Goal: Task Accomplishment & Management: Manage account settings

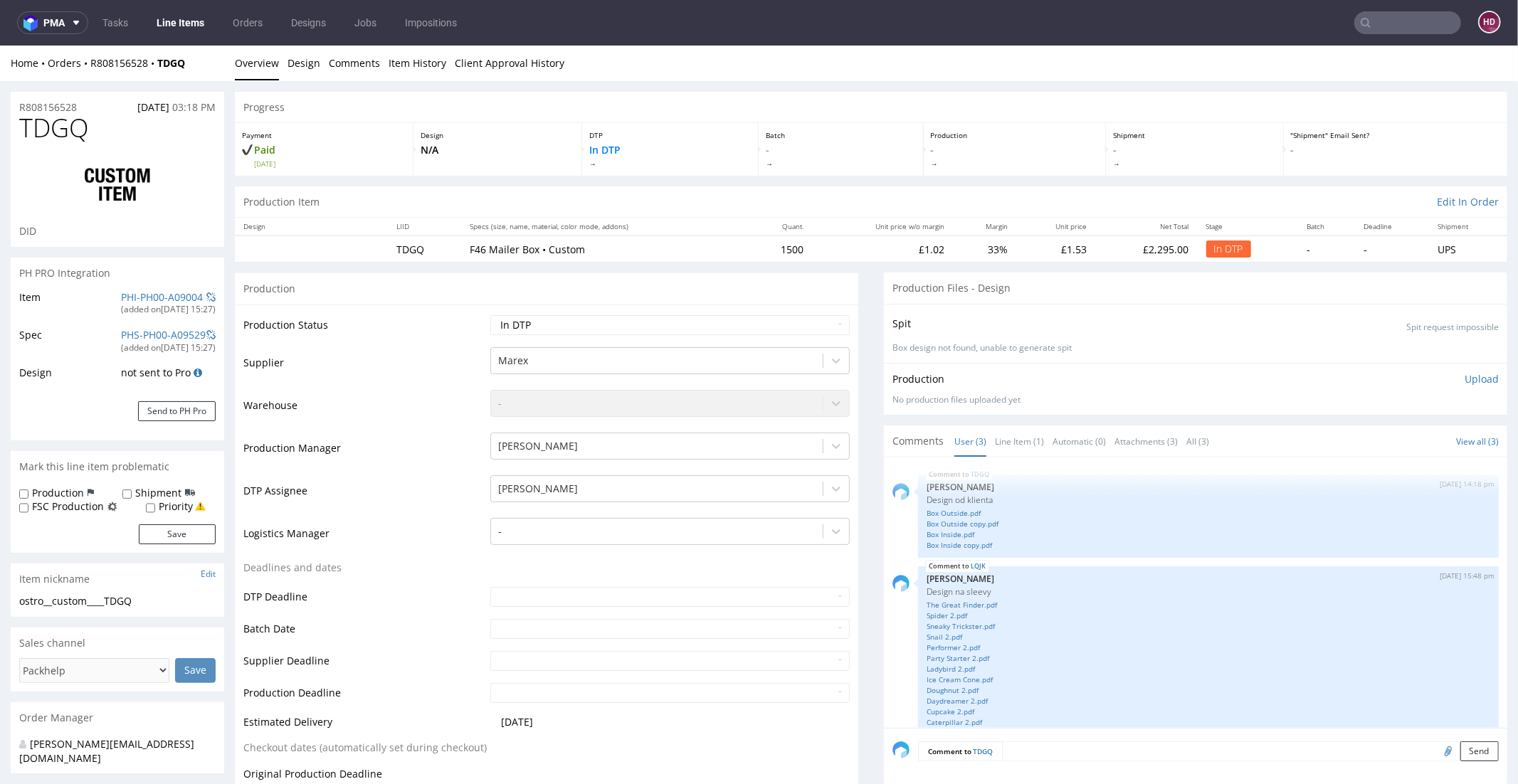
drag, startPoint x: 156, startPoint y: 585, endPoint x: 150, endPoint y: 594, distance: 10.8
click at [156, 585] on div "Item nickname Edit" at bounding box center [117, 578] width 214 height 31
drag, startPoint x: 147, startPoint y: 602, endPoint x: 0, endPoint y: 589, distance: 147.6
copy section "ostro__custom____TDGQ"
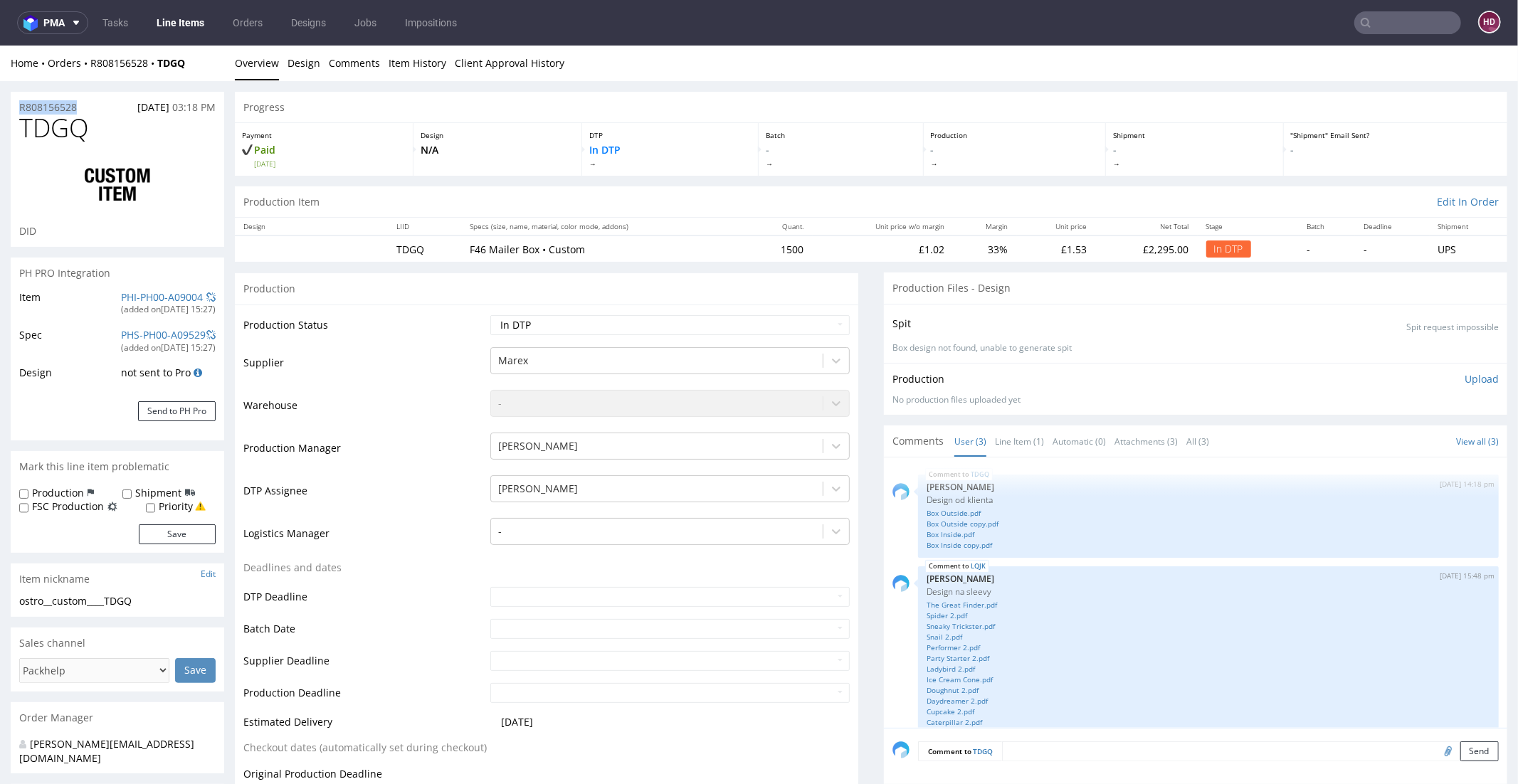
drag, startPoint x: 95, startPoint y: 104, endPoint x: 0, endPoint y: 107, distance: 95.0
copy p "R808156528"
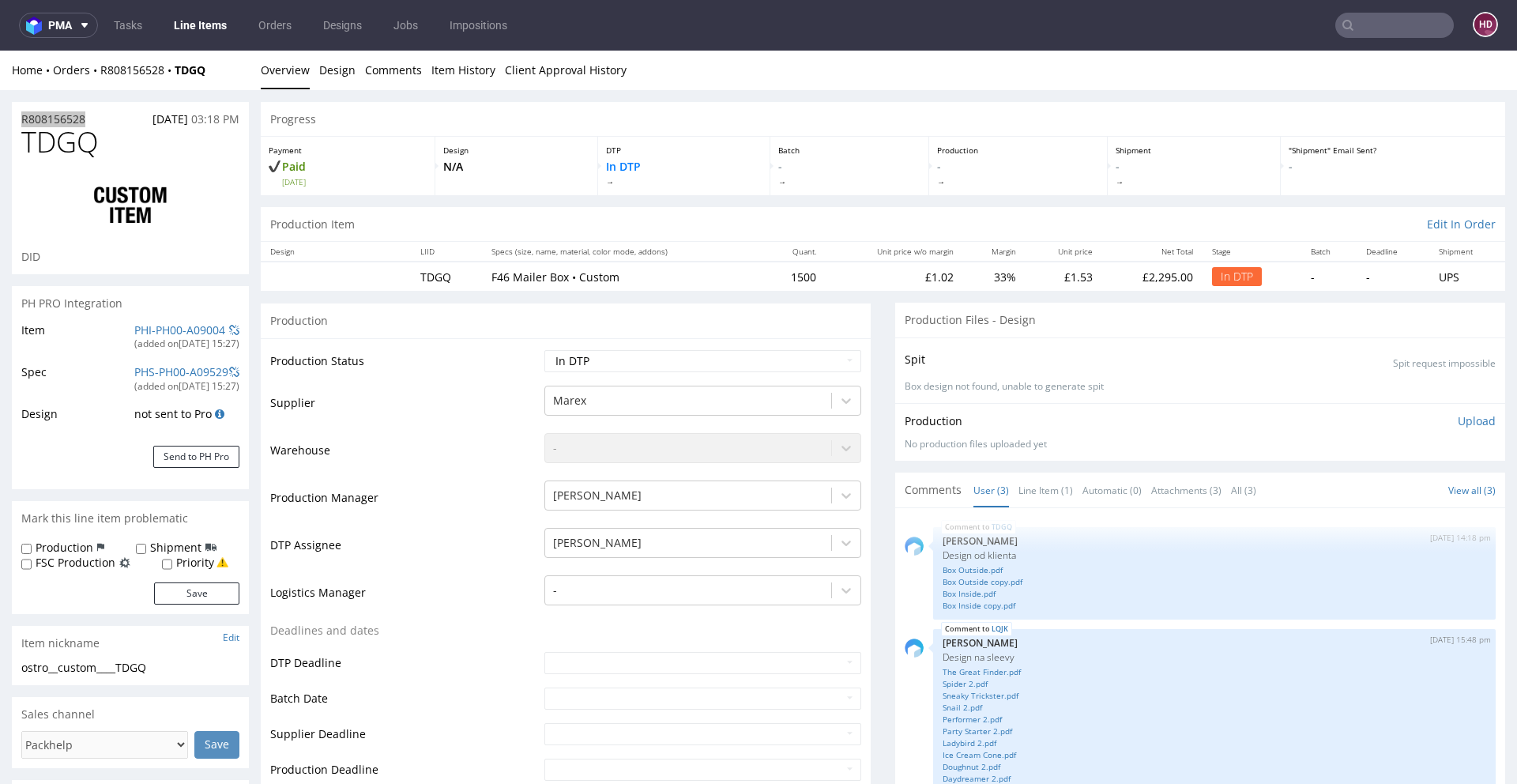
click at [1254, 9] on nav "pma Tasks Line Items Orders Designs Jobs Impositions HD" at bounding box center [758, 25] width 1517 height 50
click at [1458, 425] on p "Upload" at bounding box center [1476, 421] width 38 height 15
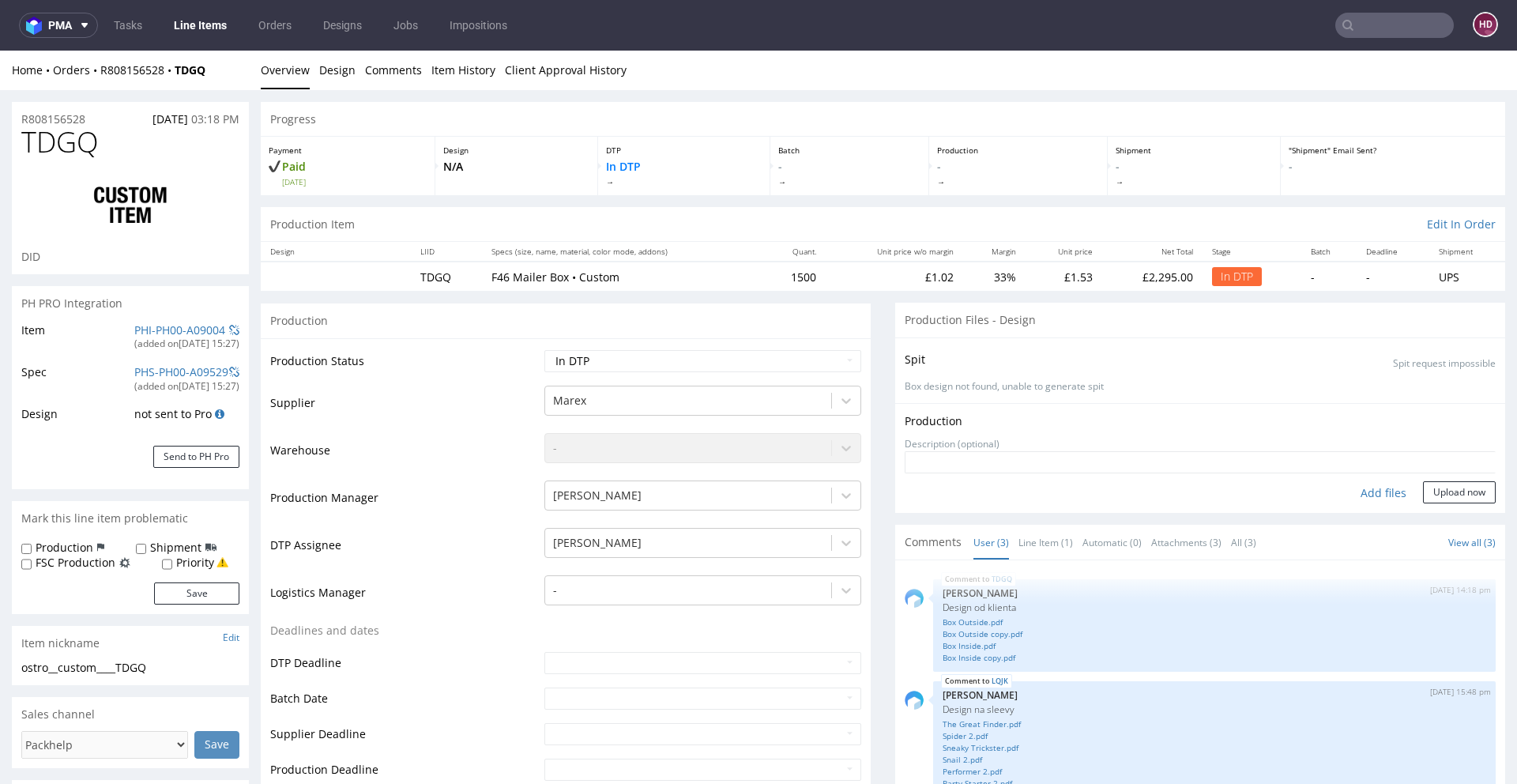
click at [1351, 490] on div "Add files" at bounding box center [1384, 492] width 79 height 24
type input "C:\fakepath\ ostro__custom____TDGQ__d00__oR808156528__inside.pdf"
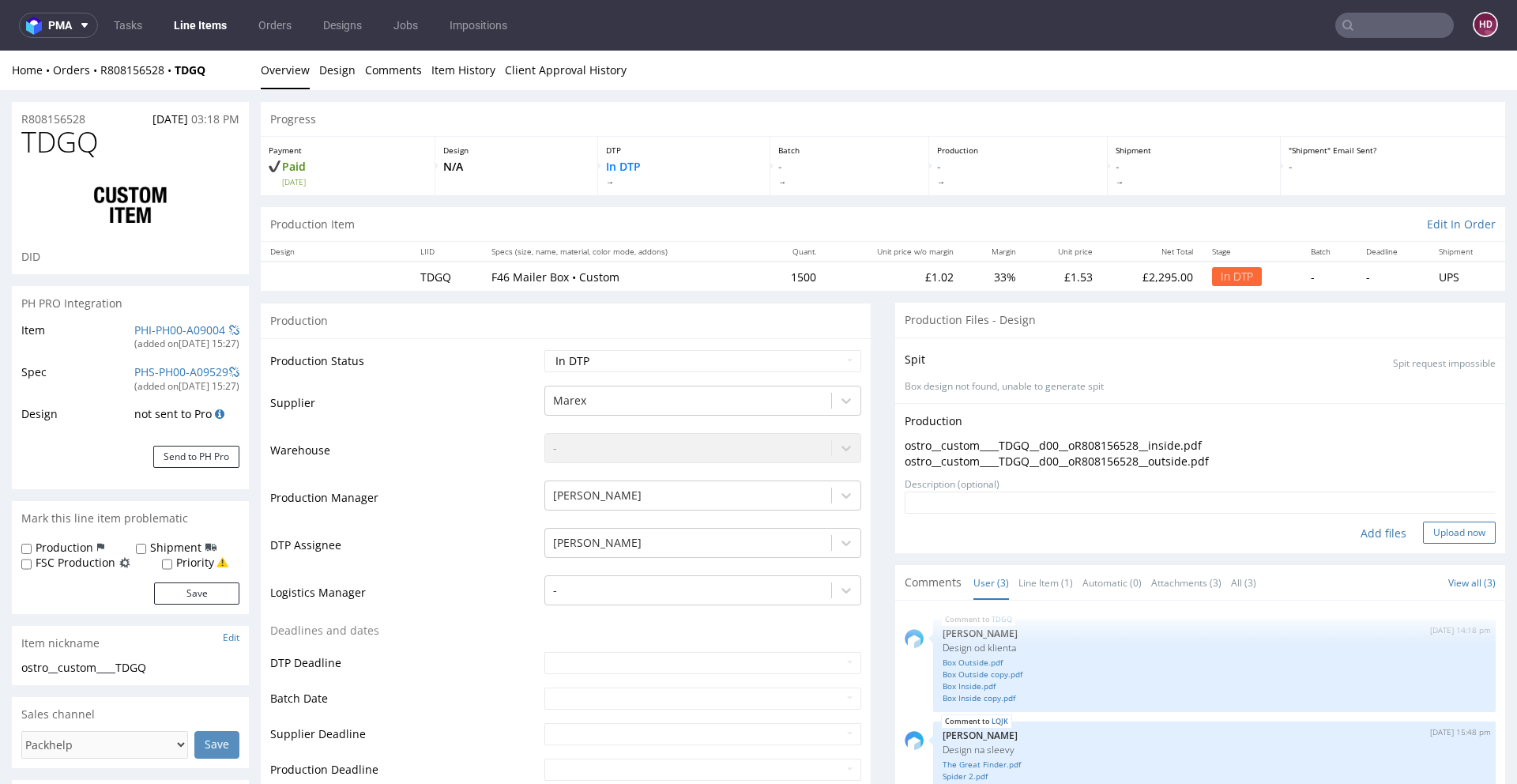
click at [1423, 528] on button "Upload now" at bounding box center [1459, 532] width 72 height 22
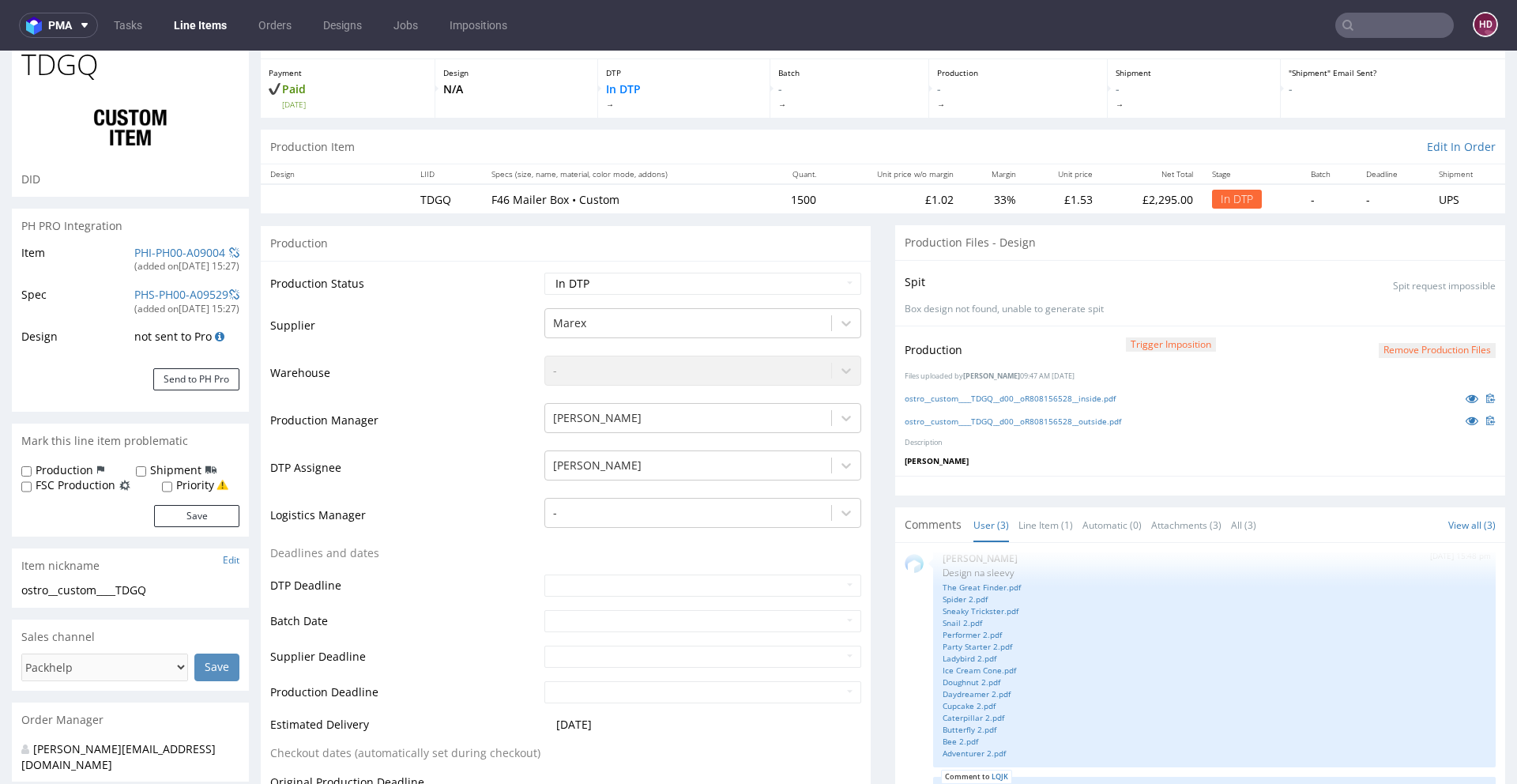
scroll to position [81, 0]
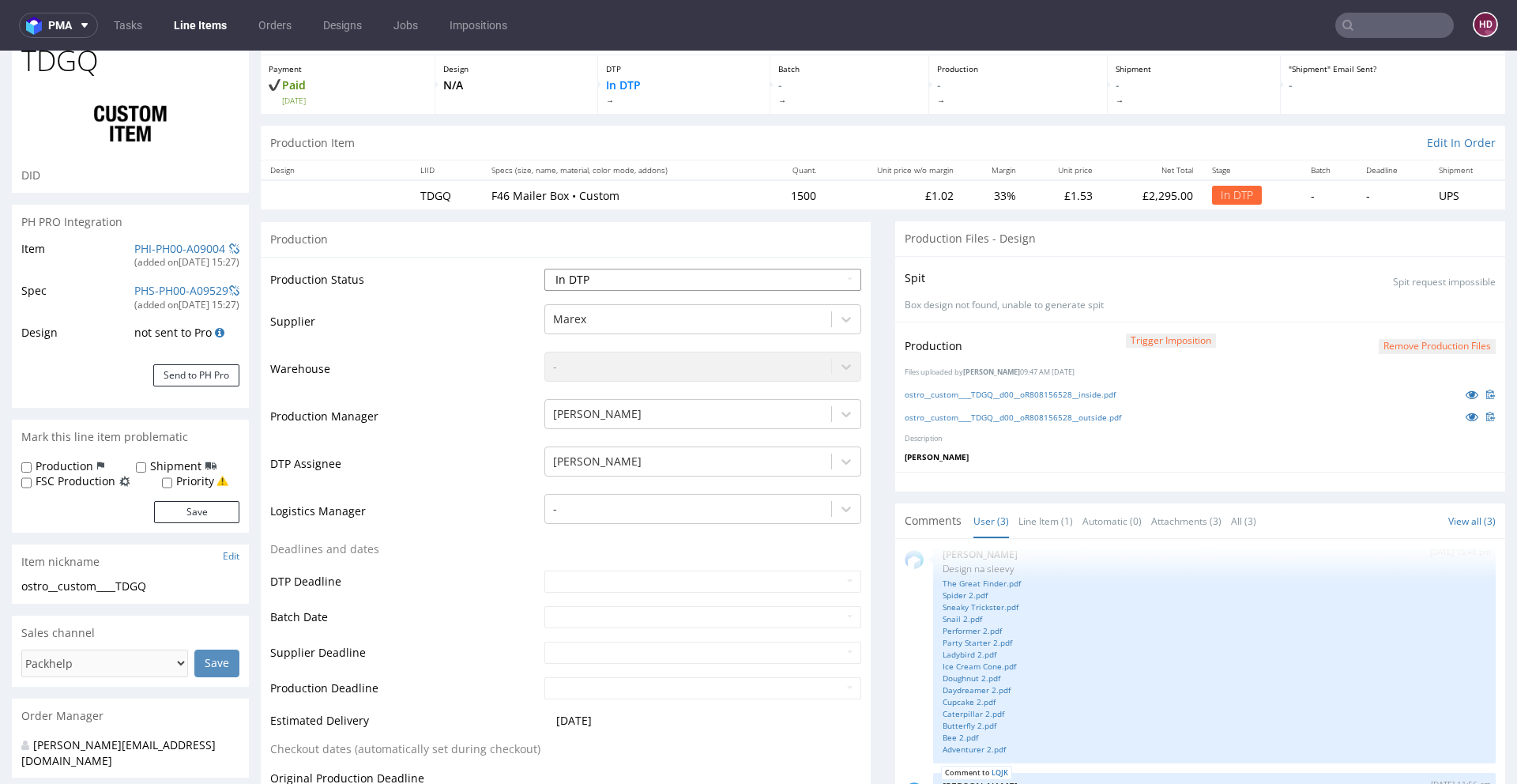
click at [638, 283] on select "Waiting for Artwork Waiting for Diecut Waiting for Mockup Waiting for DTP Waiti…" at bounding box center [703, 279] width 317 height 22
click at [545, 268] on select "Waiting for Artwork Waiting for Diecut Waiting for Mockup Waiting for DTP Waiti…" at bounding box center [703, 279] width 317 height 22
click at [642, 278] on select "Waiting for Artwork Waiting for Diecut Waiting for Mockup Waiting for DTP Waiti…" at bounding box center [703, 279] width 317 height 22
select select "dtp_ca_needed"
click at [545, 268] on select "Waiting for Artwork Waiting for Diecut Waiting for Mockup Waiting for DTP Waiti…" at bounding box center [703, 279] width 317 height 22
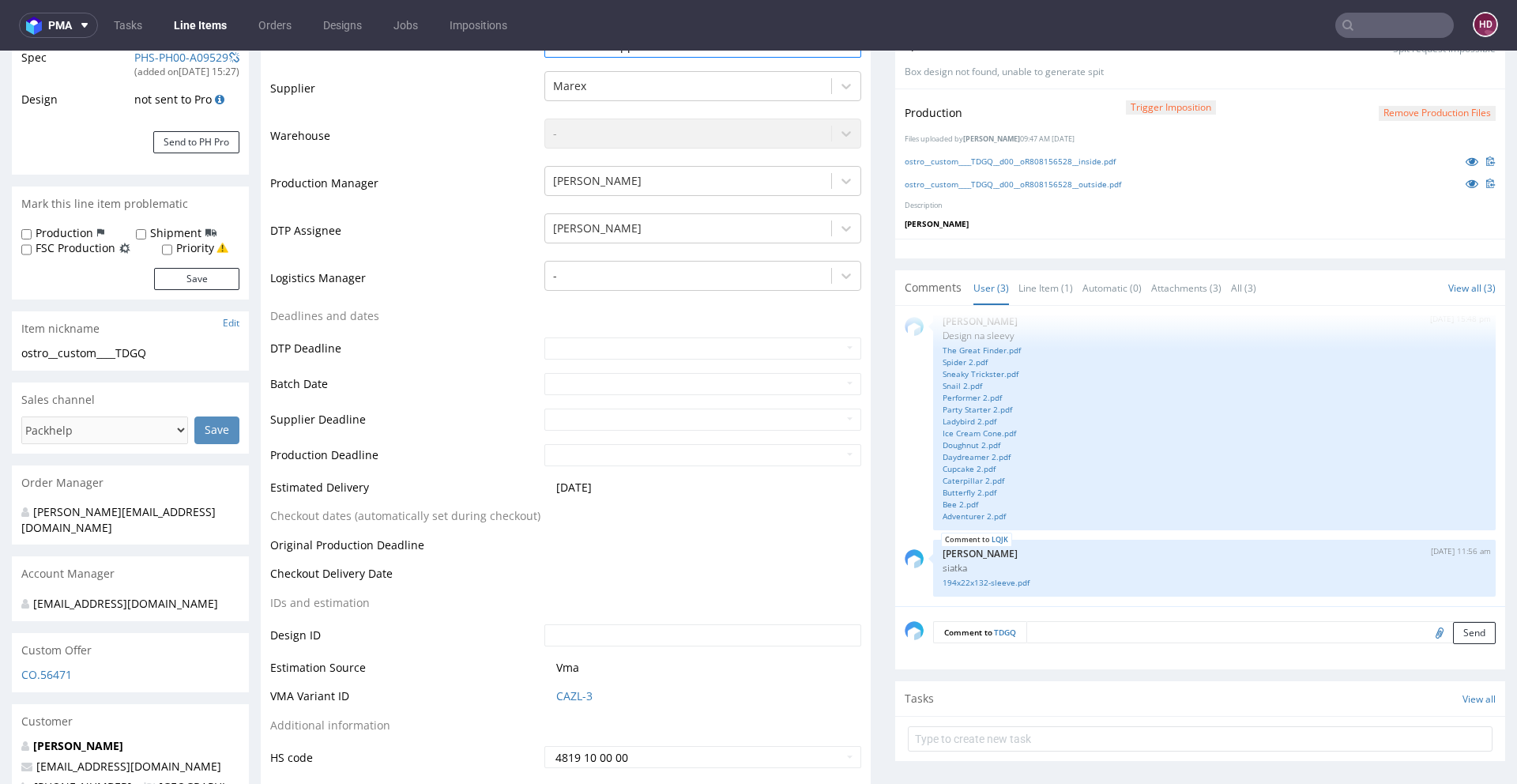
scroll to position [380, 0]
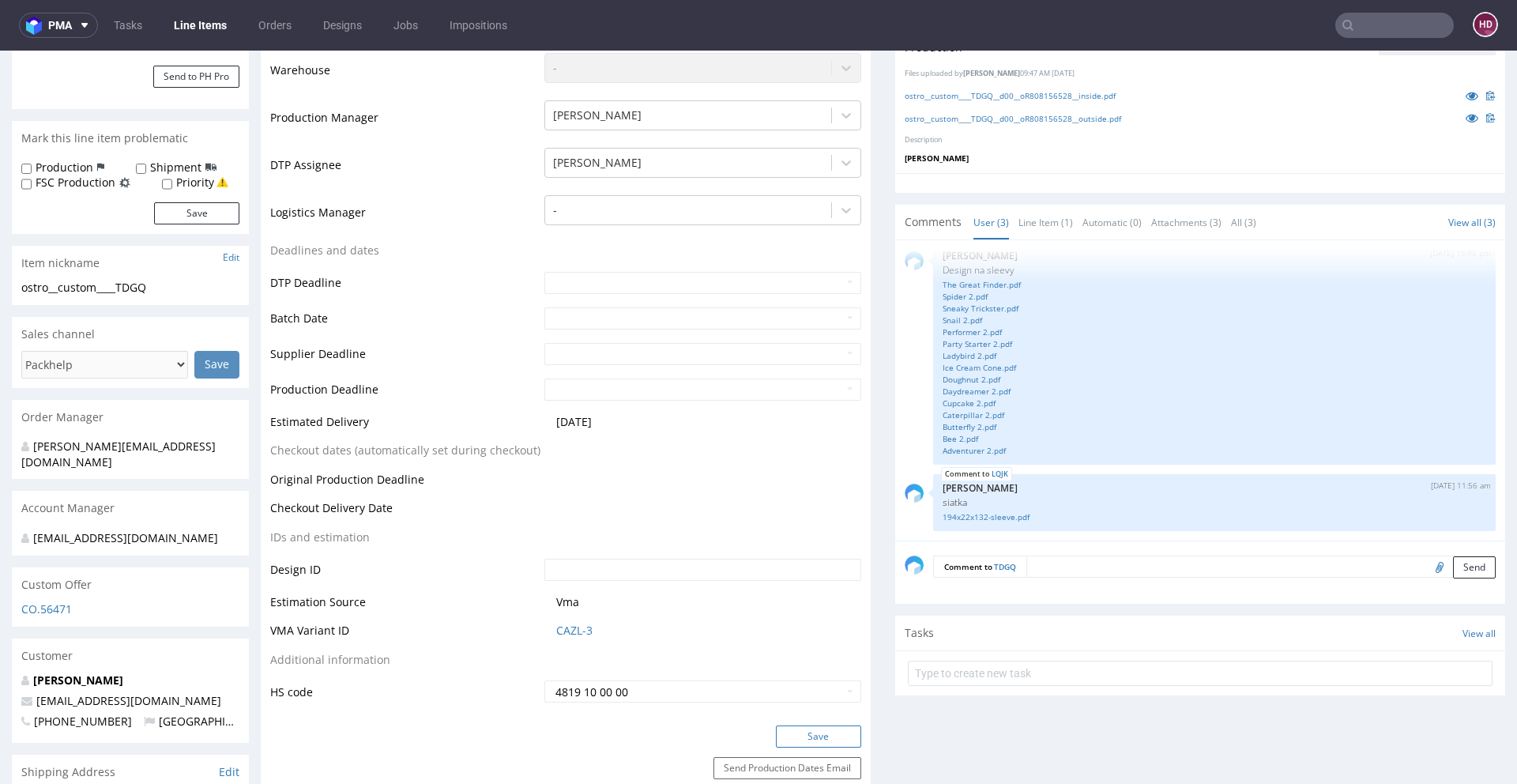
click at [790, 734] on button "Save" at bounding box center [819, 736] width 85 height 22
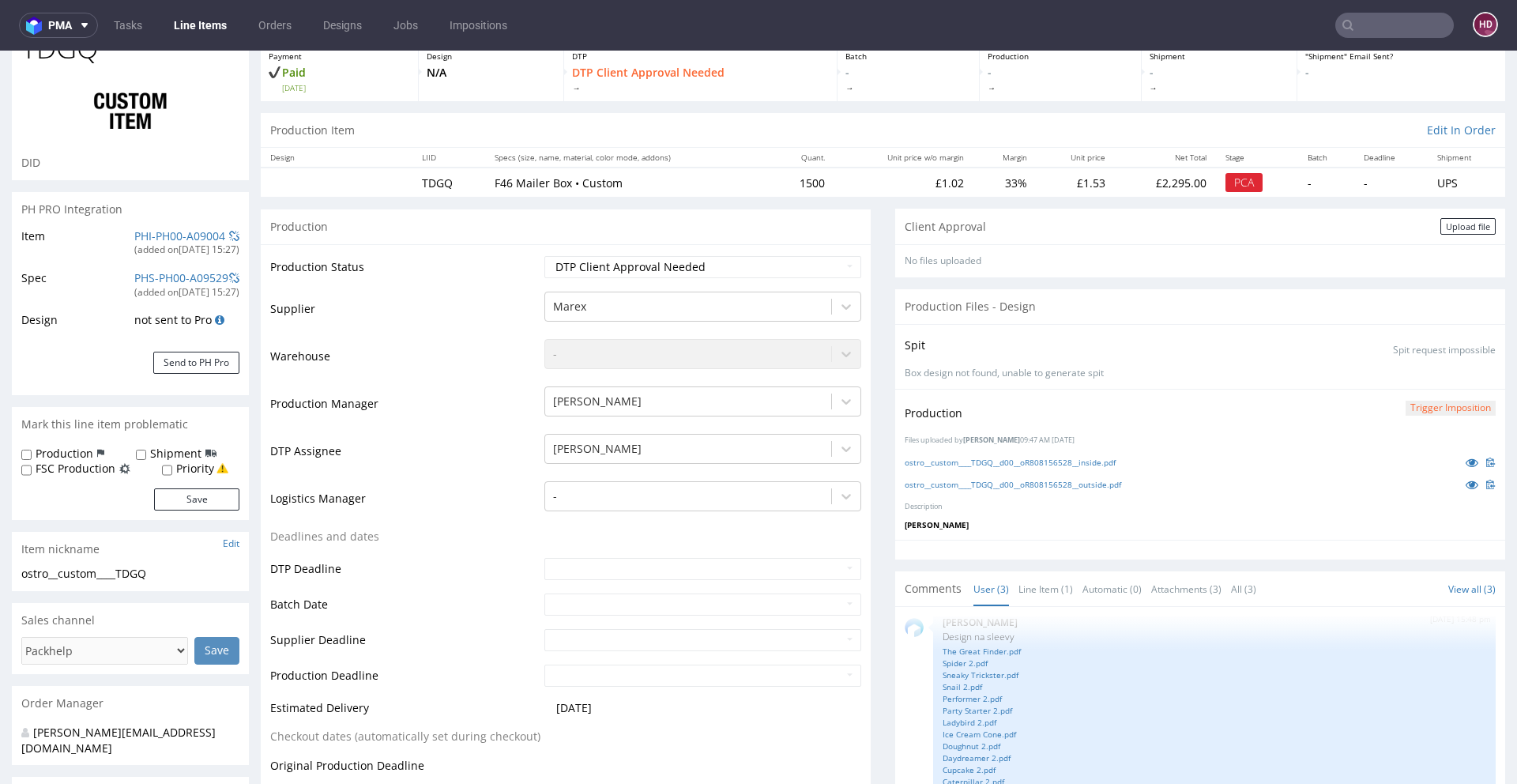
scroll to position [0, 0]
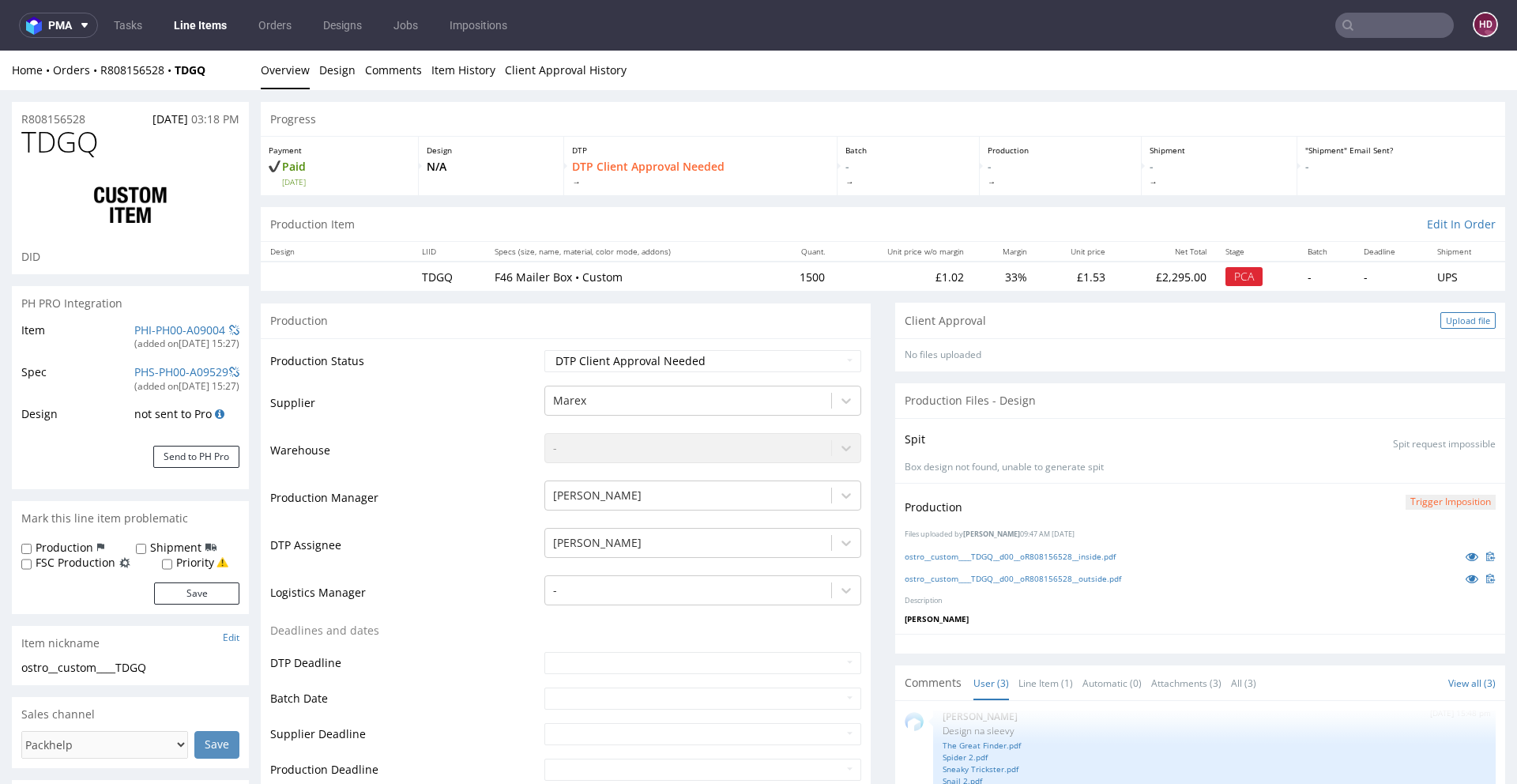
click at [1456, 321] on div "Upload file" at bounding box center [1468, 320] width 55 height 16
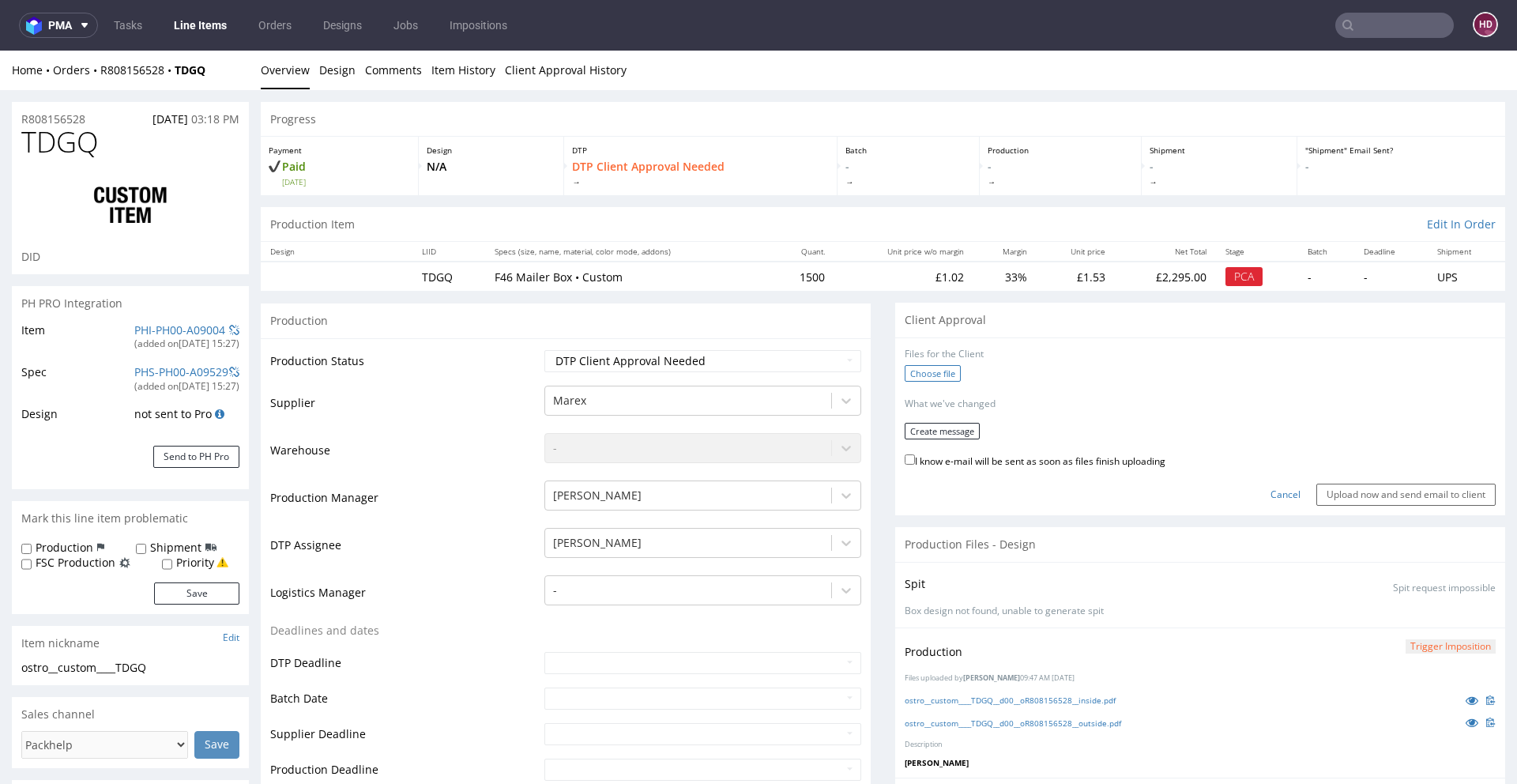
click at [906, 374] on label "Choose file" at bounding box center [933, 373] width 56 height 16
click at [0, 50] on input "Choose file" at bounding box center [0, 50] width 0 height 0
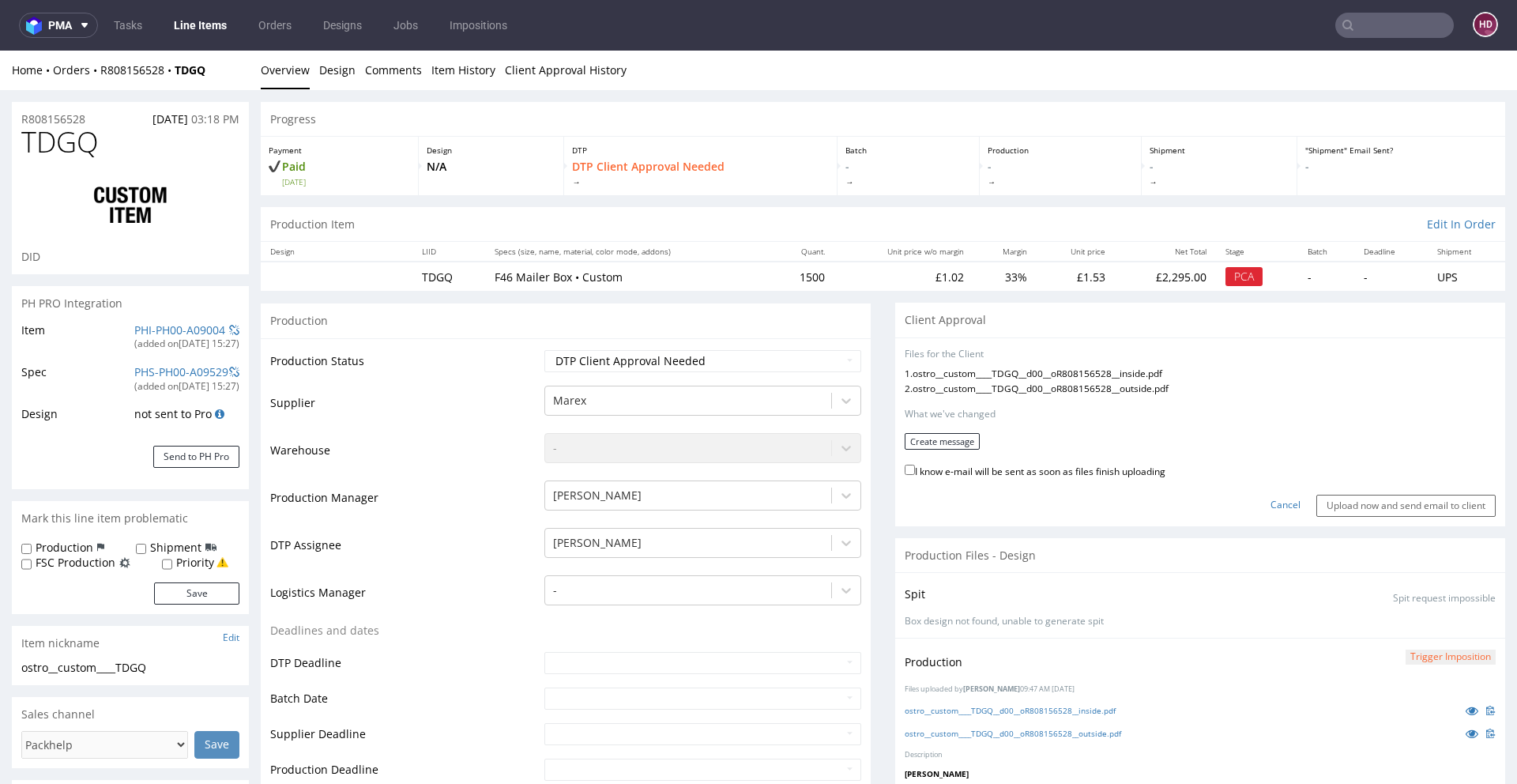
click at [955, 432] on form "Files for the Client 1 . ostro__custom____TDGQ__d00__oR808156528__inside.pdf 2 …" at bounding box center [1200, 432] width 591 height 169
click at [954, 438] on button "Create message" at bounding box center [942, 441] width 75 height 16
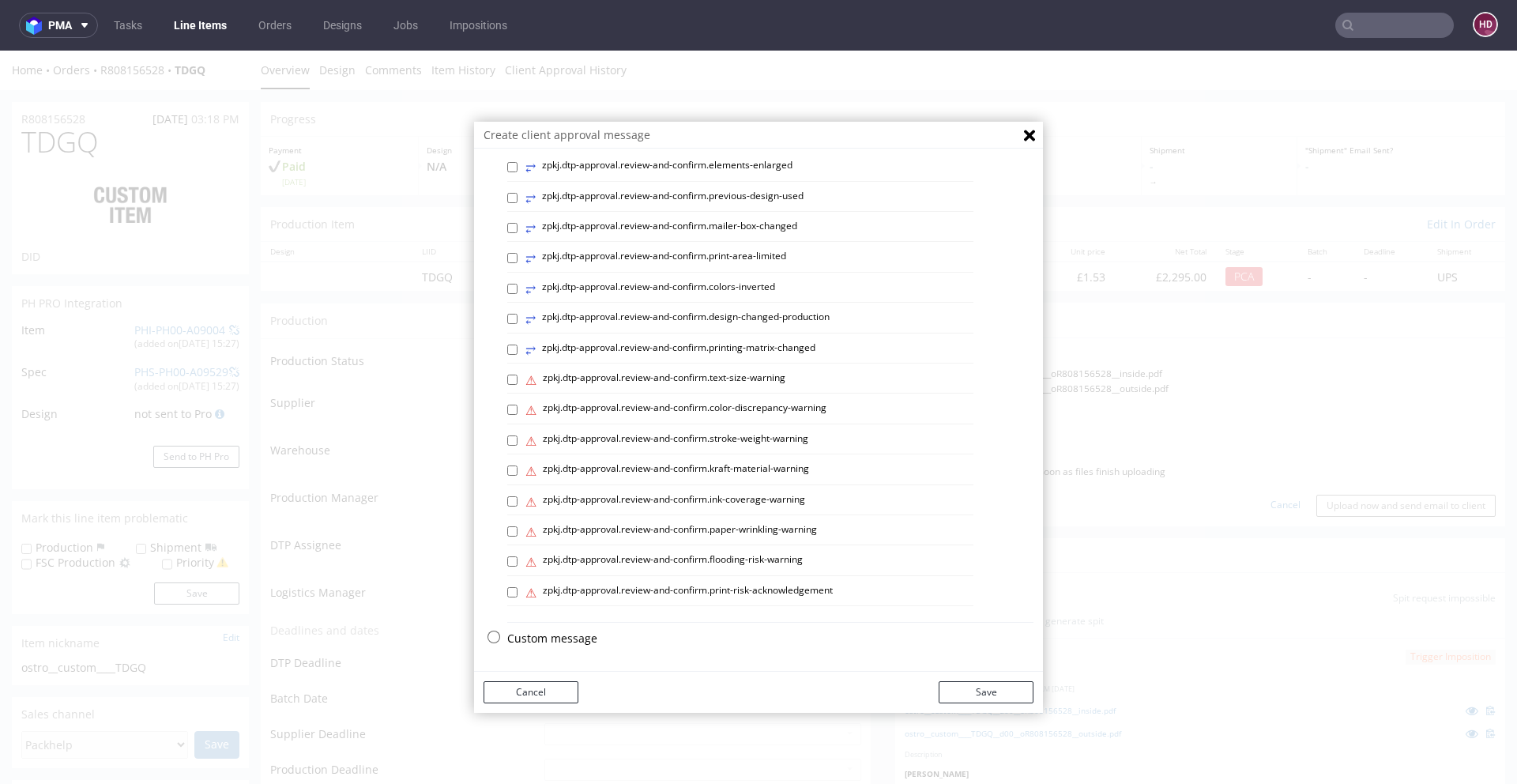
scroll to position [4, 0]
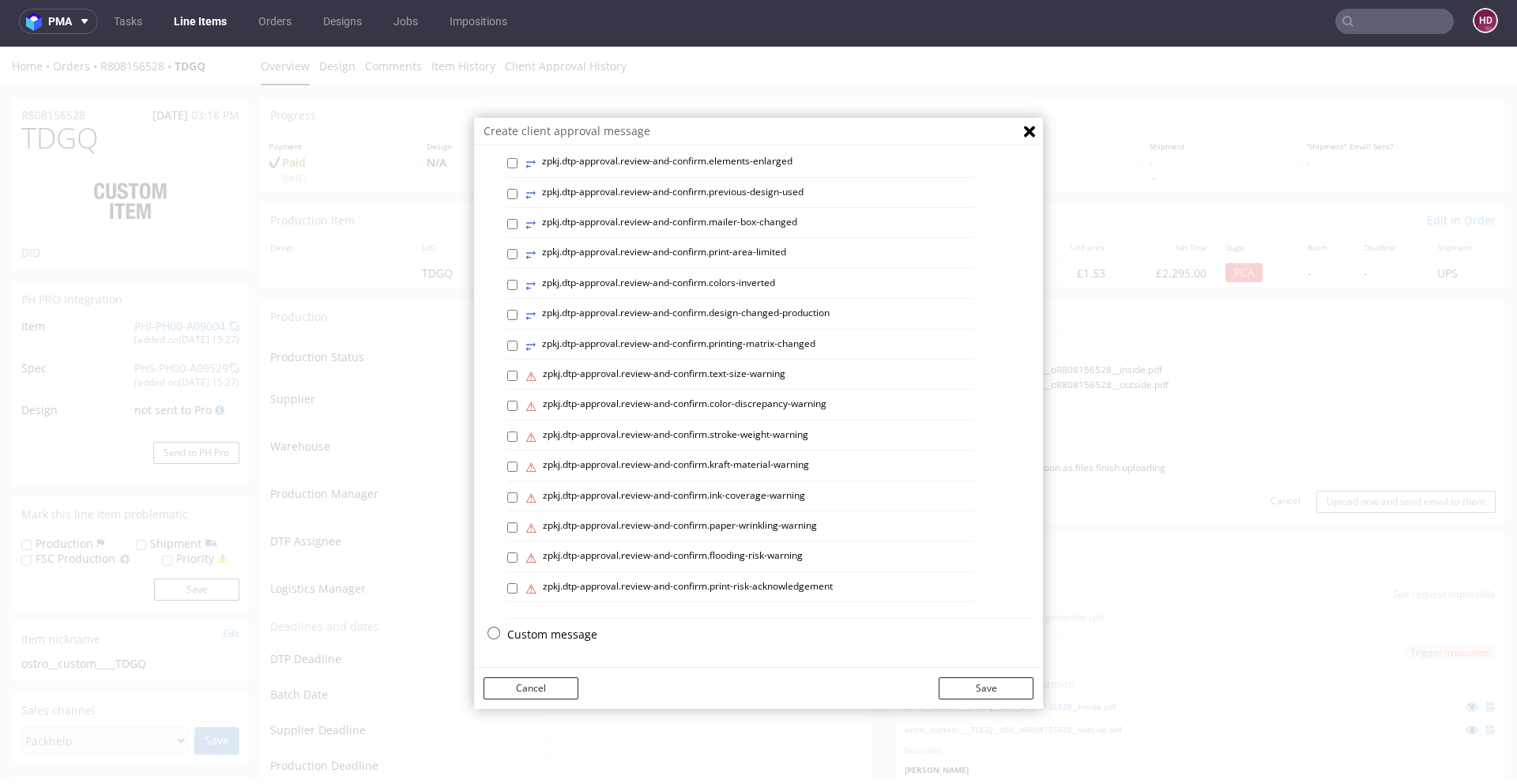
click at [525, 634] on p "Custom message" at bounding box center [770, 634] width 526 height 15
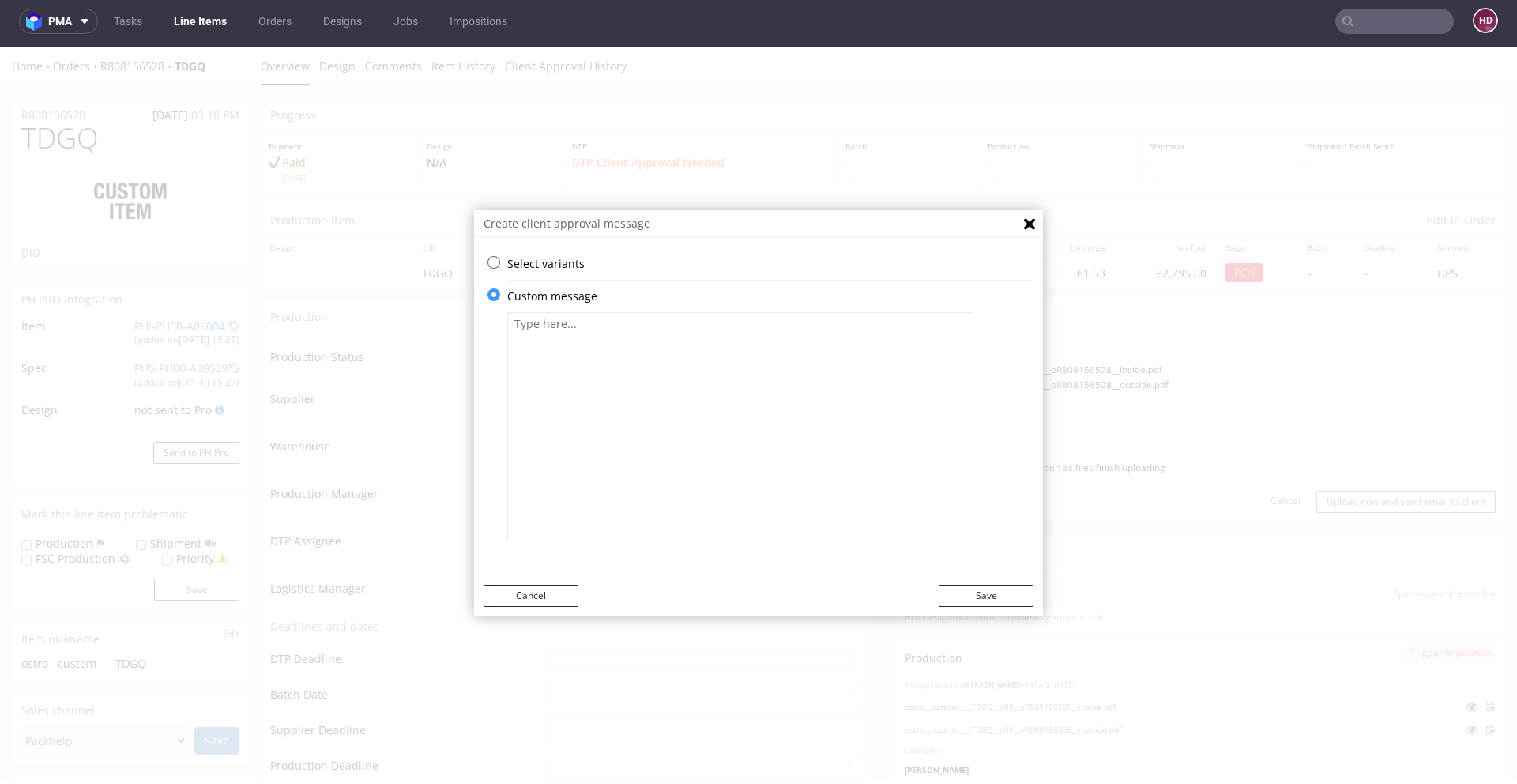
scroll to position [0, 0]
click at [529, 429] on textarea at bounding box center [740, 426] width 466 height 229
paste textarea "The design has been adjusted to match the correct version of the production pat…"
type textarea "The design has been adjusted to match the correct version of the production pat…"
click at [1014, 600] on button "Save" at bounding box center [986, 596] width 95 height 22
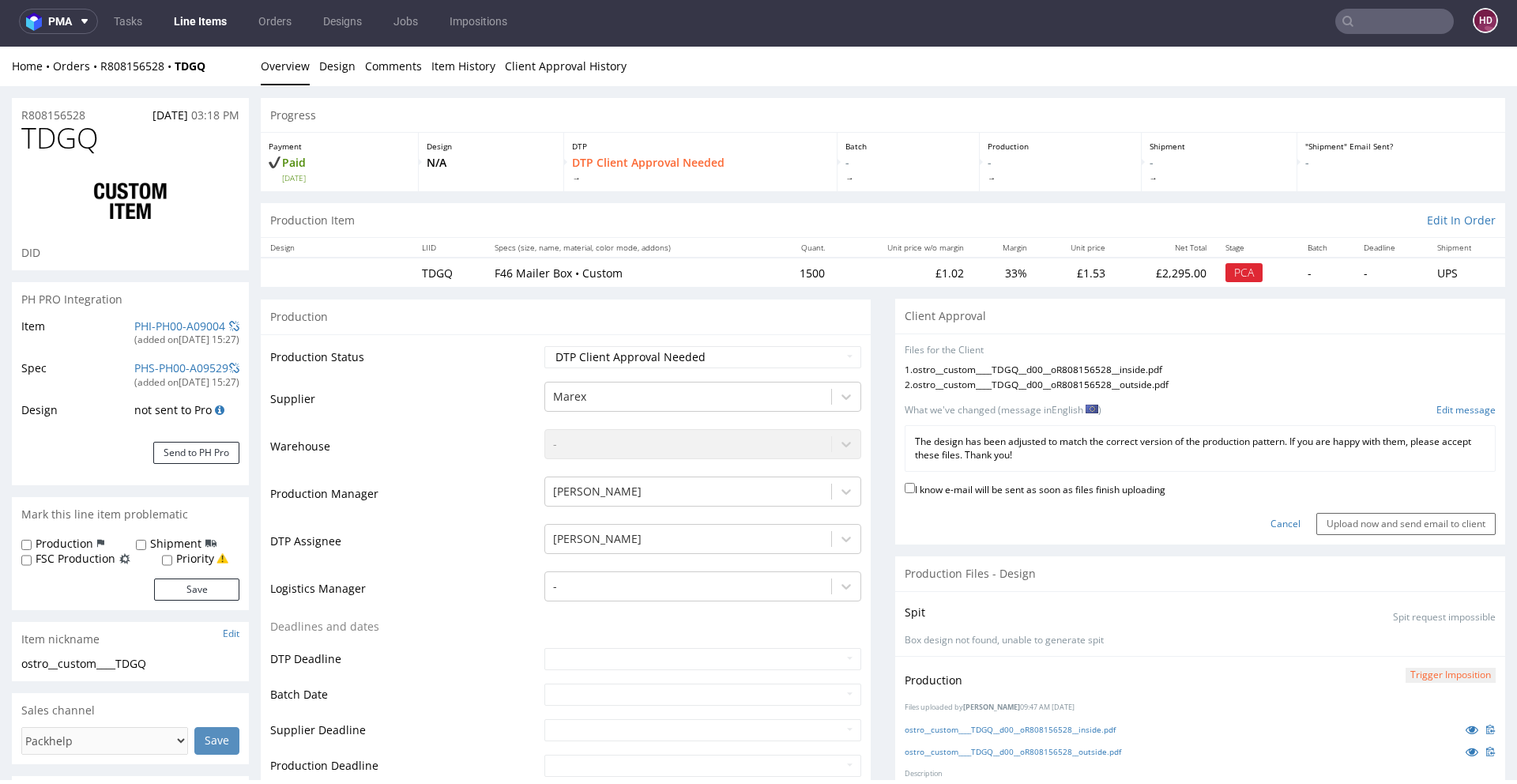
click at [1059, 490] on label "I know e-mail will be sent as soon as files finish uploading" at bounding box center [1035, 489] width 261 height 17
click at [915, 490] on input "I know e-mail will be sent as soon as files finish uploading" at bounding box center [910, 488] width 11 height 11
checkbox input "true"
click at [1319, 524] on input "Upload now and send email to client" at bounding box center [1407, 523] width 180 height 22
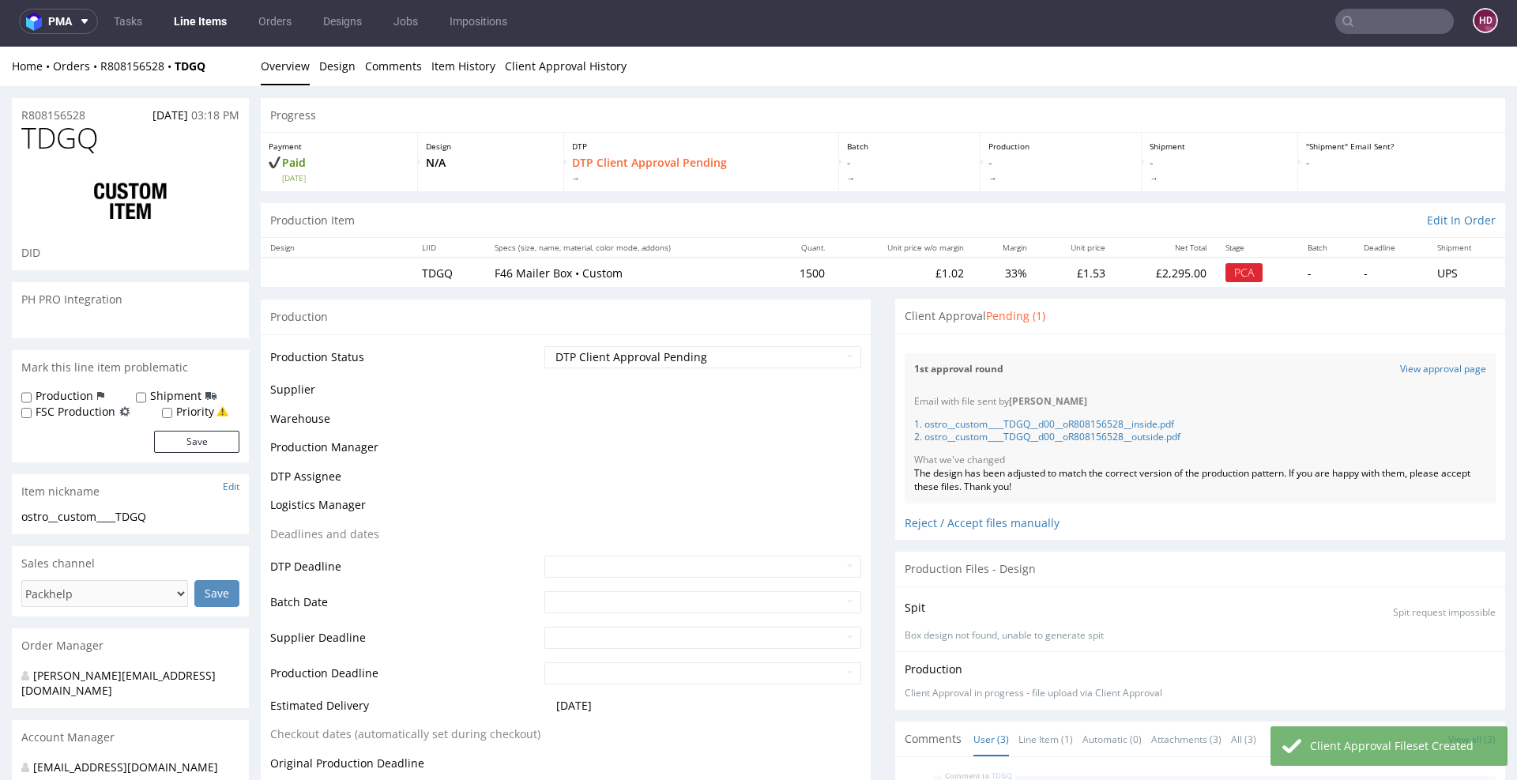
scroll to position [120, 0]
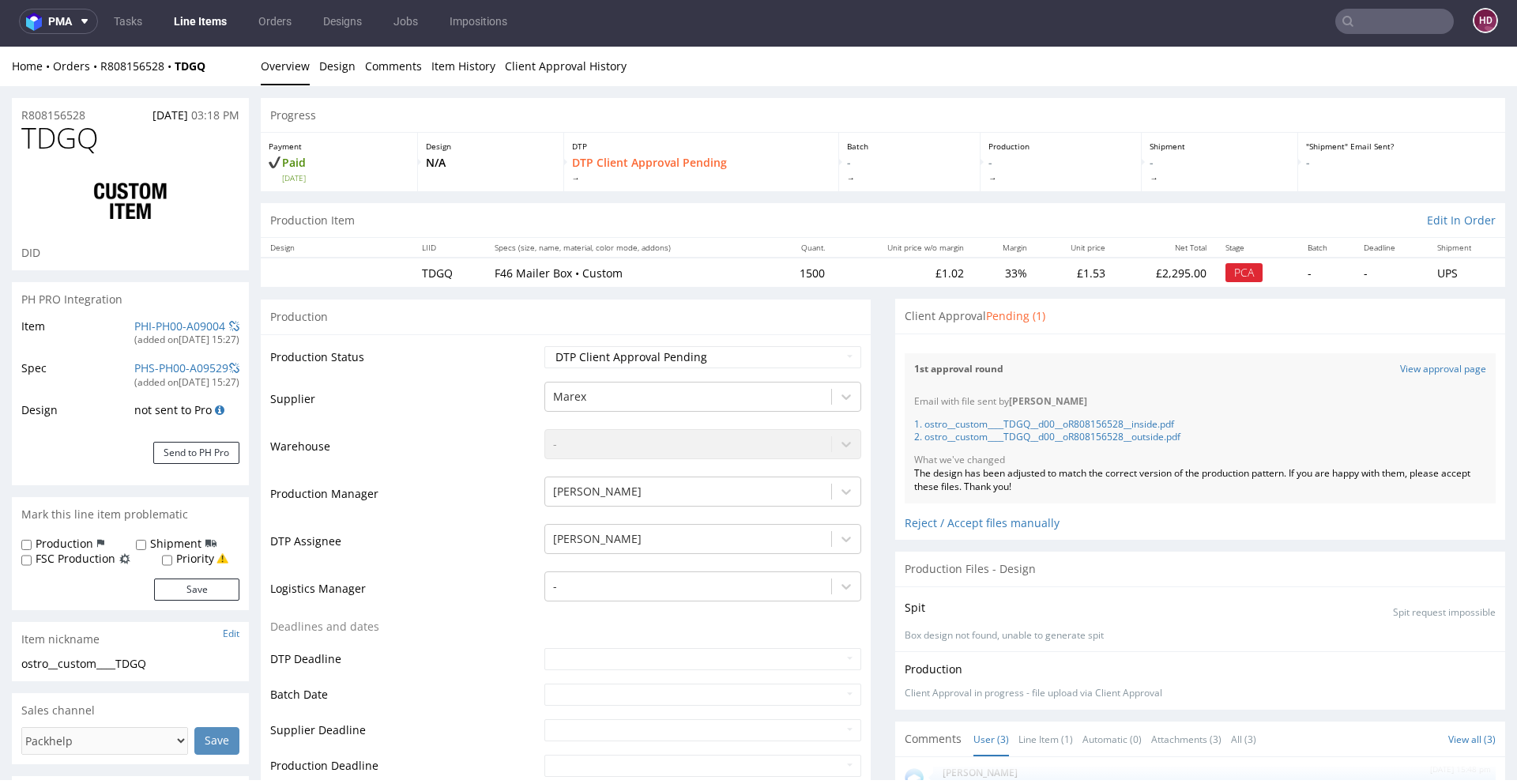
click at [191, 15] on link "Line Items" at bounding box center [200, 21] width 71 height 25
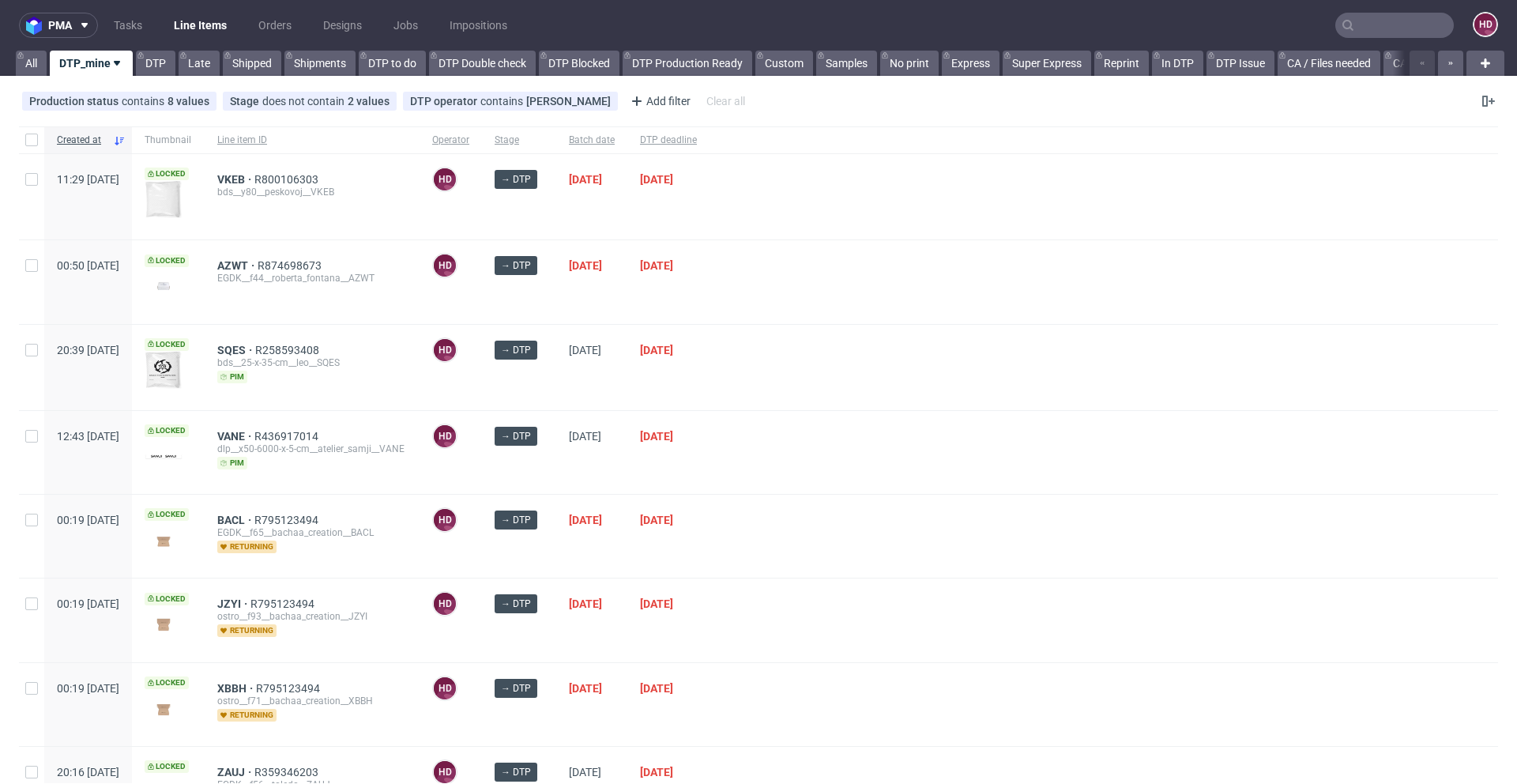
click at [1066, 516] on div at bounding box center [1104, 536] width 789 height 83
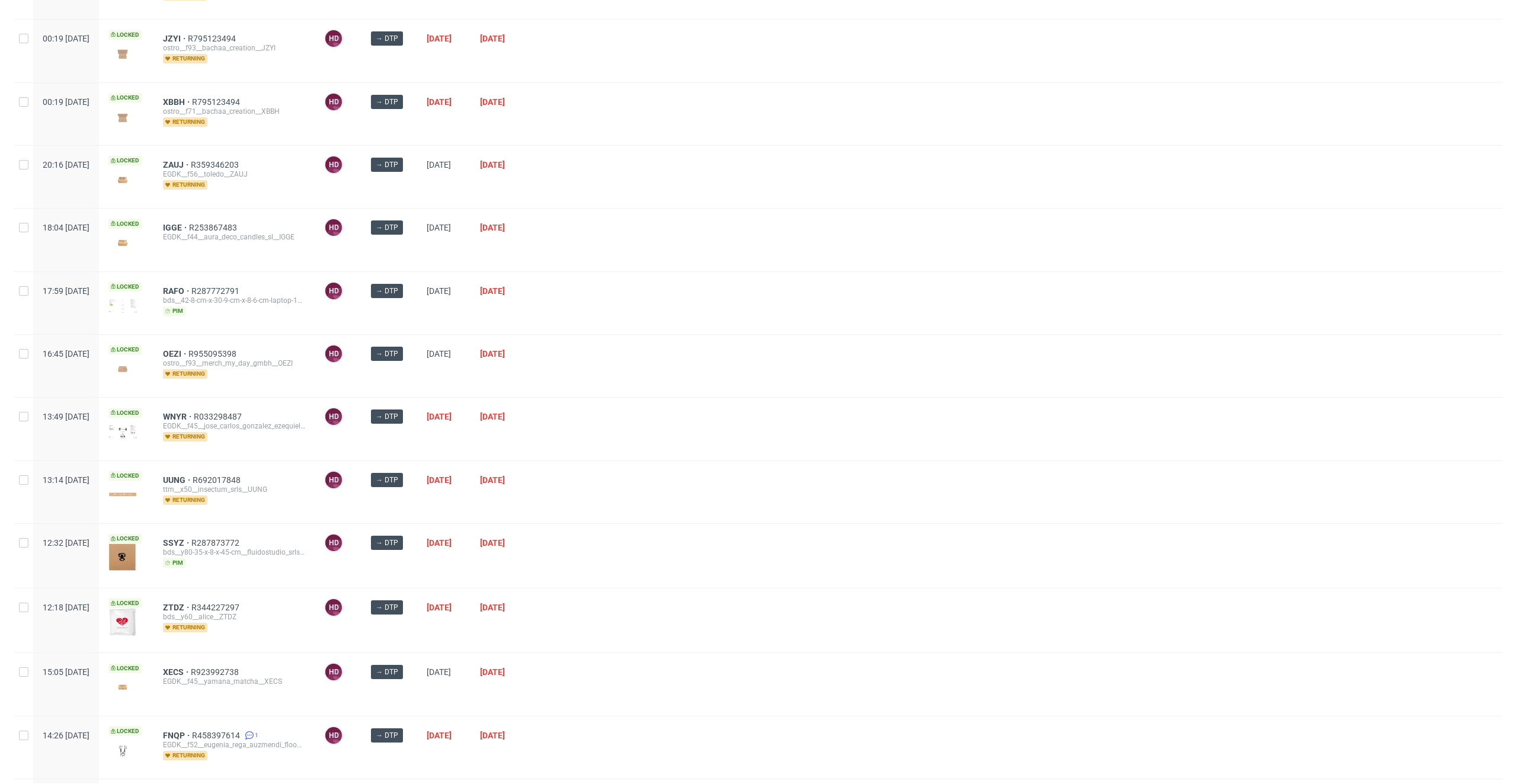
scroll to position [622, 0]
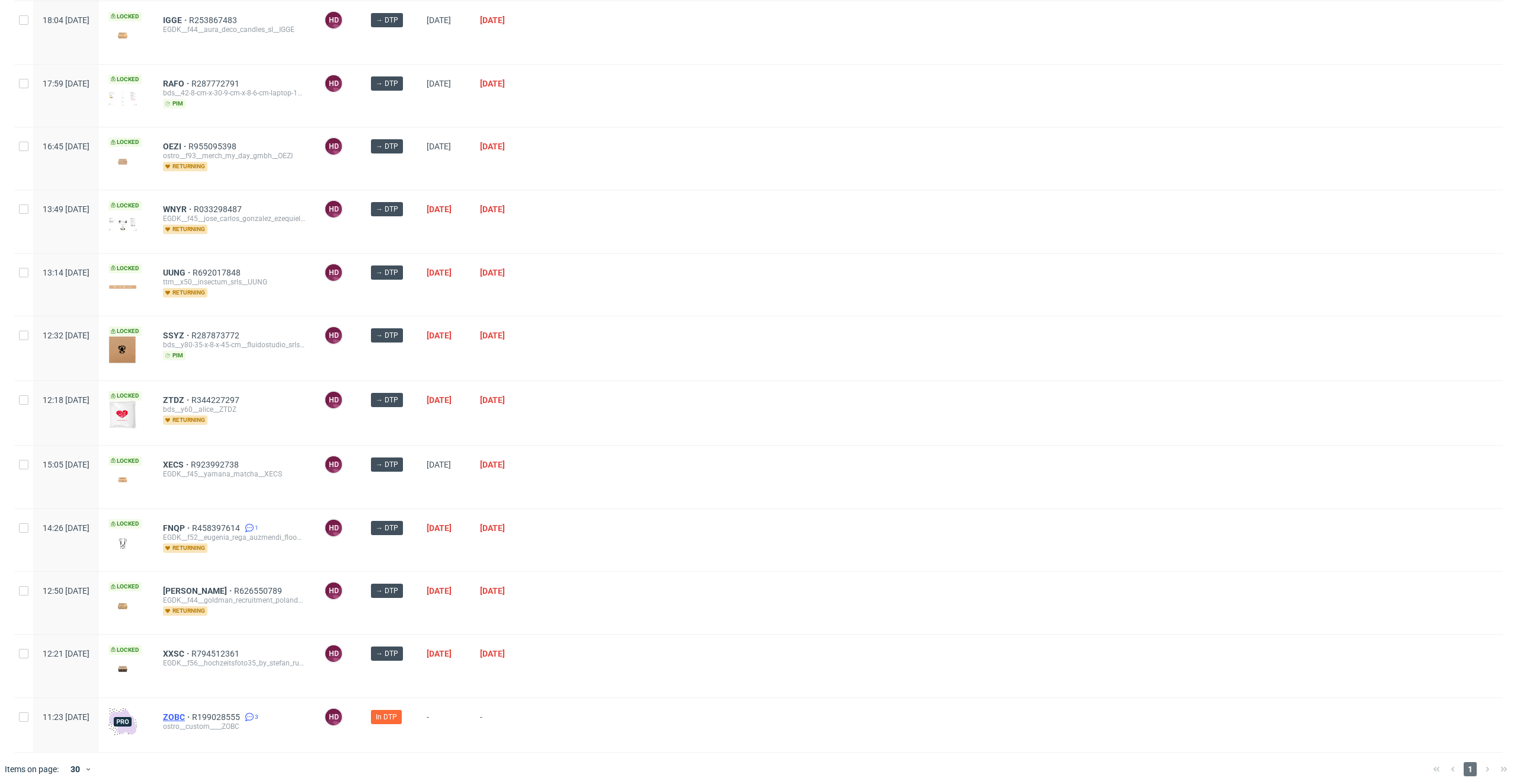
click at [192, 652] on span "ZOBC" at bounding box center [177, 717] width 29 height 9
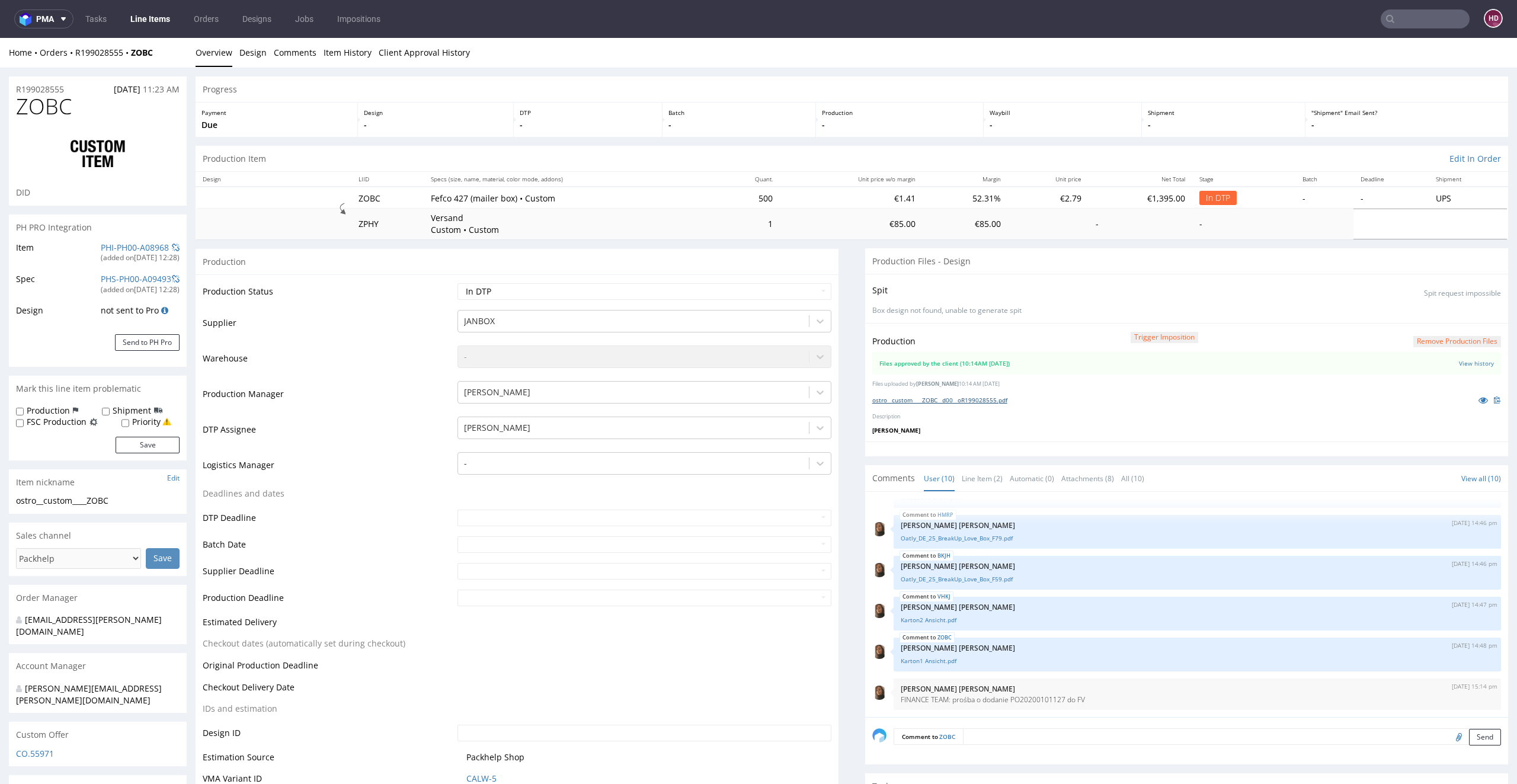
click at [973, 399] on link "ostro__custom____ZOBC__d00__oR199028555.pdf" at bounding box center [940, 400] width 135 height 8
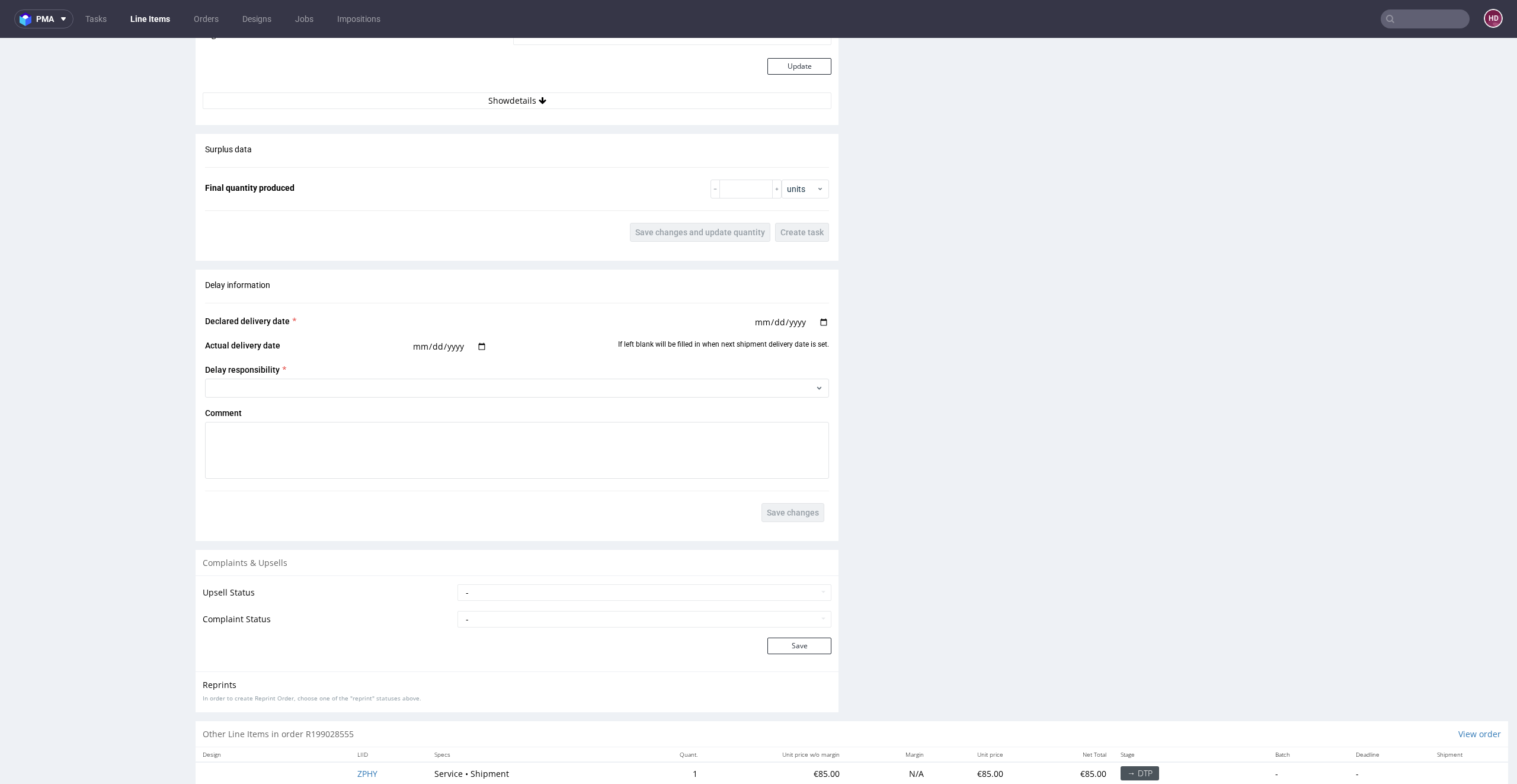
scroll to position [1918, 0]
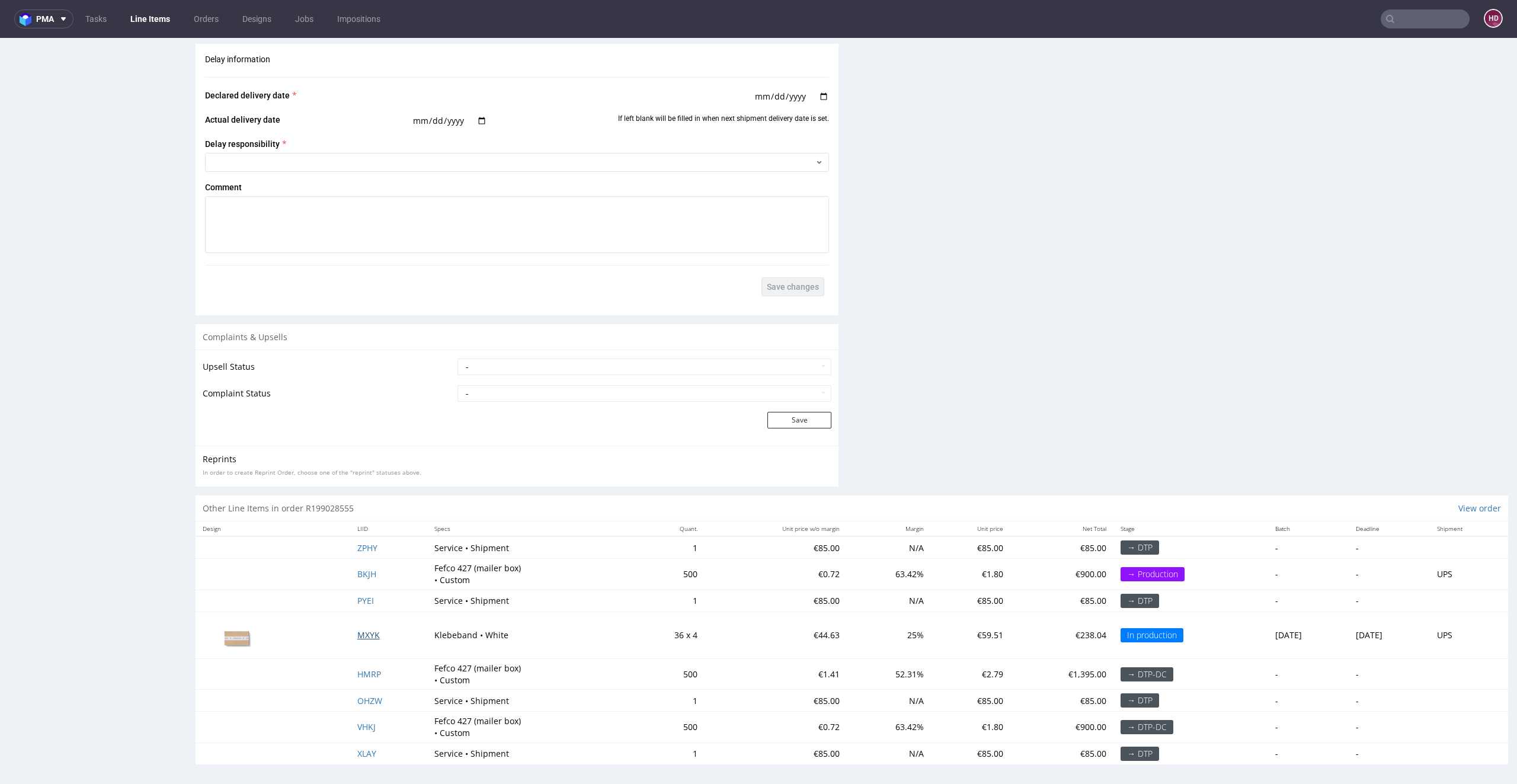
click at [364, 631] on span "MXYK" at bounding box center [369, 635] width 22 height 12
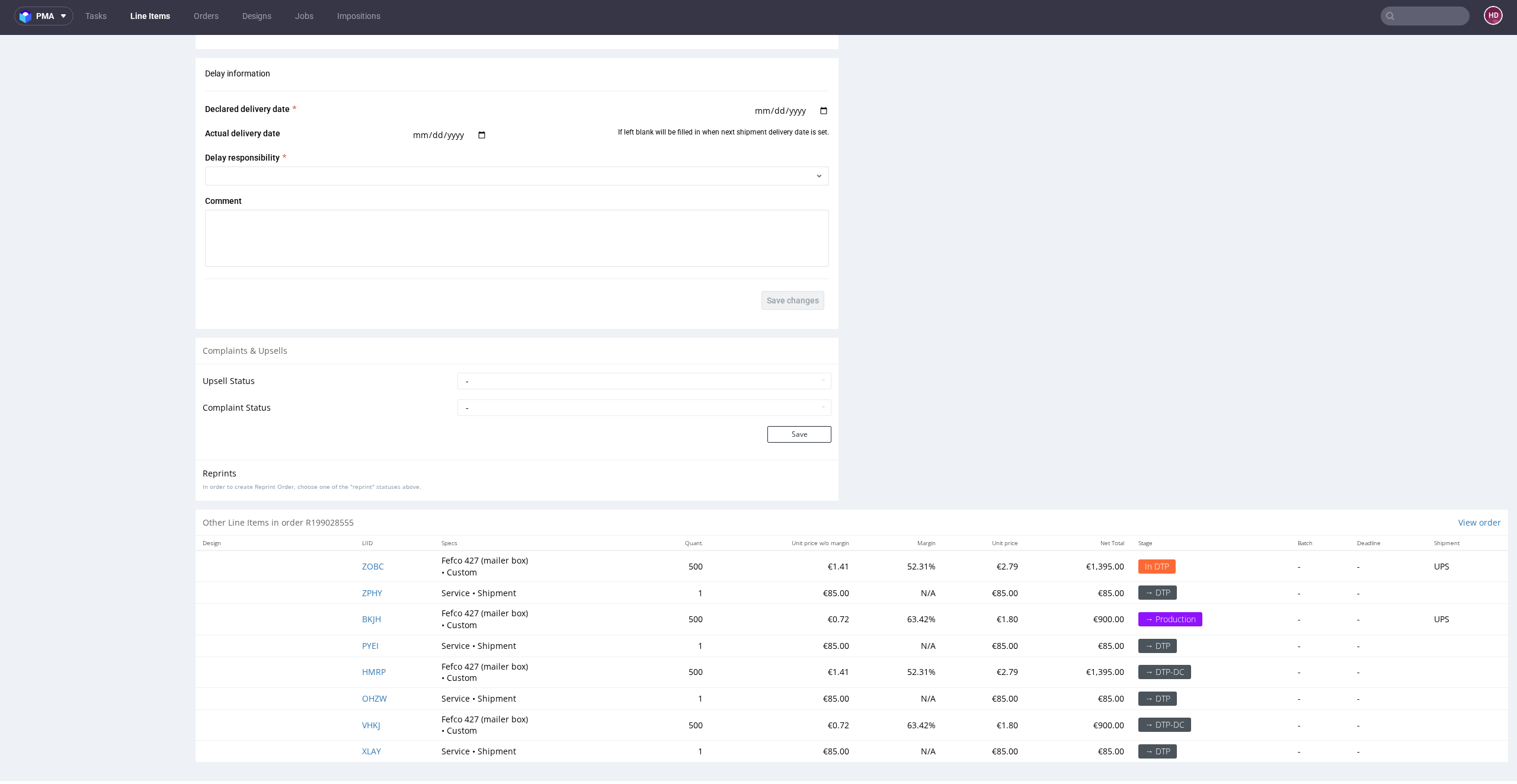
scroll to position [1655, 0]
click at [371, 652] on span "VHKJ" at bounding box center [371, 728] width 18 height 12
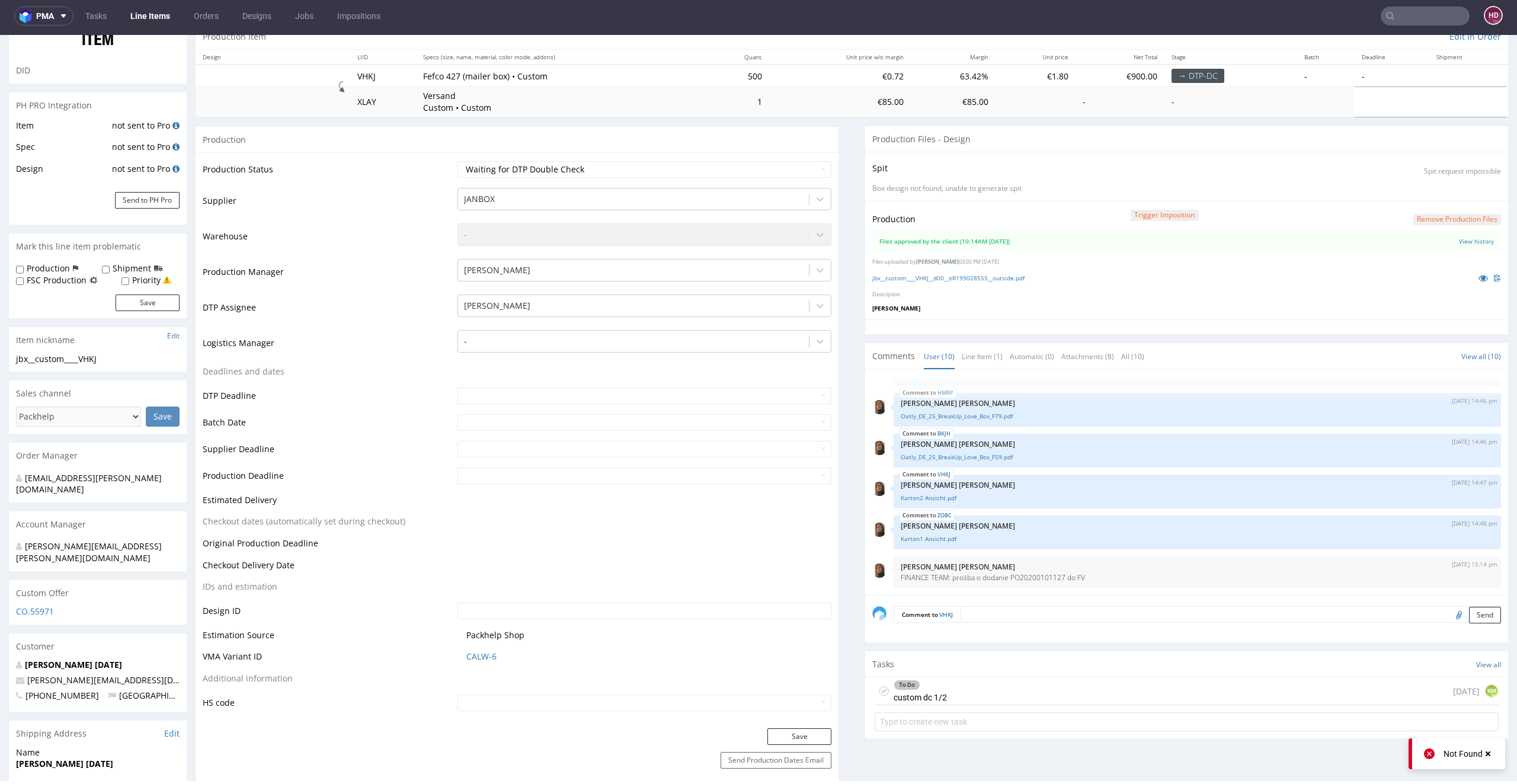
scroll to position [303, 0]
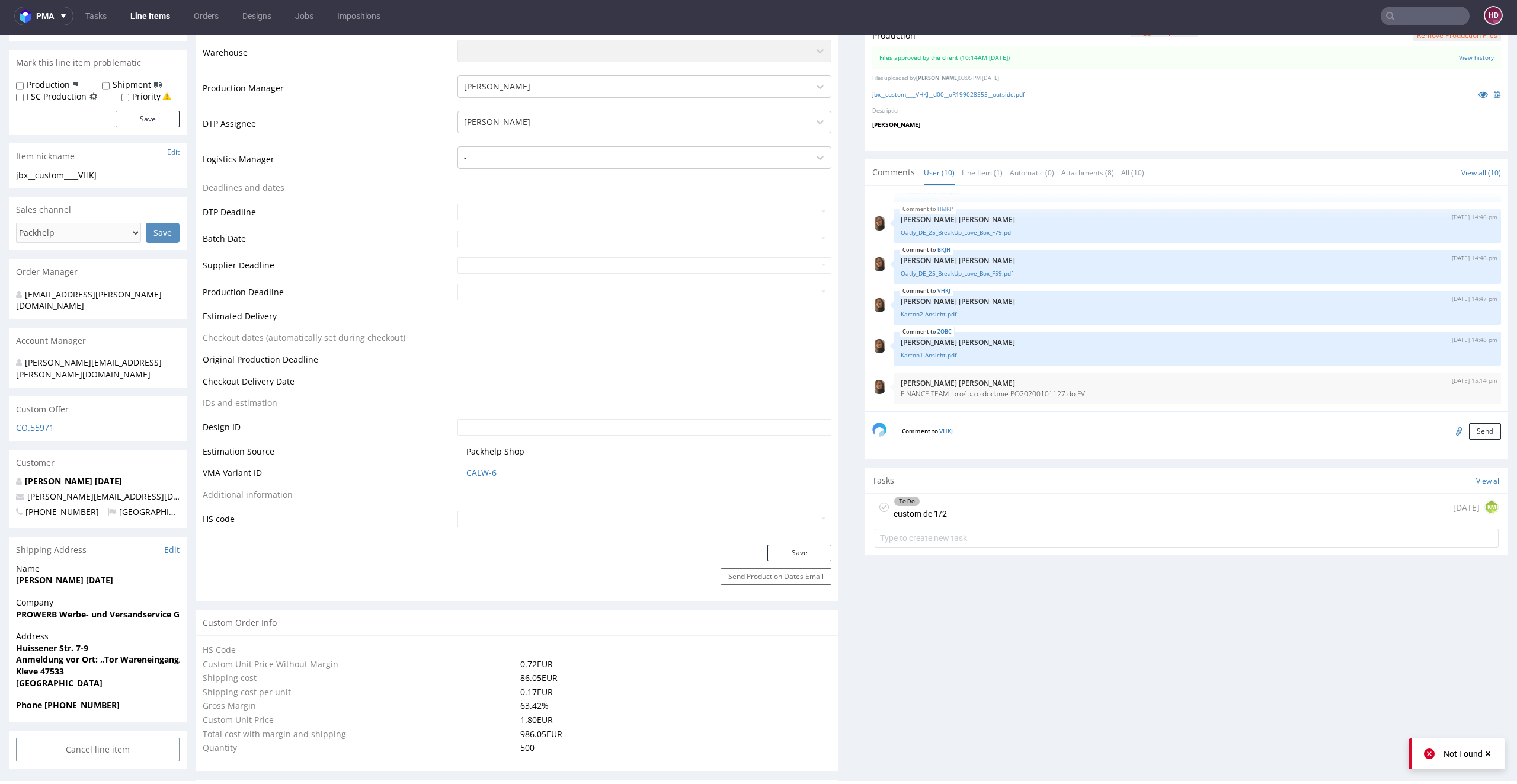
click at [894, 516] on div "To Do custom dc 1/2" at bounding box center [920, 507] width 54 height 28
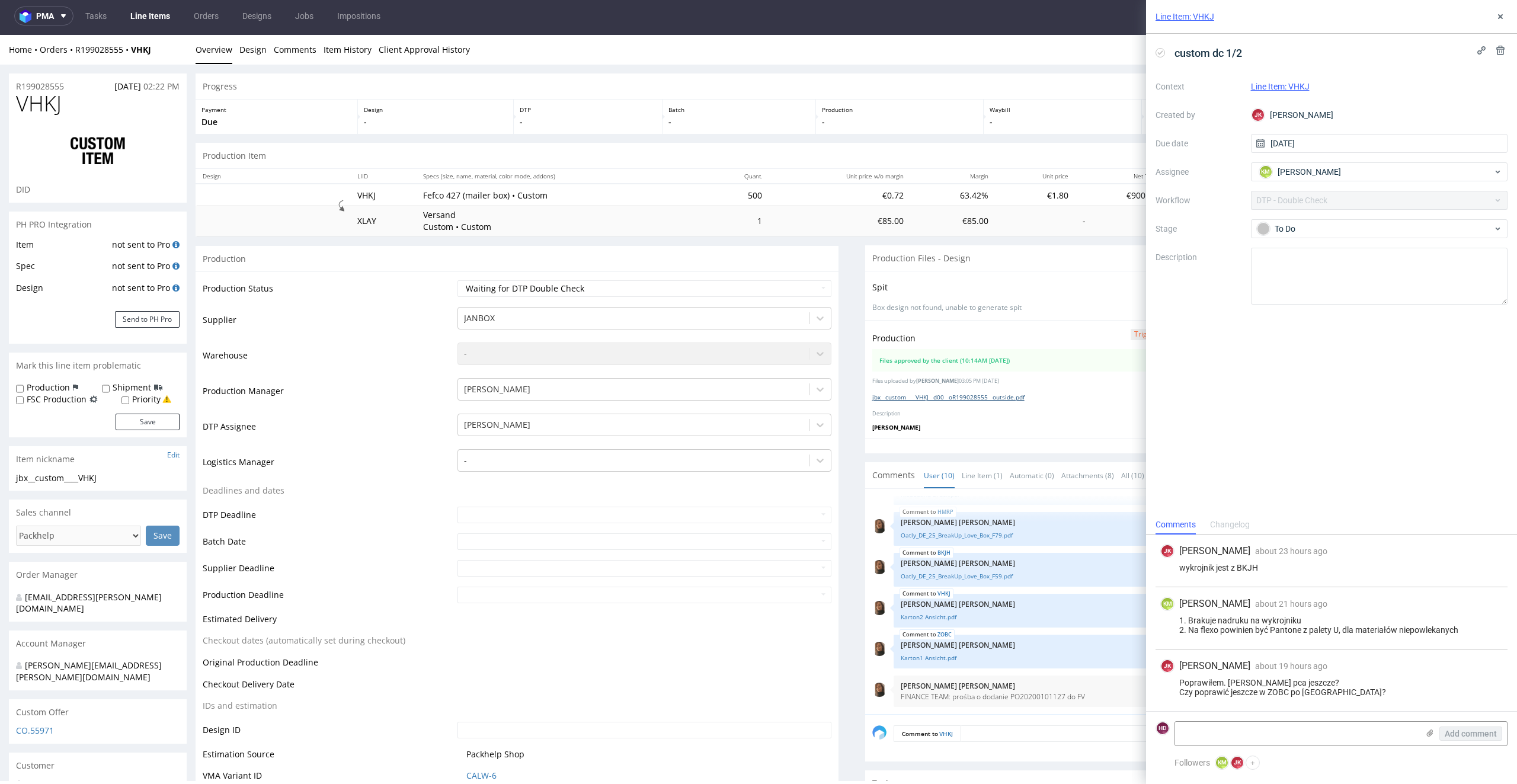
click at [971, 397] on link "jbx__custom____VHKJ__d00__oR199028555__outside.pdf" at bounding box center [949, 397] width 152 height 8
click at [160, 18] on link "Line Items" at bounding box center [150, 16] width 54 height 19
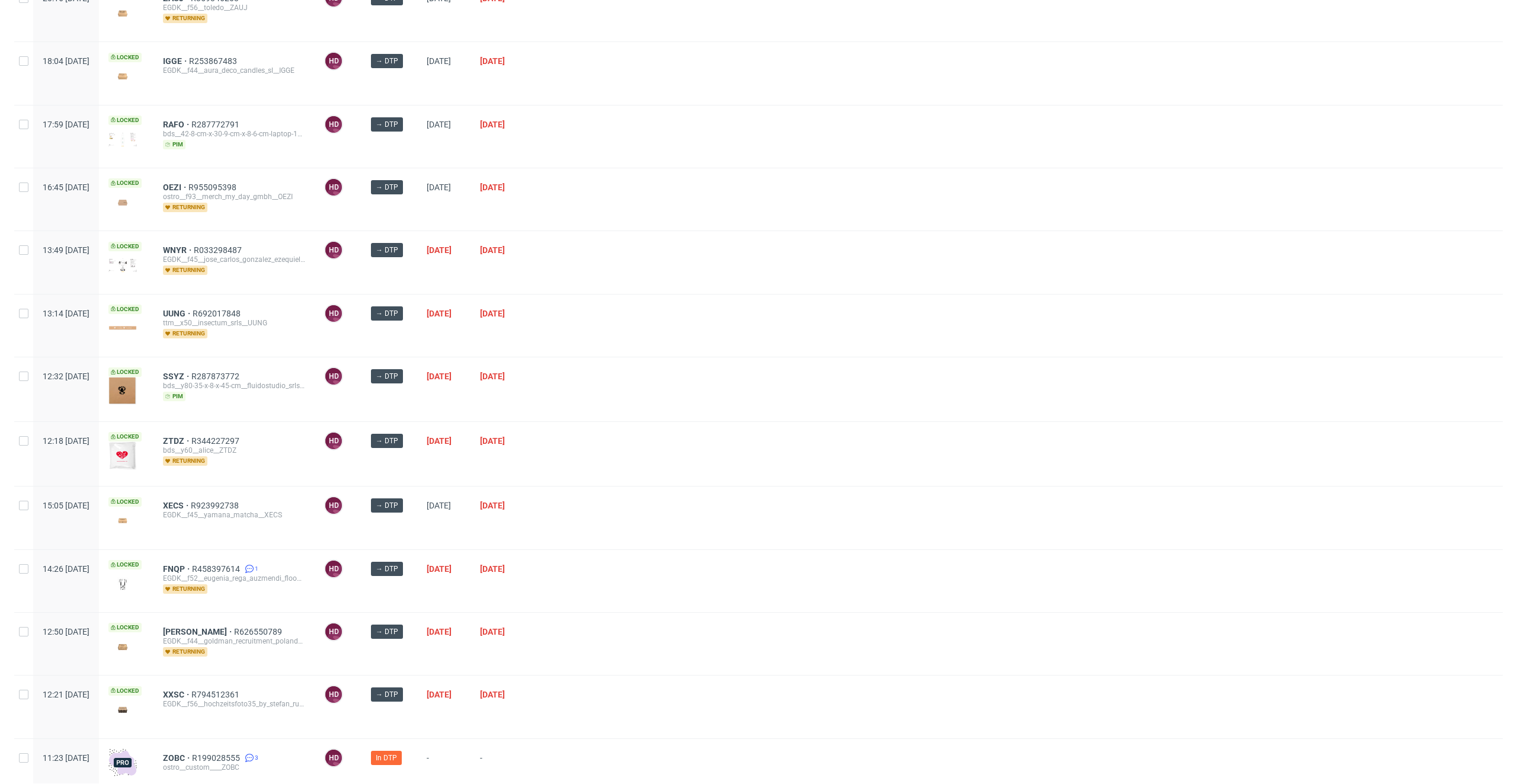
scroll to position [622, 0]
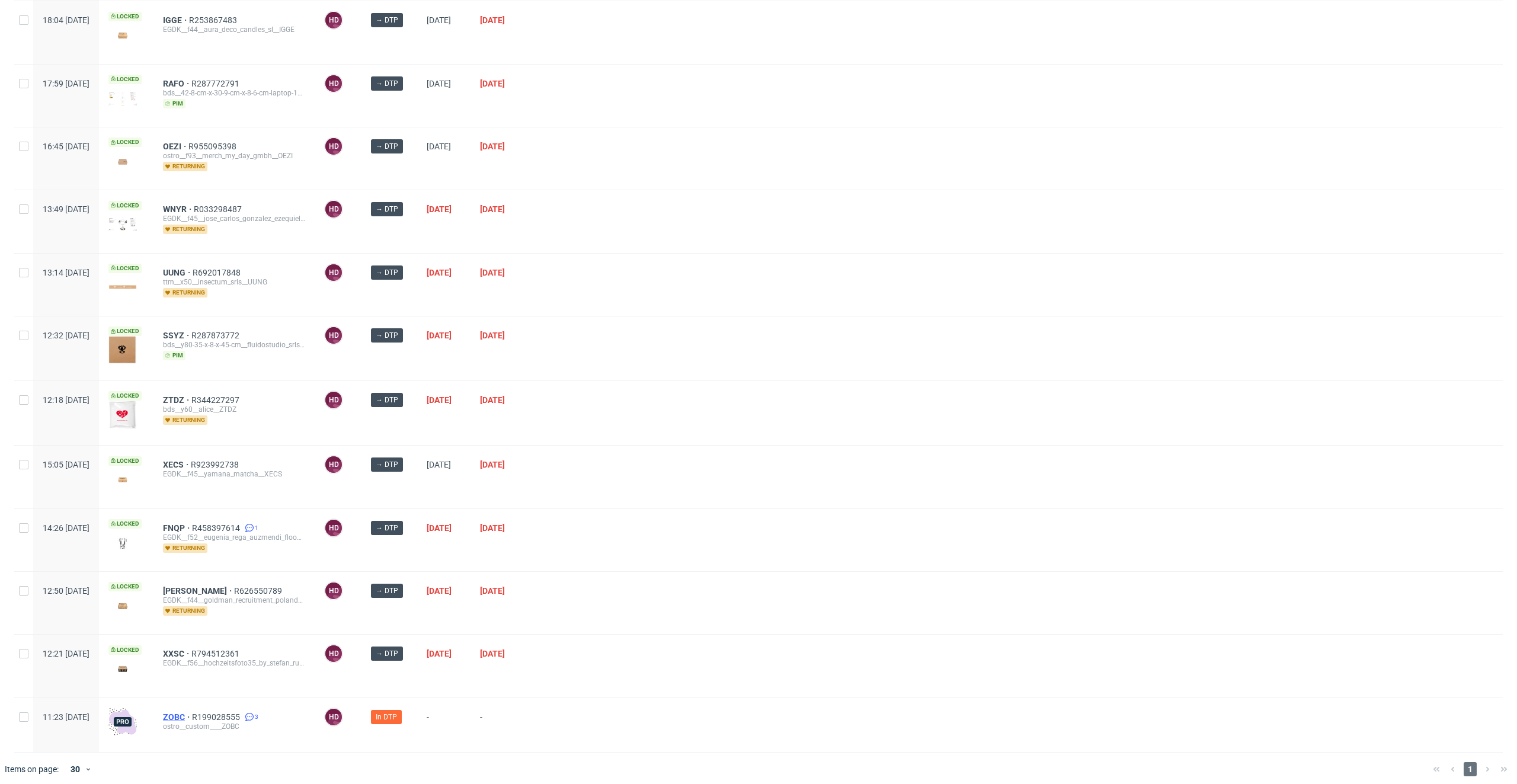
click at [192, 652] on span "ZOBC" at bounding box center [177, 717] width 29 height 9
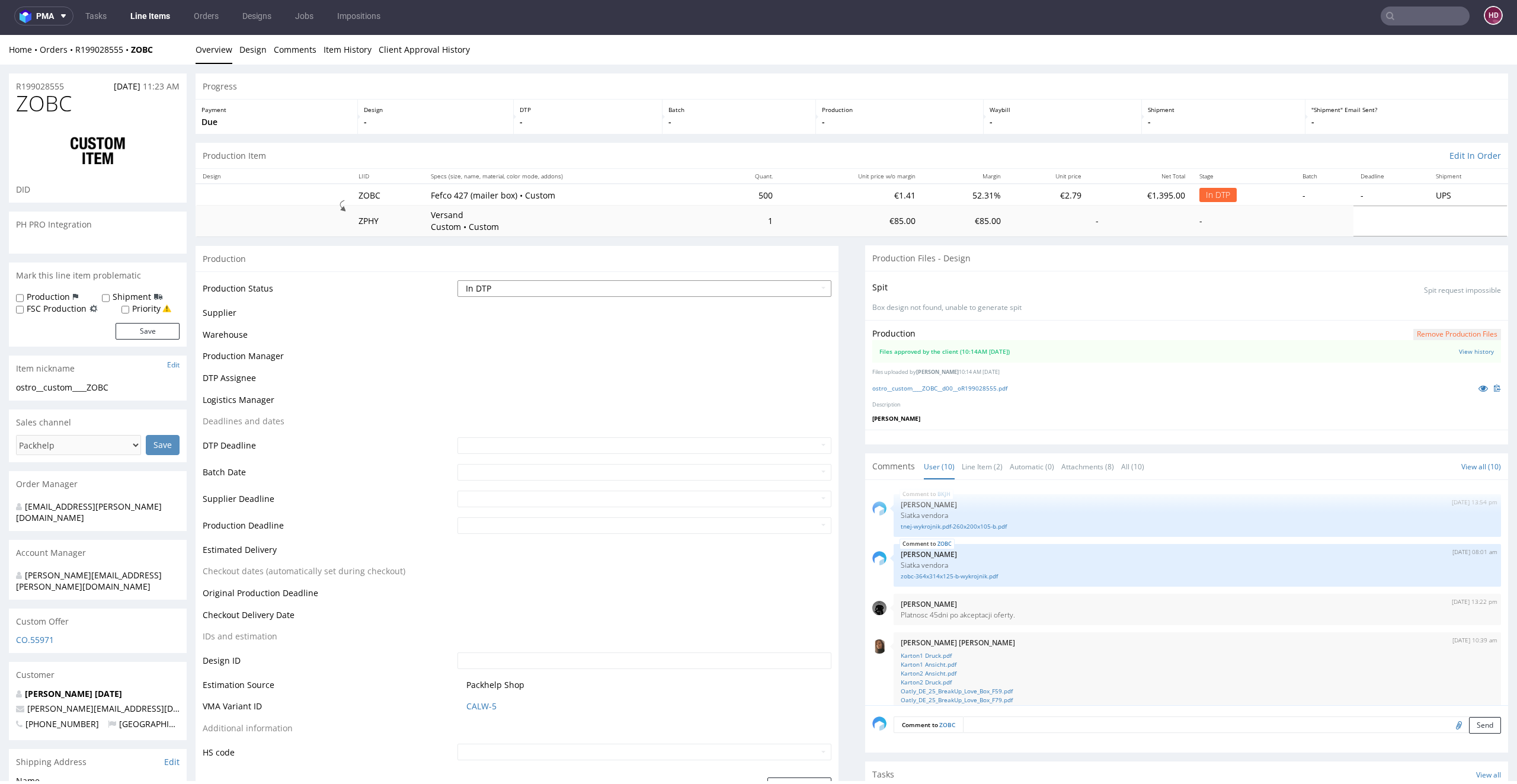
scroll to position [256, 0]
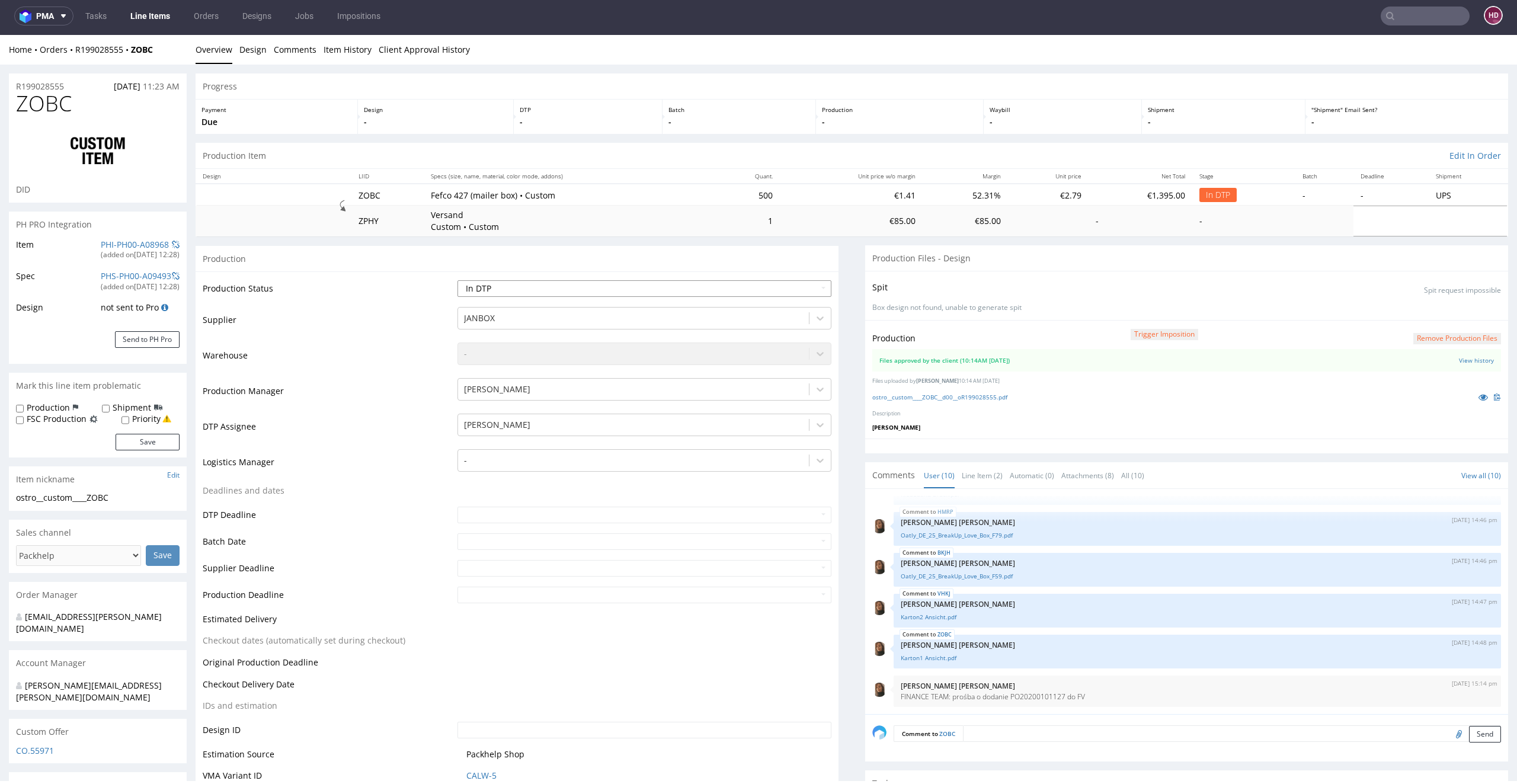
click at [482, 287] on select "Waiting for Artwork Waiting for Diecut Waiting for Mockup Waiting for DTP Waiti…" at bounding box center [644, 288] width 374 height 17
select select "dtp_waiting_for_check"
click at [458, 280] on select "Waiting for Artwork Waiting for Diecut Waiting for Mockup Waiting for DTP Waiti…" at bounding box center [644, 288] width 374 height 17
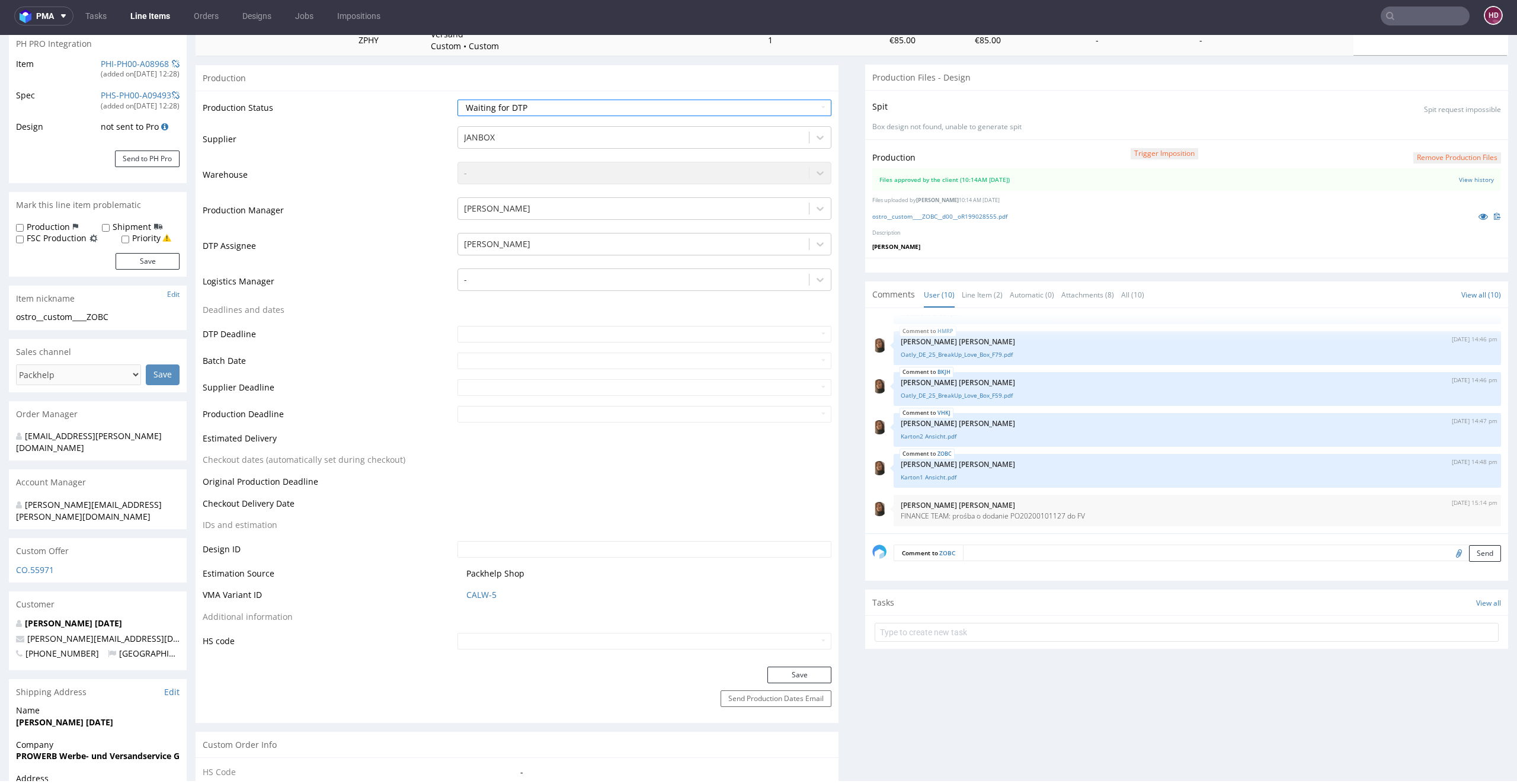
scroll to position [292, 0]
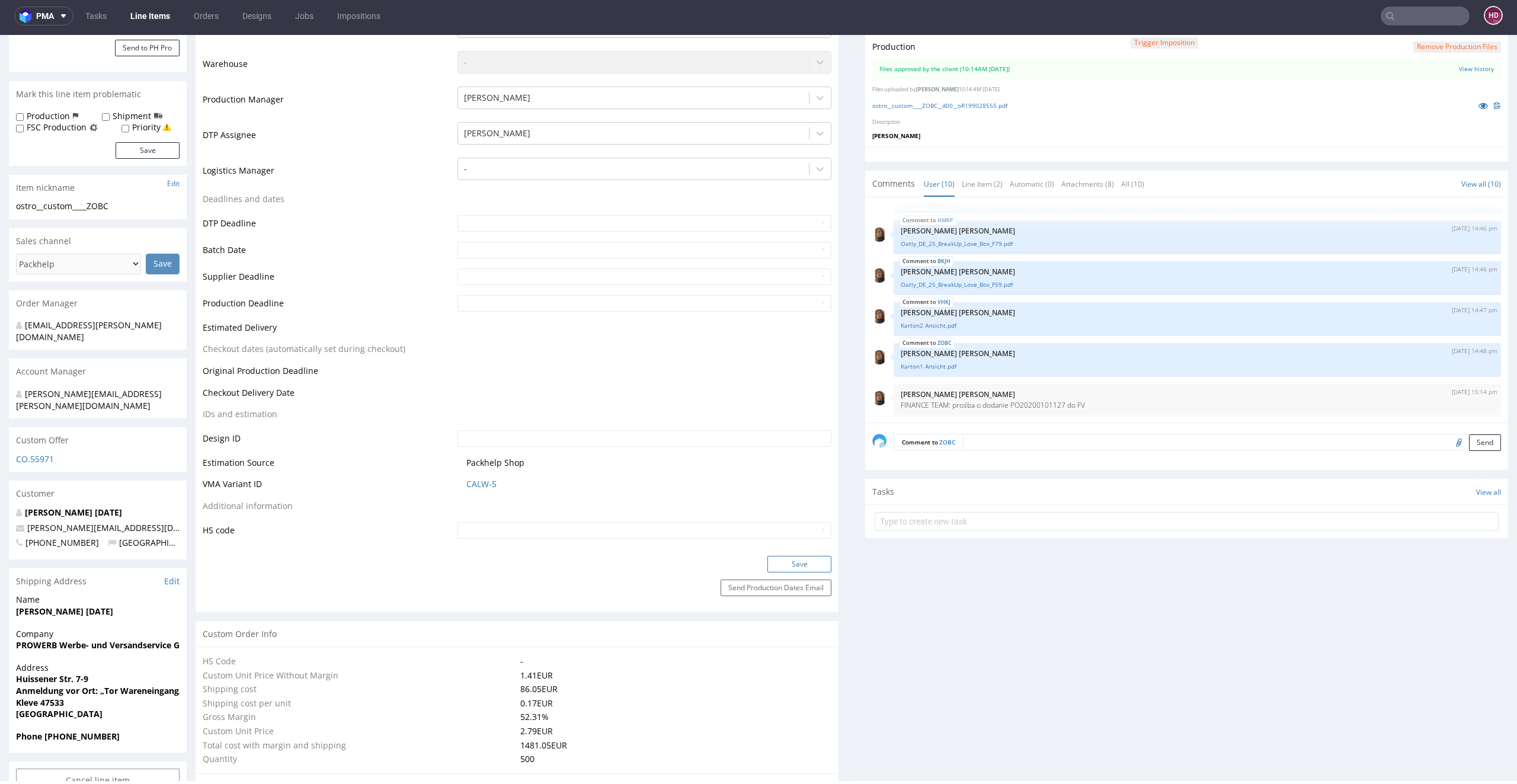
click at [800, 557] on button "Save" at bounding box center [799, 564] width 64 height 17
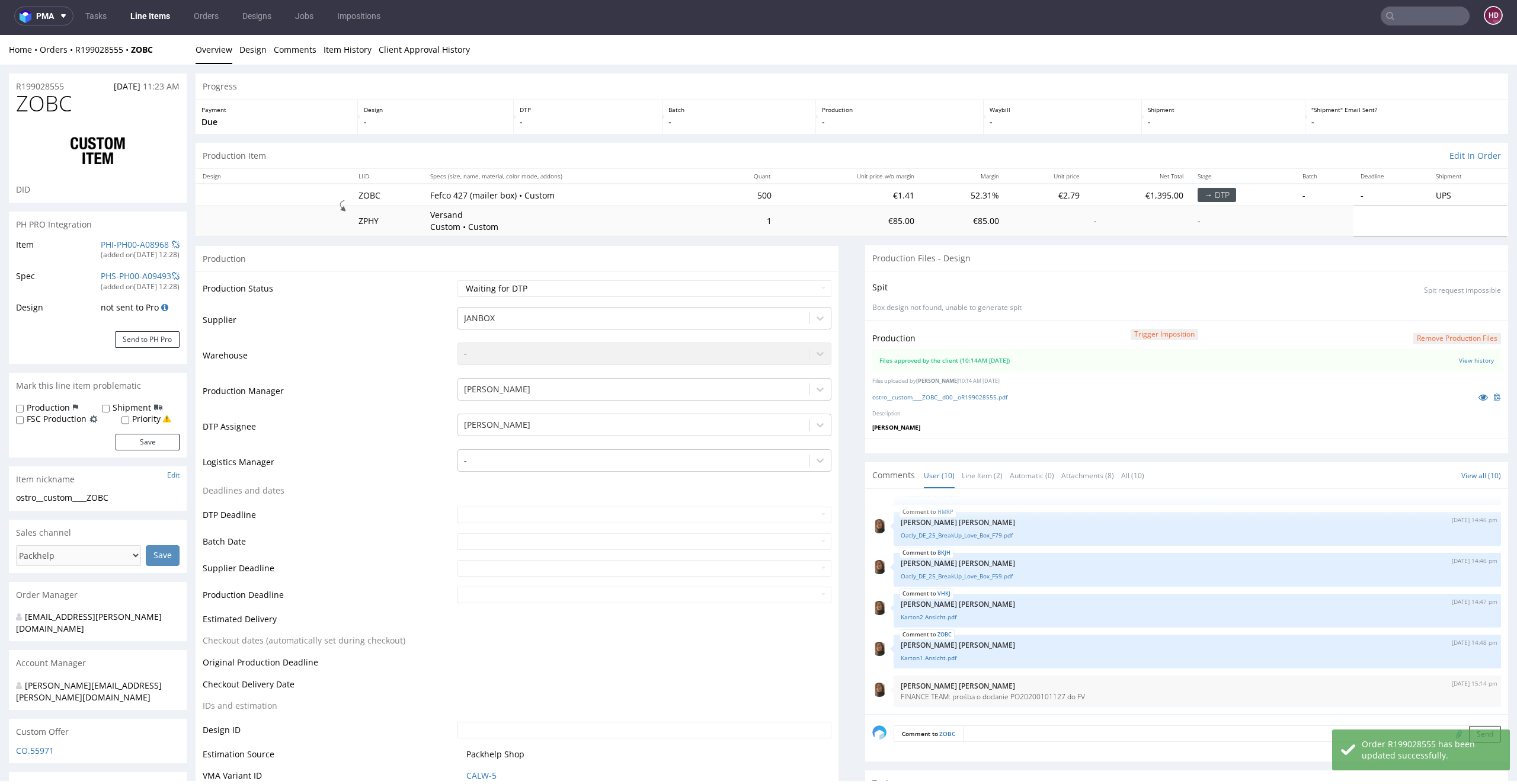
scroll to position [0, 0]
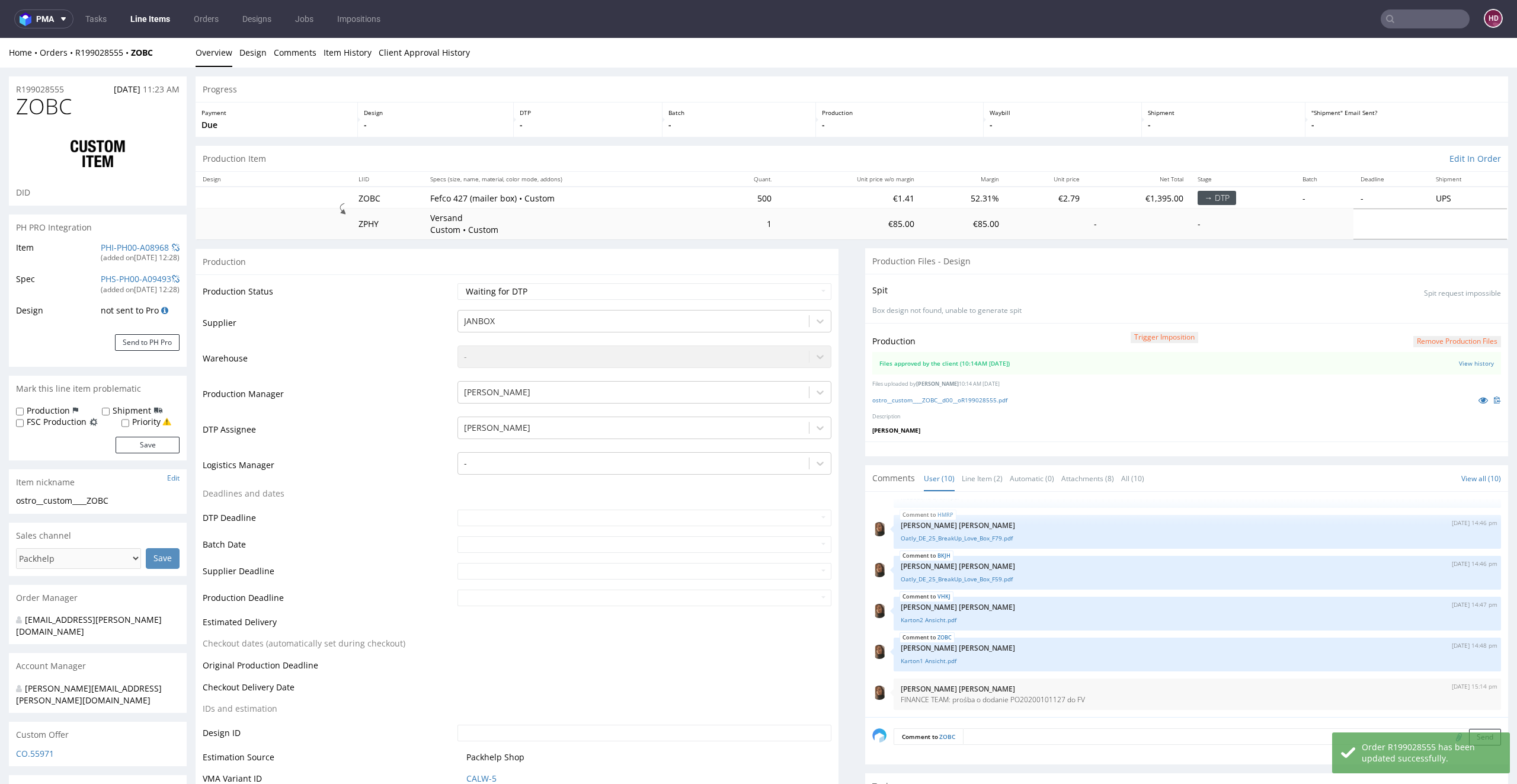
click at [154, 26] on link "Line Items" at bounding box center [150, 19] width 54 height 19
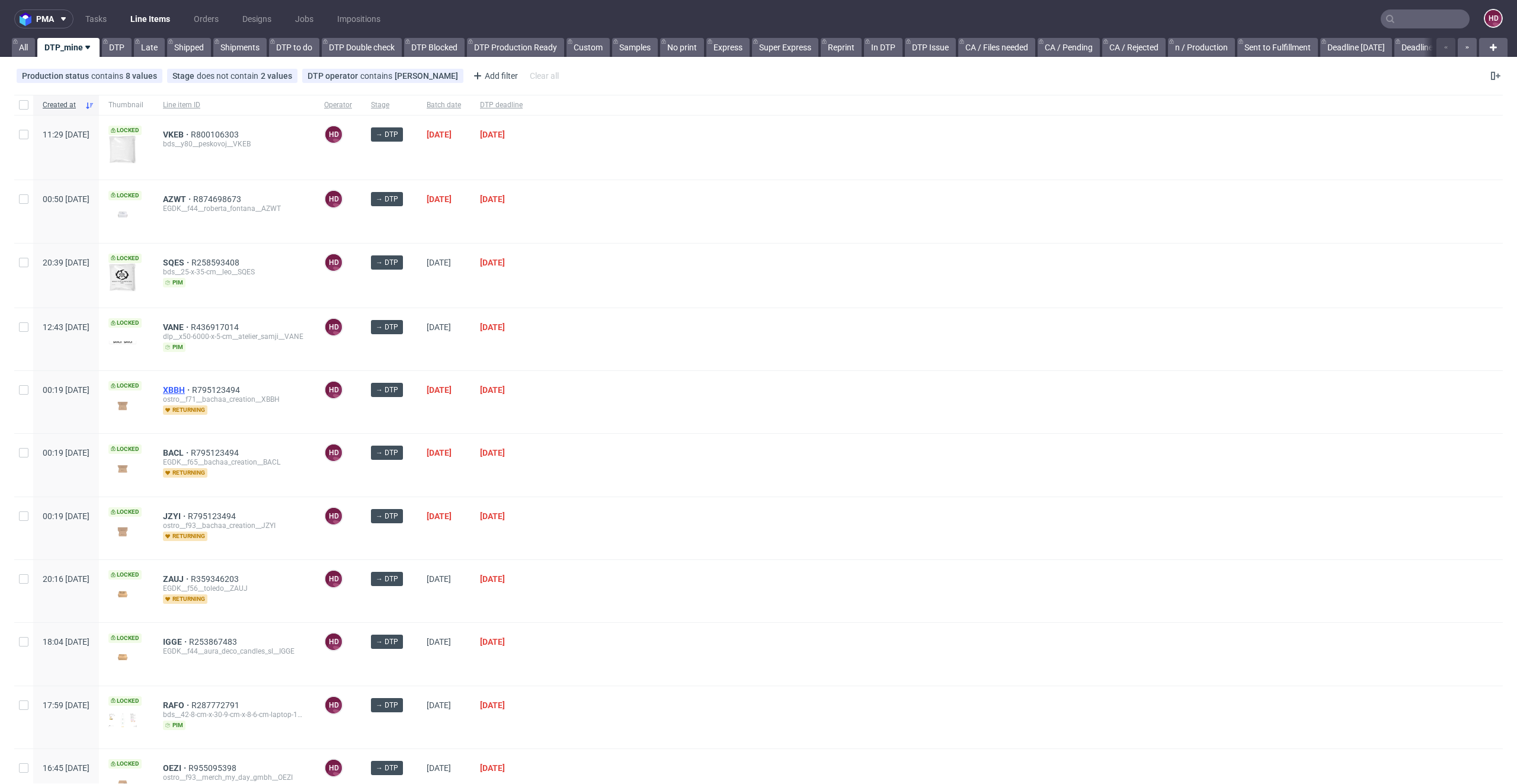
click at [192, 390] on span "XBBH" at bounding box center [177, 389] width 29 height 9
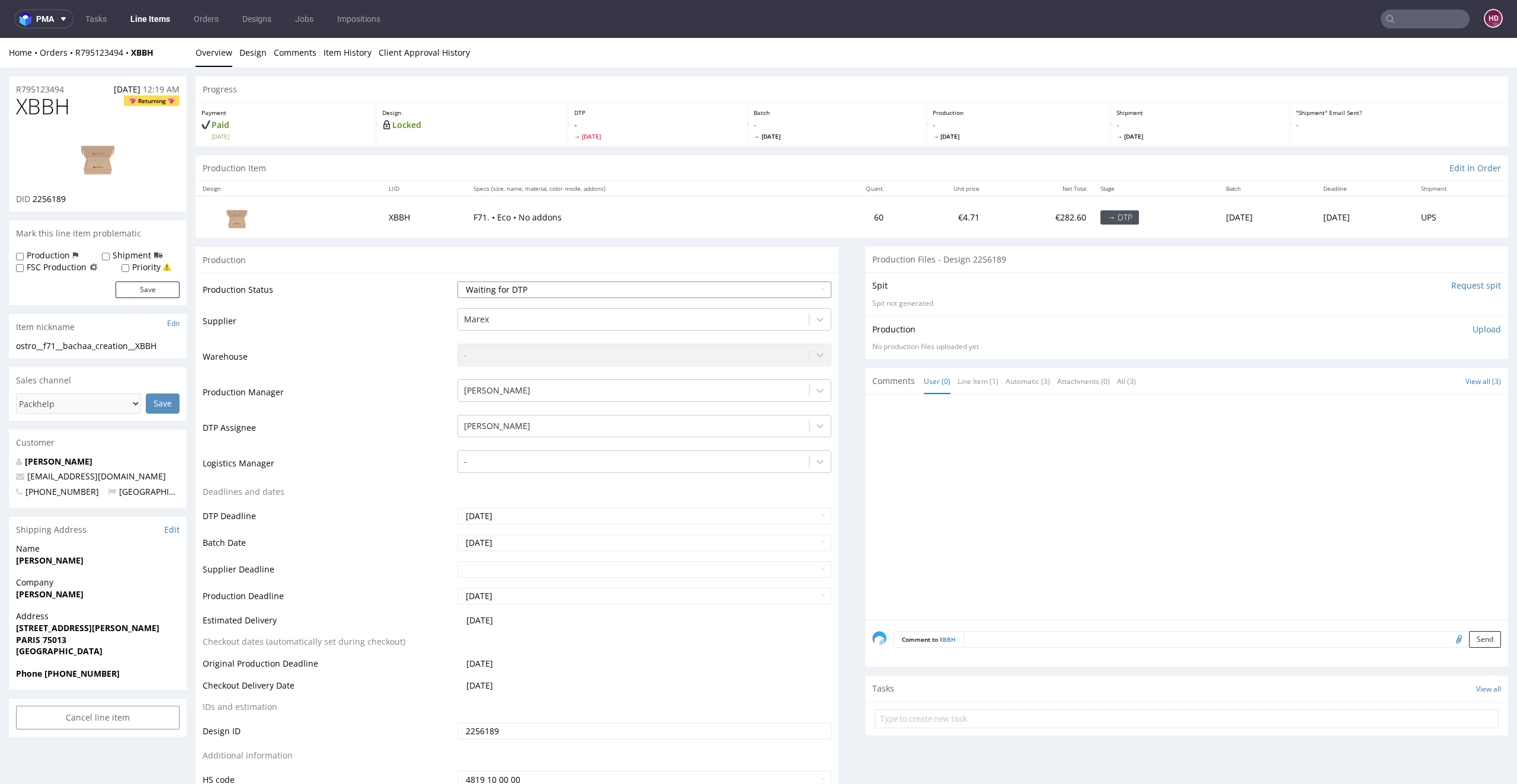
click at [480, 283] on select "Waiting for Artwork Waiting for Diecut Waiting for Mockup Waiting for DTP Waiti…" at bounding box center [644, 290] width 374 height 17
select select "dtp_in_process"
click at [458, 282] on select "Waiting for Artwork Waiting for Diecut Waiting for Mockup Waiting for DTP Waiti…" at bounding box center [644, 290] width 374 height 17
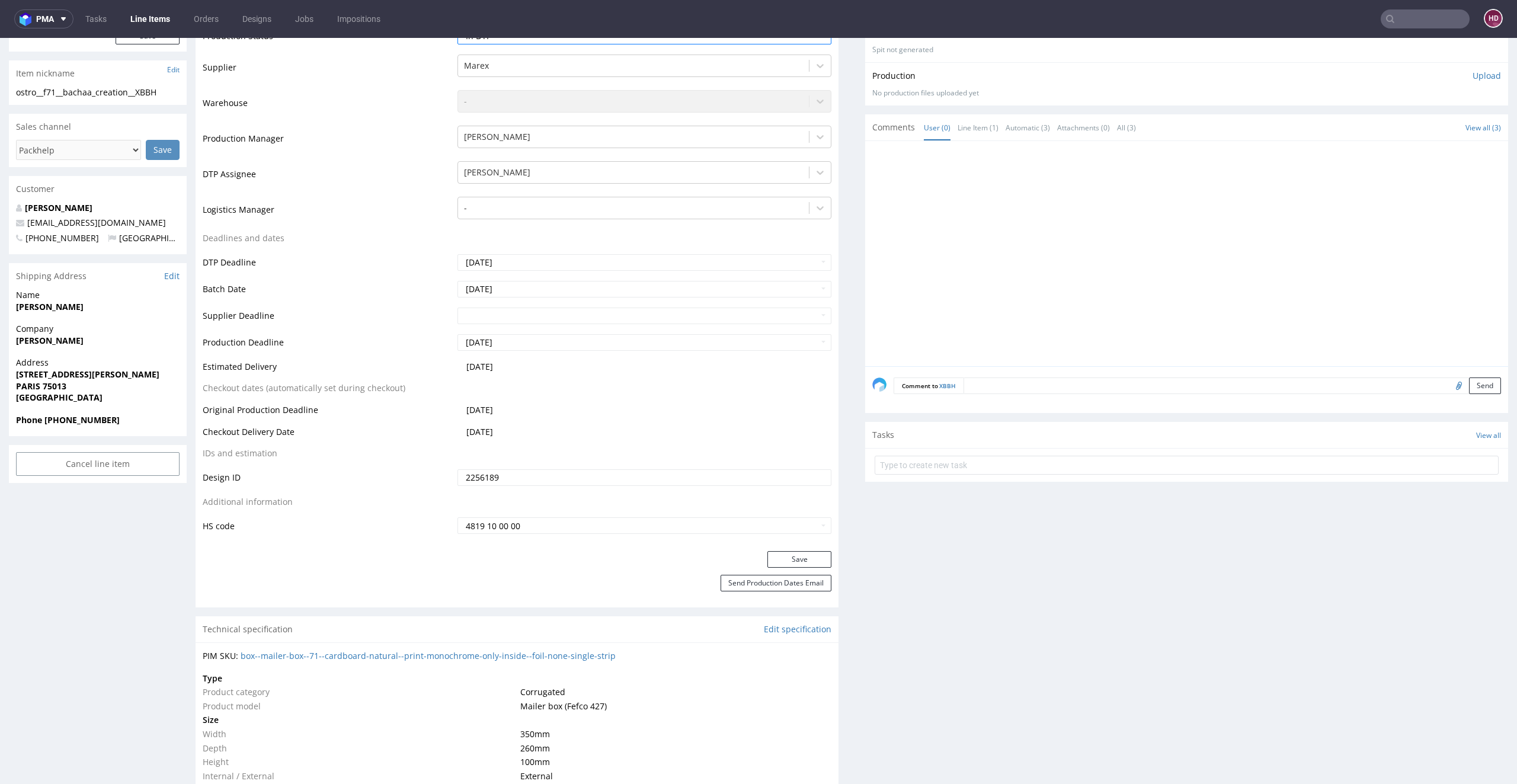
scroll to position [345, 0]
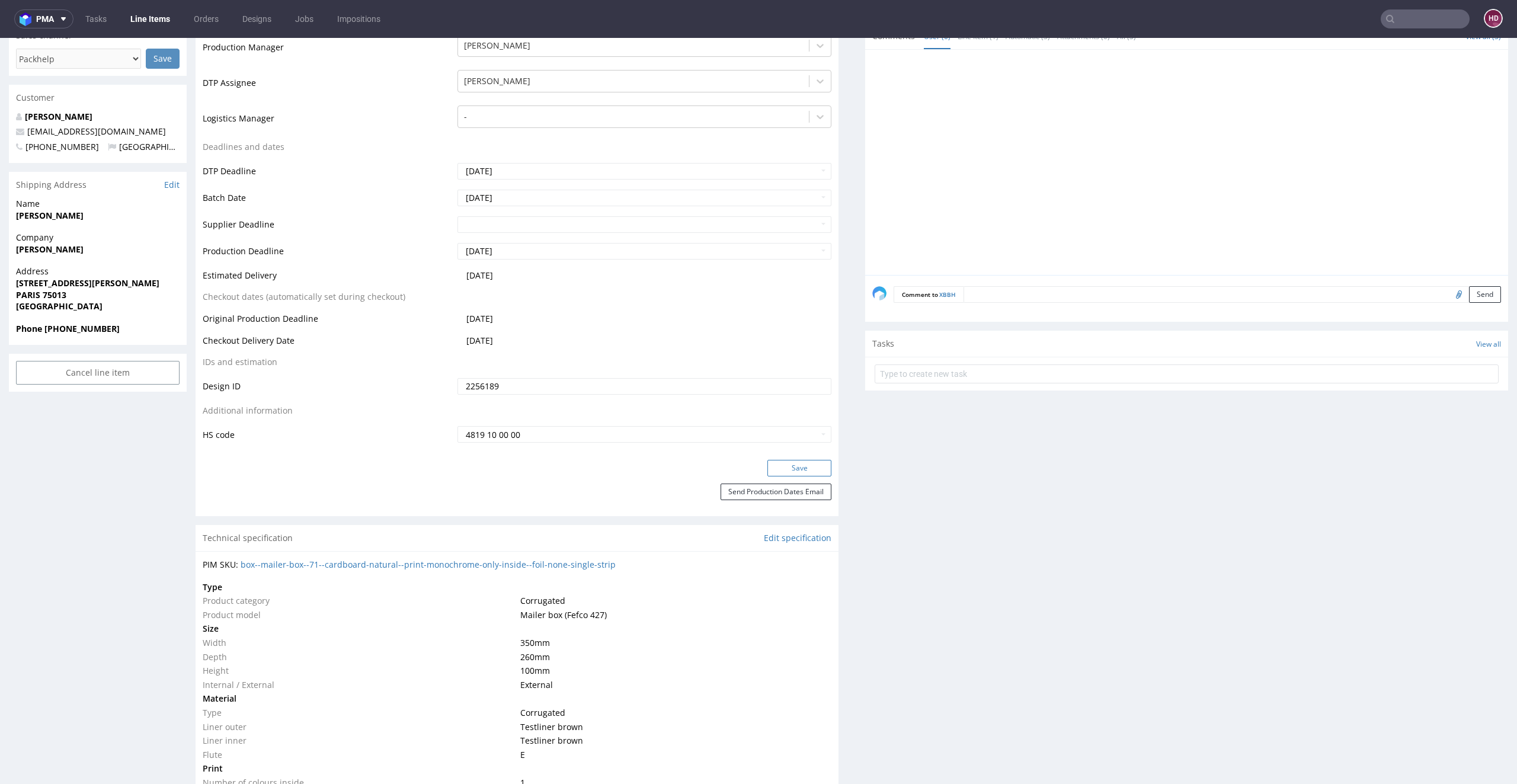
click at [789, 467] on button "Save" at bounding box center [799, 468] width 64 height 17
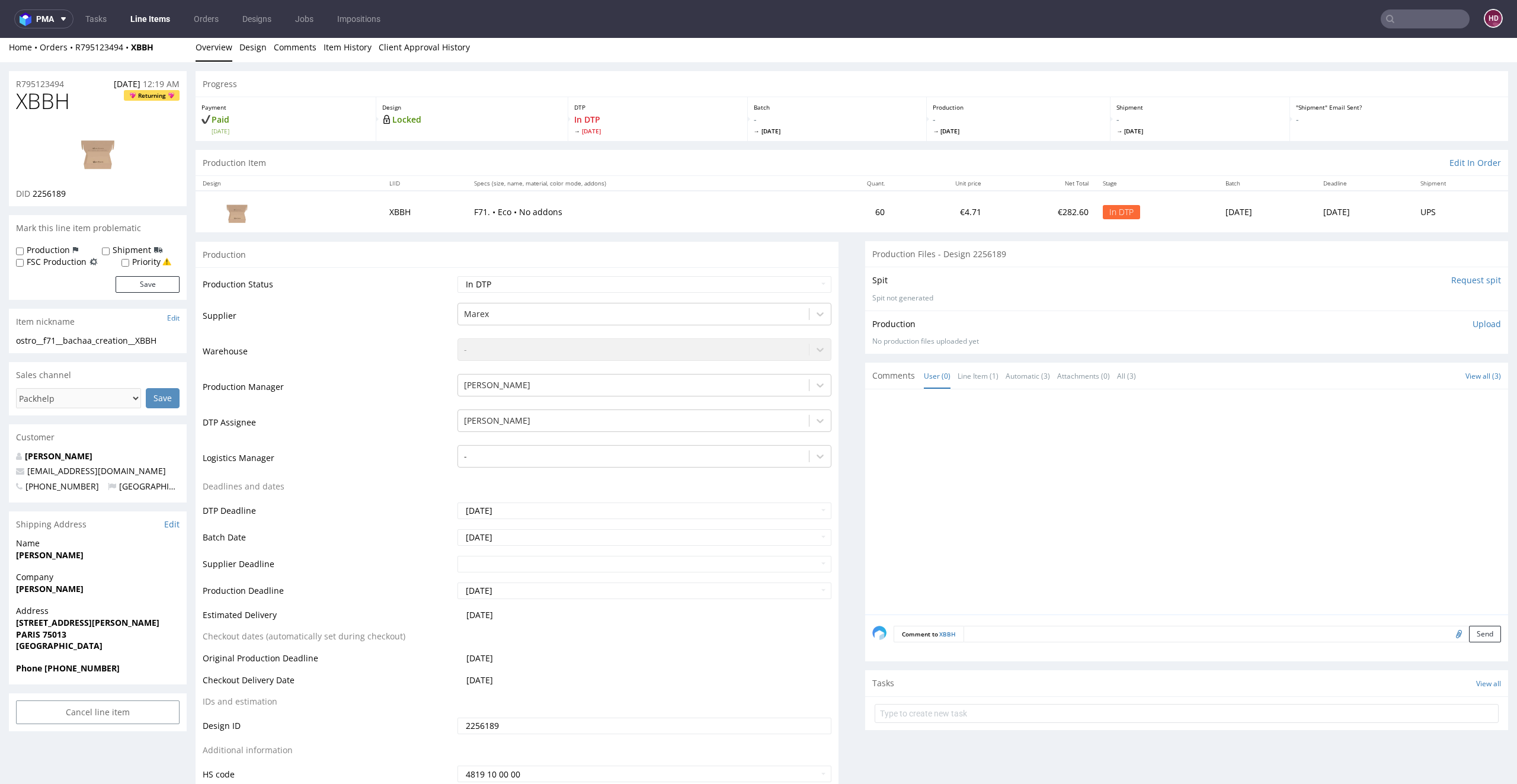
scroll to position [0, 0]
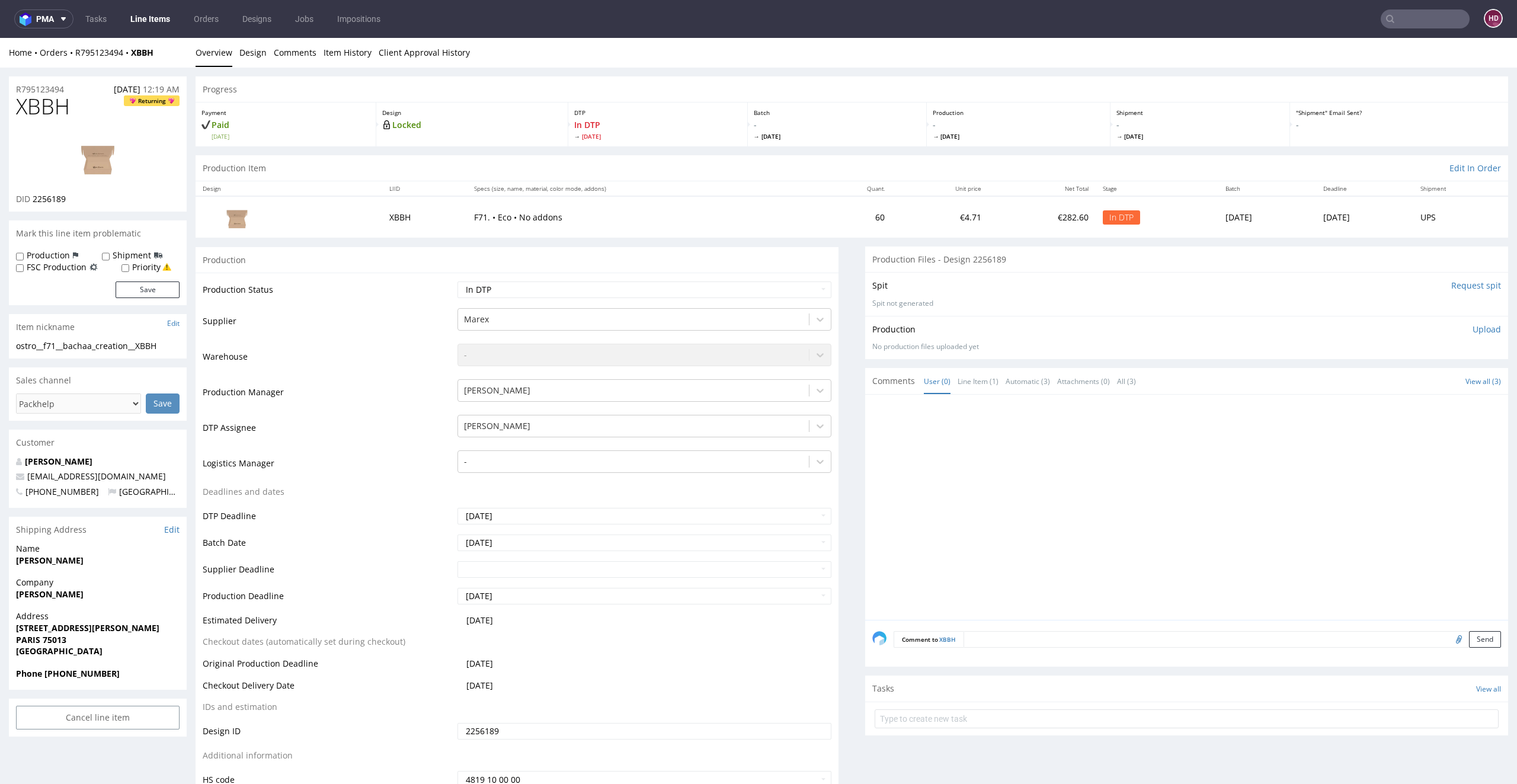
click at [83, 101] on h1 "XBBH Returning" at bounding box center [98, 106] width 164 height 24
drag, startPoint x: 80, startPoint y: 105, endPoint x: 25, endPoint y: 111, distance: 55.3
click at [25, 111] on h1 "XBBH Returning" at bounding box center [98, 106] width 164 height 24
drag, startPoint x: 63, startPoint y: 195, endPoint x: 58, endPoint y: 223, distance: 28.4
click at [33, 195] on div "DID 2256189" at bounding box center [98, 199] width 164 height 12
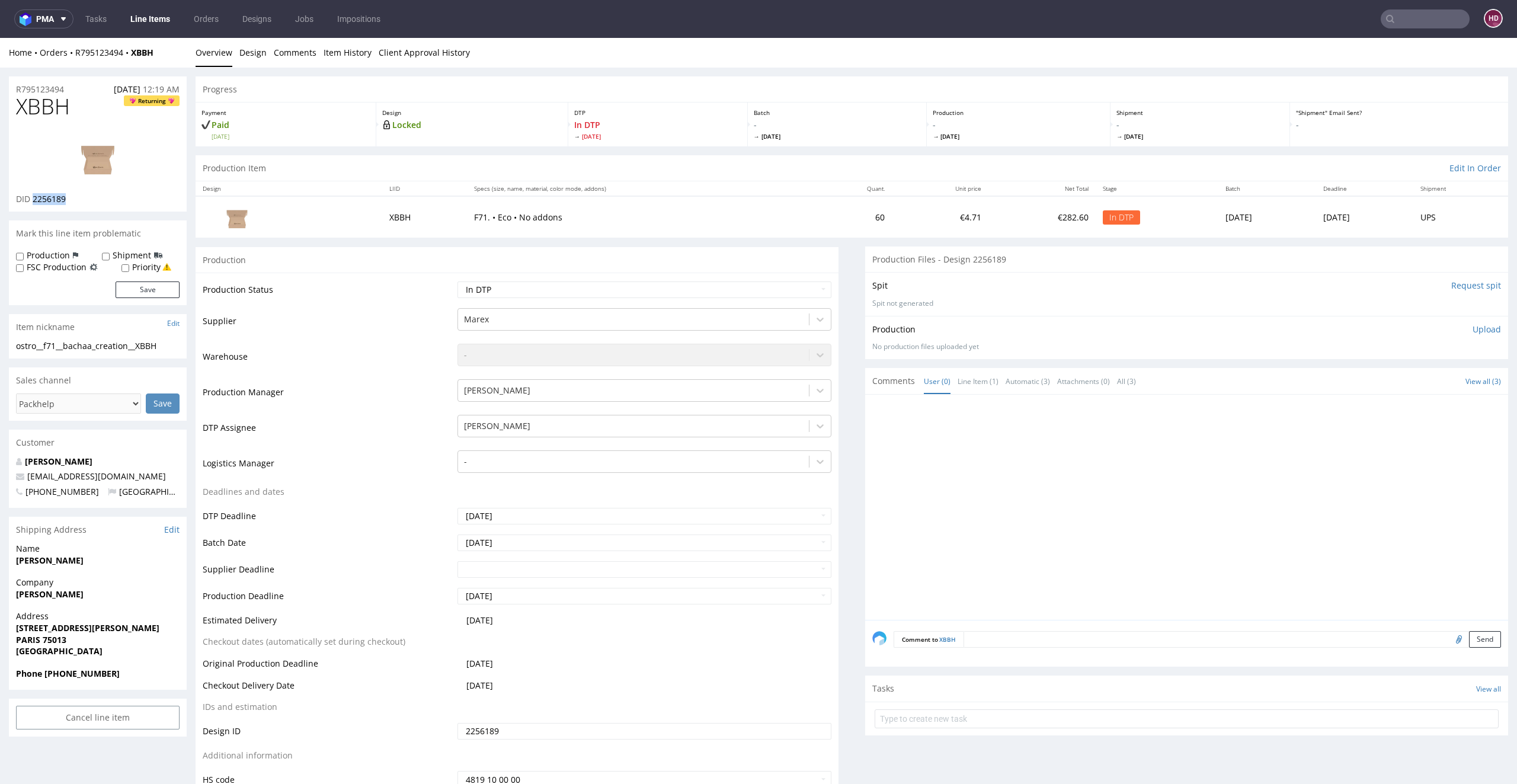
copy span "2256189"
click at [251, 53] on link "Design" at bounding box center [253, 52] width 28 height 29
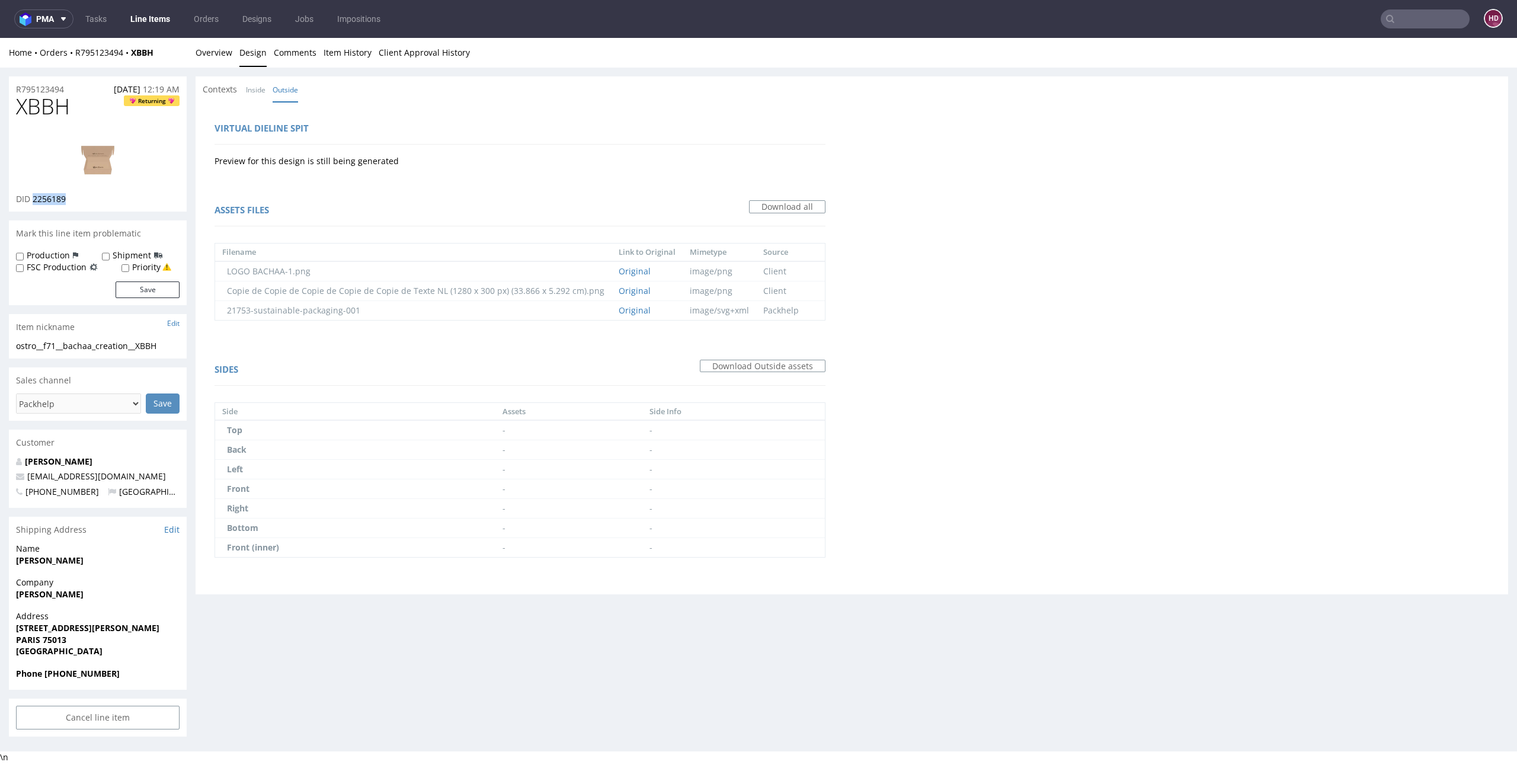
click at [251, 53] on link "Design" at bounding box center [253, 52] width 28 height 29
click at [657, 290] on td "Original" at bounding box center [647, 290] width 71 height 20
click at [642, 288] on link "Original" at bounding box center [634, 291] width 32 height 12
click at [633, 312] on link "Original" at bounding box center [634, 311] width 32 height 12
click at [91, 155] on img at bounding box center [98, 157] width 95 height 54
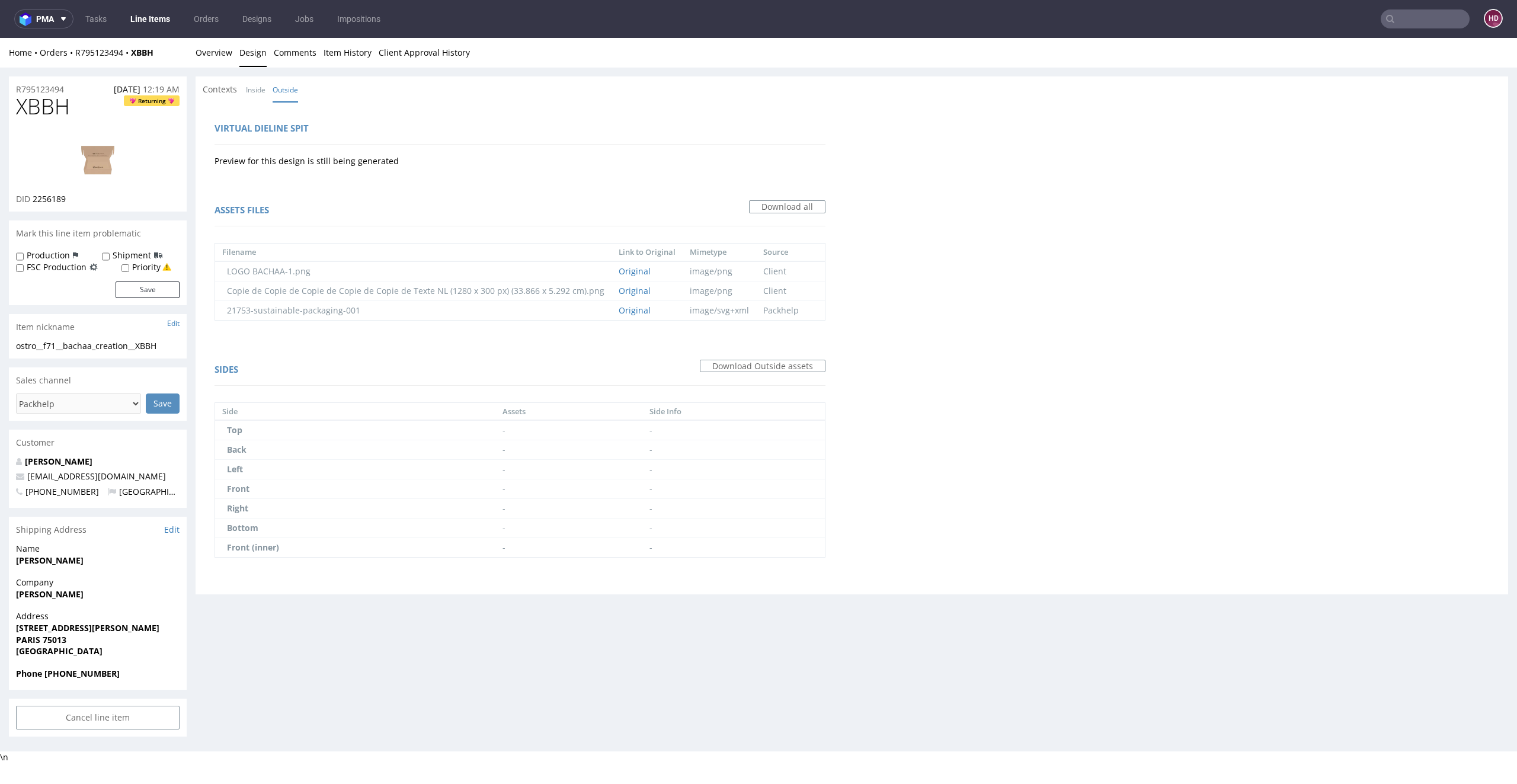
click at [114, 169] on img at bounding box center [98, 157] width 95 height 54
click at [250, 92] on link "Inside" at bounding box center [256, 89] width 20 height 25
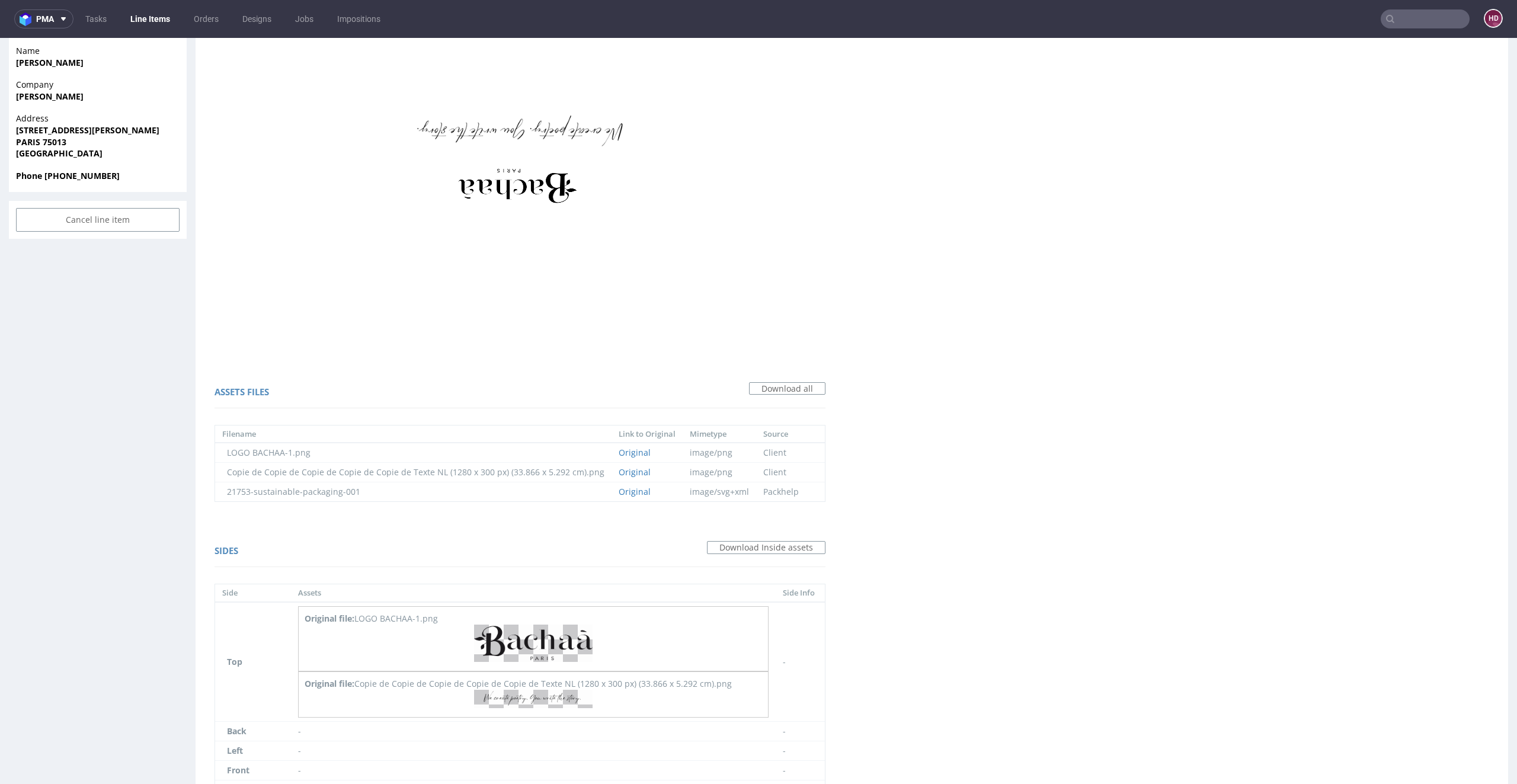
scroll to position [770, 0]
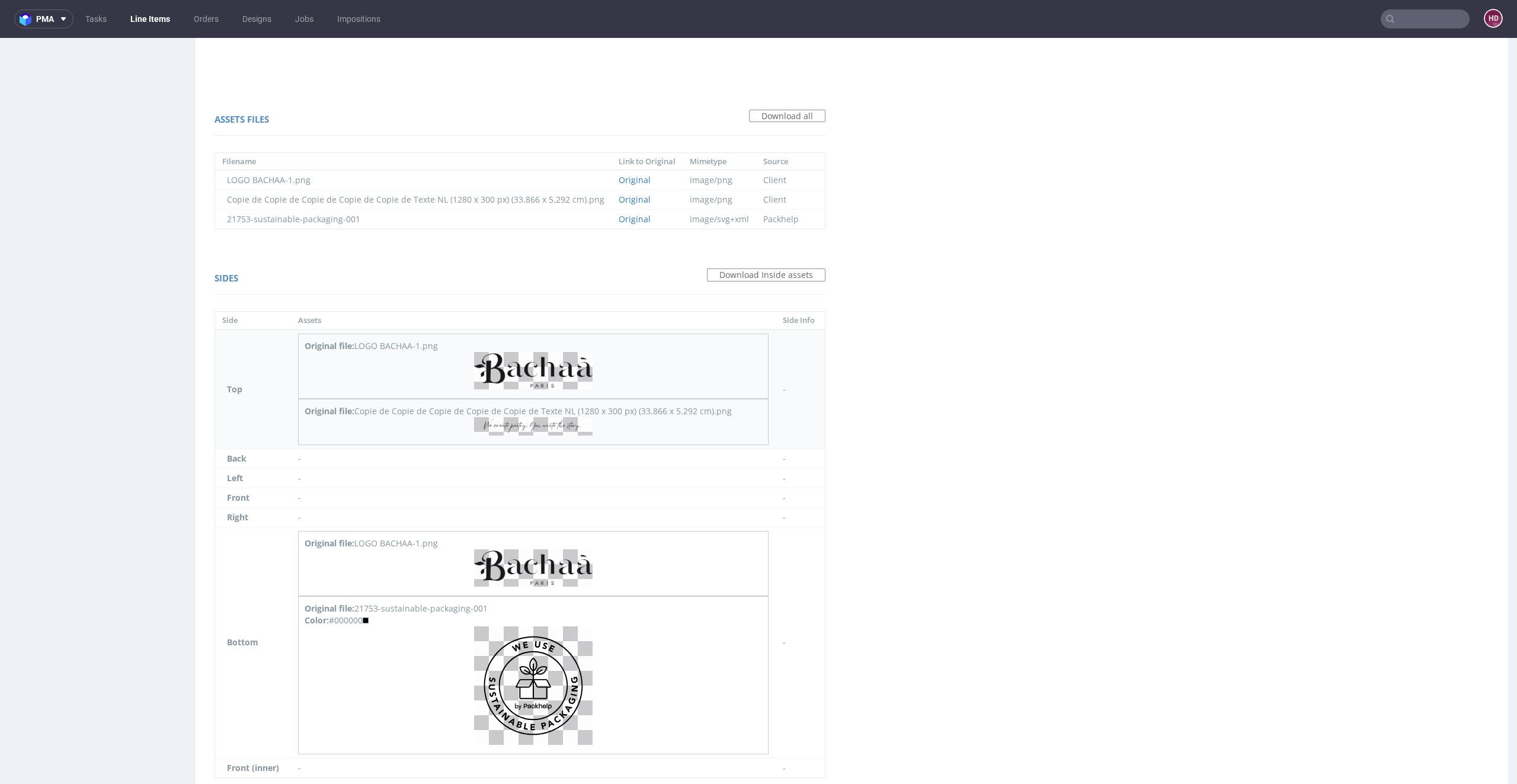
click at [532, 389] on p at bounding box center [534, 372] width 458 height 41
click at [534, 367] on img at bounding box center [534, 371] width 119 height 38
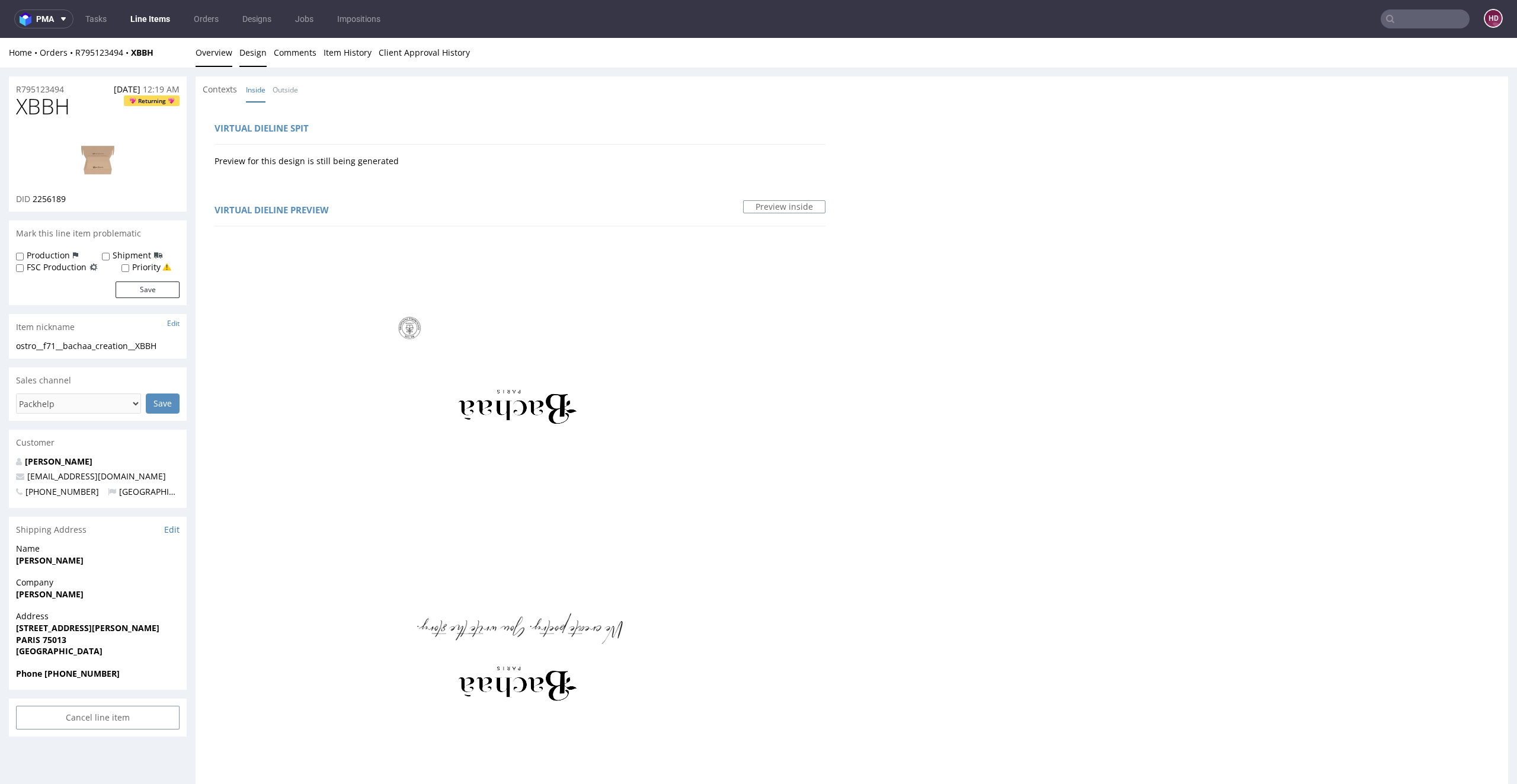
click at [220, 58] on link "Overview" at bounding box center [214, 52] width 37 height 29
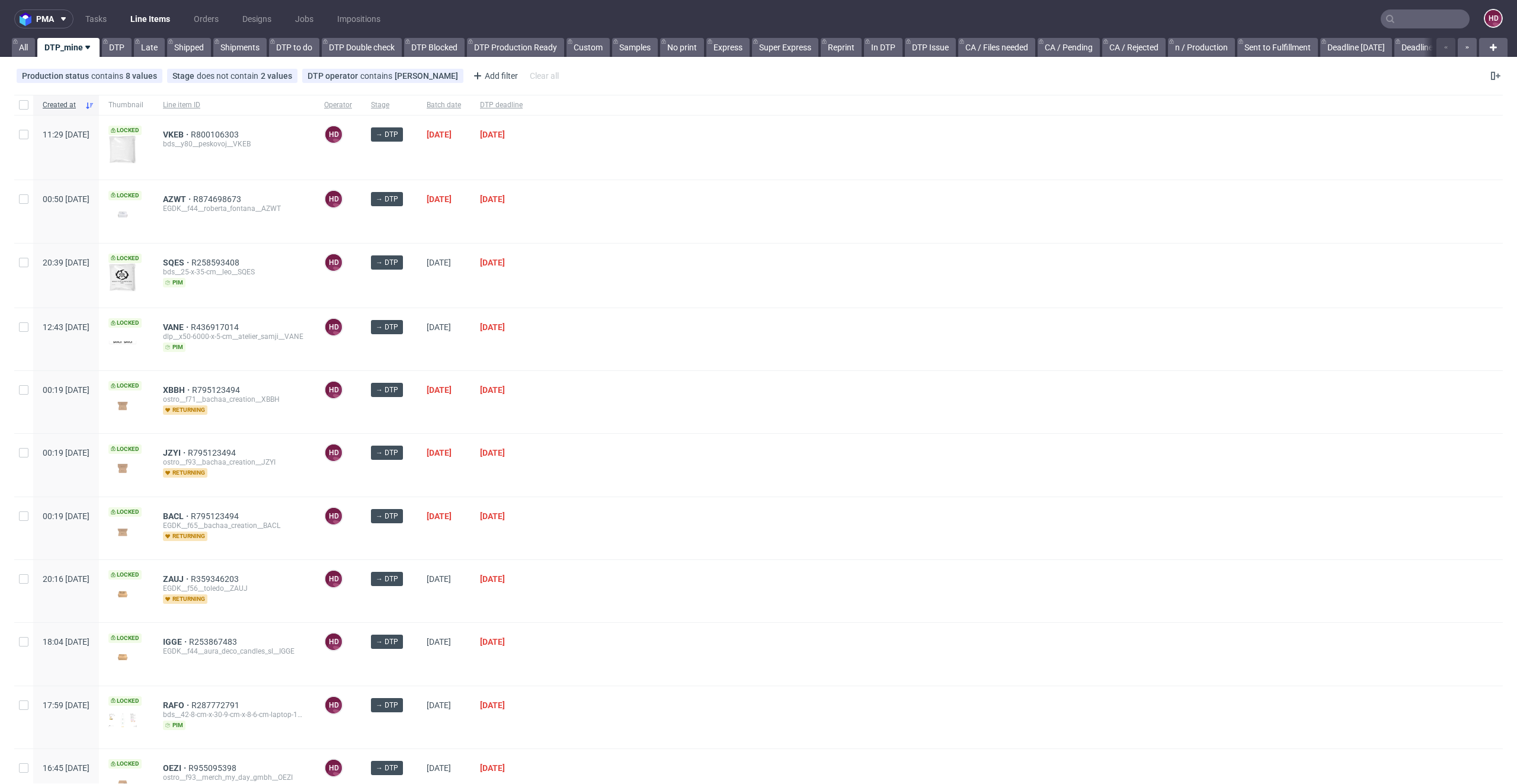
scroll to position [676, 0]
click at [192, 450] on span "XBBH" at bounding box center [177, 452] width 29 height 9
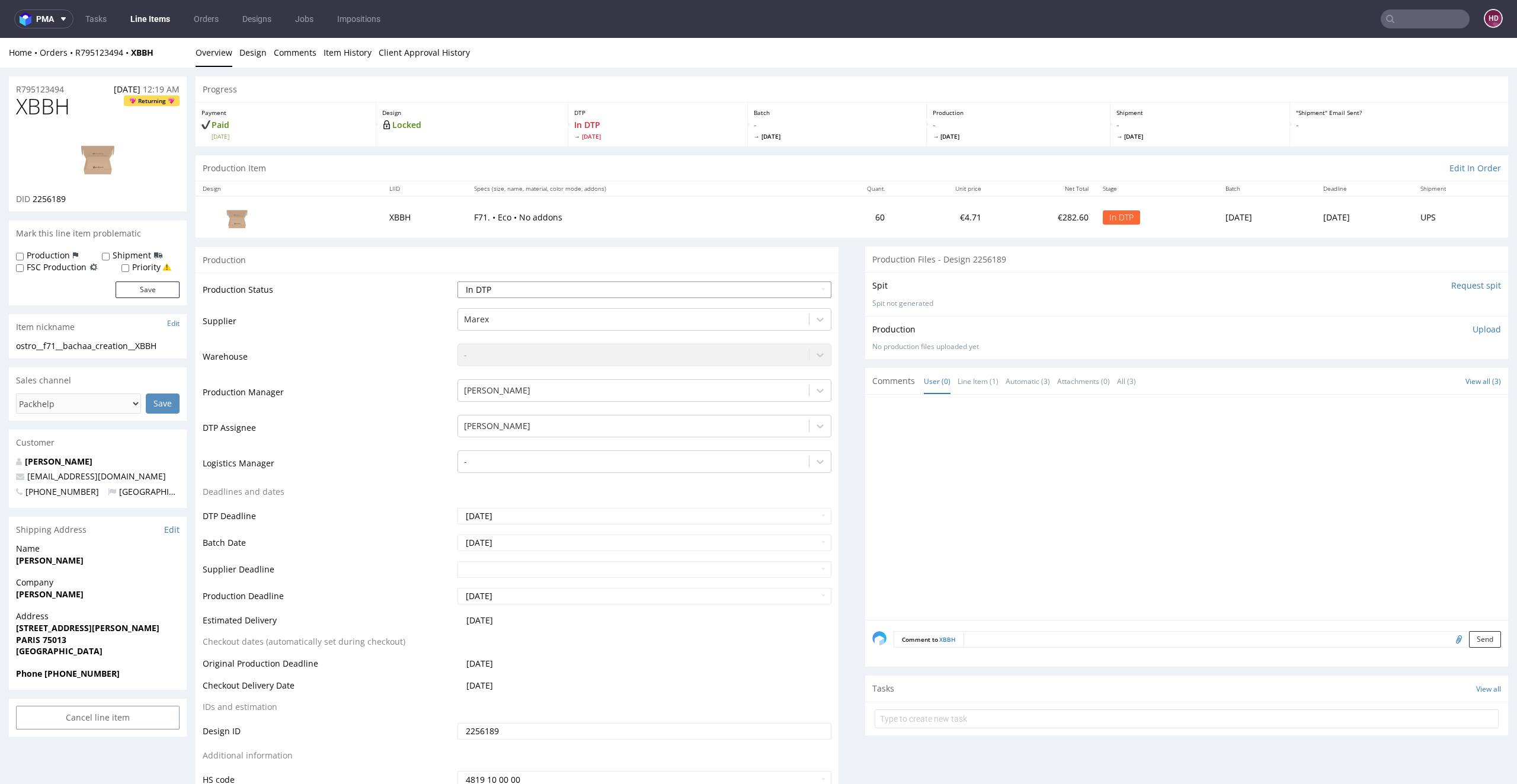
click at [514, 290] on select "Waiting for Artwork Waiting for Diecut Waiting for Mockup Waiting for DTP Waiti…" at bounding box center [644, 290] width 374 height 17
select select "dtp_waiting_for_check"
click at [458, 282] on select "Waiting for Artwork Waiting for Diecut Waiting for Mockup Waiting for DTP Waiti…" at bounding box center [644, 290] width 374 height 17
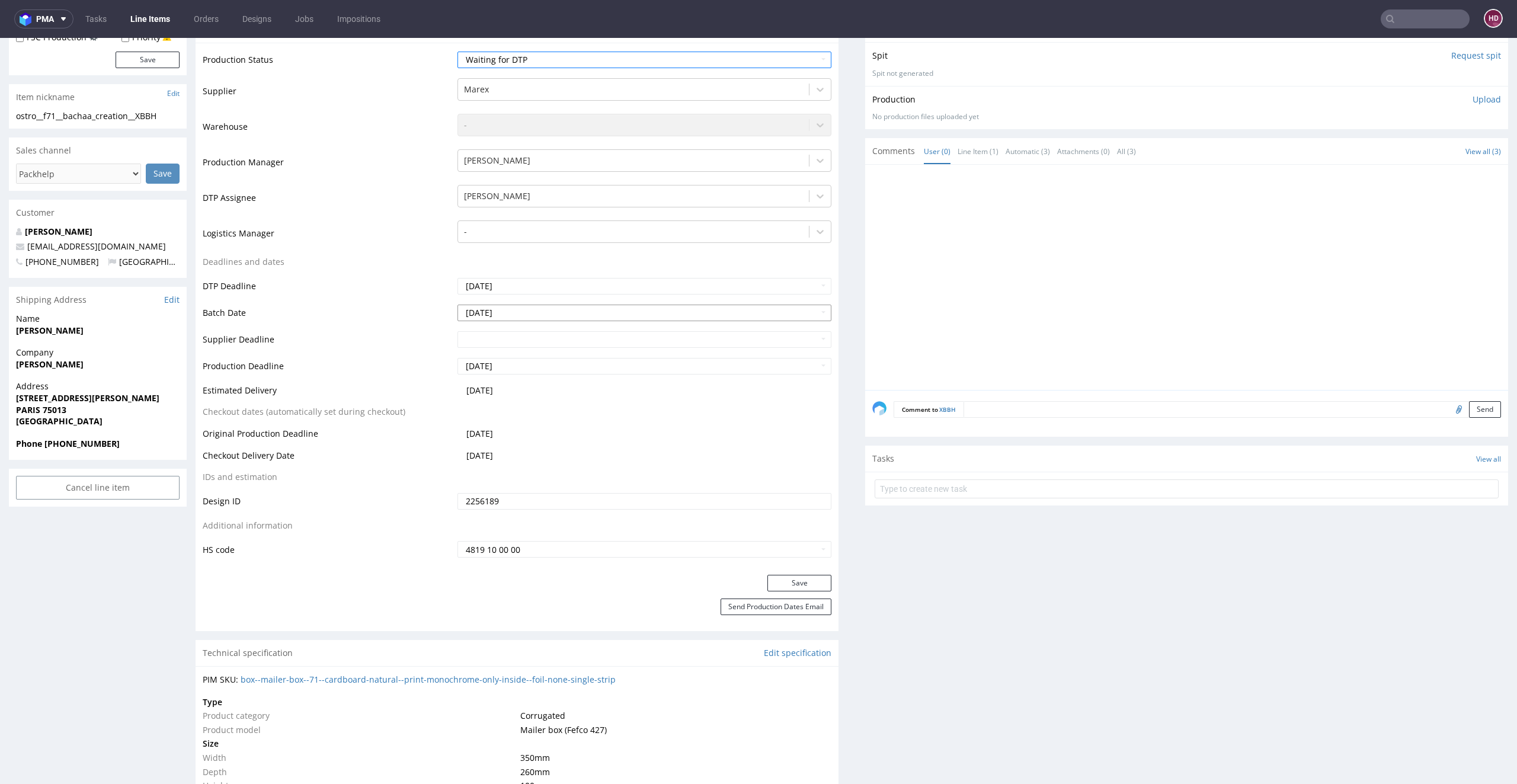
scroll to position [237, 0]
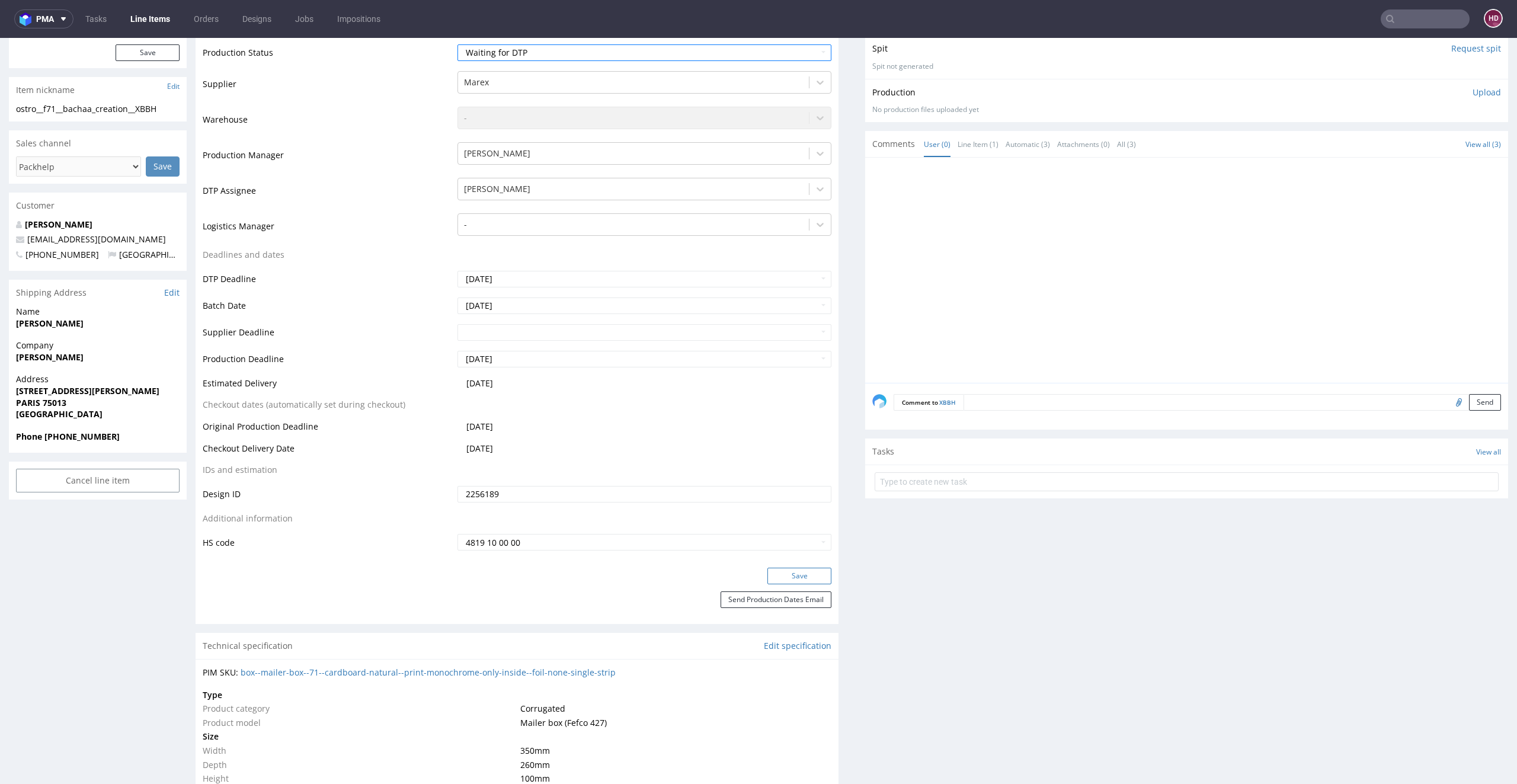
click at [768, 578] on button "Save" at bounding box center [799, 576] width 64 height 17
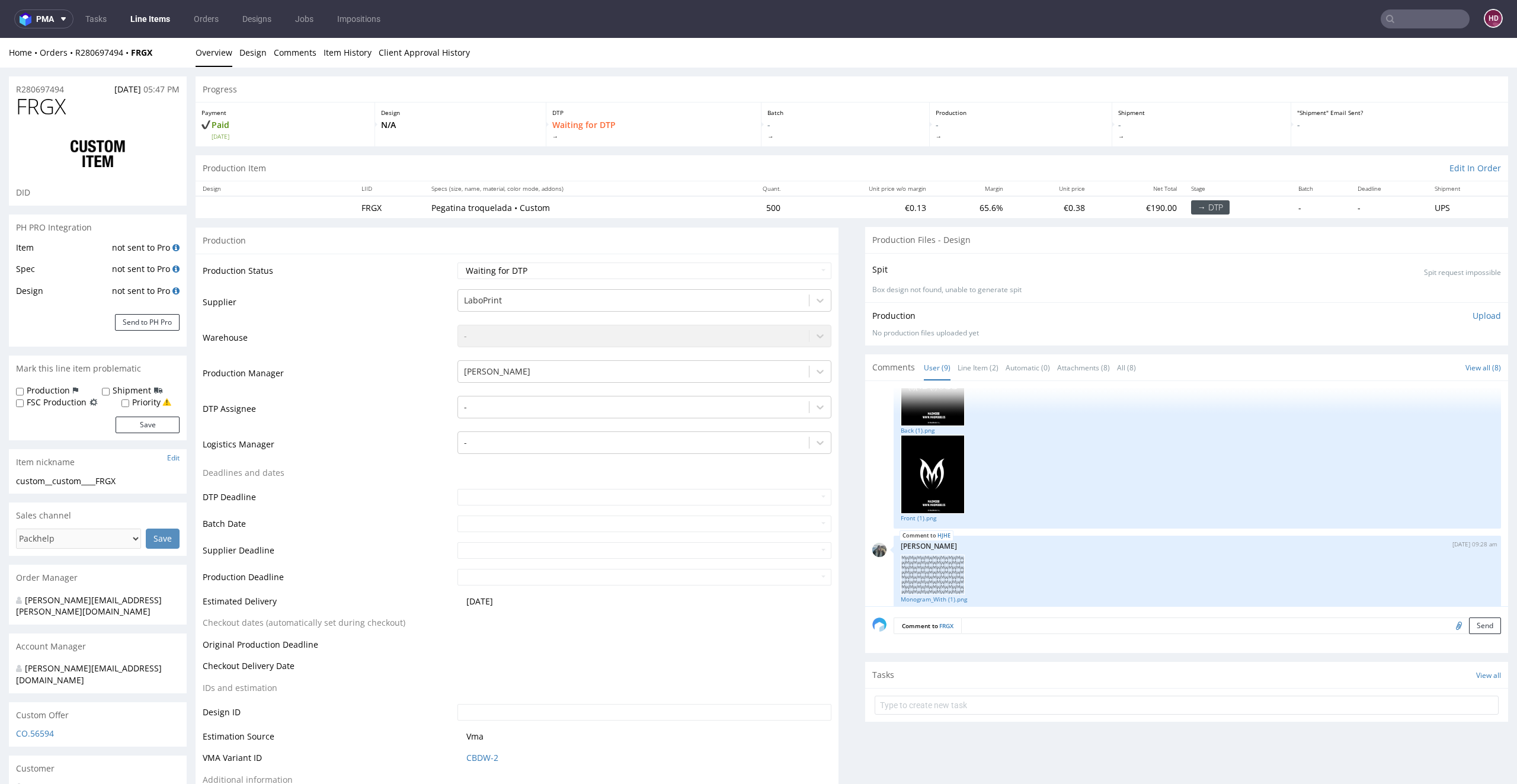
scroll to position [479, 0]
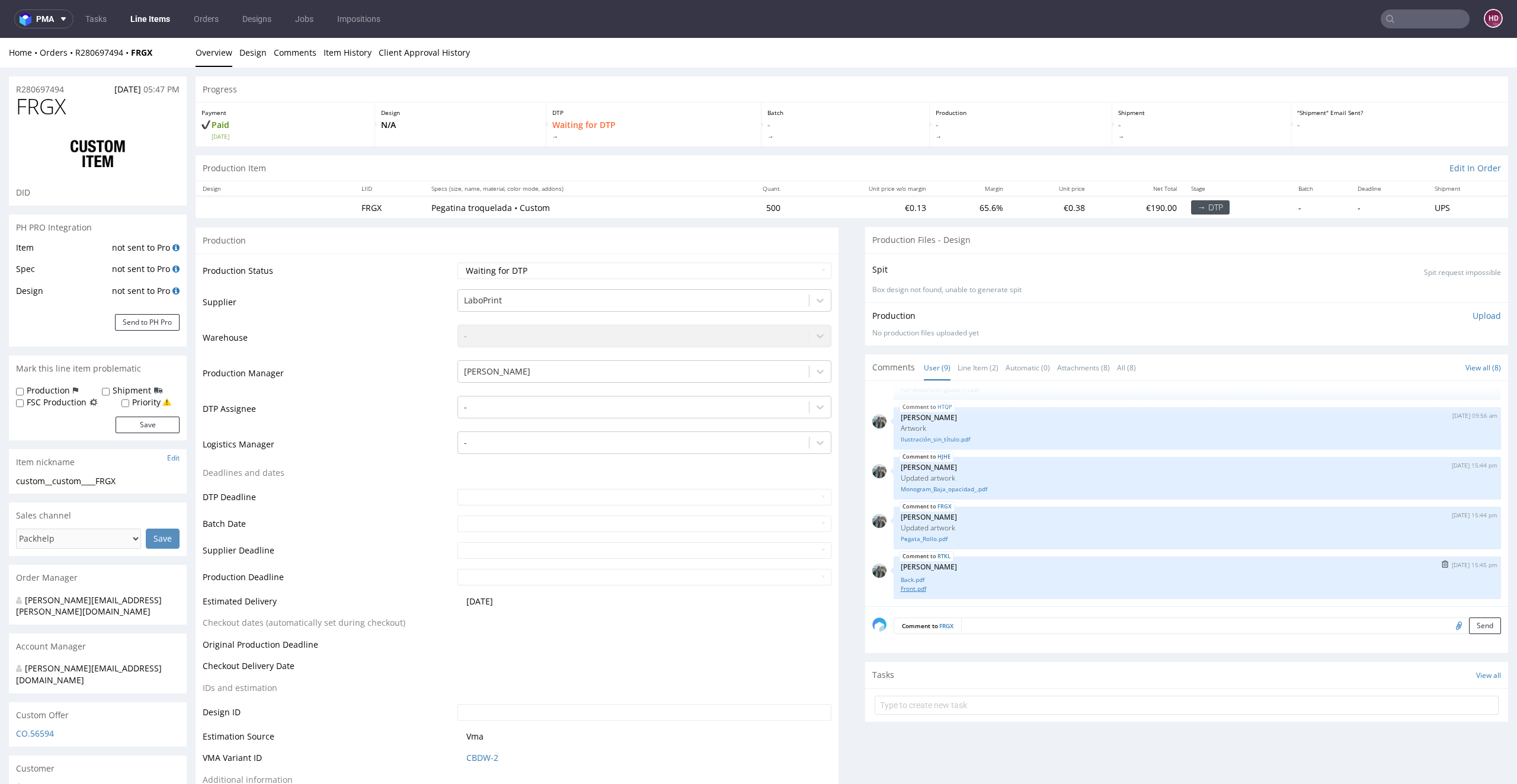
click at [901, 589] on link "Front.pdf" at bounding box center [1197, 589] width 593 height 9
click at [911, 586] on link "Front.pdf" at bounding box center [1197, 589] width 593 height 9
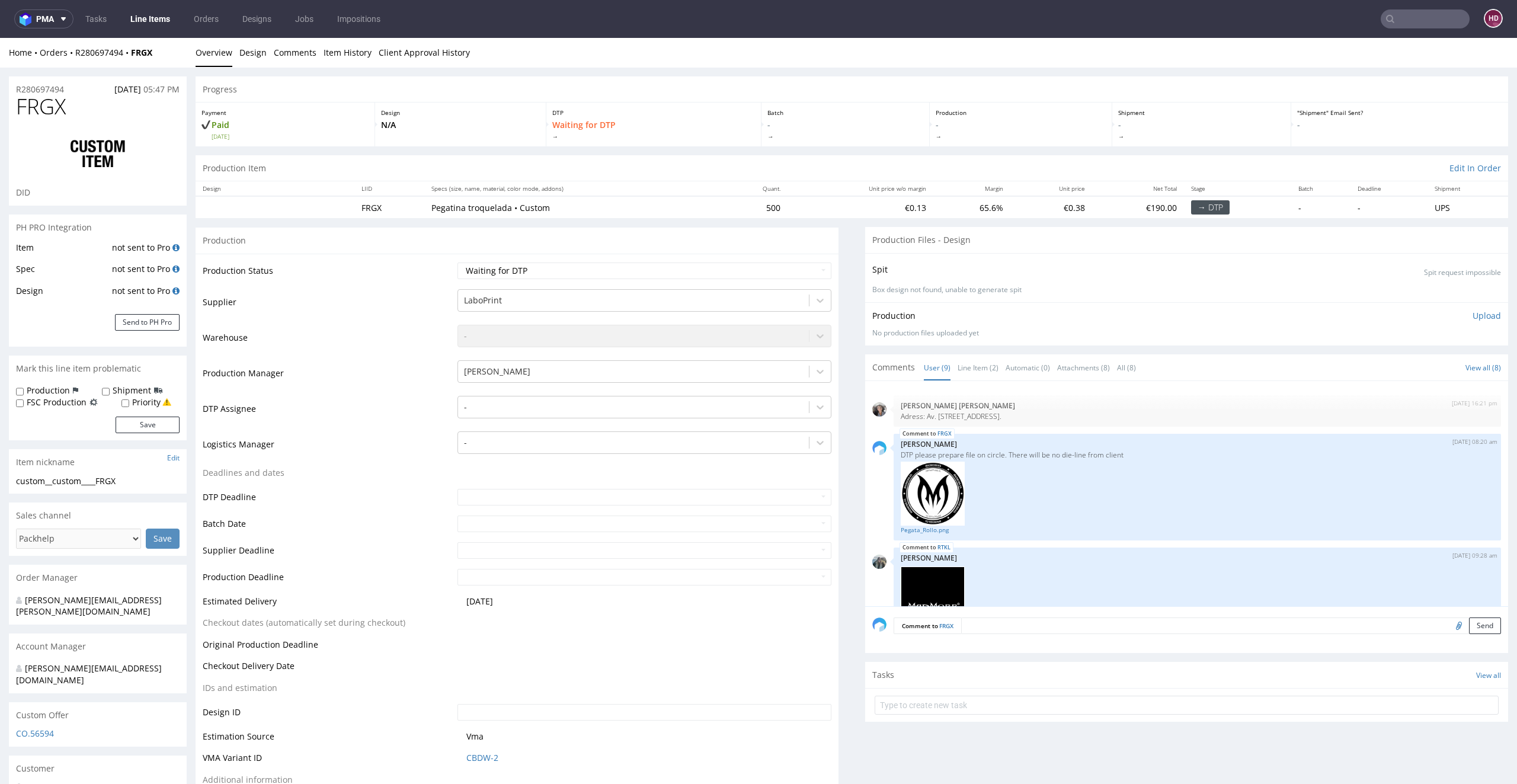
scroll to position [479, 0]
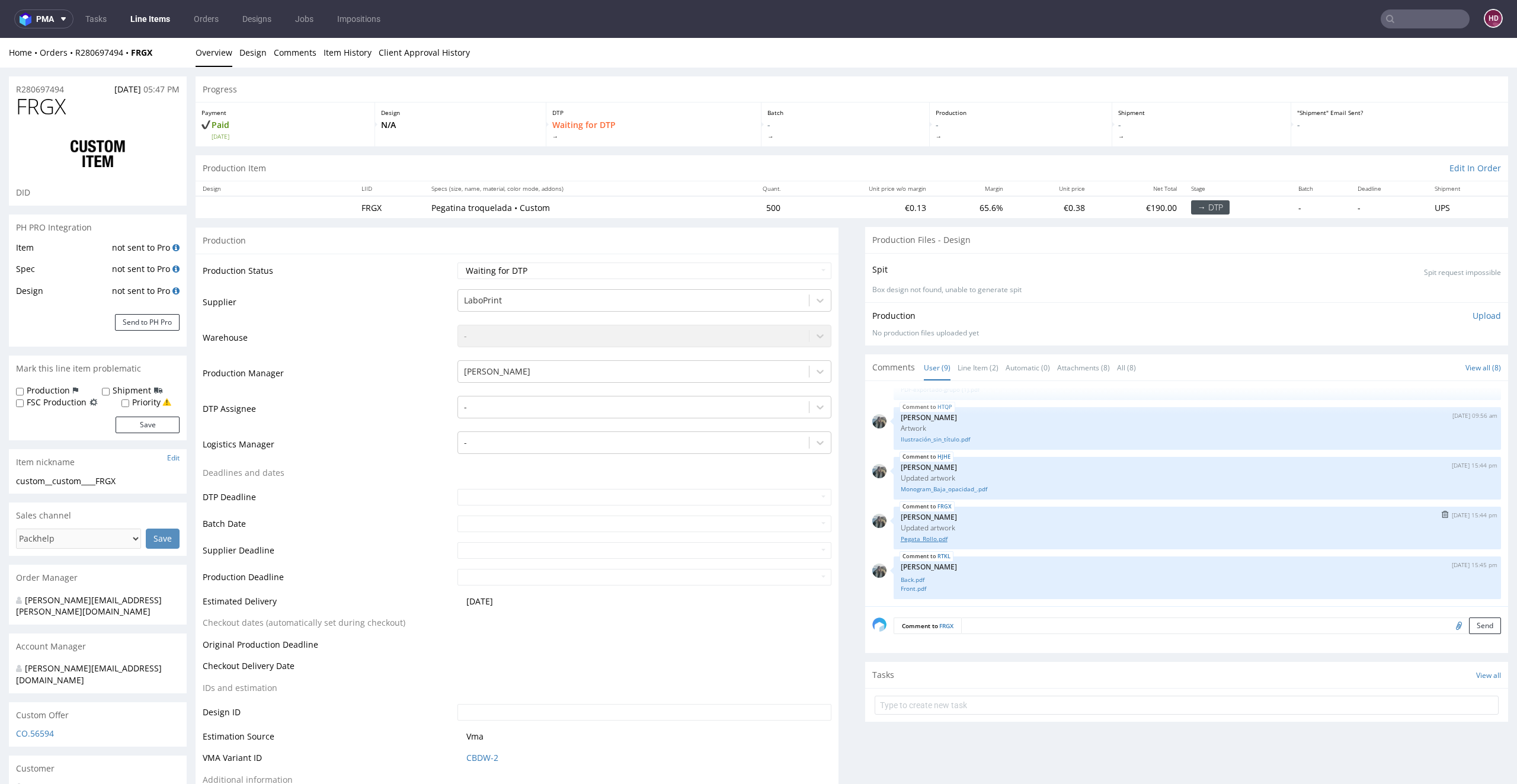
click at [920, 539] on link "Pegata_Rollo.pdf" at bounding box center [1197, 539] width 593 height 9
click at [537, 275] on select "Waiting for Artwork Waiting for Diecut Waiting for Mockup Waiting for DTP Waiti…" at bounding box center [644, 271] width 374 height 17
select select "dtp_in_process"
click at [458, 263] on select "Waiting for Artwork Waiting for Diecut Waiting for Mockup Waiting for DTP Waiti…" at bounding box center [644, 271] width 374 height 17
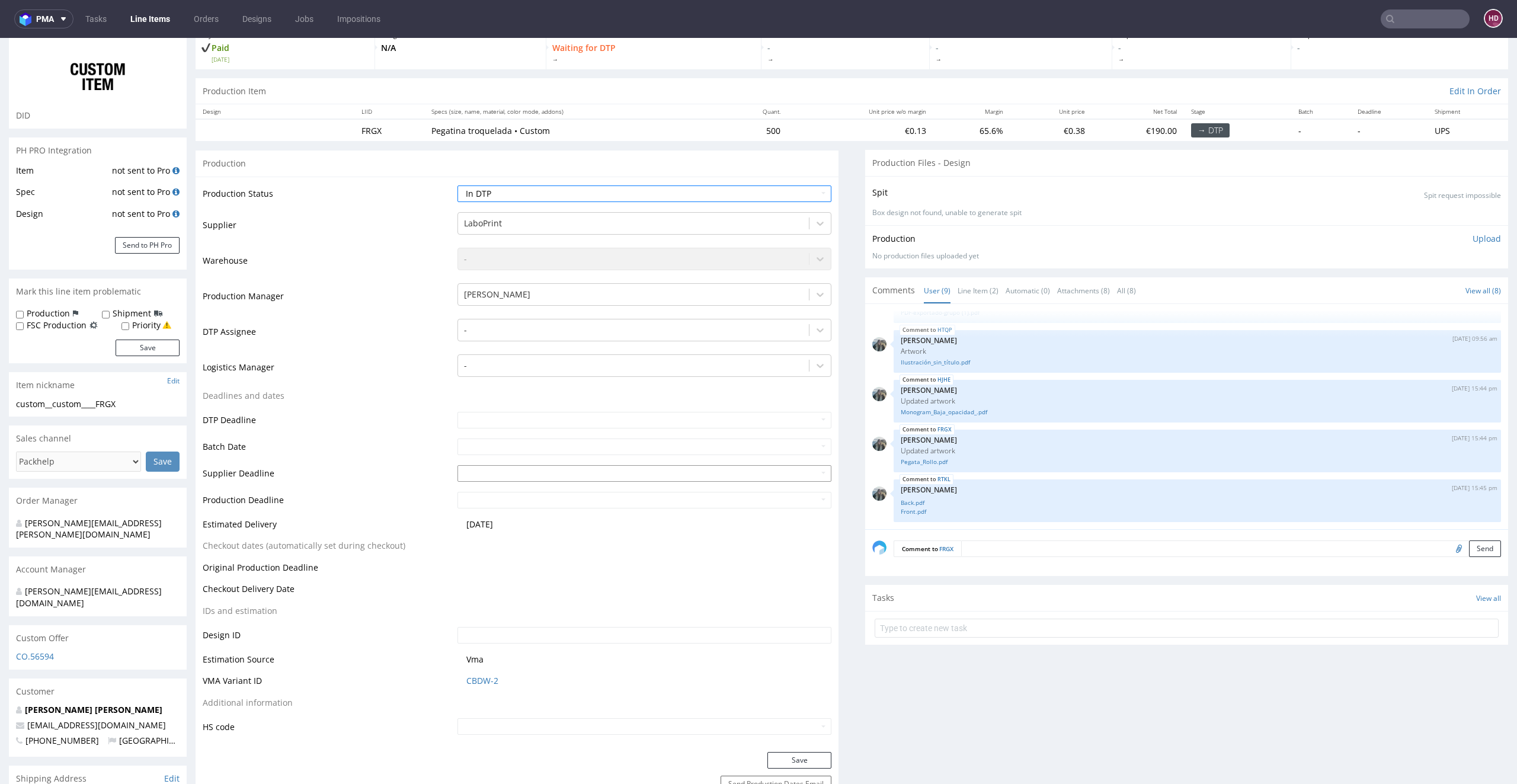
scroll to position [428, 0]
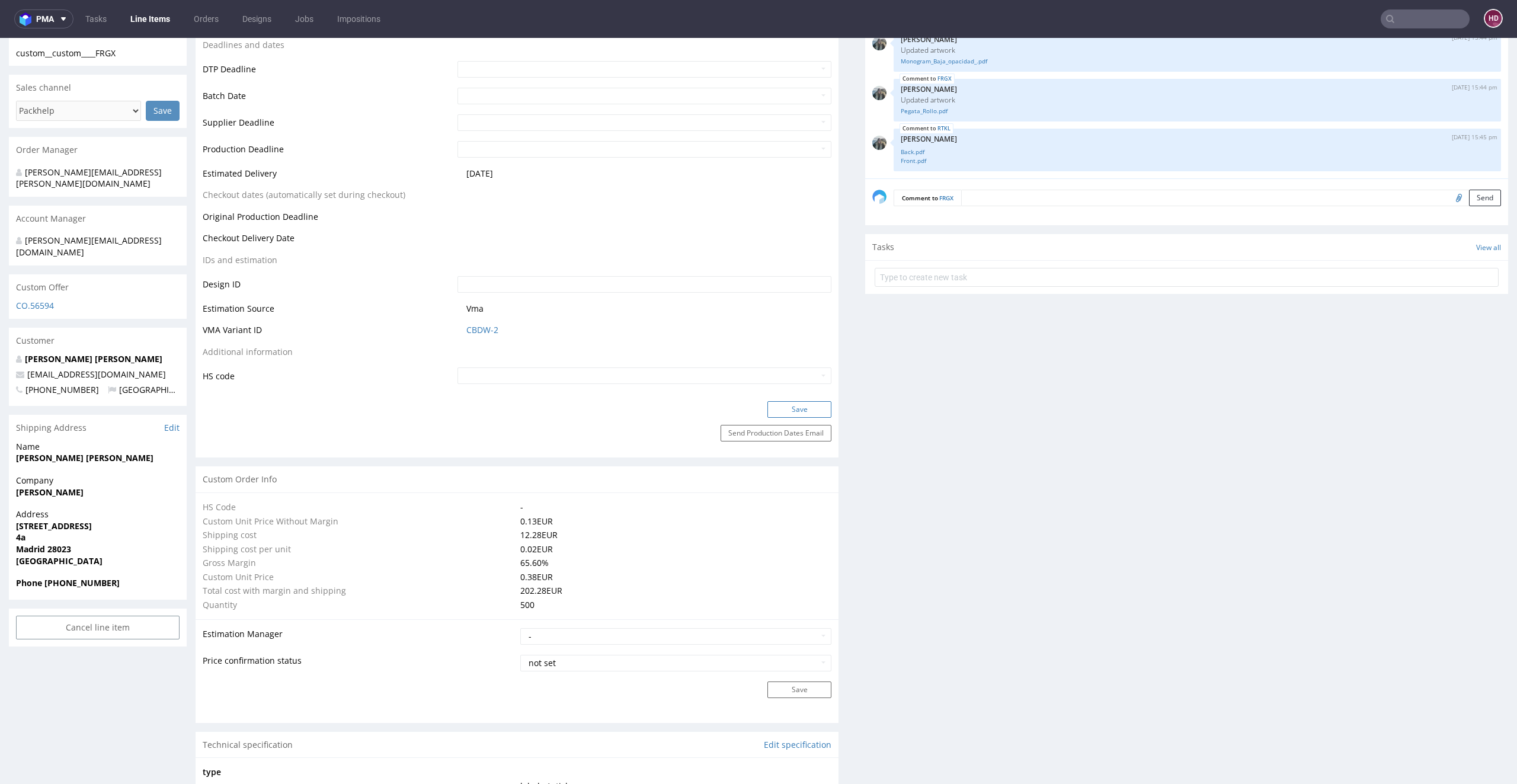
click at [796, 408] on button "Save" at bounding box center [799, 409] width 64 height 17
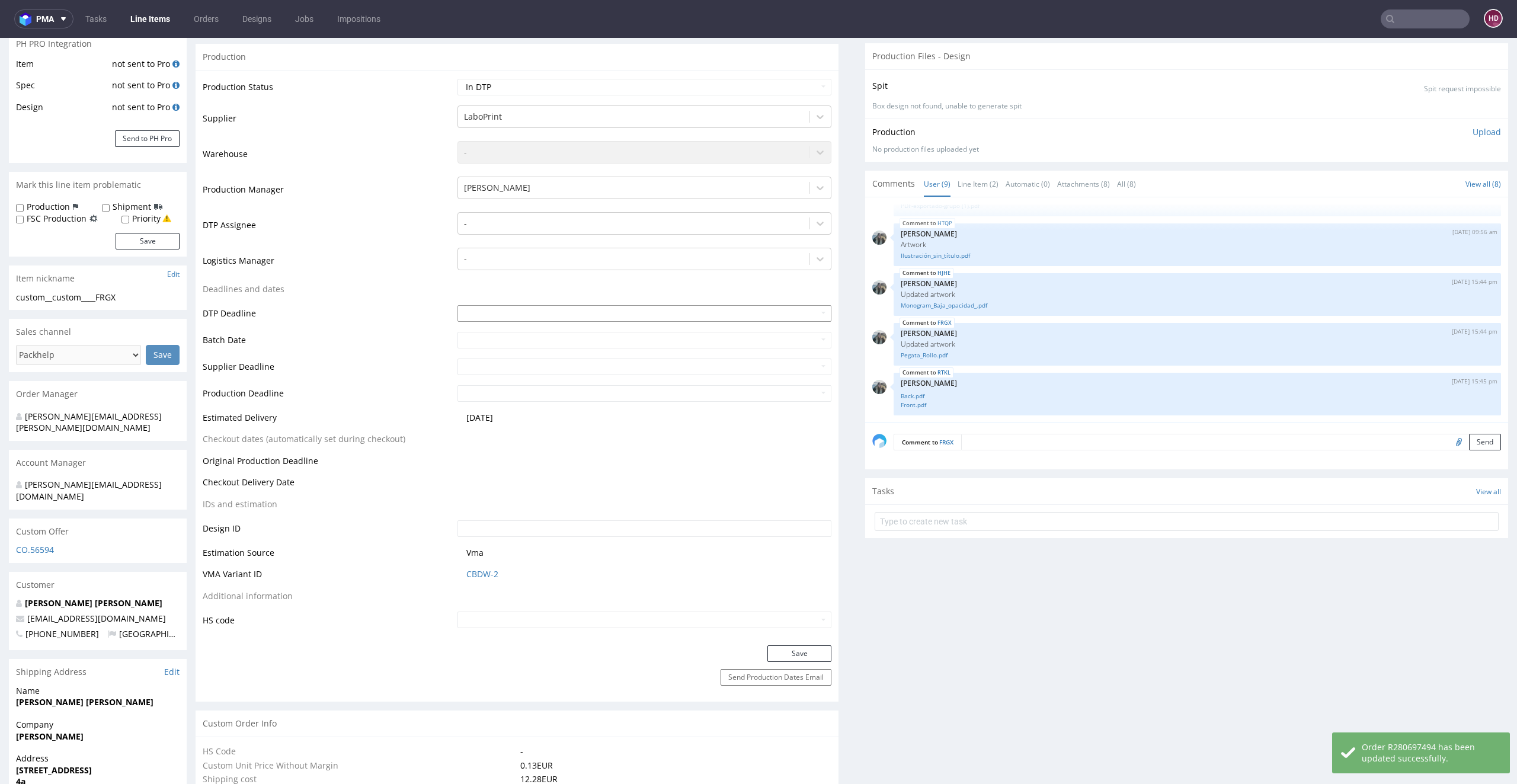
scroll to position [177, 0]
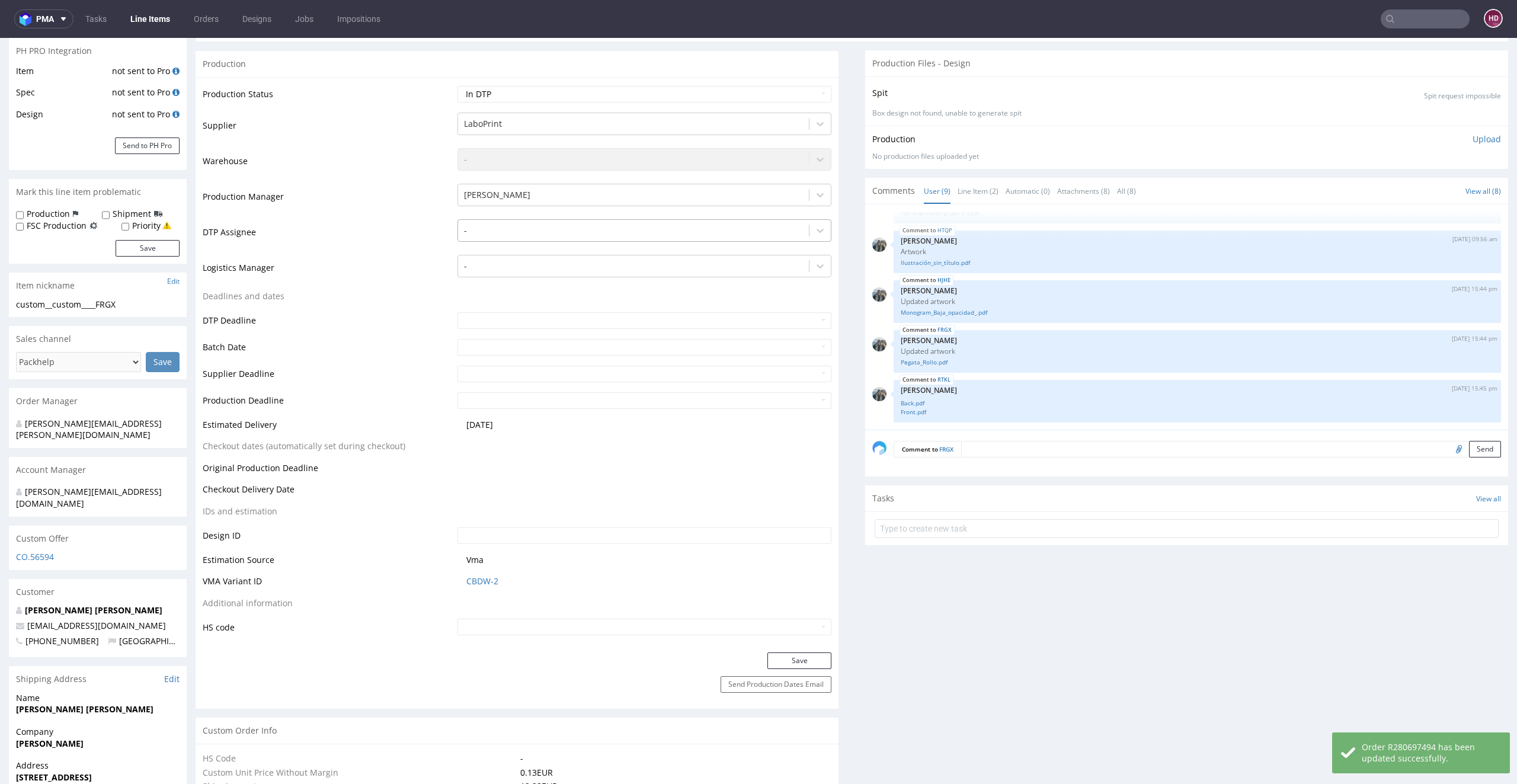
click at [547, 227] on div at bounding box center [634, 231] width 340 height 14
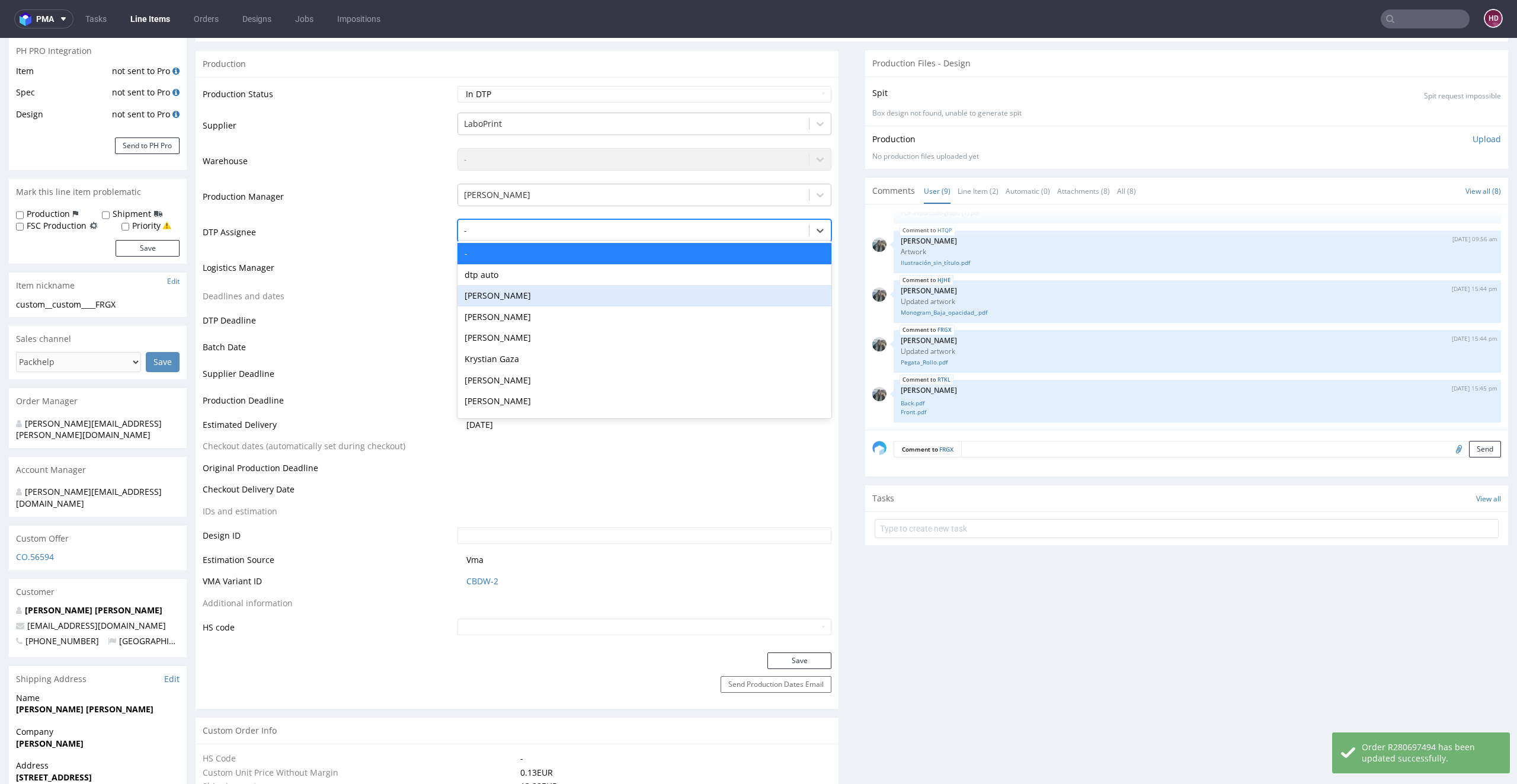
click at [537, 298] on div "Hapka Dominika" at bounding box center [644, 295] width 374 height 21
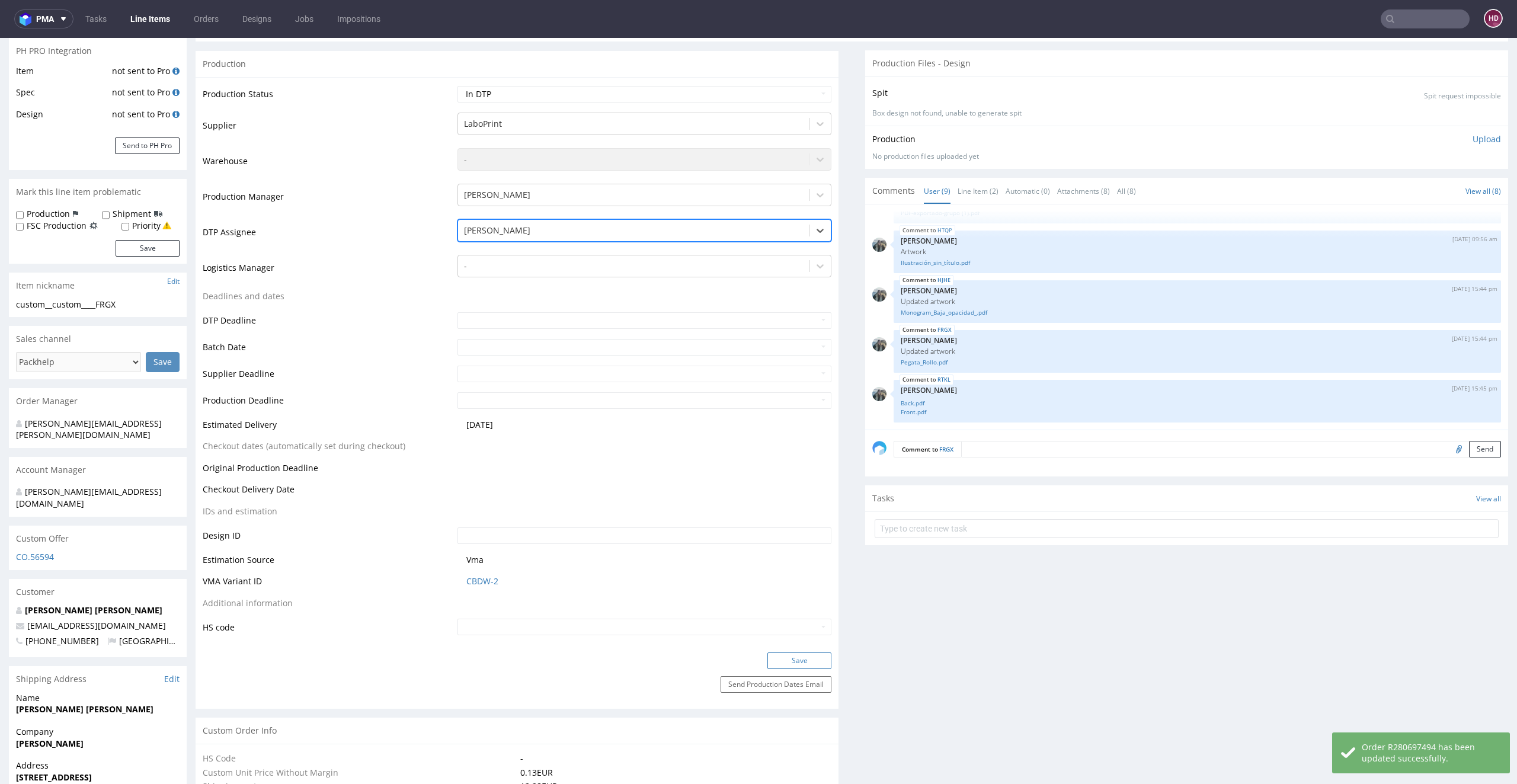
click at [799, 657] on button "Save" at bounding box center [799, 660] width 64 height 17
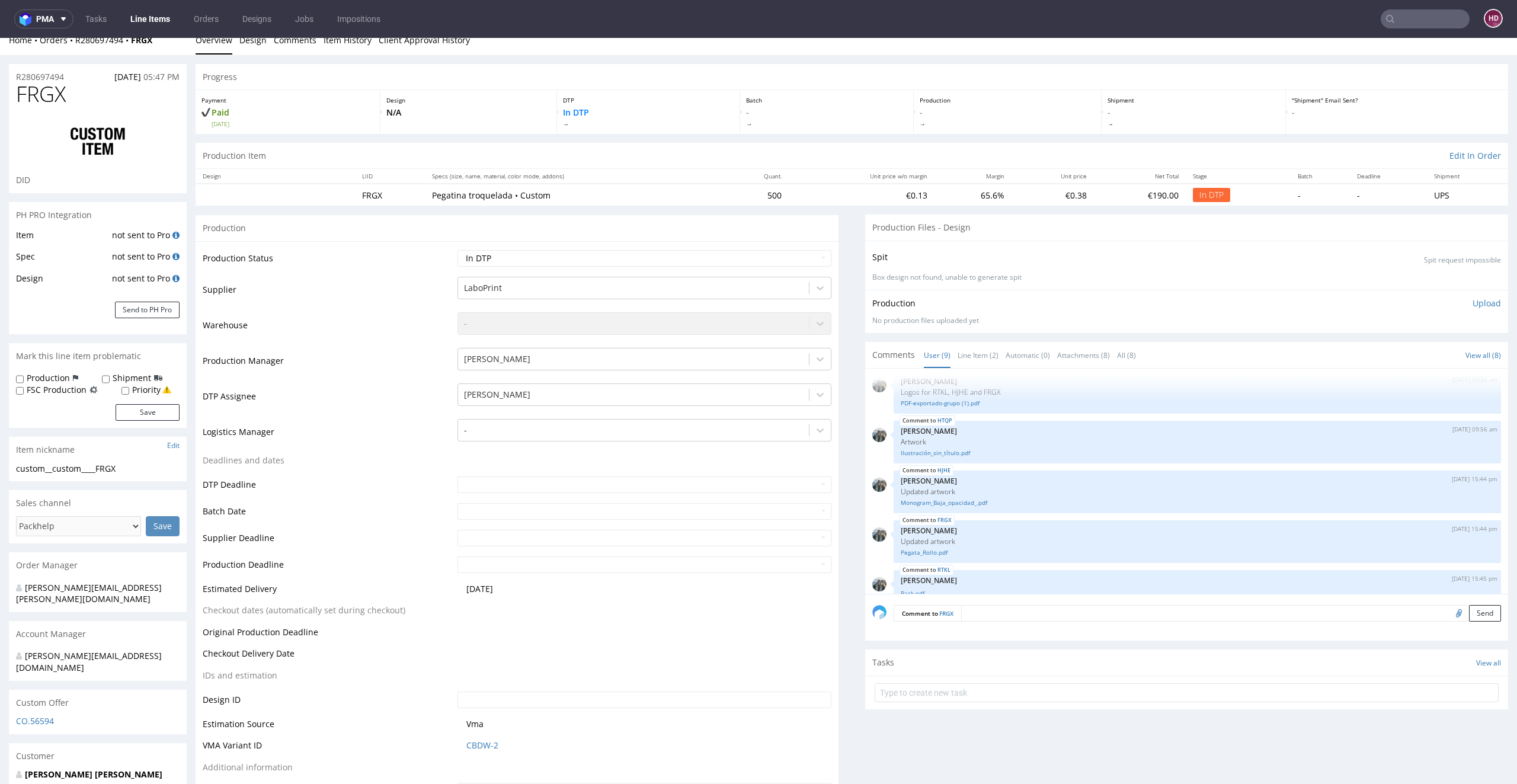
scroll to position [479, 0]
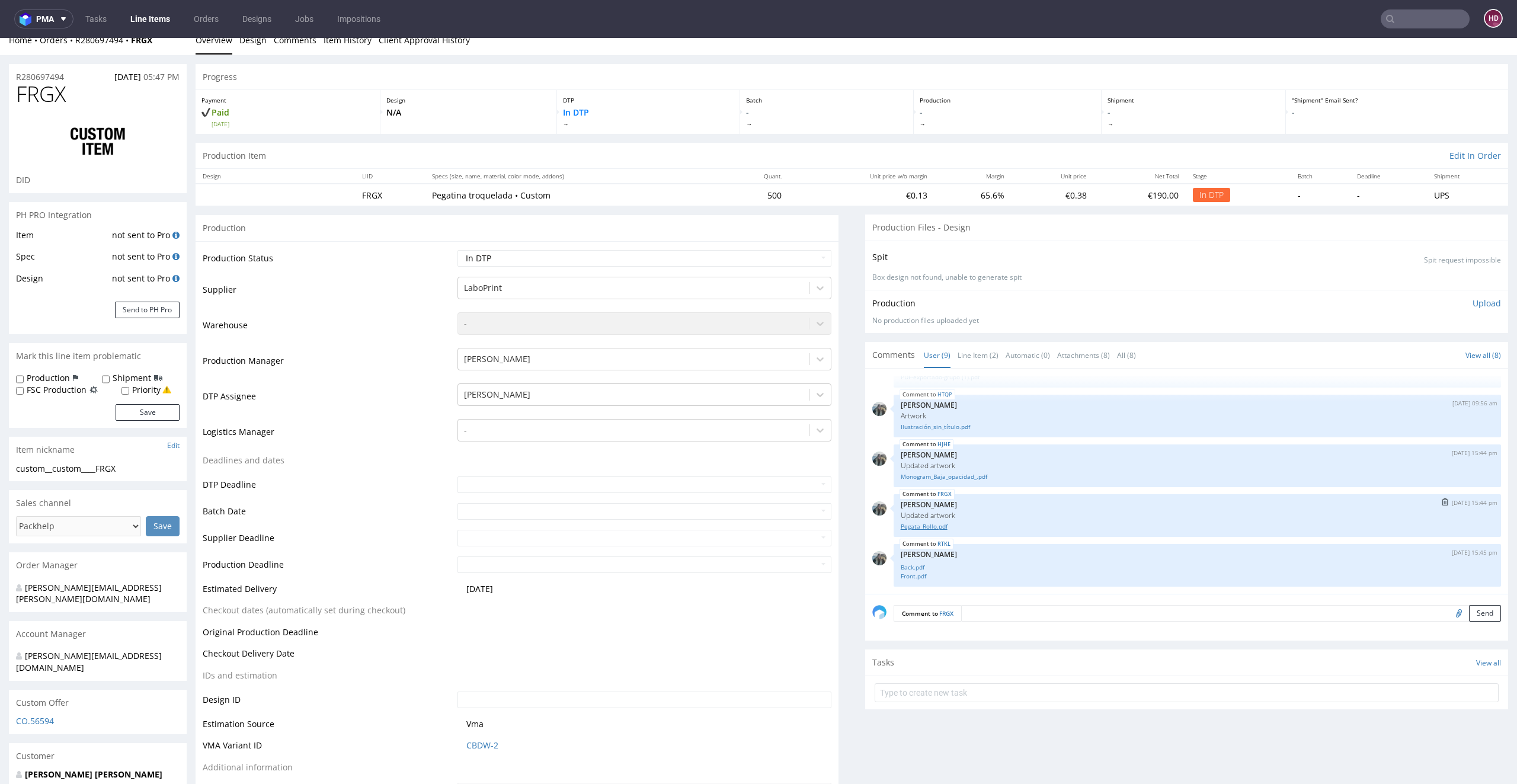
click at [930, 527] on link "Pegata_Rollo.pdf" at bounding box center [1197, 526] width 593 height 9
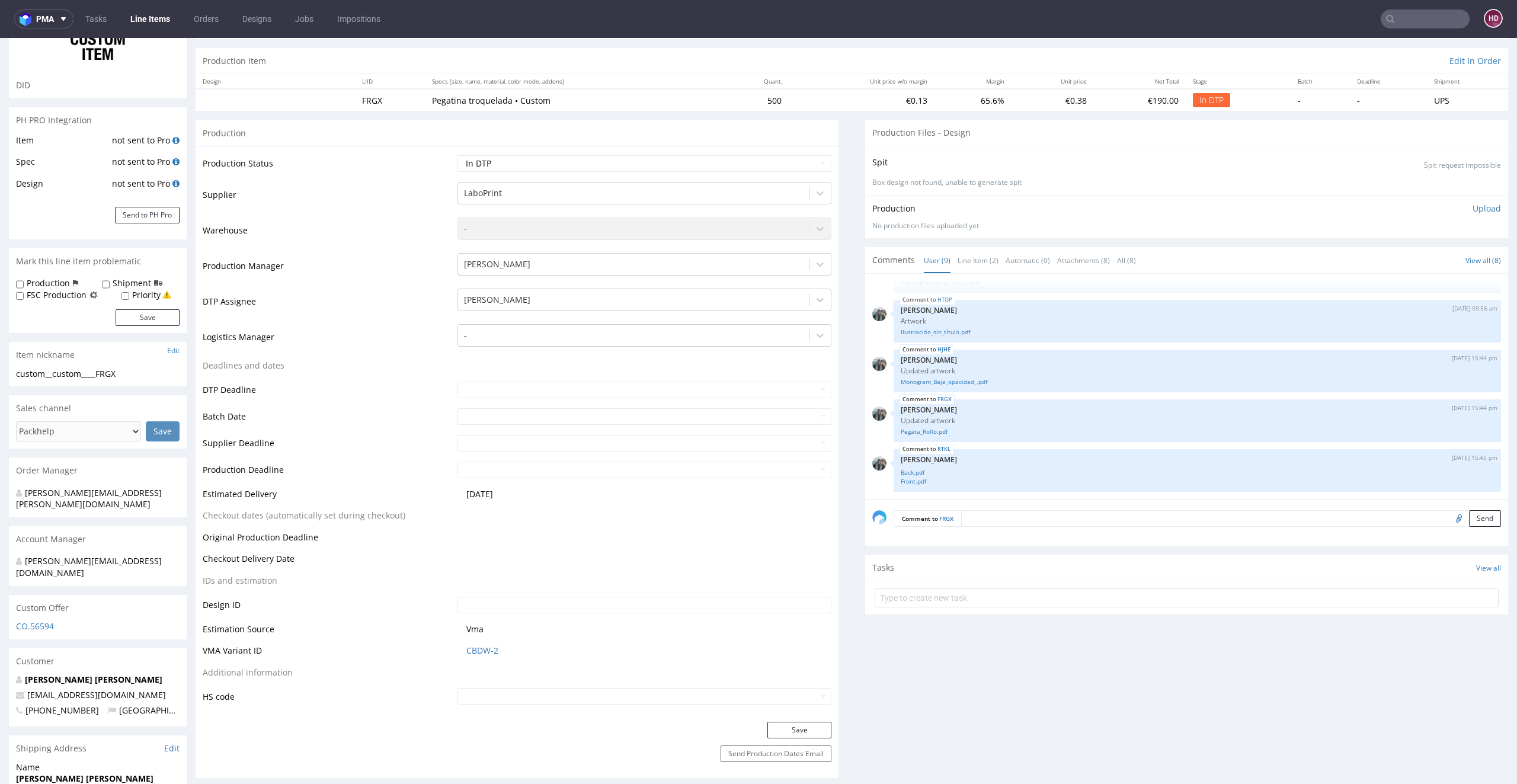
scroll to position [0, 0]
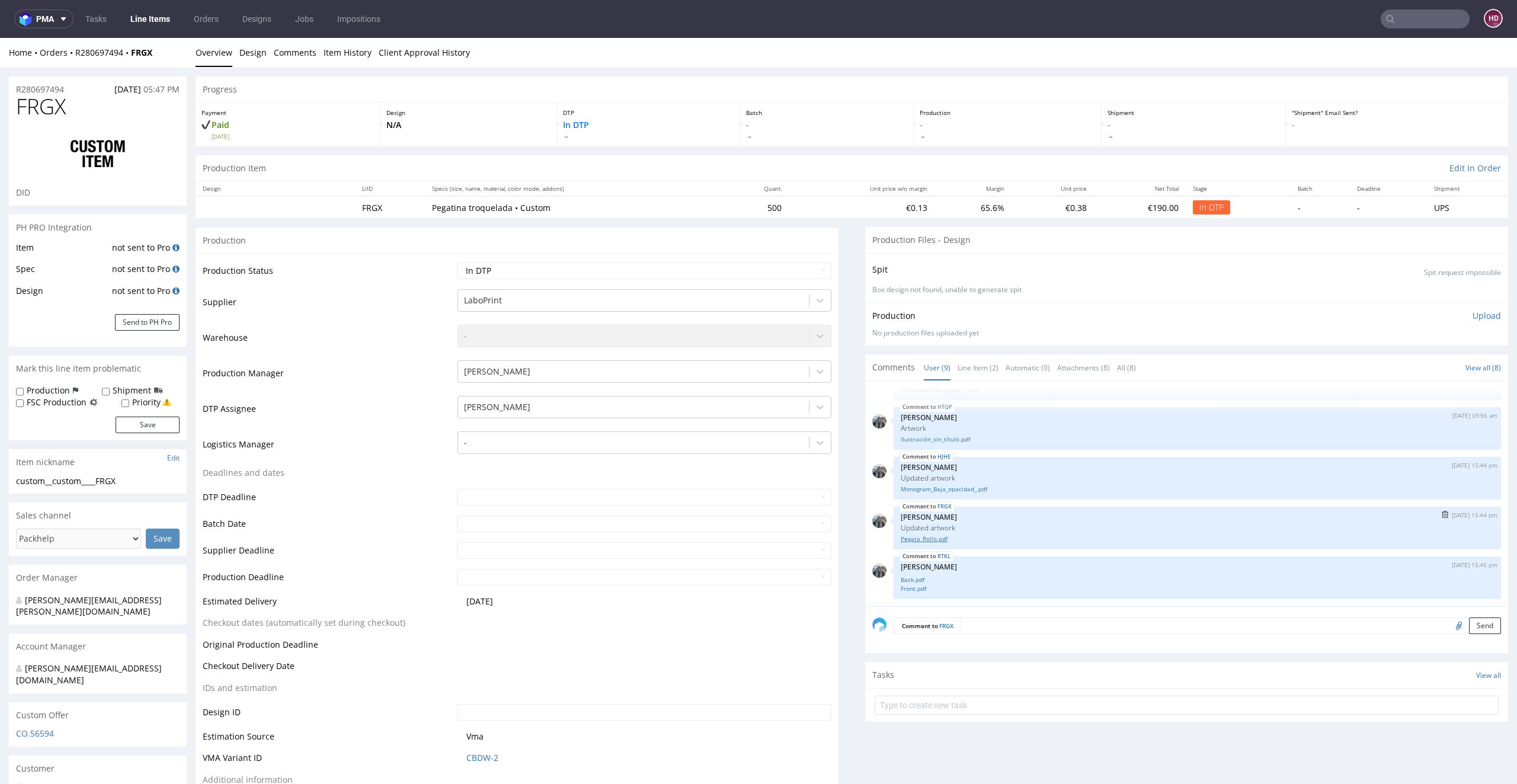
click at [911, 537] on link "Pegata_Rollo.pdf" at bounding box center [1197, 539] width 593 height 9
click at [129, 480] on div "custom__custom____FRGX" at bounding box center [98, 481] width 164 height 12
drag, startPoint x: 128, startPoint y: 480, endPoint x: 0, endPoint y: 474, distance: 128.1
copy section "custom__custom____FRGX Update"
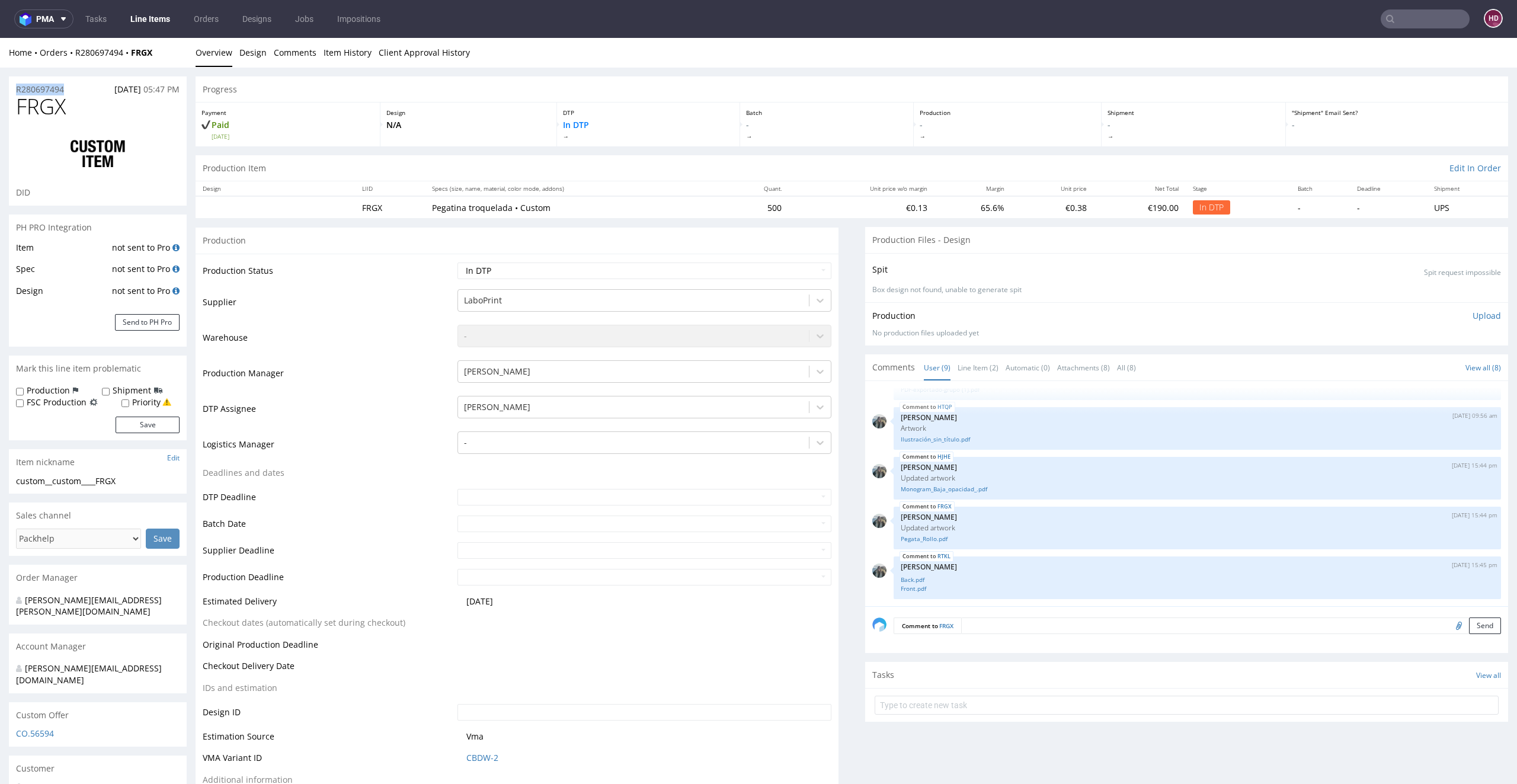
drag, startPoint x: 78, startPoint y: 86, endPoint x: 1, endPoint y: 86, distance: 77.0
copy p "R280697494"
click at [1473, 315] on p "Upload" at bounding box center [1487, 316] width 28 height 12
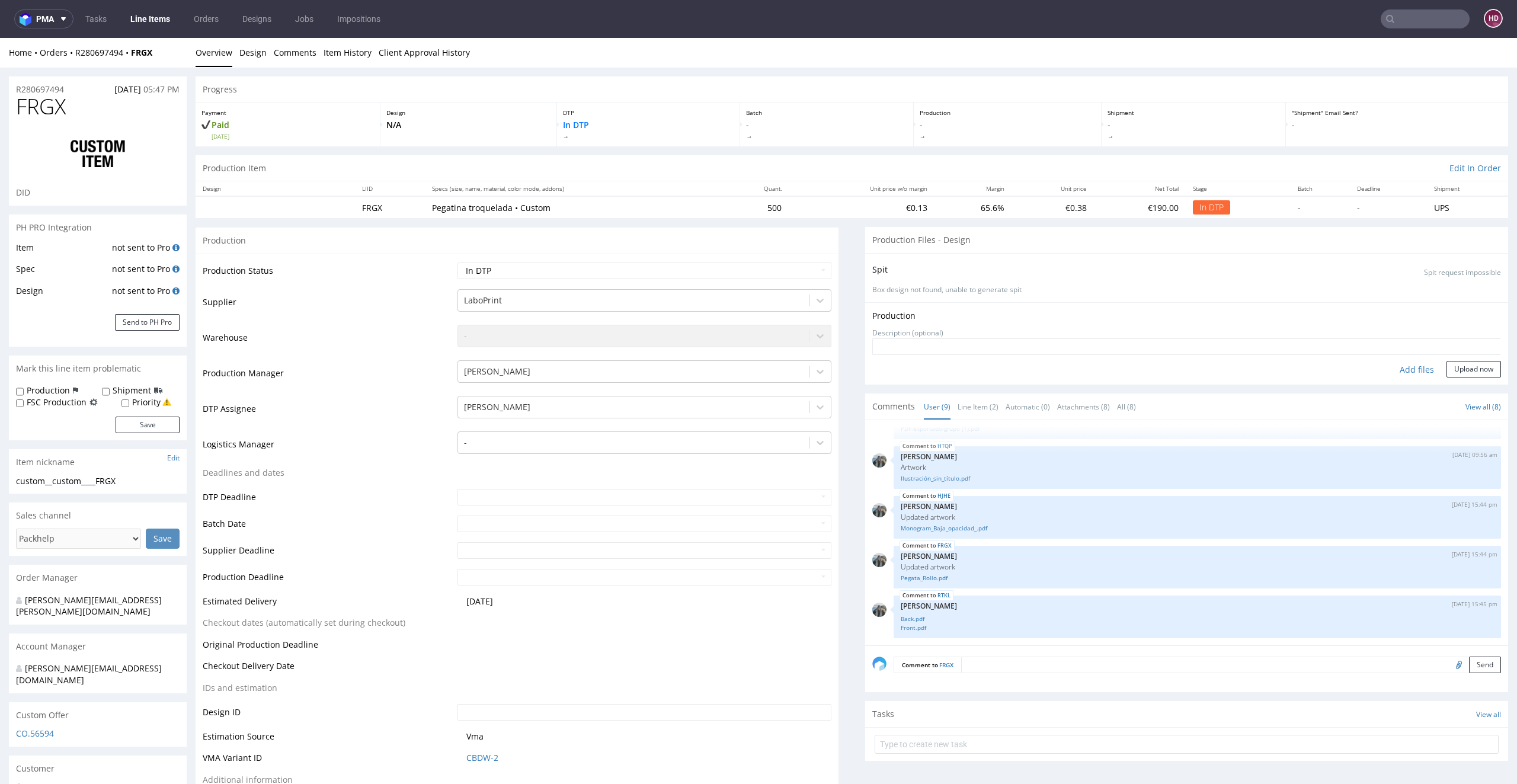
click at [1395, 364] on div "Add files" at bounding box center [1417, 369] width 59 height 18
type input "C:\fakepath\ custom__custom____FRGX__d00__oR280697494.pdf"
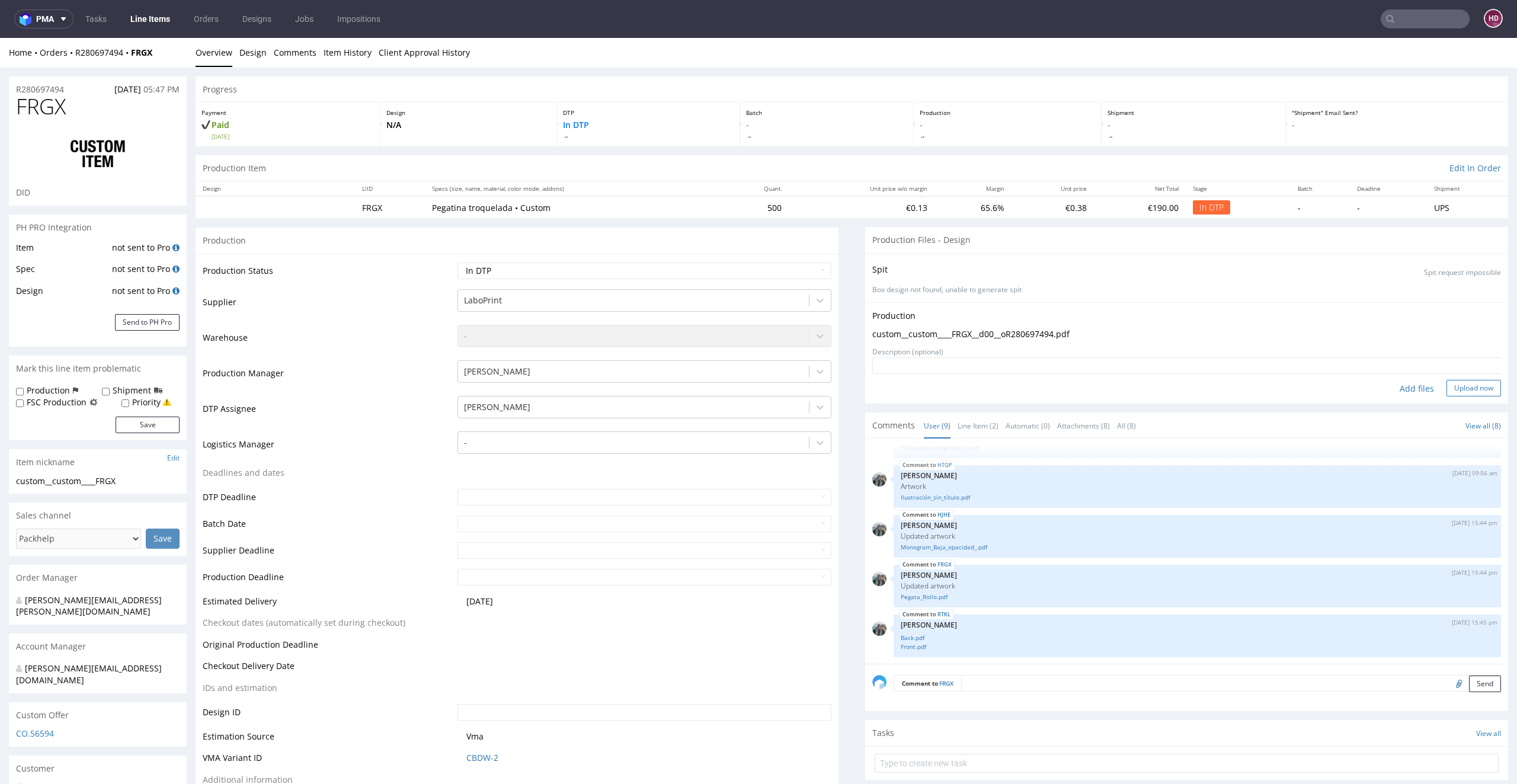
click at [1449, 389] on button "Upload now" at bounding box center [1474, 388] width 54 height 17
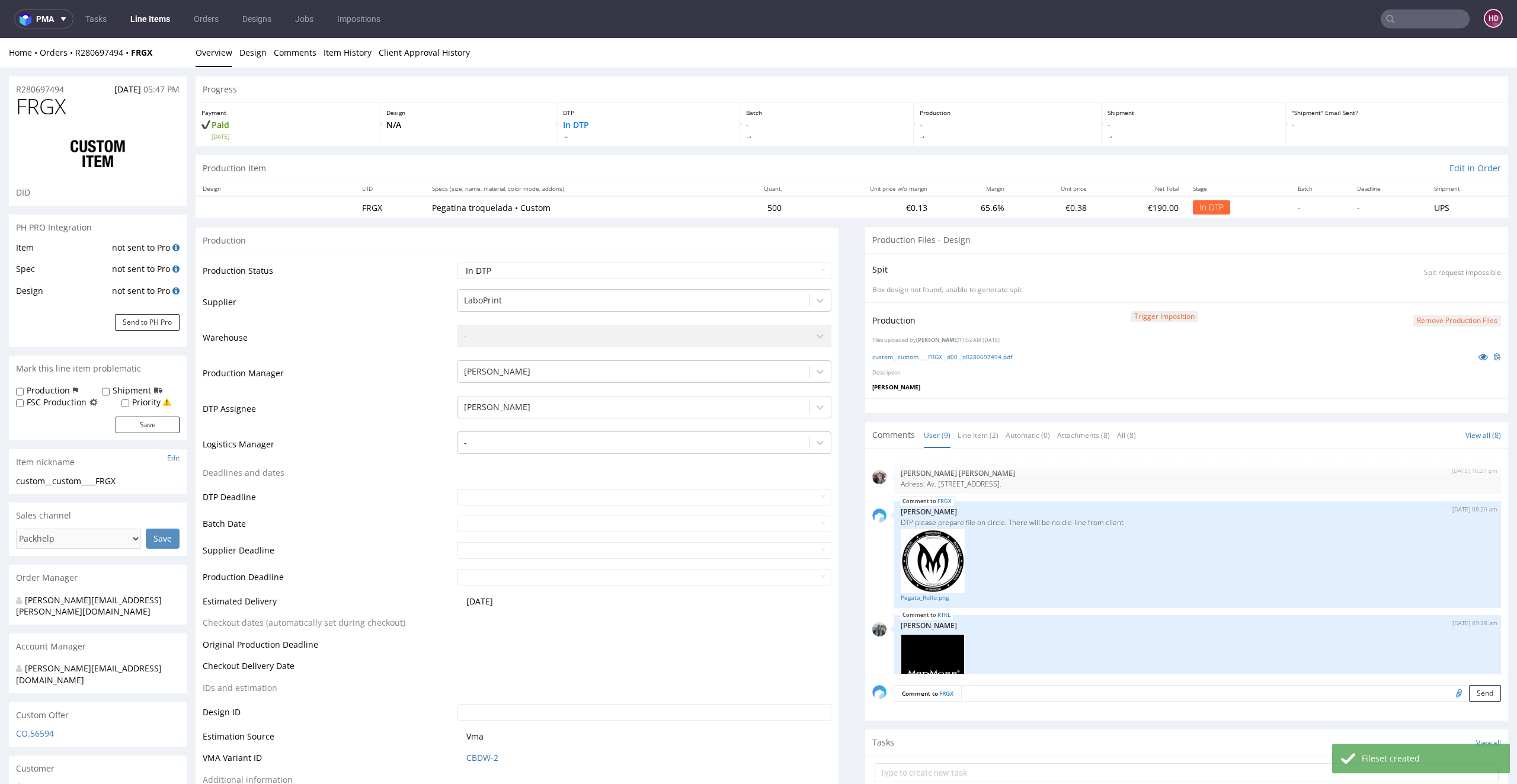
scroll to position [479, 0]
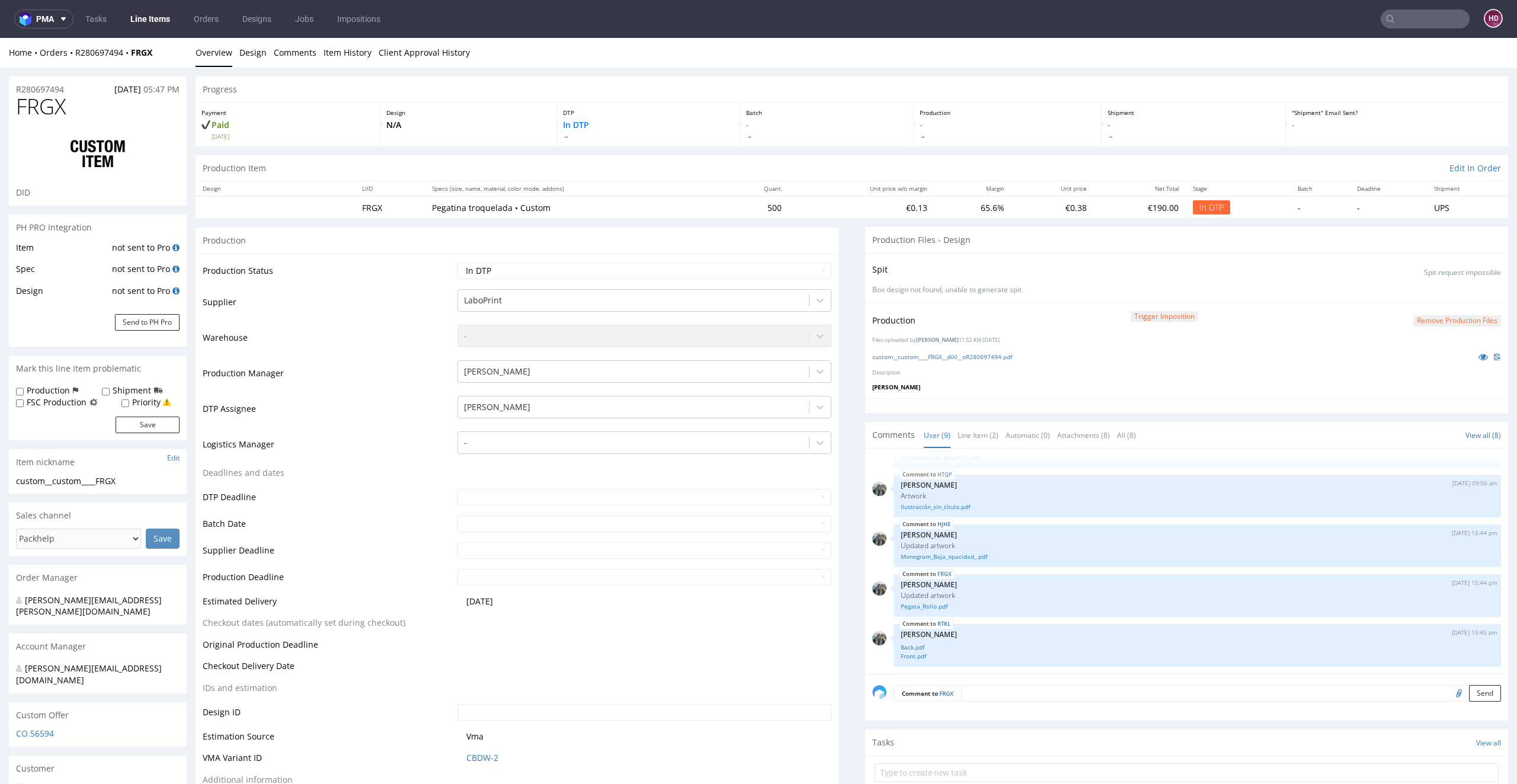
click at [503, 206] on p "Pegatina troquelada • Custom" at bounding box center [574, 208] width 284 height 12
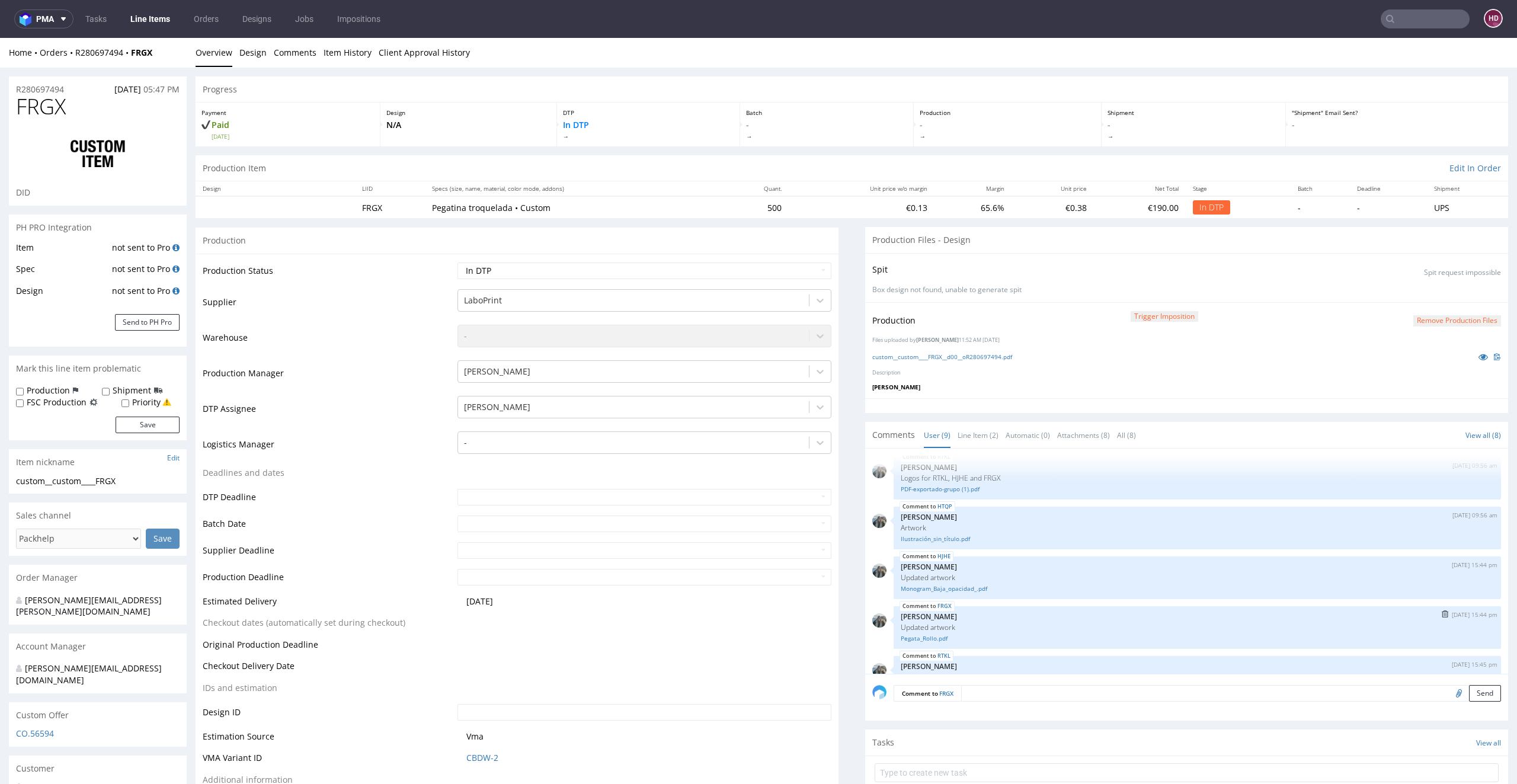
scroll to position [447, 0]
click at [547, 272] on select "Waiting for Artwork Waiting for Diecut Waiting for Mockup Waiting for DTP Waiti…" at bounding box center [644, 271] width 374 height 17
click at [458, 263] on select "Waiting for Artwork Waiting for Diecut Waiting for Mockup Waiting for DTP Waiti…" at bounding box center [644, 271] width 374 height 17
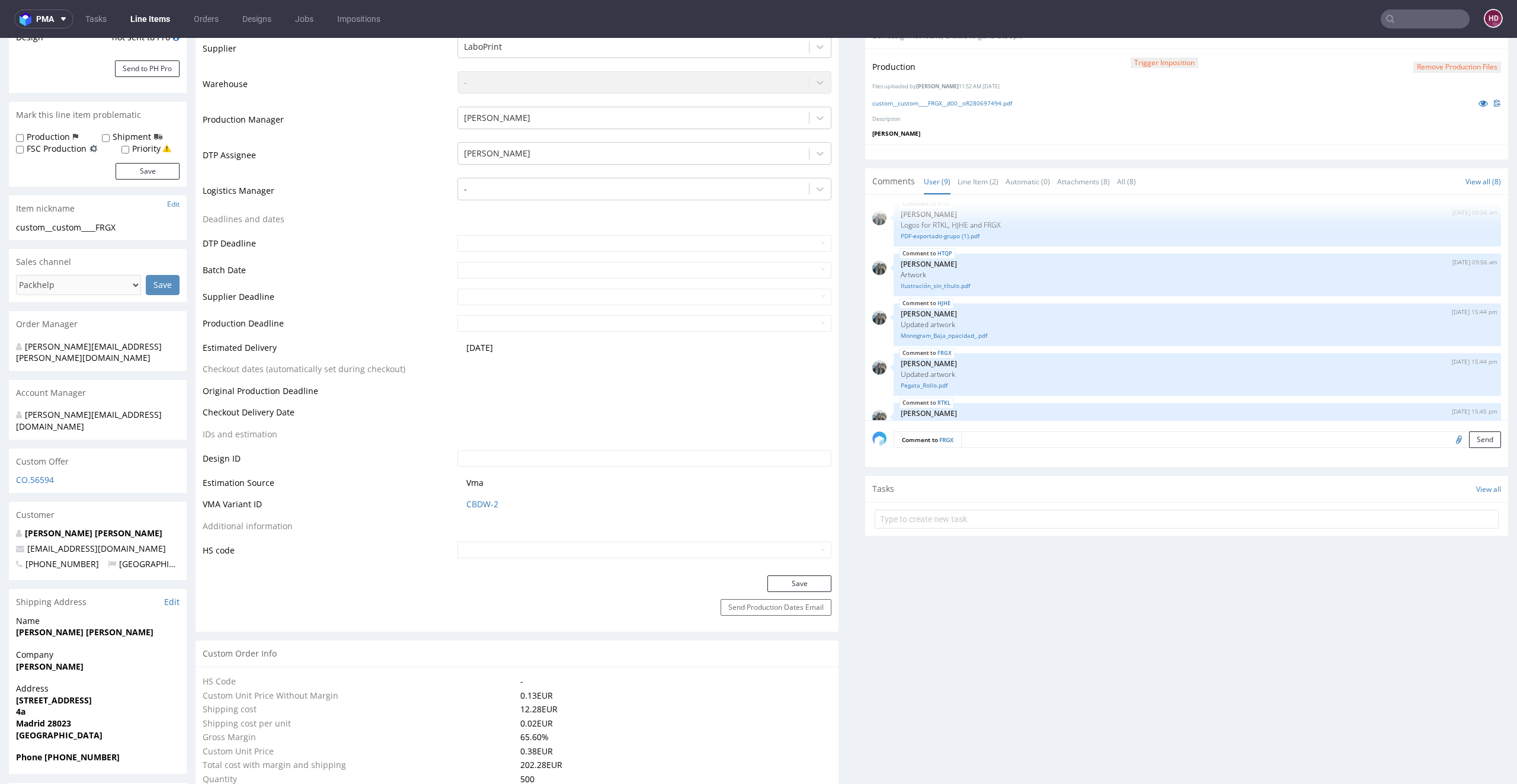
scroll to position [256, 0]
click at [768, 581] on button "Save" at bounding box center [799, 581] width 64 height 17
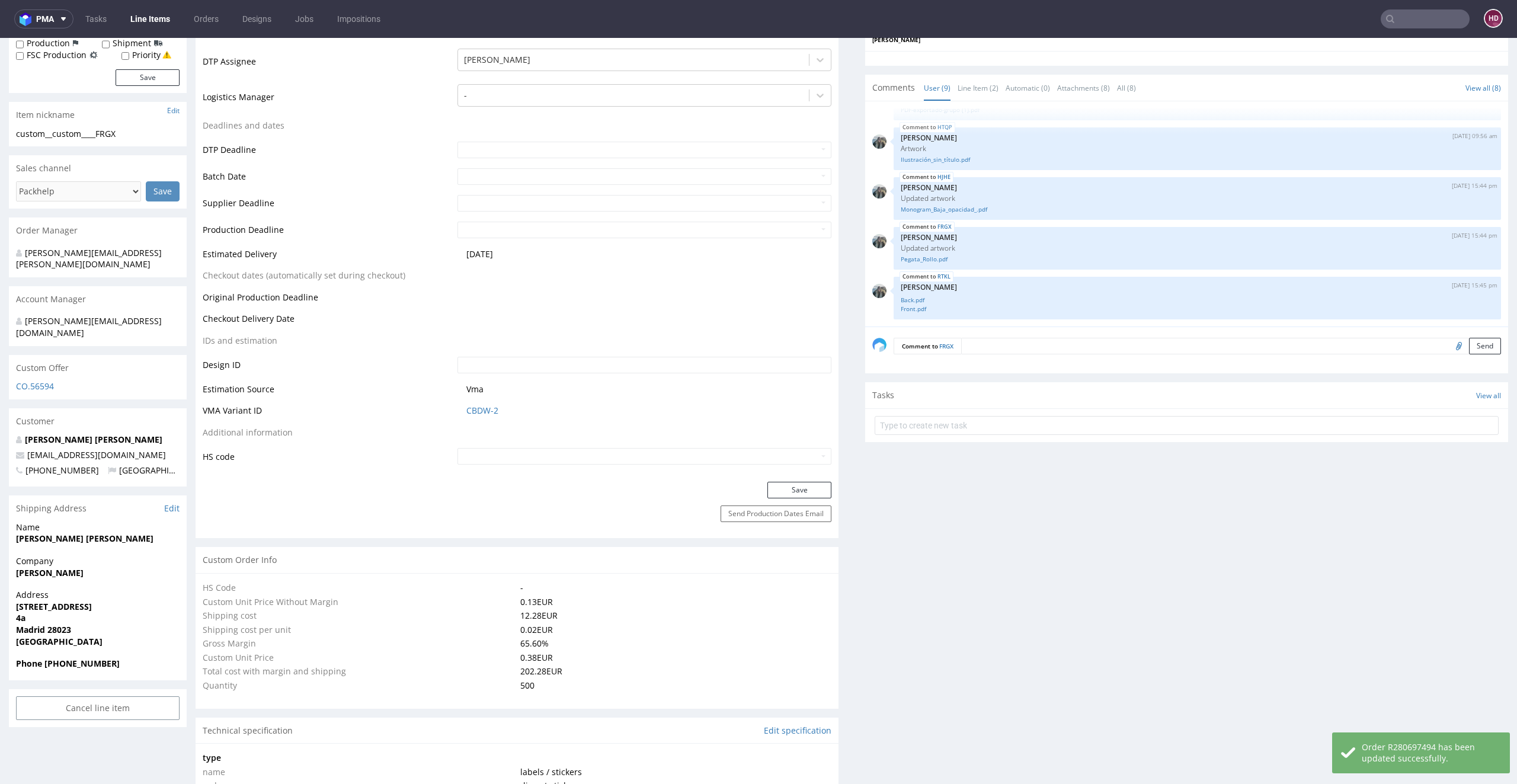
scroll to position [0, 0]
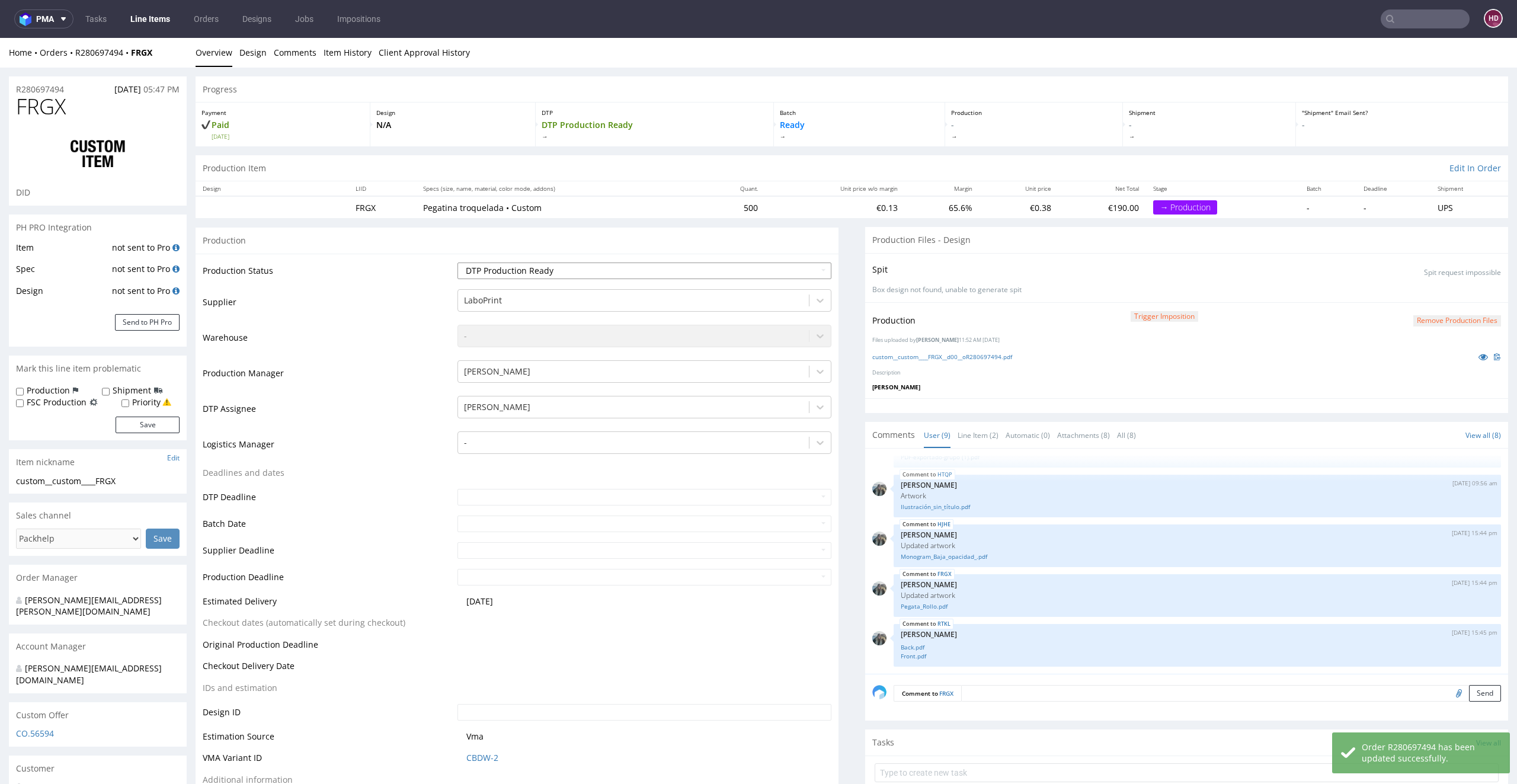
click at [524, 268] on select "Waiting for Artwork Waiting for Diecut Waiting for Mockup Waiting for DTP Waiti…" at bounding box center [644, 271] width 374 height 17
select select "dtp_ca_needed"
click at [458, 263] on select "Waiting for Artwork Waiting for Diecut Waiting for Mockup Waiting for DTP Waiti…" at bounding box center [644, 271] width 374 height 17
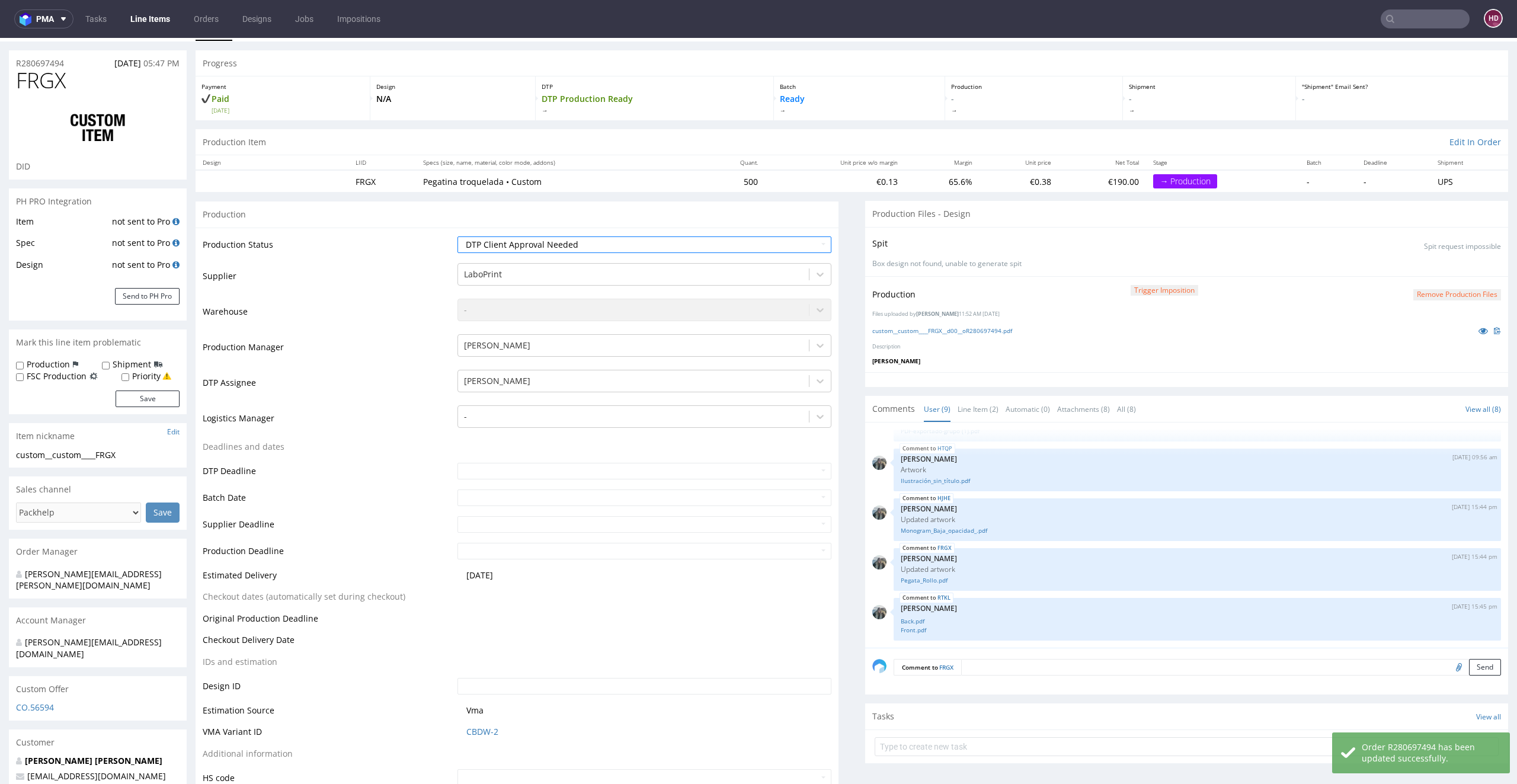
scroll to position [195, 0]
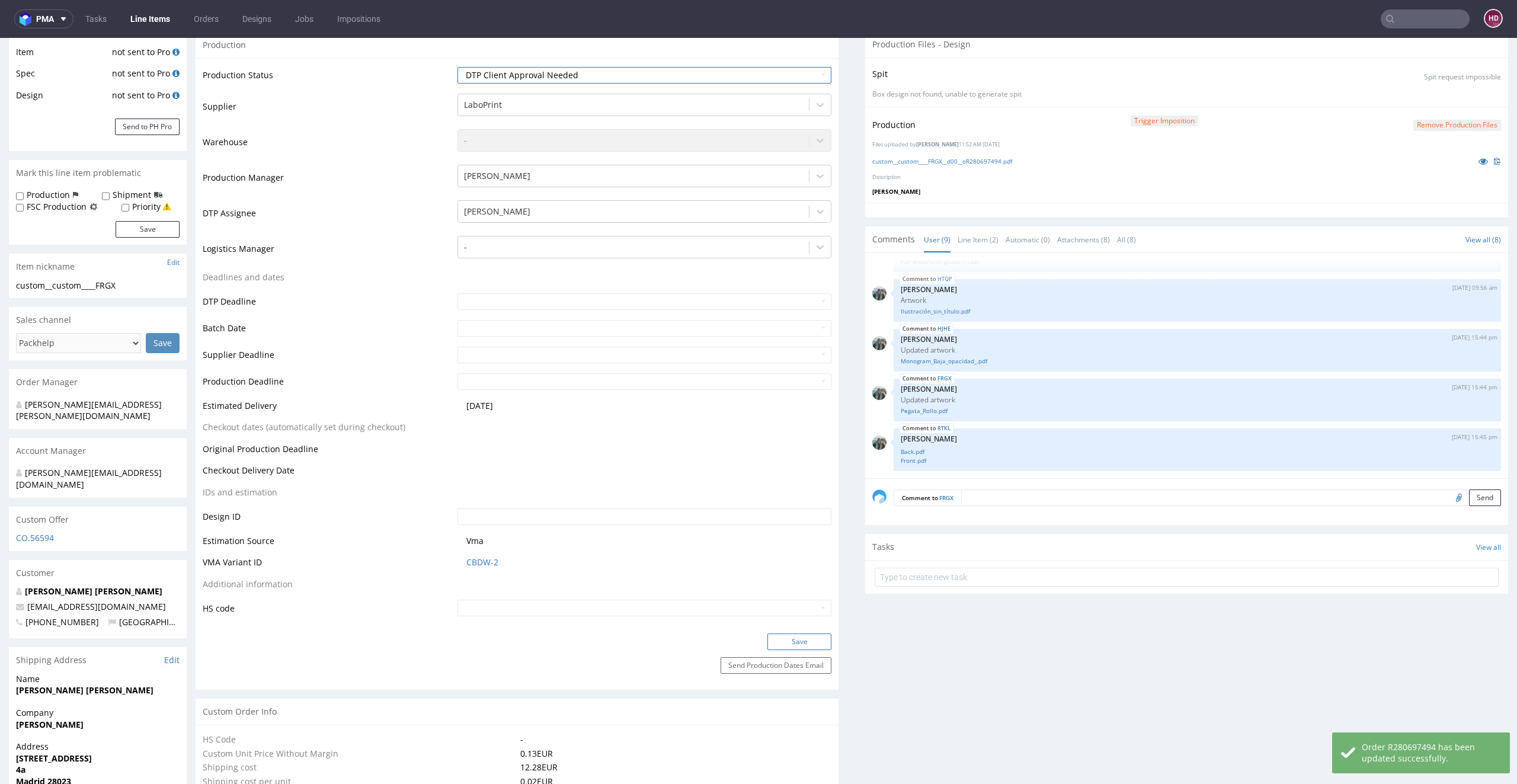
click at [802, 639] on button "Save" at bounding box center [799, 641] width 64 height 17
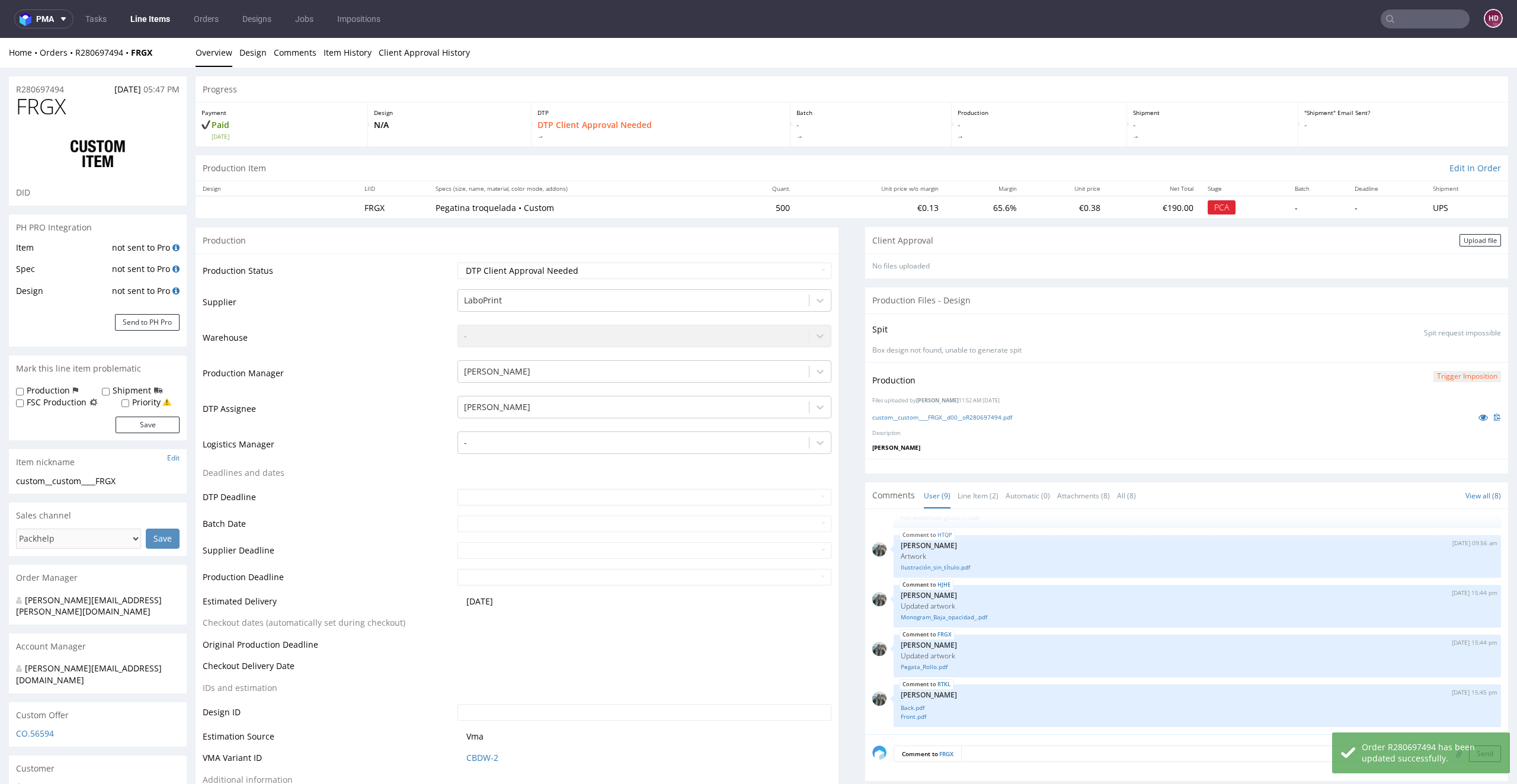
scroll to position [0, 0]
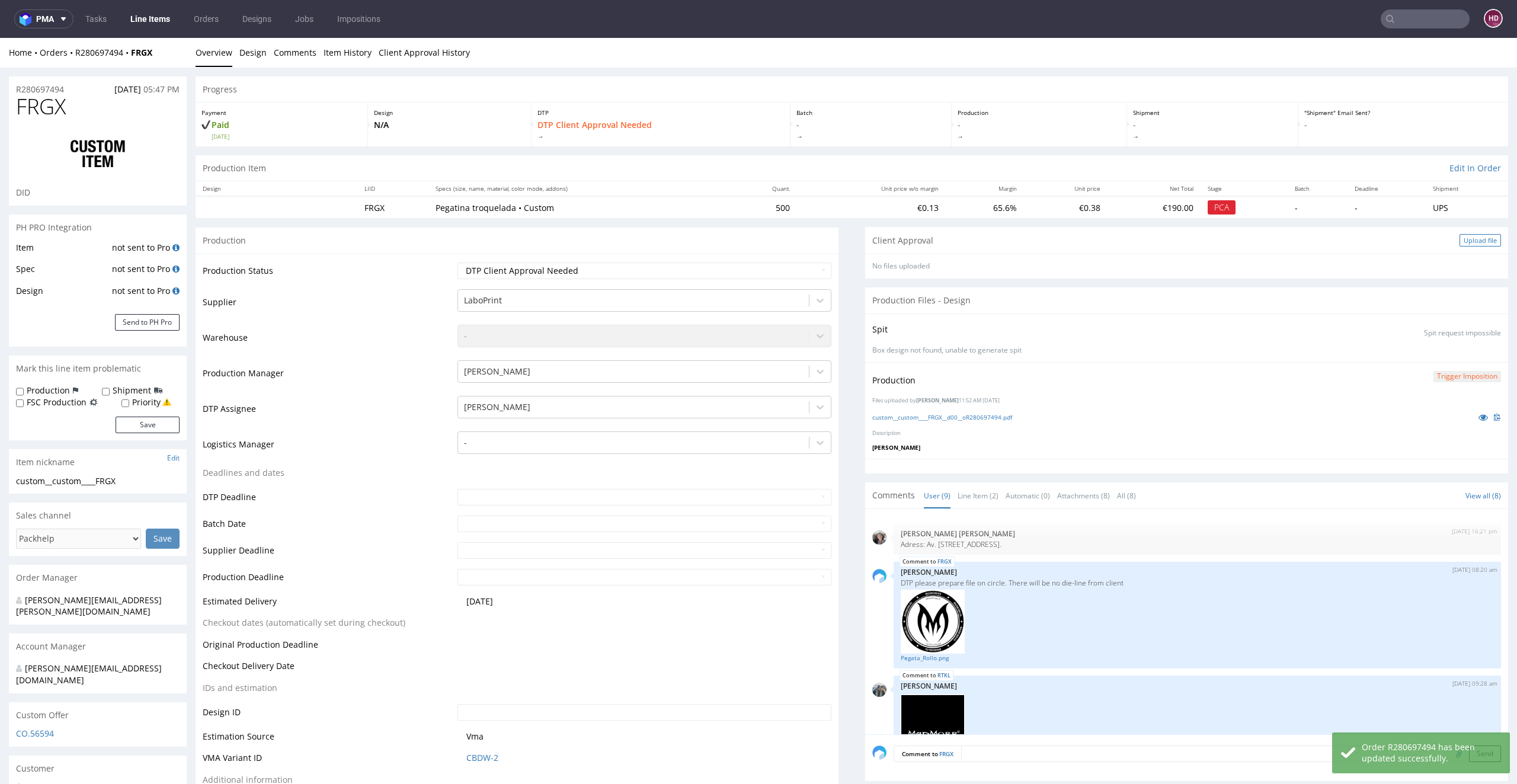
click at [1460, 240] on div "Upload file" at bounding box center [1480, 240] width 41 height 12
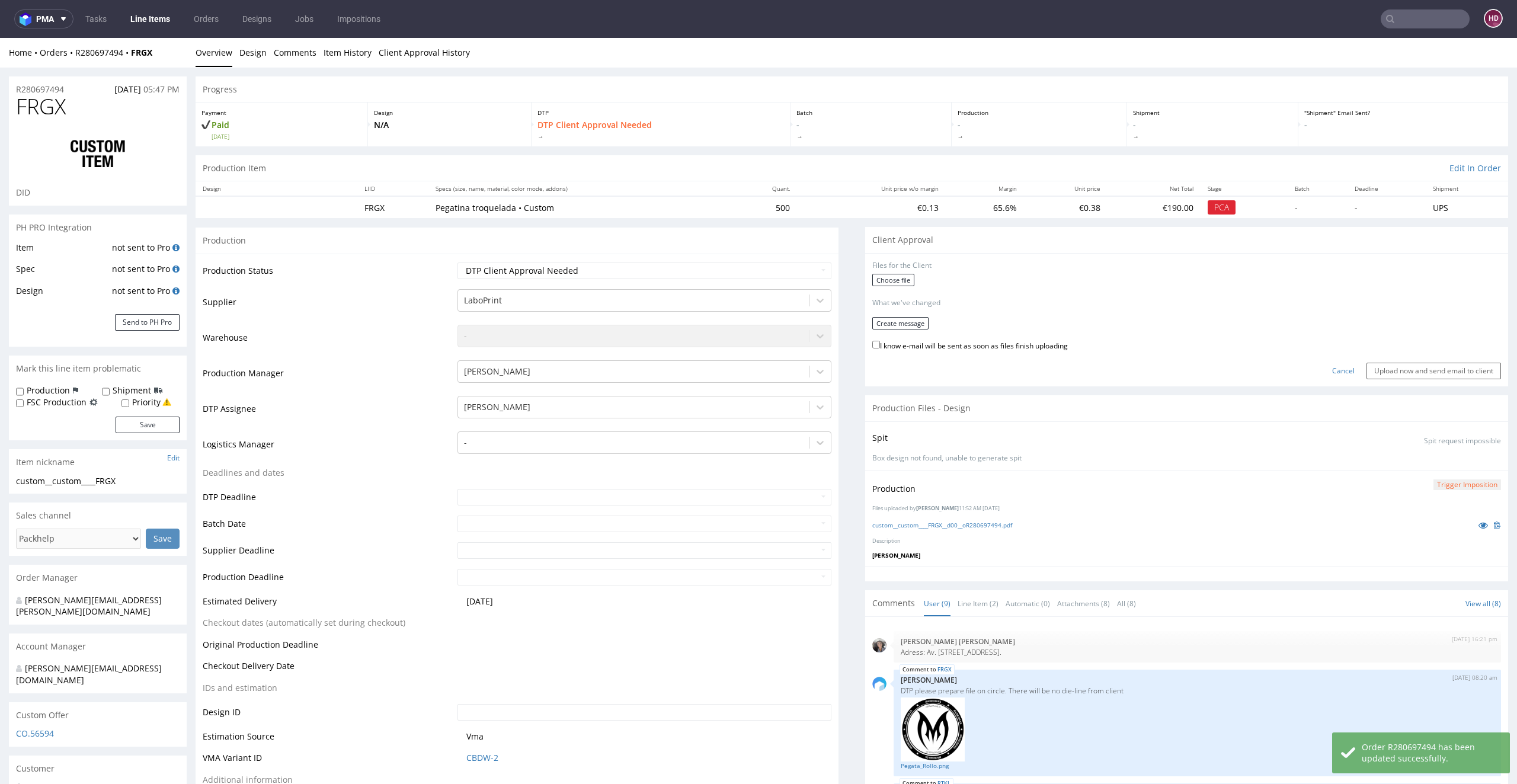
click at [875, 271] on form "Files for the Client Choose file What we've changed Create message I know e-mai…" at bounding box center [1187, 320] width 629 height 119
click at [879, 276] on label "Choose file" at bounding box center [894, 279] width 42 height 12
click at [0, 38] on input "Choose file" at bounding box center [0, 38] width 0 height 0
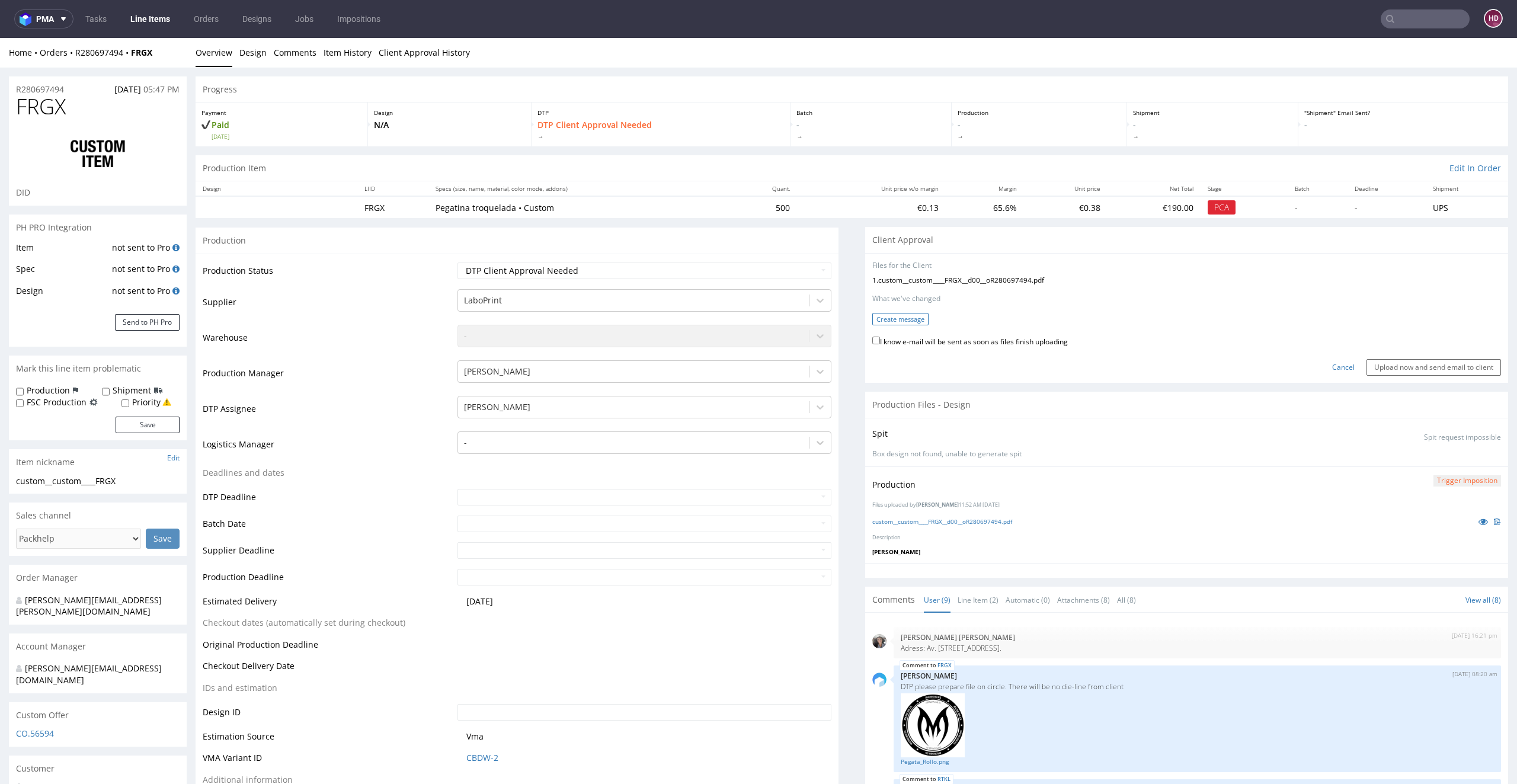
click at [904, 321] on button "Create message" at bounding box center [901, 319] width 56 height 12
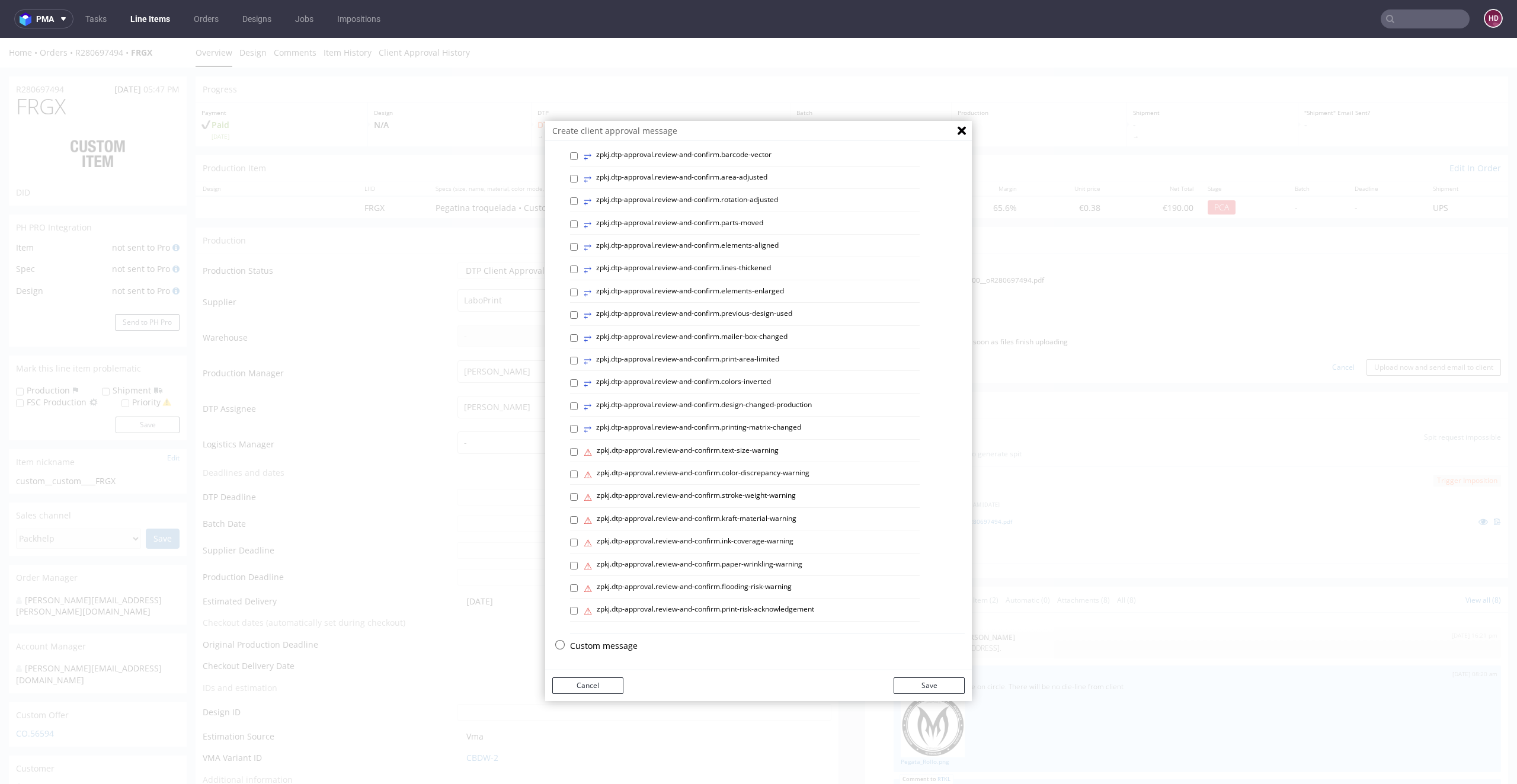
scroll to position [3, 0]
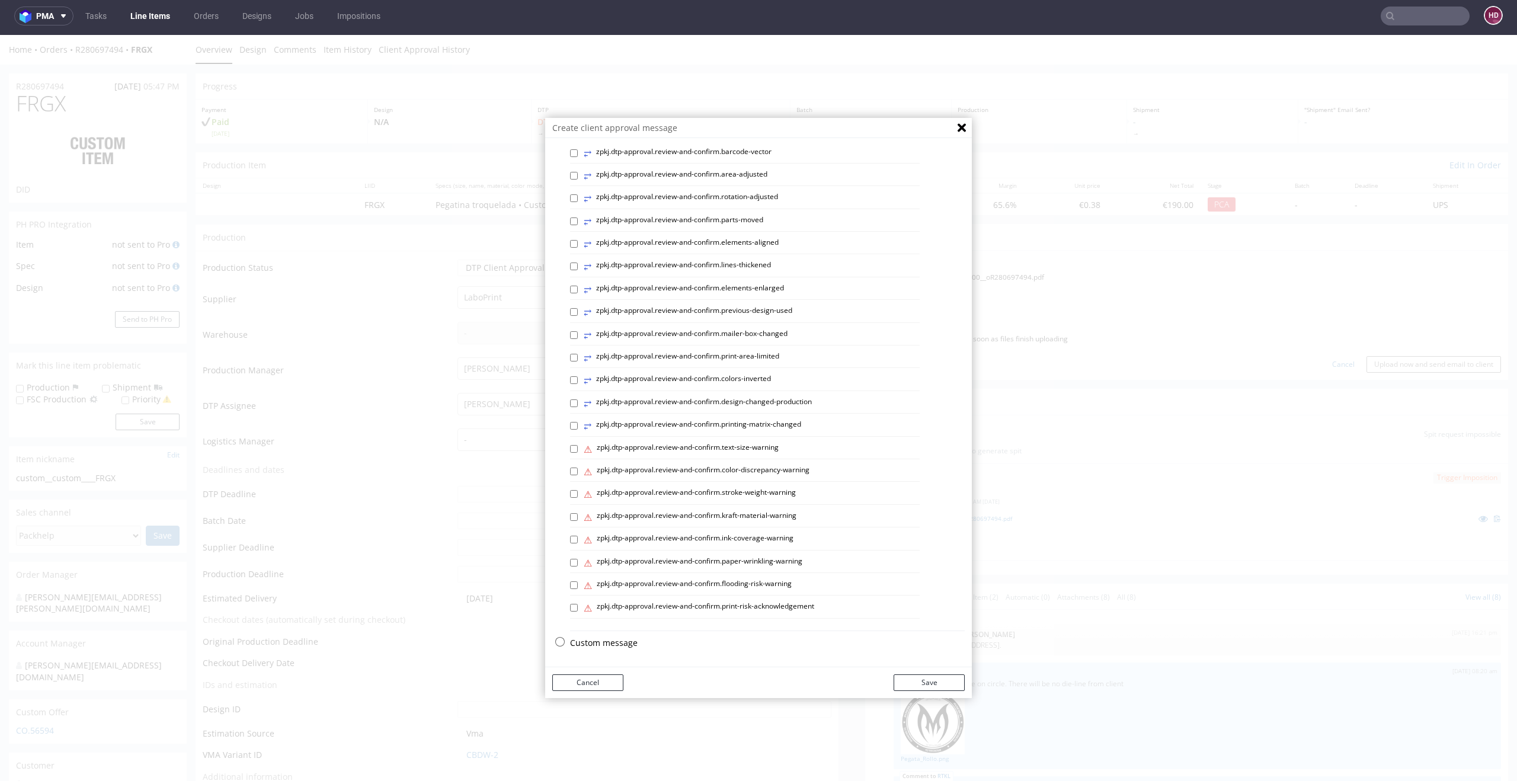
click at [605, 638] on p "Custom message" at bounding box center [767, 643] width 395 height 12
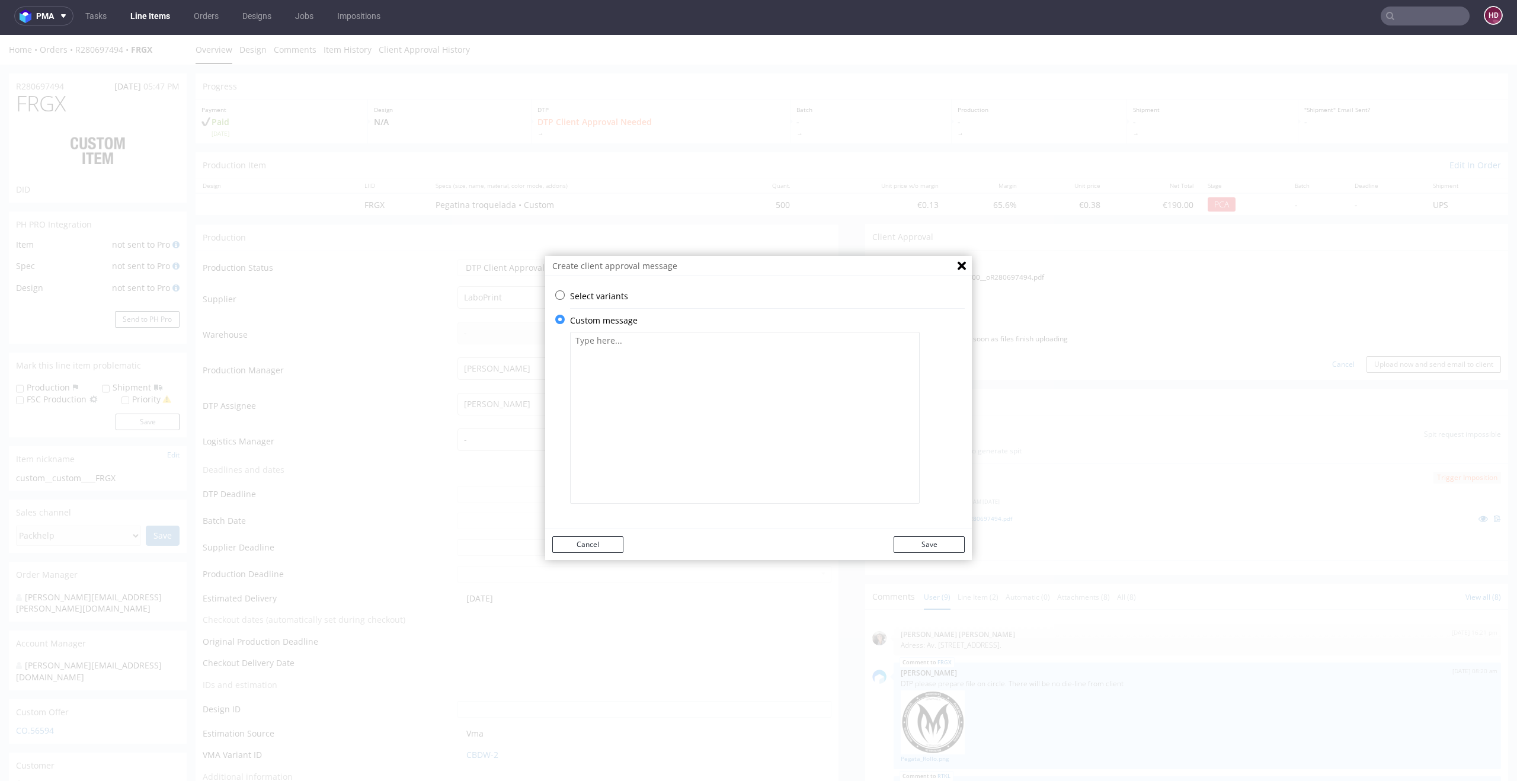
scroll to position [0, 0]
click at [958, 267] on icon "Close" at bounding box center [962, 266] width 8 height 8
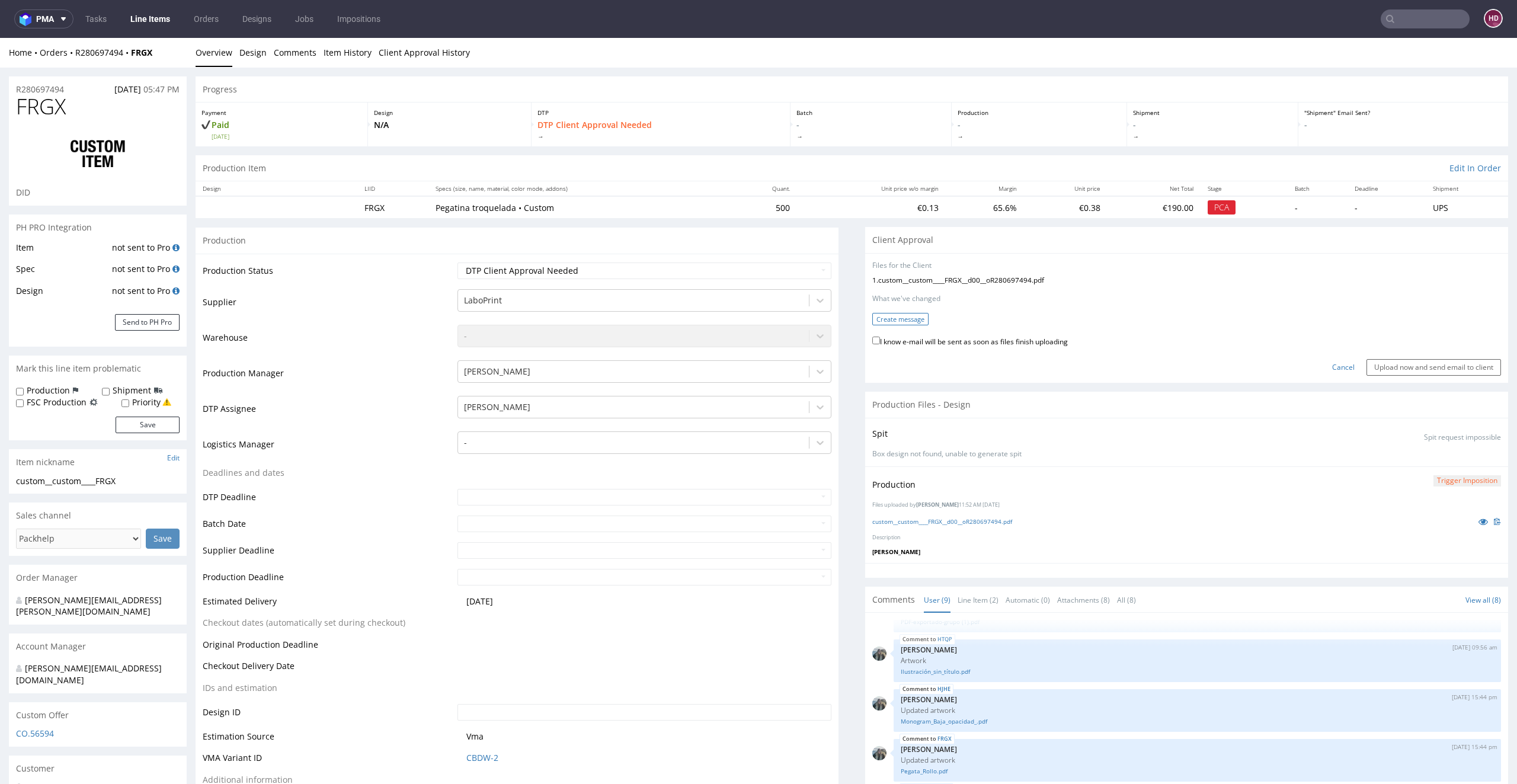
click at [882, 315] on button "Create message" at bounding box center [901, 319] width 56 height 12
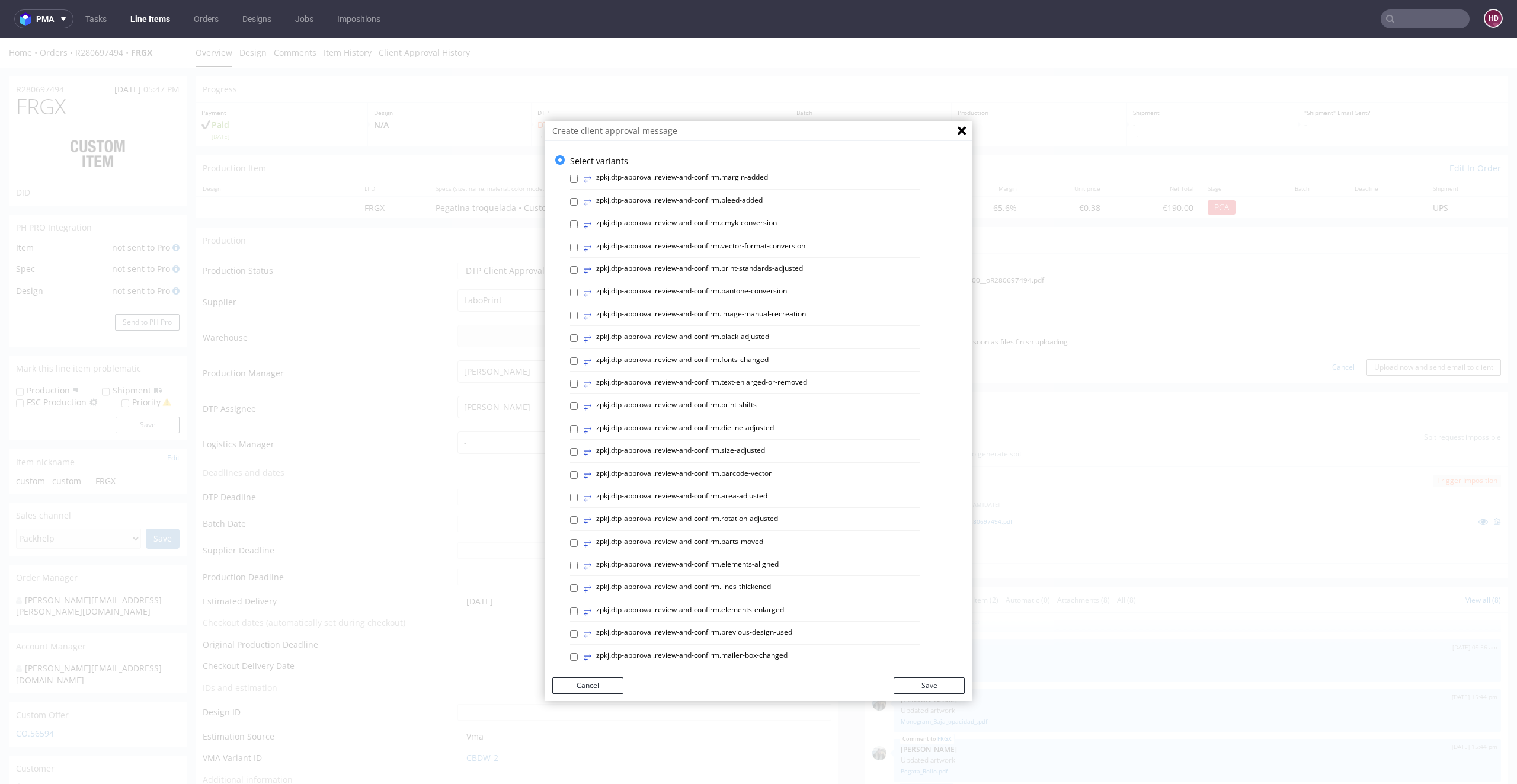
scroll to position [319, 0]
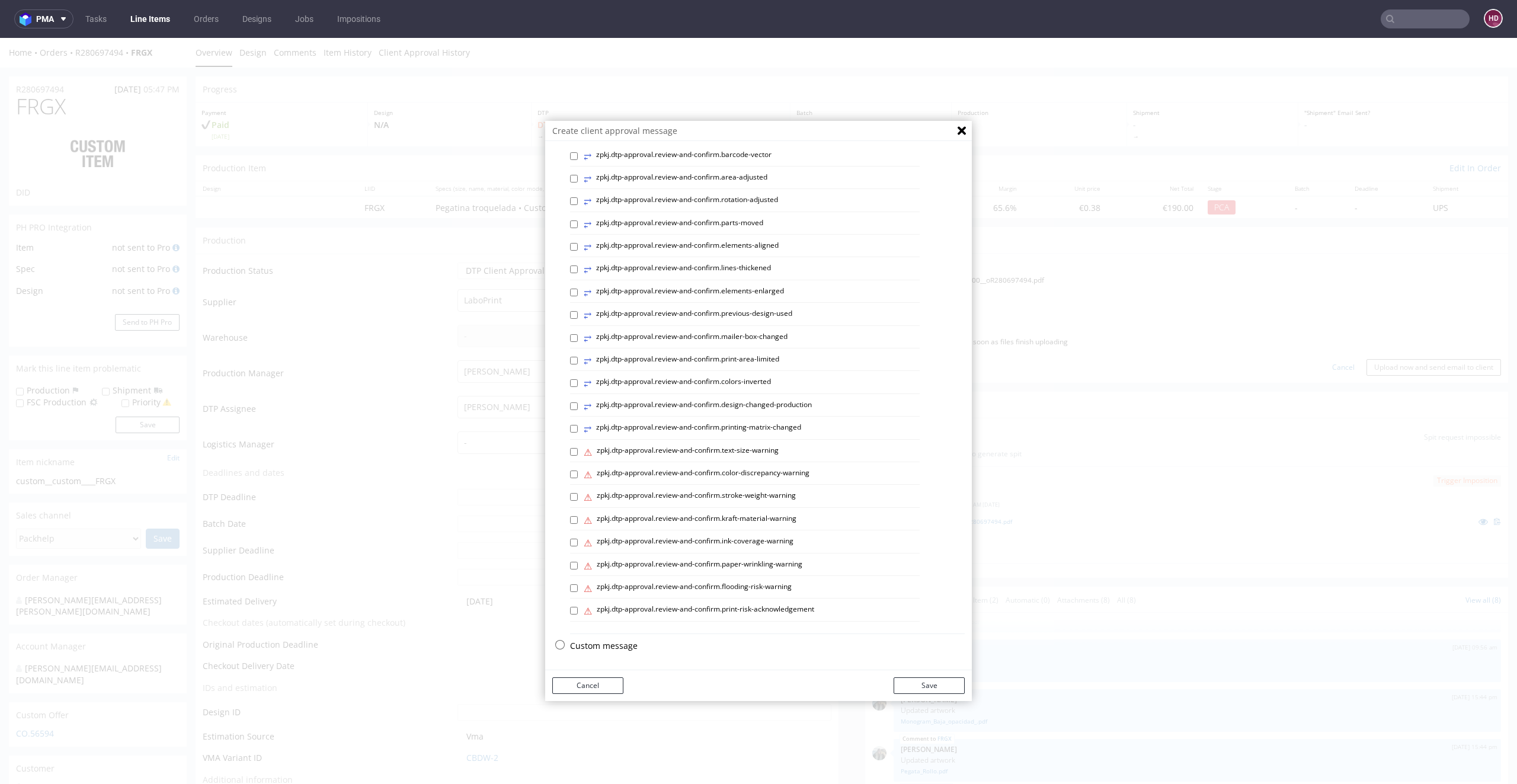
click at [563, 638] on div "Select variants ⥂ zpkj.dtp-approval.review-and-confirm.margin-added ⥂ zpkj.dtp-…" at bounding box center [758, 247] width 426 height 821
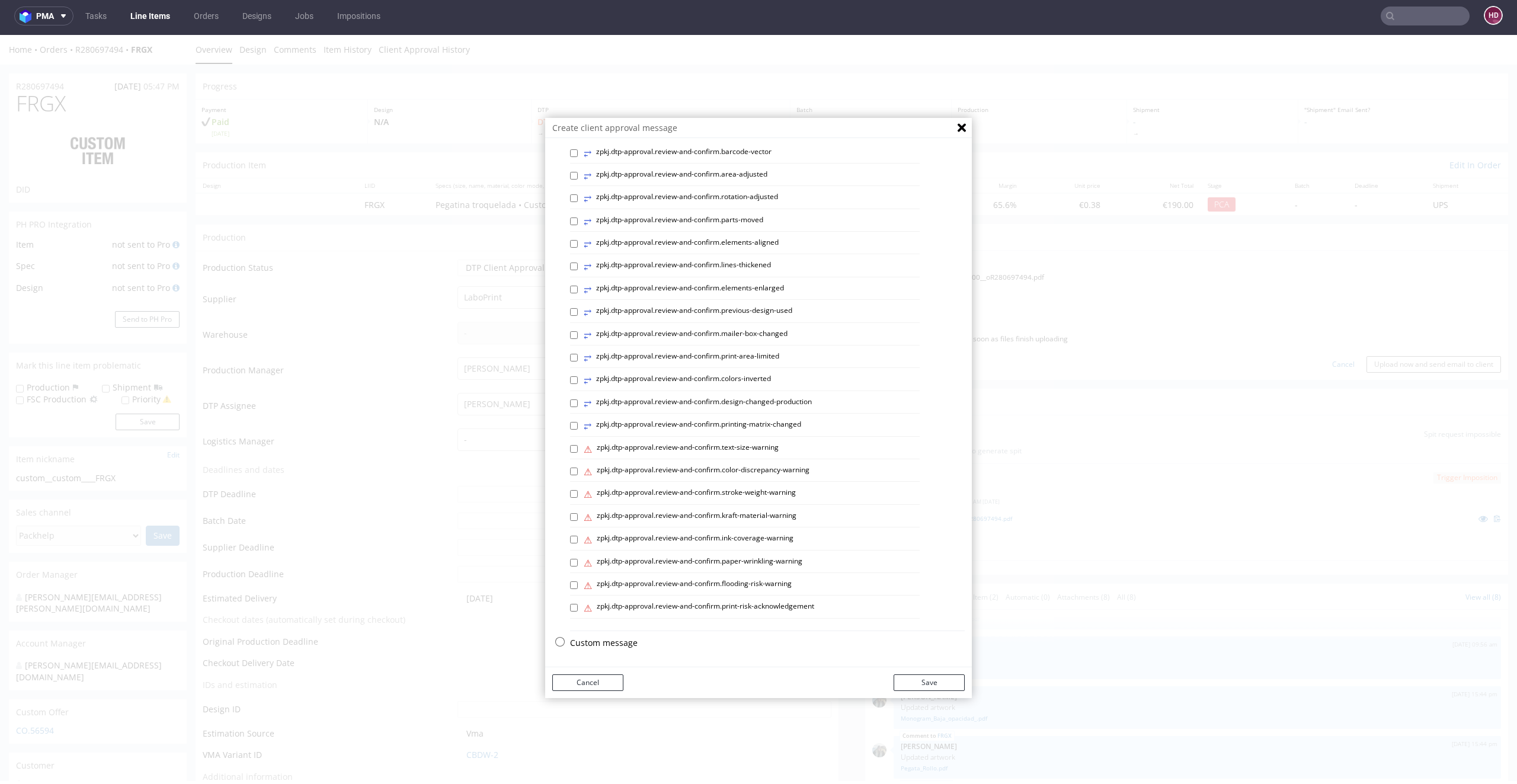
click at [589, 638] on p "Custom message" at bounding box center [767, 643] width 395 height 12
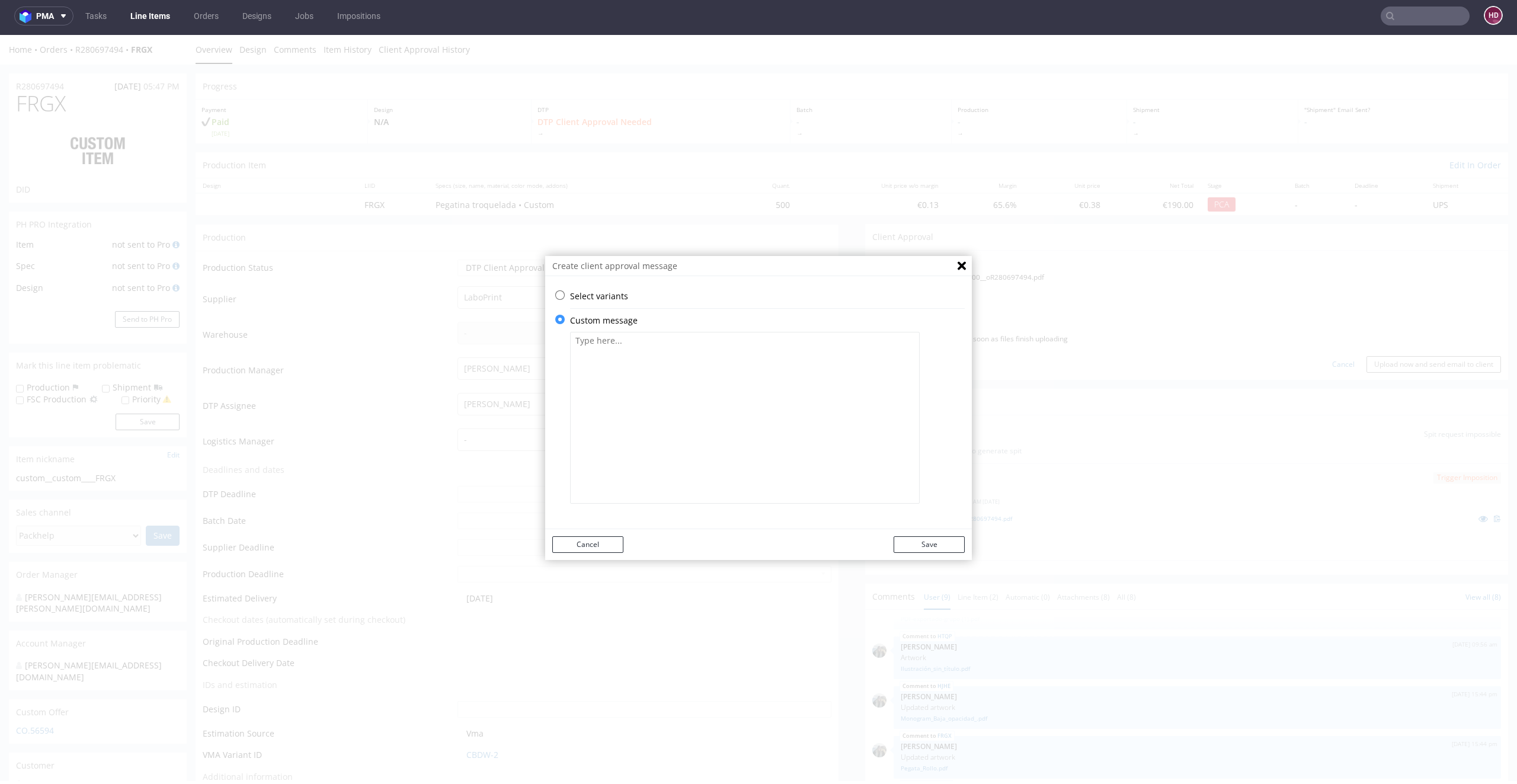
click at [667, 437] on textarea at bounding box center [744, 417] width 350 height 172
paste textarea "We have matched the graphics to the size of the product."
drag, startPoint x: 632, startPoint y: 340, endPoint x: 604, endPoint y: 345, distance: 28.4
click at [604, 345] on textarea "We have matched the graphics to the size of the product." at bounding box center [744, 417] width 350 height 172
click at [795, 341] on textarea "We have adjusted the graphics to the size of the product." at bounding box center [744, 417] width 350 height 172
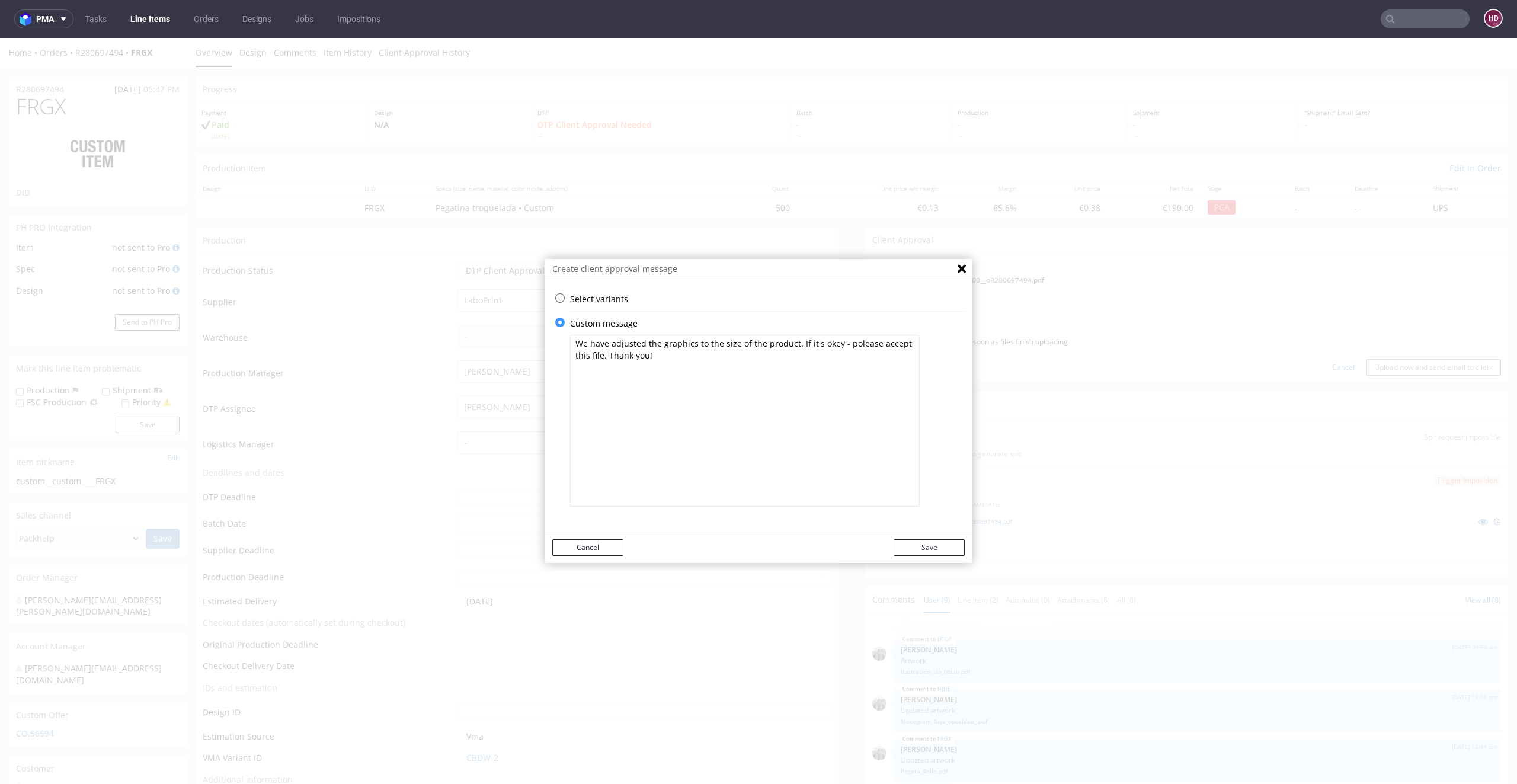
drag, startPoint x: 874, startPoint y: 342, endPoint x: 844, endPoint y: 339, distance: 30.1
click at [844, 339] on textarea "We have adjusted the graphics to the size of the product. If it's okey - poleas…" at bounding box center [744, 420] width 350 height 172
click at [642, 426] on textarea "We have adjusted the graphics to the size of the product. If it's okey - please…" at bounding box center [744, 420] width 350 height 172
drag, startPoint x: 658, startPoint y: 397, endPoint x: 549, endPoint y: 332, distance: 126.9
click at [549, 332] on div "Select variants ⥂ zpkj.dtp-approval.review-and-confirm.margin-added ⥂ zpkj.dtp-…" at bounding box center [758, 405] width 426 height 225
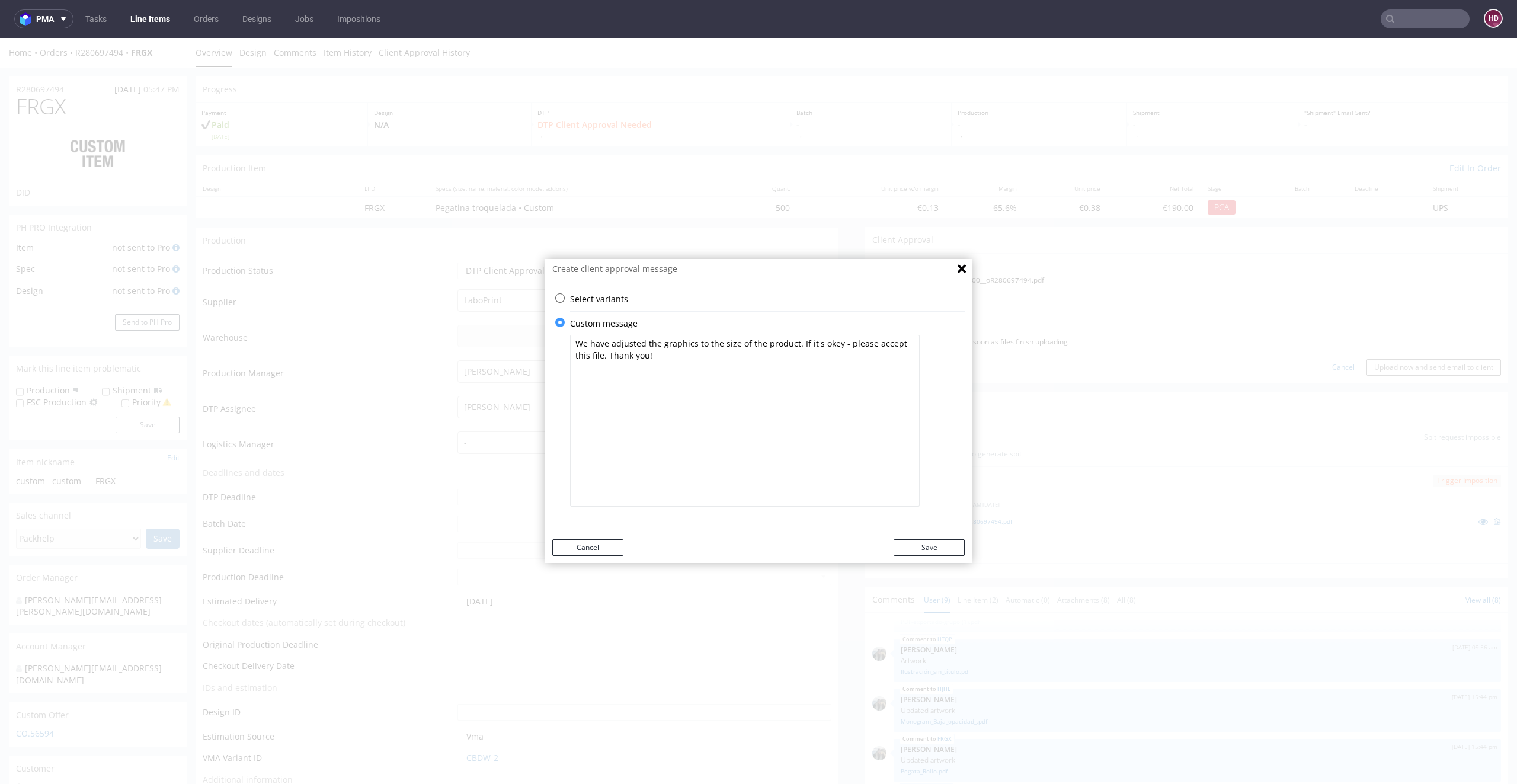
type textarea "We have adjusted the graphics to the size of the product. If it's okey - please…"
click at [764, 416] on textarea "We have adjusted the graphics to the size of the product. If it's okey - please…" at bounding box center [744, 420] width 350 height 172
click at [906, 551] on button "Save" at bounding box center [929, 547] width 71 height 17
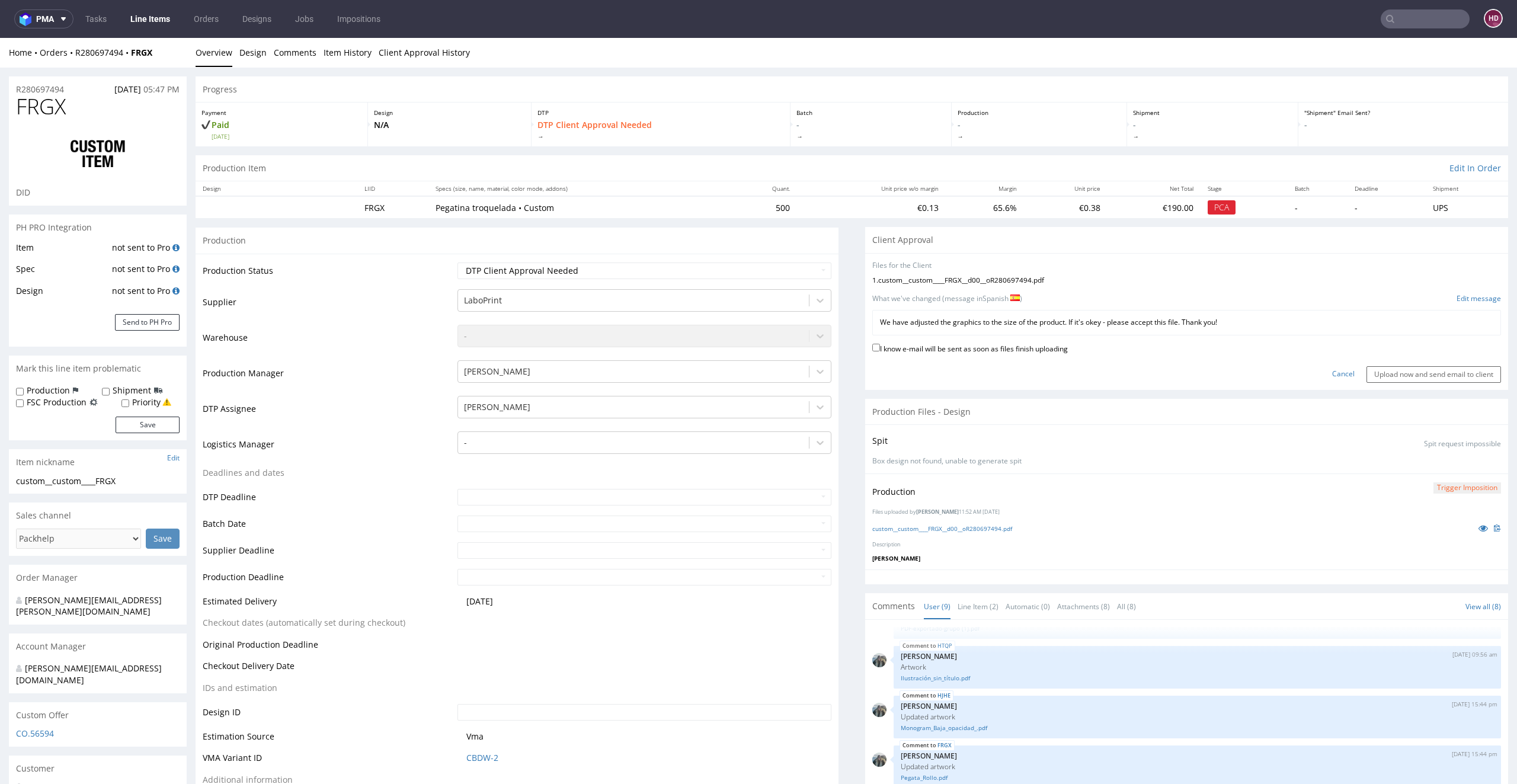
click at [922, 345] on label "I know e-mail will be sent as soon as files finish uploading" at bounding box center [970, 347] width 196 height 13
click at [880, 345] on input "I know e-mail will be sent as soon as files finish uploading" at bounding box center [876, 347] width 8 height 8
checkbox input "true"
click at [1366, 369] on input "Upload now and send email to client" at bounding box center [1434, 374] width 135 height 17
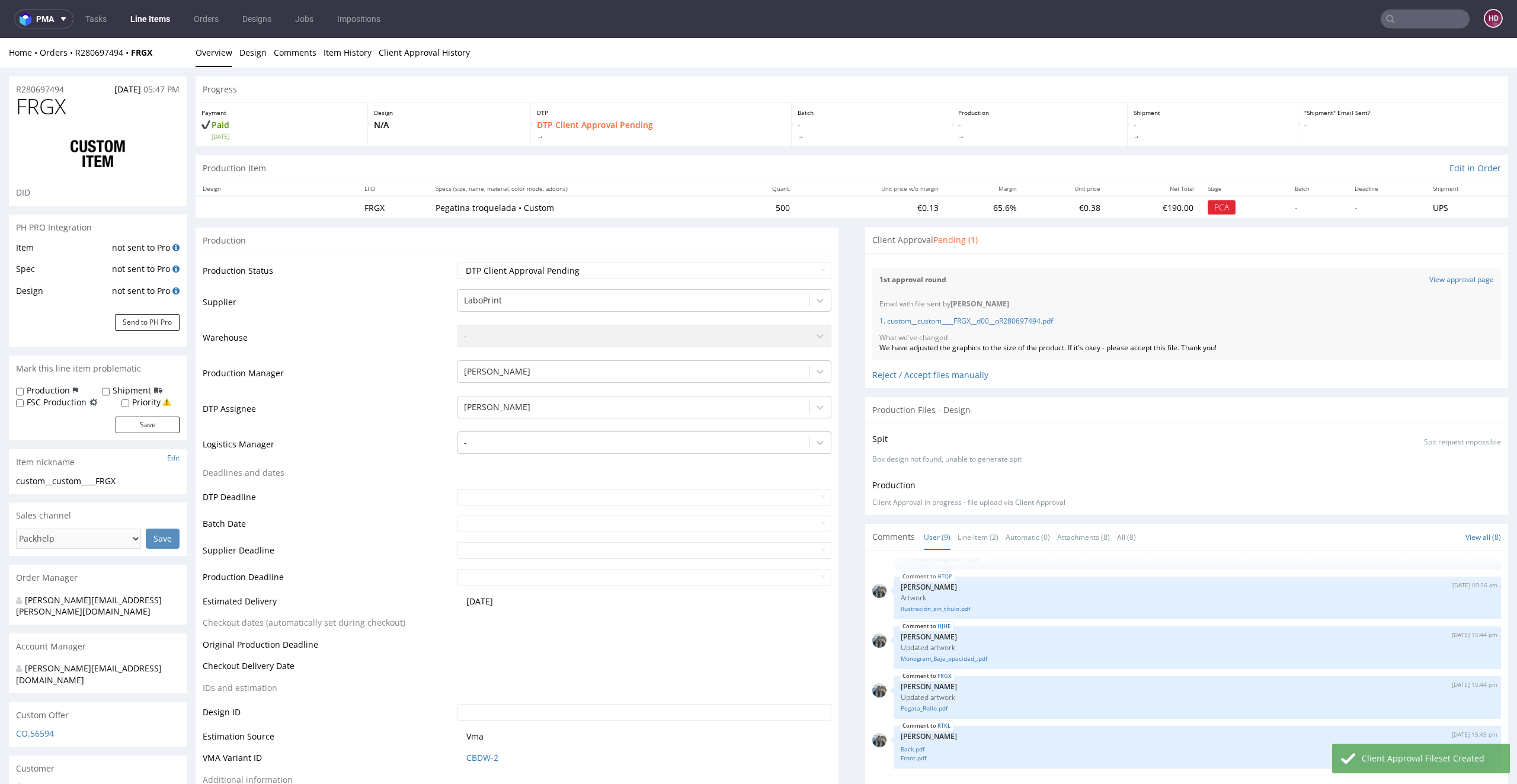
click at [146, 26] on link "Line Items" at bounding box center [150, 19] width 54 height 19
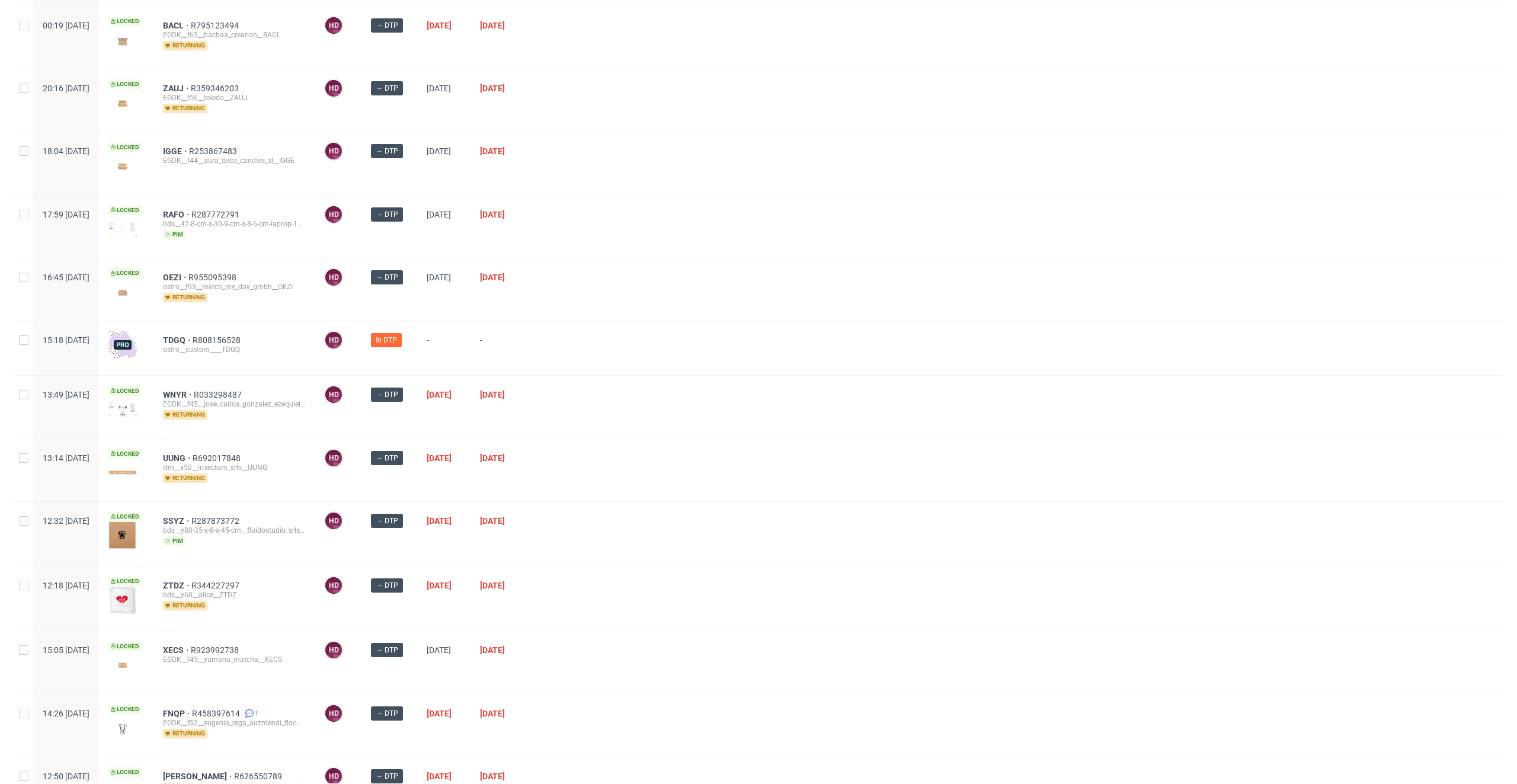
scroll to position [494, 0]
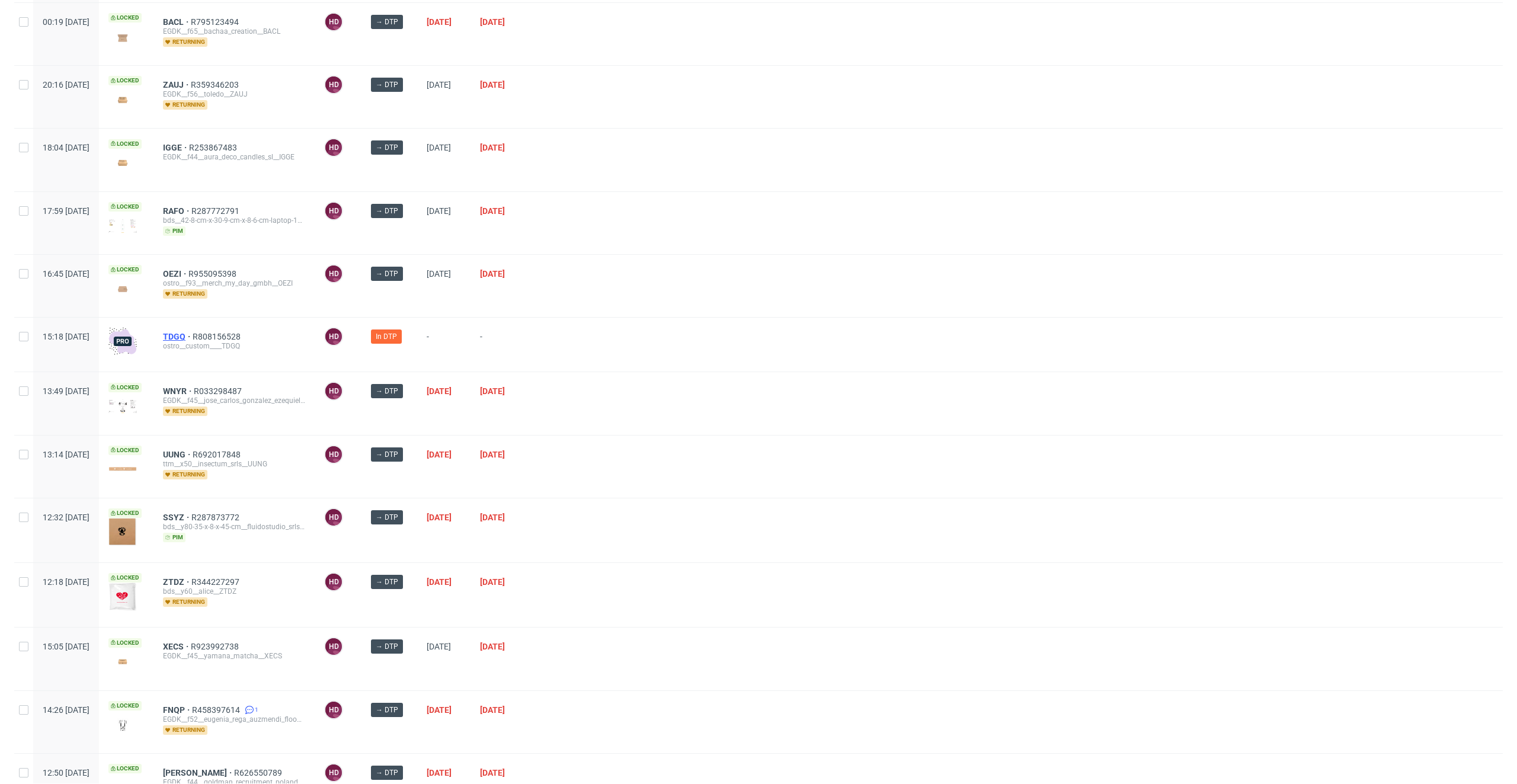
click at [193, 332] on span "TDGQ" at bounding box center [177, 336] width 30 height 9
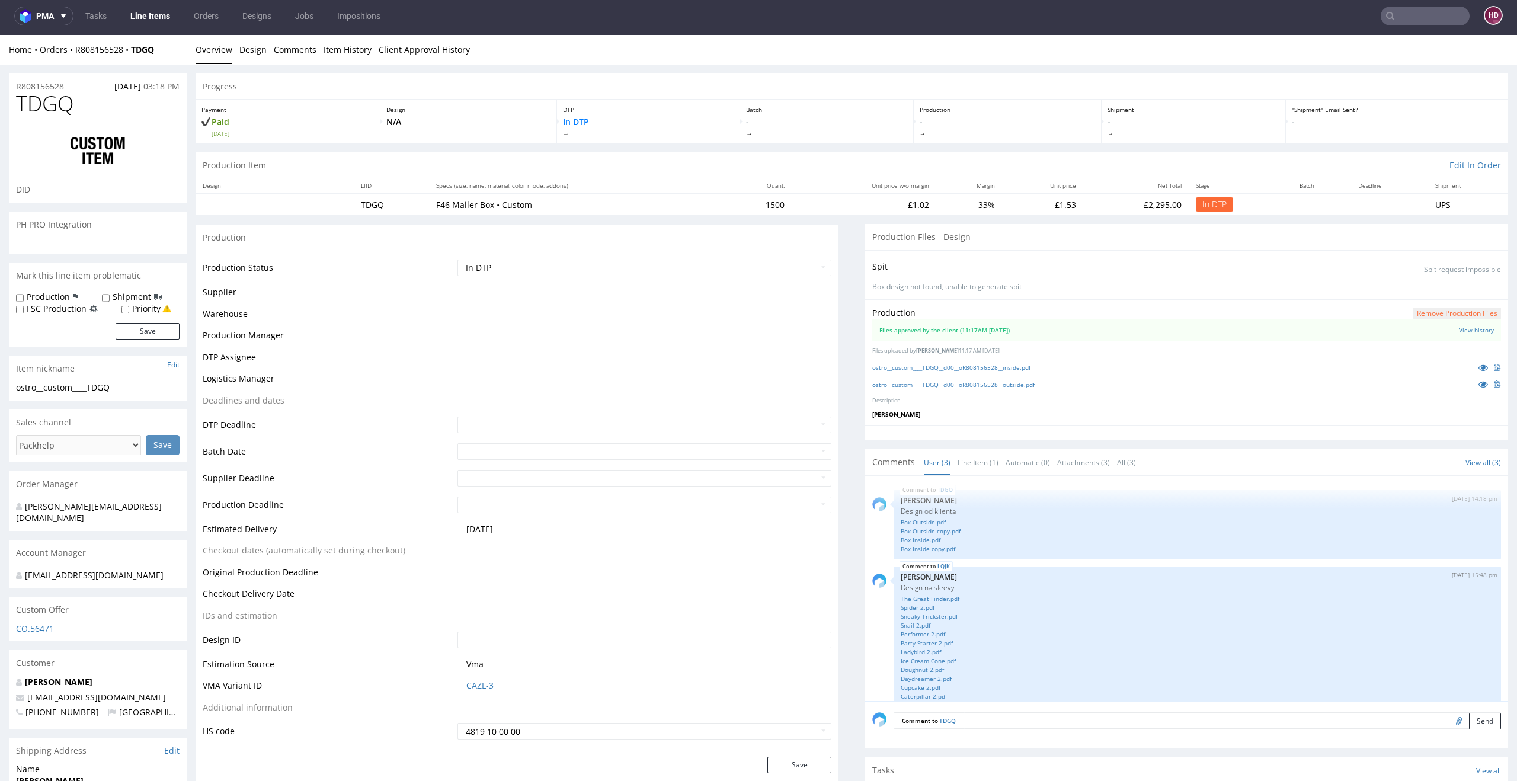
scroll to position [90, 0]
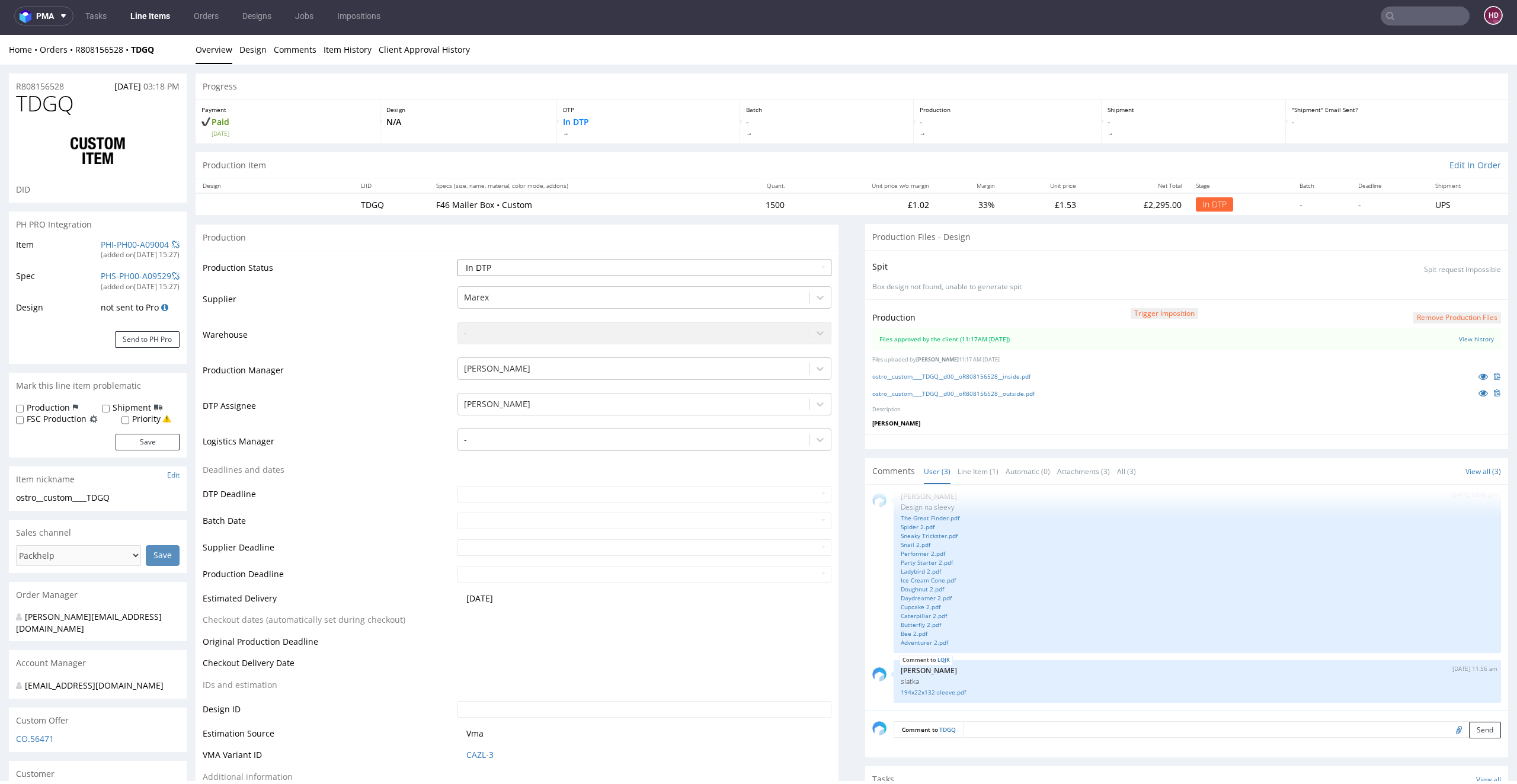
click at [560, 264] on select "Waiting for Artwork Waiting for Diecut Waiting for Mockup Waiting for DTP Waiti…" at bounding box center [644, 267] width 374 height 17
select select "dtp_production_ready"
click at [458, 259] on select "Waiting for Artwork Waiting for Diecut Waiting for Mockup Waiting for DTP Waiti…" at bounding box center [644, 267] width 374 height 17
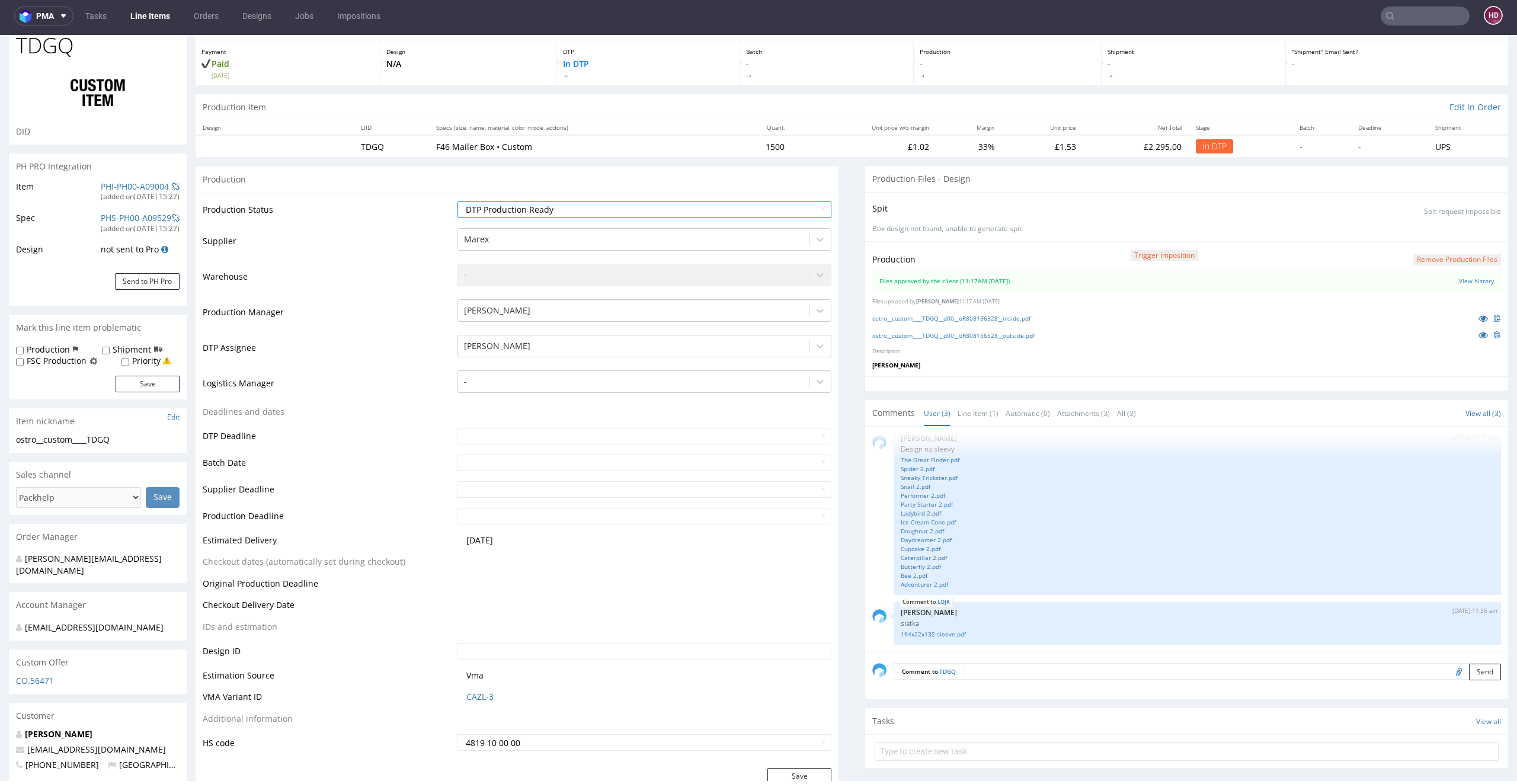
scroll to position [325, 0]
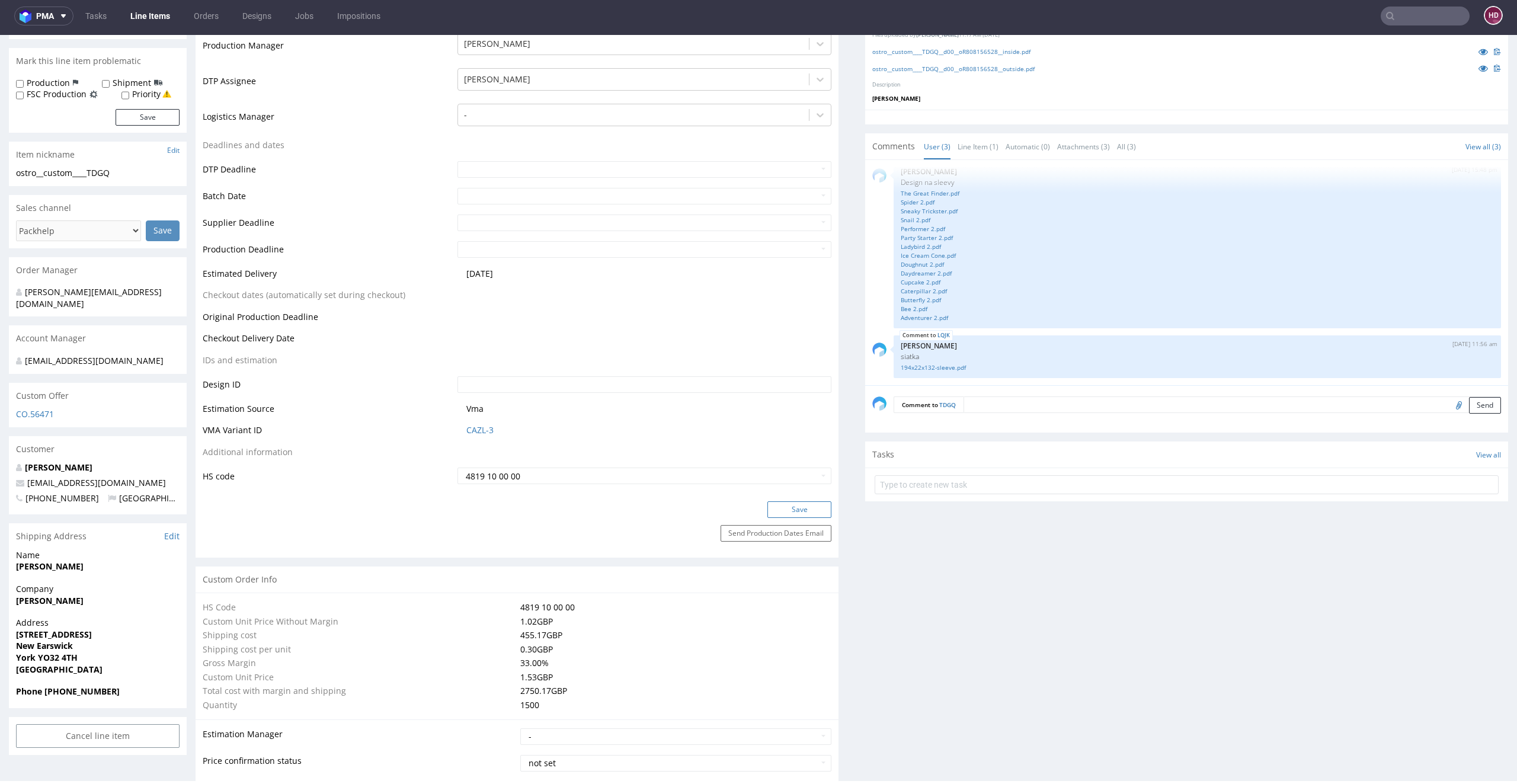
click at [772, 510] on button "Save" at bounding box center [799, 509] width 64 height 17
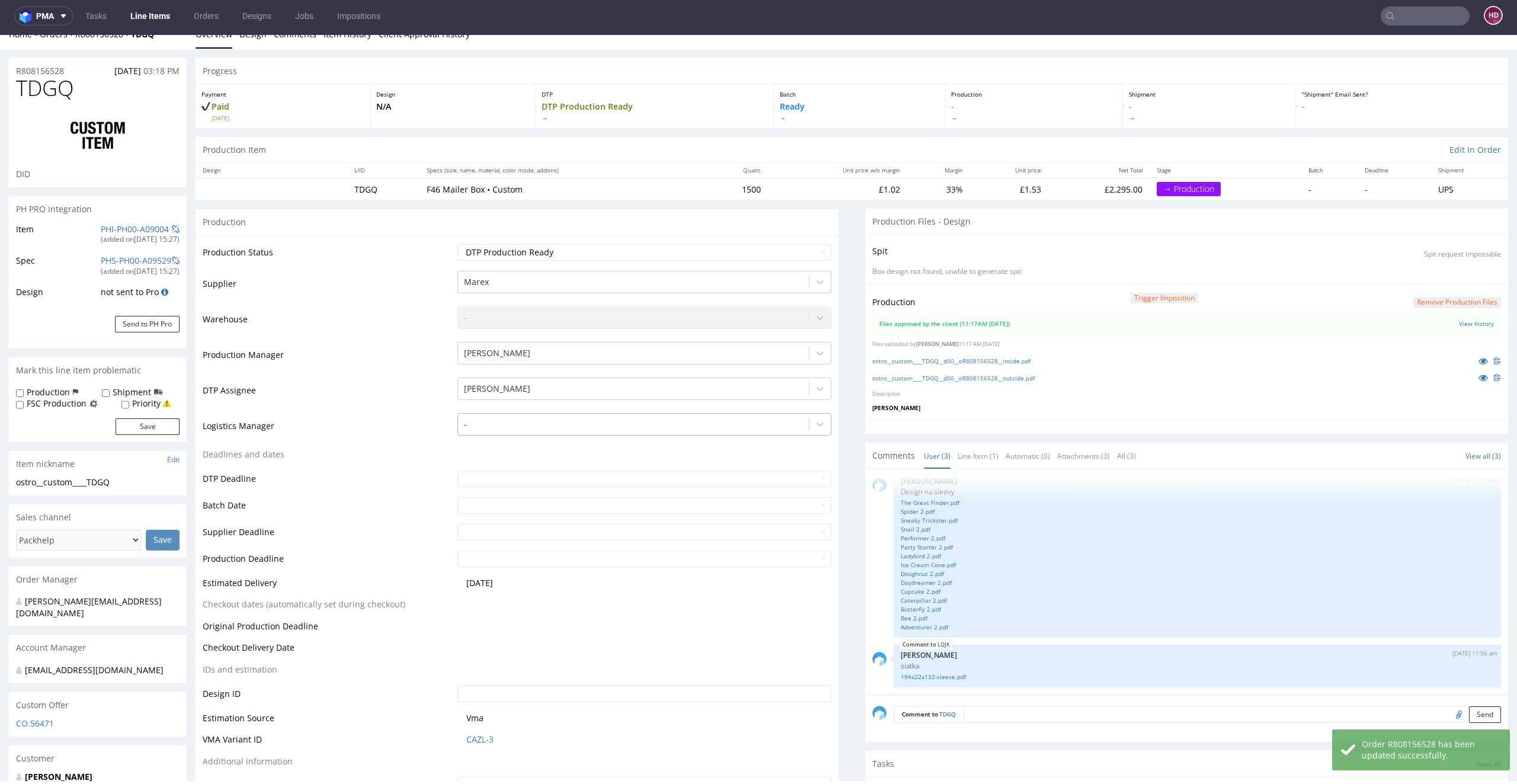
scroll to position [9, 0]
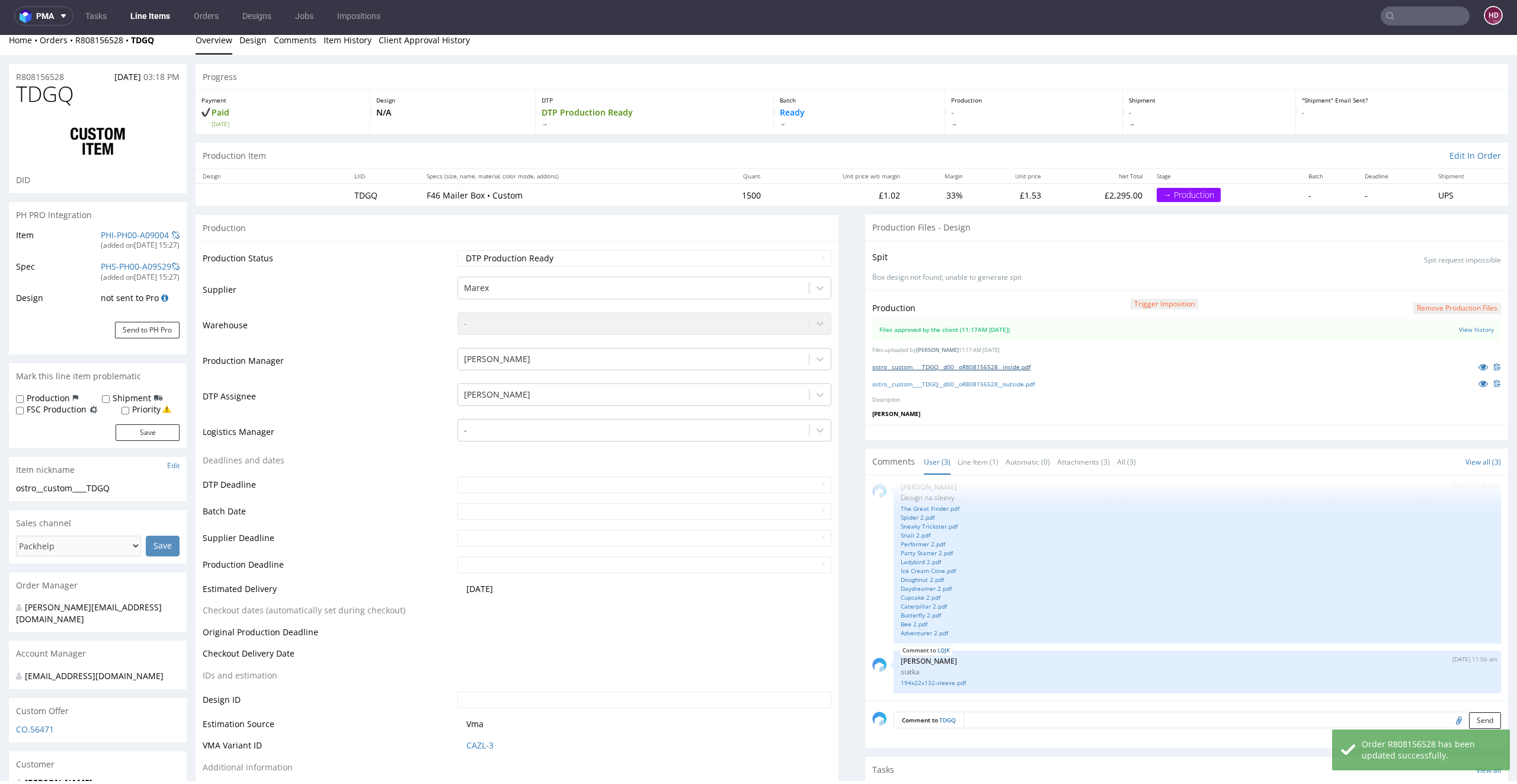
click at [933, 363] on link "ostro__custom____TDGQ__d00__oR808156528__inside.pdf" at bounding box center [951, 366] width 159 height 8
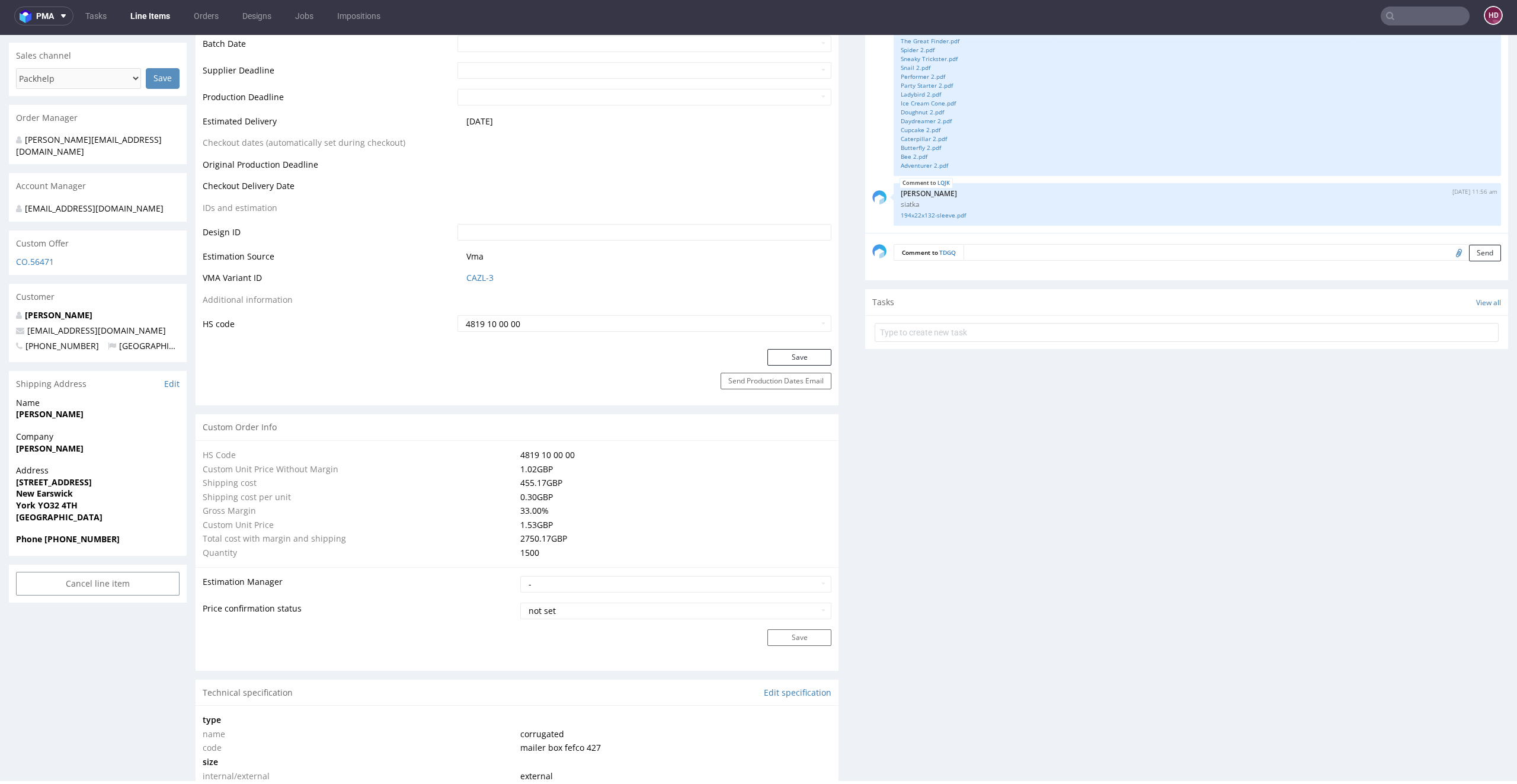
scroll to position [480, 0]
click at [810, 351] on button "Save" at bounding box center [799, 354] width 64 height 17
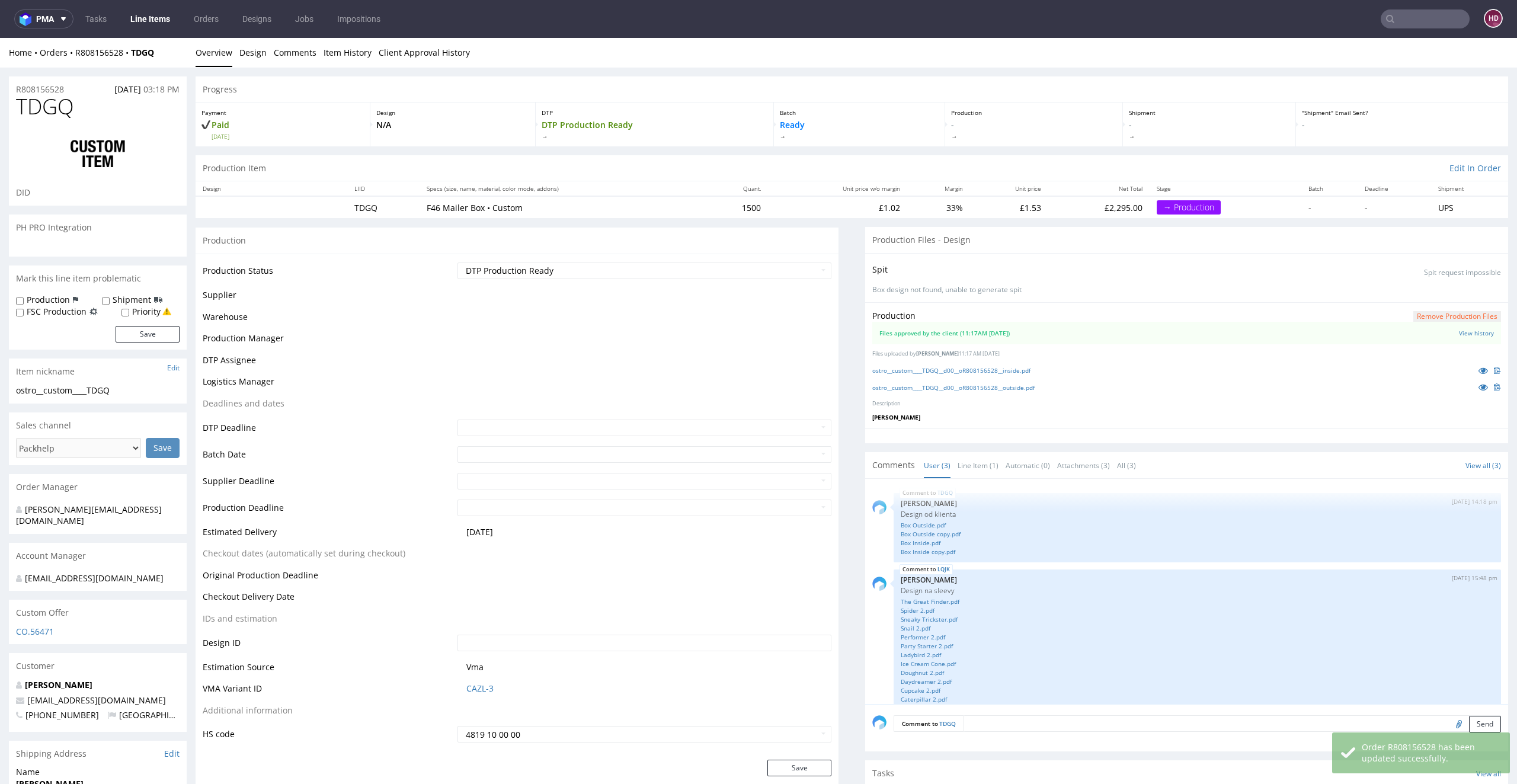
scroll to position [90, 0]
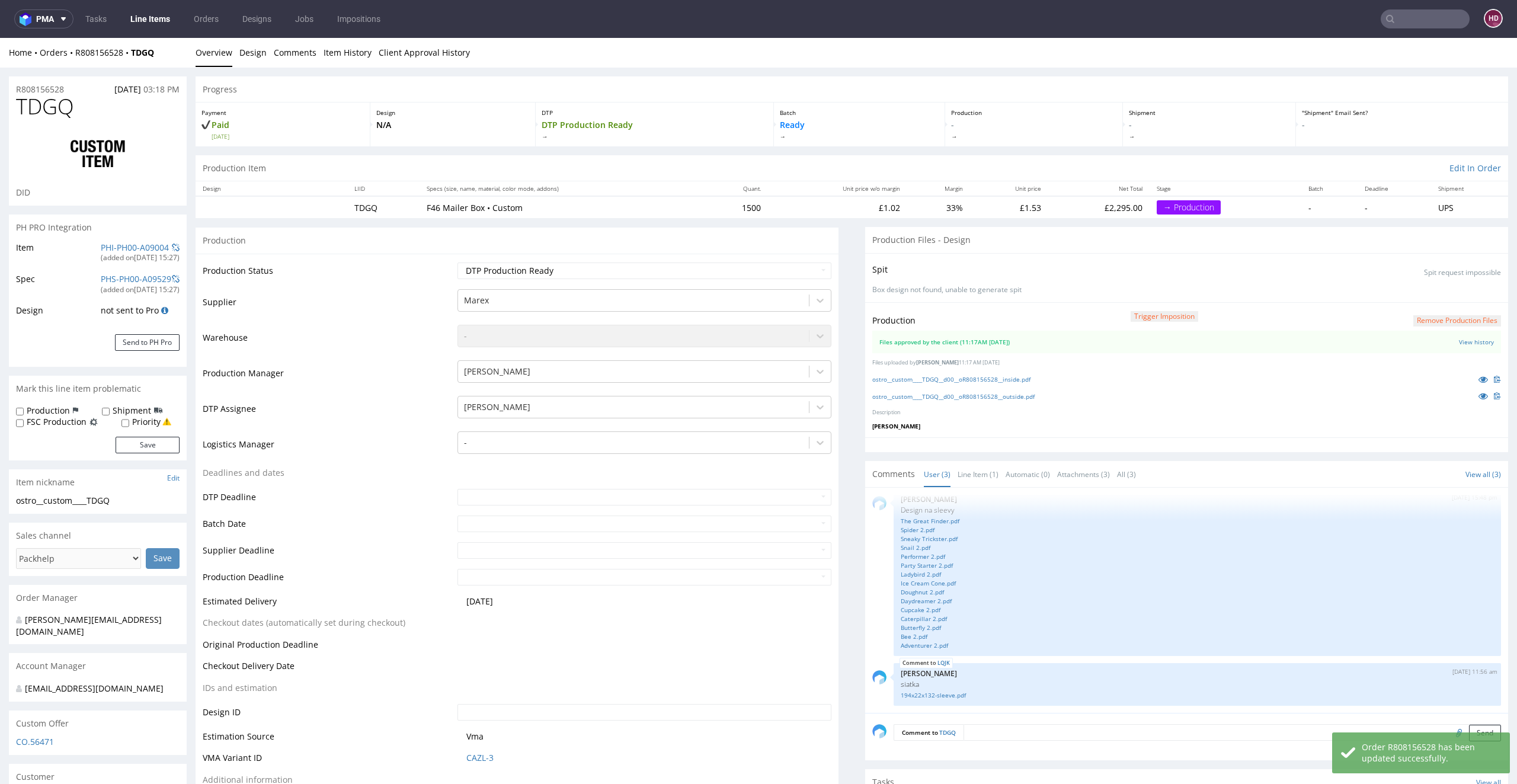
click at [157, 16] on link "Line Items" at bounding box center [150, 19] width 54 height 19
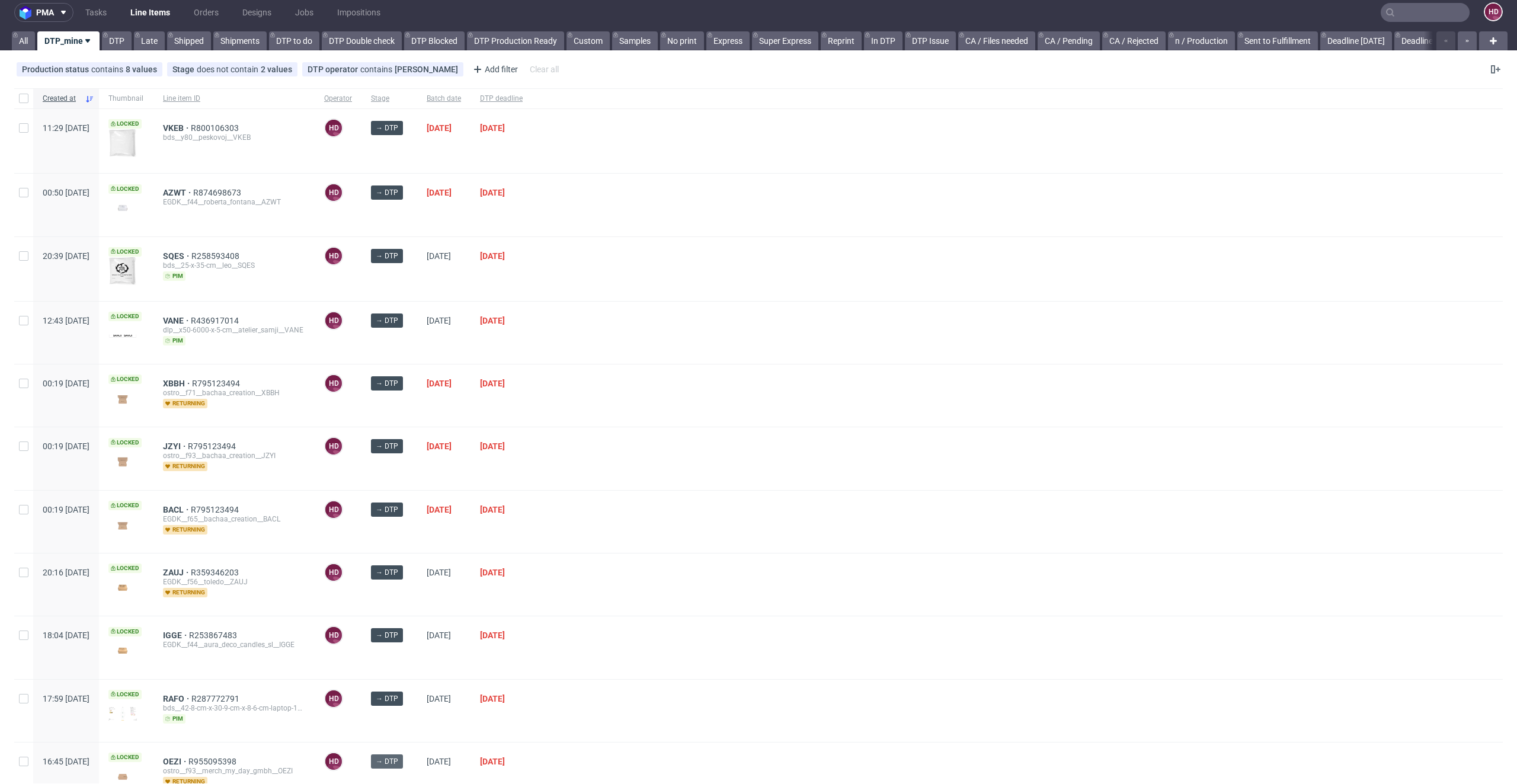
scroll to position [9, 0]
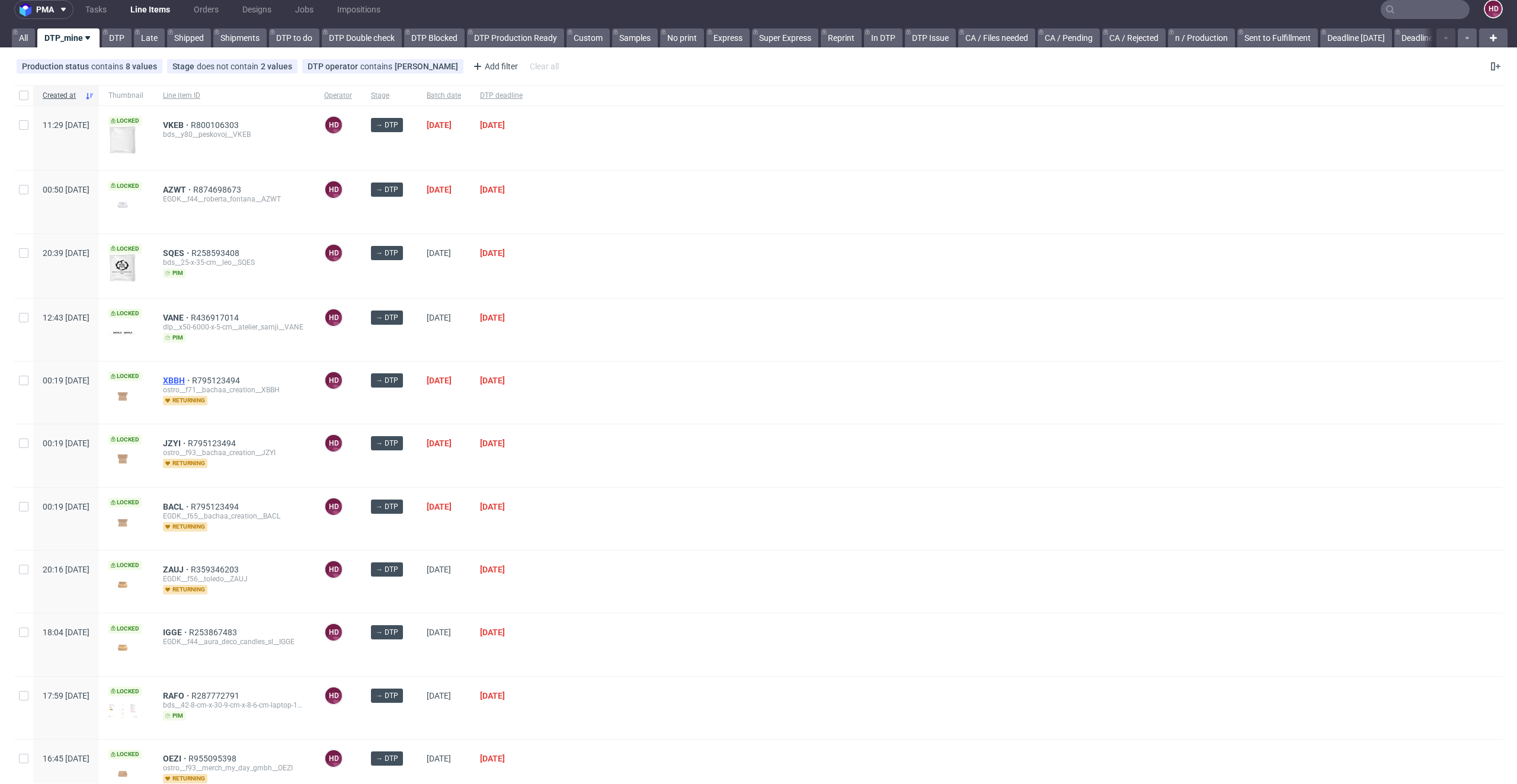
click at [192, 379] on span "XBBH" at bounding box center [177, 380] width 29 height 9
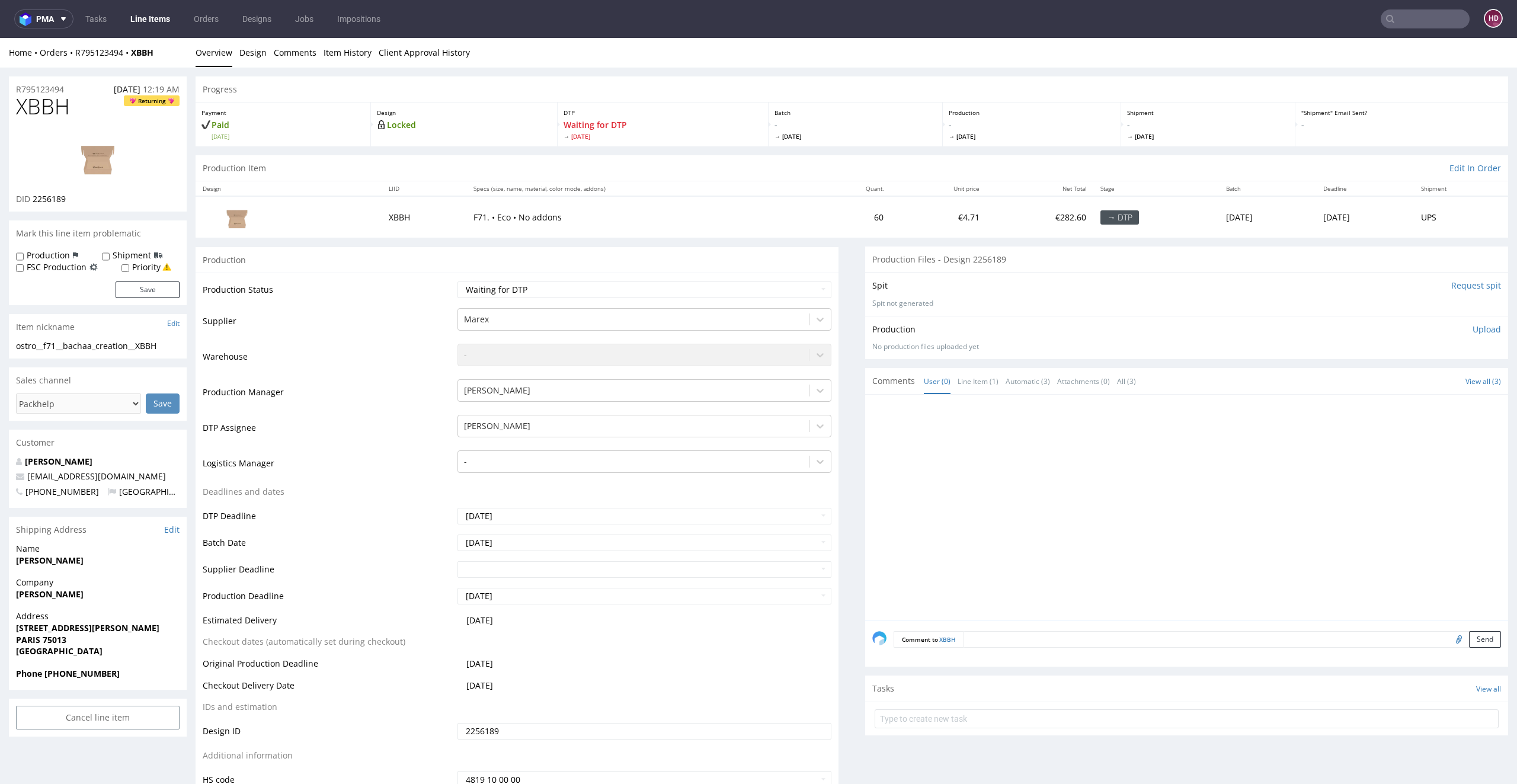
click at [167, 351] on div "ostro__f71__bachaa_creation__XBBH" at bounding box center [98, 346] width 164 height 12
drag, startPoint x: 167, startPoint y: 345, endPoint x: 15, endPoint y: 338, distance: 152.2
click at [15, 338] on section "Item nickname Edit ostro__f71__bachaa_creation__XBBH ostro__f71 __bachaa_creati…" at bounding box center [98, 336] width 178 height 44
copy section "ostro__f71__bachaa_creation__XBBH"
click at [77, 90] on div "R795123494 03.09.2025 12:19 AM" at bounding box center [98, 86] width 178 height 19
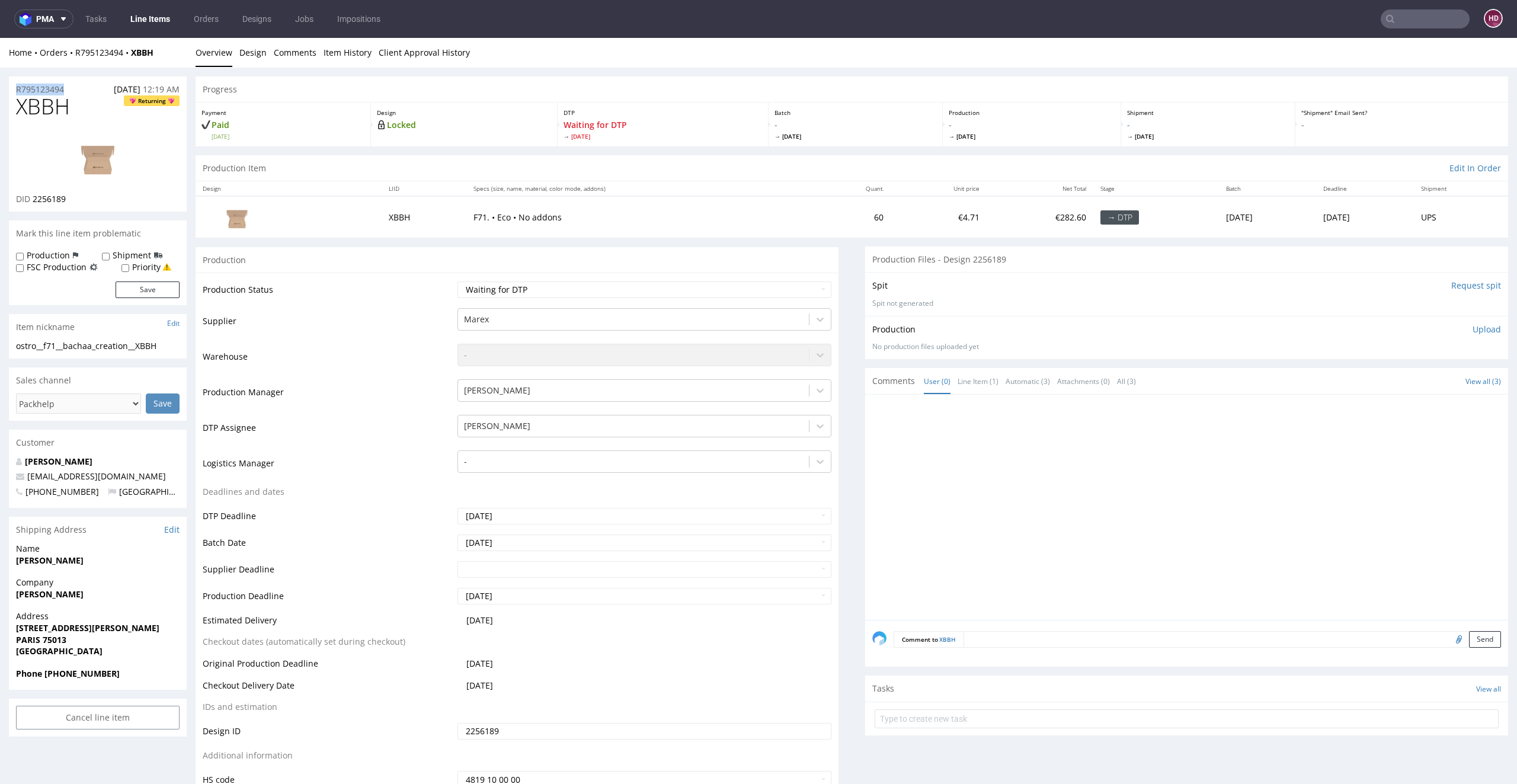
drag, startPoint x: 77, startPoint y: 90, endPoint x: 0, endPoint y: 87, distance: 77.1
copy p "R795123494"
drag, startPoint x: 69, startPoint y: 202, endPoint x: 31, endPoint y: 201, distance: 38.0
click at [31, 201] on div "DID 2256189" at bounding box center [98, 199] width 164 height 12
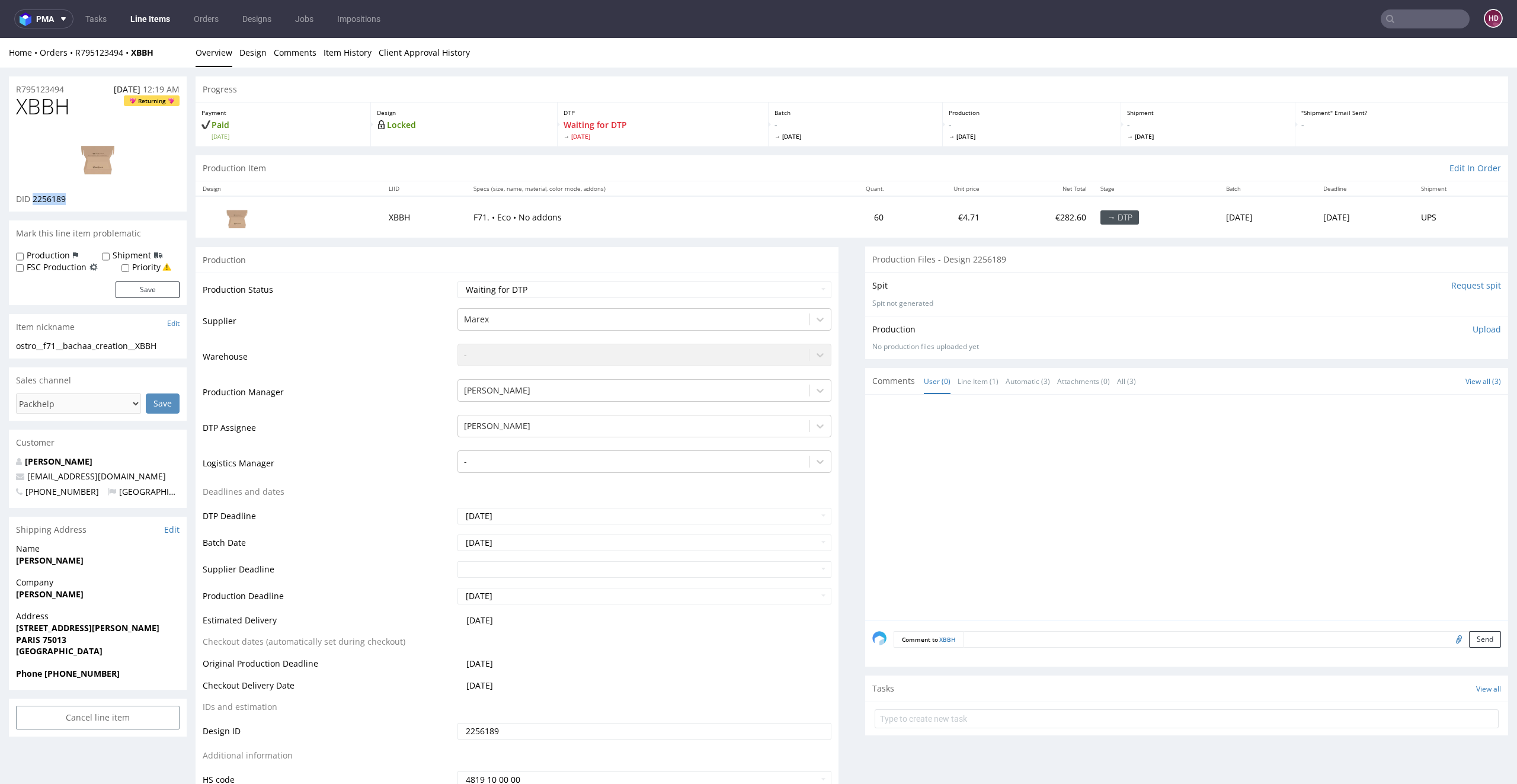
copy span "2256189"
click at [108, 157] on img at bounding box center [98, 157] width 95 height 54
click at [700, 303] on td "Waiting for Artwork Waiting for Diecut Waiting for Mockup Waiting for DTP Waiti…" at bounding box center [643, 293] width 377 height 27
click at [694, 290] on select "Waiting for Artwork Waiting for Diecut Waiting for Mockup Waiting for DTP Waiti…" at bounding box center [644, 290] width 374 height 17
select select "dtp_in_process"
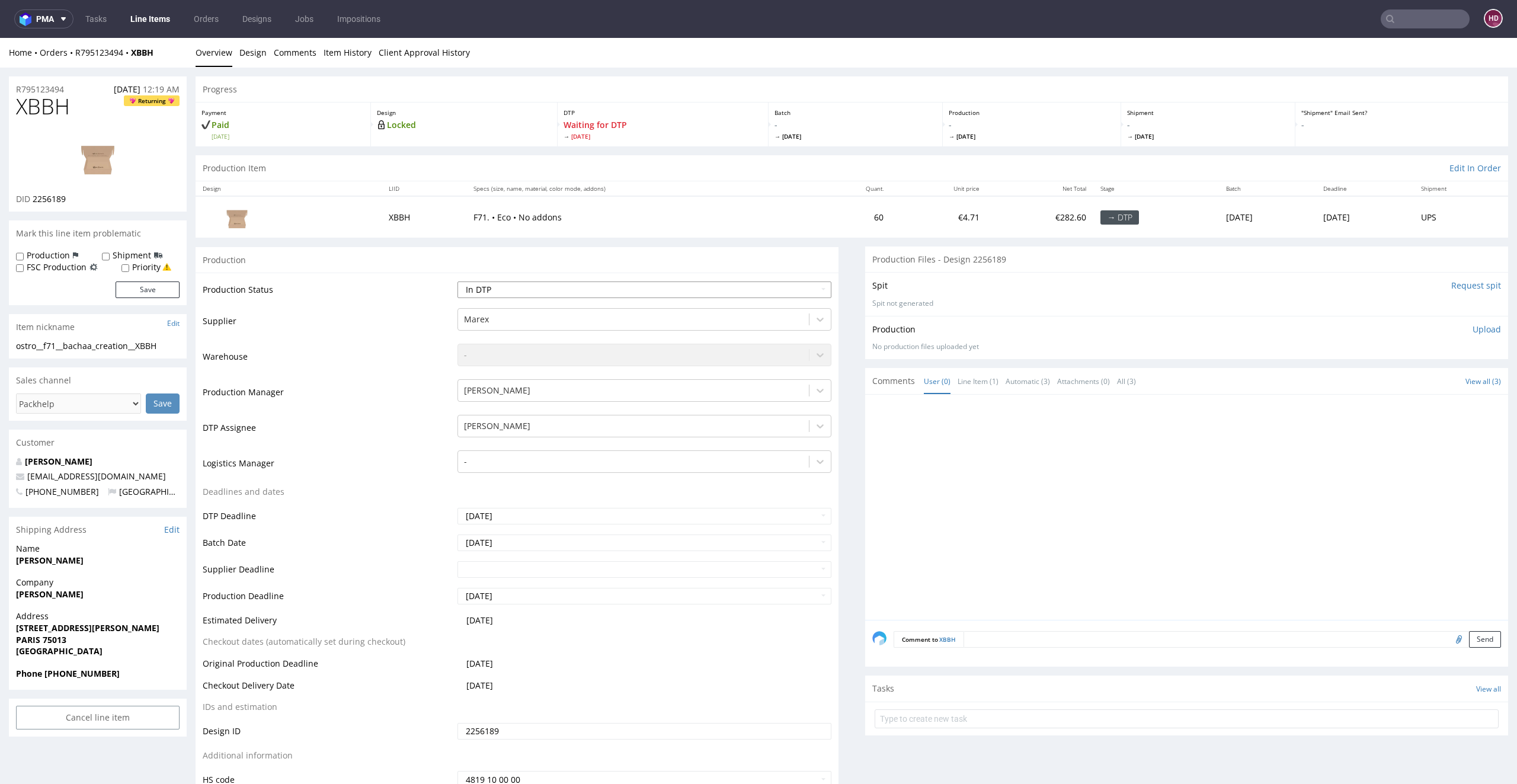
click at [458, 282] on select "Waiting for Artwork Waiting for Diecut Waiting for Mockup Waiting for DTP Waiti…" at bounding box center [644, 290] width 374 height 17
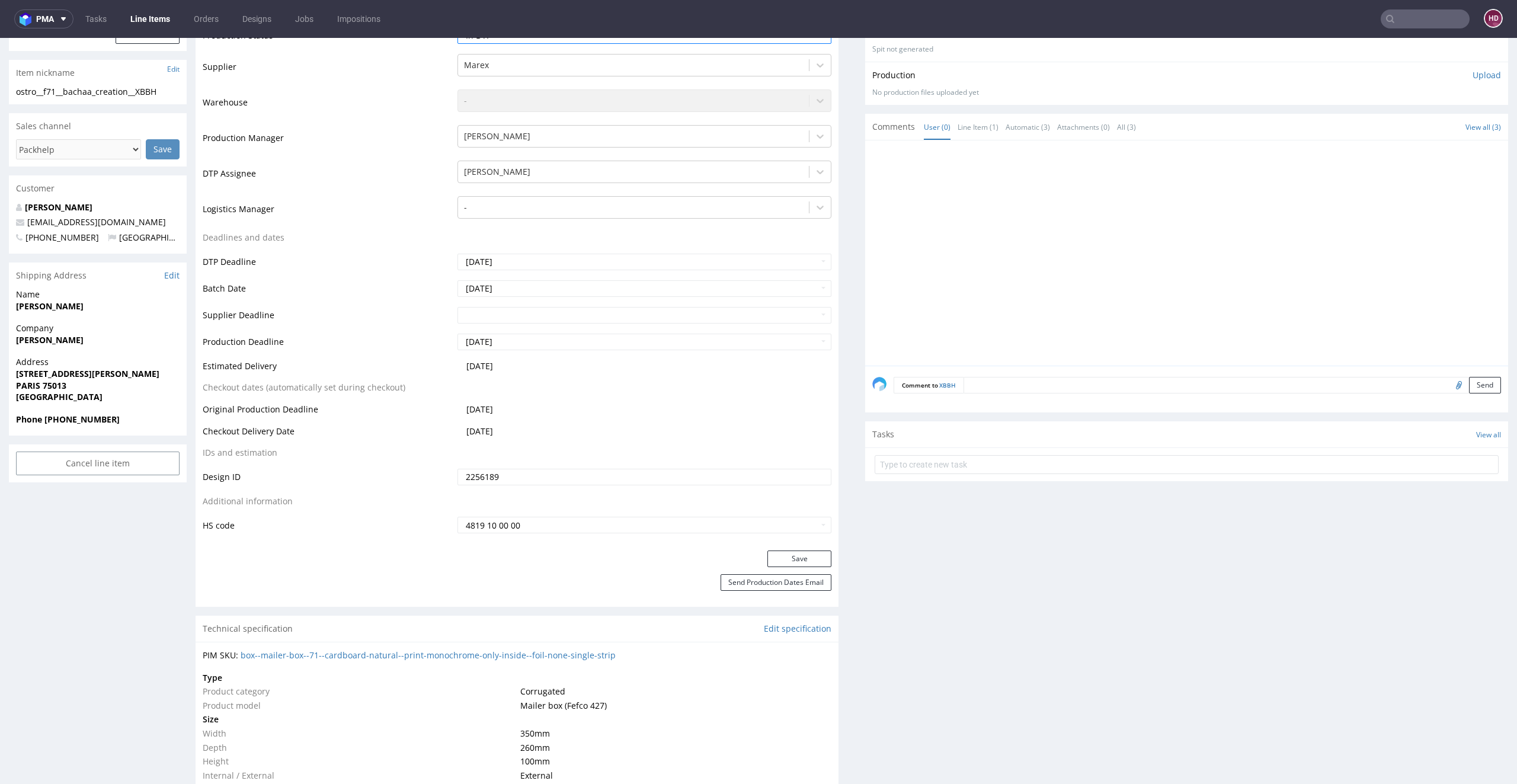
scroll to position [466, 0]
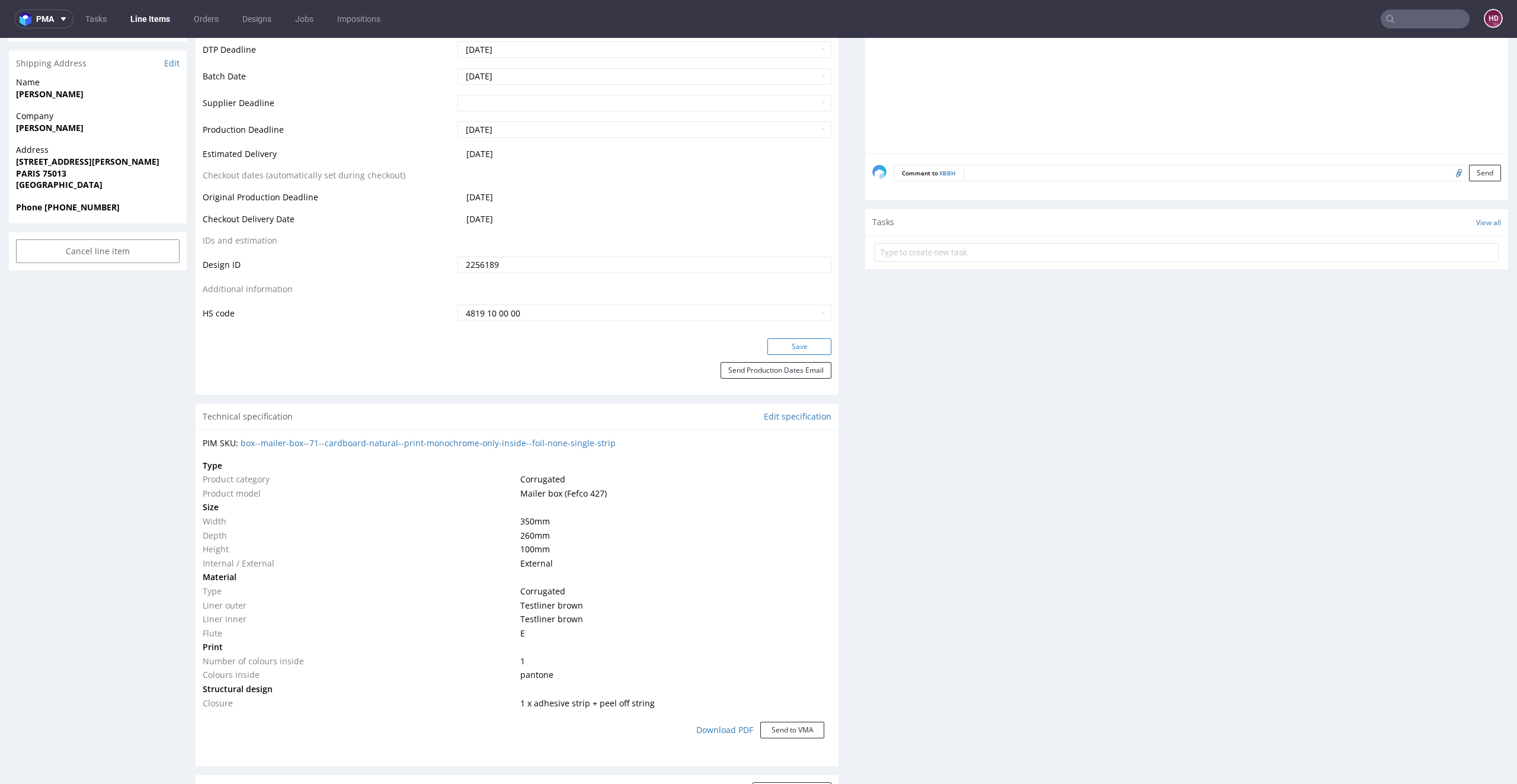
click at [777, 347] on button "Save" at bounding box center [799, 346] width 64 height 17
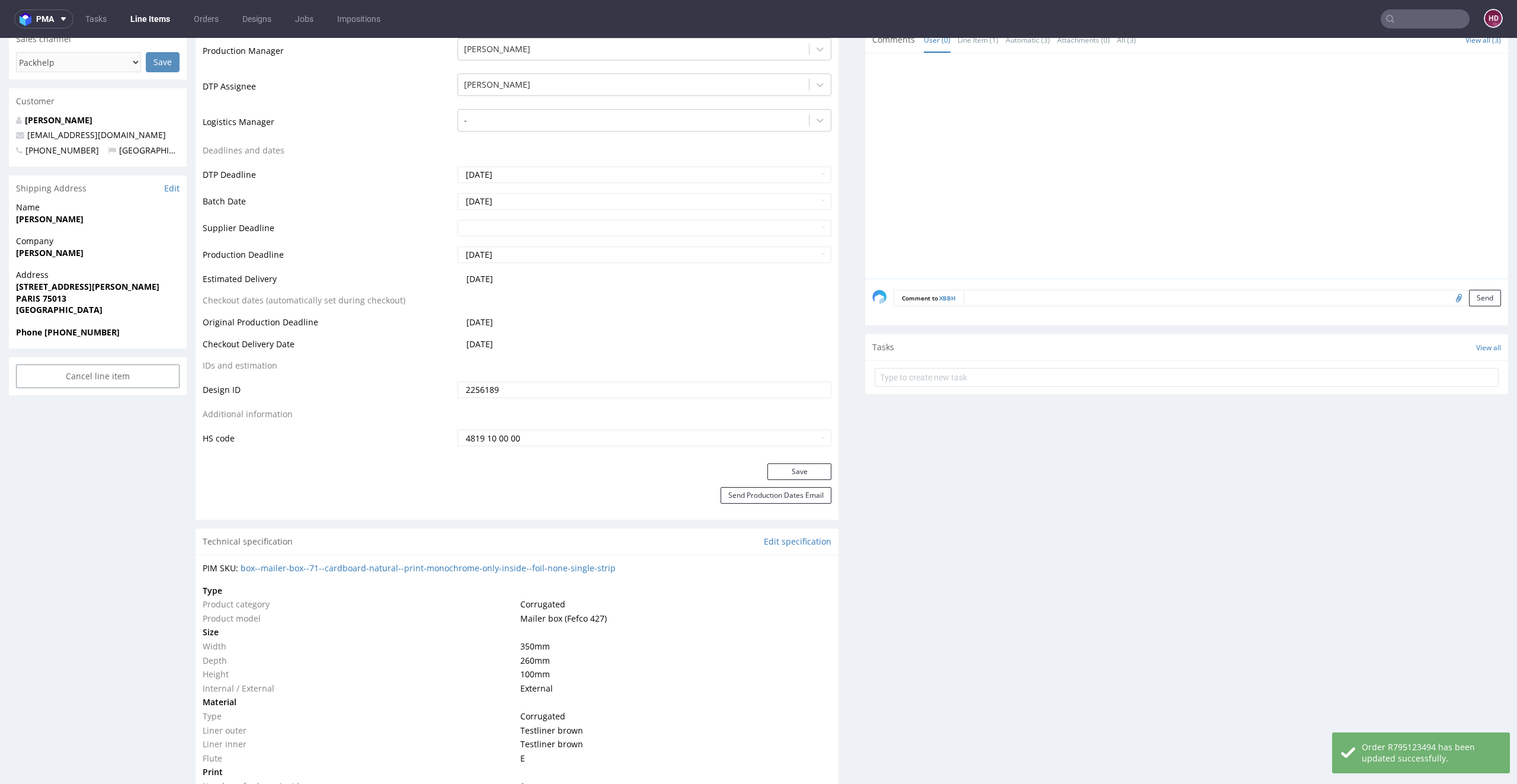
scroll to position [0, 0]
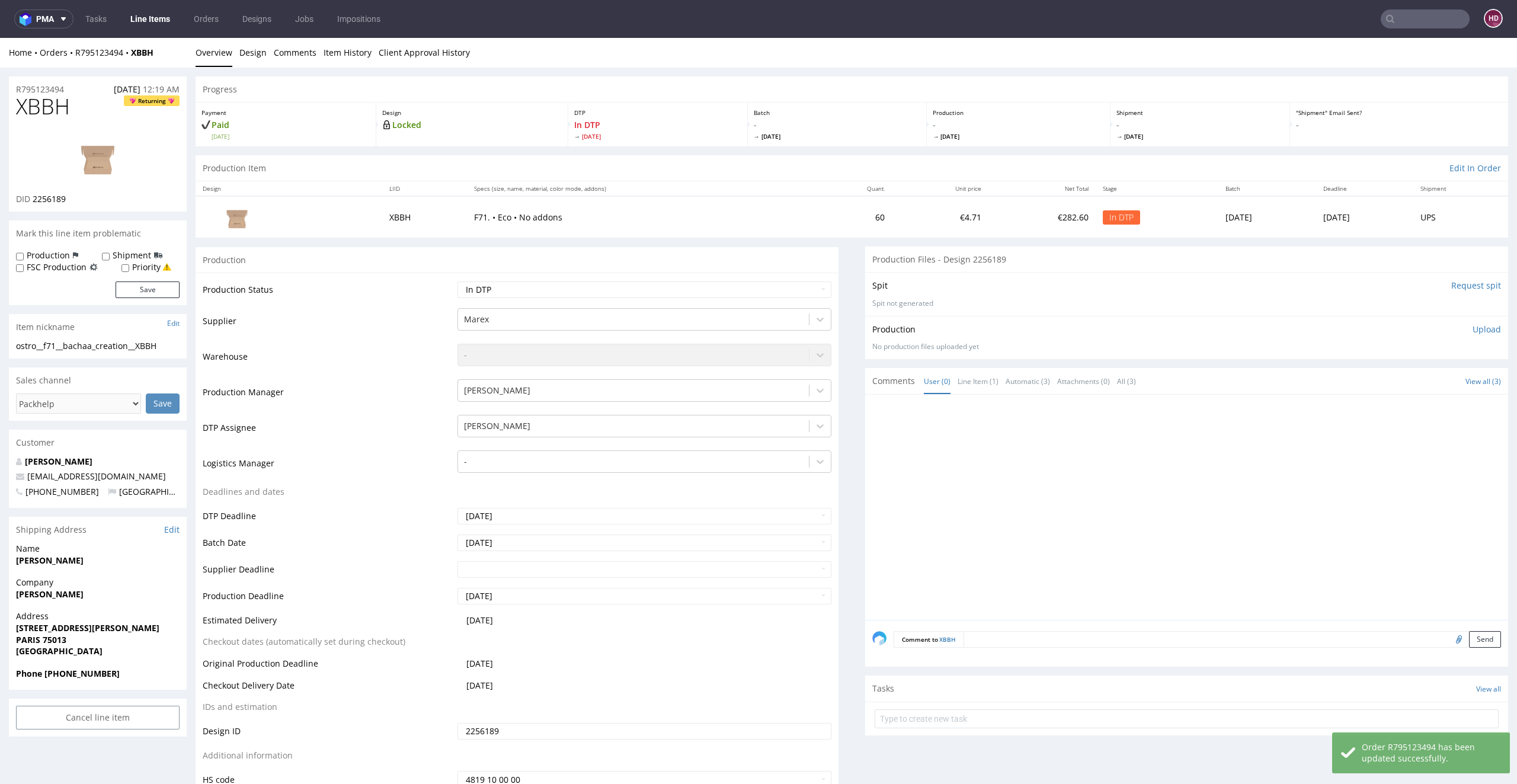
click at [102, 165] on img at bounding box center [98, 157] width 95 height 54
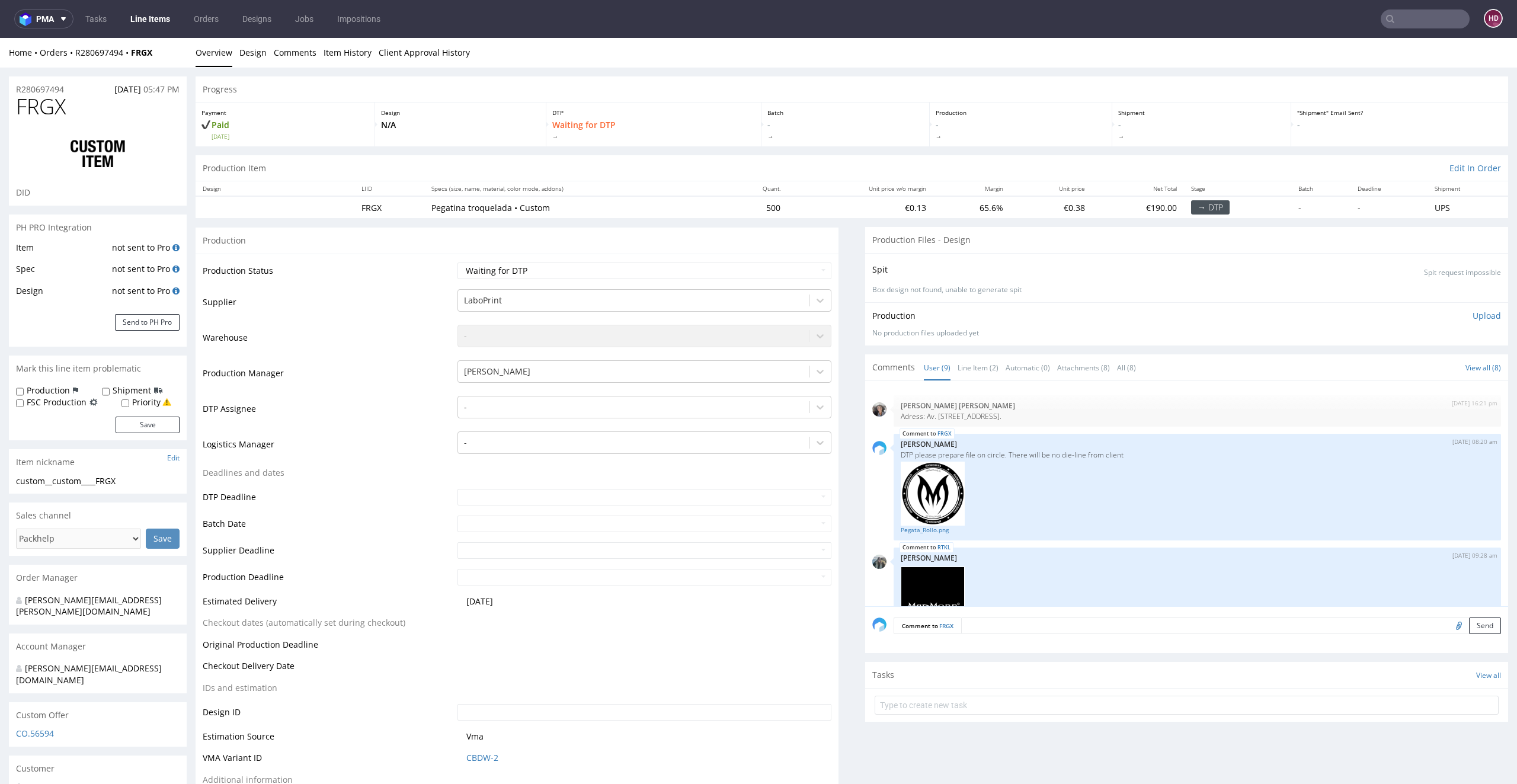
scroll to position [479, 0]
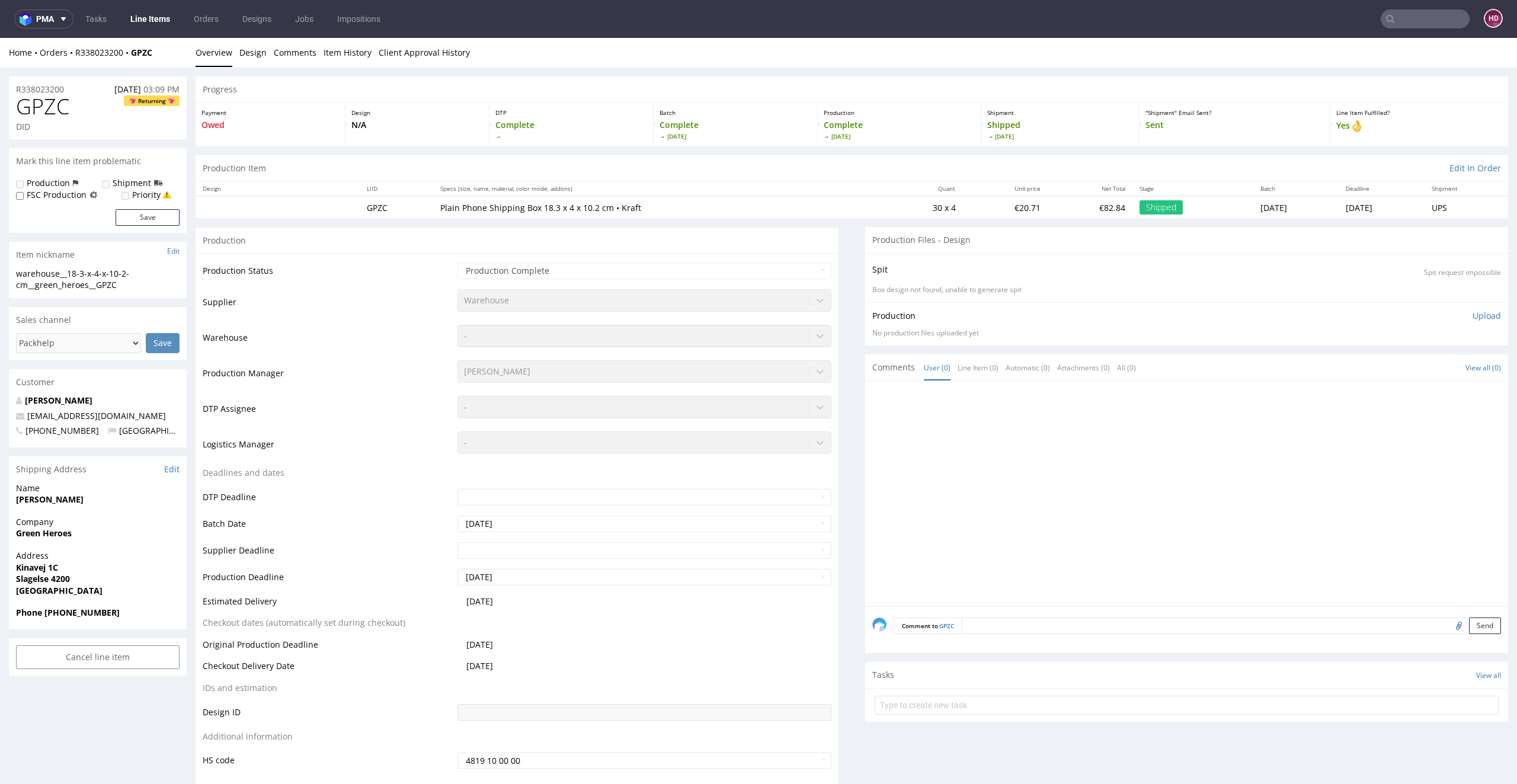
drag, startPoint x: 840, startPoint y: 748, endPoint x: 867, endPoint y: 768, distance: 33.6
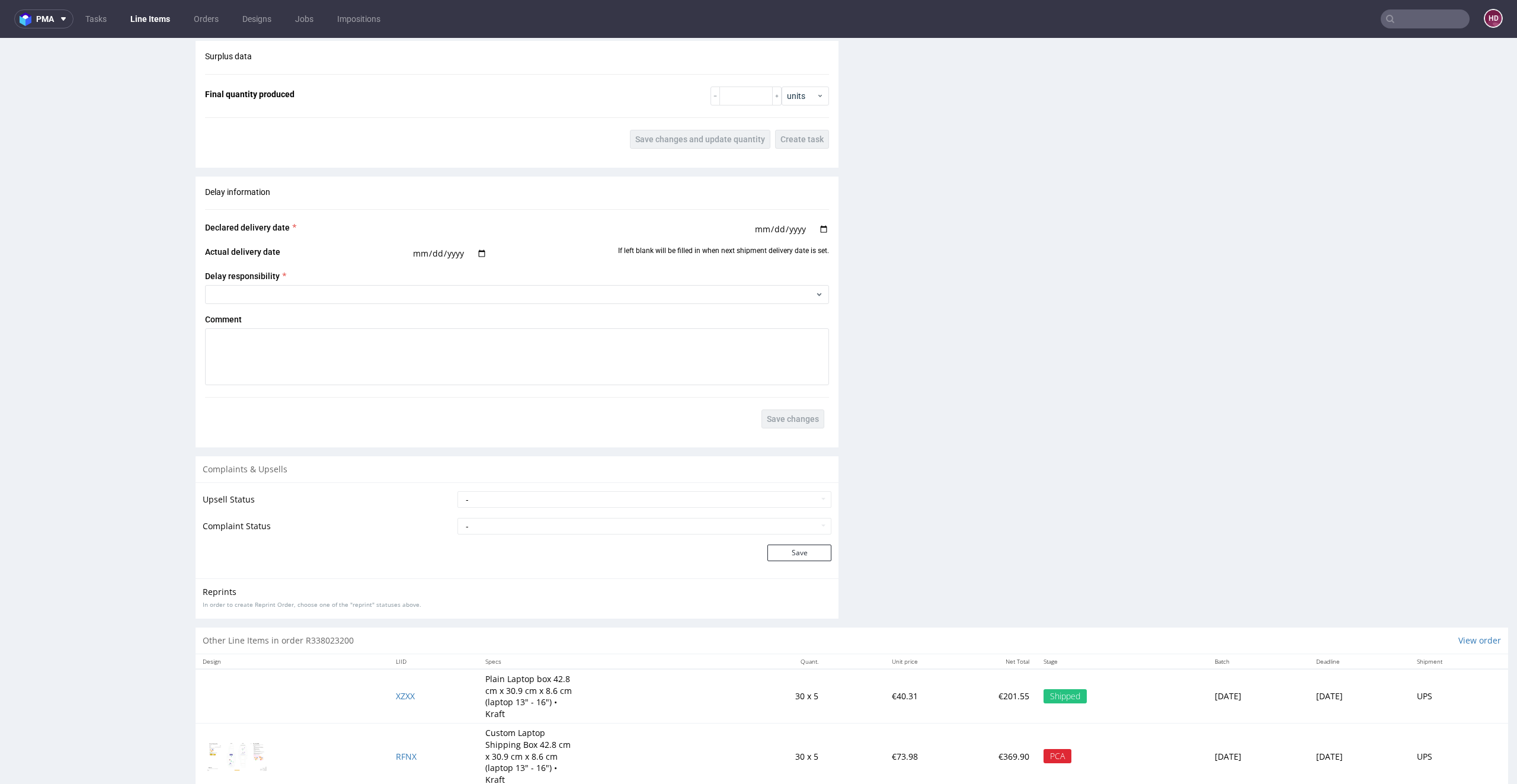
scroll to position [1524, 0]
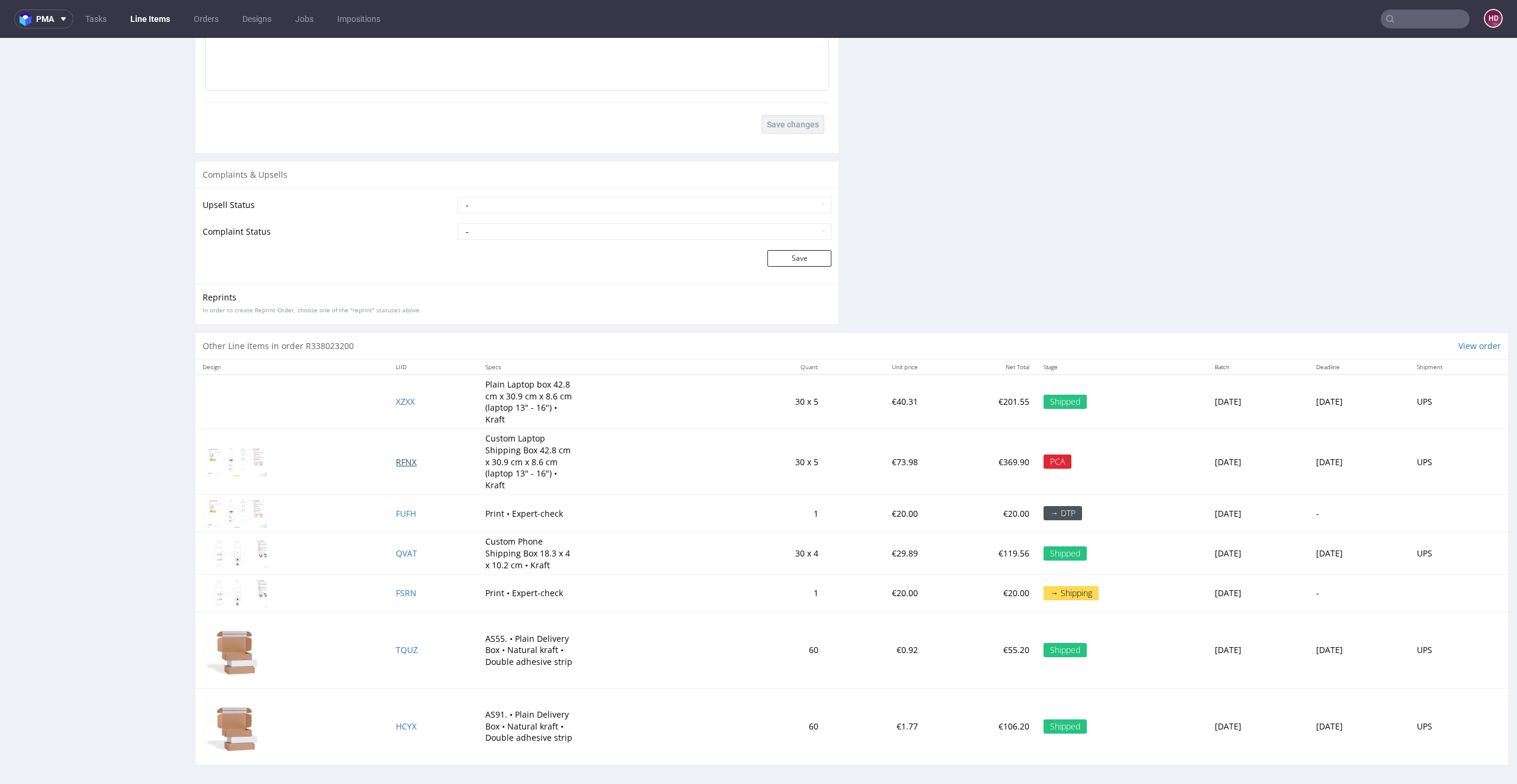
click at [396, 456] on span "RFNX" at bounding box center [406, 462] width 21 height 12
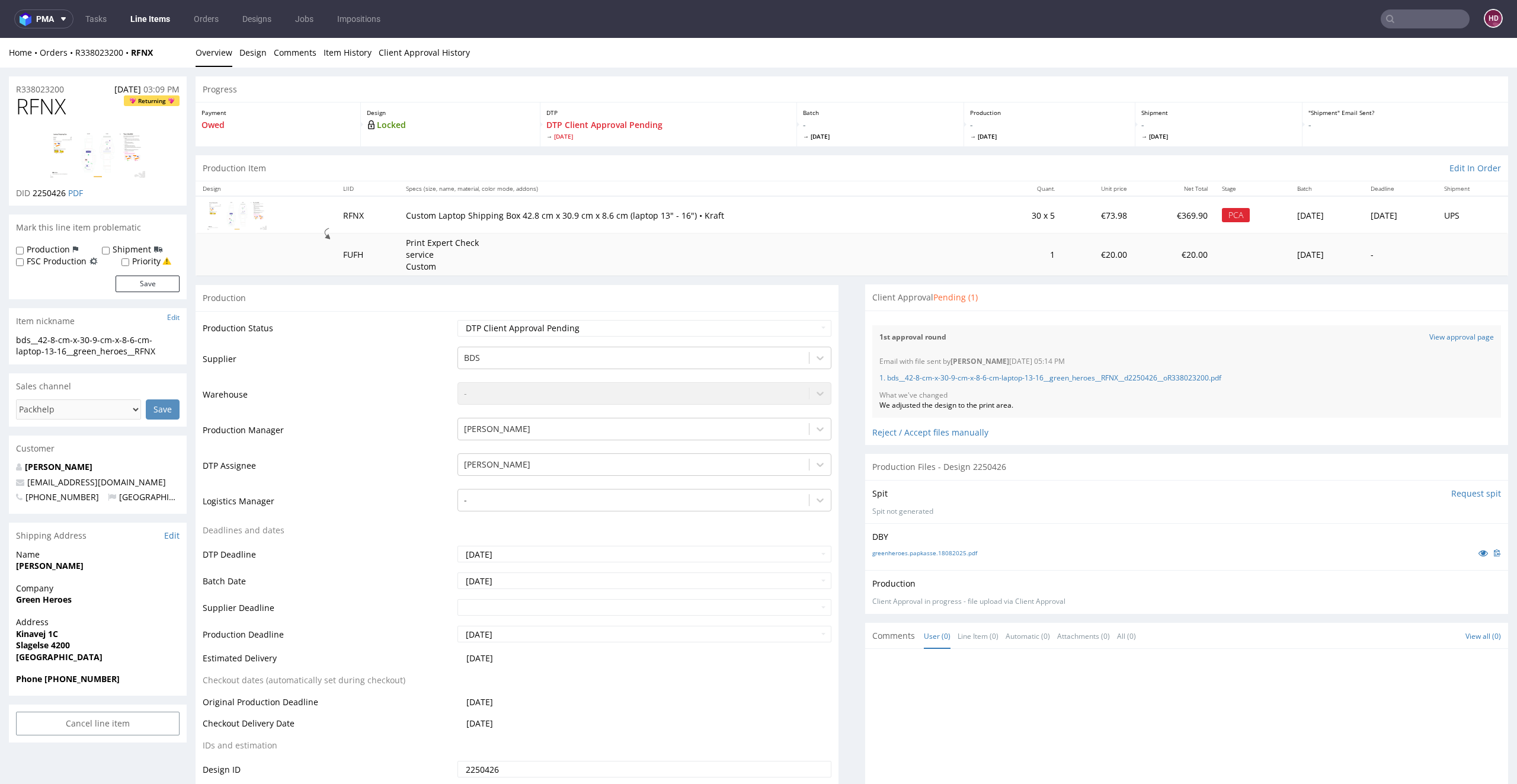
click at [160, 20] on link "Line Items" at bounding box center [150, 19] width 54 height 19
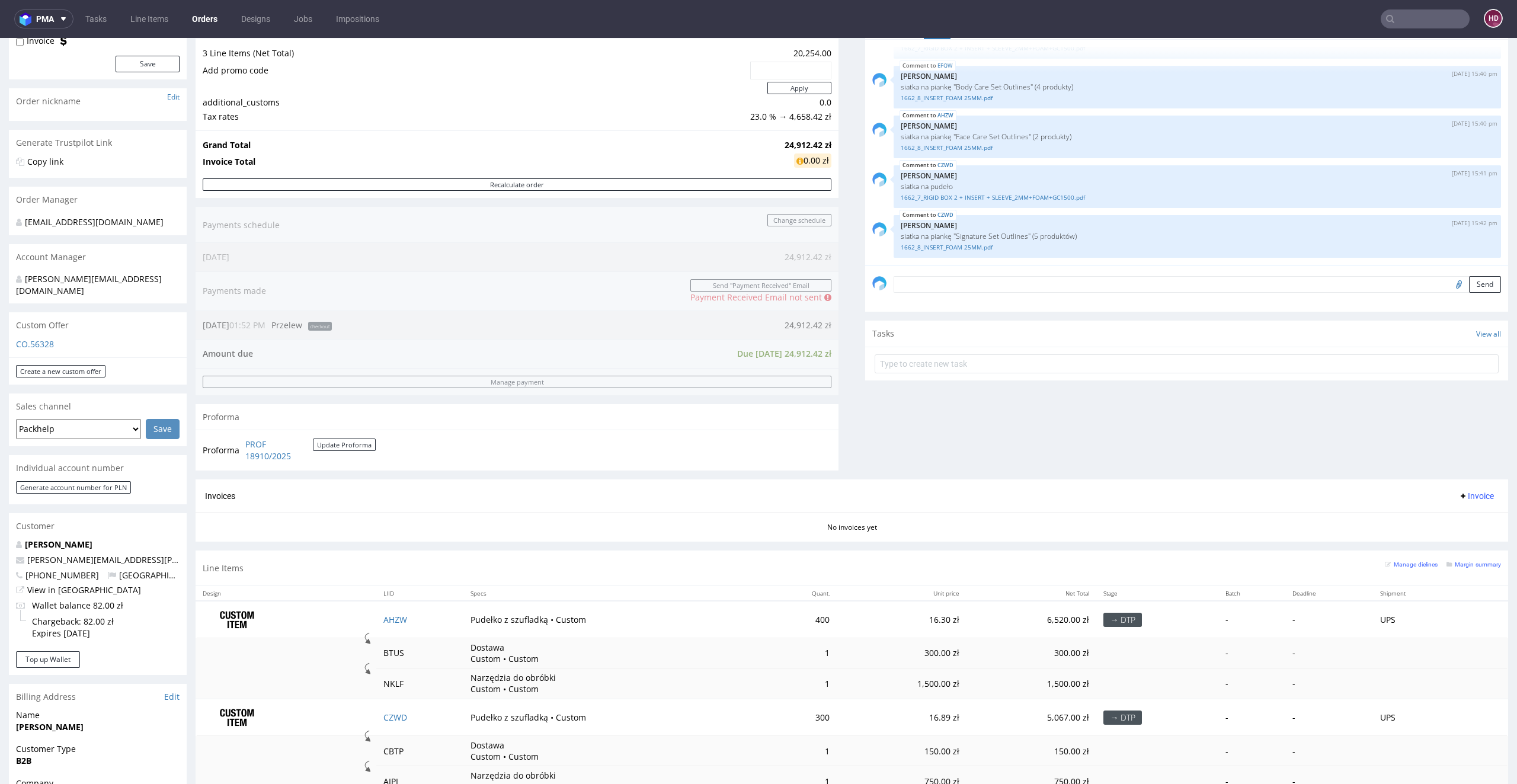
scroll to position [204, 0]
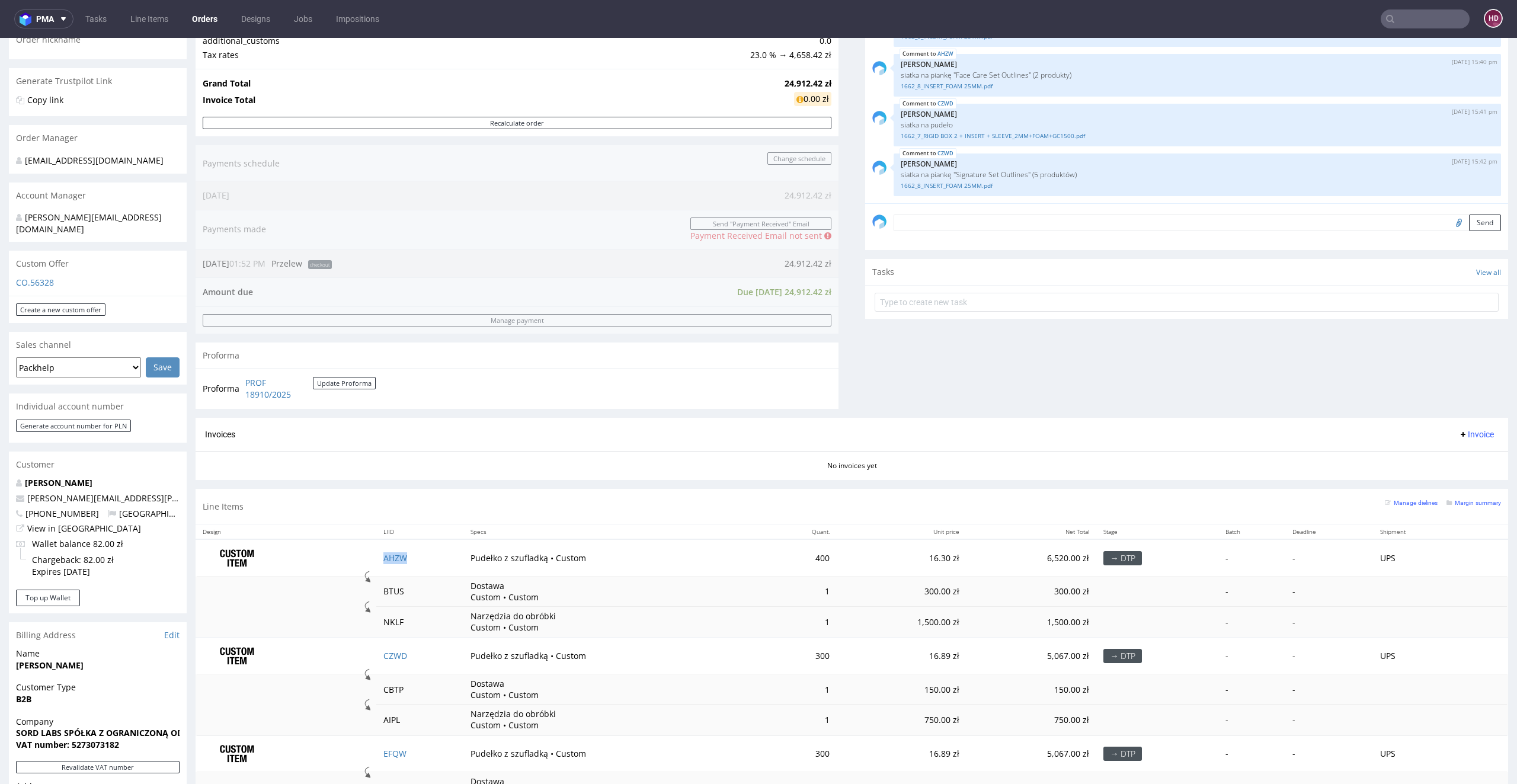
click at [390, 560] on td "AHZW" at bounding box center [420, 558] width 88 height 38
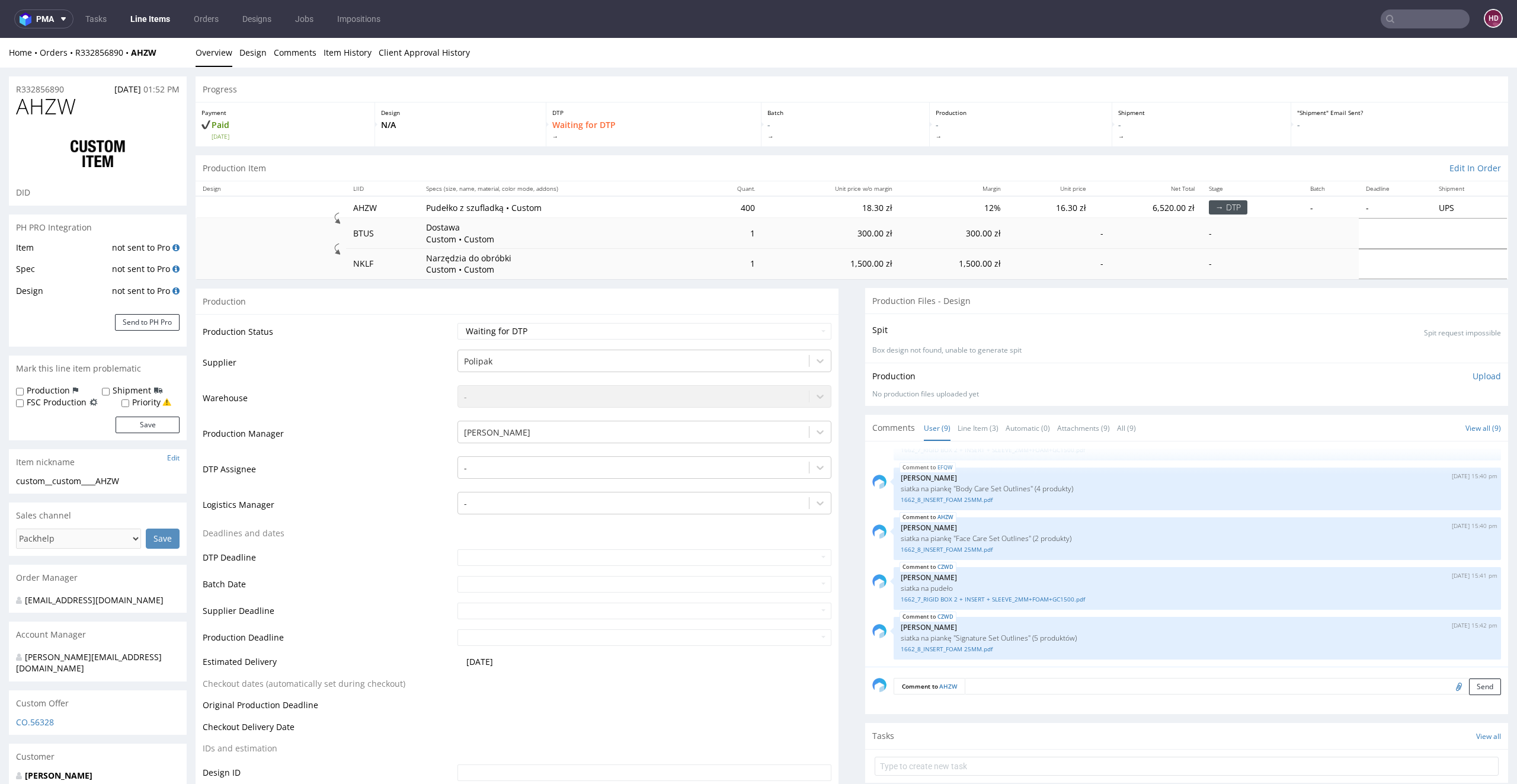
click at [148, 21] on link "Line Items" at bounding box center [150, 19] width 54 height 19
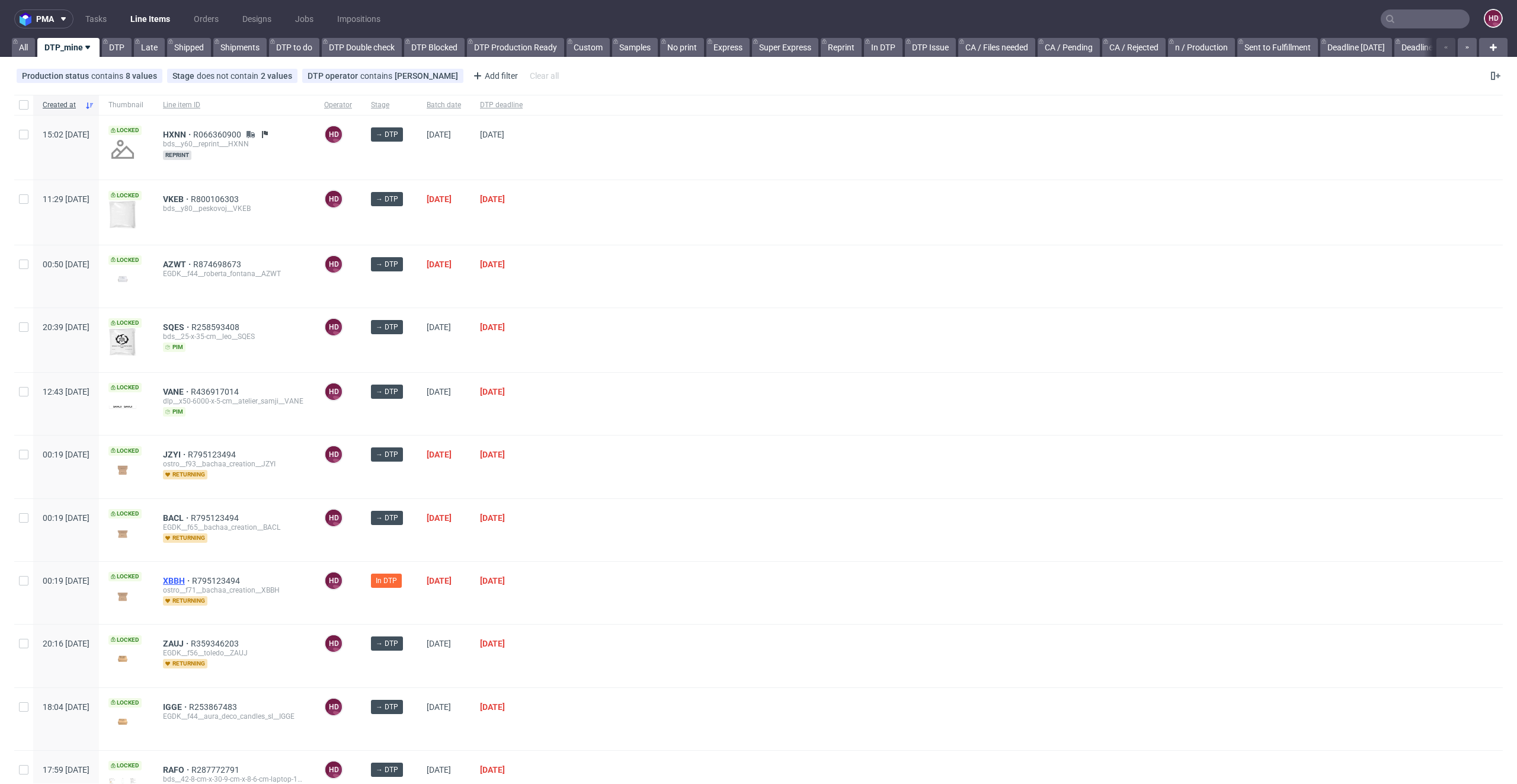
click at [192, 576] on span "XBBH" at bounding box center [177, 581] width 29 height 9
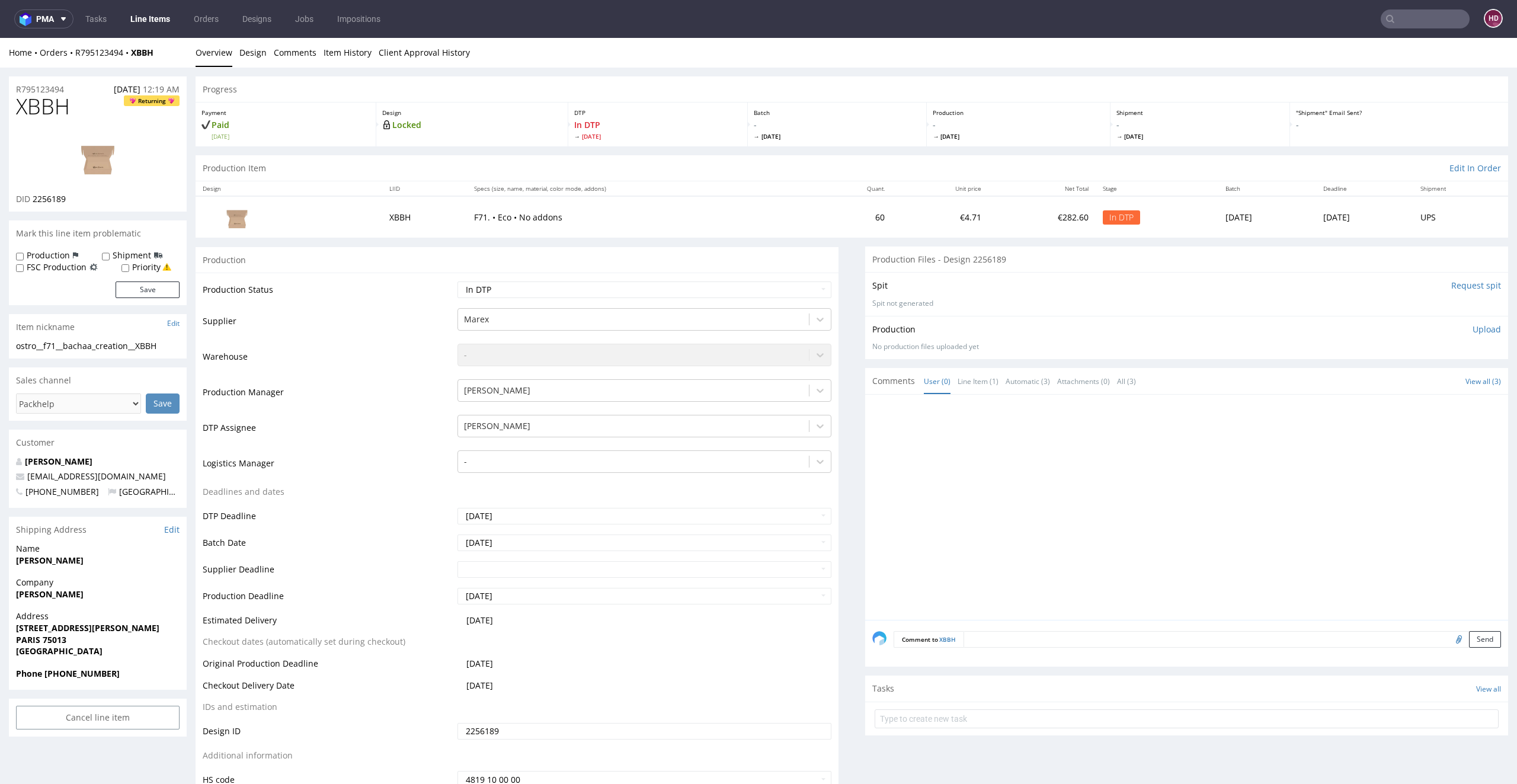
click at [92, 164] on img at bounding box center [98, 157] width 95 height 54
click at [77, 111] on h1 "XBBH Returning" at bounding box center [98, 106] width 164 height 24
drag, startPoint x: 77, startPoint y: 111, endPoint x: 18, endPoint y: 109, distance: 59.0
click at [17, 109] on h1 "XBBH Returning" at bounding box center [98, 106] width 164 height 24
copy span "XBBH"
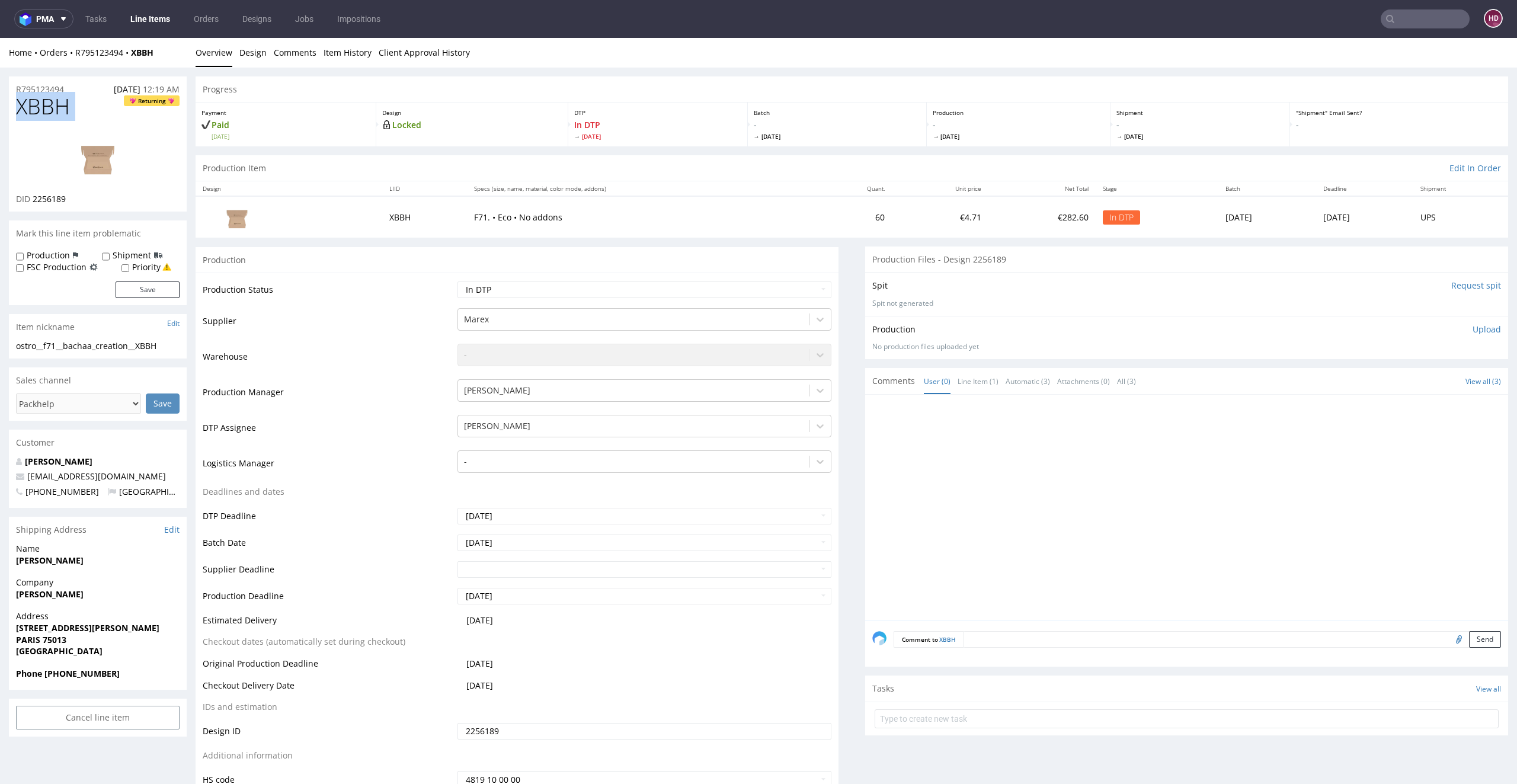
click at [1473, 326] on p "Upload" at bounding box center [1487, 329] width 28 height 12
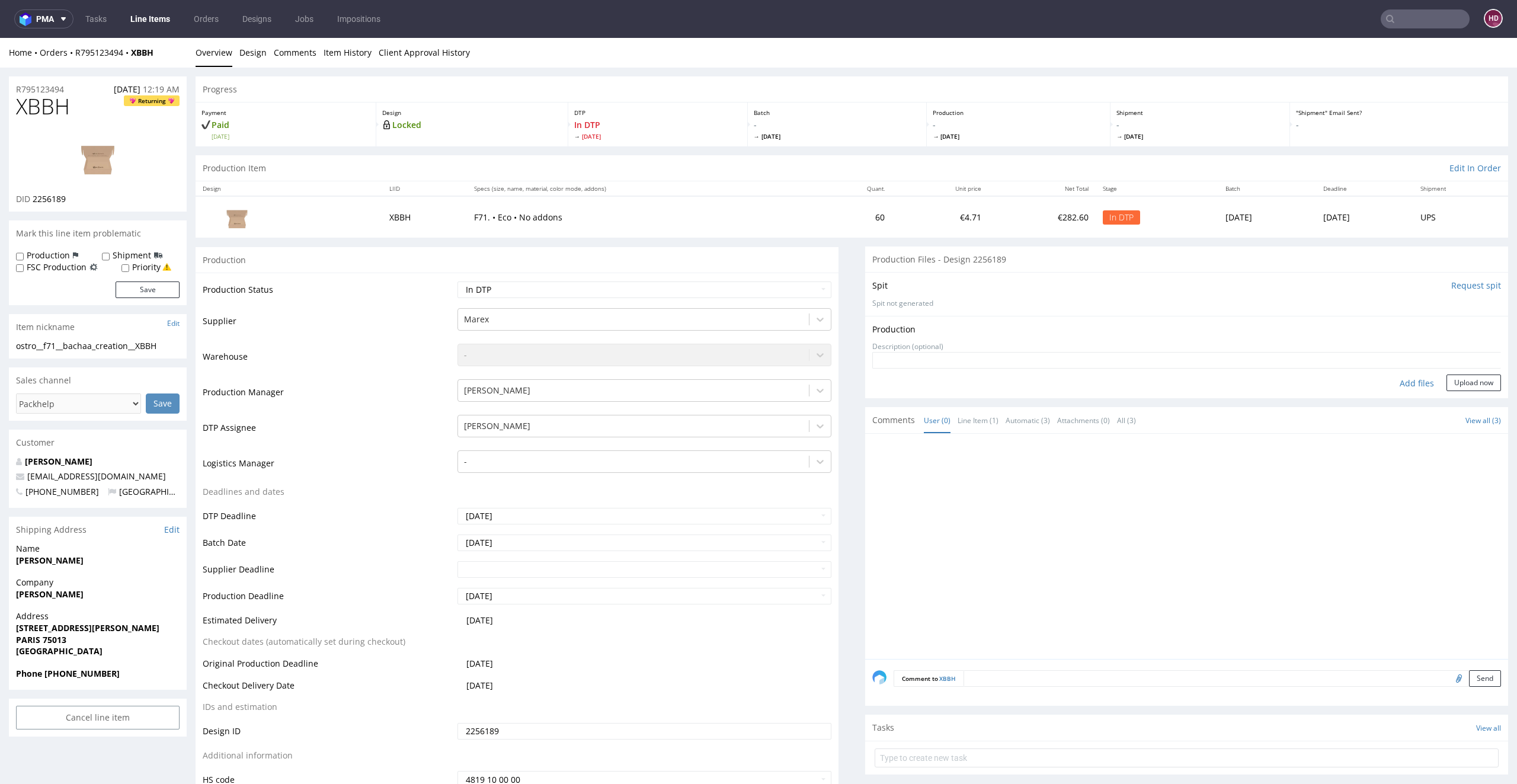
click at [1394, 375] on div "Add files" at bounding box center [1417, 383] width 59 height 18
type input "C:\fakepath\ ostro__f71__bachaa_creation__XBBH__d2256189__oR795123494.pdf"
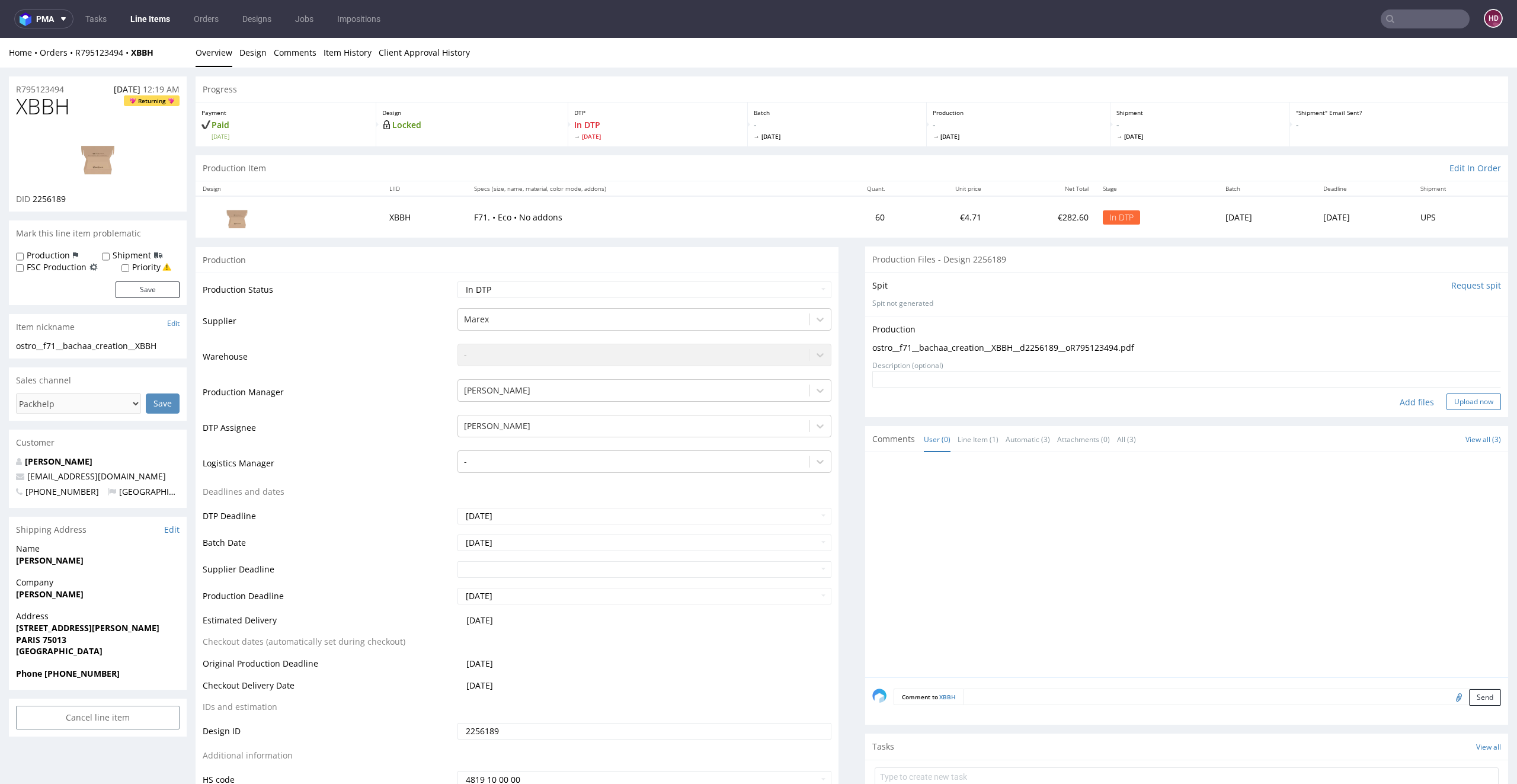
click at [1454, 404] on button "Upload now" at bounding box center [1474, 401] width 54 height 17
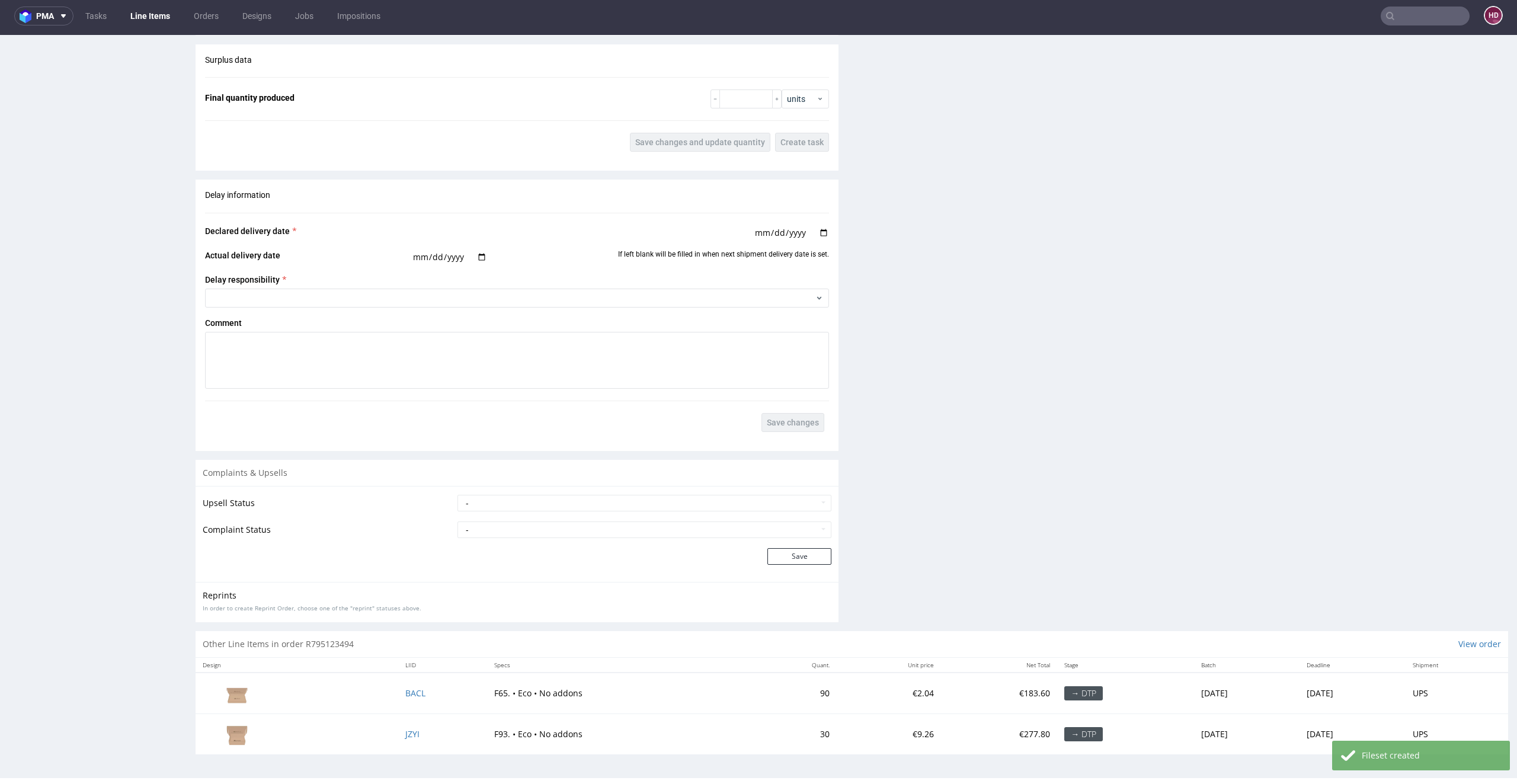
scroll to position [1454, 0]
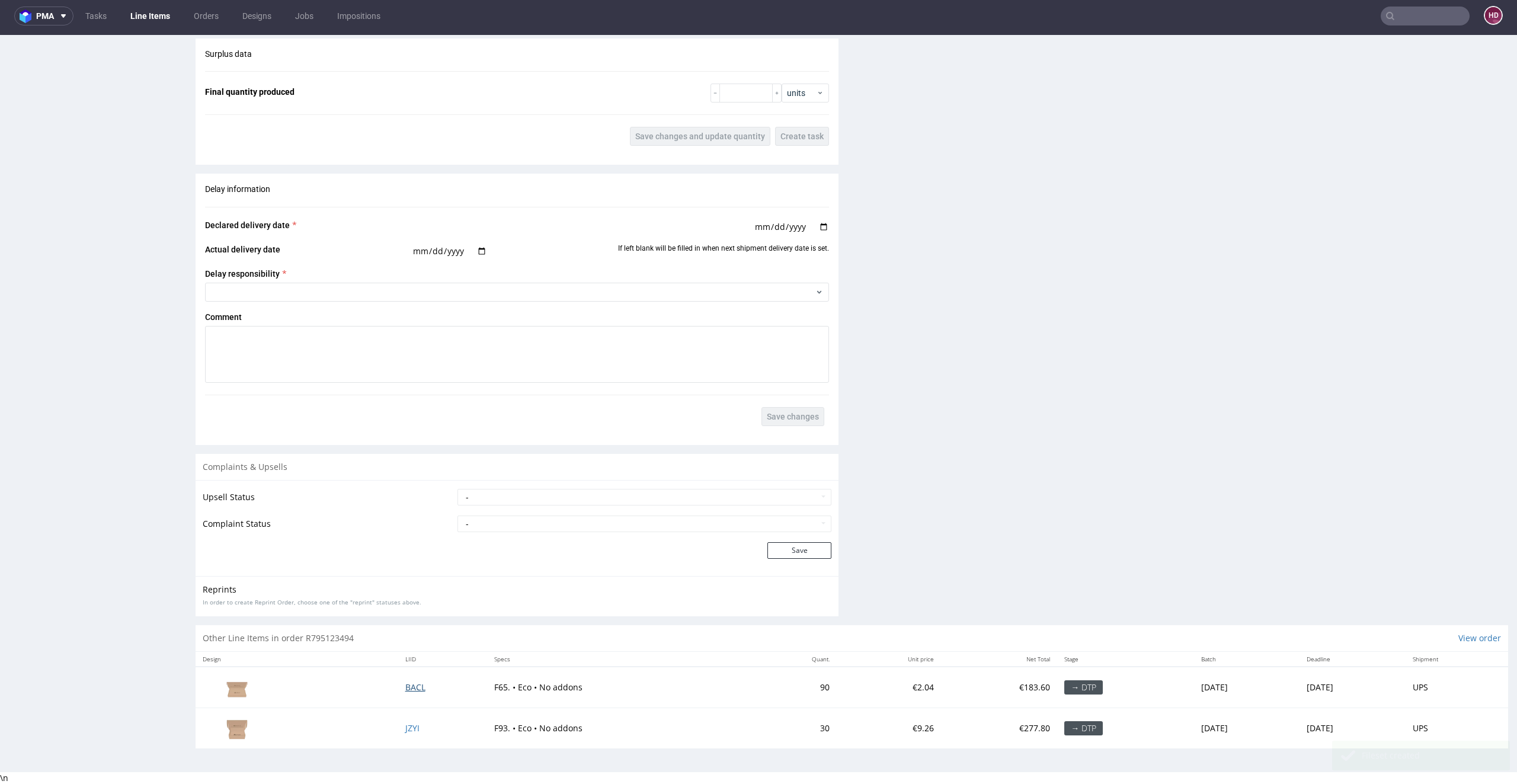
click at [405, 681] on span "BACL" at bounding box center [416, 687] width 20 height 12
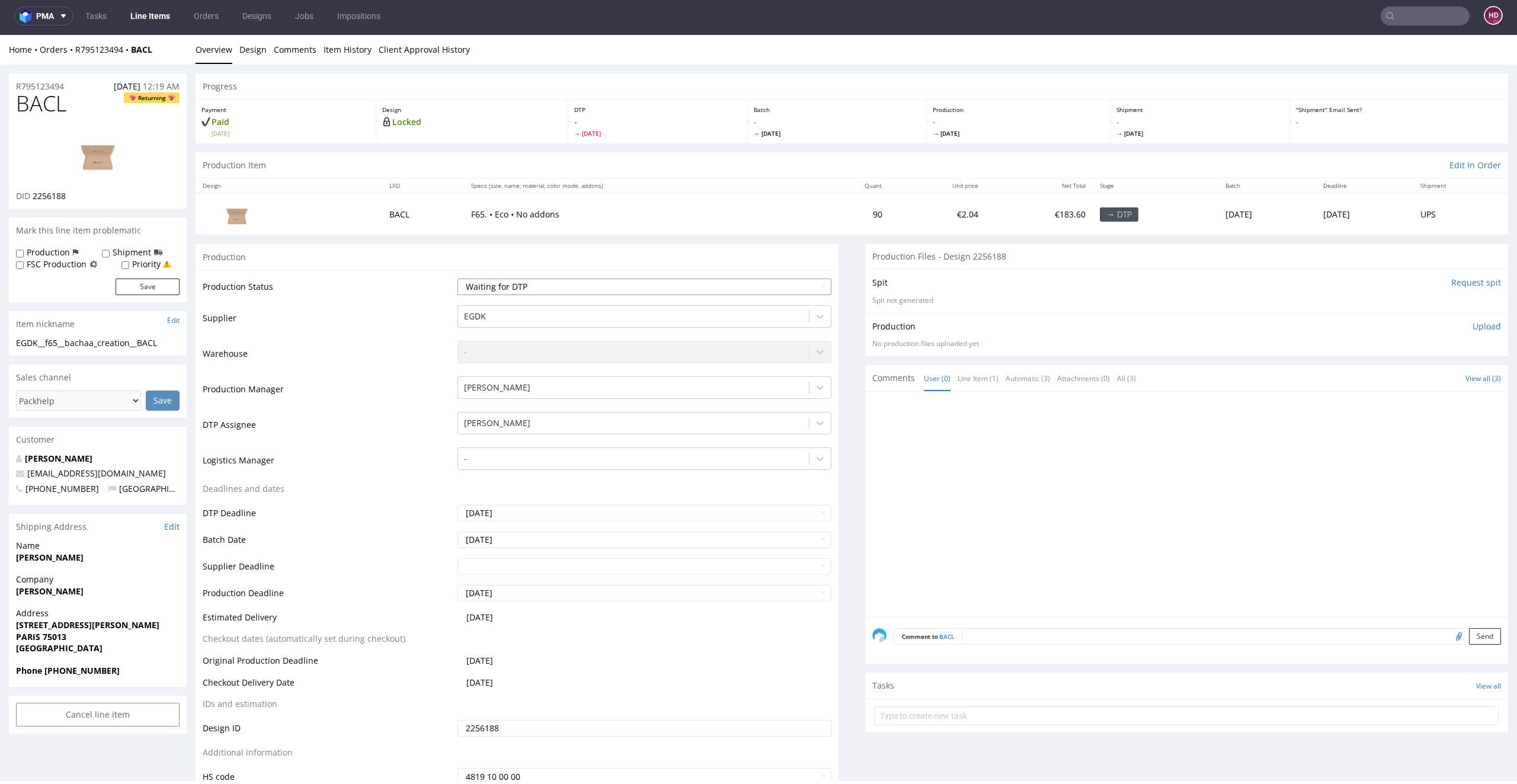
click at [539, 287] on select "Waiting for Artwork Waiting for Diecut Waiting for Mockup Waiting for DTP Waiti…" at bounding box center [644, 287] width 374 height 17
select select "dtp_in_process"
click at [458, 279] on select "Waiting for Artwork Waiting for Diecut Waiting for Mockup Waiting for DTP Waiti…" at bounding box center [644, 287] width 374 height 17
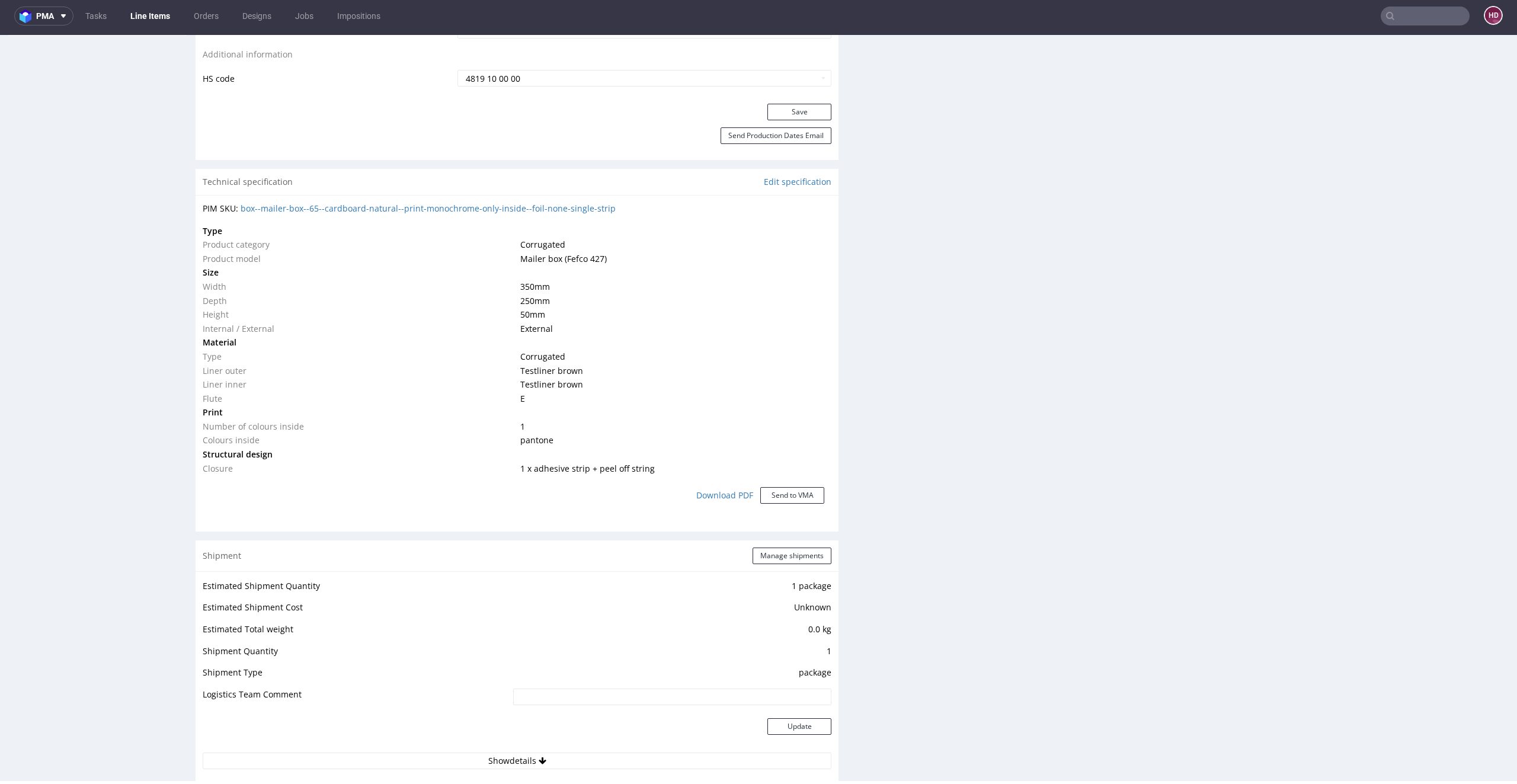
scroll to position [701, 0]
click at [774, 105] on button "Save" at bounding box center [799, 108] width 64 height 17
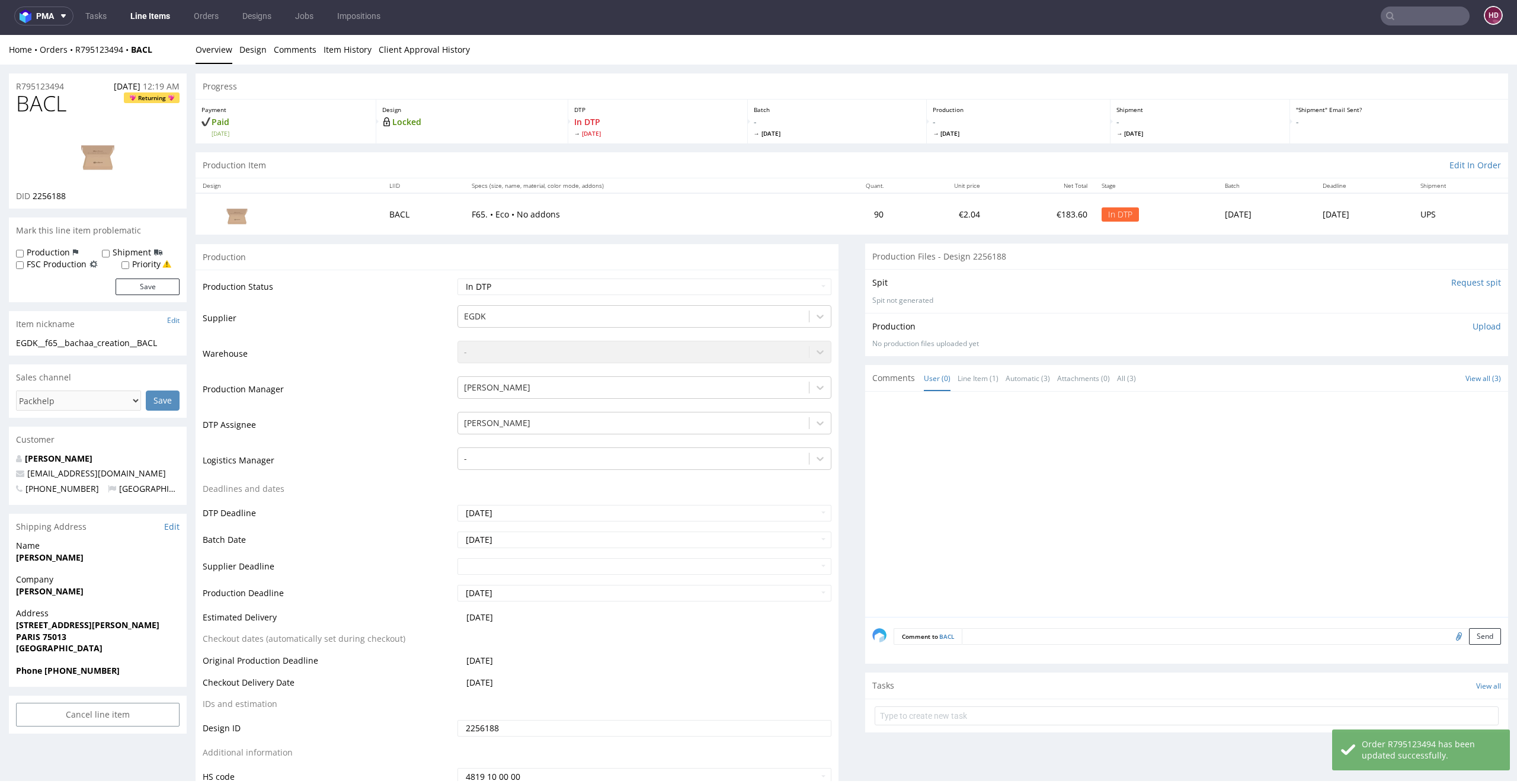
scroll to position [0, 0]
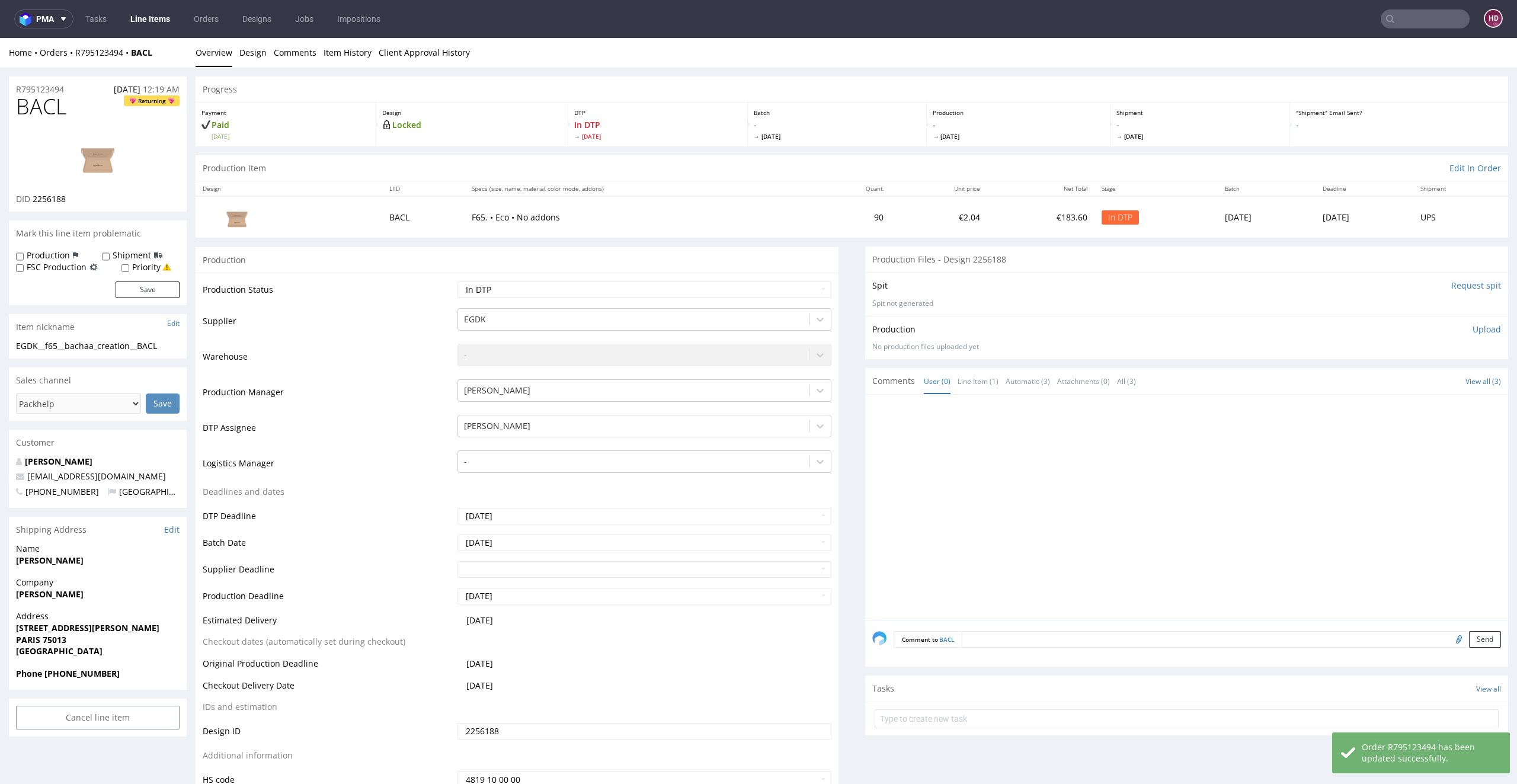
click at [75, 150] on img at bounding box center [98, 157] width 95 height 54
drag, startPoint x: 161, startPoint y: 347, endPoint x: 0, endPoint y: 337, distance: 161.3
copy section "EGDK__f65__bachaa_creation__BACL"
drag, startPoint x: 76, startPoint y: 111, endPoint x: 0, endPoint y: 97, distance: 77.3
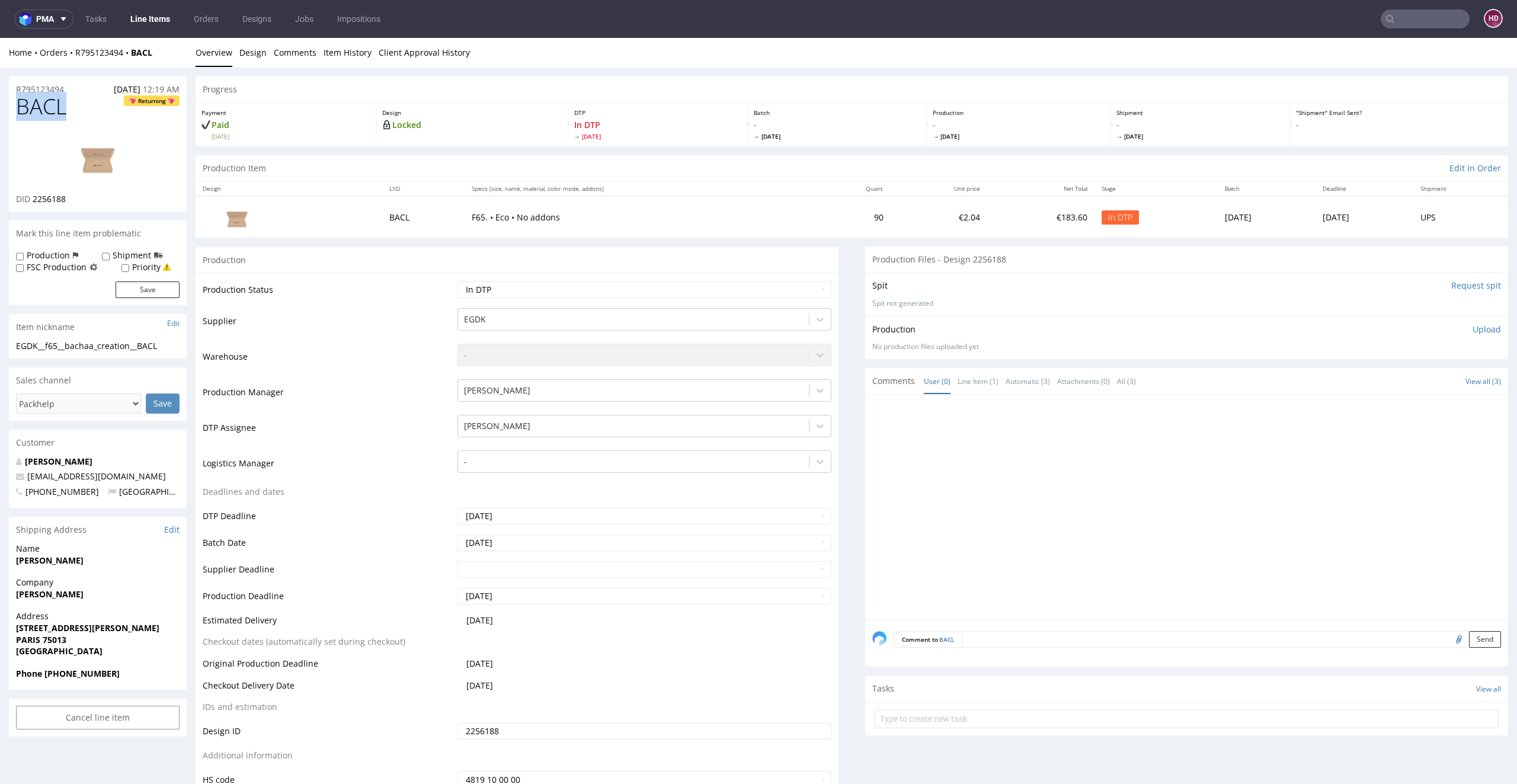
copy span "BACL"
click at [76, 196] on div "DID 2256188" at bounding box center [98, 199] width 164 height 12
drag, startPoint x: 73, startPoint y: 194, endPoint x: 32, endPoint y: 196, distance: 41.0
click at [32, 196] on div "DID 2256188" at bounding box center [98, 199] width 164 height 12
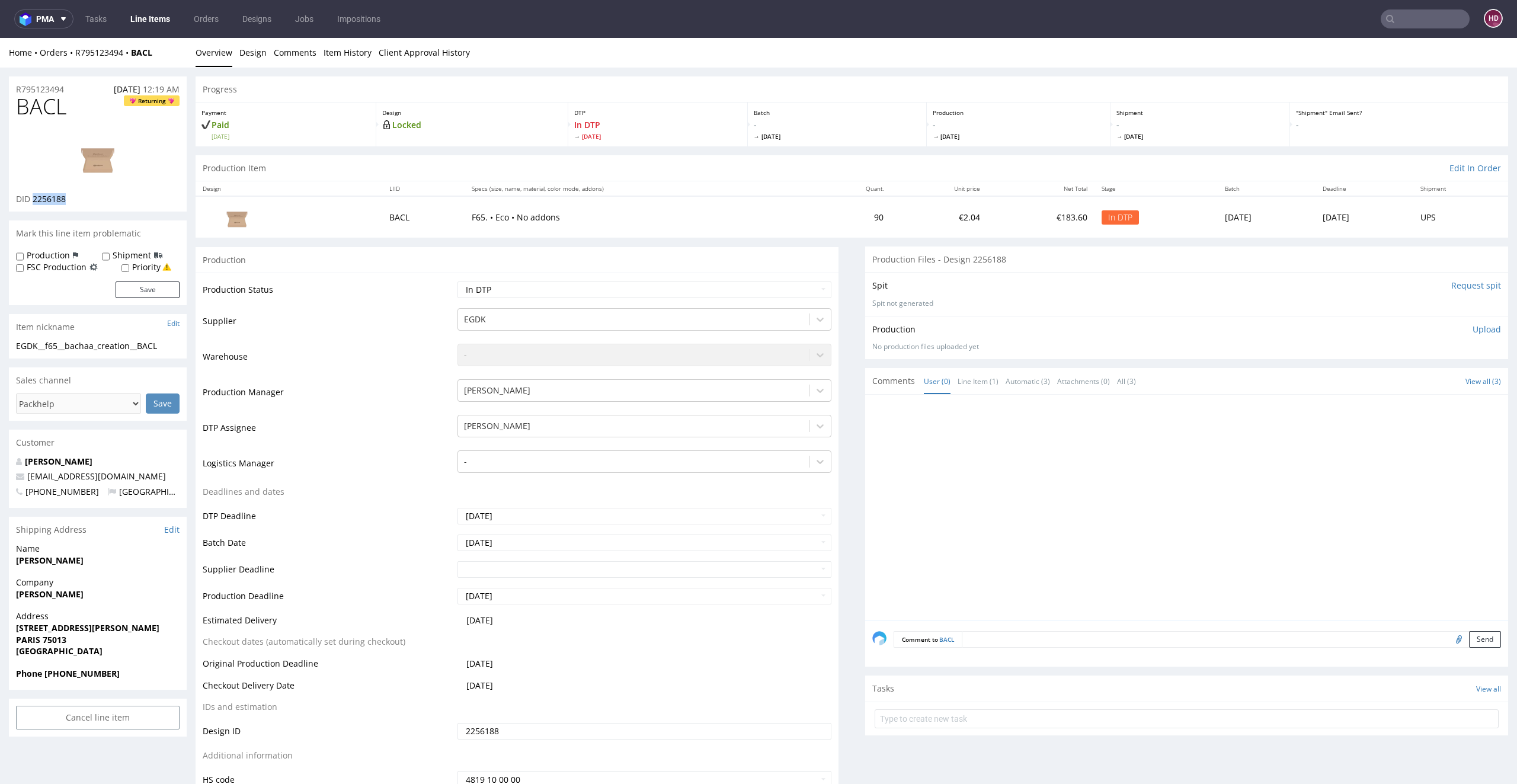
copy span "2256188"
click at [73, 86] on div "R795123494 03.09.2025 12:19 AM" at bounding box center [98, 86] width 178 height 19
copy p "R795123494"
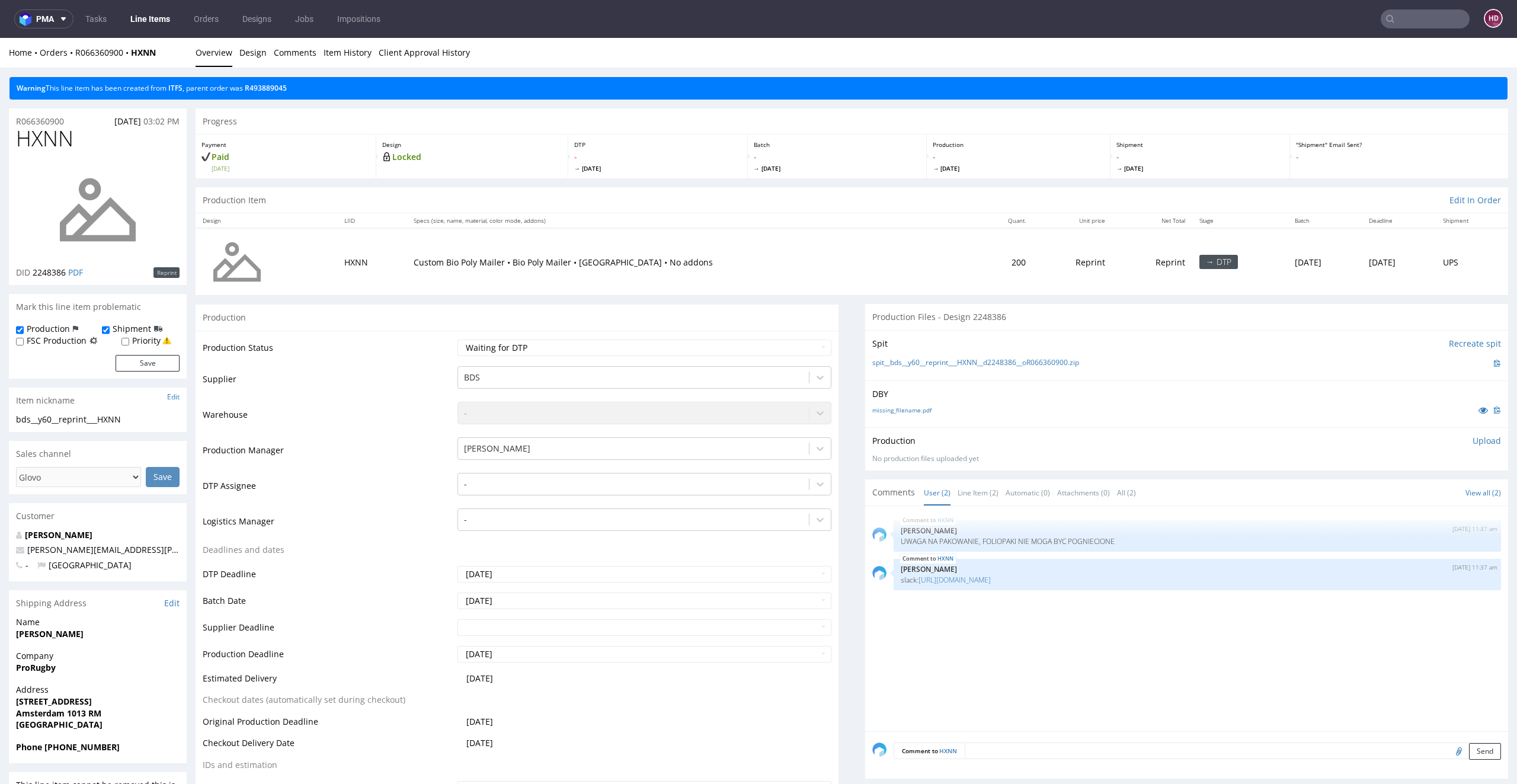
click at [547, 464] on td "[PERSON_NAME]" at bounding box center [643, 453] width 377 height 35
click at [546, 471] on td "-" at bounding box center [643, 489] width 377 height 35
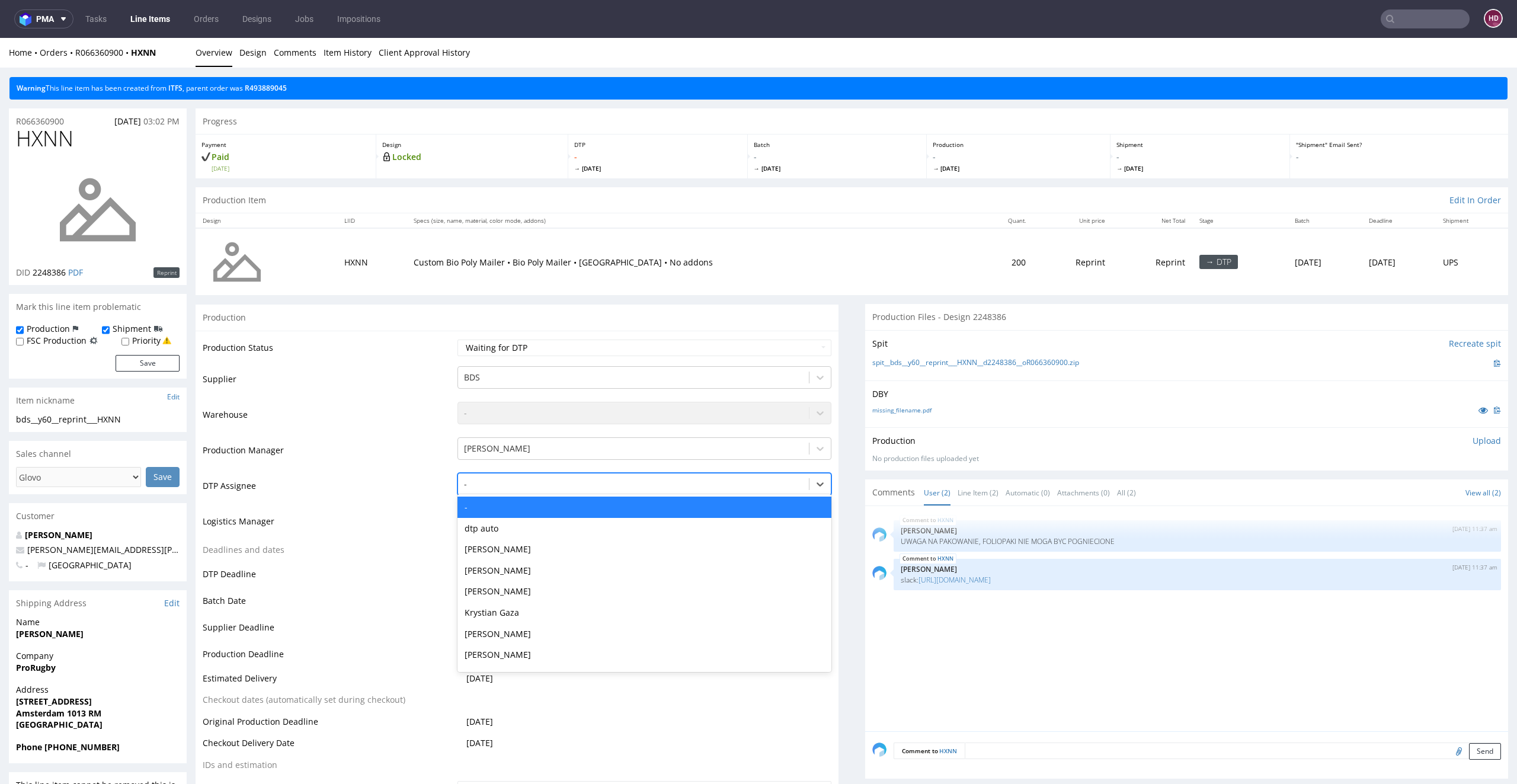
click at [526, 481] on div at bounding box center [634, 484] width 340 height 14
click at [547, 549] on div "[PERSON_NAME]" at bounding box center [644, 549] width 374 height 21
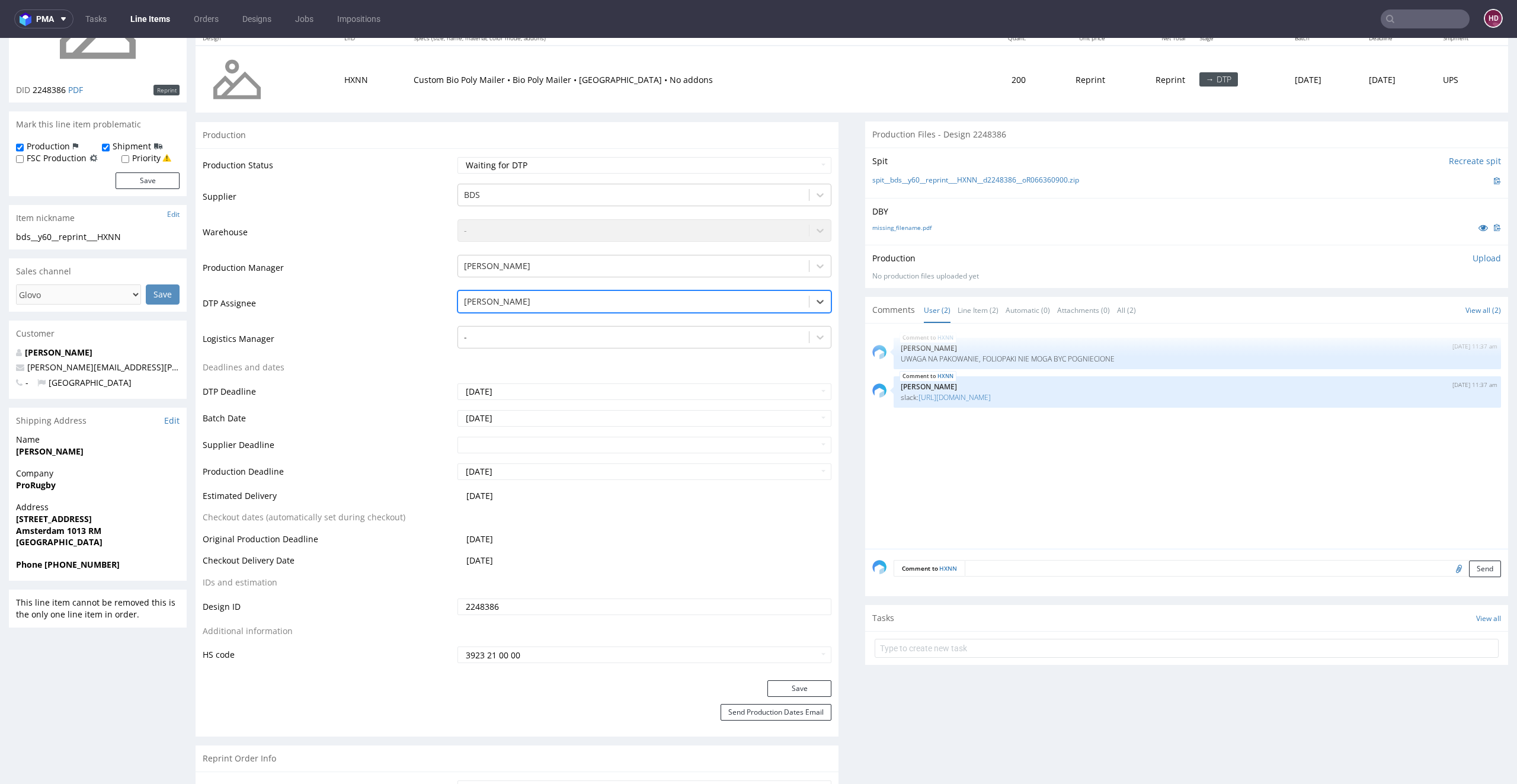
scroll to position [293, 0]
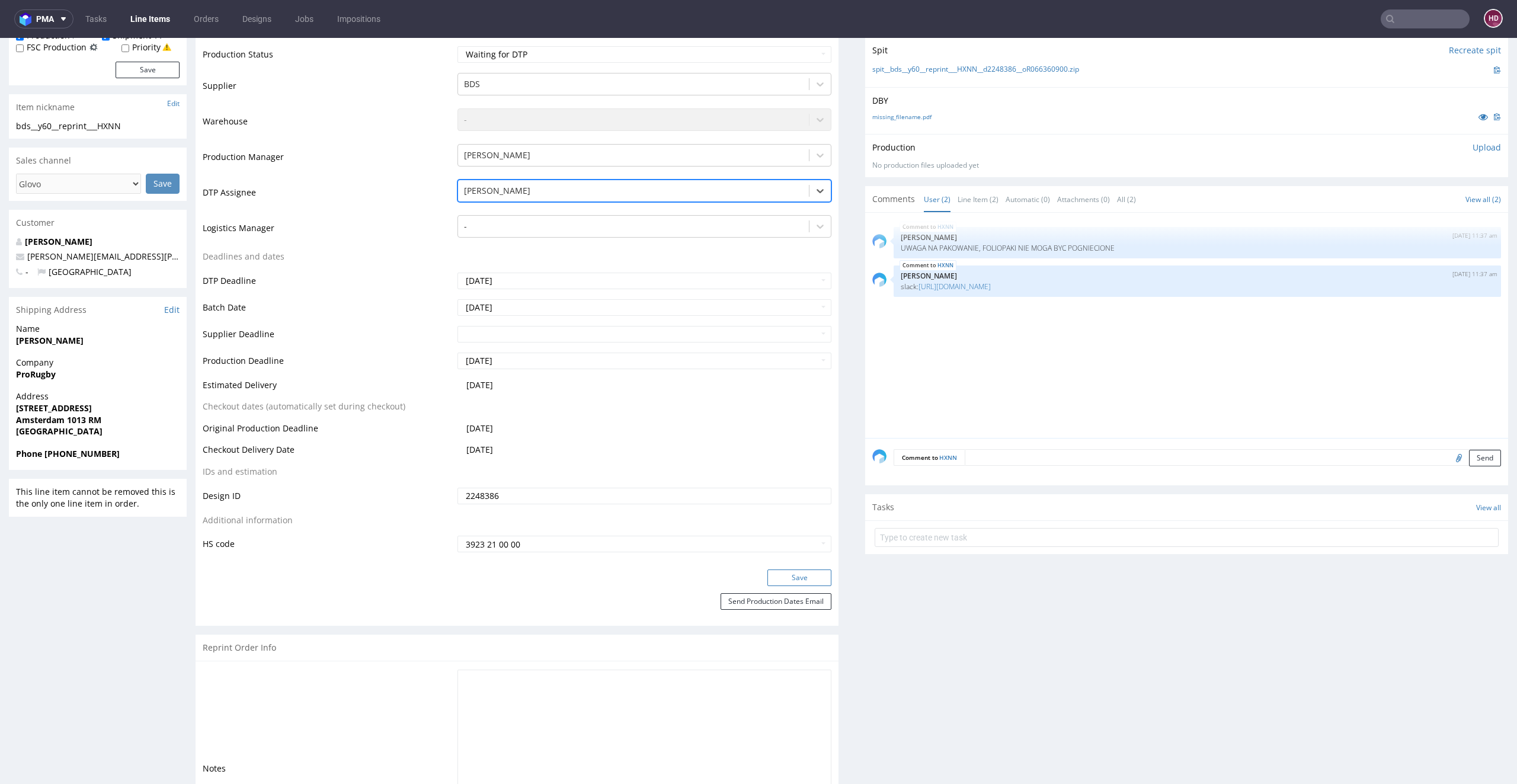
click at [770, 582] on button "Save" at bounding box center [799, 578] width 64 height 17
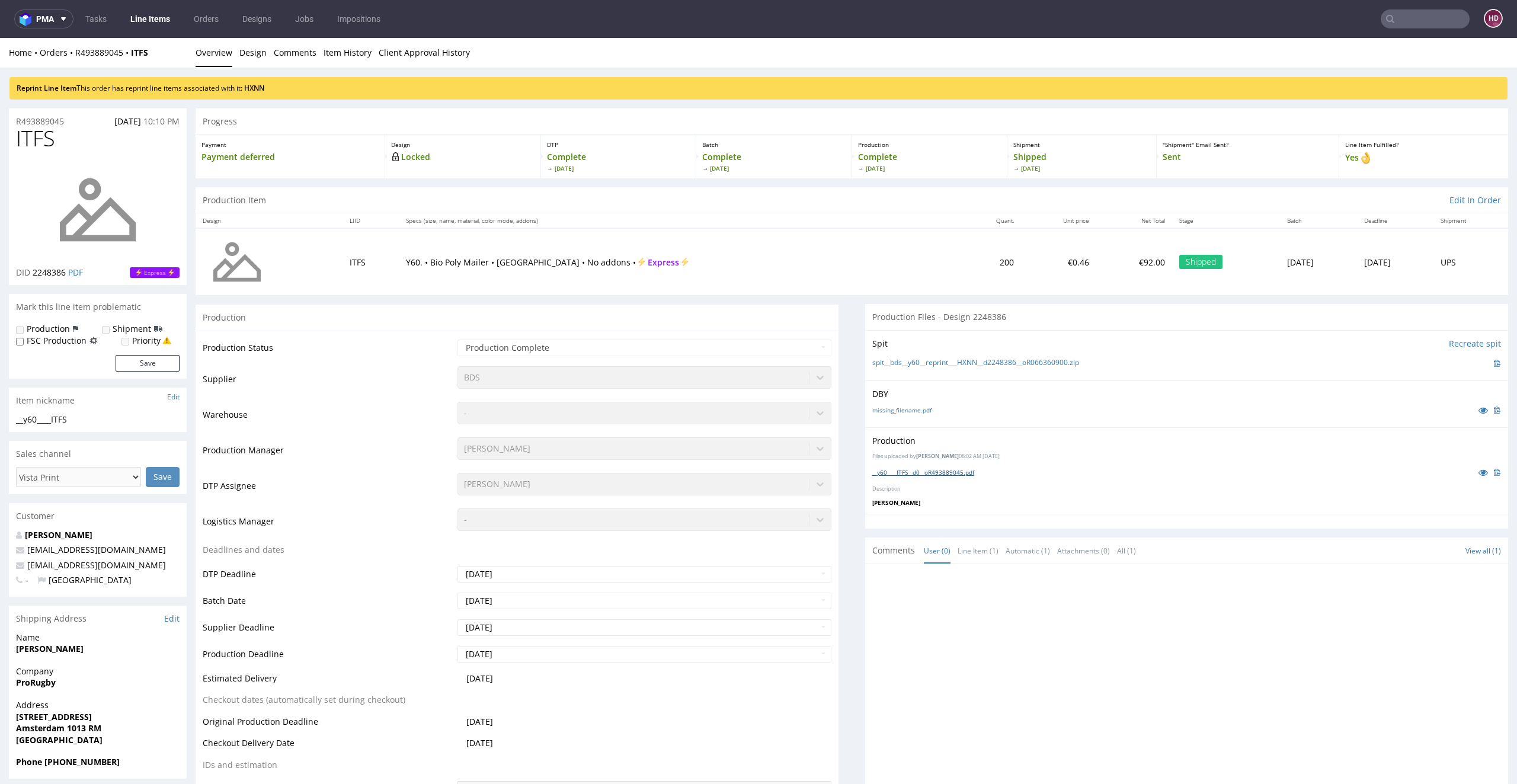
click at [878, 471] on link "__y60____ITFS__d0__oR493889045.pdf" at bounding box center [923, 472] width 102 height 8
click at [151, 7] on nav "pma Tasks Line Items Orders Designs Jobs Impositions HD" at bounding box center [758, 19] width 1517 height 38
click at [150, 14] on link "Line Items" at bounding box center [150, 19] width 54 height 19
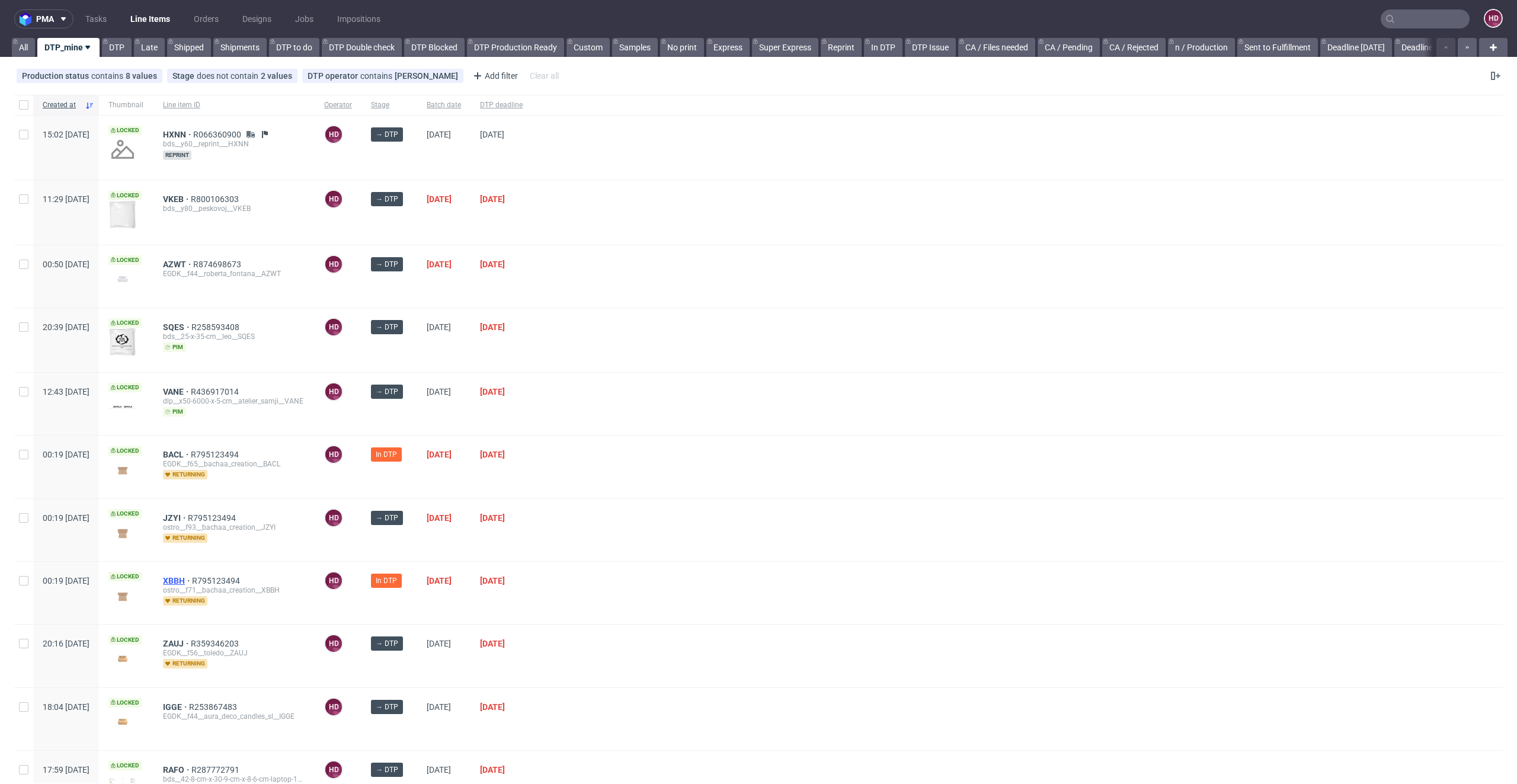
drag, startPoint x: 211, startPoint y: 570, endPoint x: 207, endPoint y: 576, distance: 7.2
click at [210, 571] on div "XBBH R795123494 ostro__f71__bachaa_creation__XBBH returning" at bounding box center [234, 593] width 161 height 62
click at [192, 579] on span "XBBH" at bounding box center [177, 581] width 29 height 9
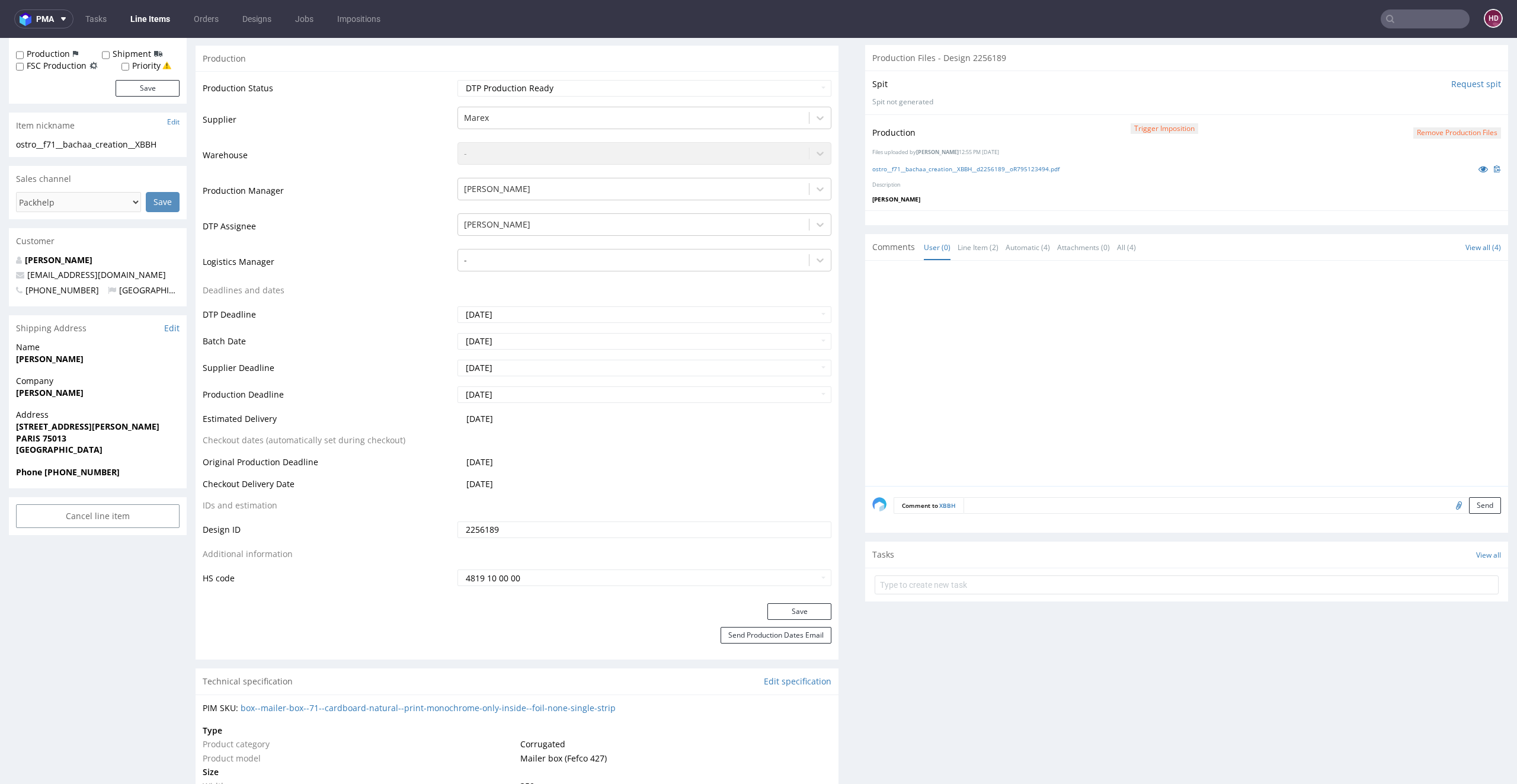
scroll to position [203, 0]
click at [768, 608] on button "Save" at bounding box center [799, 610] width 64 height 17
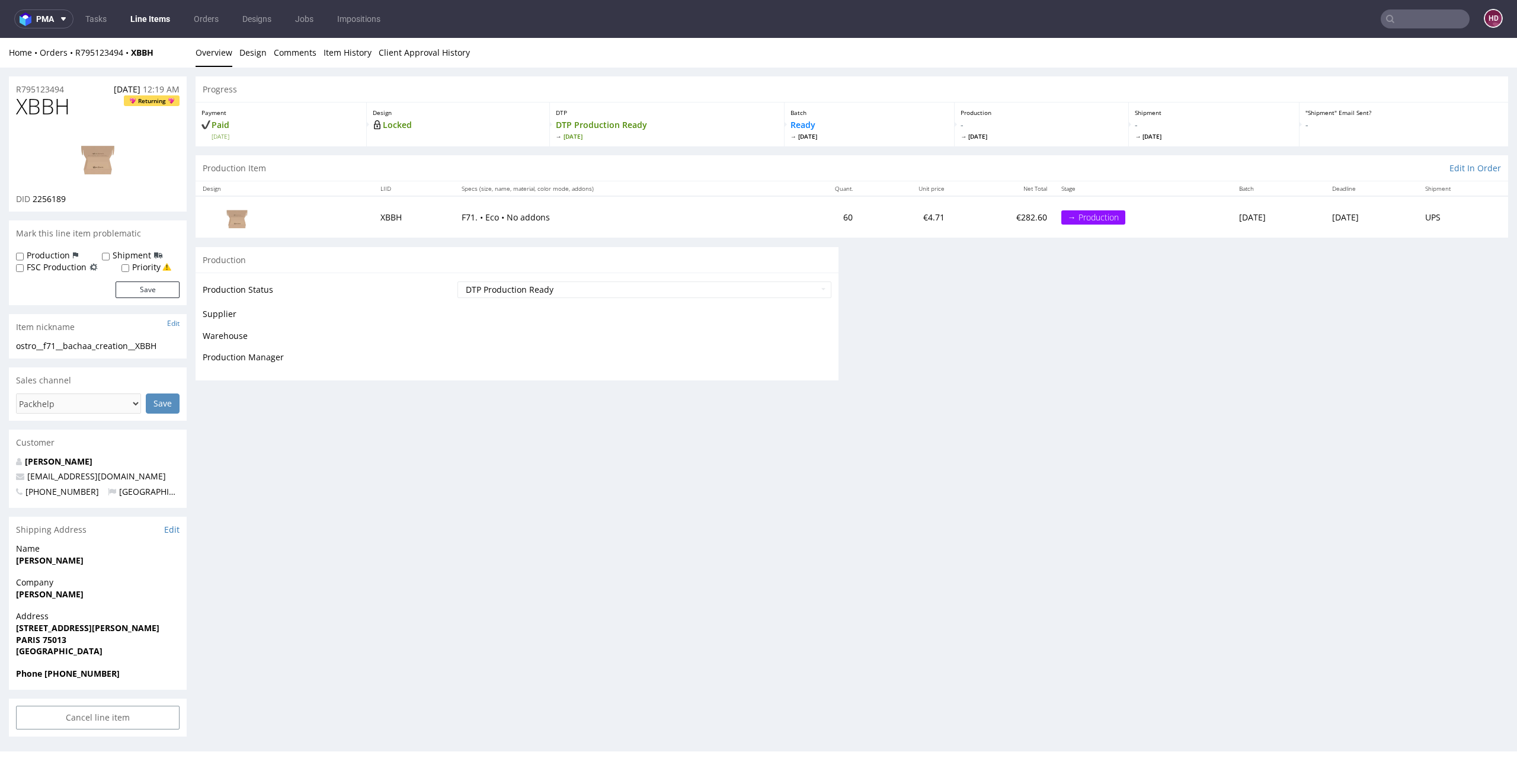
scroll to position [0, 0]
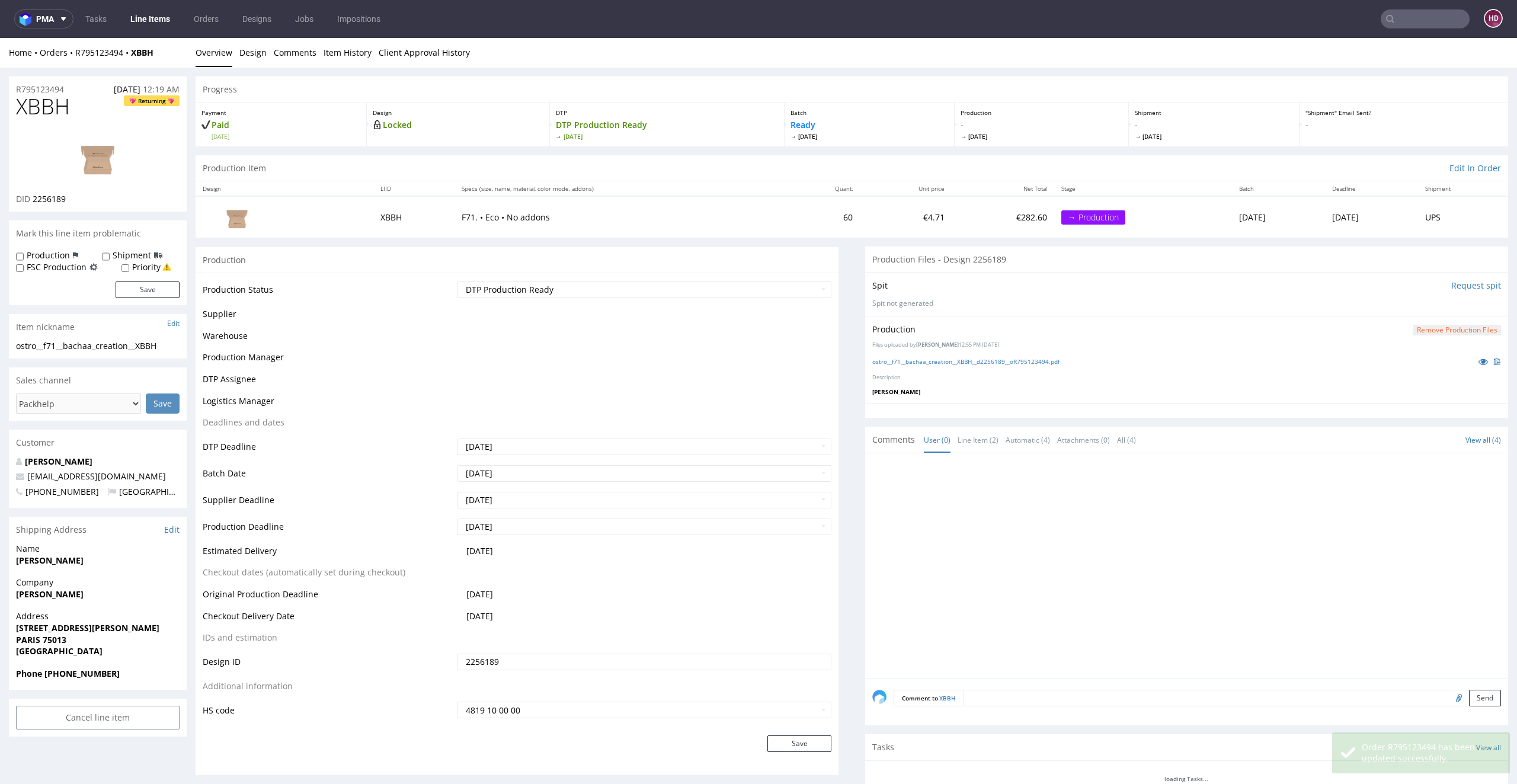
click at [153, 17] on link "Line Items" at bounding box center [150, 19] width 54 height 19
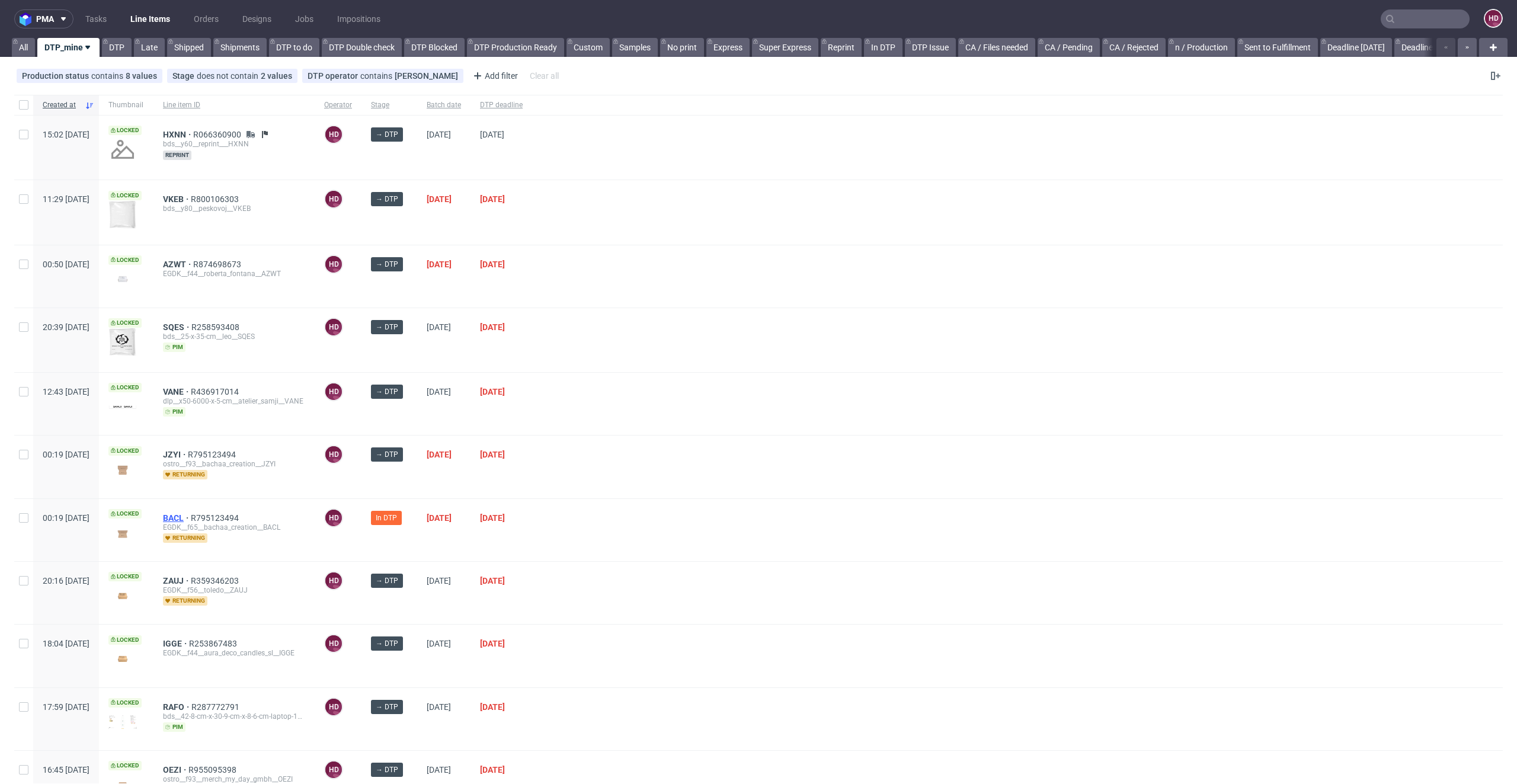
click at [191, 515] on span "BACL" at bounding box center [177, 518] width 28 height 9
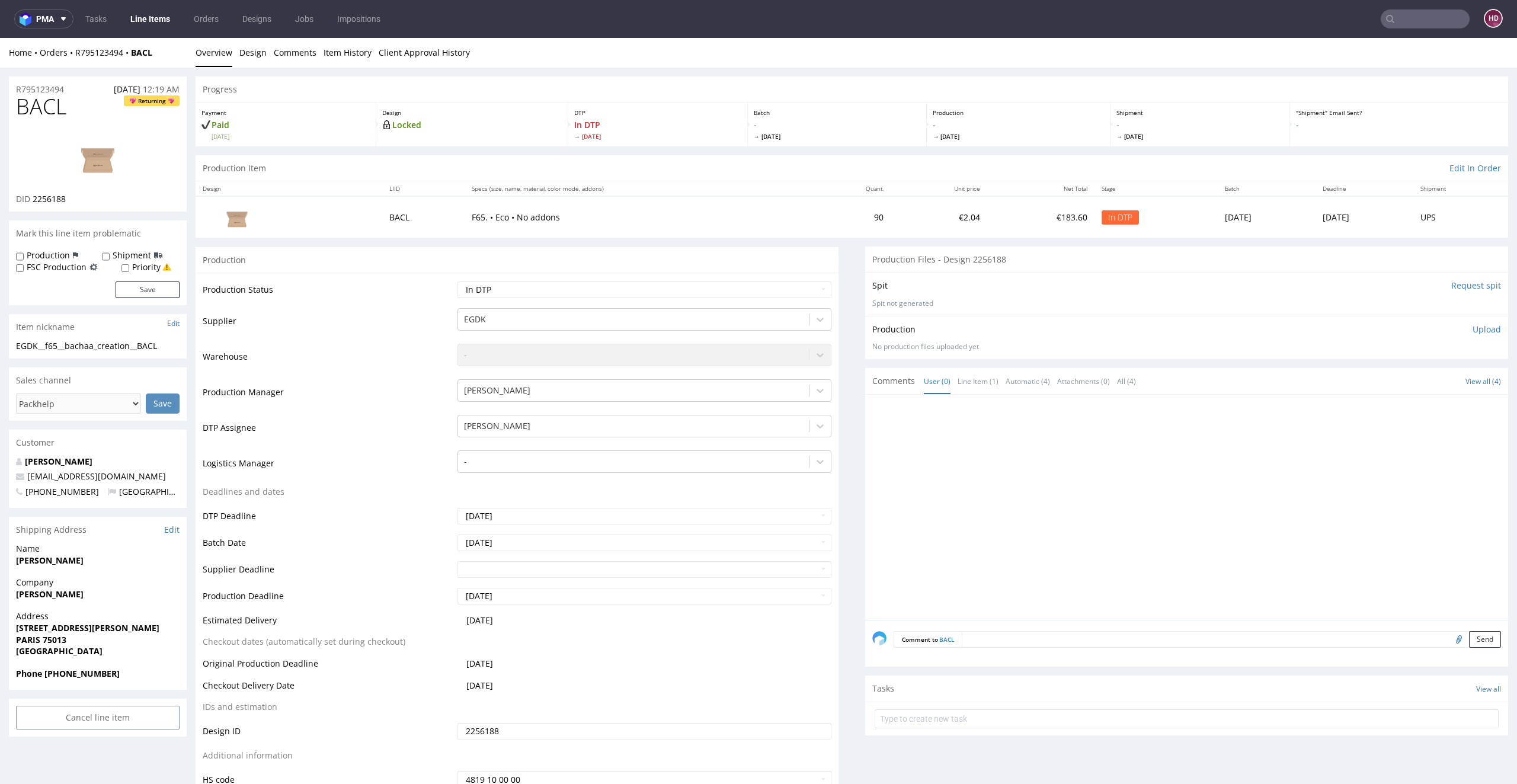
click at [97, 167] on img at bounding box center [98, 157] width 95 height 54
click at [235, 52] on li "Overview" at bounding box center [217, 53] width 44 height 12
click at [243, 56] on link "Design" at bounding box center [253, 52] width 28 height 29
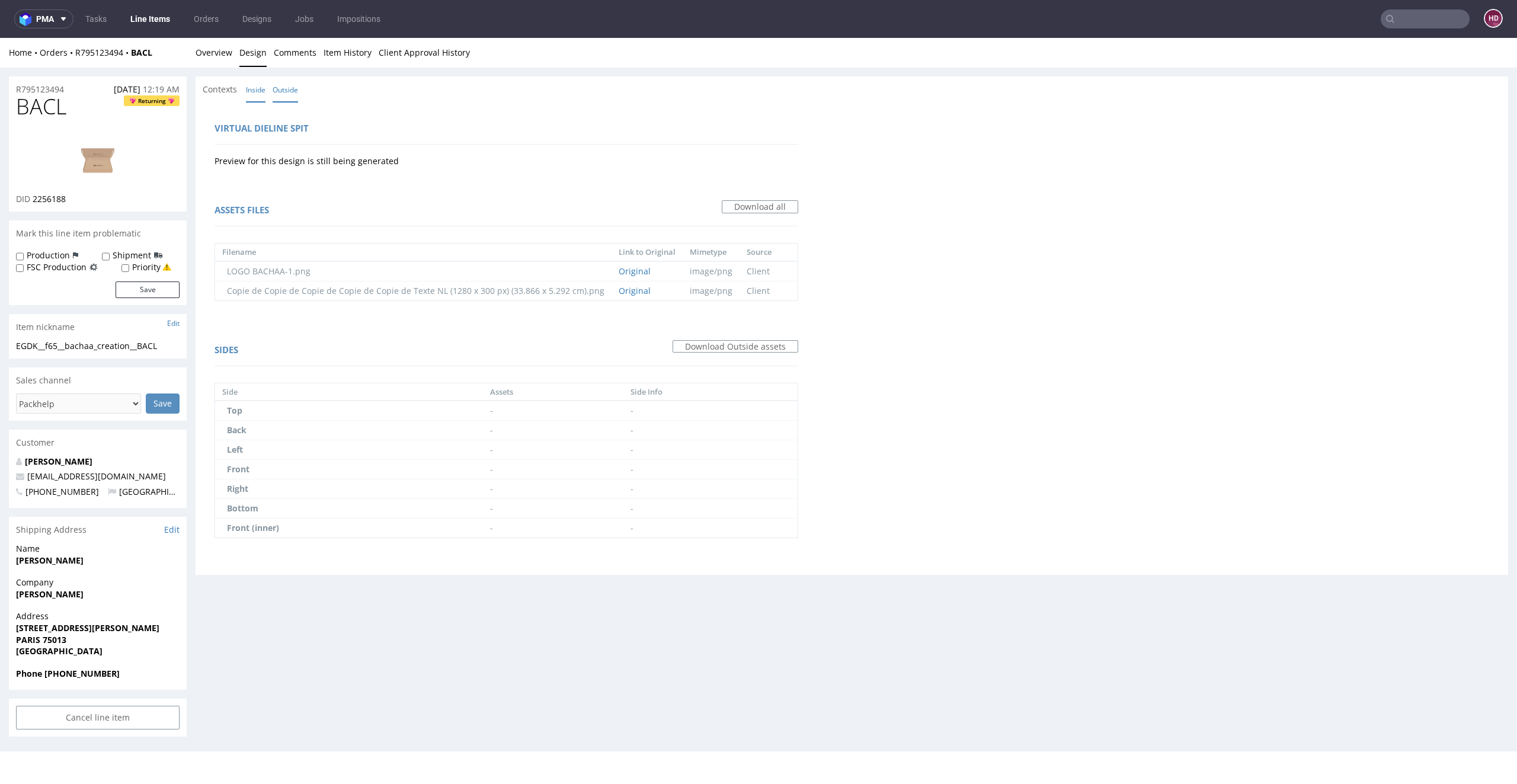
click at [264, 94] on link "Inside" at bounding box center [256, 89] width 20 height 25
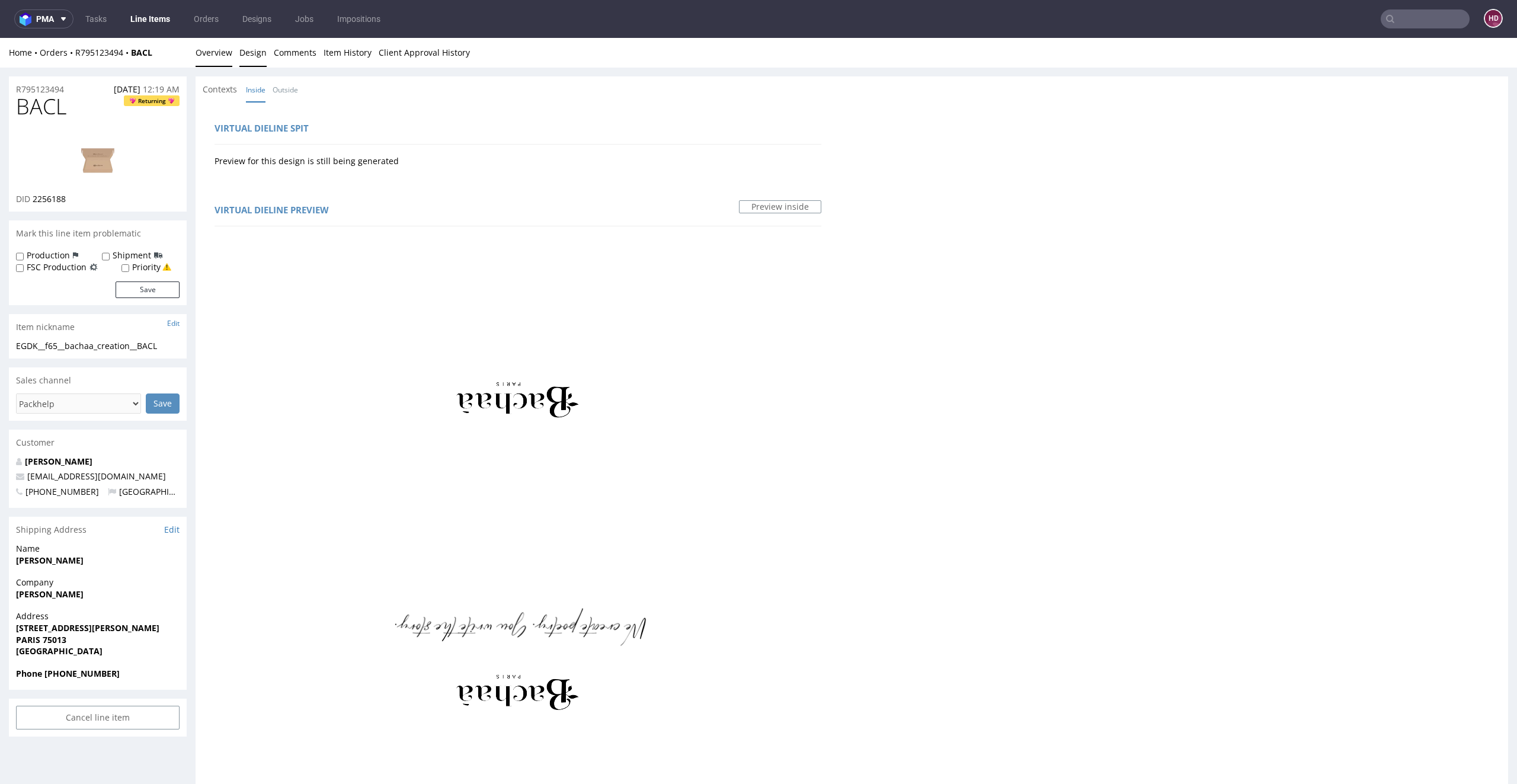
click at [211, 52] on link "Overview" at bounding box center [214, 52] width 37 height 29
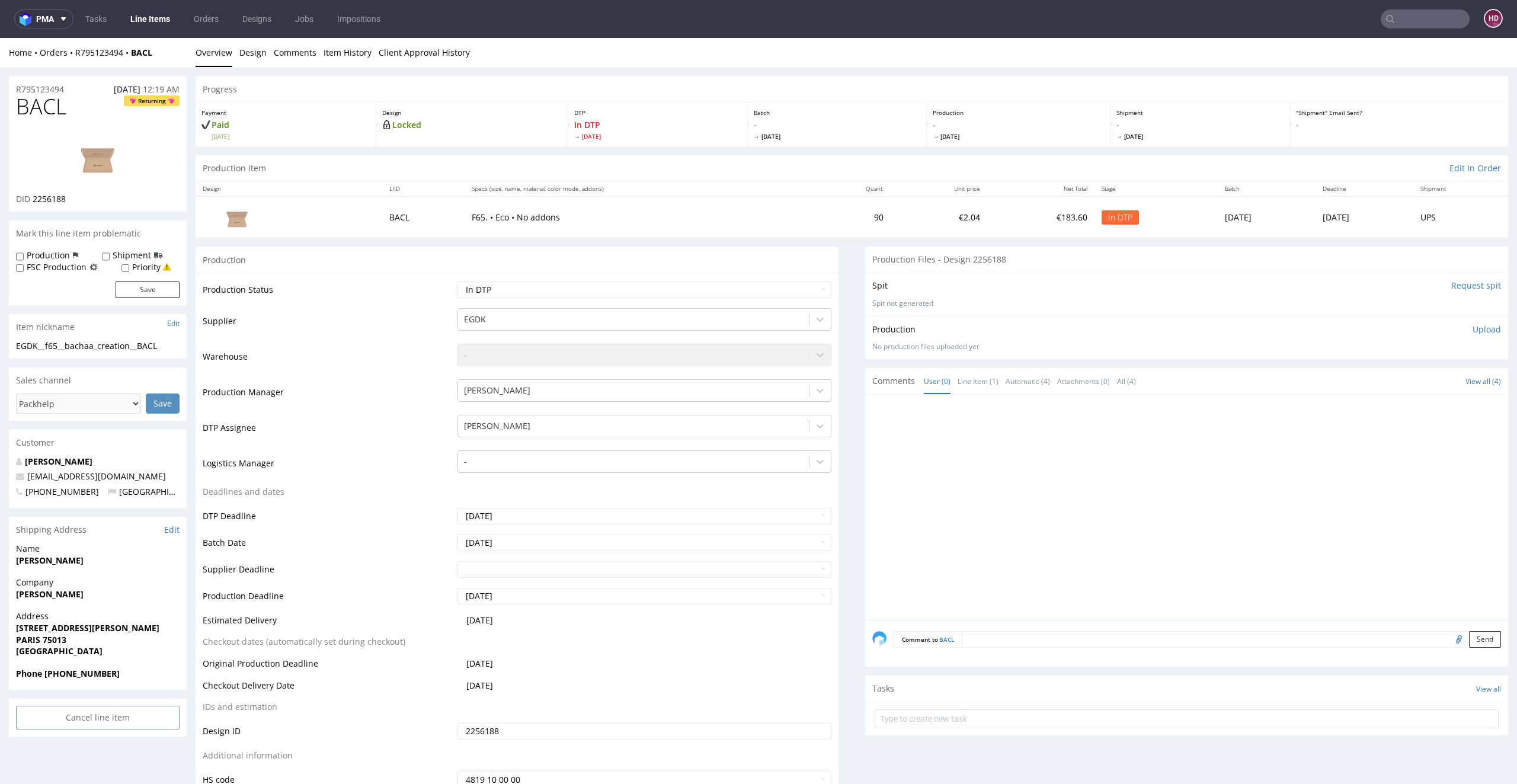
click at [64, 101] on span "BACL" at bounding box center [41, 106] width 51 height 24
drag, startPoint x: 67, startPoint y: 106, endPoint x: 4, endPoint y: 129, distance: 67.1
copy span "BACL"
click at [1473, 328] on p "Upload" at bounding box center [1487, 329] width 28 height 12
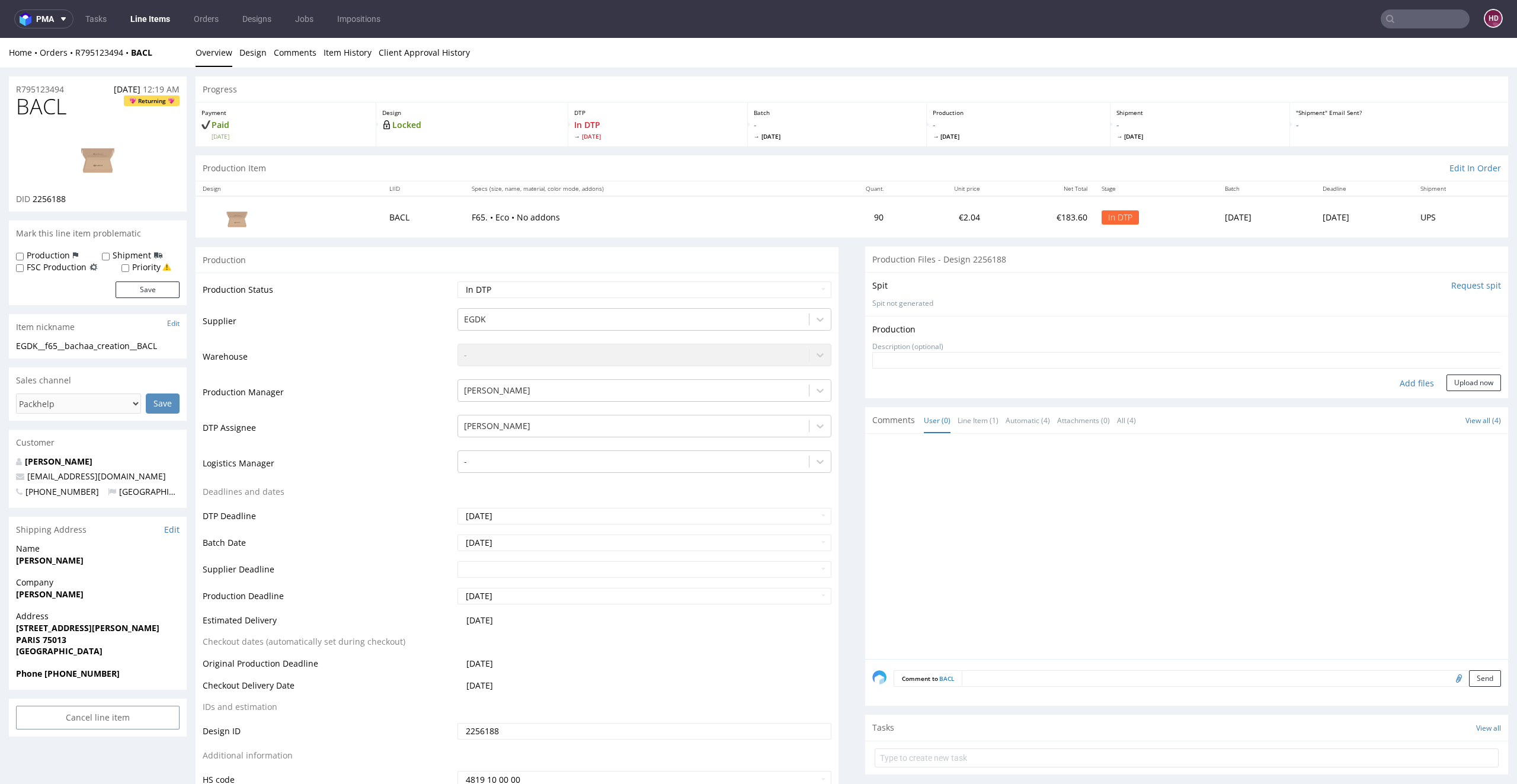
click at [1387, 377] on div "Add files" at bounding box center [1417, 383] width 59 height 18
type input "C:\fakepath\ EGDK__f65__bachaa_creation__BACL__d2256188__oR795123494__inside.pdf"
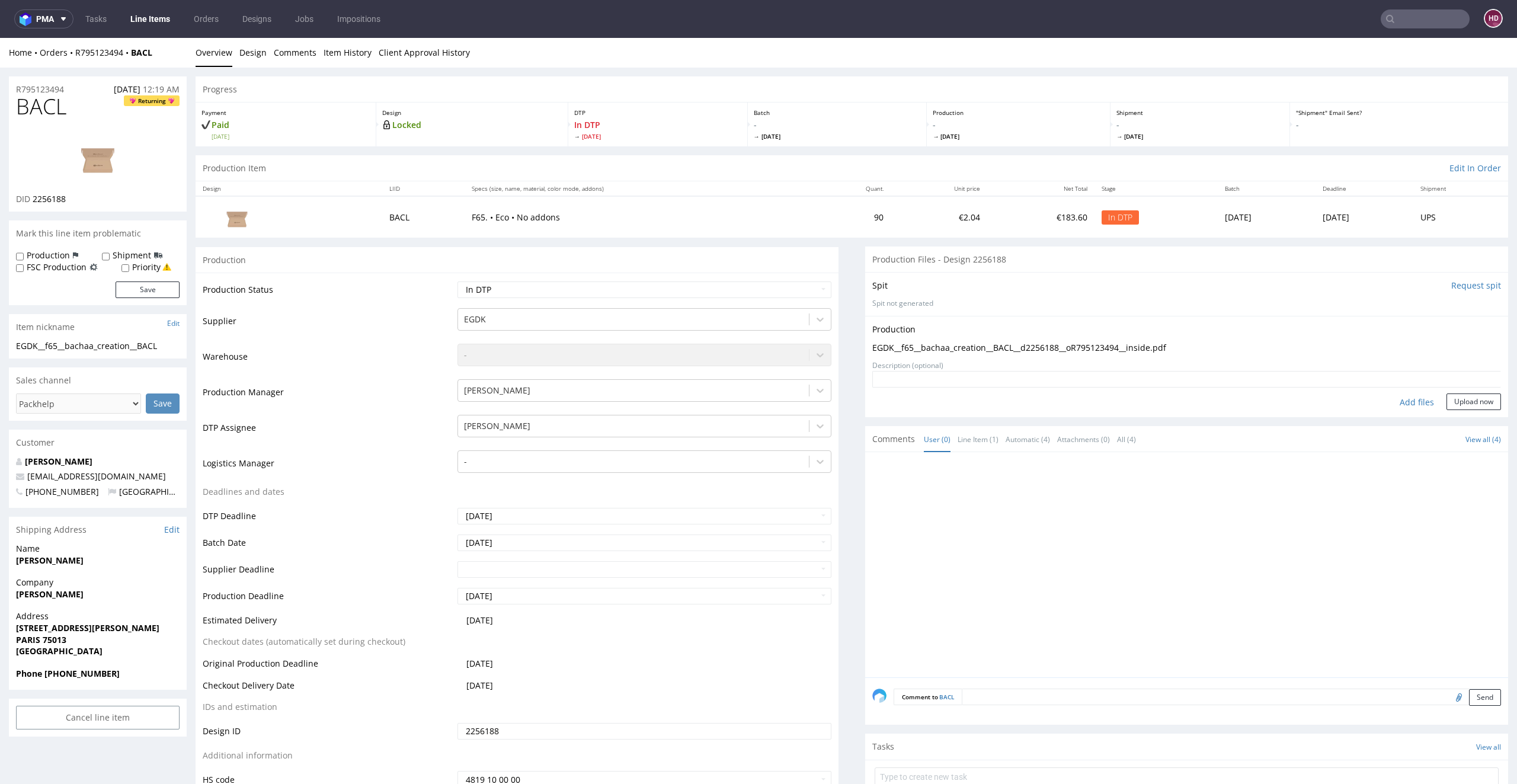
click at [1442, 391] on form "Add files Upload now" at bounding box center [1187, 390] width 629 height 39
click at [1447, 396] on button "Upload now" at bounding box center [1474, 401] width 54 height 17
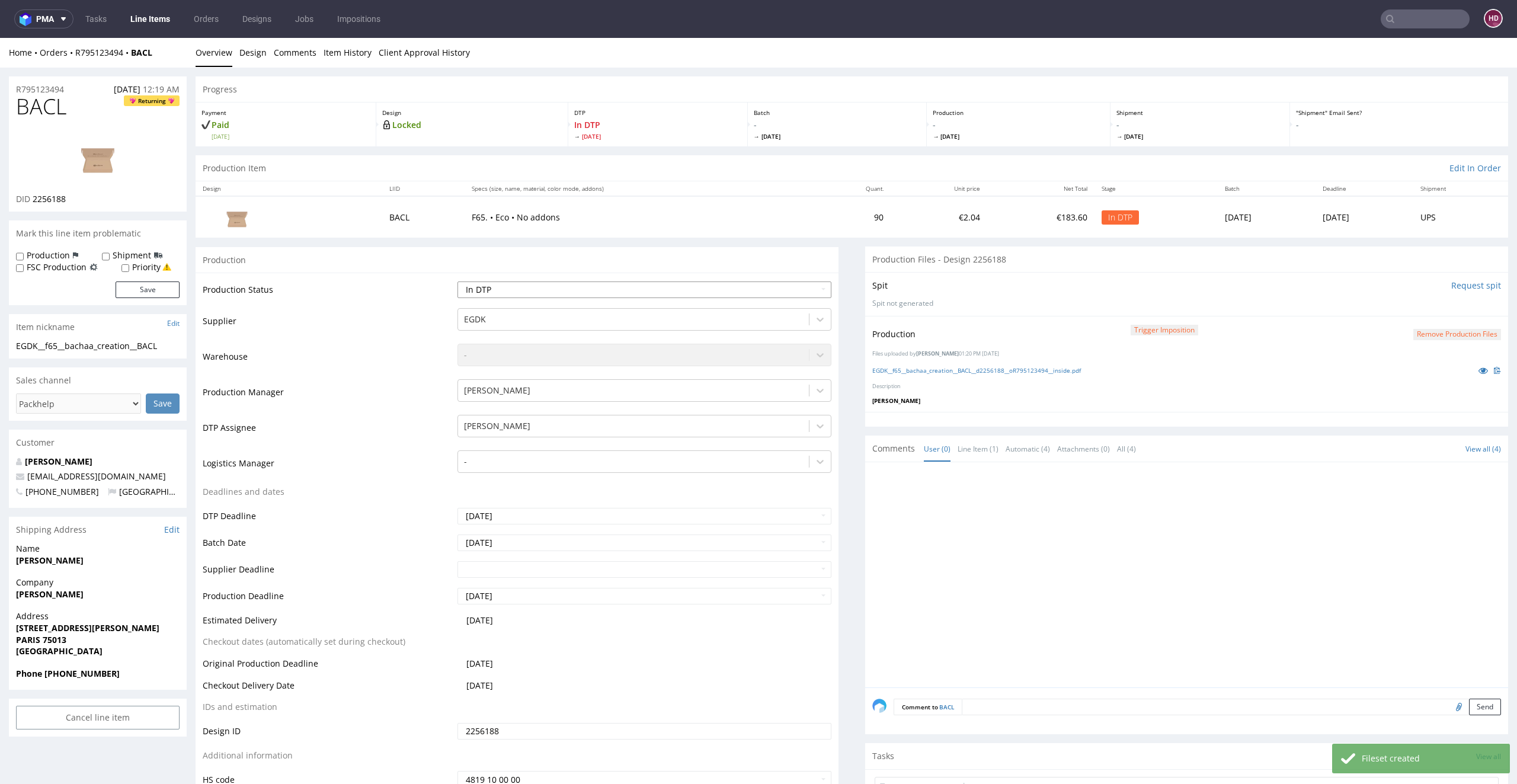
click at [580, 288] on select "Waiting for Artwork Waiting for Diecut Waiting for Mockup Waiting for DTP Waiti…" at bounding box center [644, 290] width 374 height 17
select select "dtp_production_ready"
click at [458, 282] on select "Waiting for Artwork Waiting for Diecut Waiting for Mockup Waiting for DTP Waiti…" at bounding box center [644, 290] width 374 height 17
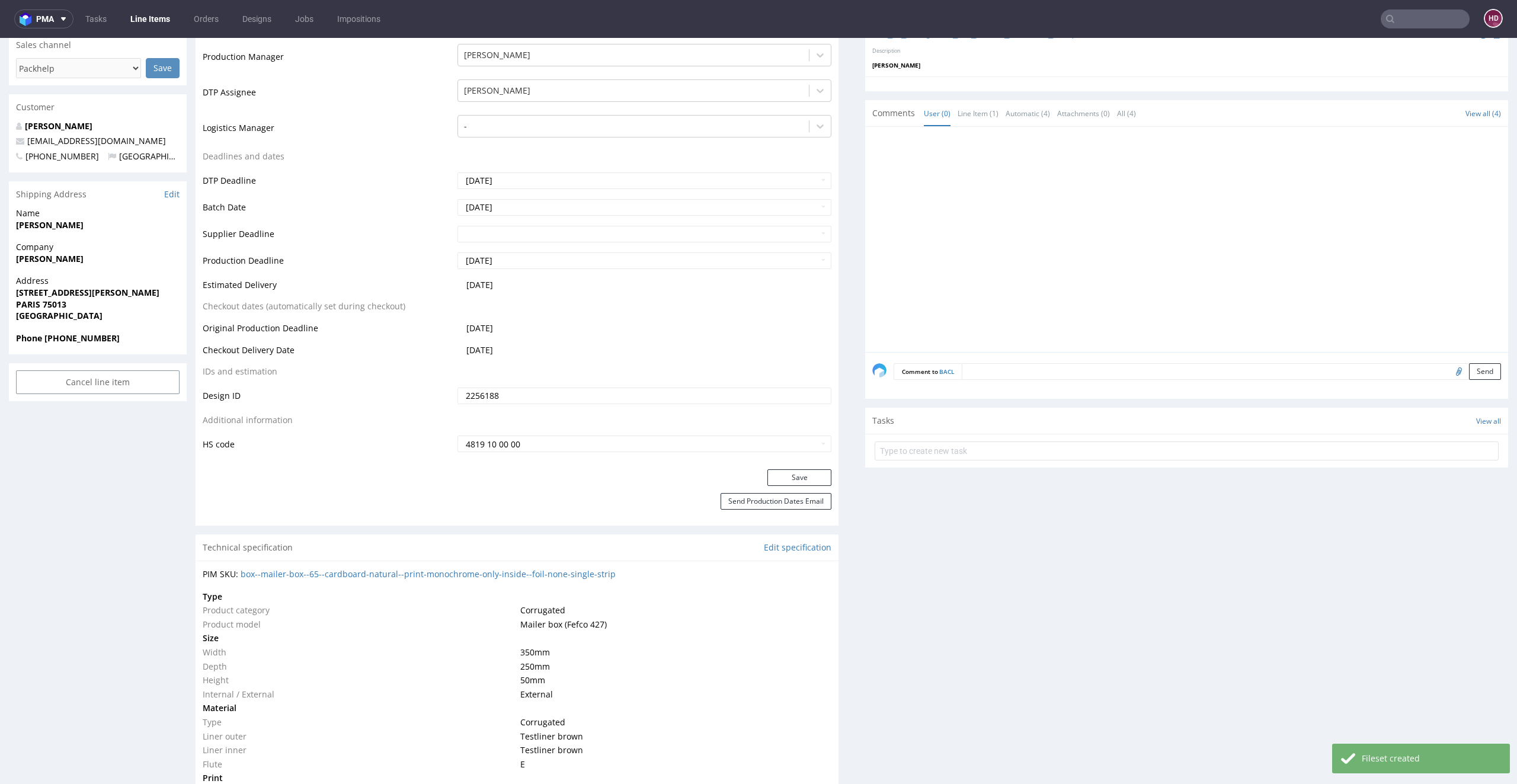
scroll to position [448, 0]
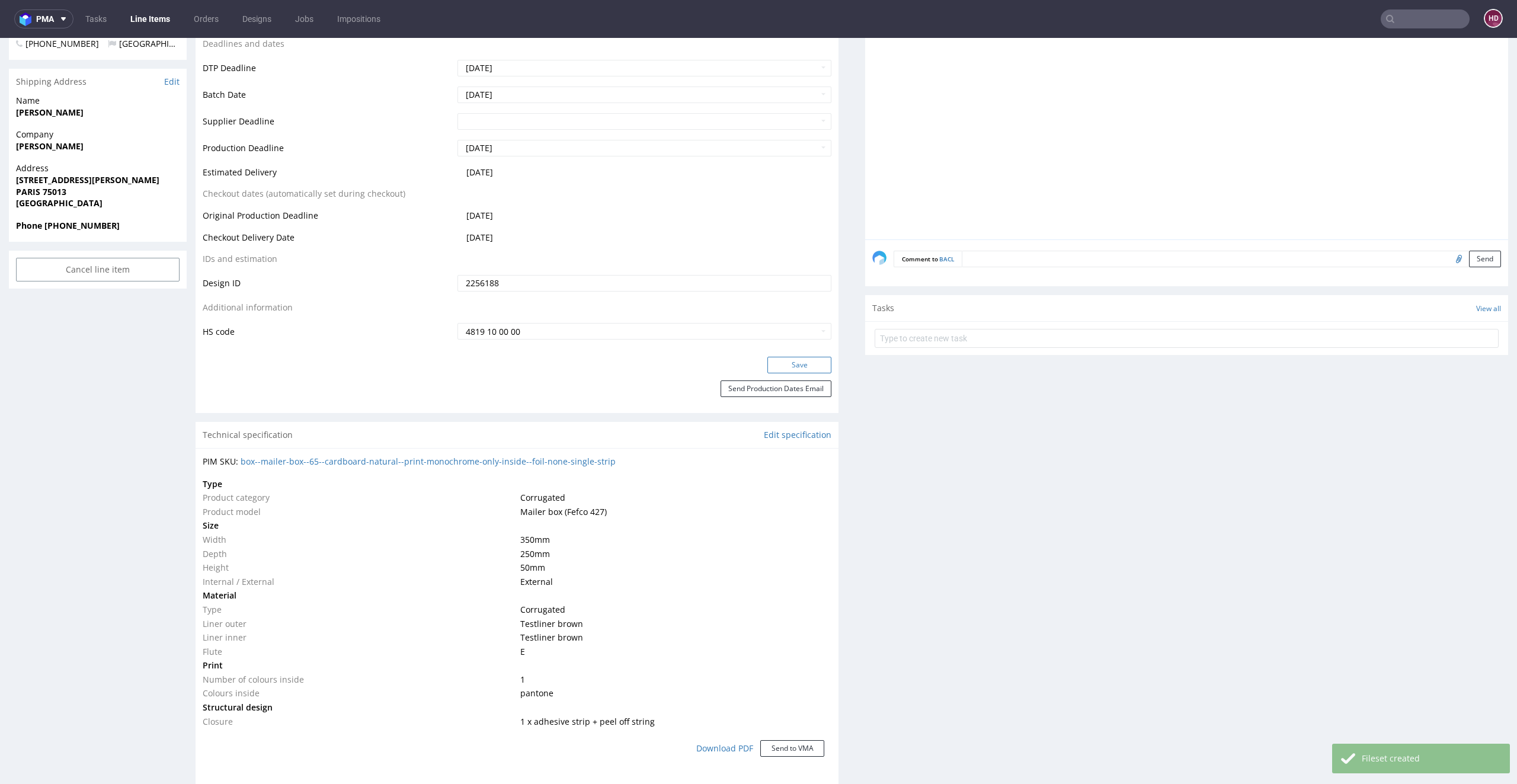
click at [806, 364] on button "Save" at bounding box center [799, 365] width 64 height 17
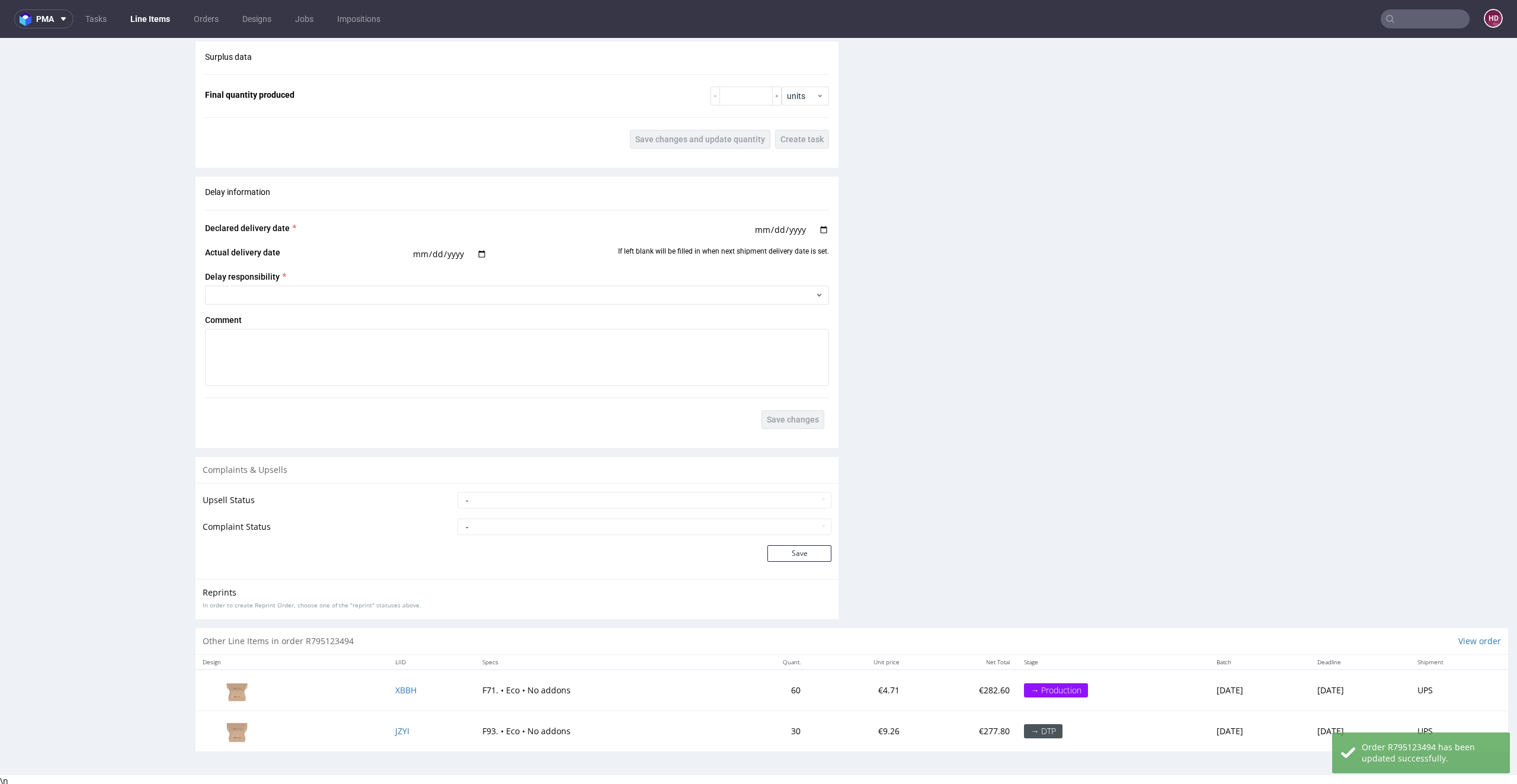
scroll to position [3, 0]
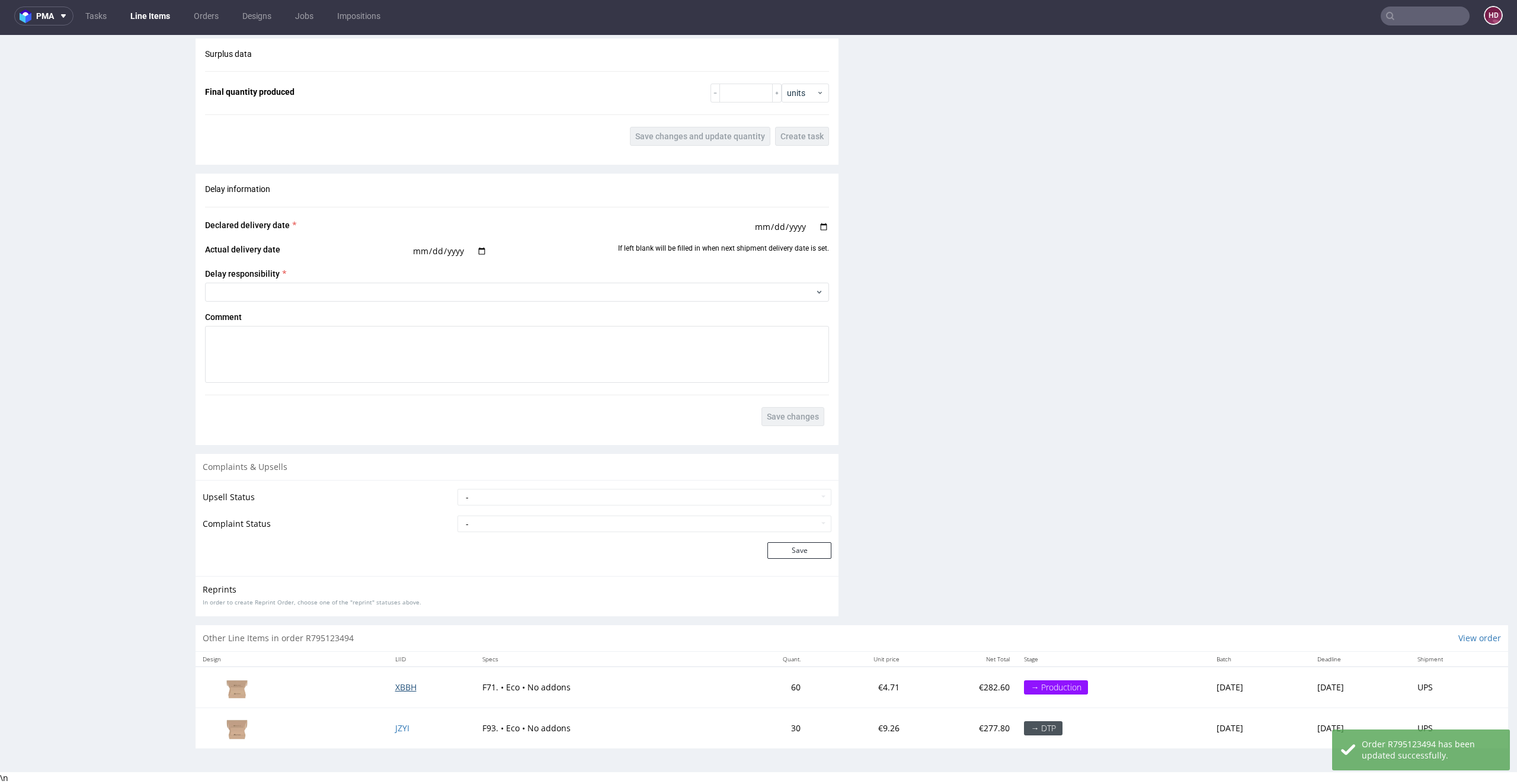
click at [397, 684] on span "XBBH" at bounding box center [405, 687] width 21 height 12
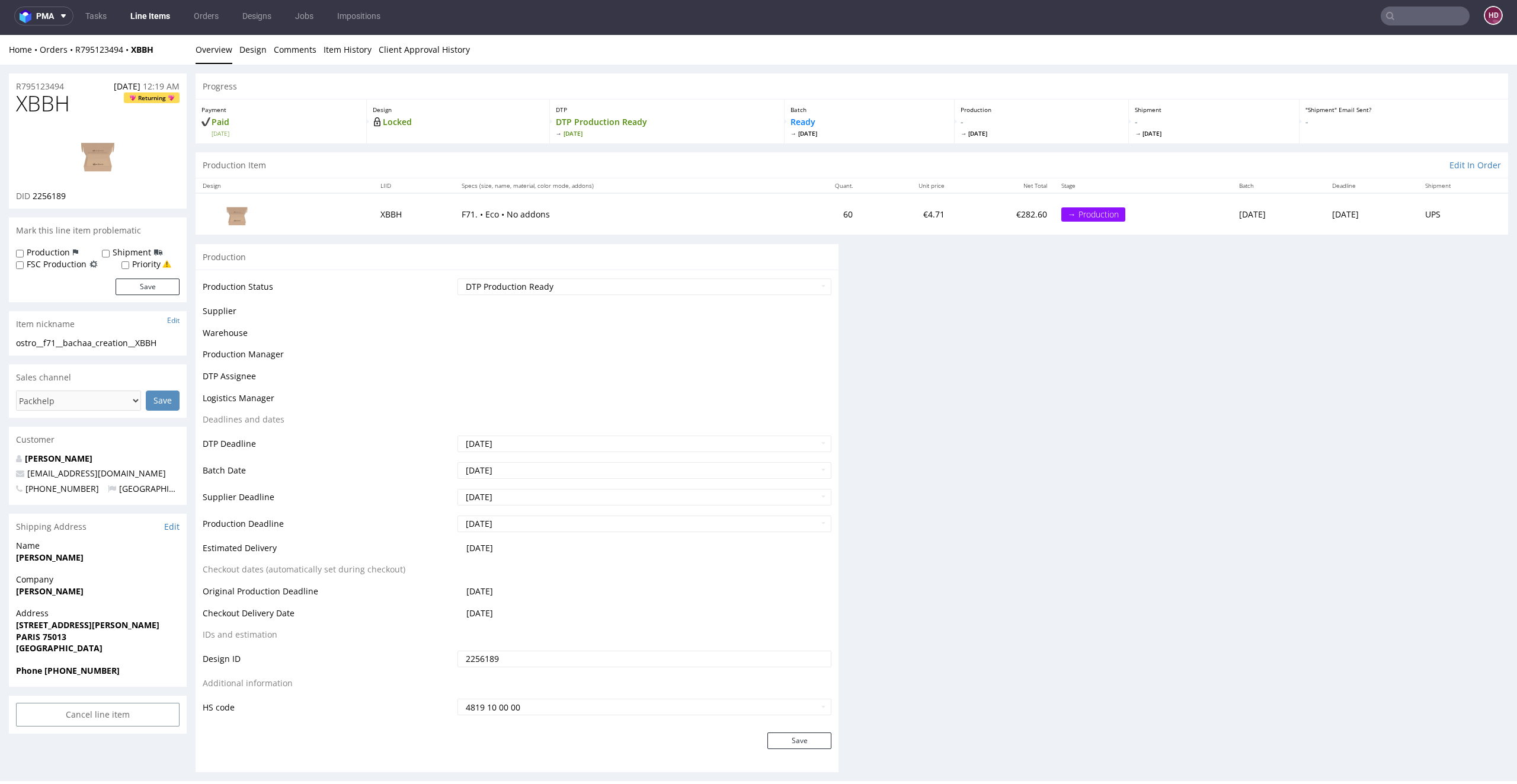
click at [392, 682] on td "Additional information" at bounding box center [329, 687] width 252 height 22
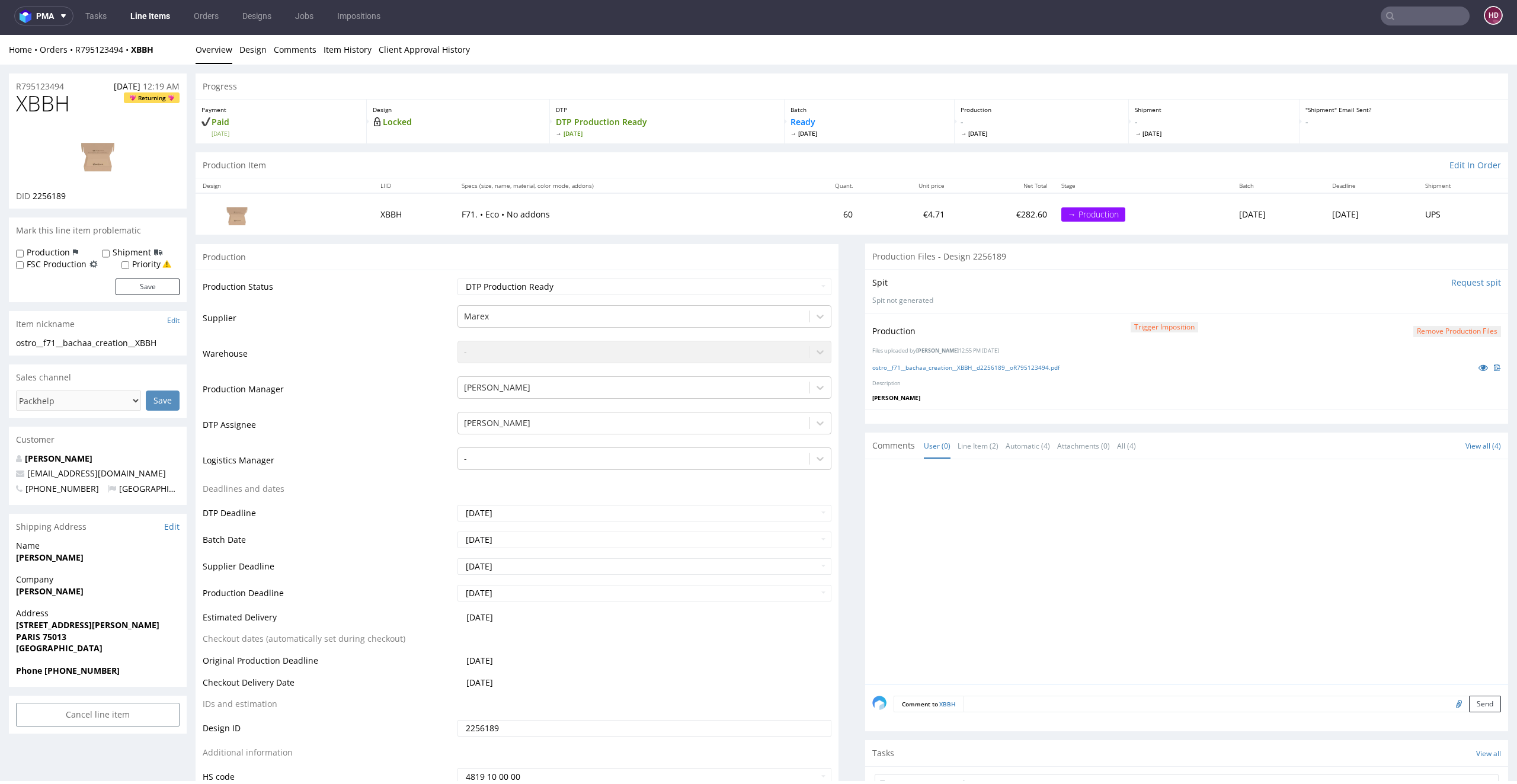
click at [893, 371] on div "ostro__f71__bachaa_creation__XBBH__d2256189__oR795123494.pdf" at bounding box center [1187, 367] width 629 height 13
click at [927, 358] on div "Production Trigger Imposition Remove production files Files uploaded by Hapka D…" at bounding box center [1187, 361] width 643 height 96
click at [927, 365] on link "ostro__f71__bachaa_creation__XBBH__d2256189__oR795123494.pdf" at bounding box center [966, 367] width 188 height 8
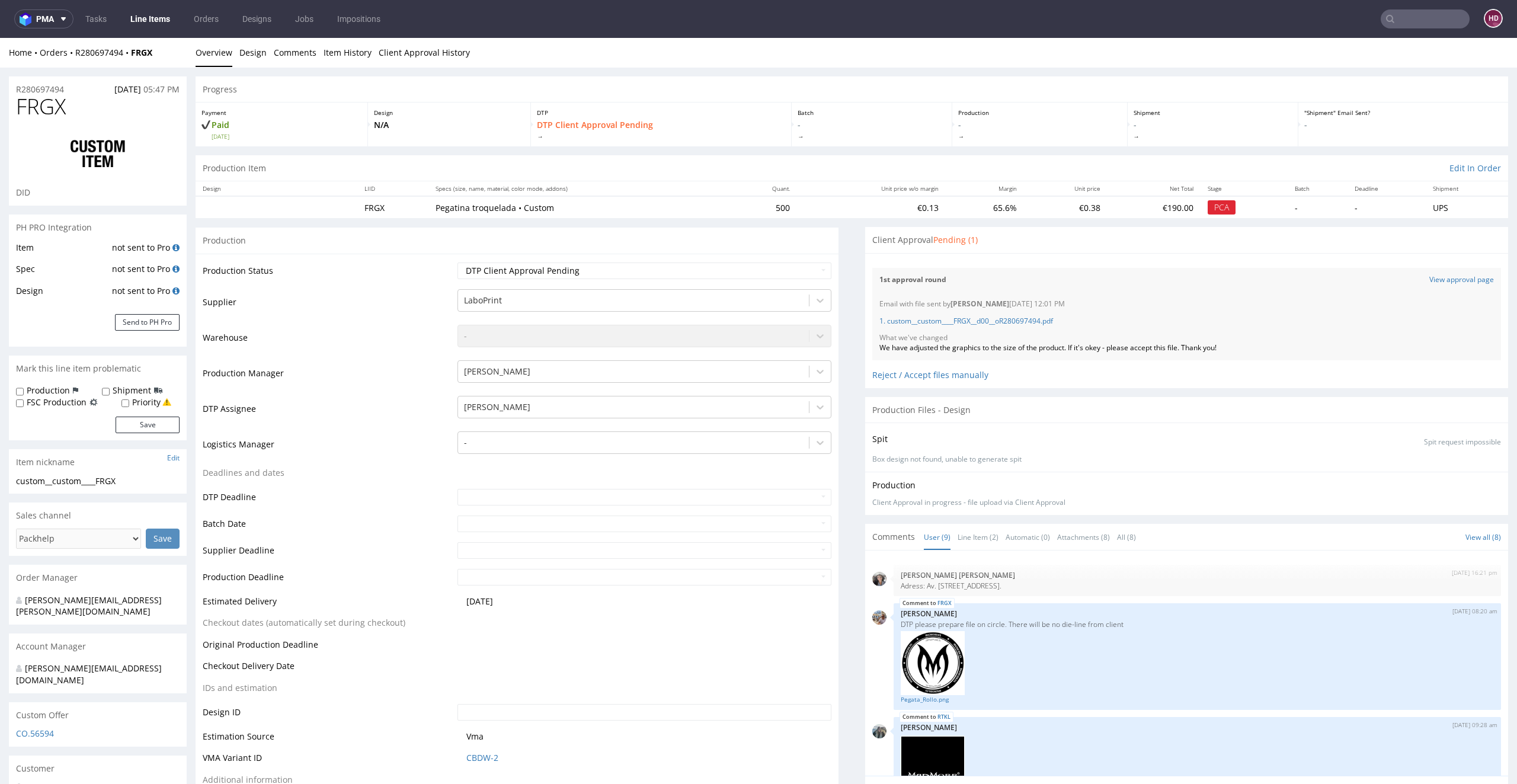
scroll to position [479, 0]
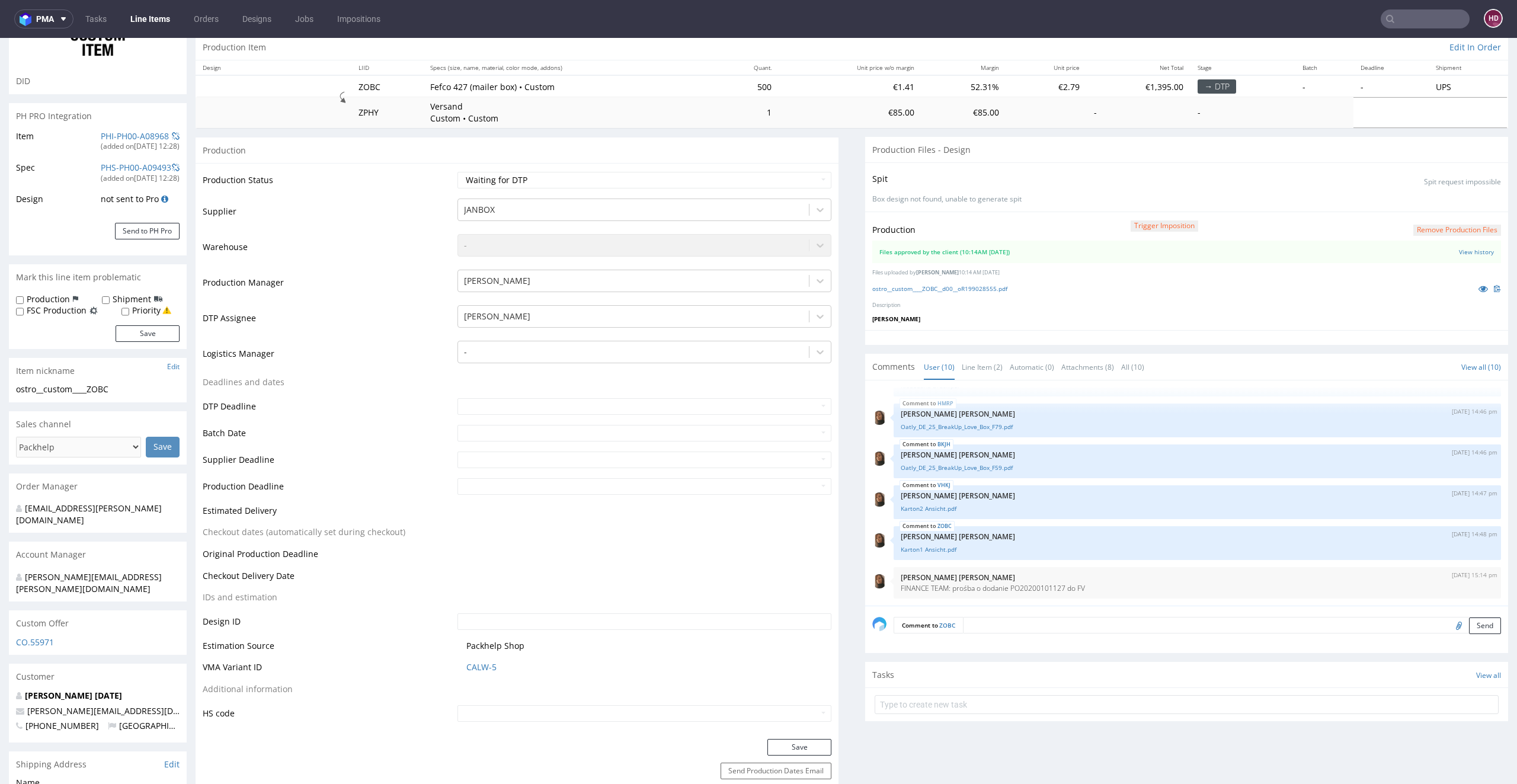
scroll to position [111, 0]
click at [909, 285] on link "ostro__custom____ZOBC__d00__oR199028555.pdf" at bounding box center [940, 289] width 135 height 8
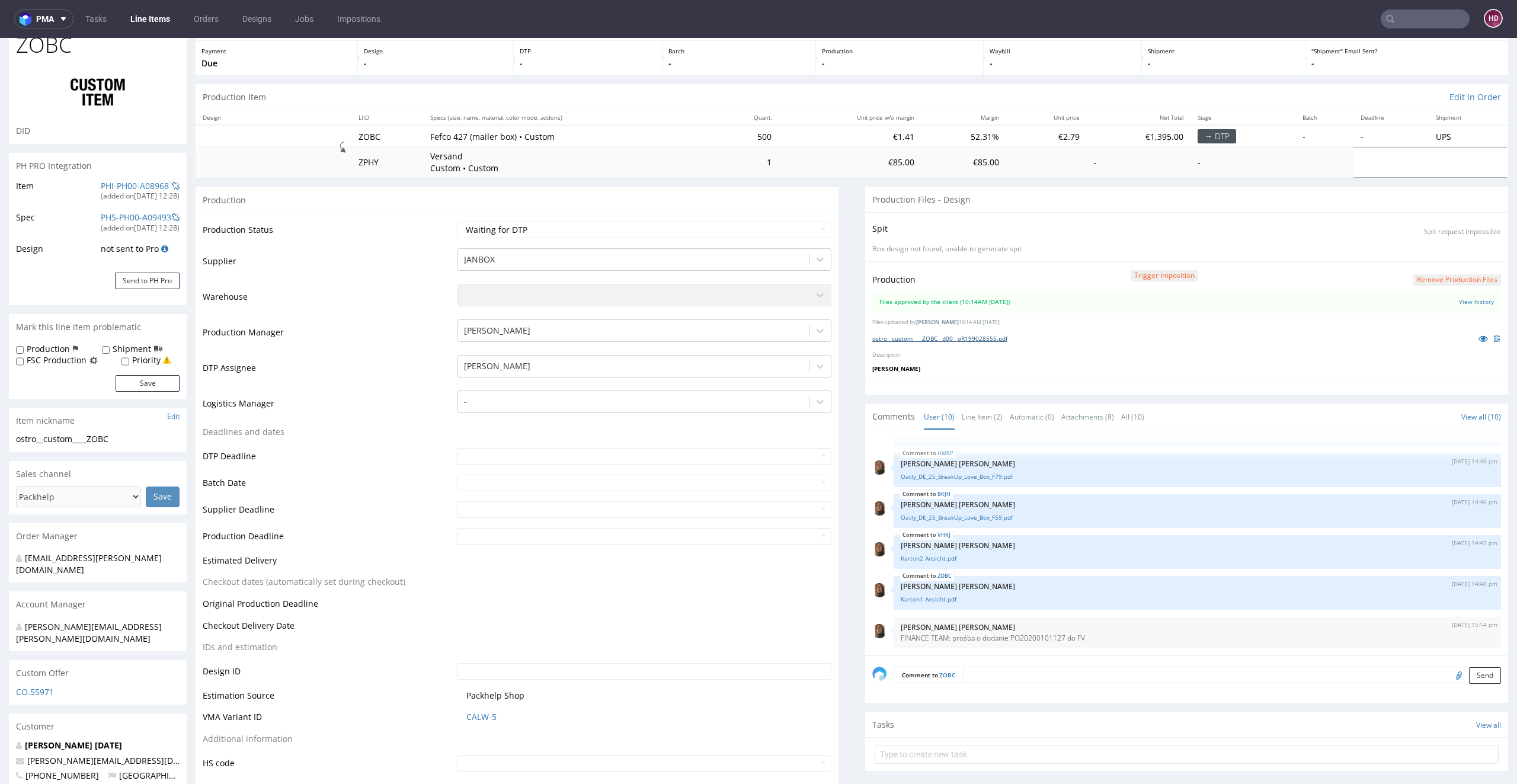
scroll to position [0, 0]
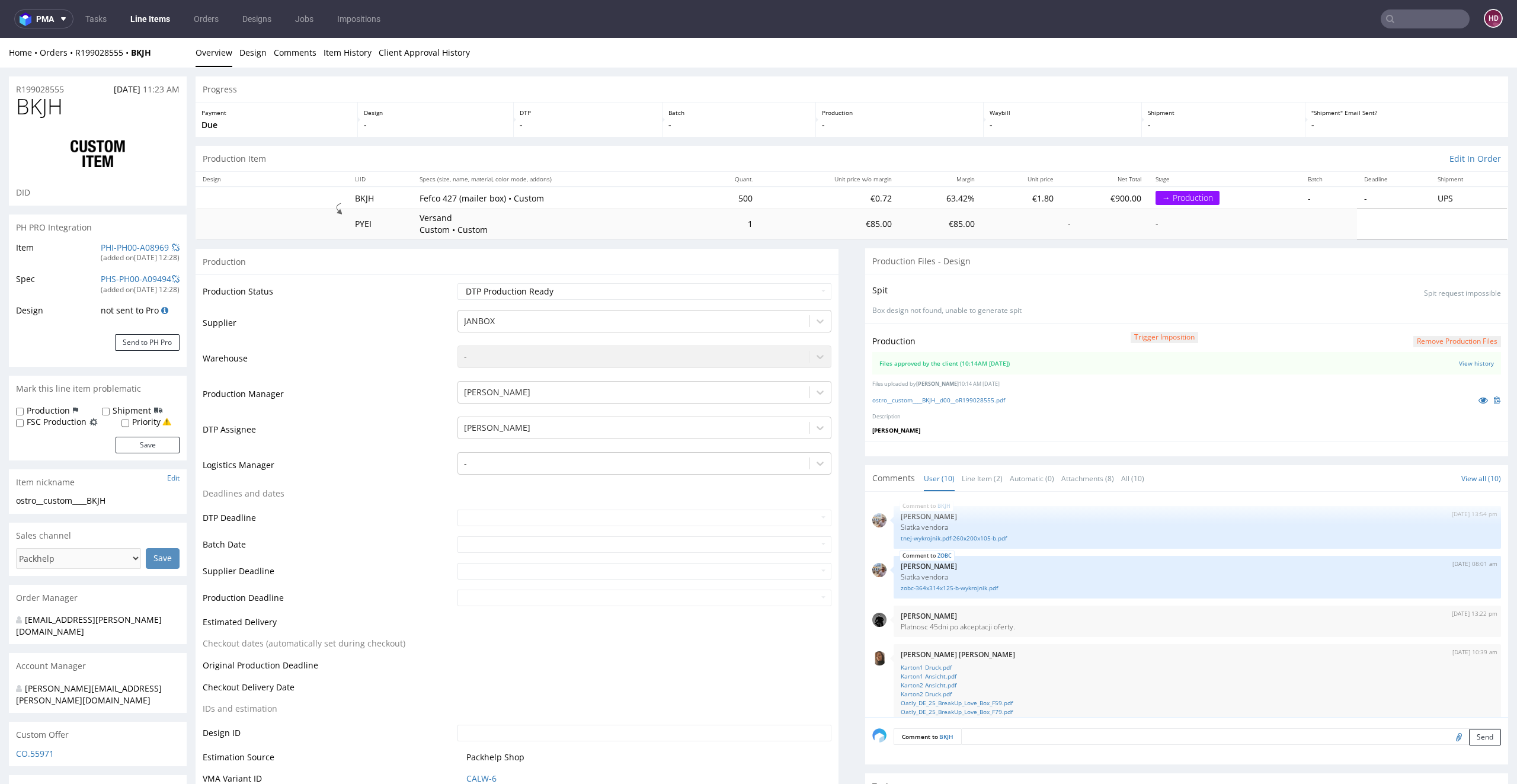
scroll to position [256, 0]
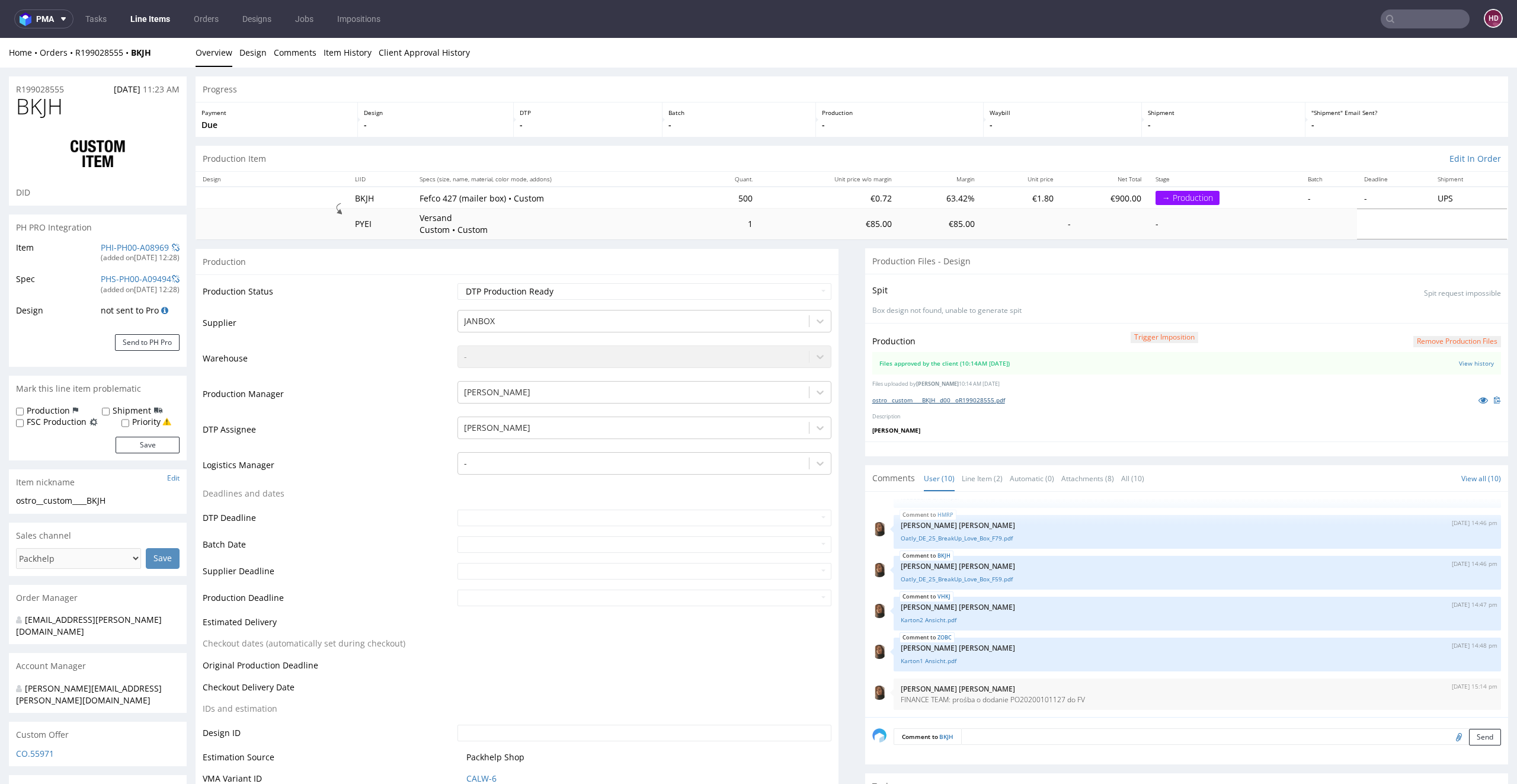
click at [906, 400] on link "ostro__custom____BKJH__d00__oR199028555.pdf" at bounding box center [938, 400] width 133 height 8
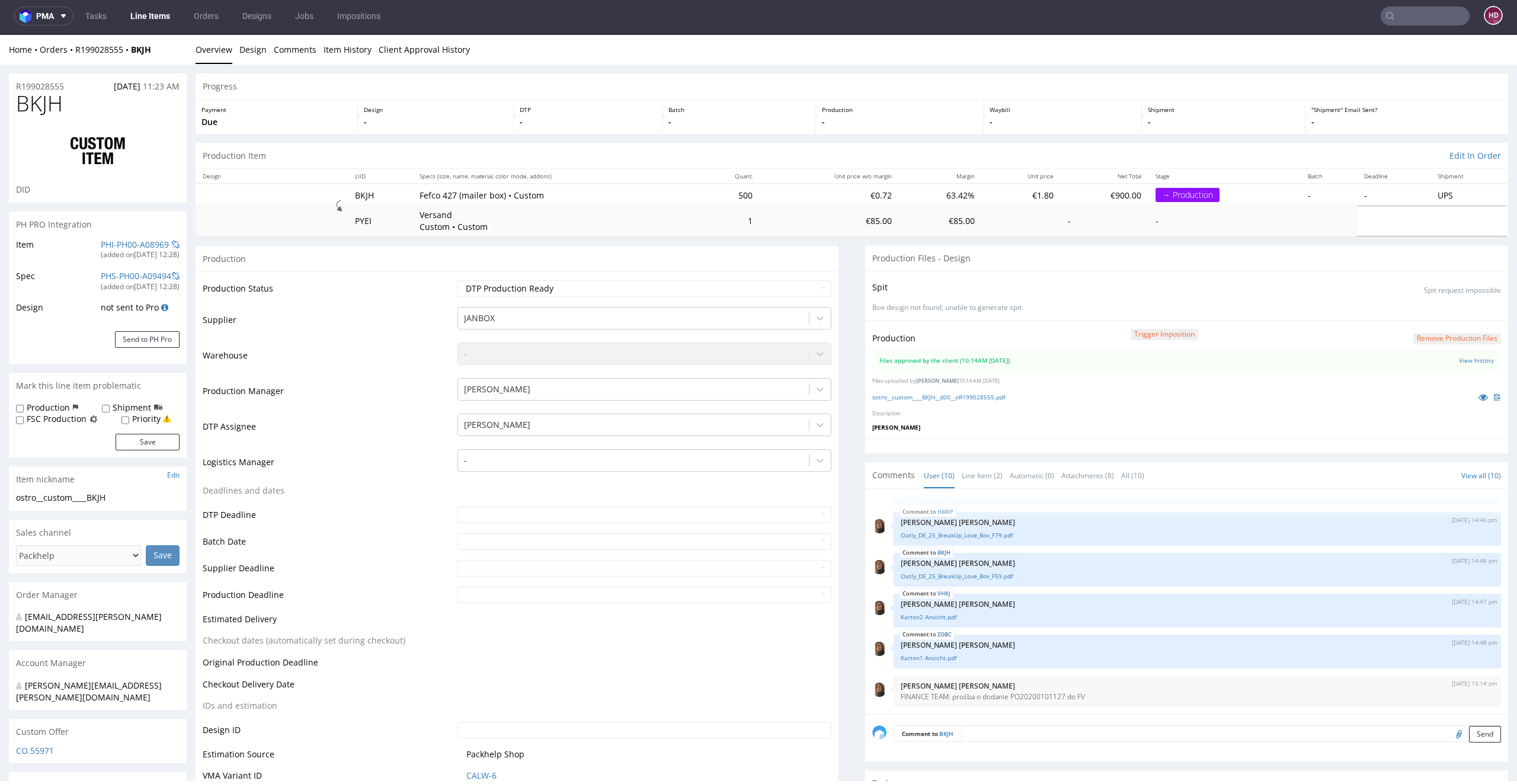
scroll to position [0, 0]
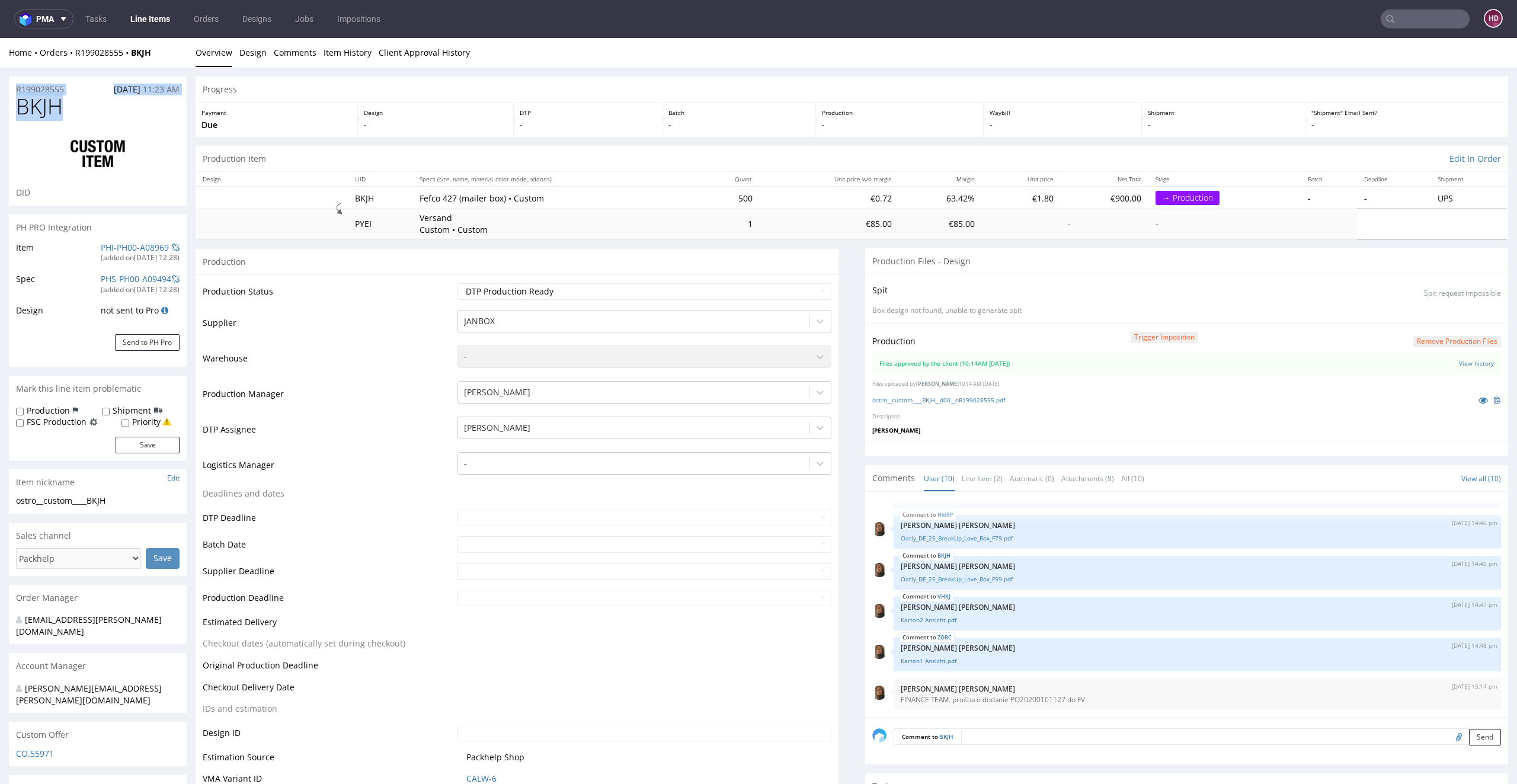
drag, startPoint x: 5, startPoint y: 89, endPoint x: 0, endPoint y: 85, distance: 6.4
click at [72, 138] on img at bounding box center [98, 153] width 95 height 47
click at [83, 108] on h1 "BKJH" at bounding box center [98, 106] width 164 height 24
drag, startPoint x: 80, startPoint y: 106, endPoint x: 0, endPoint y: 100, distance: 80.2
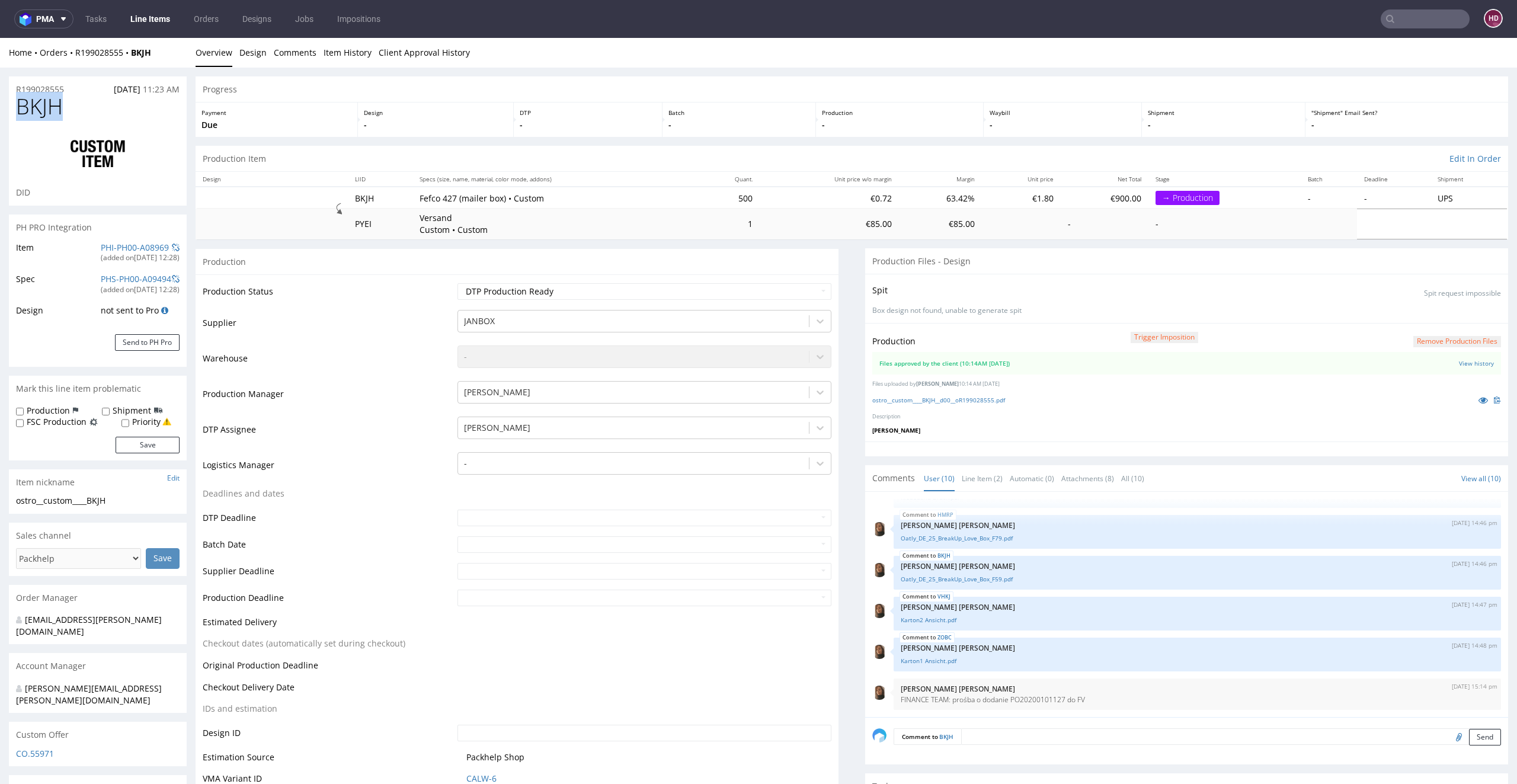
click at [579, 285] on select "Waiting for Artwork Waiting for Diecut Waiting for Mockup Waiting for DTP Waiti…" at bounding box center [644, 291] width 374 height 17
select select "dtp_waiting_for_check"
click at [458, 283] on select "Waiting for Artwork Waiting for Diecut Waiting for Mockup Waiting for DTP Waiti…" at bounding box center [644, 291] width 374 height 17
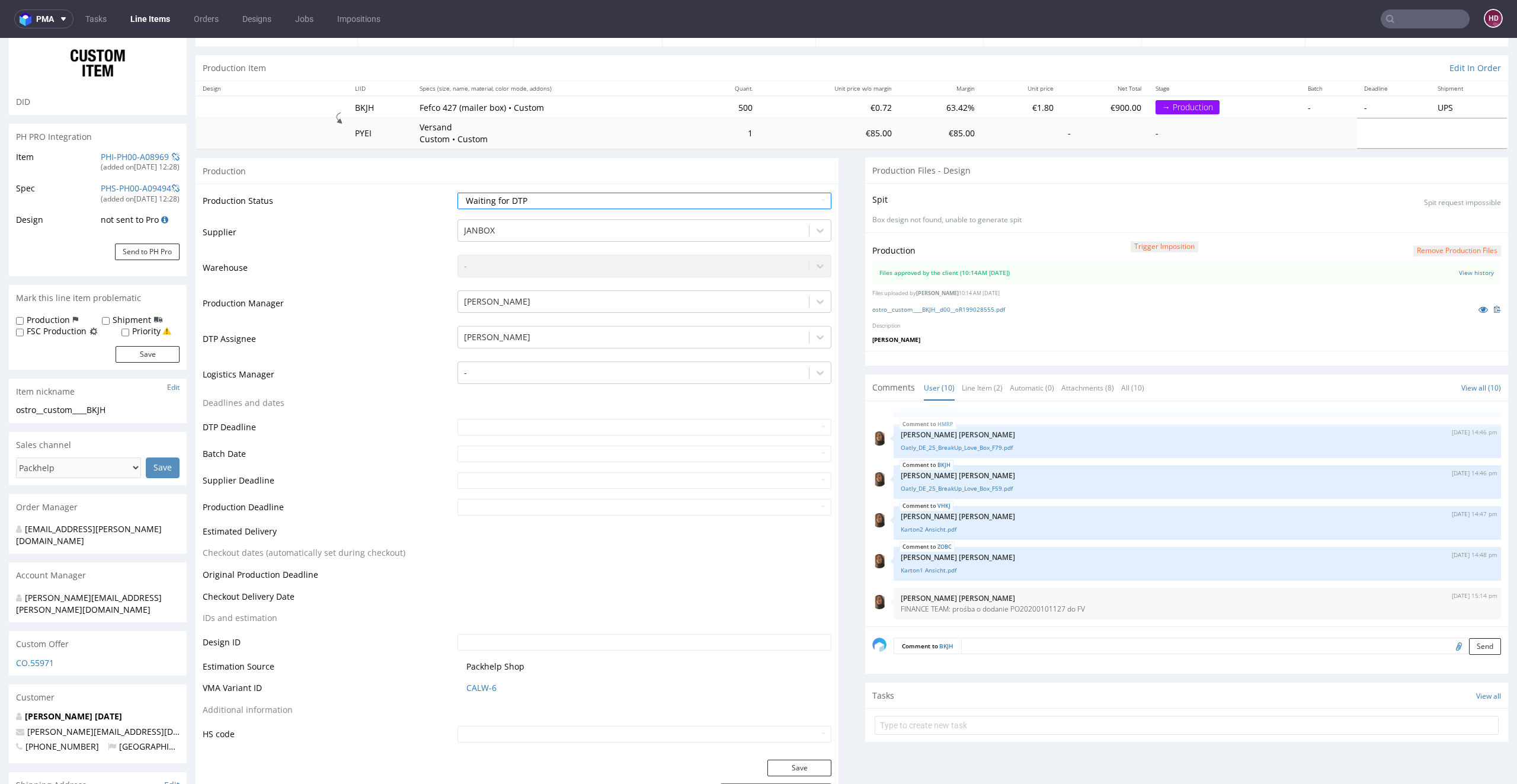
scroll to position [463, 0]
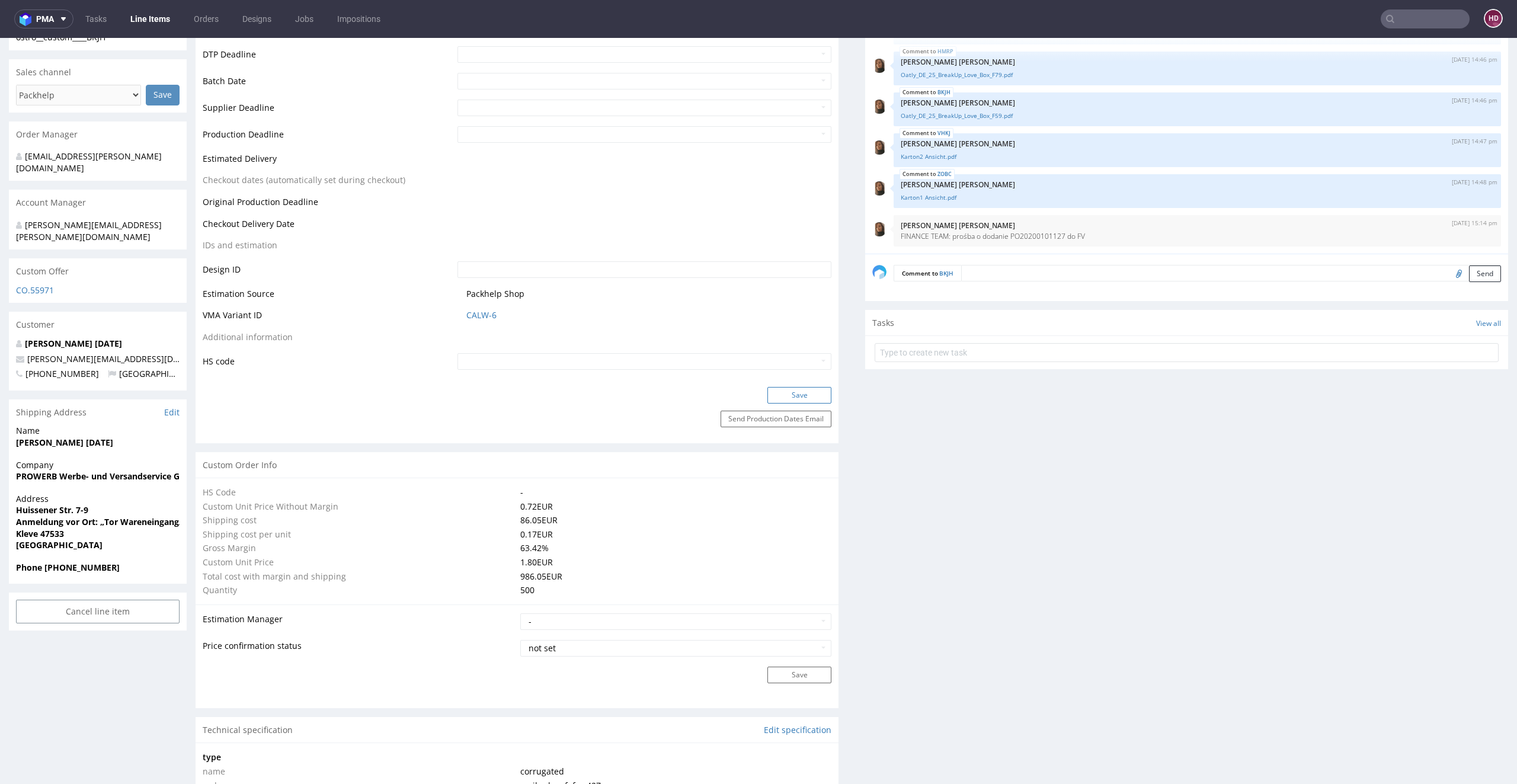
click at [781, 398] on button "Save" at bounding box center [799, 395] width 64 height 17
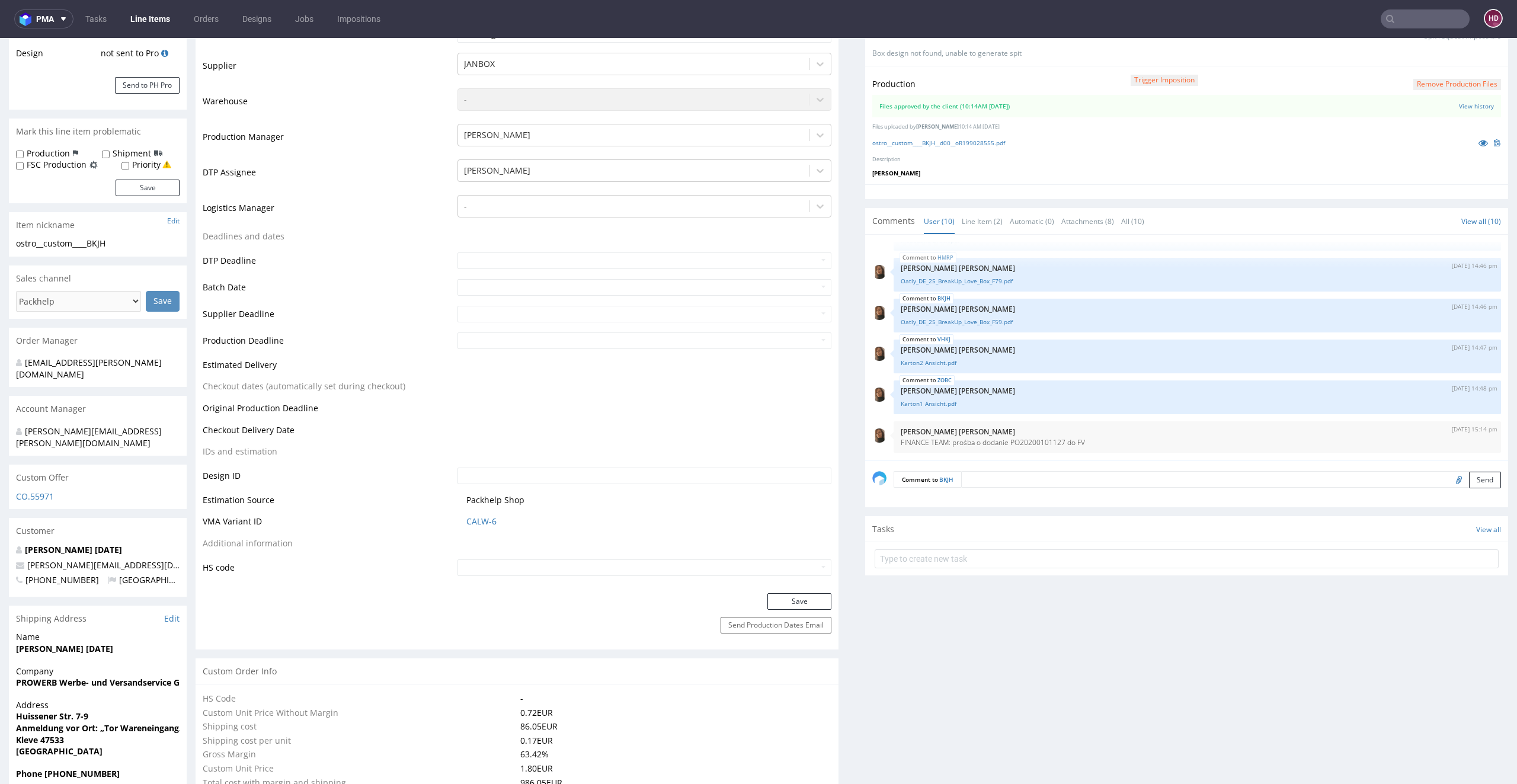
scroll to position [253, 0]
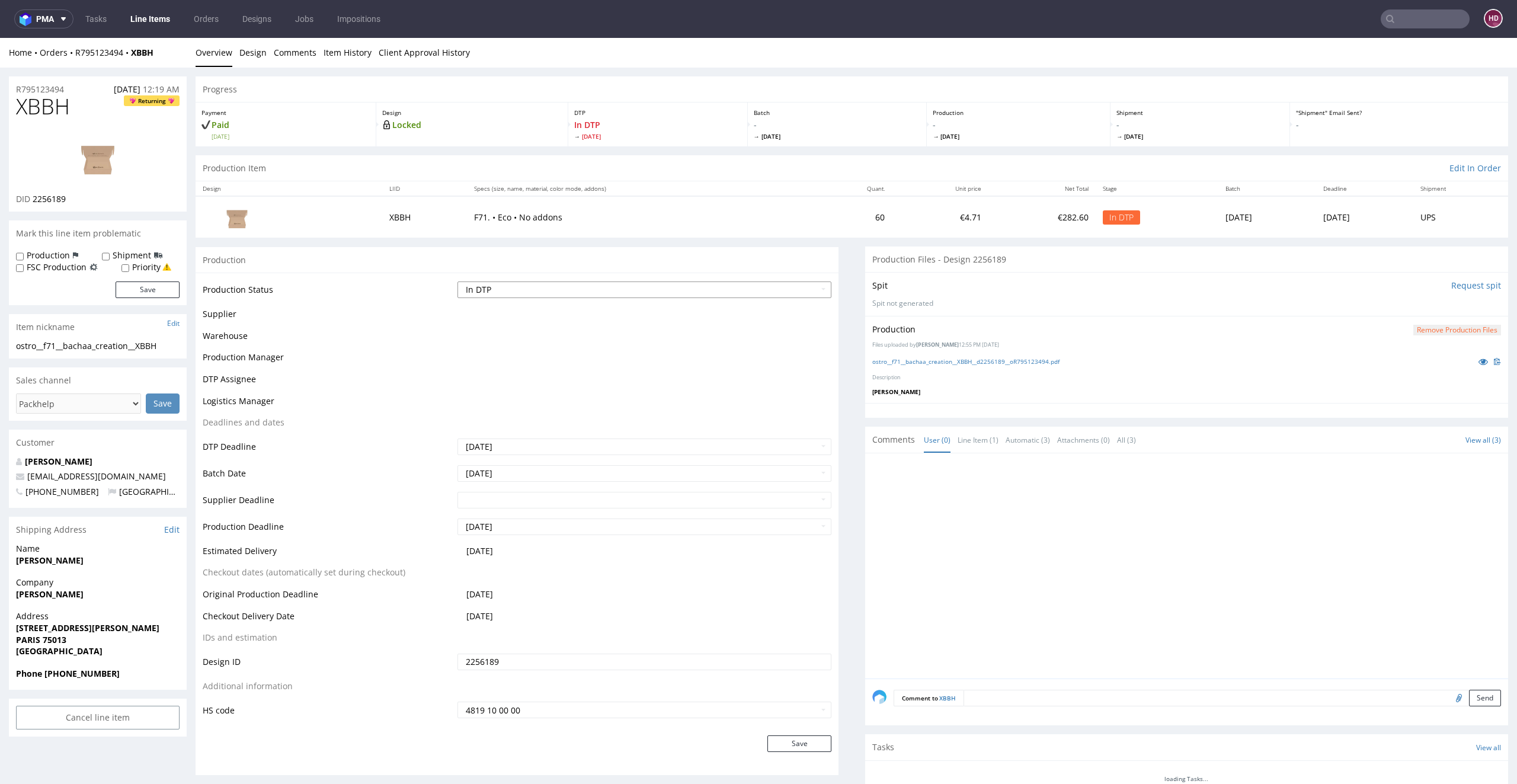
click at [637, 284] on select "Waiting for Artwork Waiting for Diecut Waiting for Mockup Waiting for DTP Waiti…" at bounding box center [644, 290] width 374 height 17
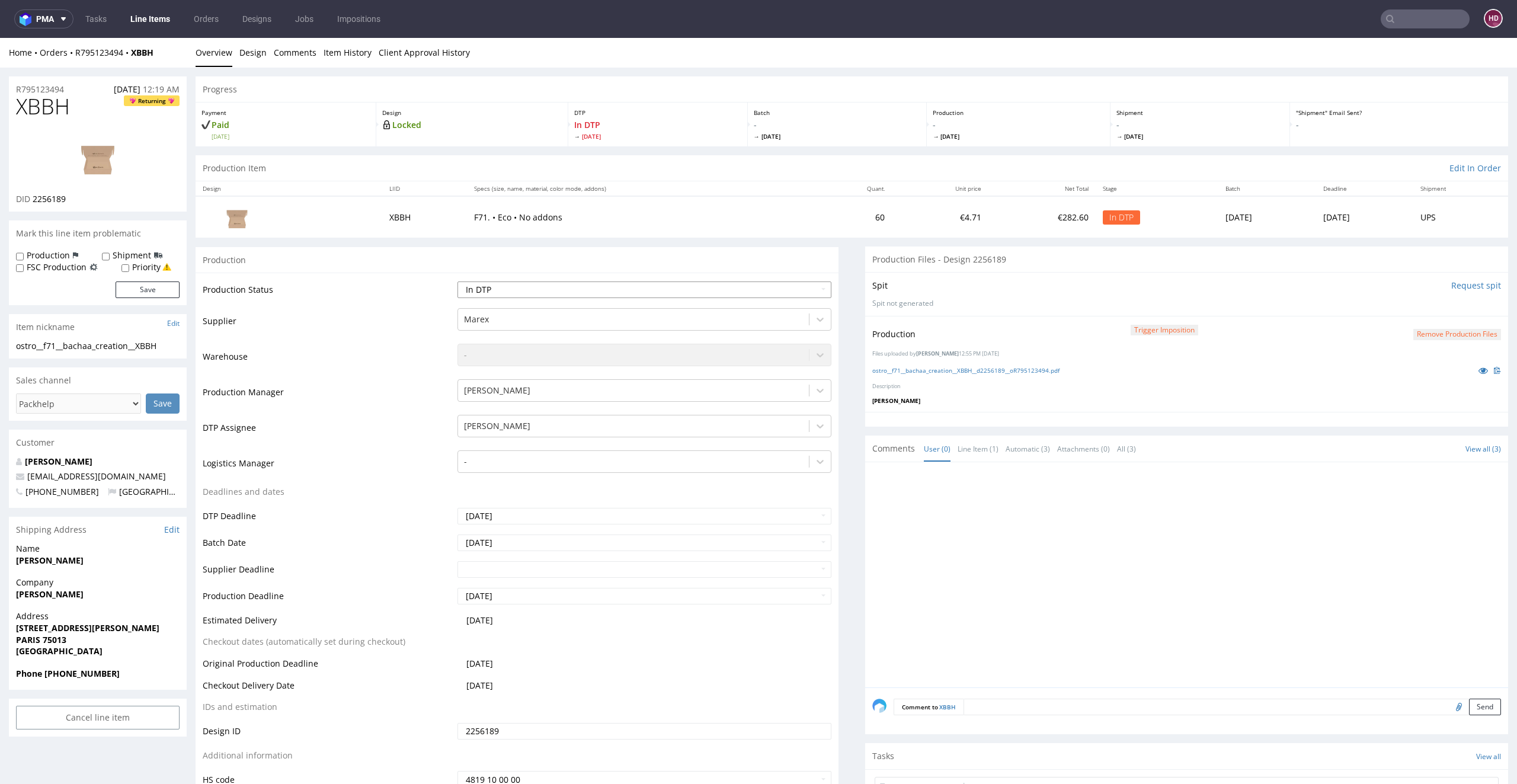
select select "dtp_production_ready"
click at [458, 282] on select "Waiting for Artwork Waiting for Diecut Waiting for Mockup Waiting for DTP Waiti…" at bounding box center [644, 290] width 374 height 17
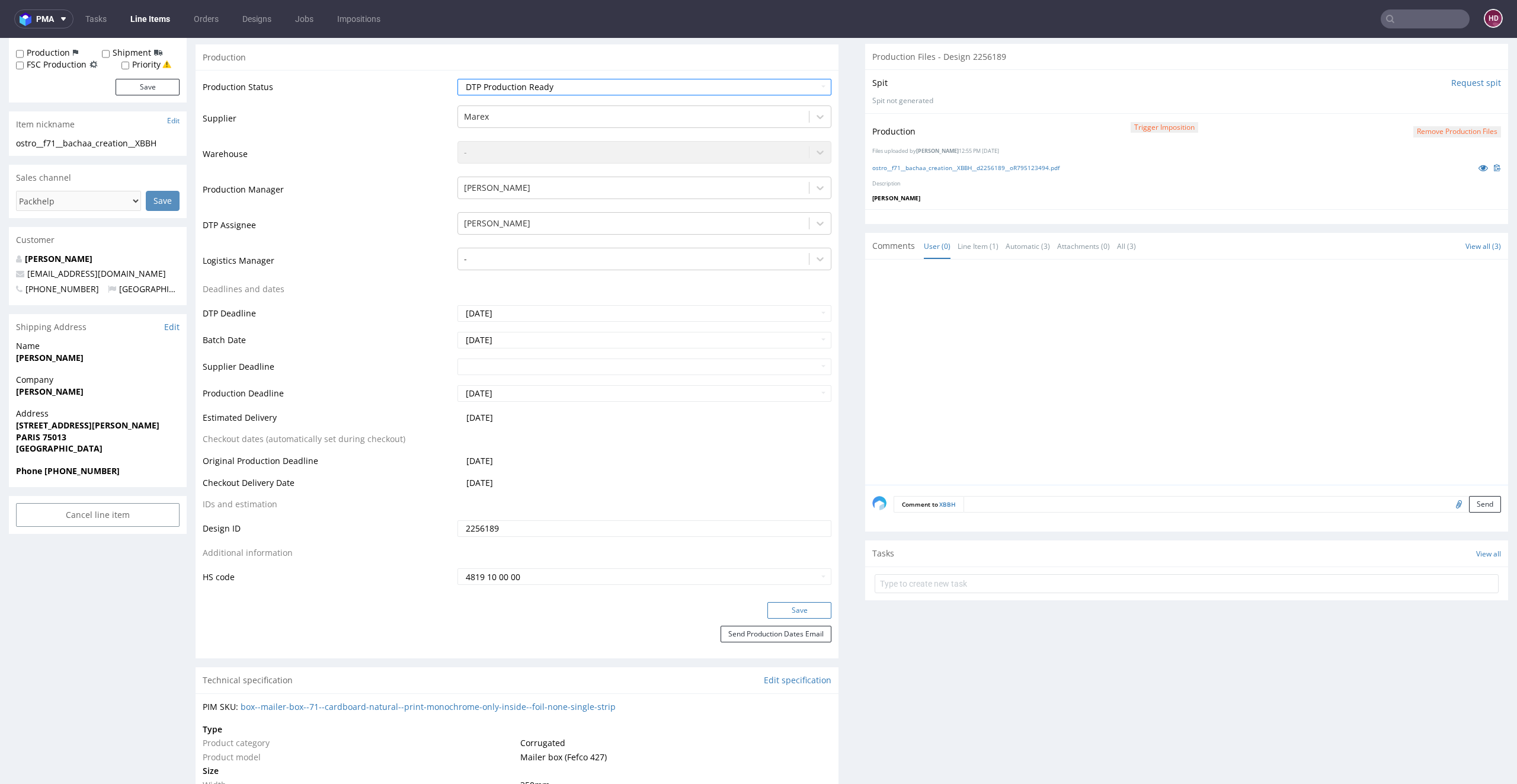
scroll to position [204, 0]
click at [782, 607] on button "Save" at bounding box center [799, 609] width 64 height 17
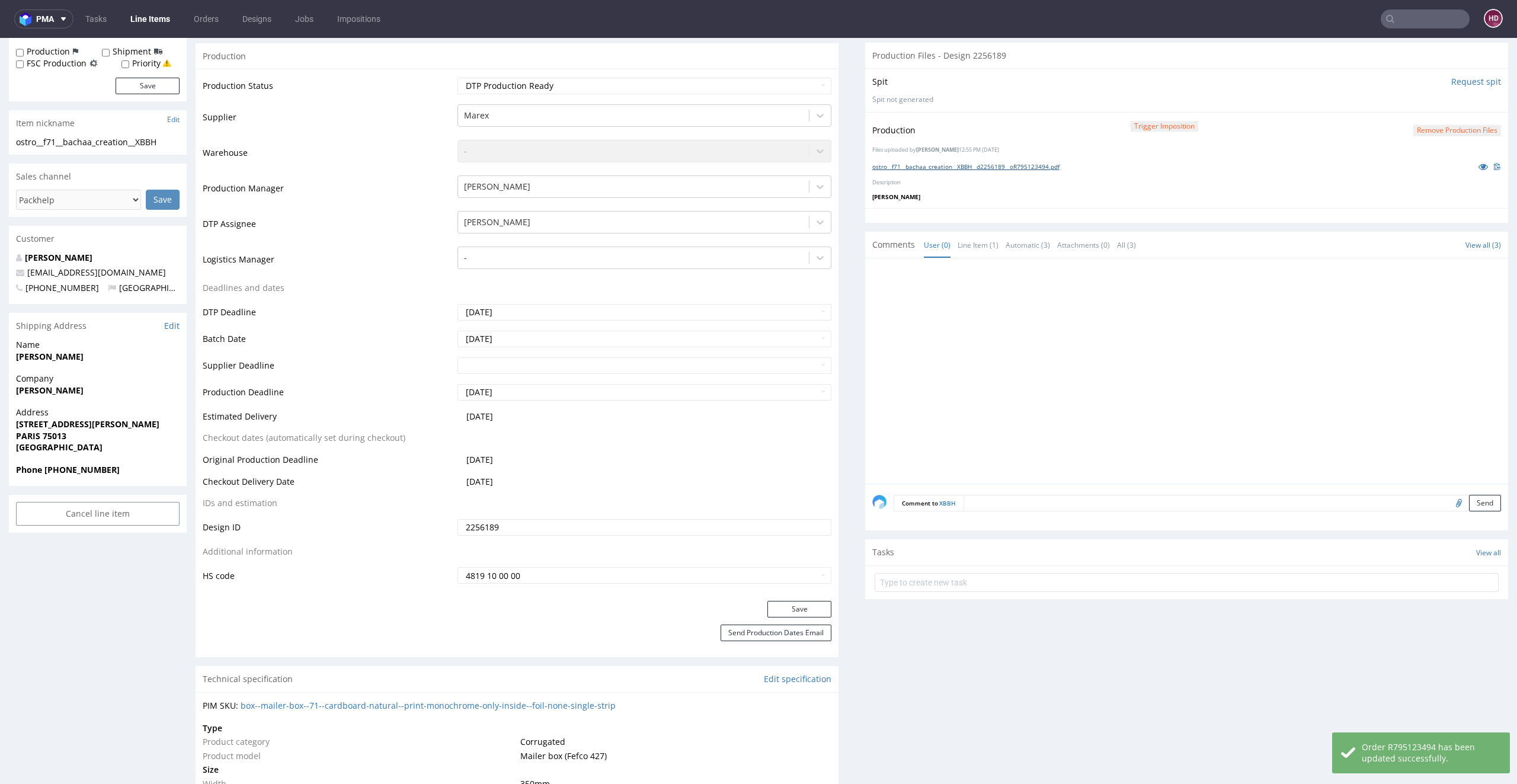
click at [958, 167] on link "ostro__f71__bachaa_creation__XBBH__d2256189__oR795123494.pdf" at bounding box center [966, 166] width 188 height 8
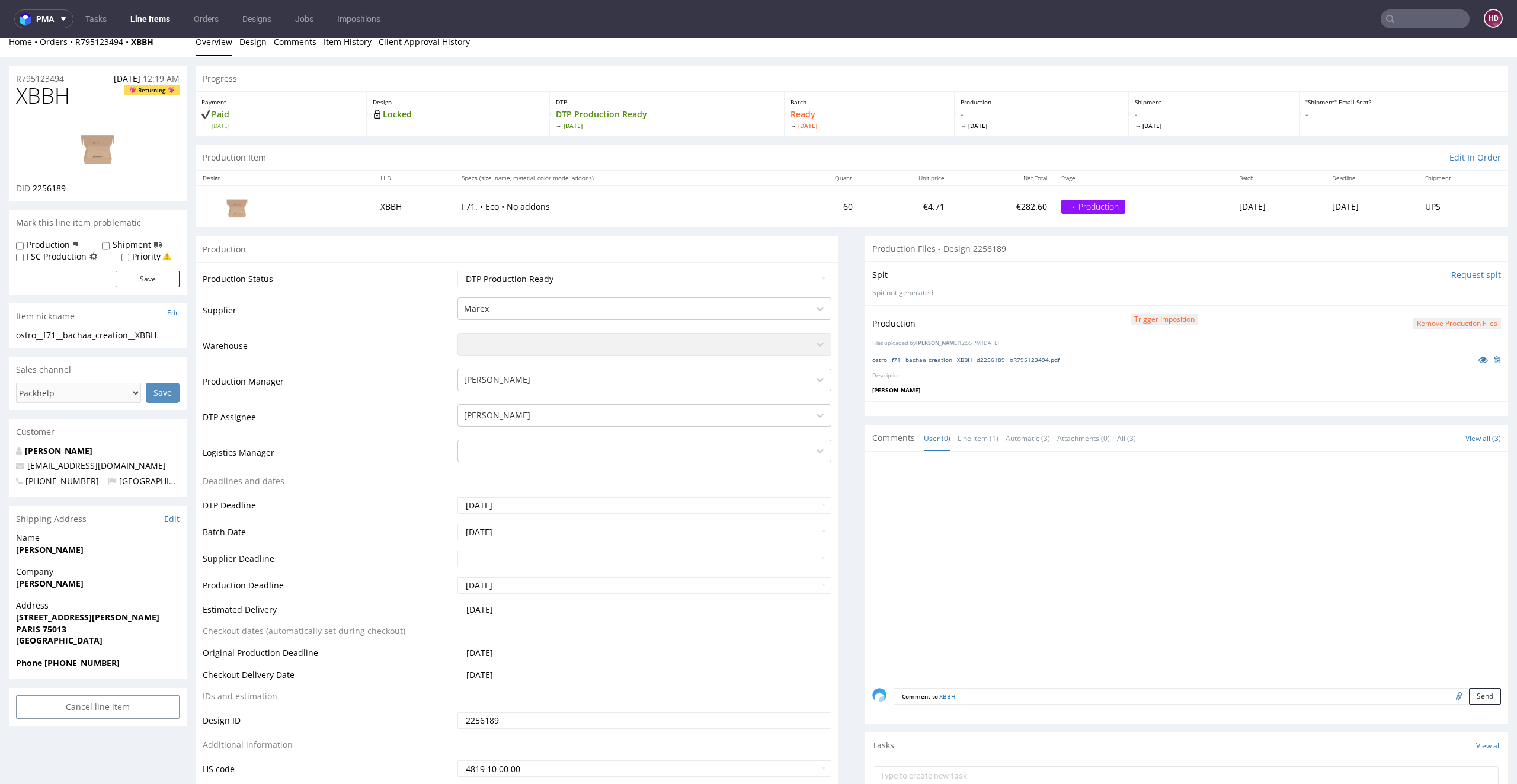
scroll to position [0, 0]
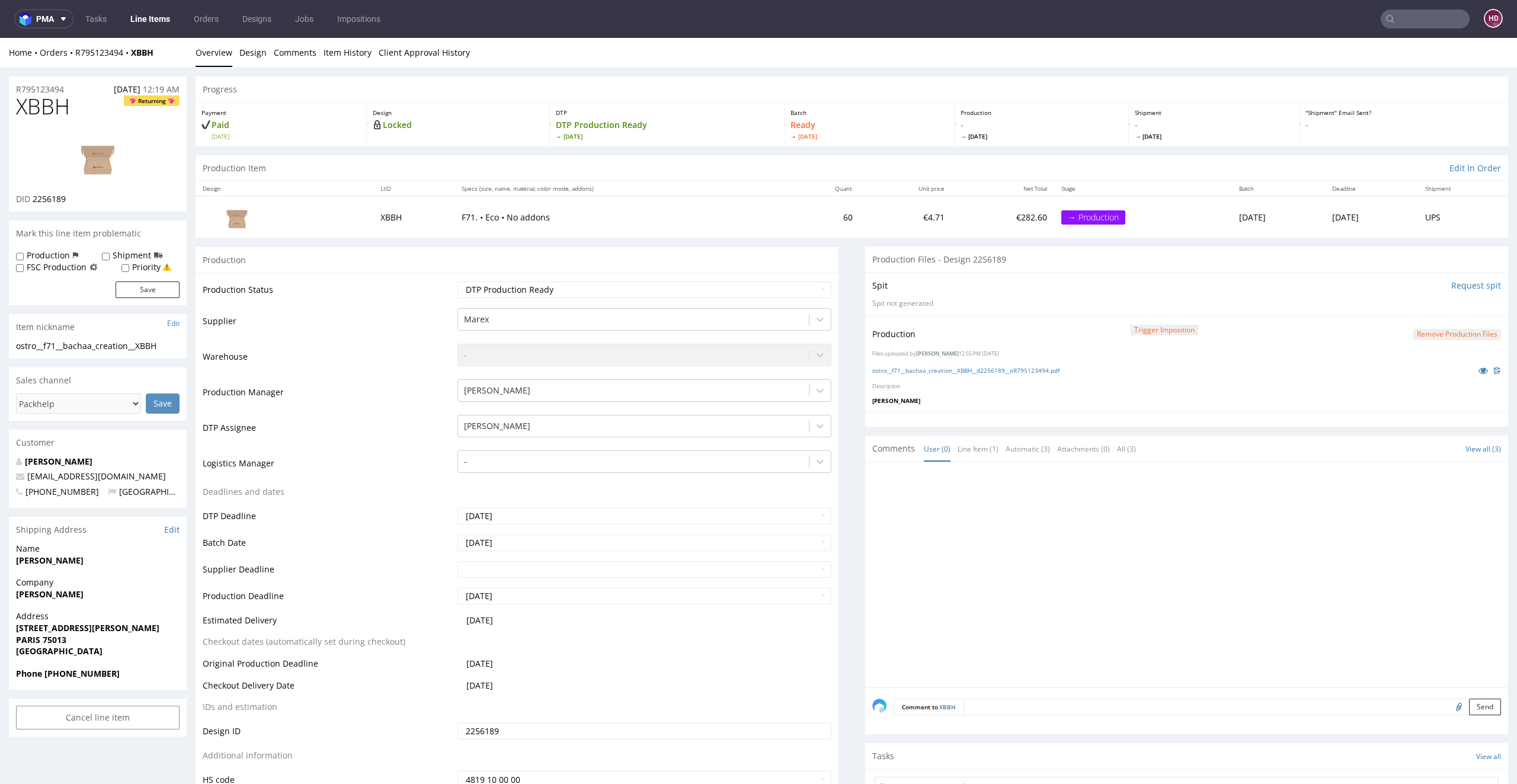
click at [144, 18] on link "Line Items" at bounding box center [150, 19] width 54 height 19
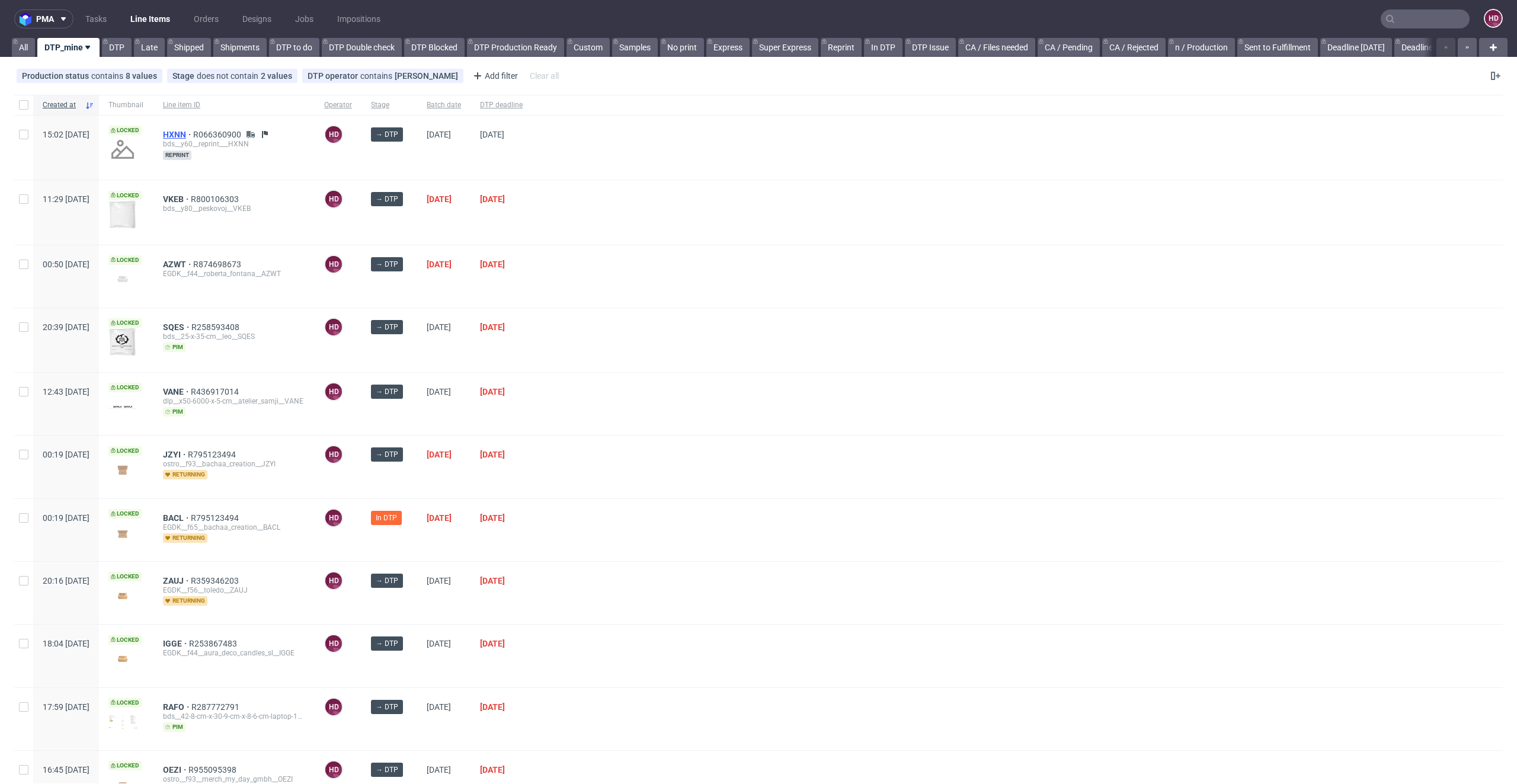
click at [193, 131] on span "HXNN" at bounding box center [178, 134] width 30 height 9
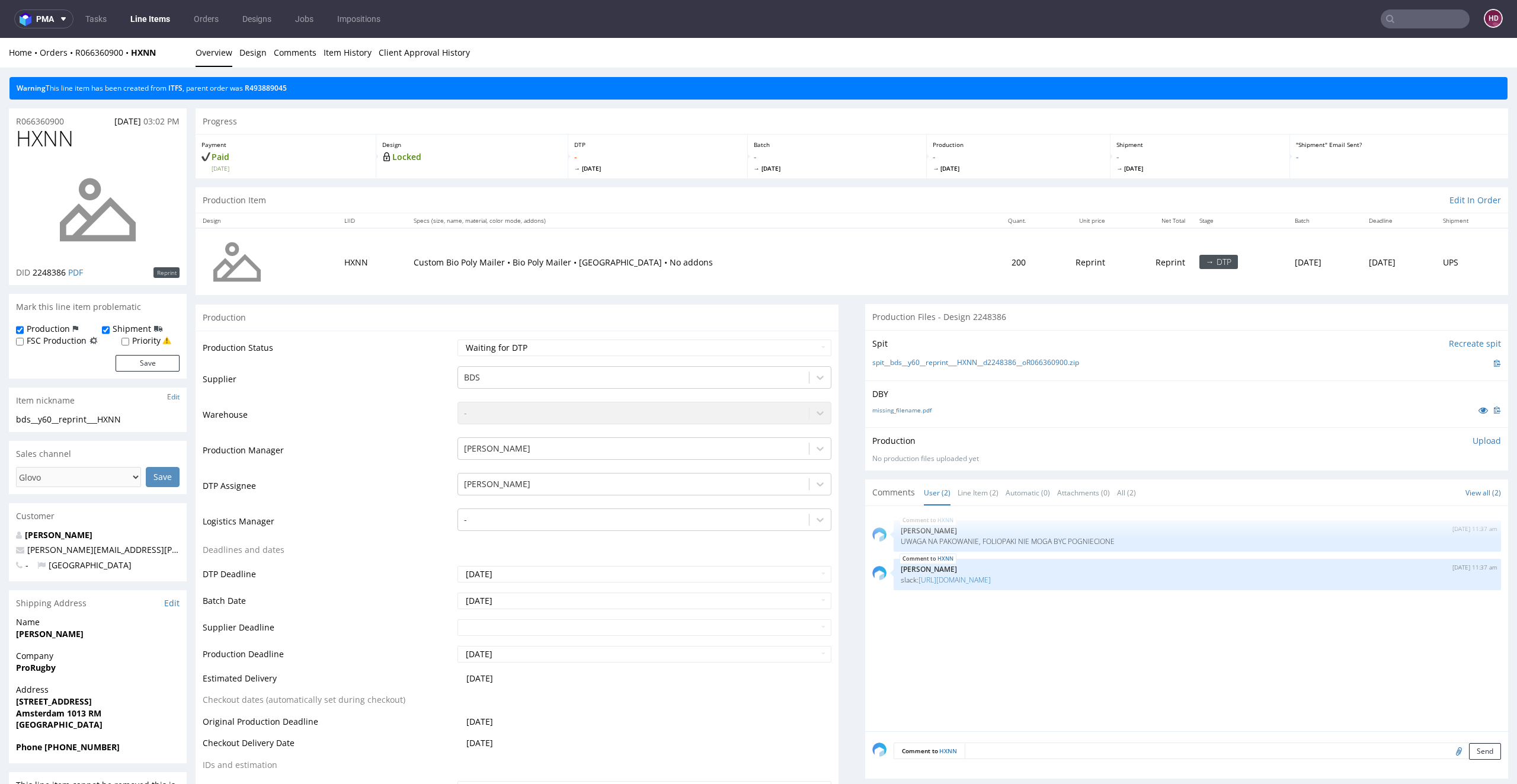
click at [139, 9] on link "Line Items" at bounding box center [150, 19] width 54 height 19
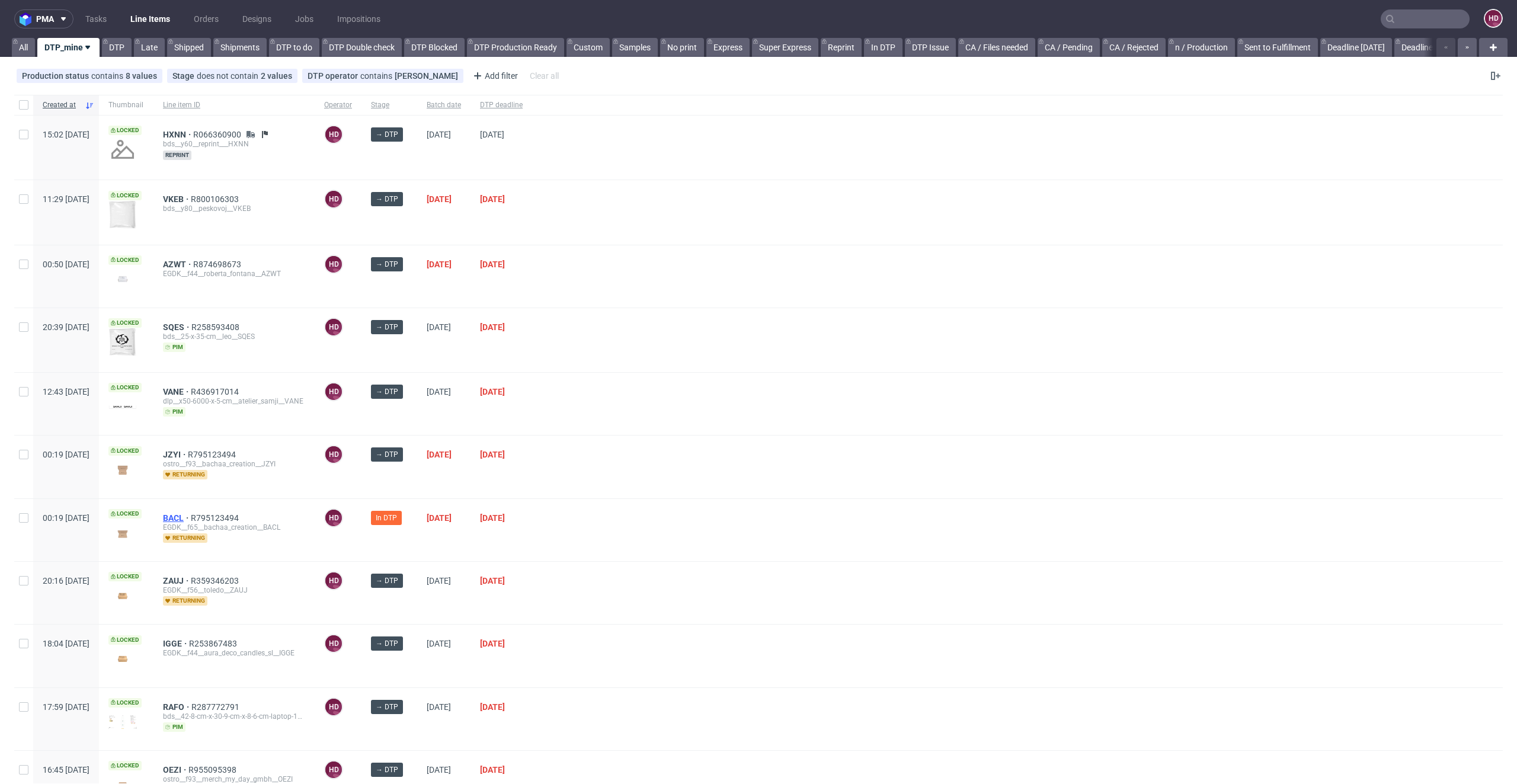
click at [191, 517] on span "BACL" at bounding box center [177, 518] width 28 height 9
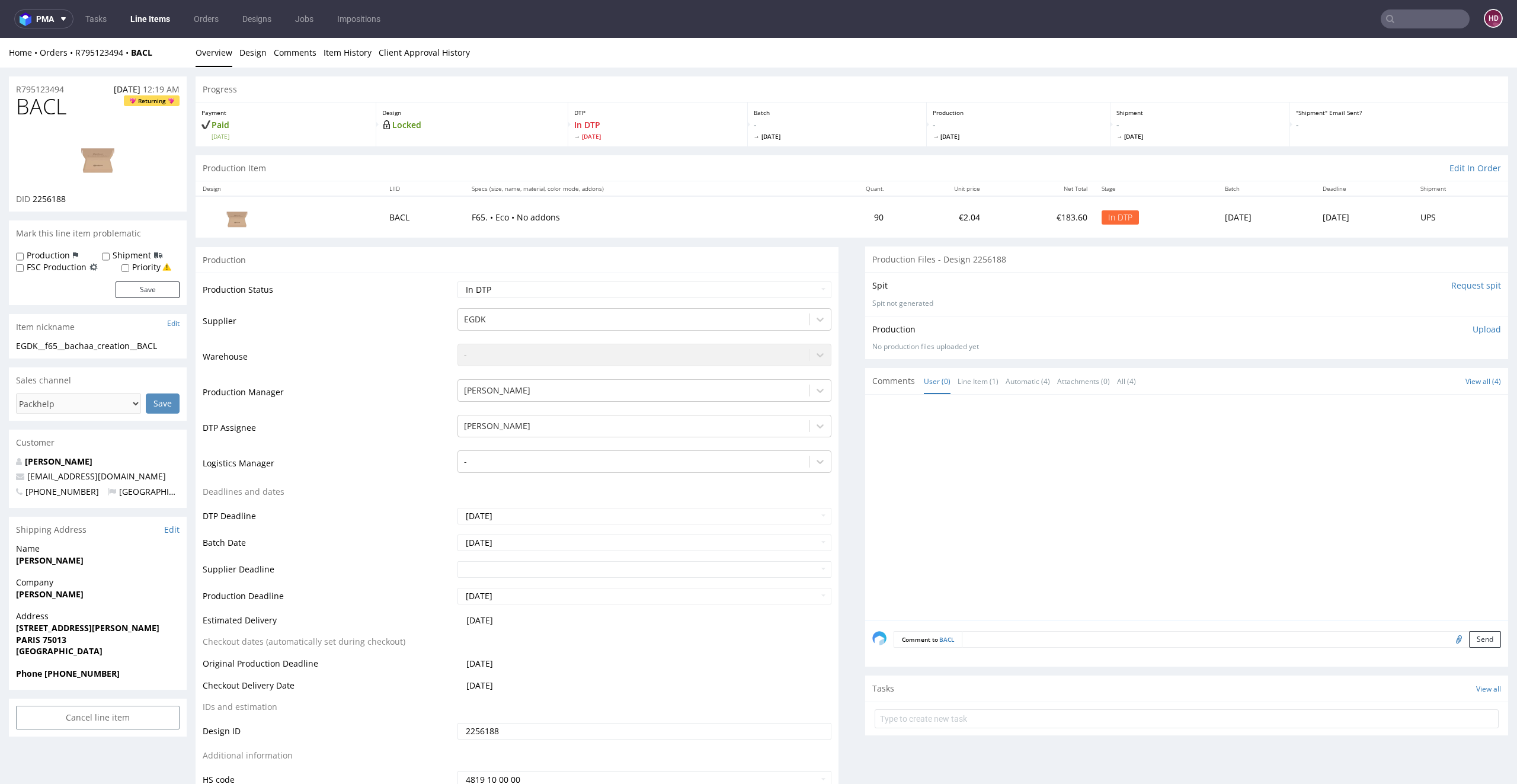
click at [202, 50] on link "Overview" at bounding box center [214, 52] width 37 height 29
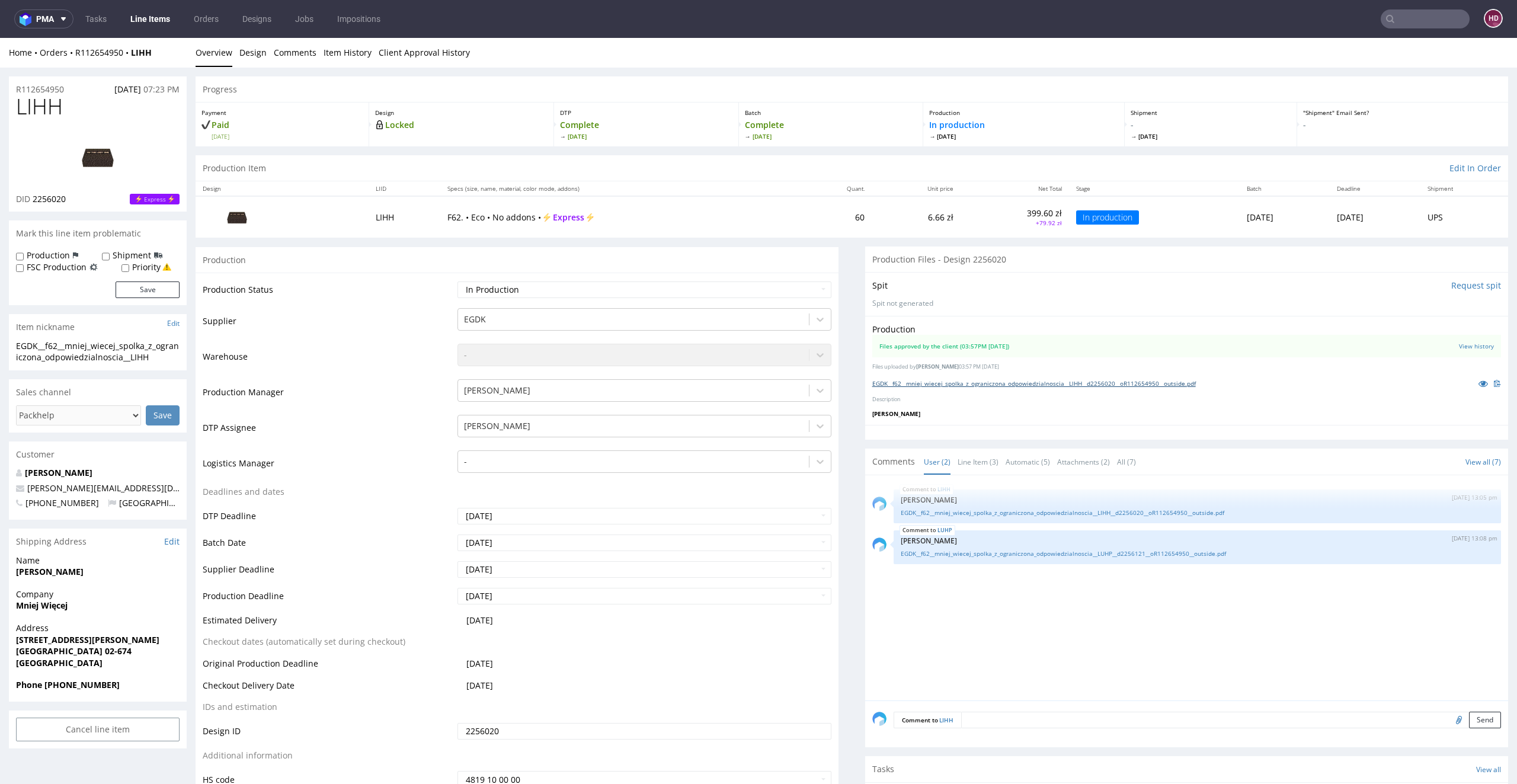
click at [907, 380] on link "EGDK__f62__mniej_wiecej_spolka_z_ograniczona_odpowiedzialnoscia__LIHH__d2256020…" at bounding box center [1034, 383] width 324 height 8
click at [1083, 554] on link "EGDK__f62__mniej_wiecej_spolka_z_ograniczona_odpowiedzialnoscia__LUHP__d2256121…" at bounding box center [1197, 554] width 593 height 9
click at [1214, 505] on link "EGDK__f62__mniej_wiecej_spolka_z_ograniczona_odpowiedzialnoscia__LIHH__d2256020…" at bounding box center [1197, 510] width 593 height 9
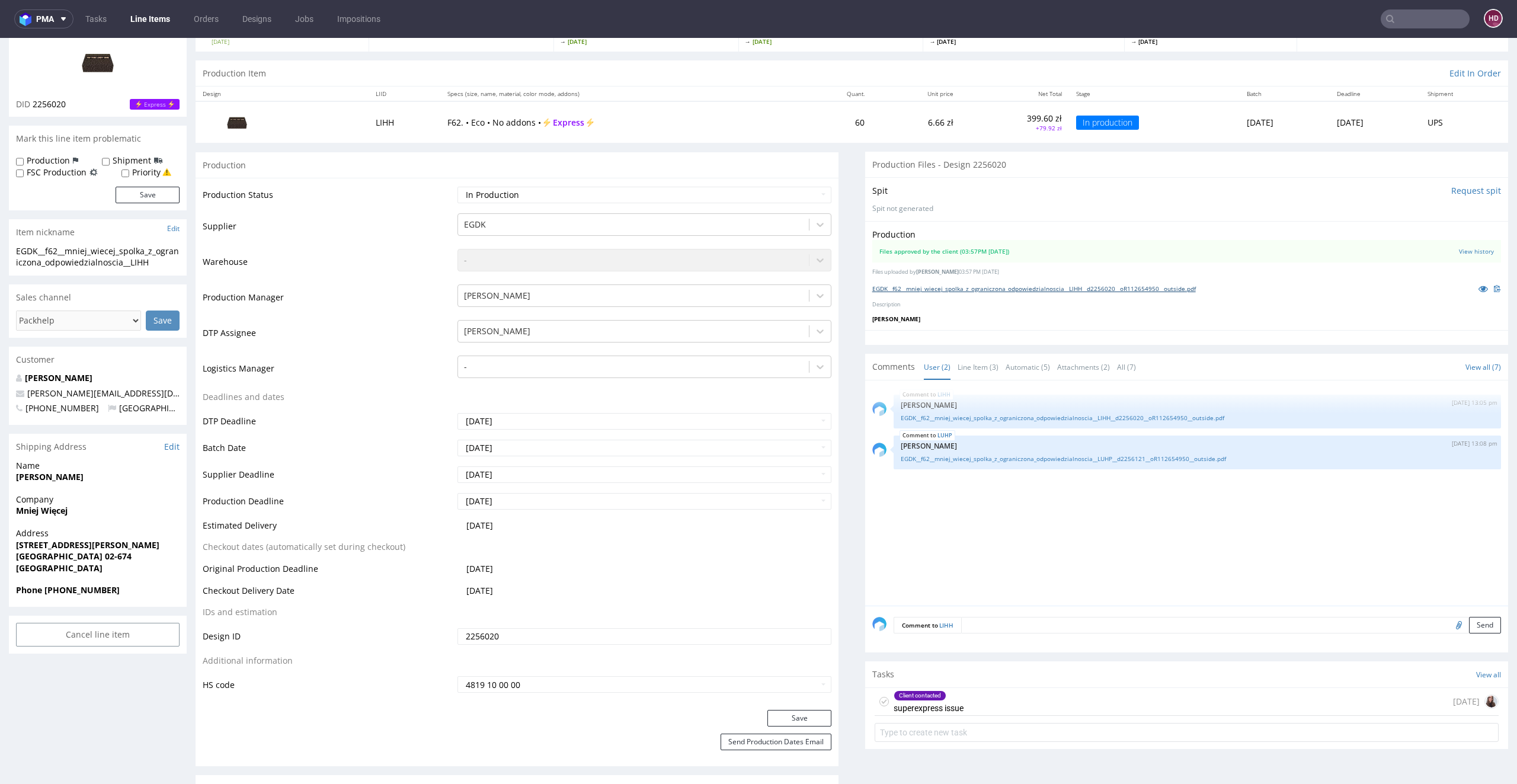
scroll to position [250, 0]
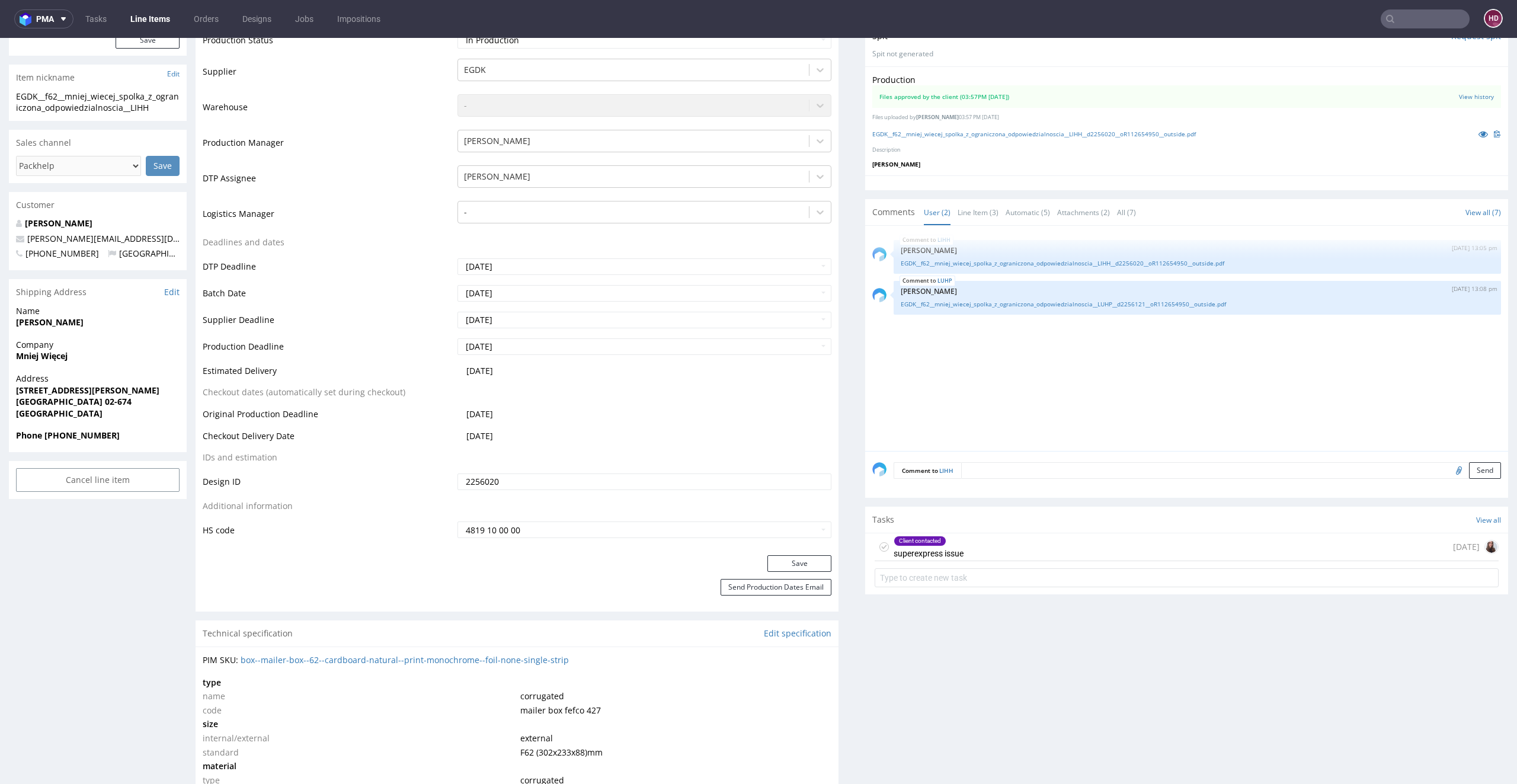
click at [986, 546] on div "Client contacted superexpress issue [DATE]" at bounding box center [1187, 547] width 624 height 28
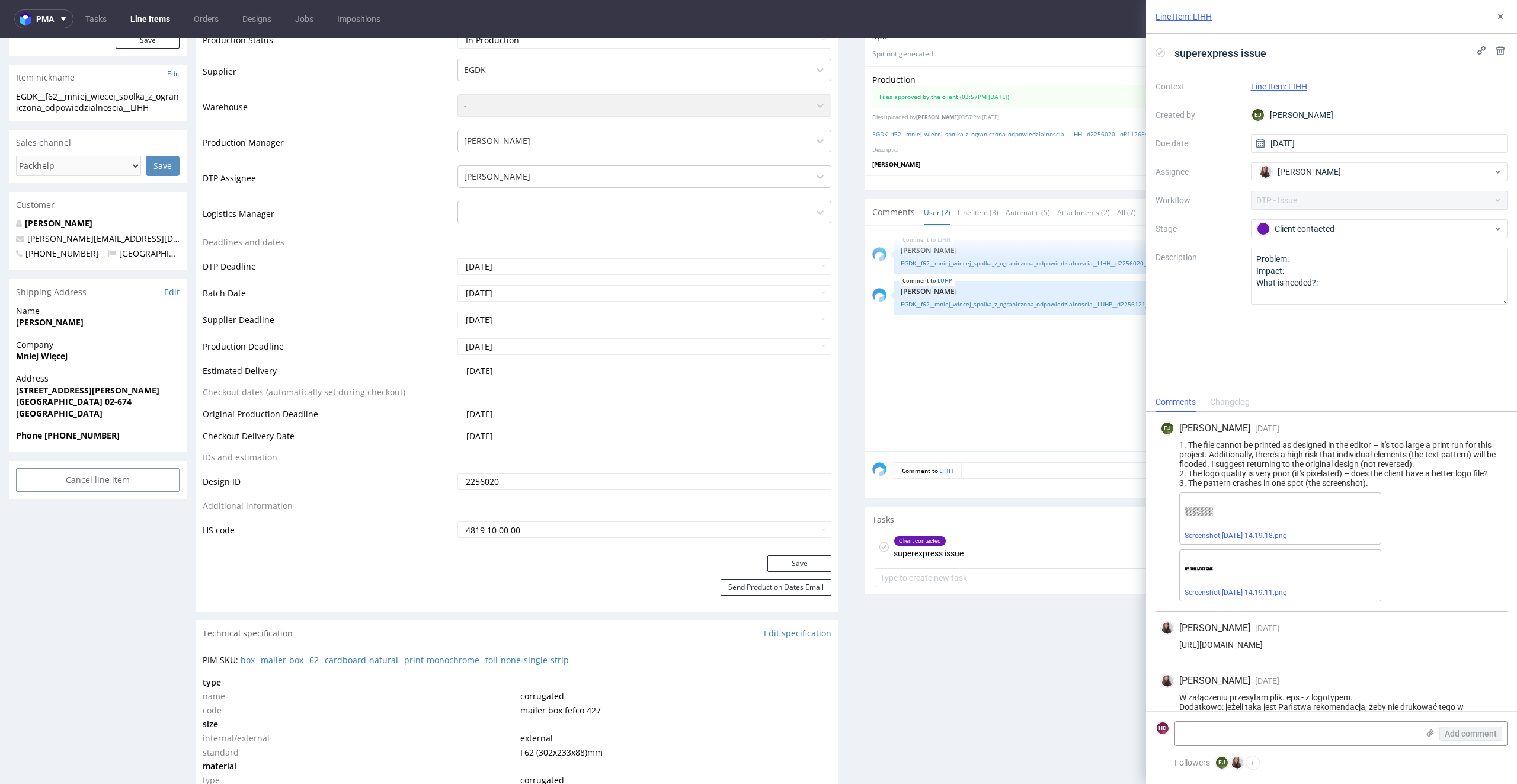
scroll to position [49, 0]
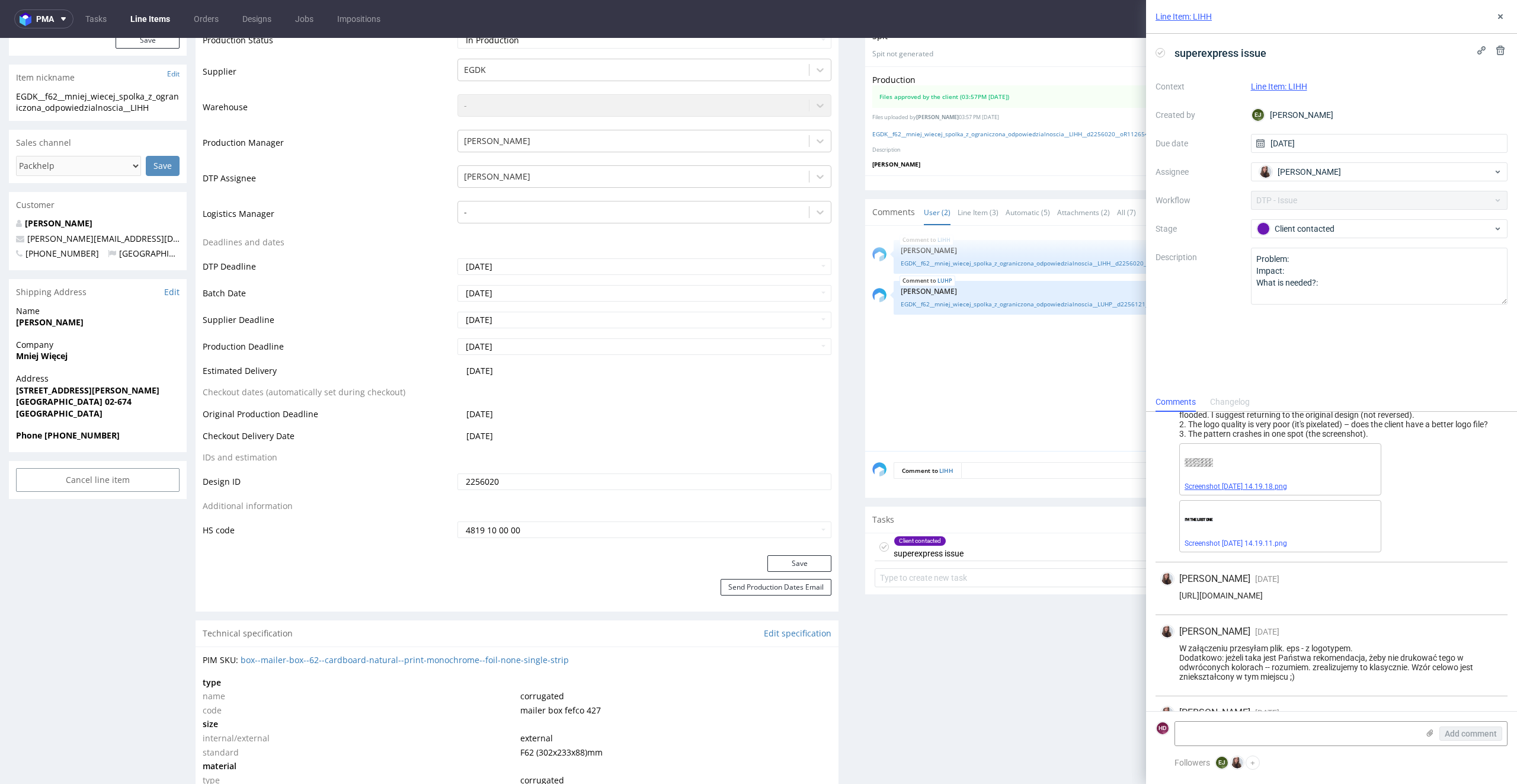
click at [1191, 491] on link "Screenshot [DATE] 14.19.18.png" at bounding box center [1236, 486] width 103 height 8
click at [1500, 17] on use at bounding box center [1500, 17] width 5 height 5
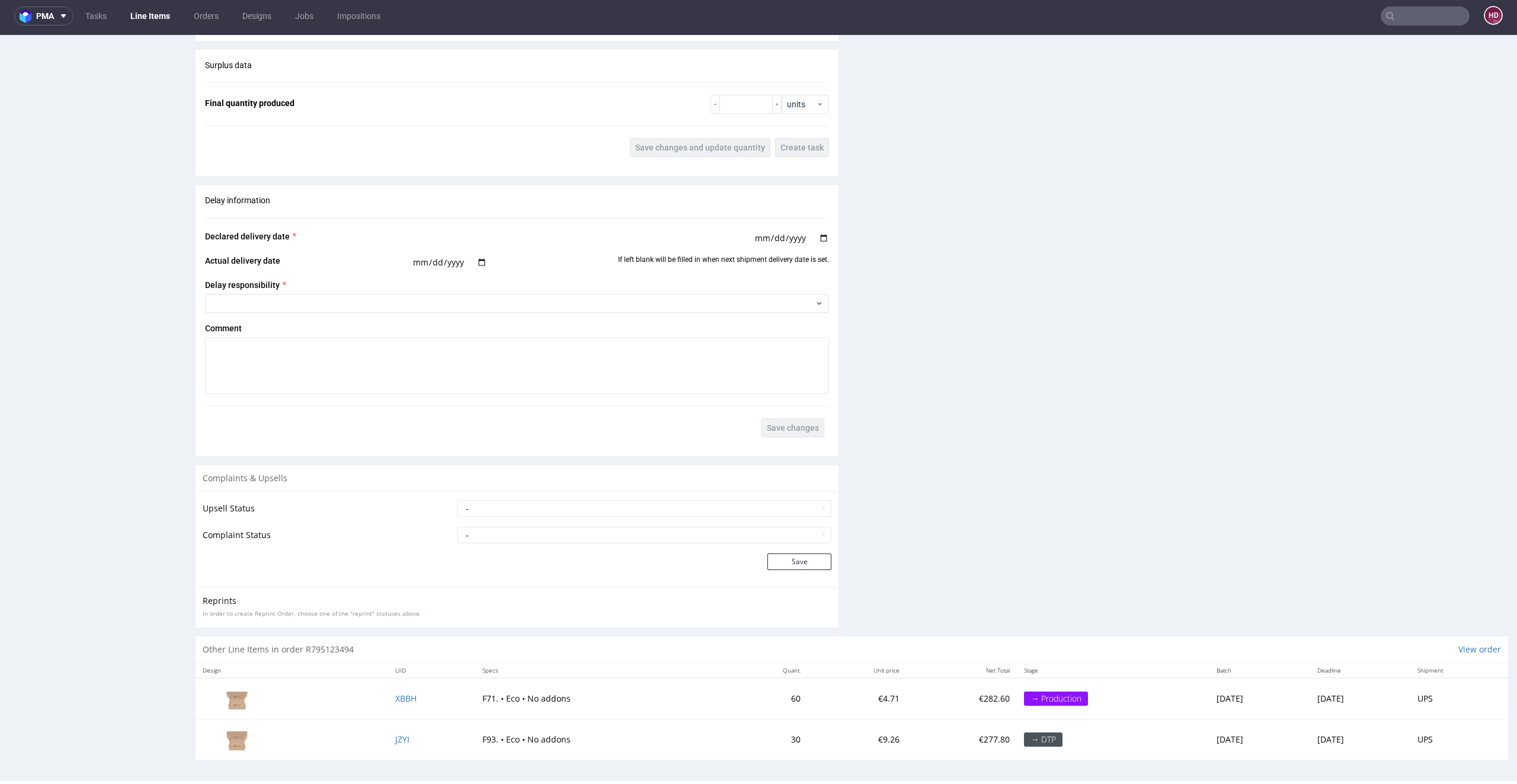
scroll to position [1438, 0]
click at [395, 737] on span "JZYI" at bounding box center [403, 743] width 14 height 12
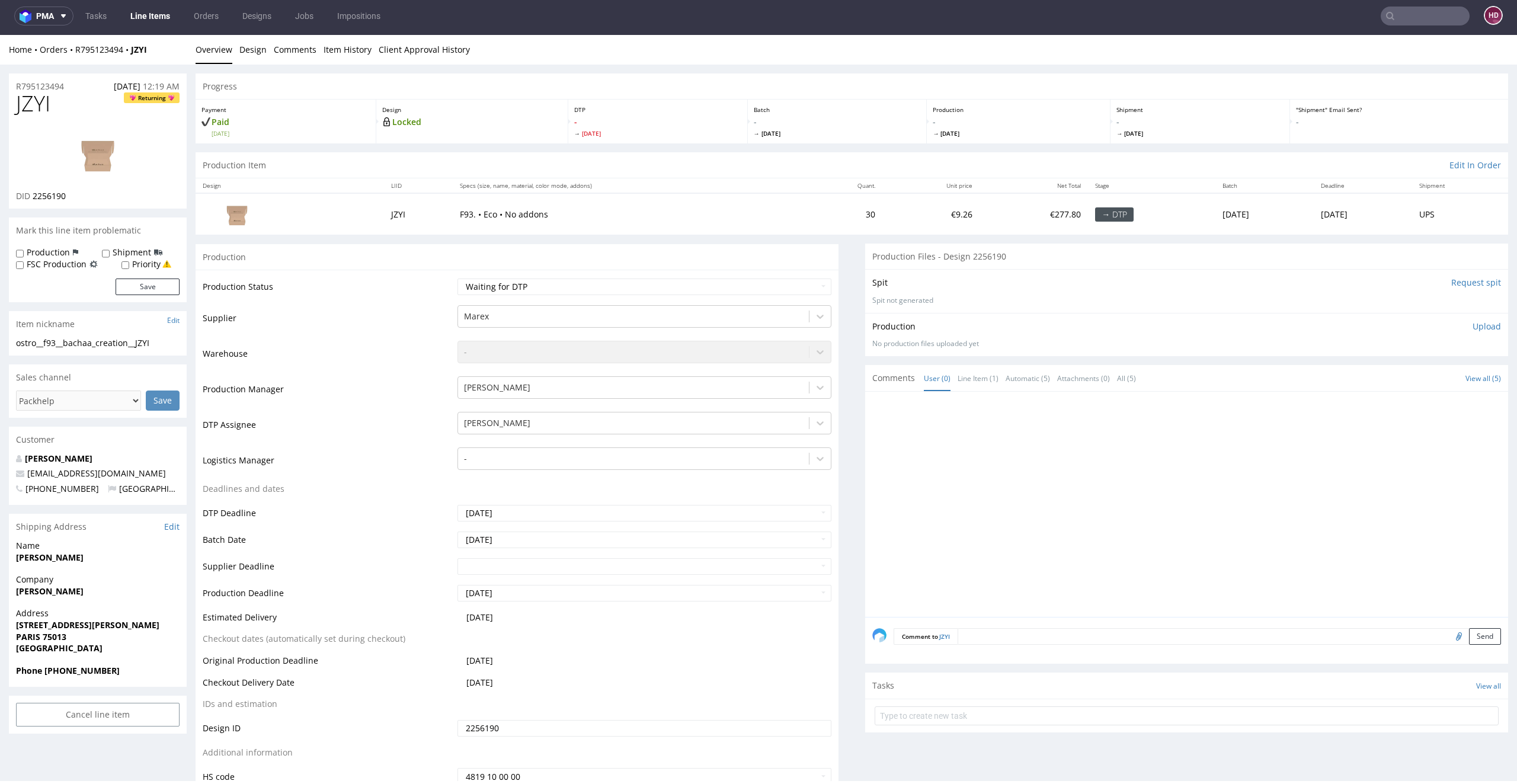
click at [492, 295] on td "Waiting for Artwork Waiting for Diecut Waiting for Mockup Waiting for DTP Waiti…" at bounding box center [643, 290] width 377 height 27
click at [495, 288] on select "Waiting for Artwork Waiting for Diecut Waiting for Mockup Waiting for DTP Waiti…" at bounding box center [644, 287] width 374 height 17
select select "dtp_in_process"
click at [458, 279] on select "Waiting for Artwork Waiting for Diecut Waiting for Mockup Waiting for DTP Waiti…" at bounding box center [644, 287] width 374 height 17
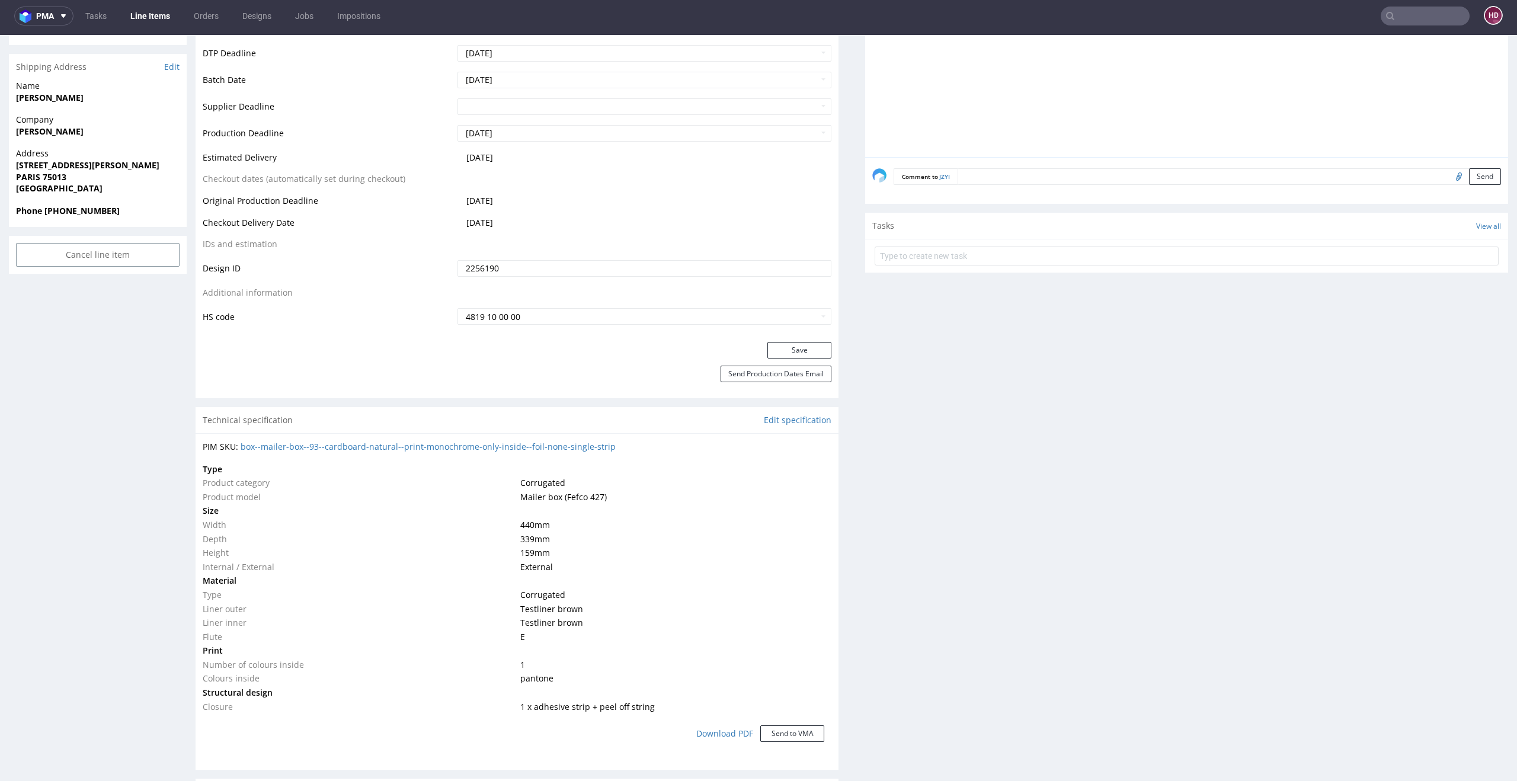
scroll to position [457, 0]
click at [782, 348] on button "Save" at bounding box center [799, 353] width 64 height 17
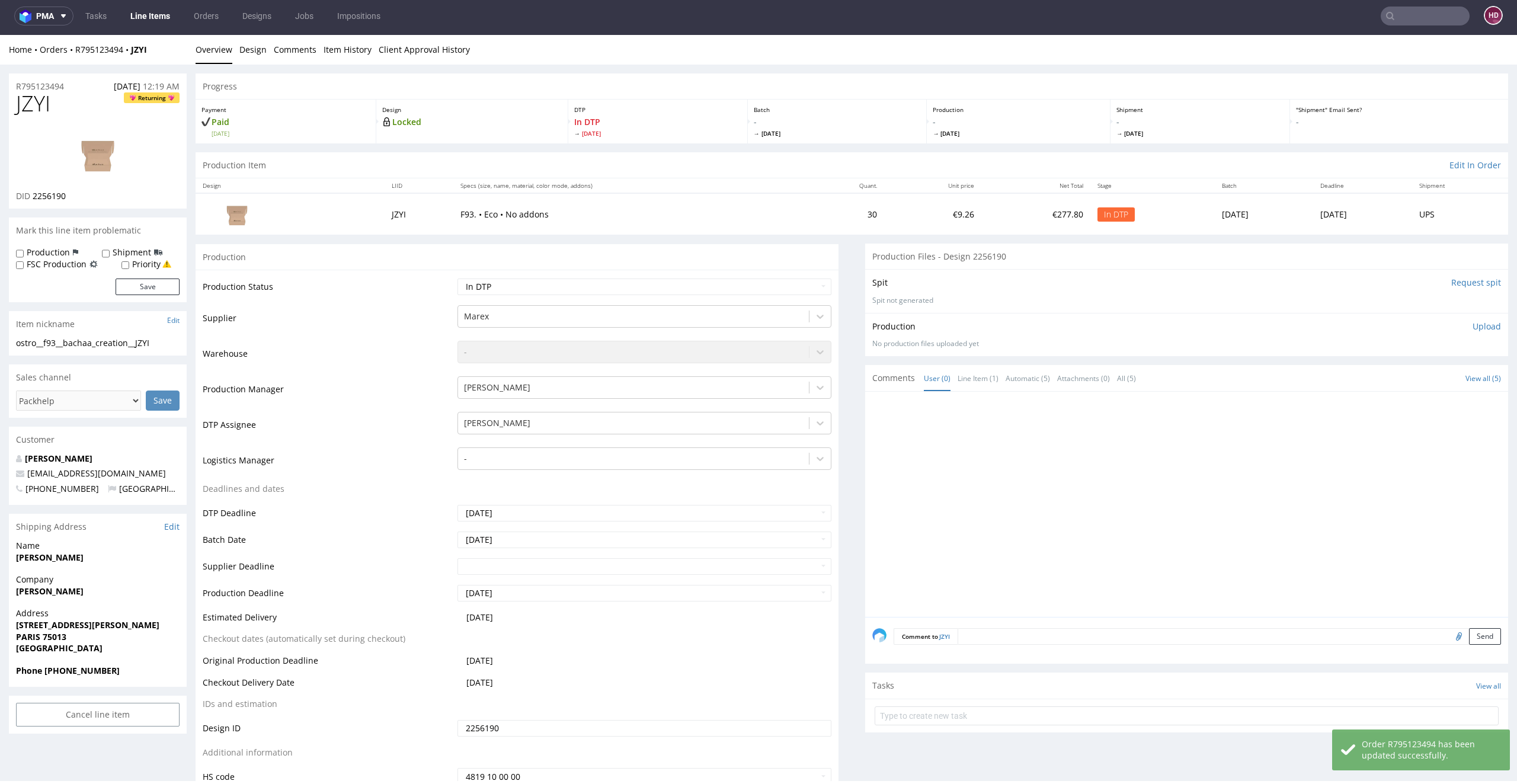
scroll to position [0, 0]
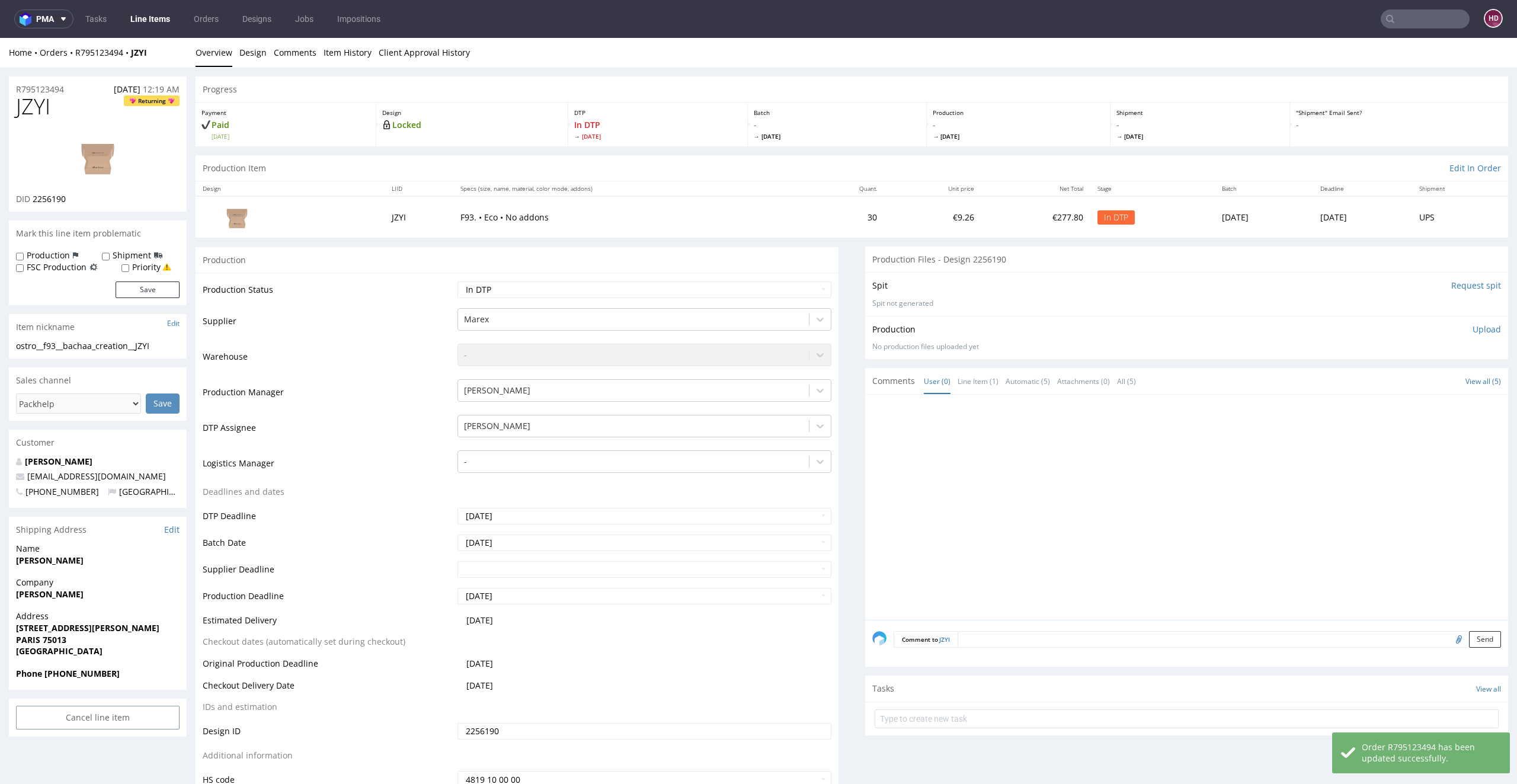
click at [109, 152] on img at bounding box center [98, 157] width 95 height 54
click at [169, 347] on div "ostro__f93__bachaa_creation__JZYI" at bounding box center [98, 346] width 164 height 12
drag, startPoint x: 96, startPoint y: 342, endPoint x: 0, endPoint y: 334, distance: 96.3
copy section "ostro__f93__bachaa_creation__JZYI"
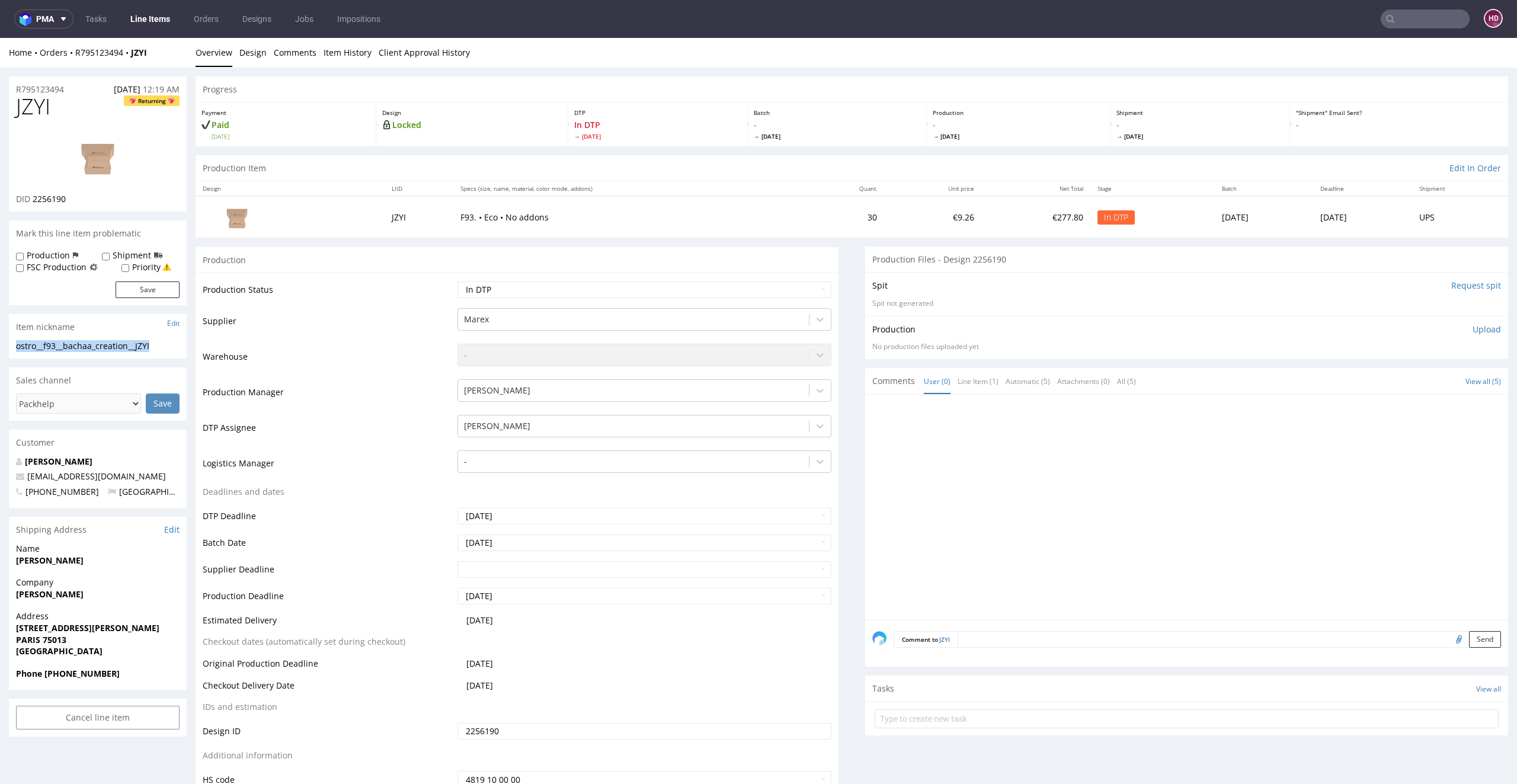
click at [72, 88] on div "R795123494 03.09.2025 12:19 AM" at bounding box center [98, 86] width 178 height 19
drag, startPoint x: 67, startPoint y: 88, endPoint x: 0, endPoint y: 93, distance: 67.2
copy p "R795123494"
drag, startPoint x: 76, startPoint y: 199, endPoint x: 38, endPoint y: 198, distance: 38.0
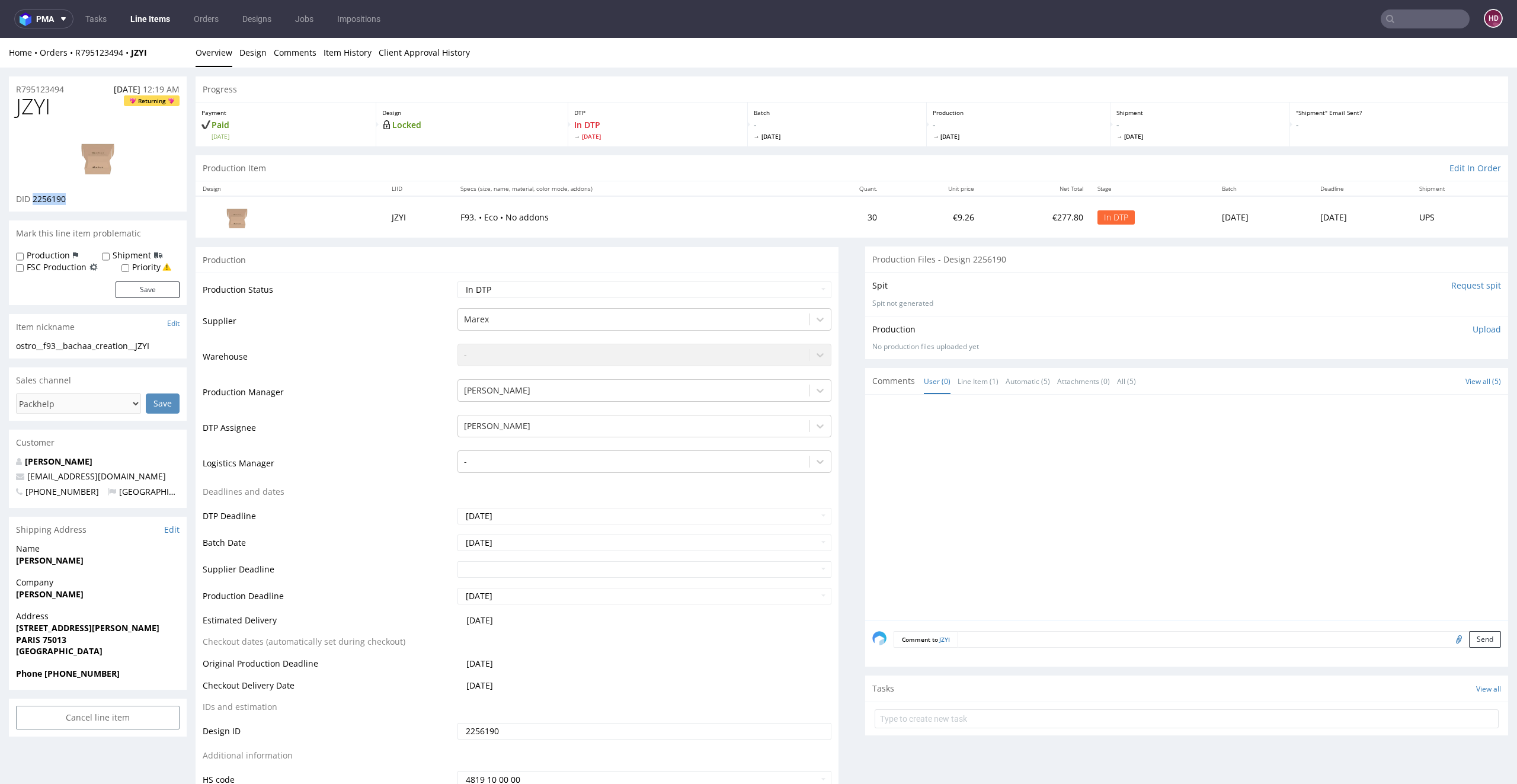
click at [33, 194] on div "DID 2256190" at bounding box center [98, 199] width 164 height 12
copy span "2256190"
drag, startPoint x: 13, startPoint y: 110, endPoint x: 0, endPoint y: 110, distance: 13.0
copy span "JZYI"
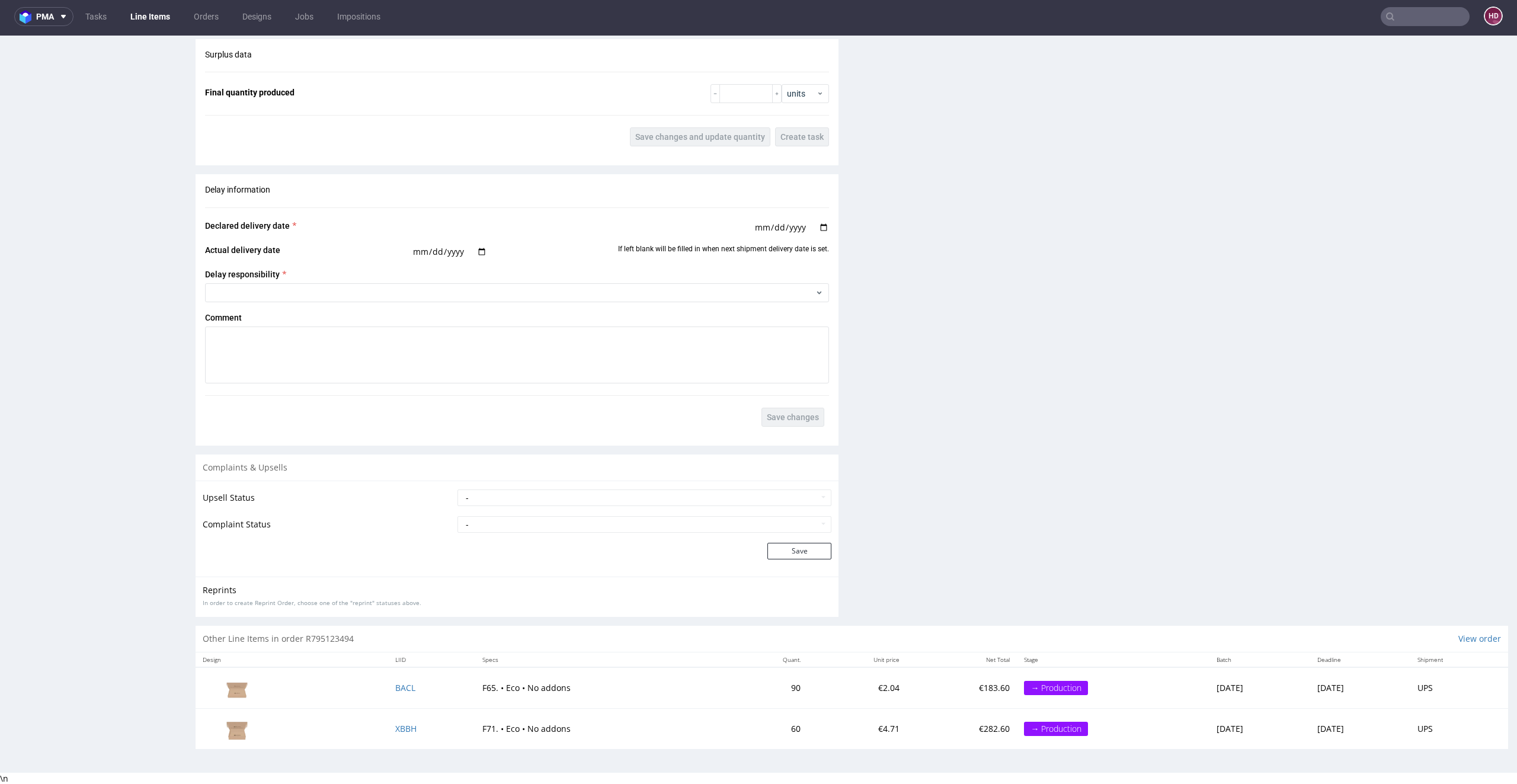
scroll to position [3, 0]
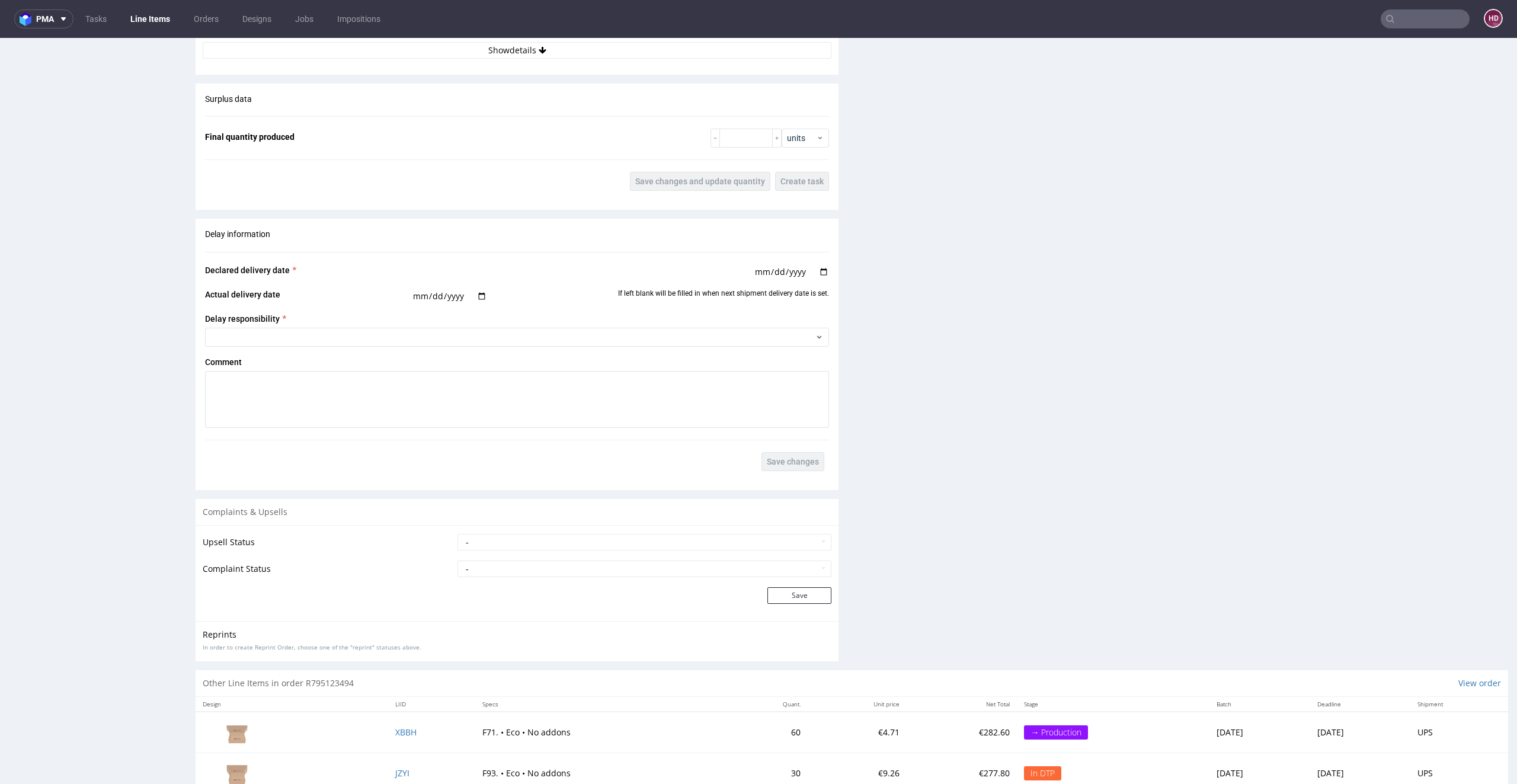
scroll to position [1442, 0]
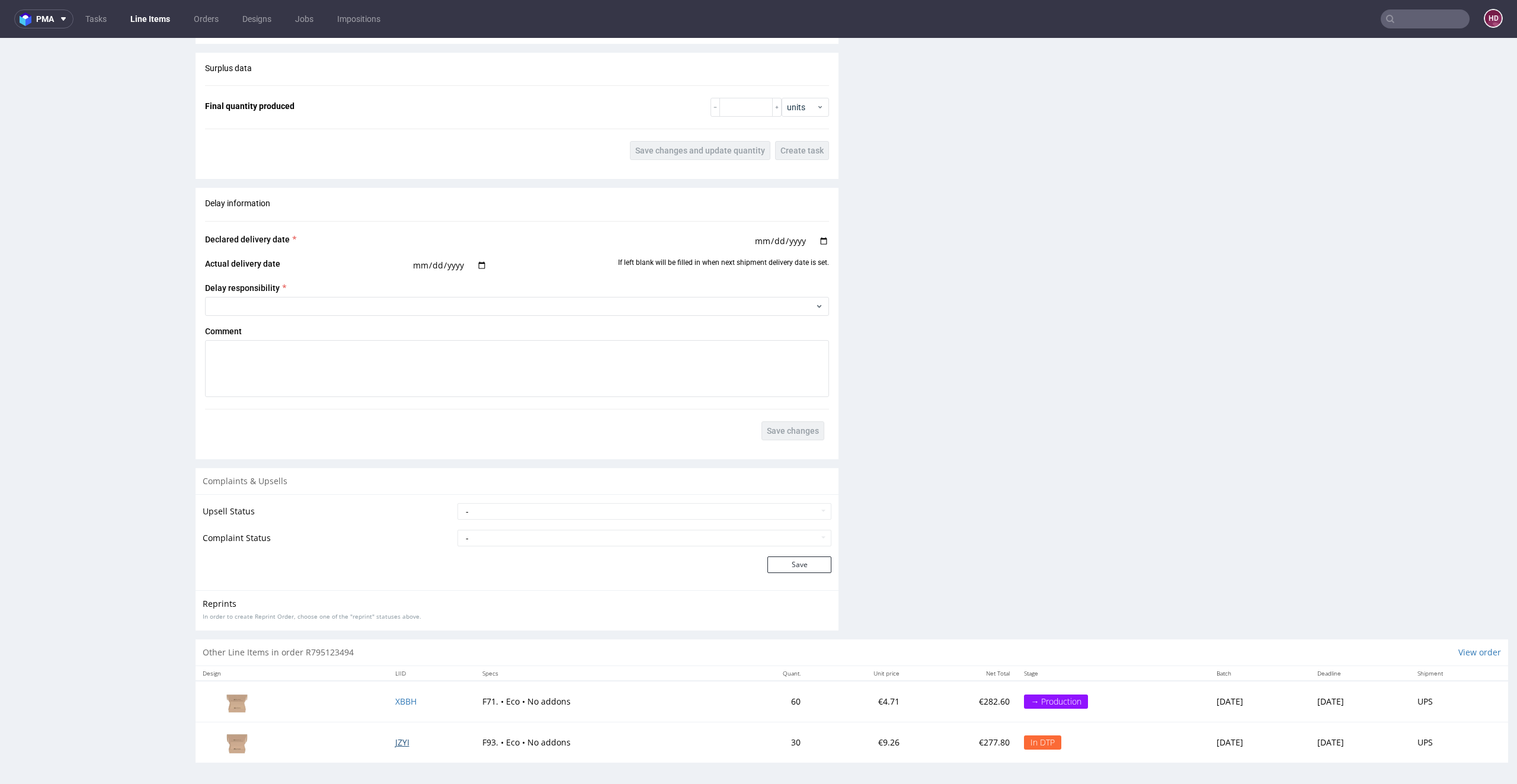
click at [395, 743] on span "JZYI" at bounding box center [403, 742] width 14 height 12
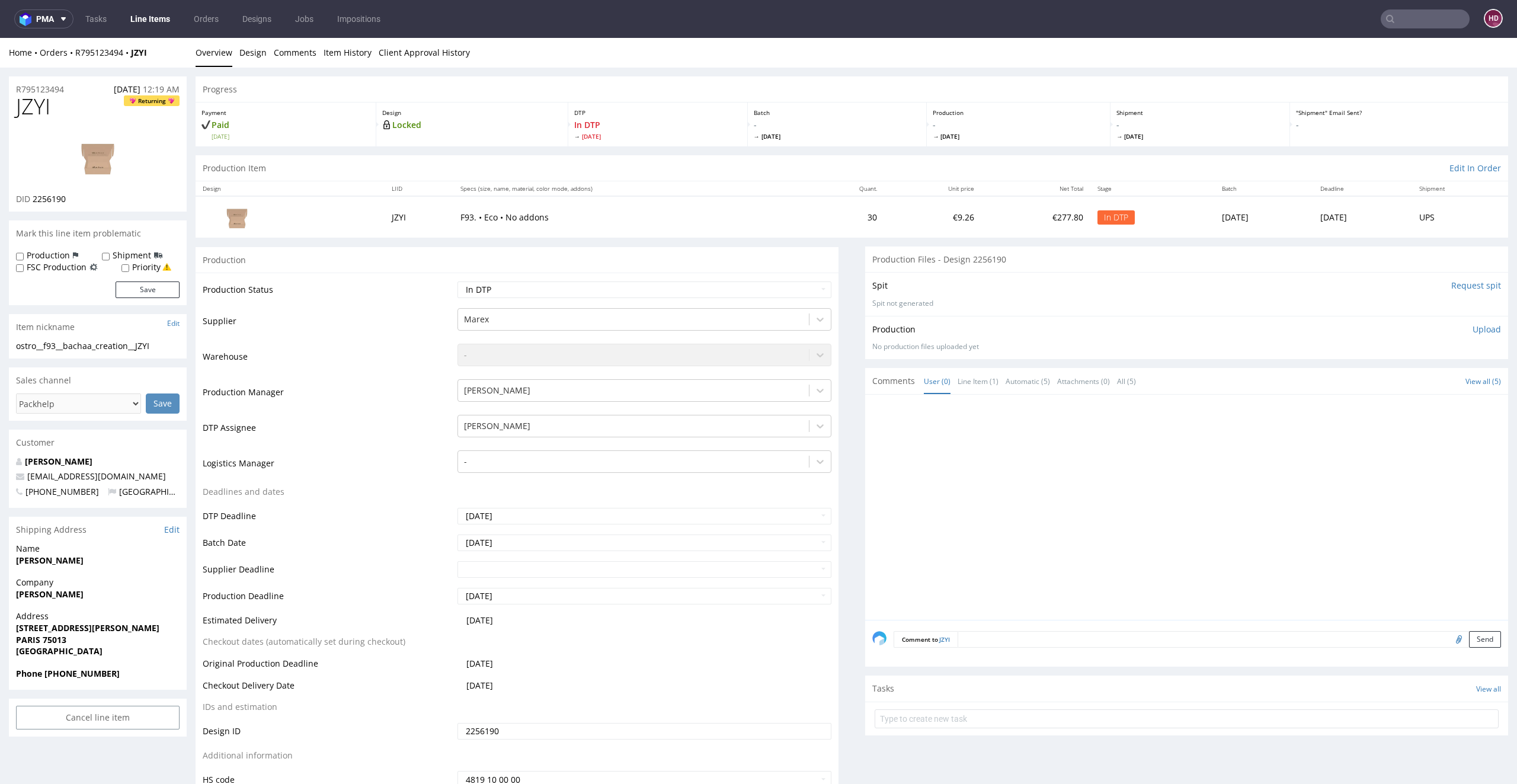
click at [1473, 329] on p "Upload" at bounding box center [1487, 329] width 28 height 12
click at [1468, 329] on div "Production Upload" at bounding box center [1187, 329] width 629 height 12
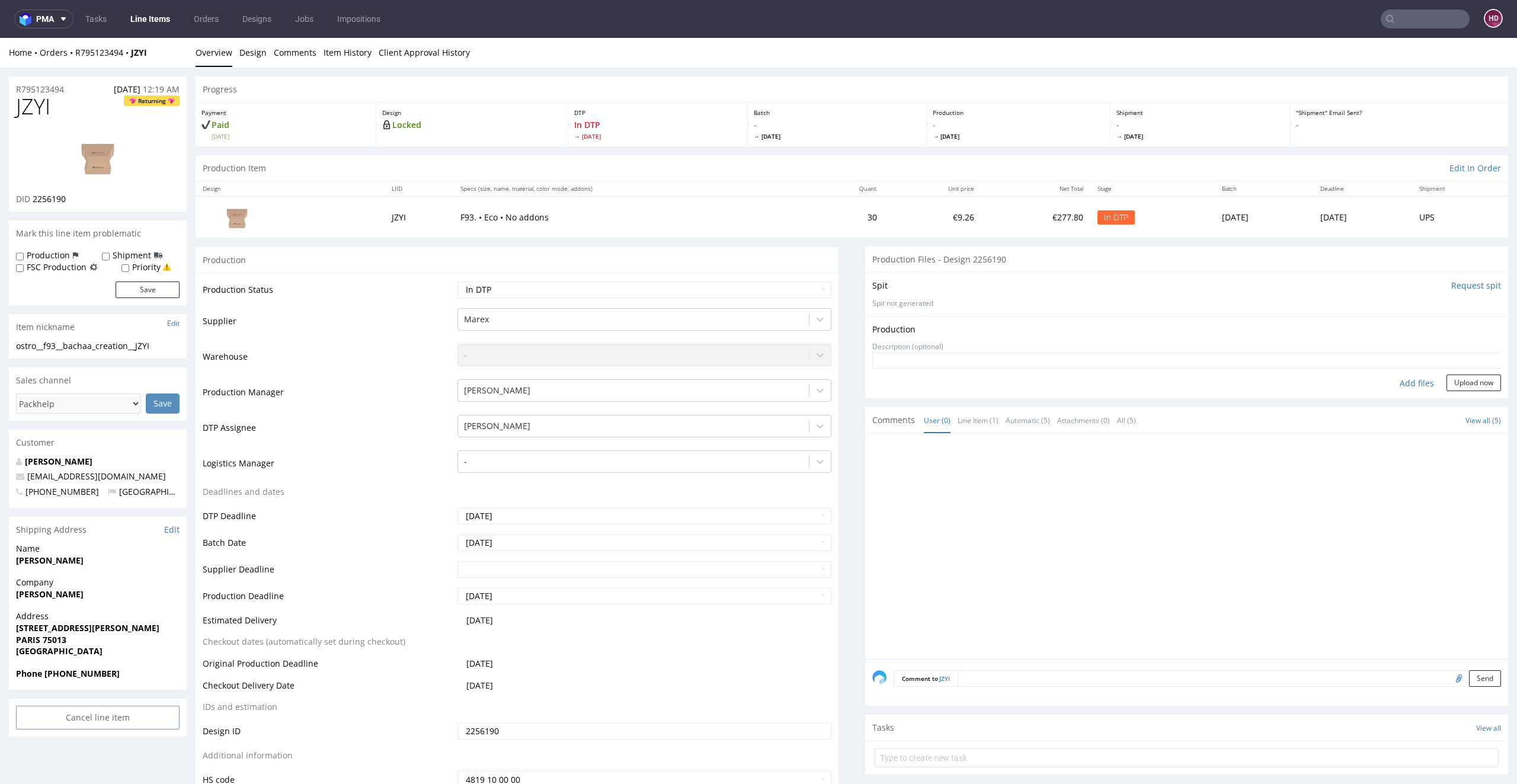
click at [1397, 383] on div "Add files" at bounding box center [1417, 383] width 59 height 18
type input "C:\fakepath\ ostro__f93__bachaa_creation__JZYI__d2256190__oR795123494.pdf"
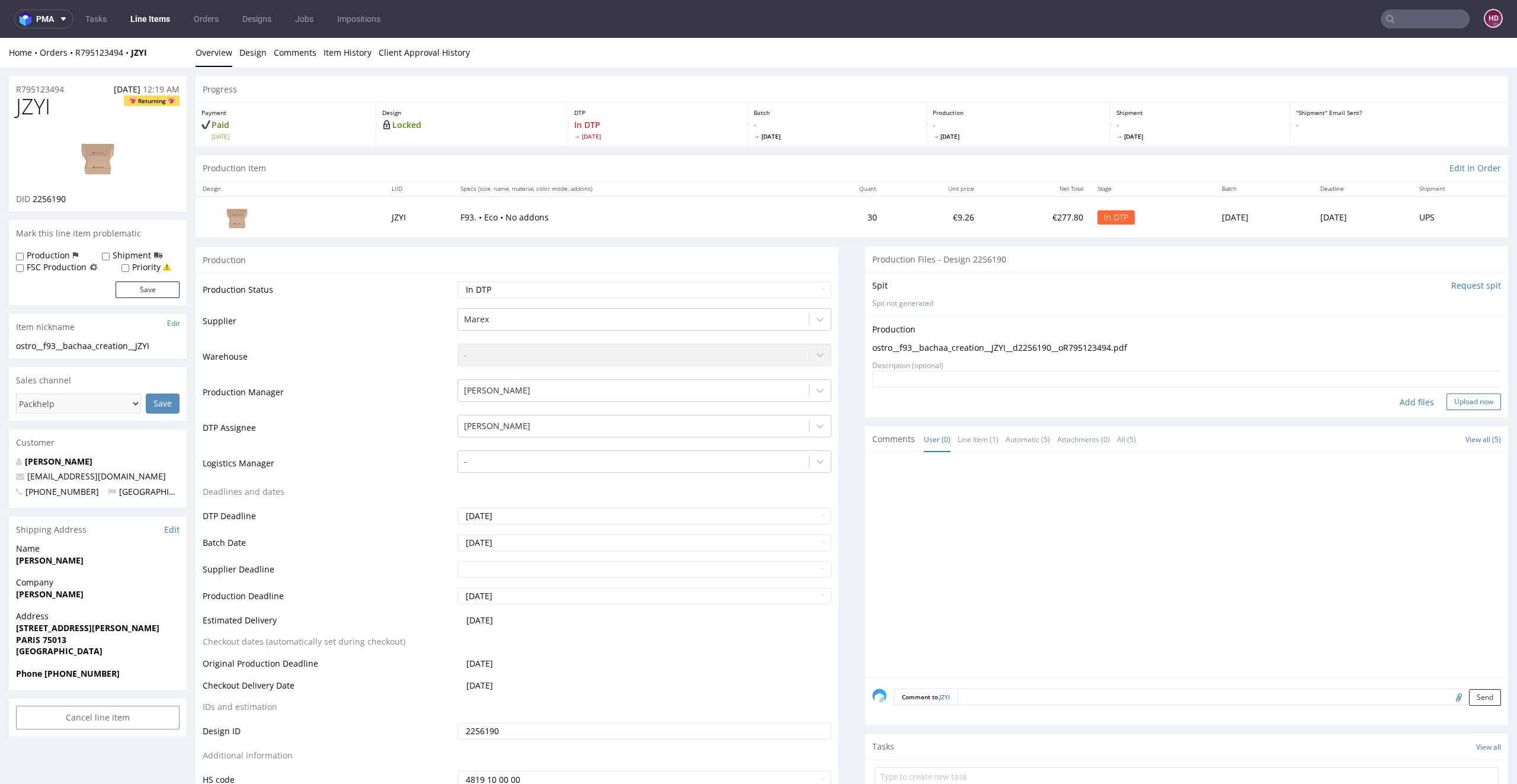
click at [1448, 401] on button "Upload now" at bounding box center [1474, 401] width 54 height 17
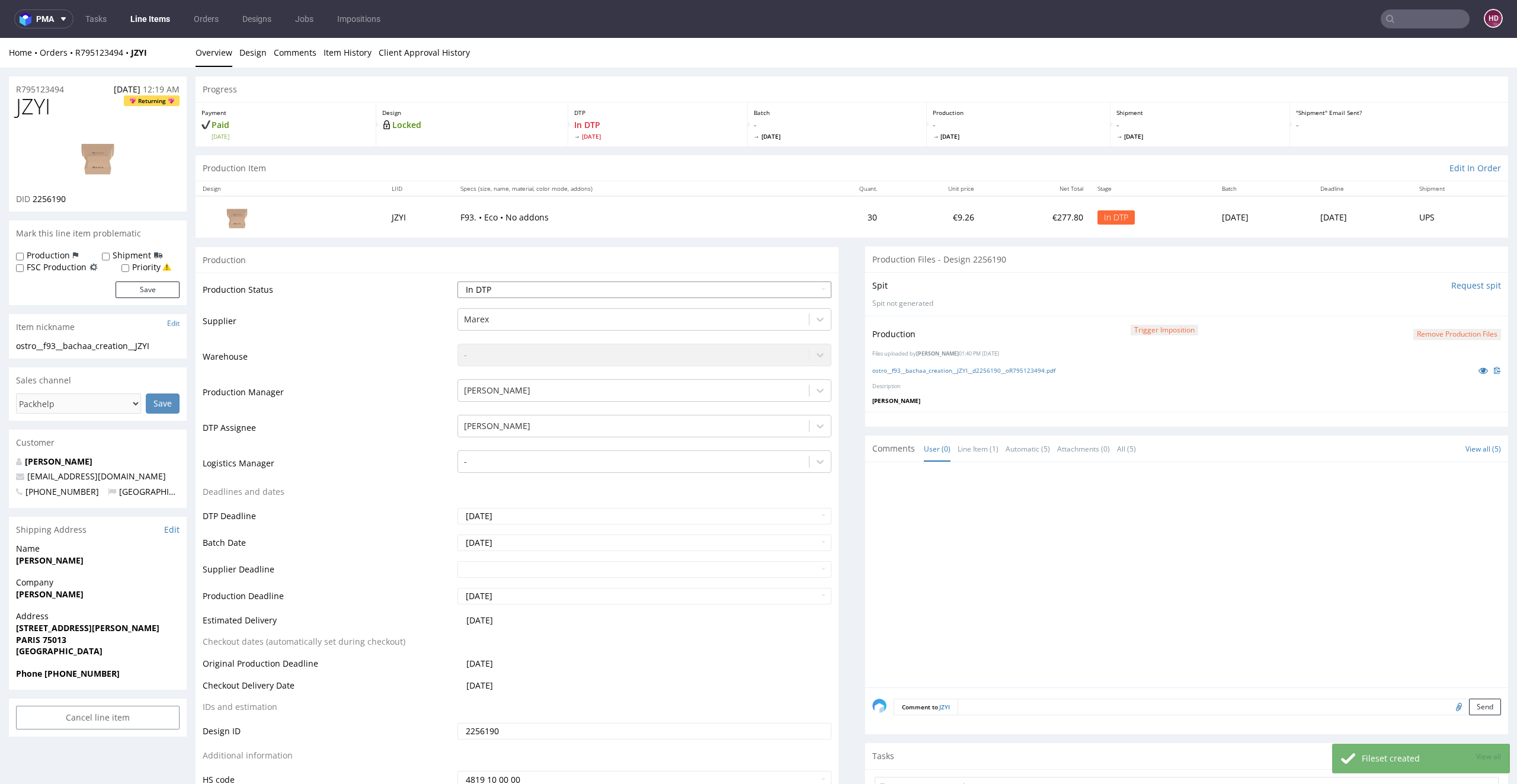
click at [645, 295] on select "Waiting for Artwork Waiting for Diecut Waiting for Mockup Waiting for DTP Waiti…" at bounding box center [644, 290] width 374 height 17
select select "dtp_production_ready"
click at [458, 282] on select "Waiting for Artwork Waiting for Diecut Waiting for Mockup Waiting for DTP Waiti…" at bounding box center [644, 290] width 374 height 17
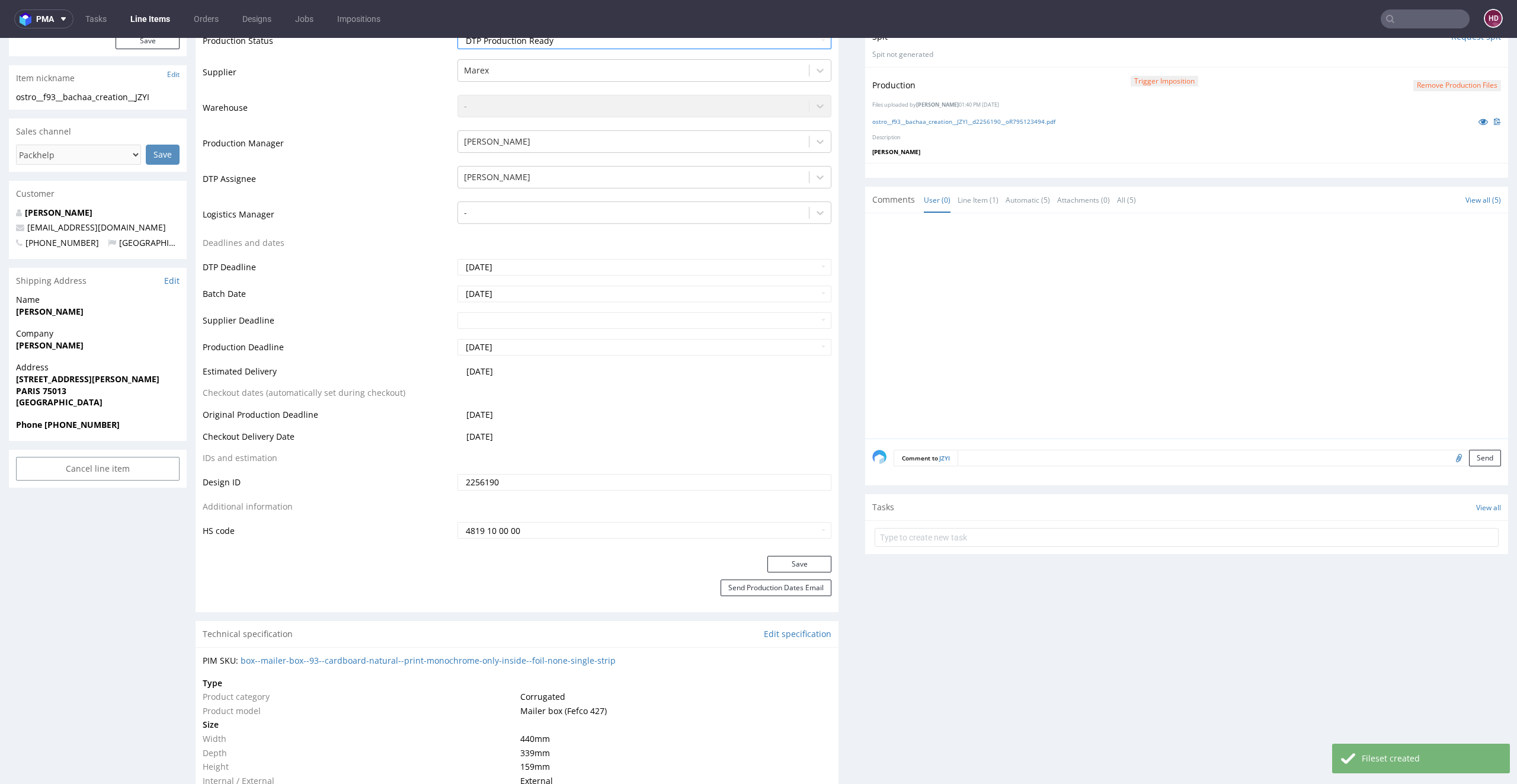
scroll to position [252, 0]
click at [776, 558] on button "Save" at bounding box center [799, 561] width 64 height 17
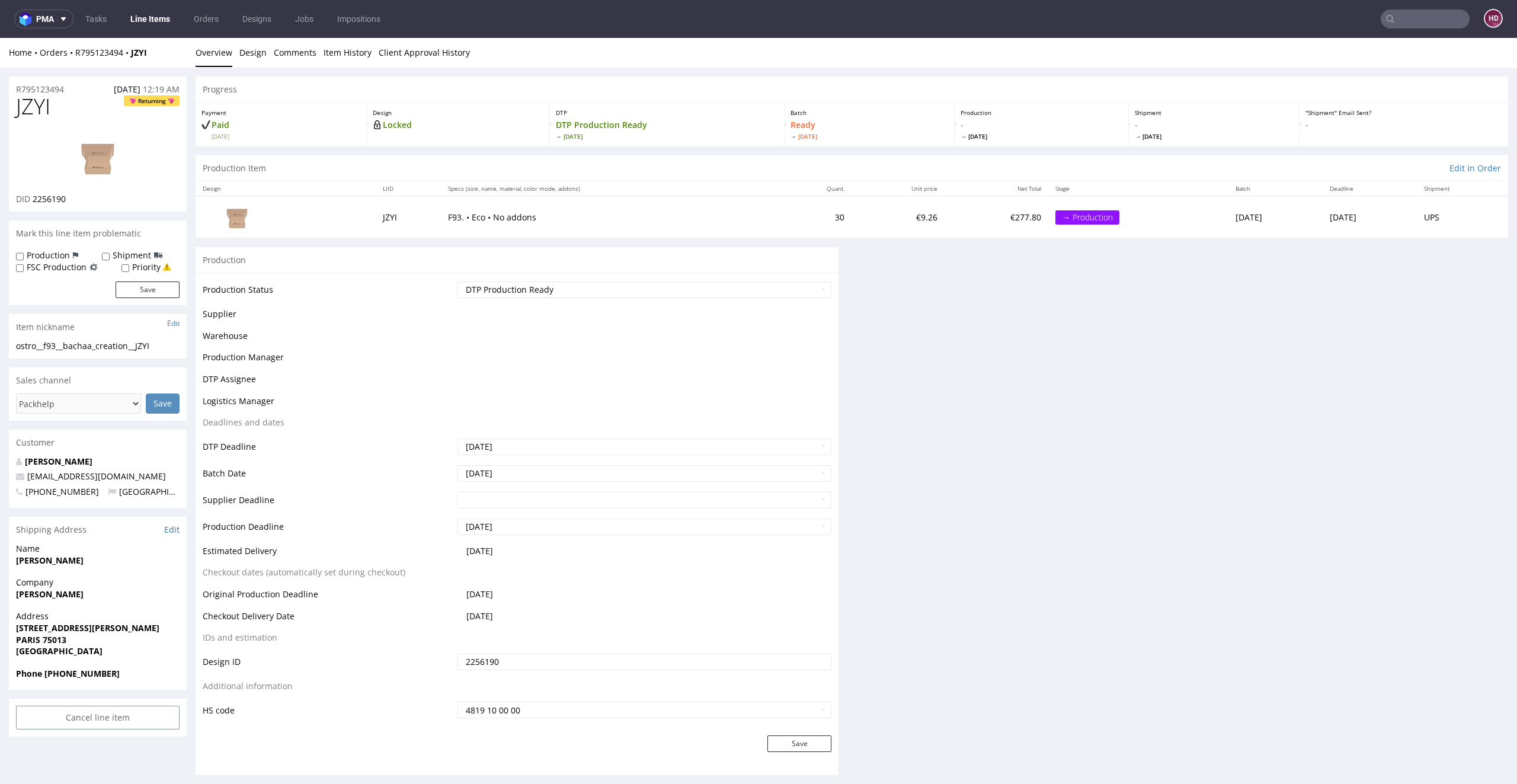
scroll to position [248, 0]
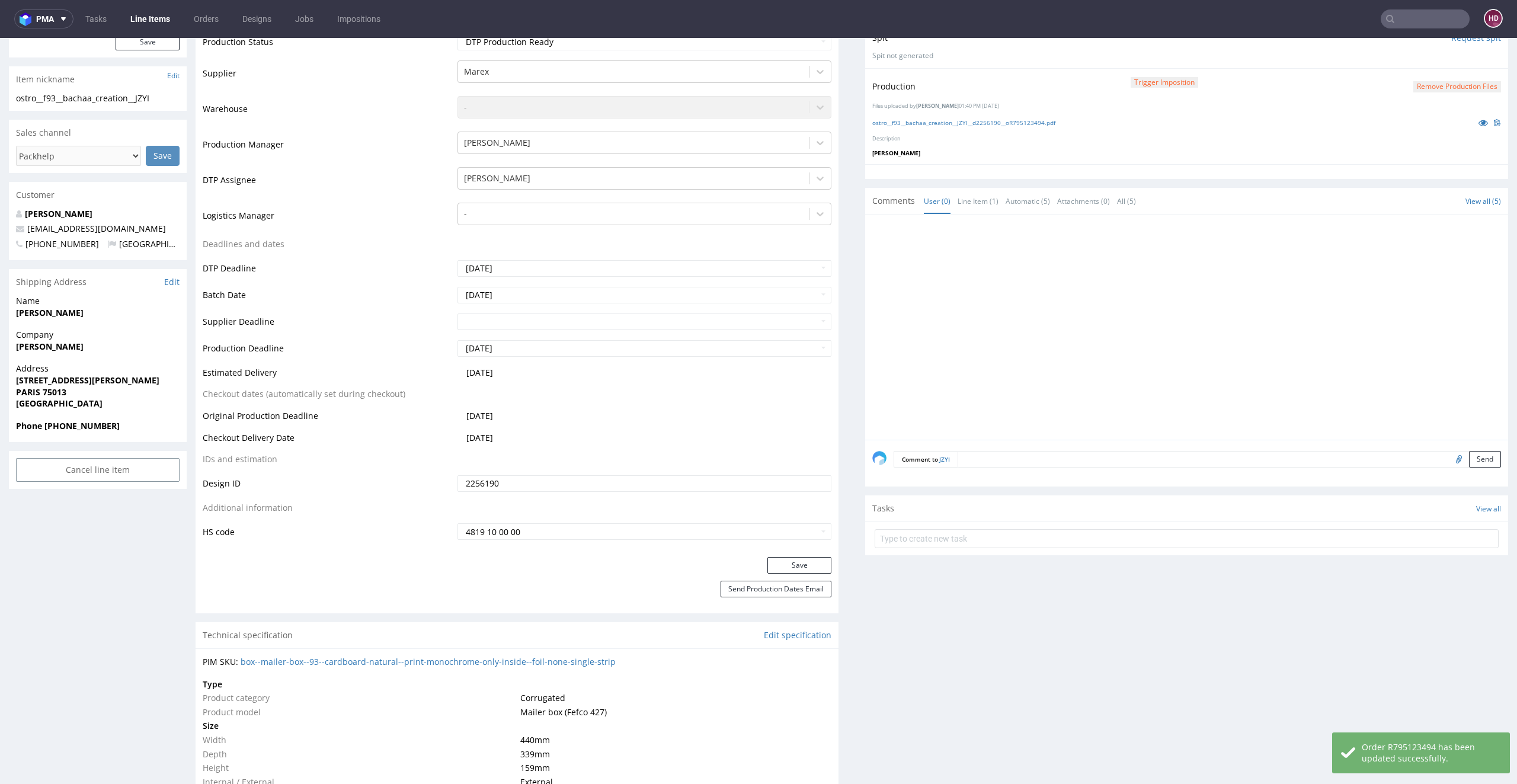
click at [169, 23] on link "Line Items" at bounding box center [150, 19] width 54 height 19
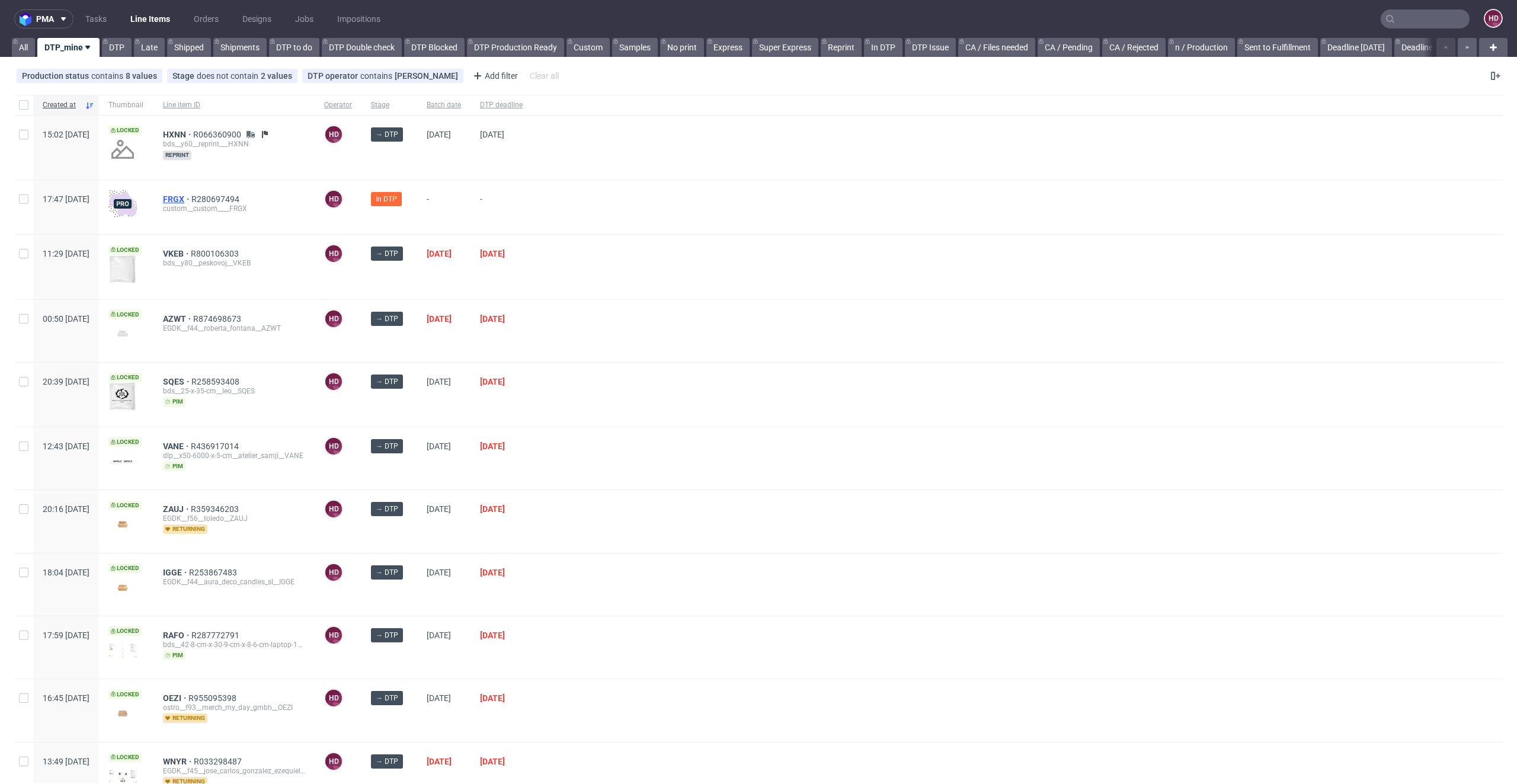
click at [191, 198] on span "FRGX" at bounding box center [177, 198] width 28 height 9
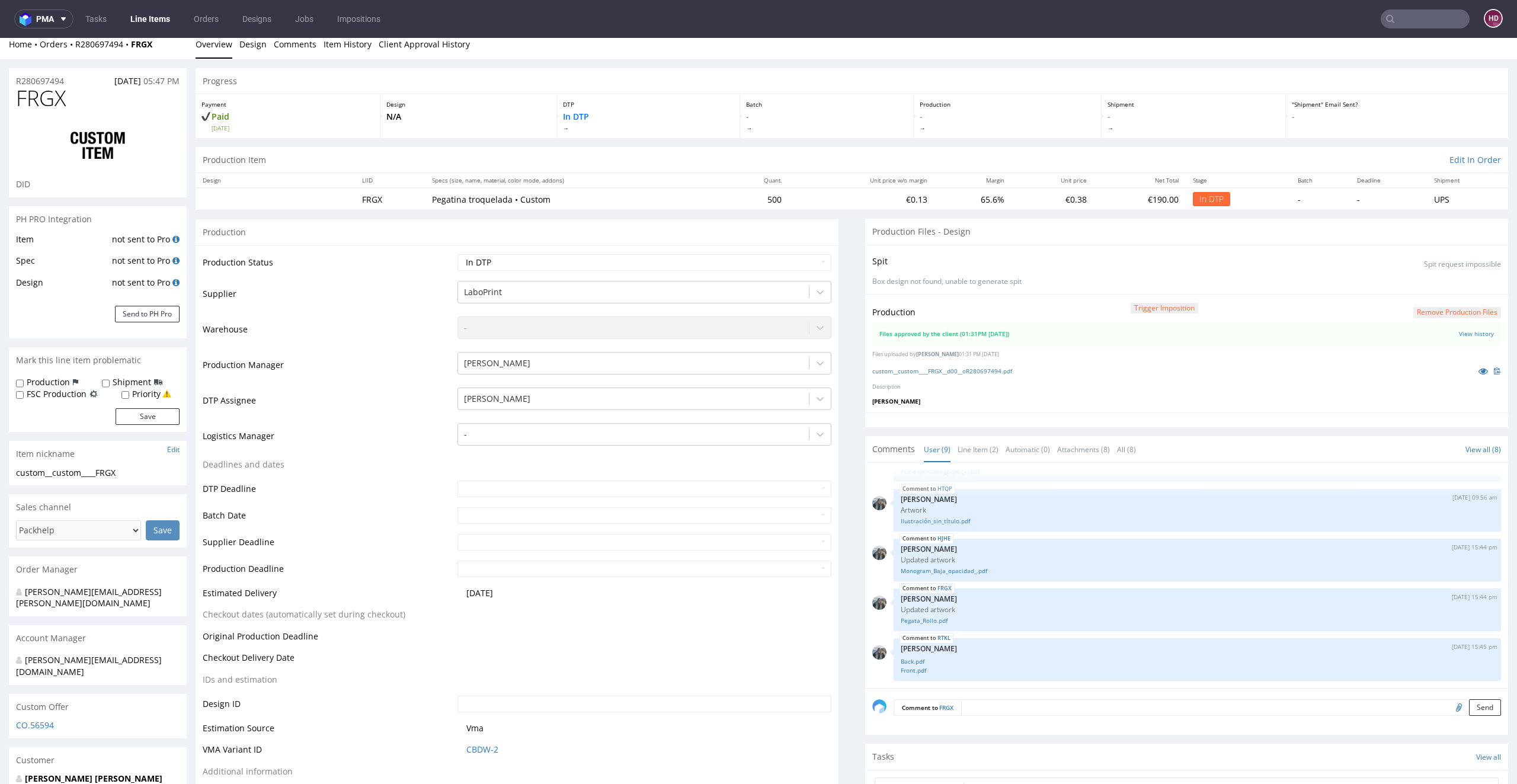
scroll to position [102, 0]
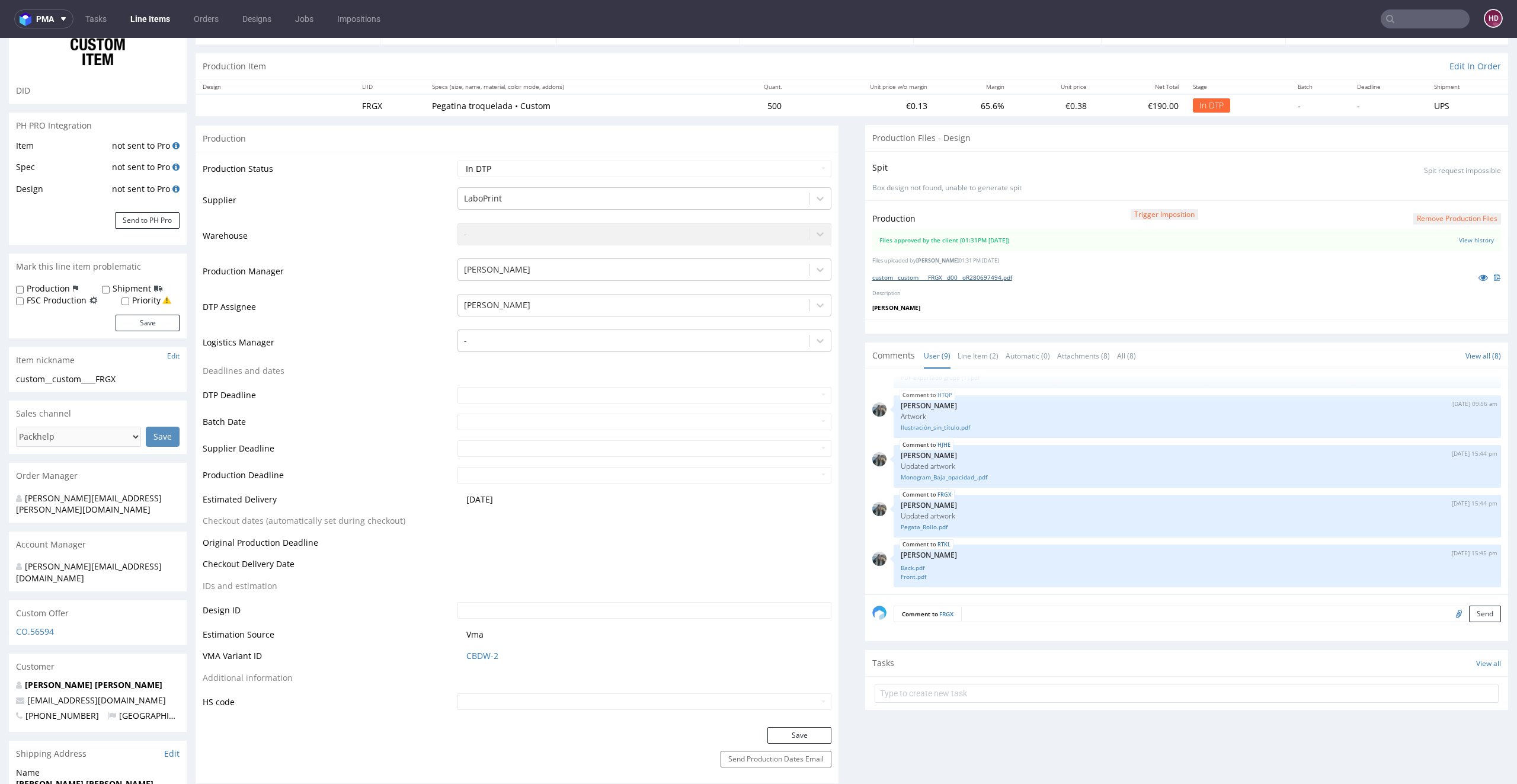
click at [991, 274] on link "custom__custom____FRGX__d00__oR280697494.pdf" at bounding box center [942, 277] width 140 height 8
click at [656, 165] on select "Waiting for Artwork Waiting for Diecut Waiting for Mockup Waiting for DTP Waiti…" at bounding box center [644, 169] width 374 height 17
select select "dtp_production_ready"
click at [458, 161] on select "Waiting for Artwork Waiting for Diecut Waiting for Mockup Waiting for DTP Waiti…" at bounding box center [644, 169] width 374 height 17
click at [787, 739] on button "Save" at bounding box center [799, 735] width 64 height 17
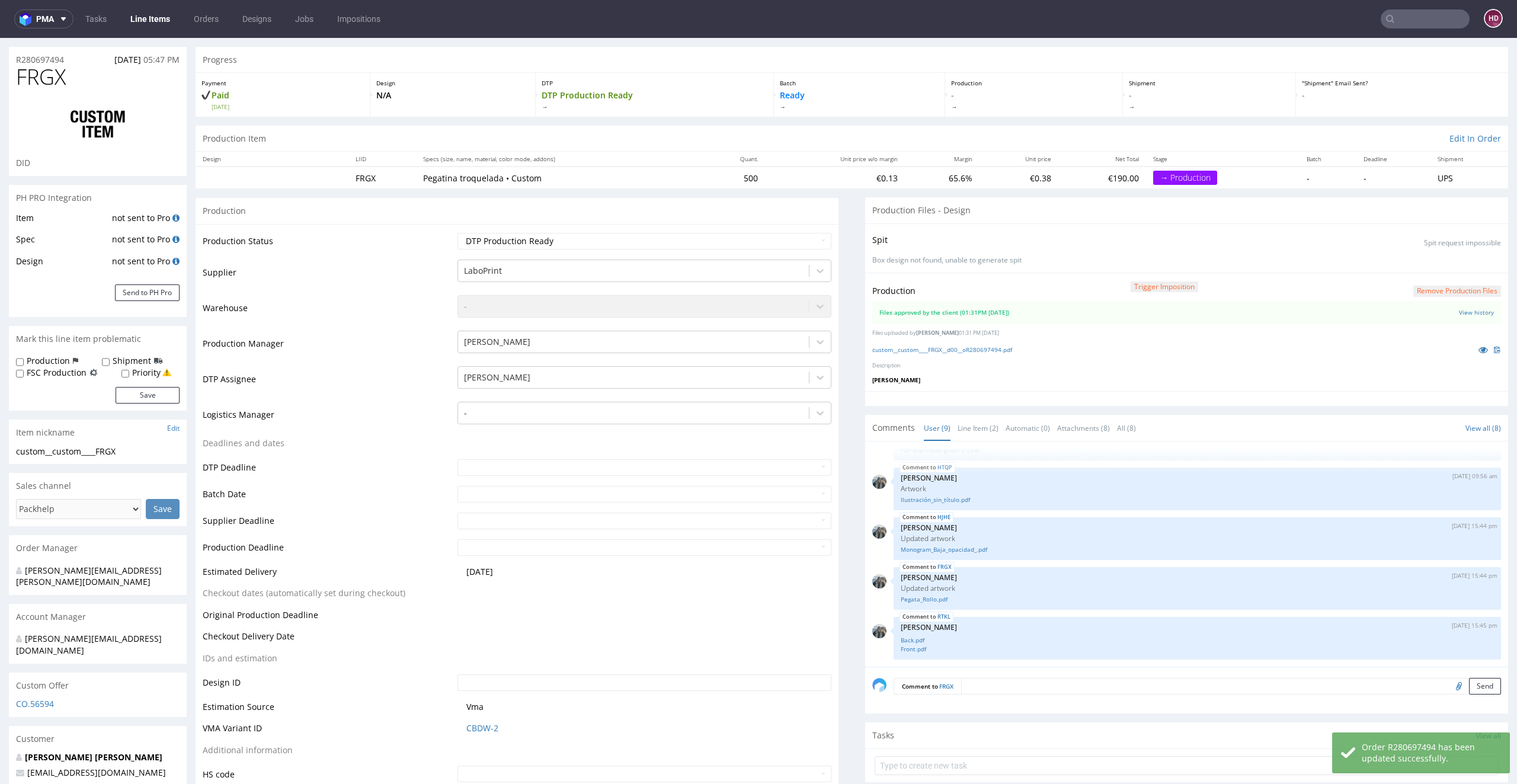
scroll to position [3, 0]
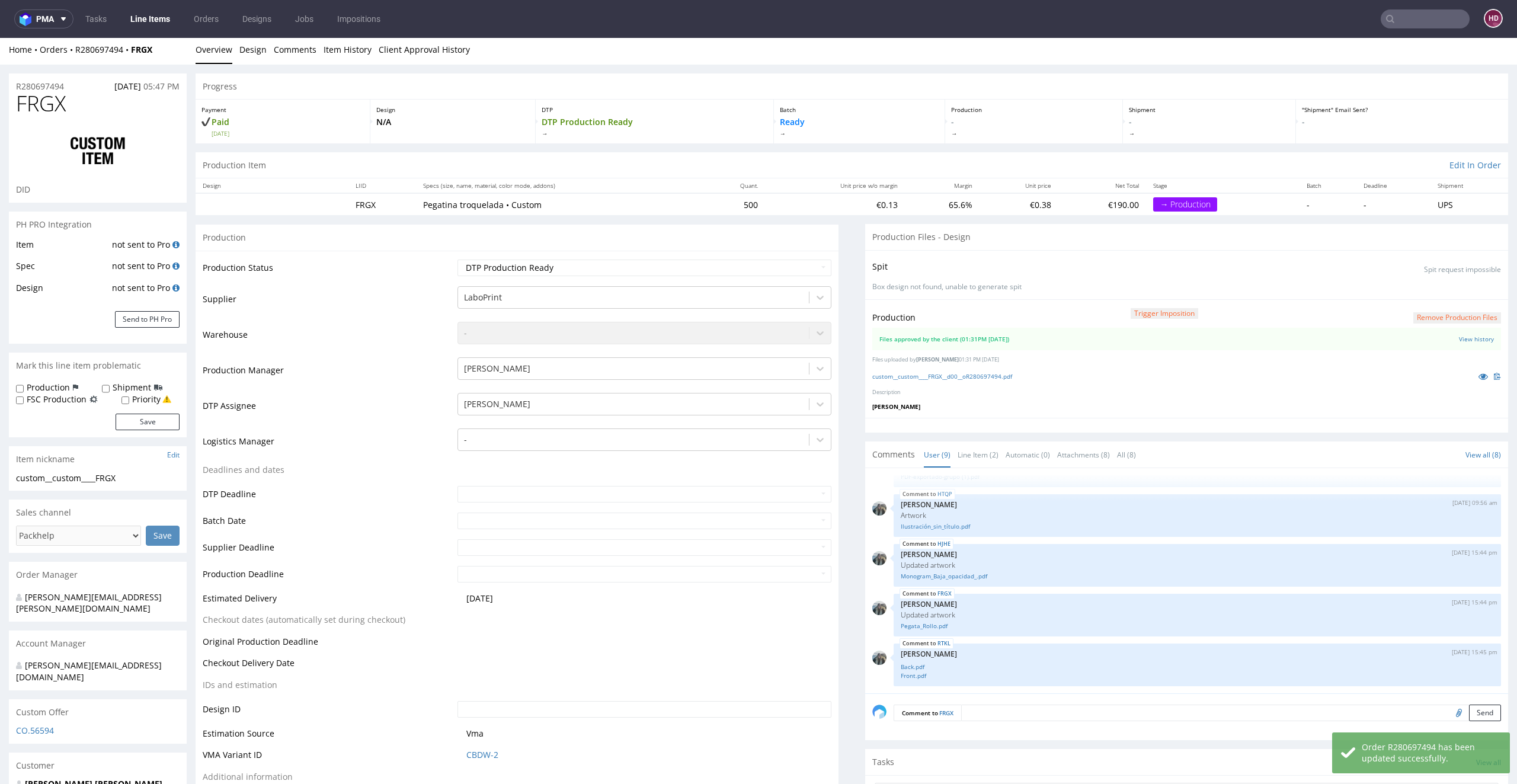
click at [168, 24] on link "Line Items" at bounding box center [150, 19] width 54 height 19
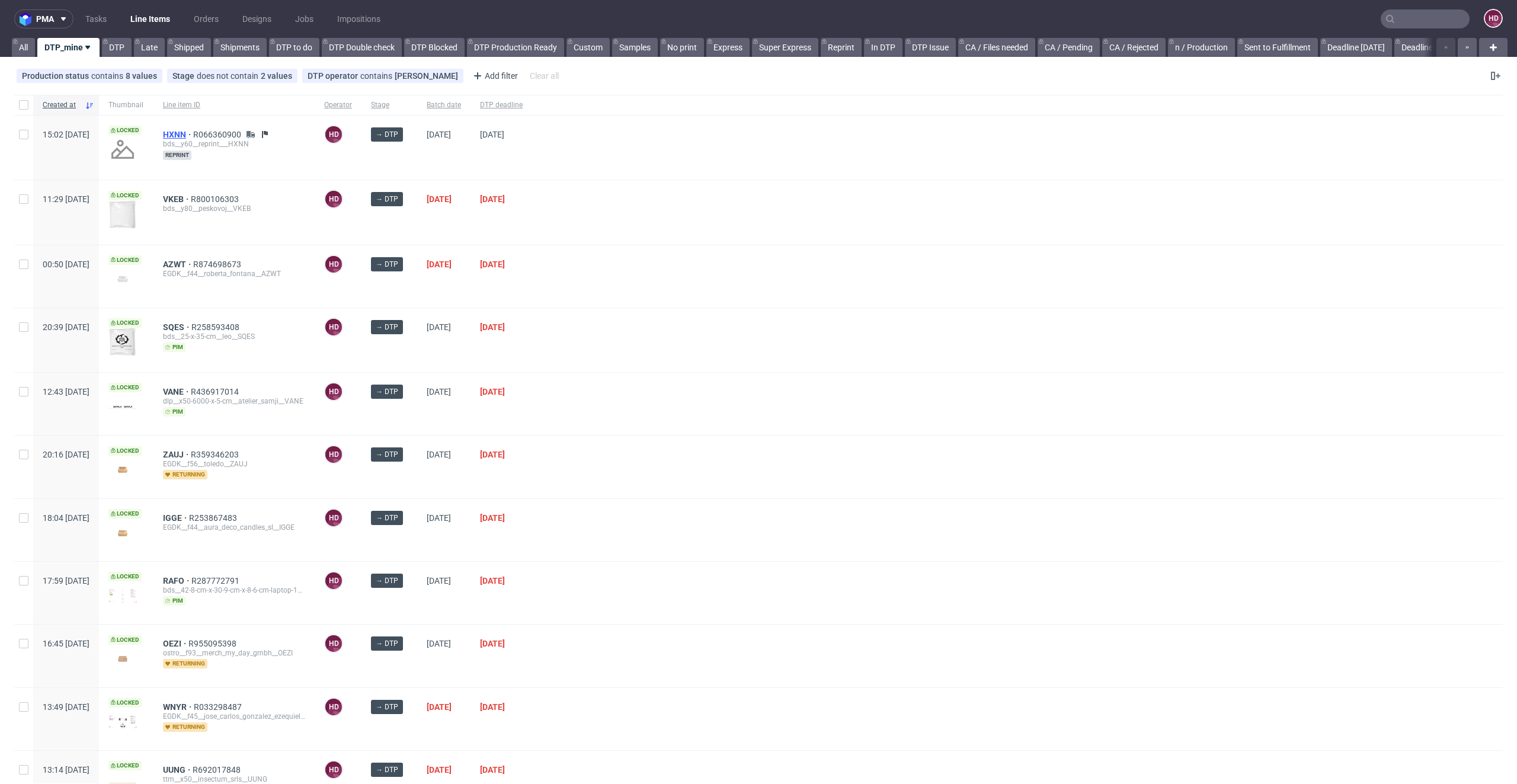
click at [193, 132] on span "HXNN" at bounding box center [178, 134] width 30 height 9
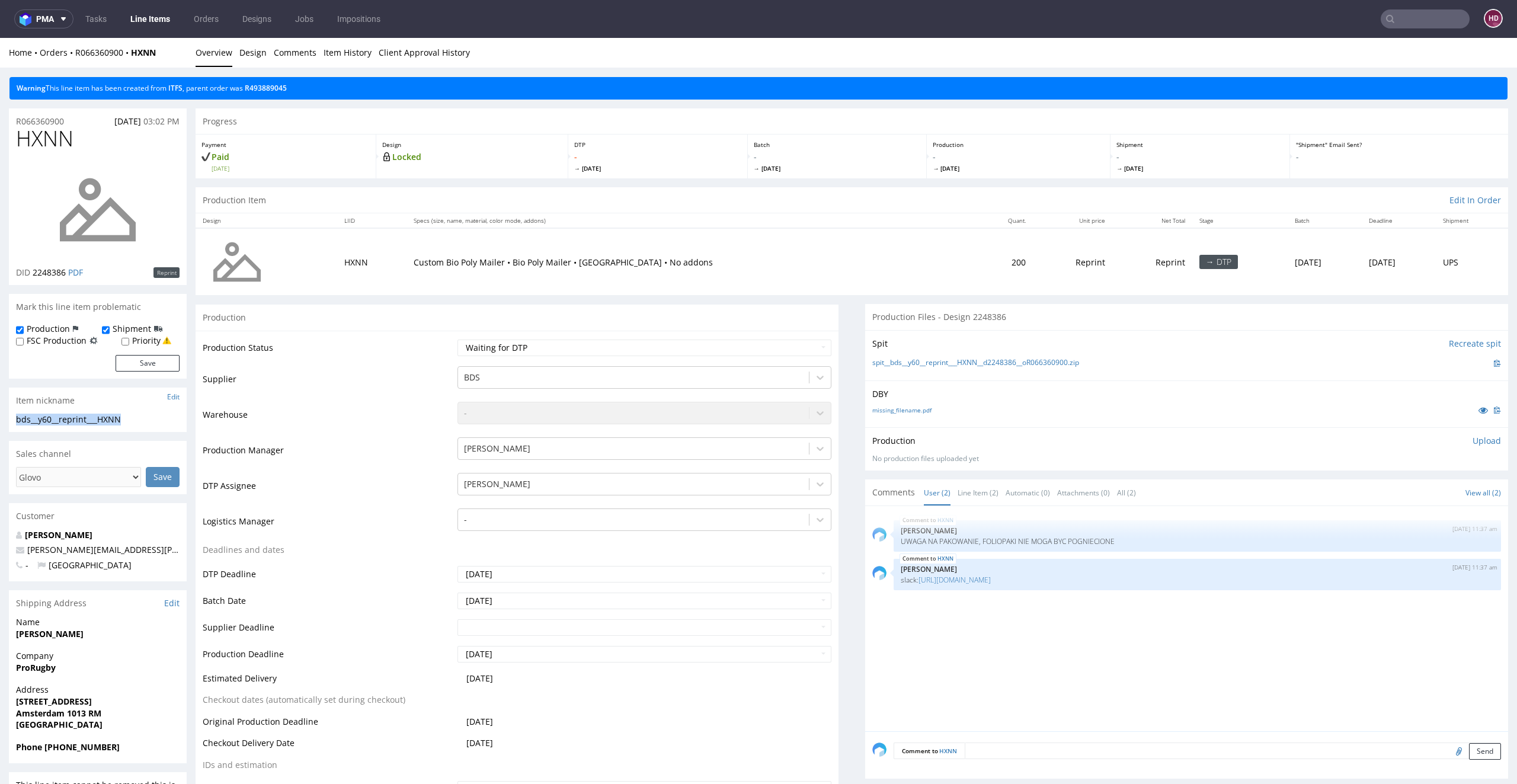
drag, startPoint x: 129, startPoint y: 421, endPoint x: 44, endPoint y: 418, distance: 85.1
copy div "bds__y60__reprint___HXNN"
drag, startPoint x: 75, startPoint y: 600, endPoint x: 85, endPoint y: 120, distance: 480.1
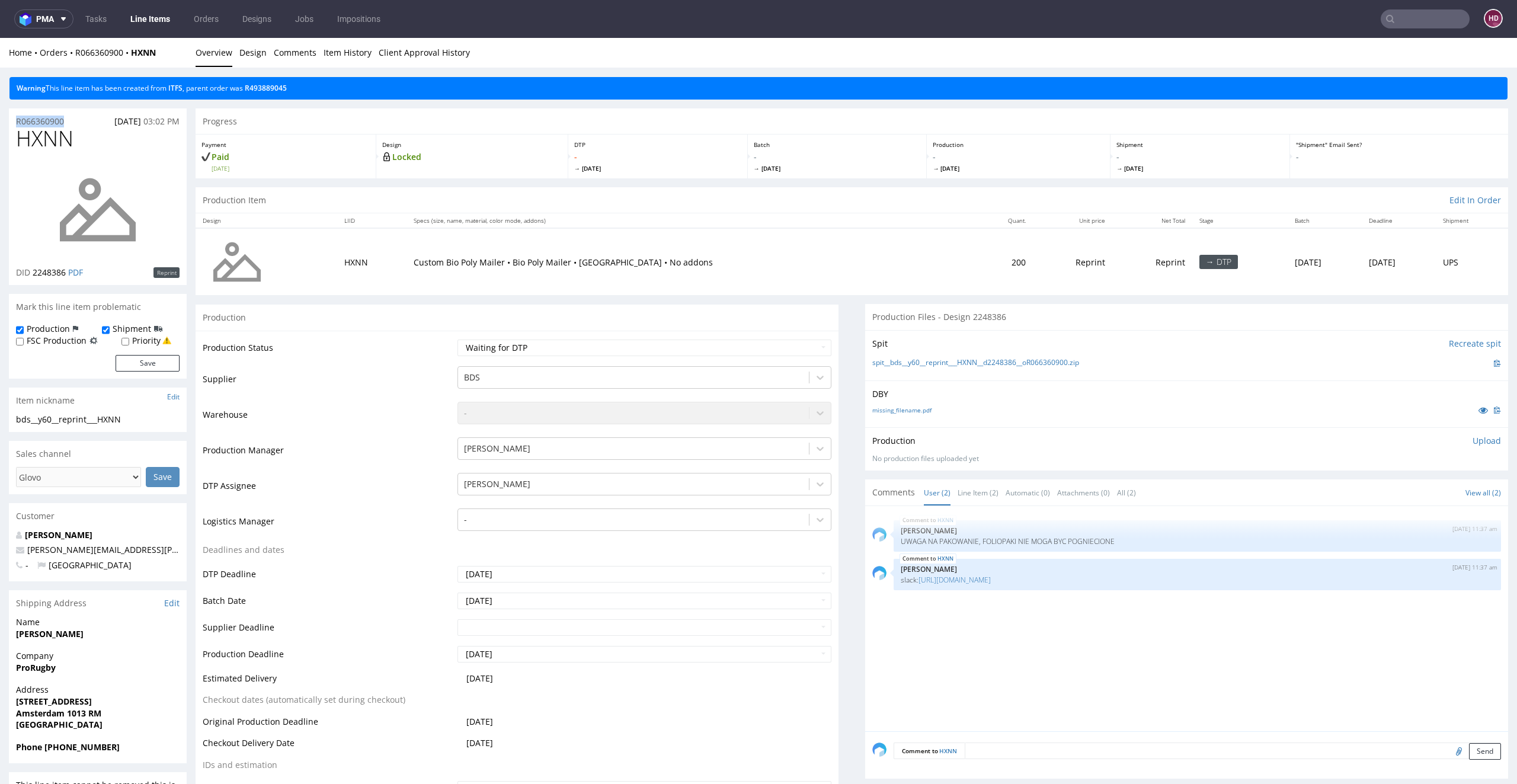
drag, startPoint x: 78, startPoint y: 121, endPoint x: 1, endPoint y: 114, distance: 77.3
copy p "R066360900"
drag, startPoint x: 69, startPoint y: 277, endPoint x: 31, endPoint y: 269, distance: 38.8
click at [31, 269] on p "DID 2248386 PDF" at bounding box center [49, 272] width 67 height 12
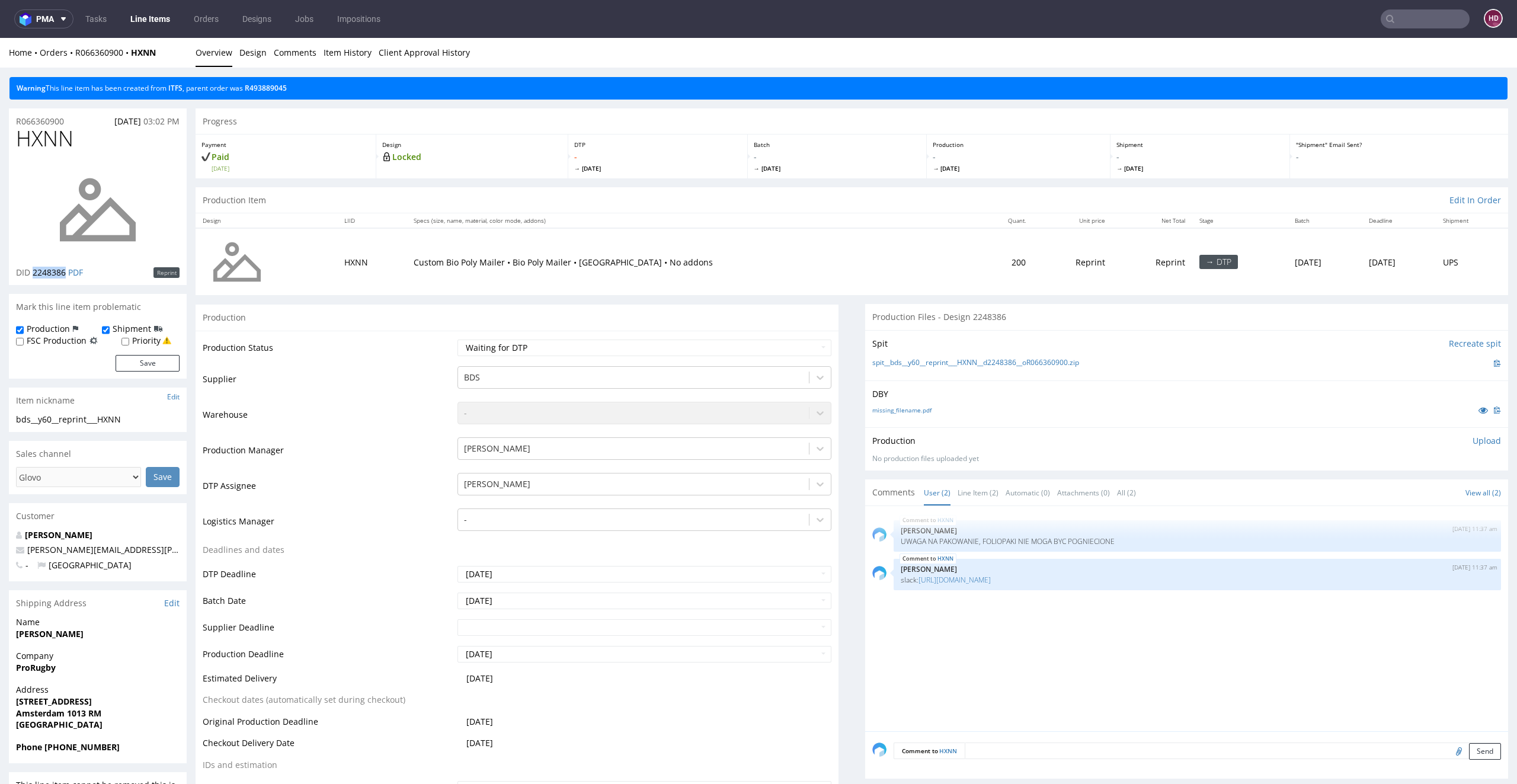
copy span "2248386"
click at [1473, 439] on p "Upload" at bounding box center [1487, 441] width 28 height 12
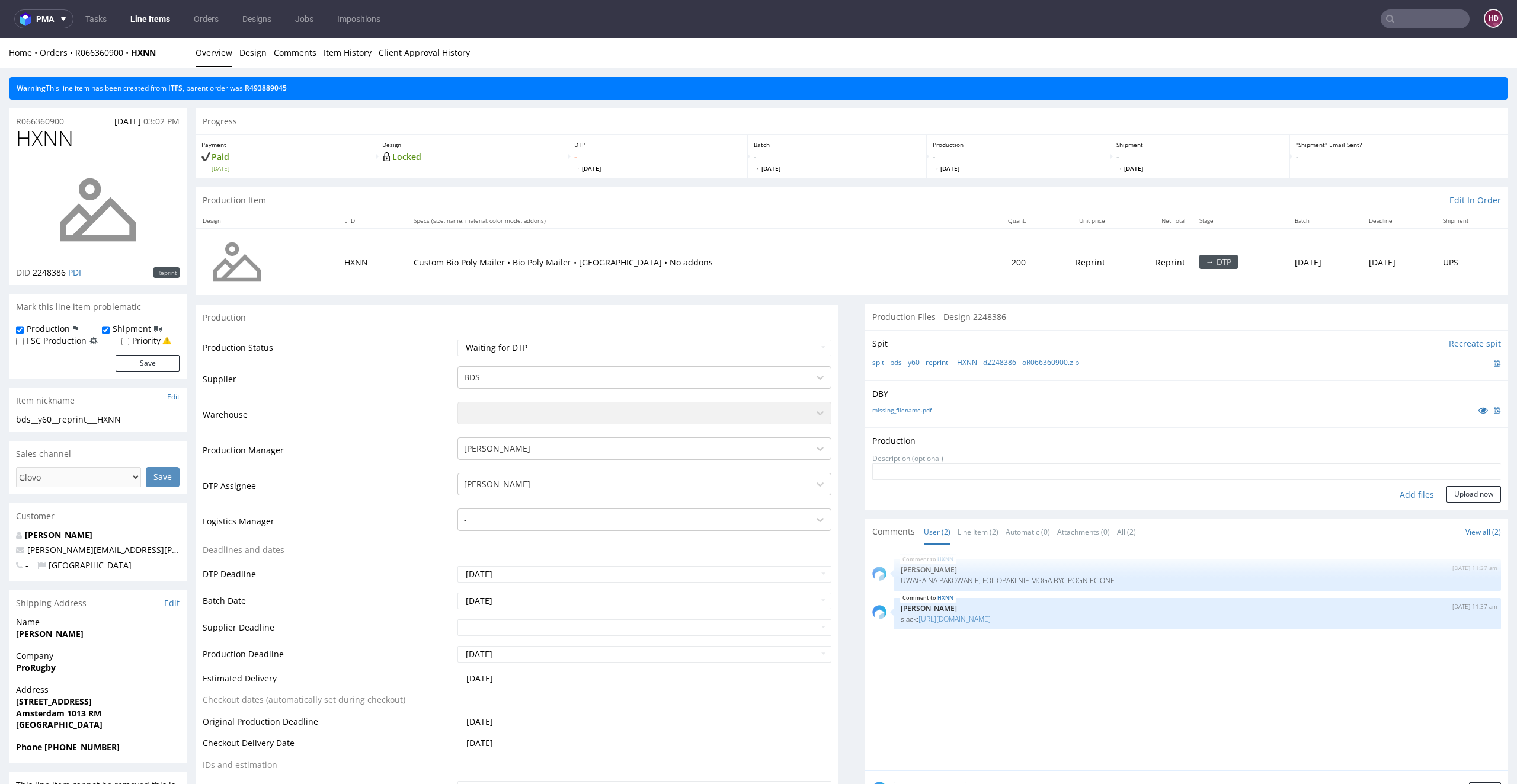
click at [1390, 492] on div "Add files" at bounding box center [1417, 494] width 59 height 18
type input "C:\fakepath\bds__y60__reprint___HXNN__d2248386__oR066360900.pdf"
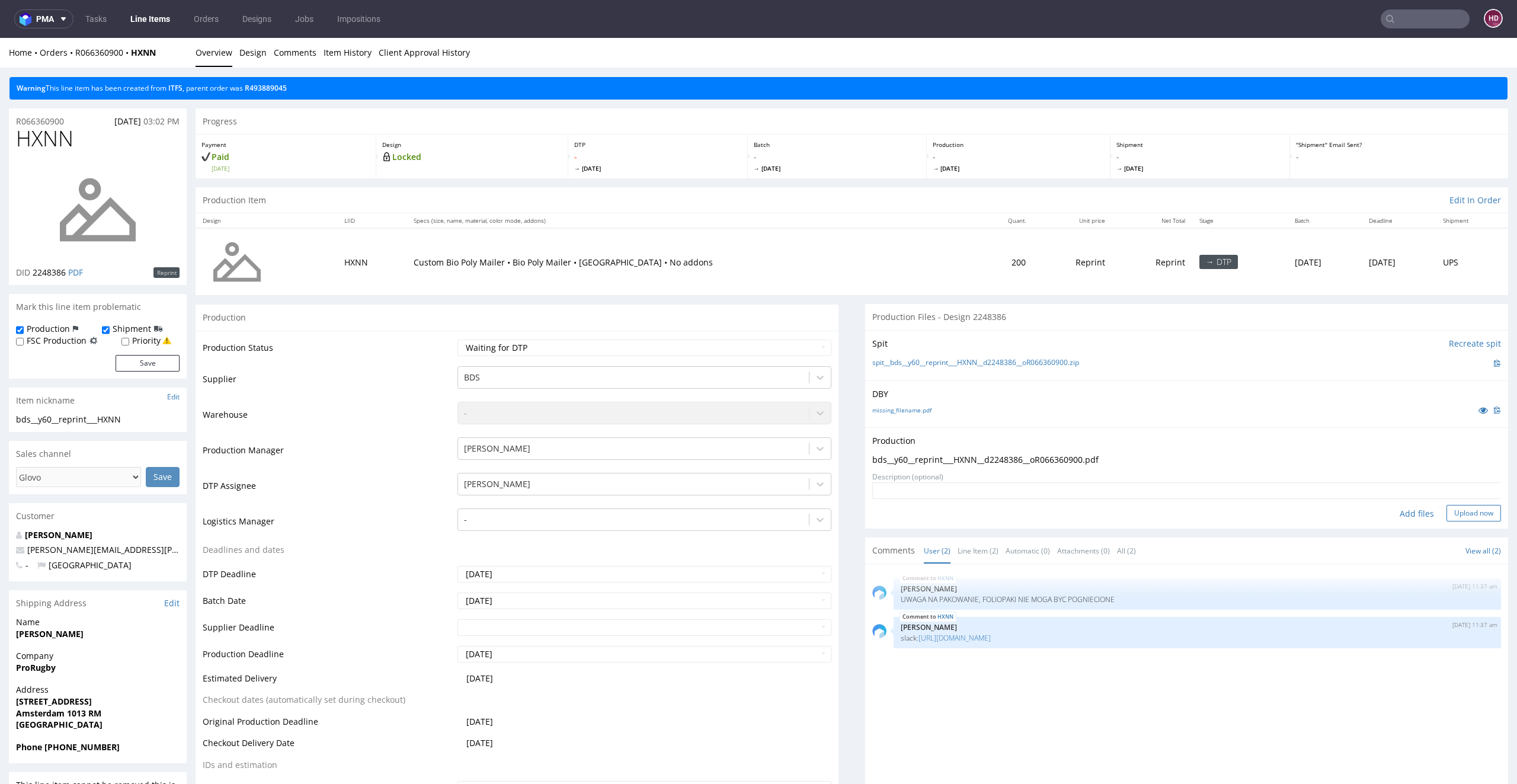
click at [1447, 511] on button "Upload now" at bounding box center [1474, 513] width 54 height 17
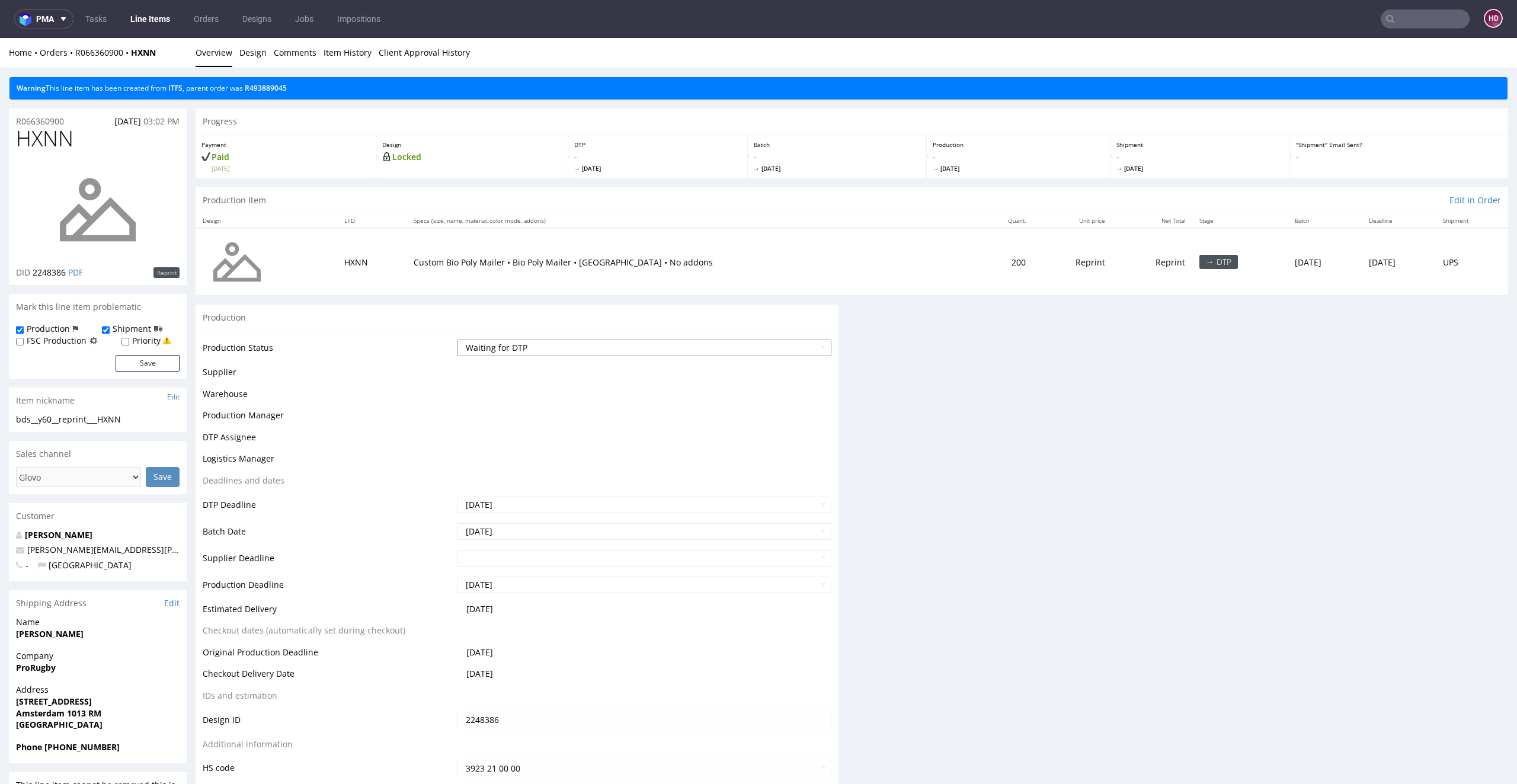
click at [505, 341] on select "Waiting for Artwork Waiting for Diecut Waiting for Mockup Waiting for DTP Waiti…" at bounding box center [644, 347] width 374 height 17
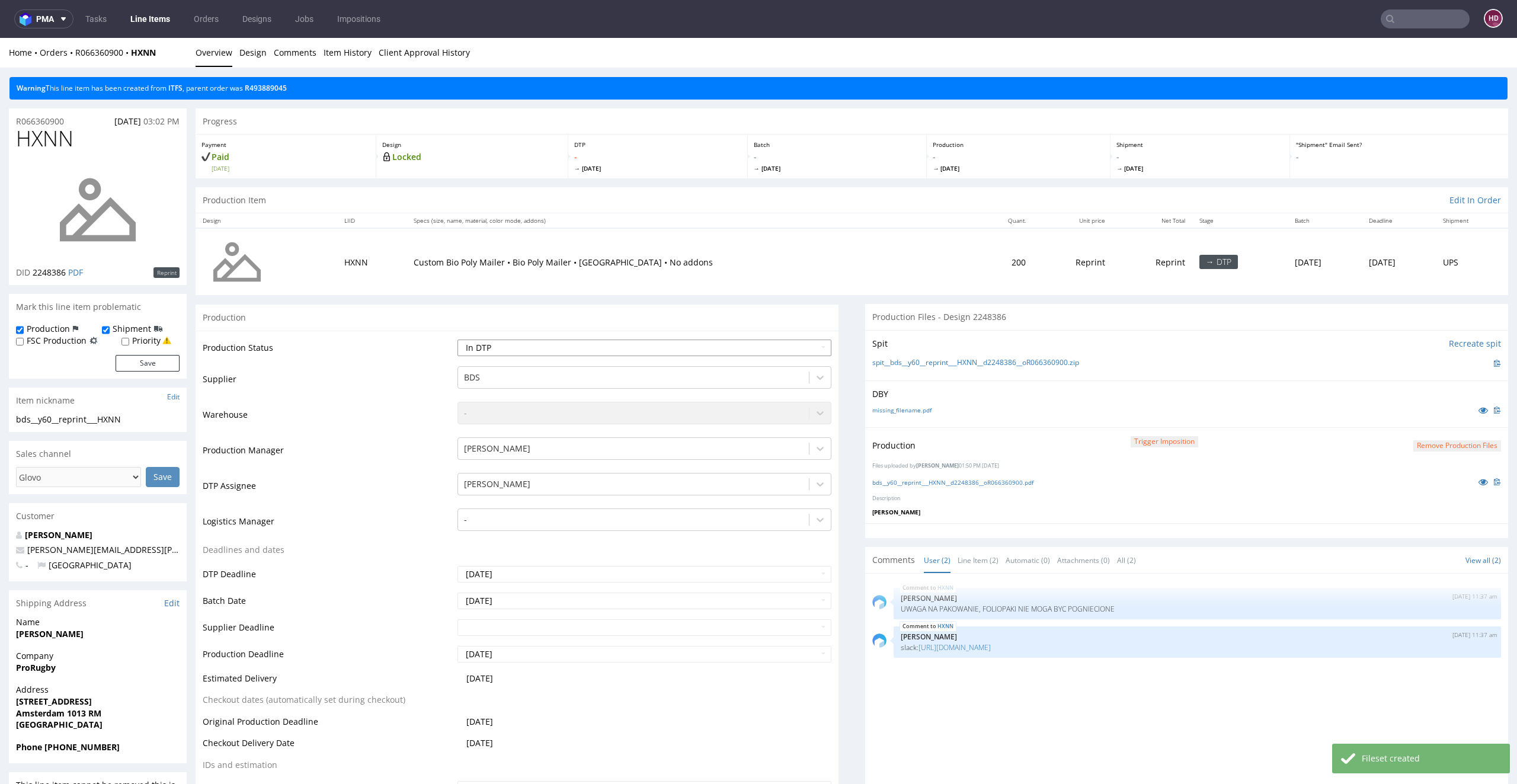
click at [458, 340] on select "Waiting for Artwork Waiting for Diecut Waiting for Mockup Waiting for DTP Waiti…" at bounding box center [644, 347] width 374 height 17
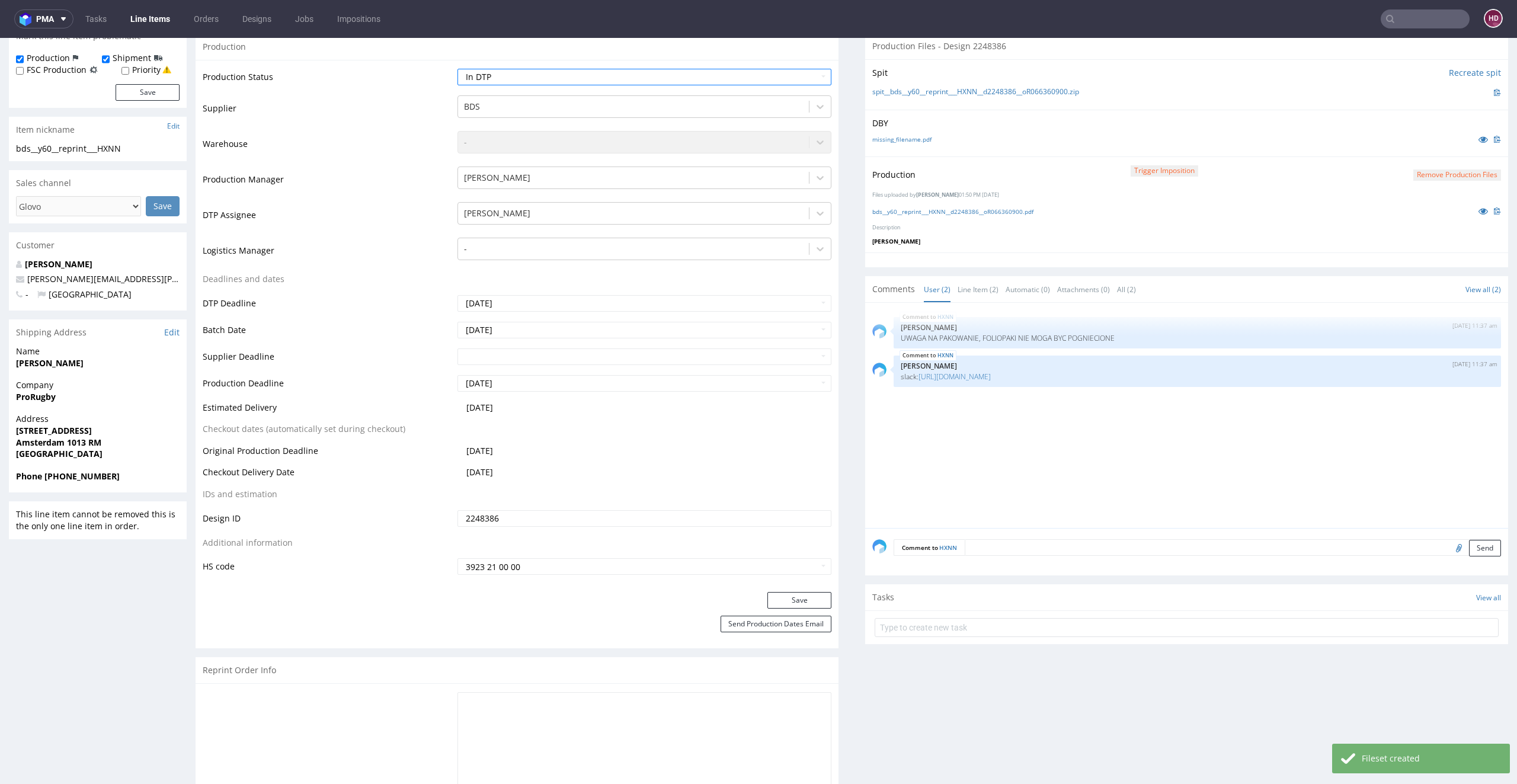
scroll to position [274, 0]
click at [776, 592] on button "Save" at bounding box center [799, 597] width 64 height 17
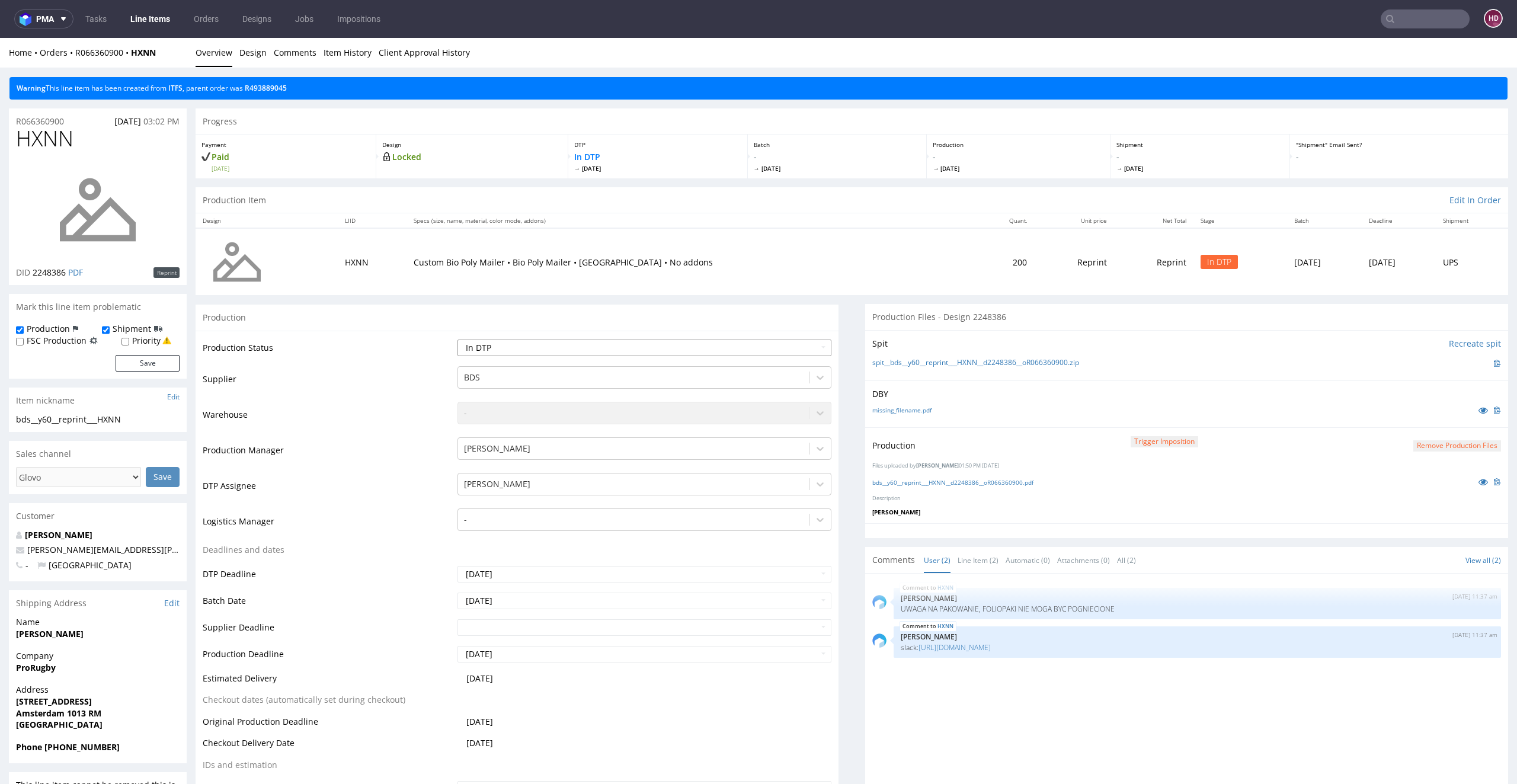
click at [521, 349] on select "Waiting for Artwork Waiting for Diecut Waiting for Mockup Waiting for DTP Waiti…" at bounding box center [644, 347] width 374 height 17
select select "dtp_production_ready"
click at [458, 340] on select "Waiting for Artwork Waiting for Diecut Waiting for Mockup Waiting for DTP Waiti…" at bounding box center [644, 347] width 374 height 17
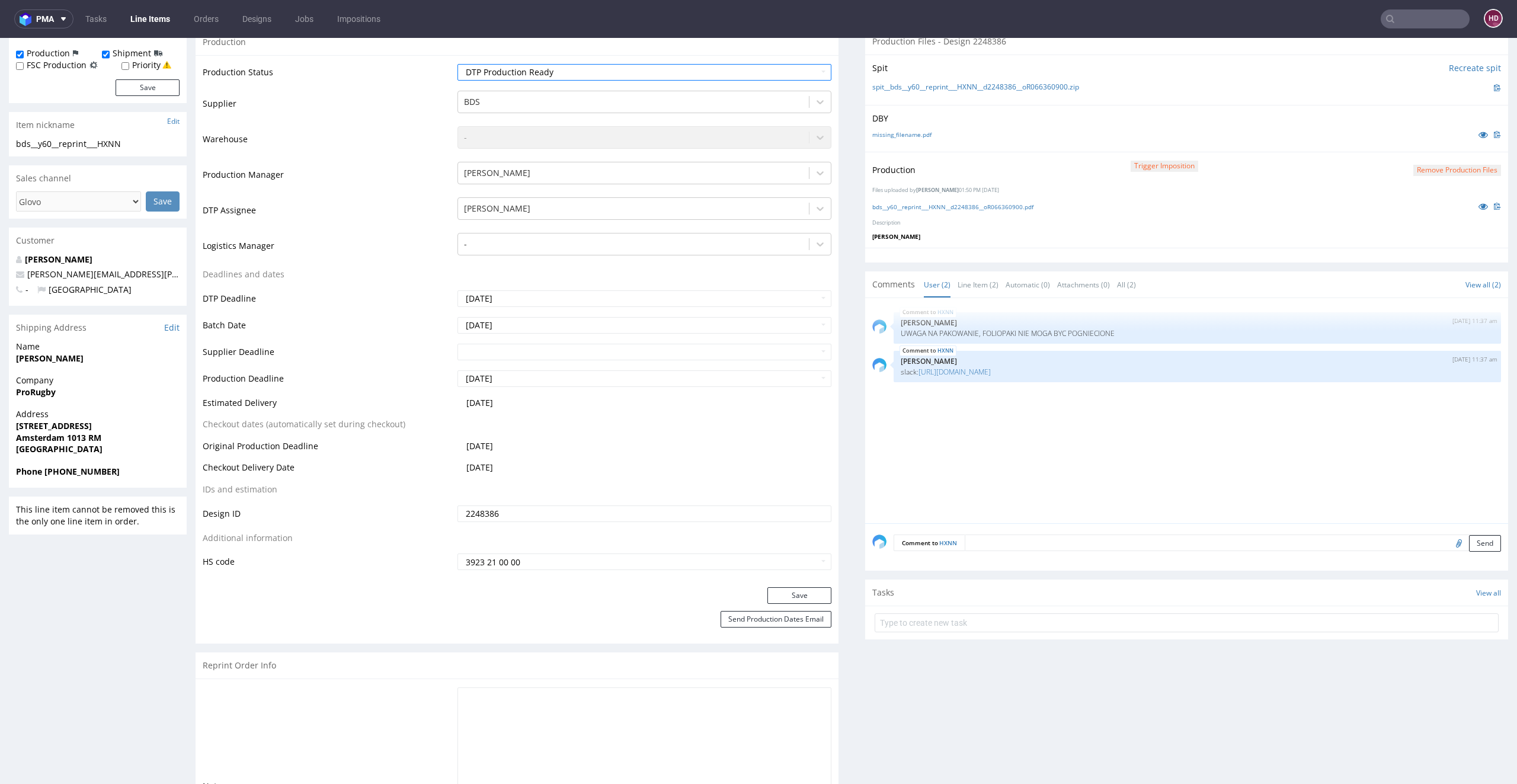
scroll to position [467, 0]
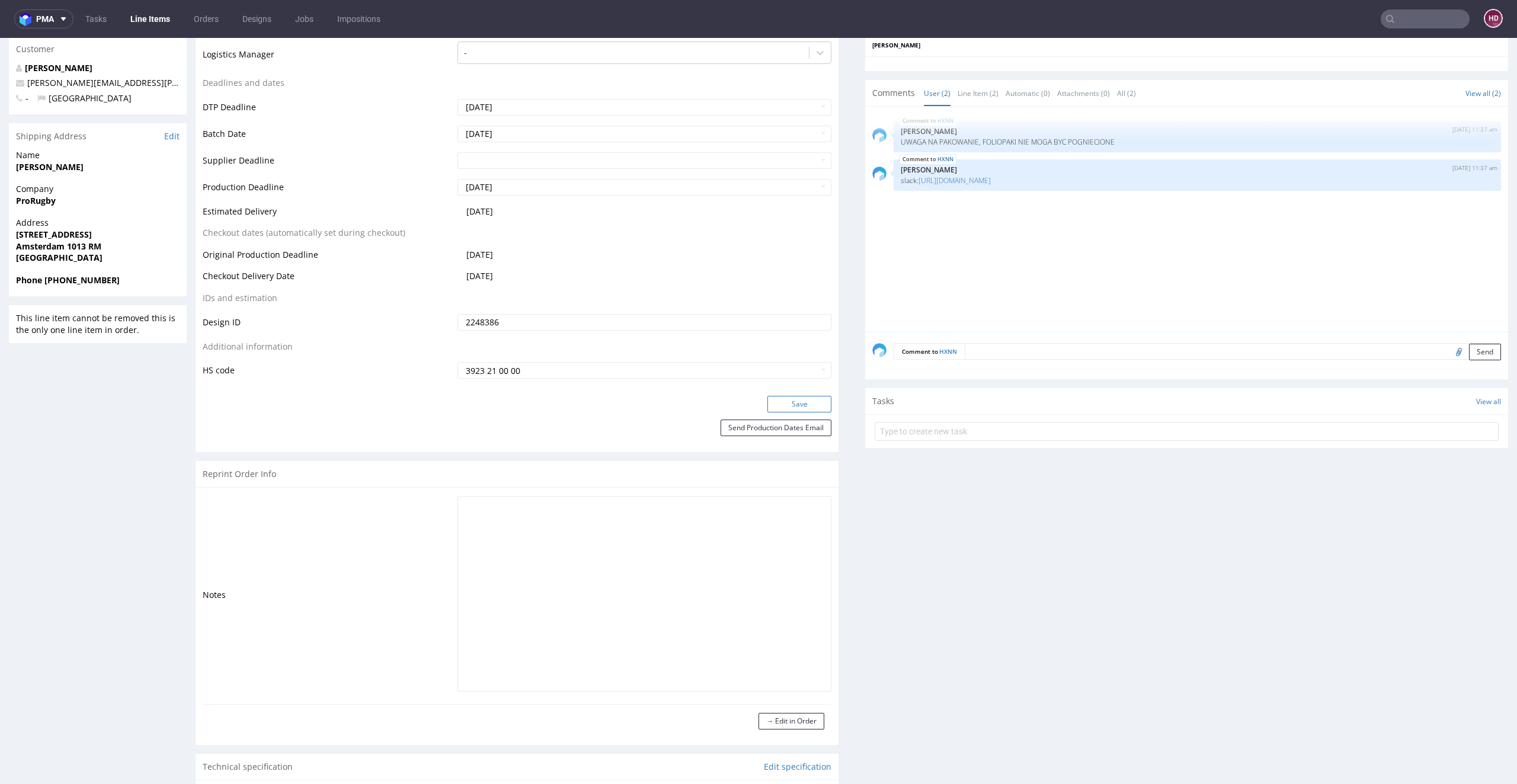
click at [774, 400] on button "Save" at bounding box center [799, 404] width 64 height 17
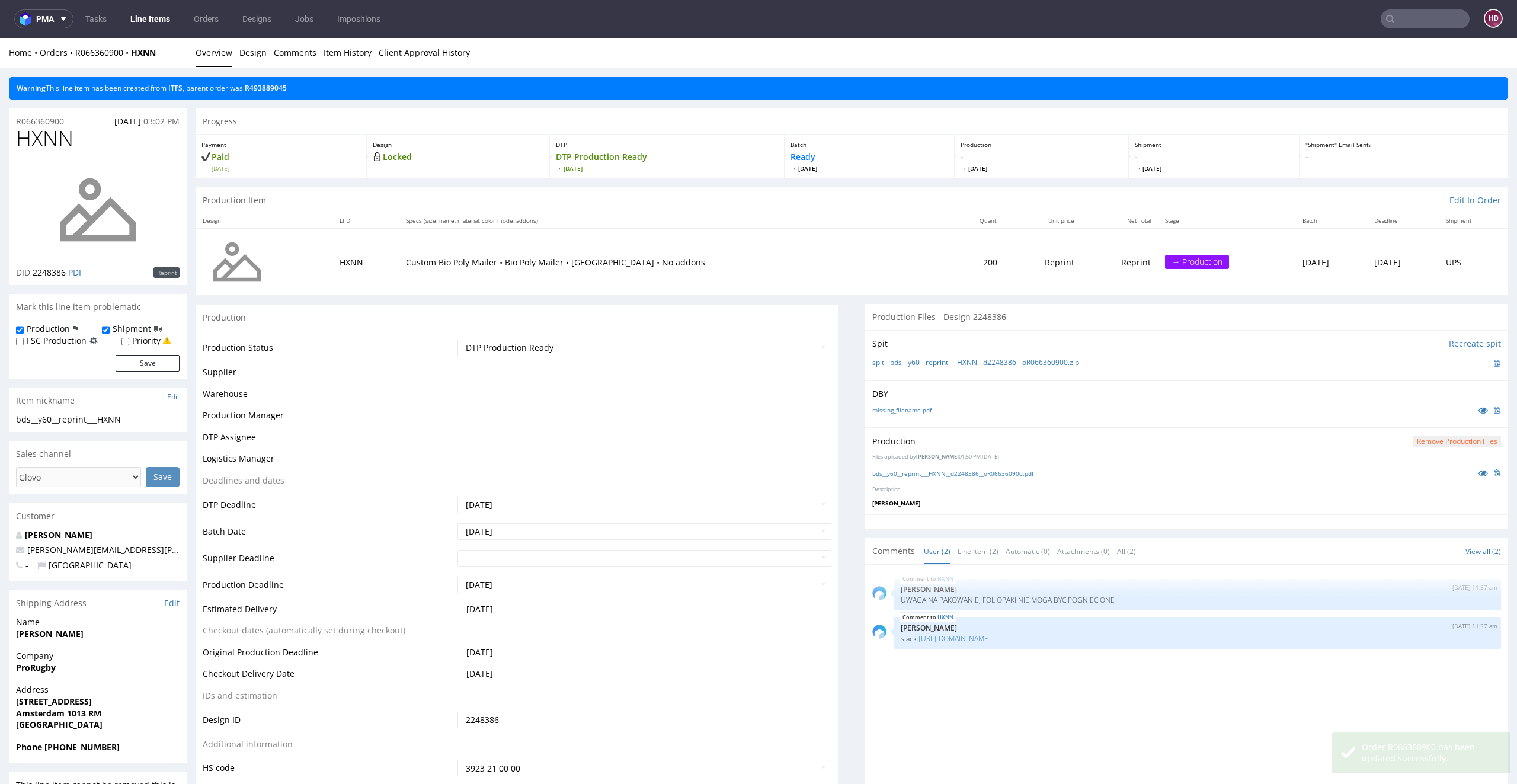
scroll to position [458, 0]
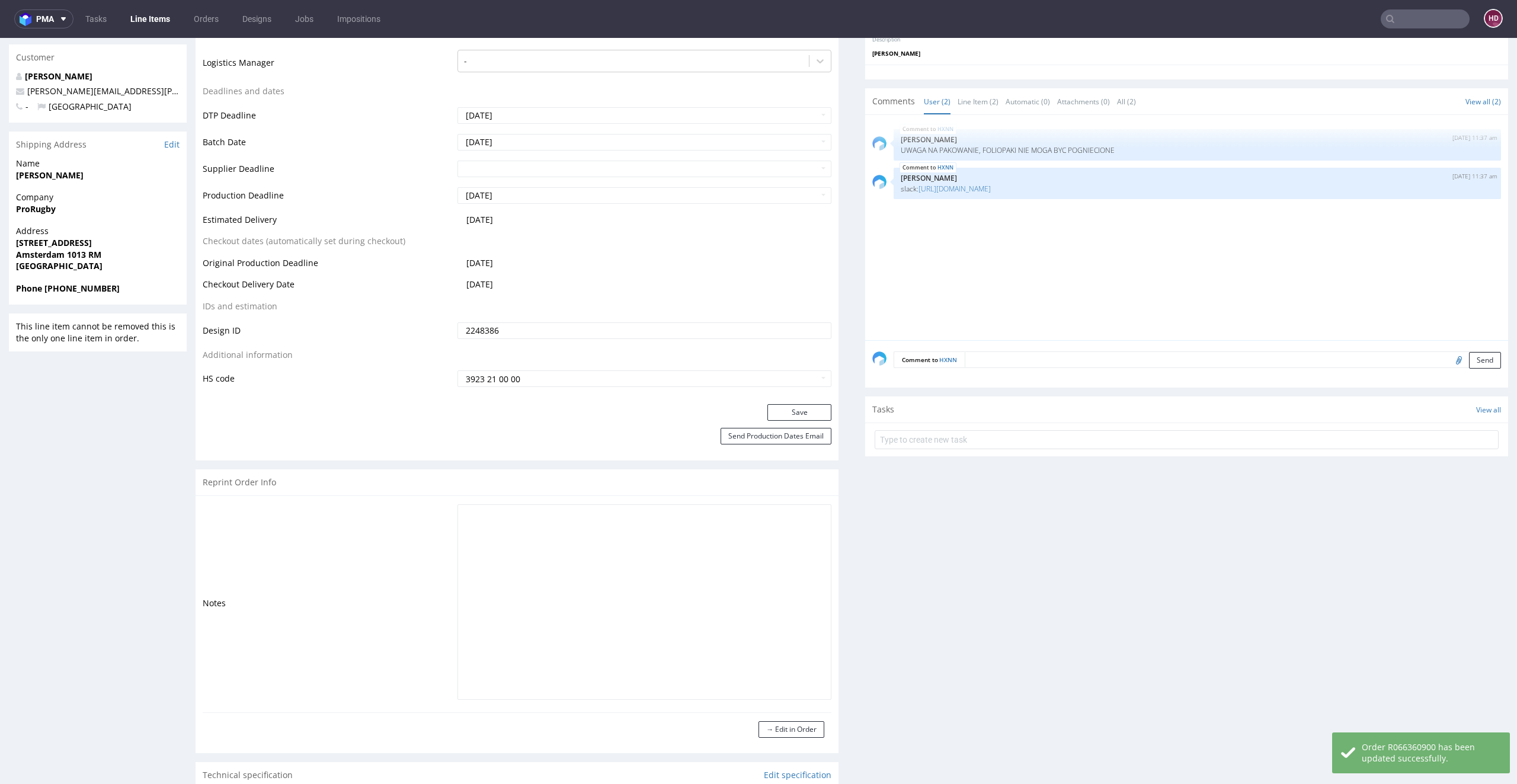
click at [135, 14] on link "Line Items" at bounding box center [150, 19] width 54 height 19
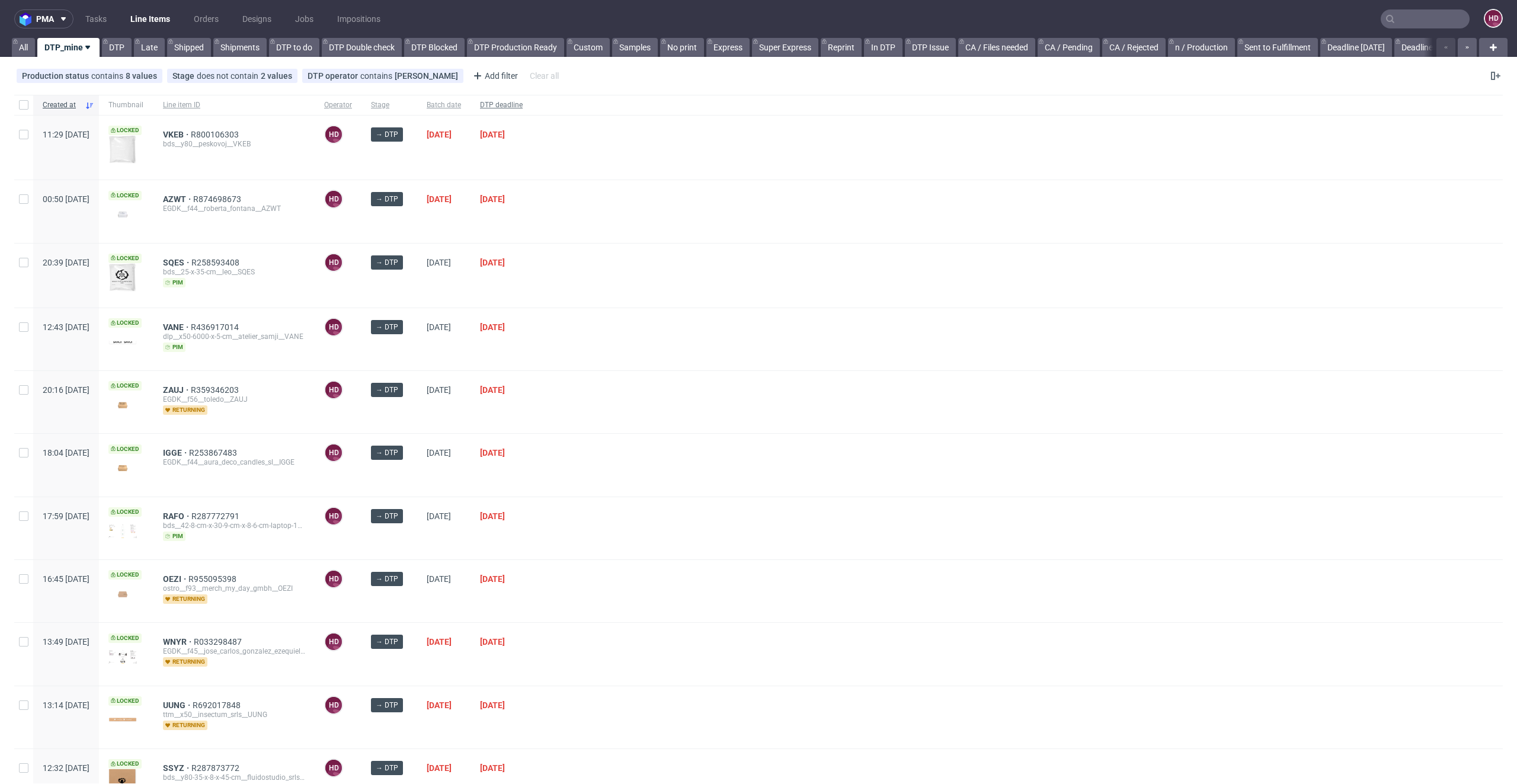
click at [523, 101] on span "DTP deadline" at bounding box center [501, 105] width 43 height 10
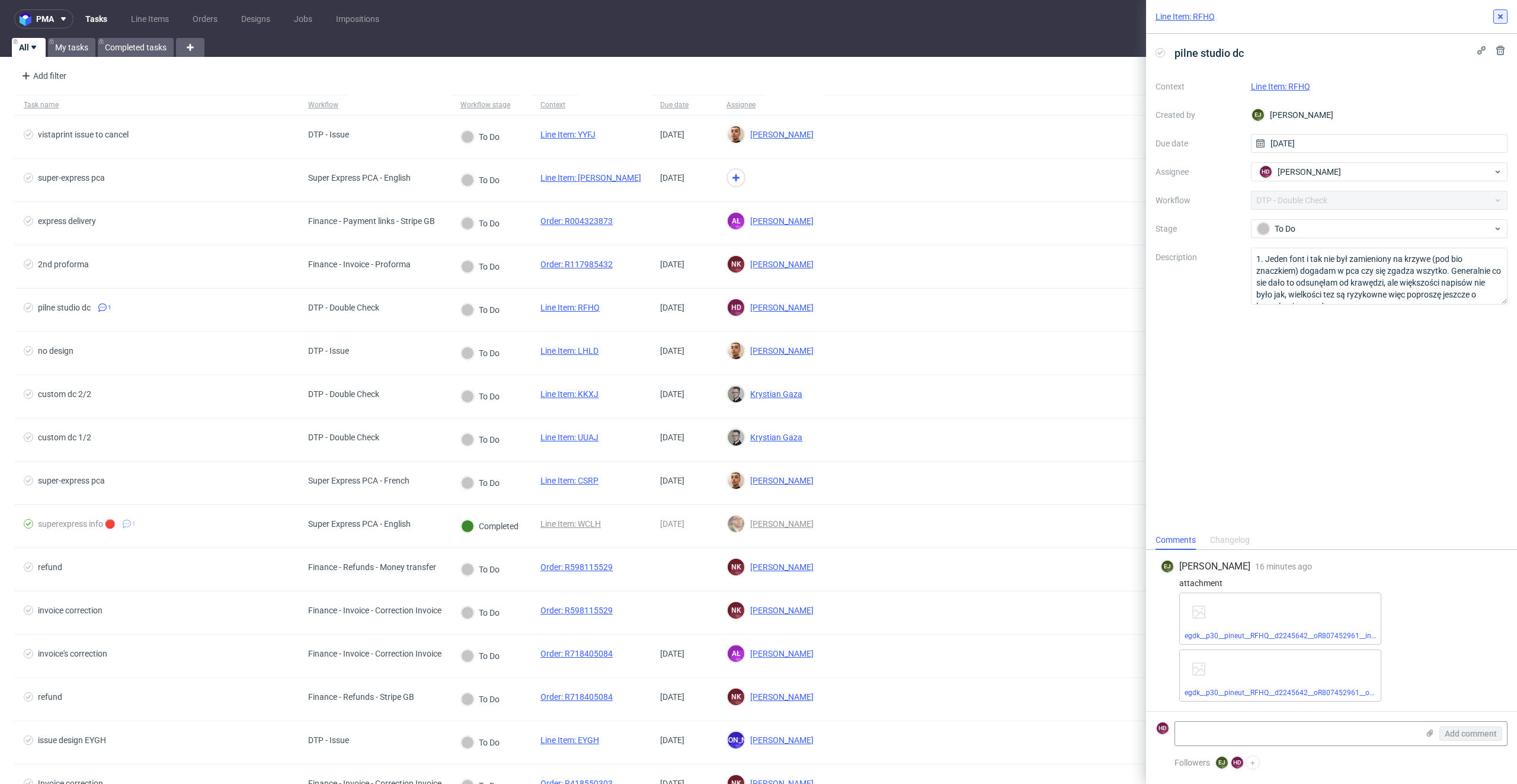
click at [1502, 20] on icon at bounding box center [1500, 16] width 9 height 9
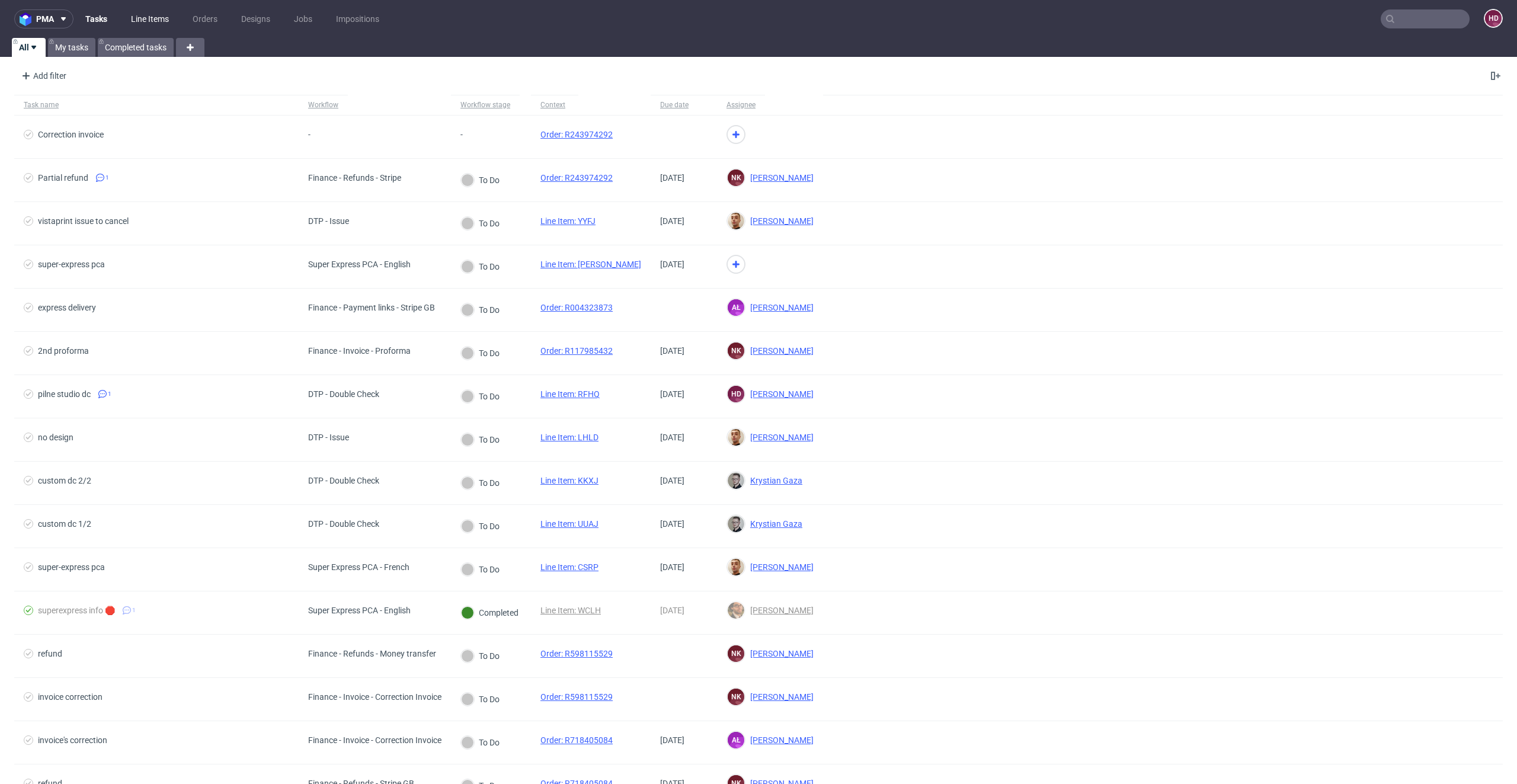
click at [155, 14] on link "Line Items" at bounding box center [150, 19] width 52 height 19
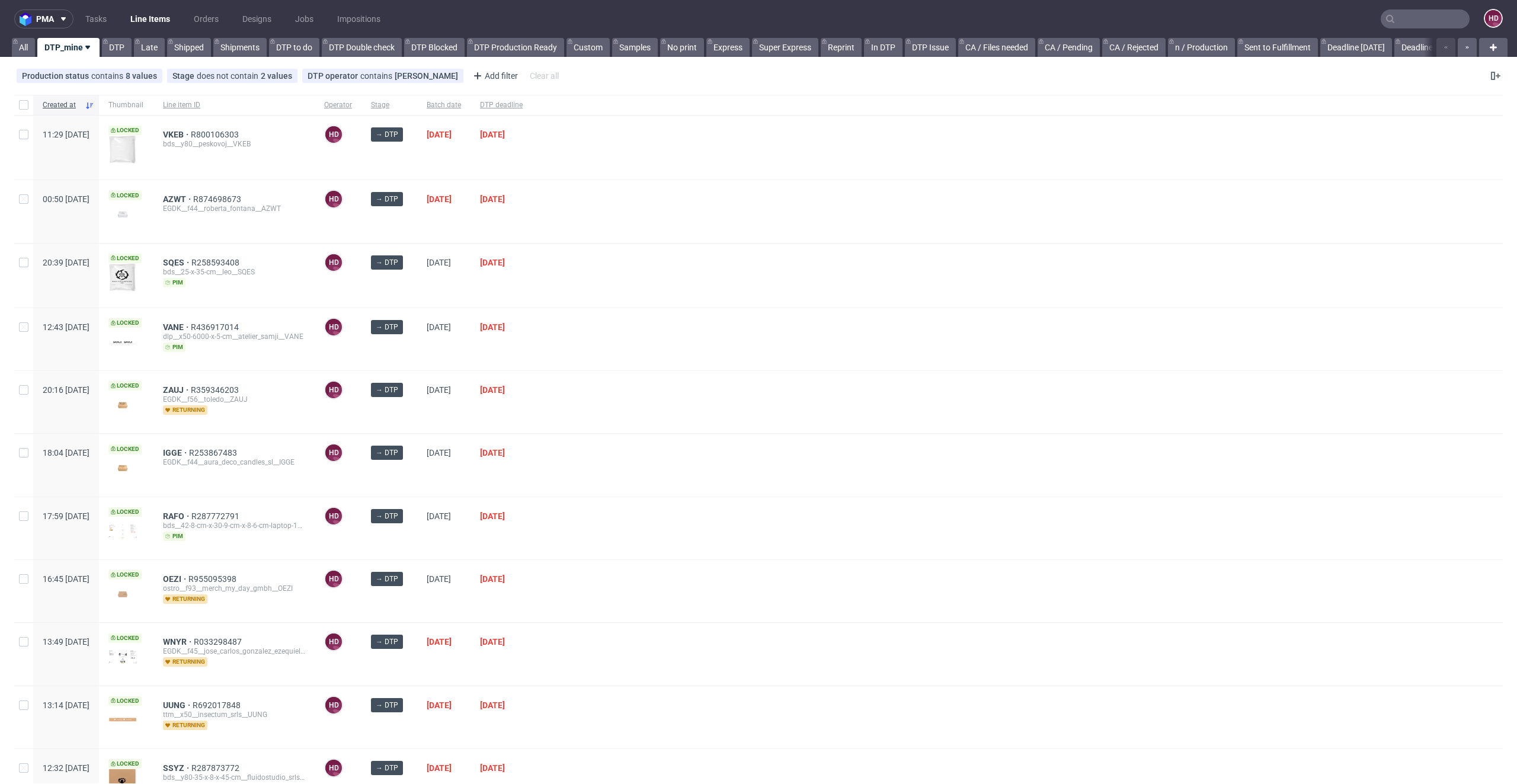
click at [523, 103] on span "DTP deadline" at bounding box center [501, 105] width 43 height 10
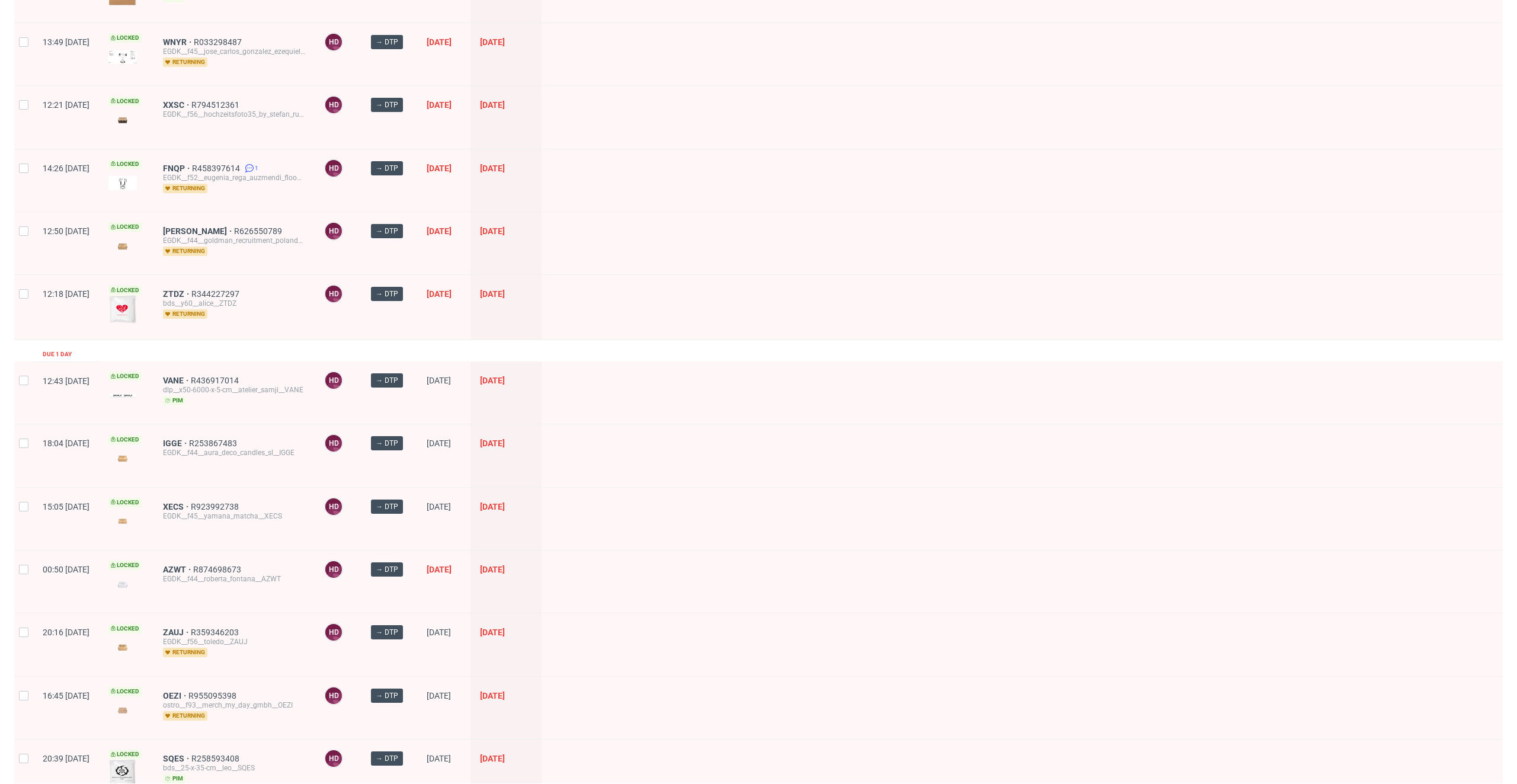
scroll to position [279, 0]
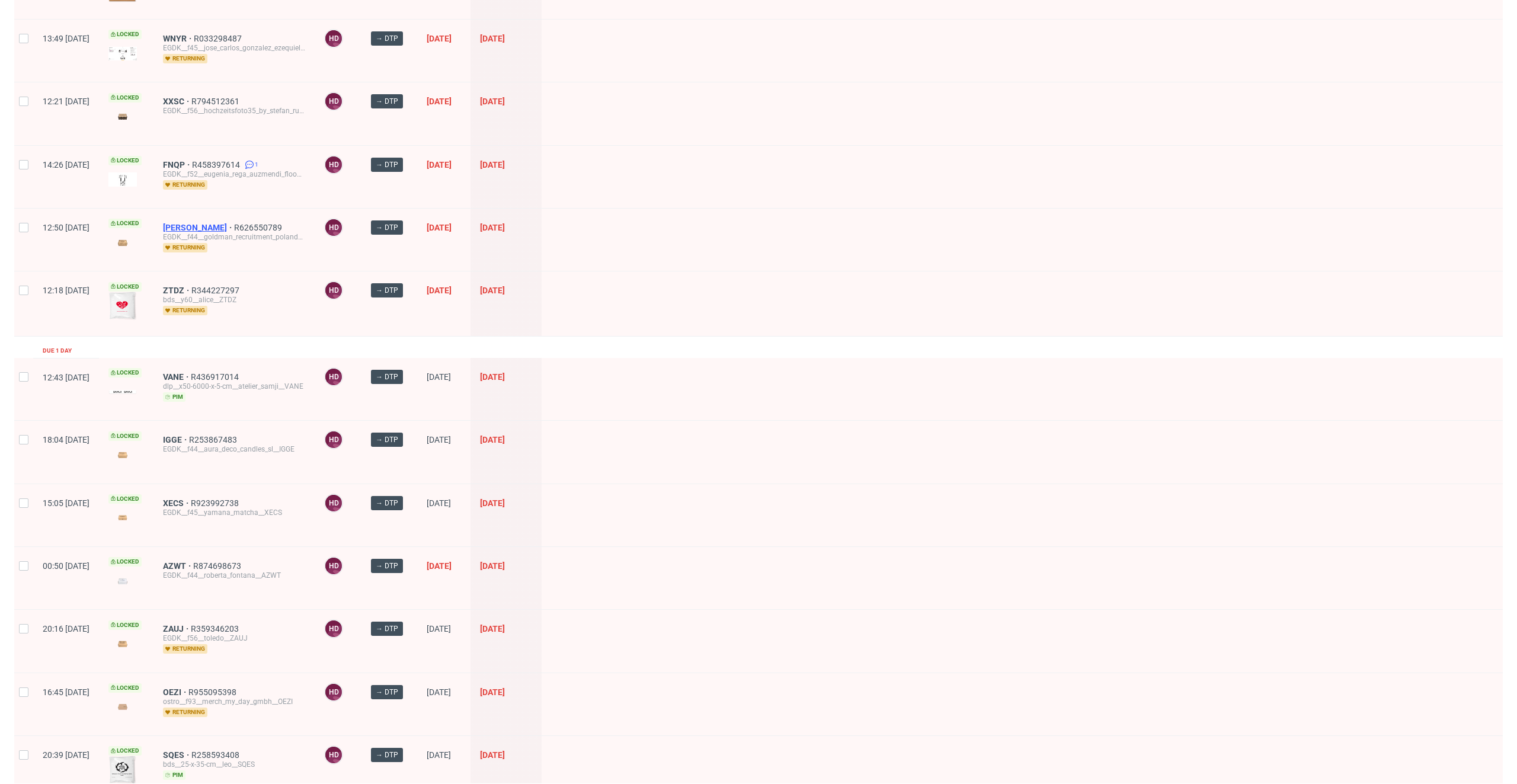
click at [206, 227] on span "[PERSON_NAME]" at bounding box center [198, 227] width 71 height 9
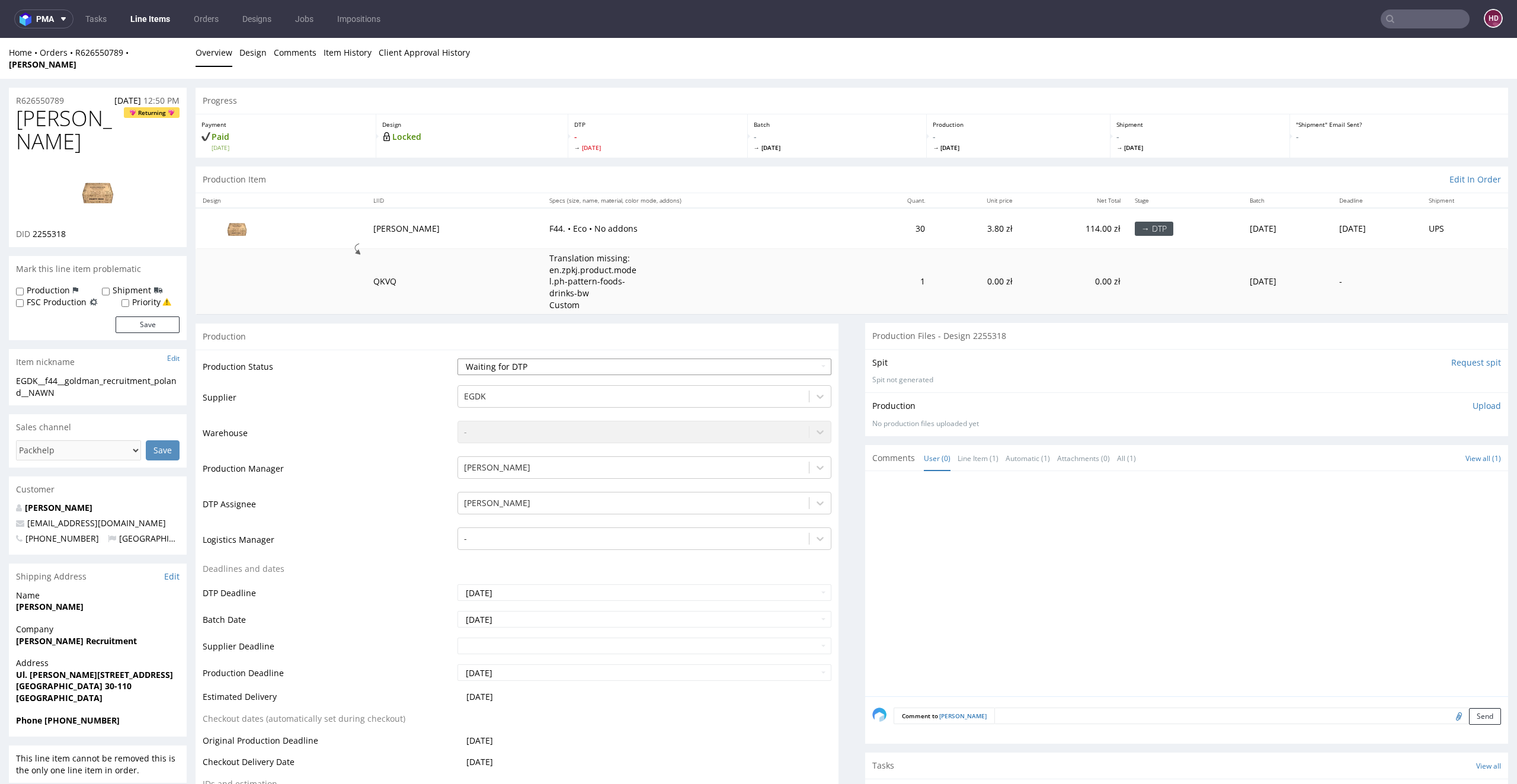
click at [471, 358] on select "Waiting for Artwork Waiting for Diecut Waiting for Mockup Waiting for DTP Waiti…" at bounding box center [644, 366] width 374 height 17
select select "dtp_in_process"
click at [458, 358] on select "Waiting for Artwork Waiting for Diecut Waiting for Mockup Waiting for DTP Waiti…" at bounding box center [644, 366] width 374 height 17
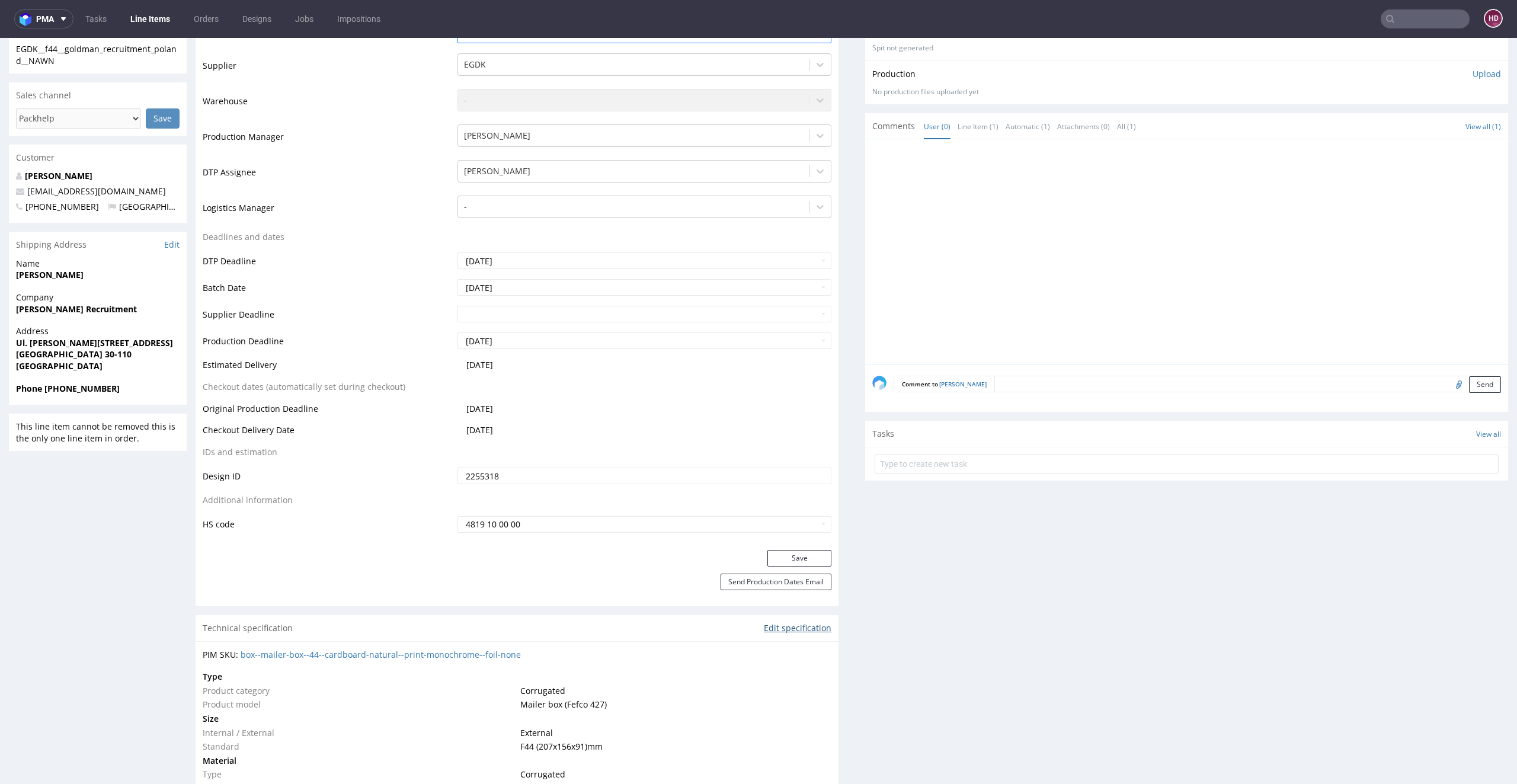
scroll to position [344, 0]
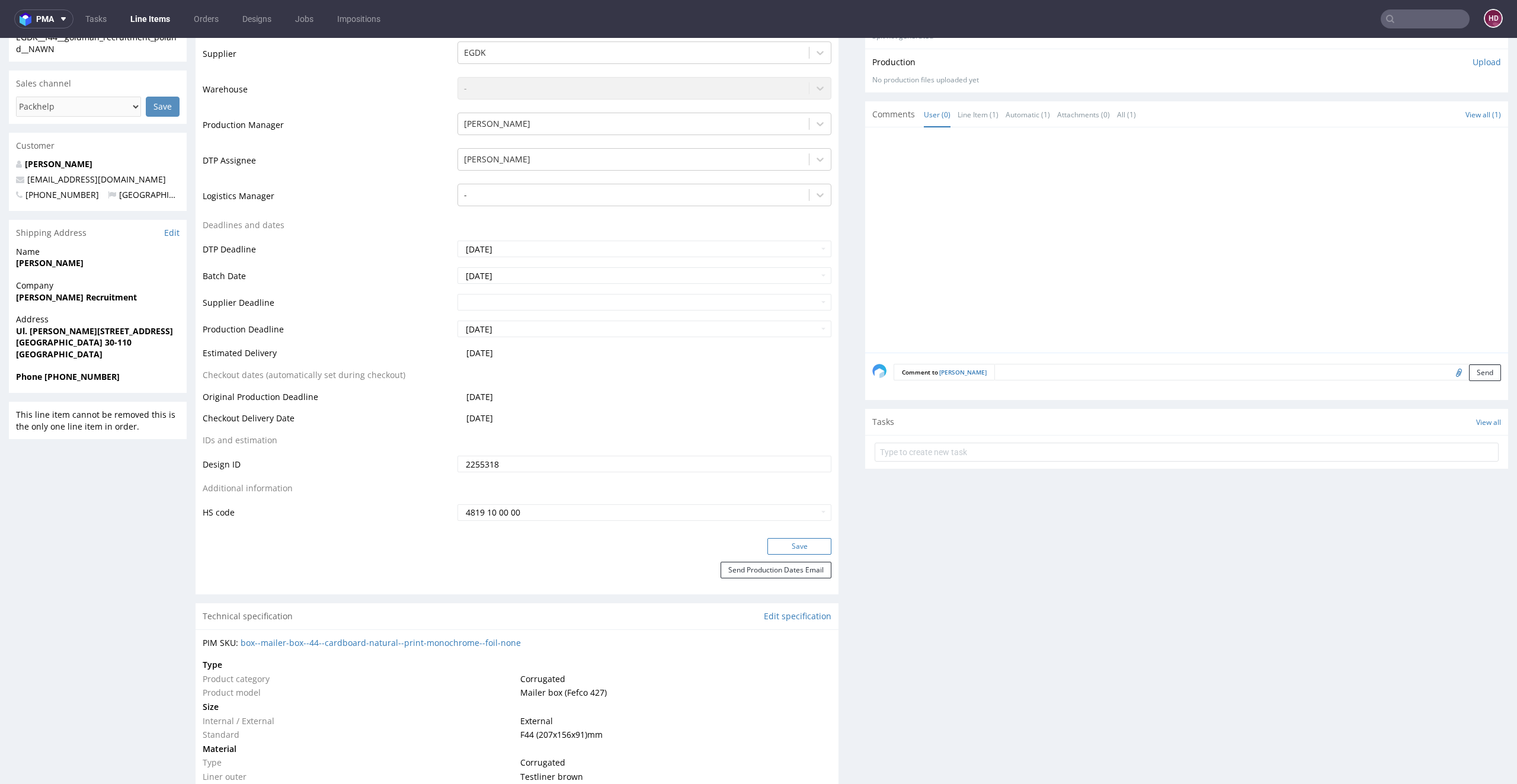
click at [790, 538] on button "Save" at bounding box center [799, 546] width 64 height 17
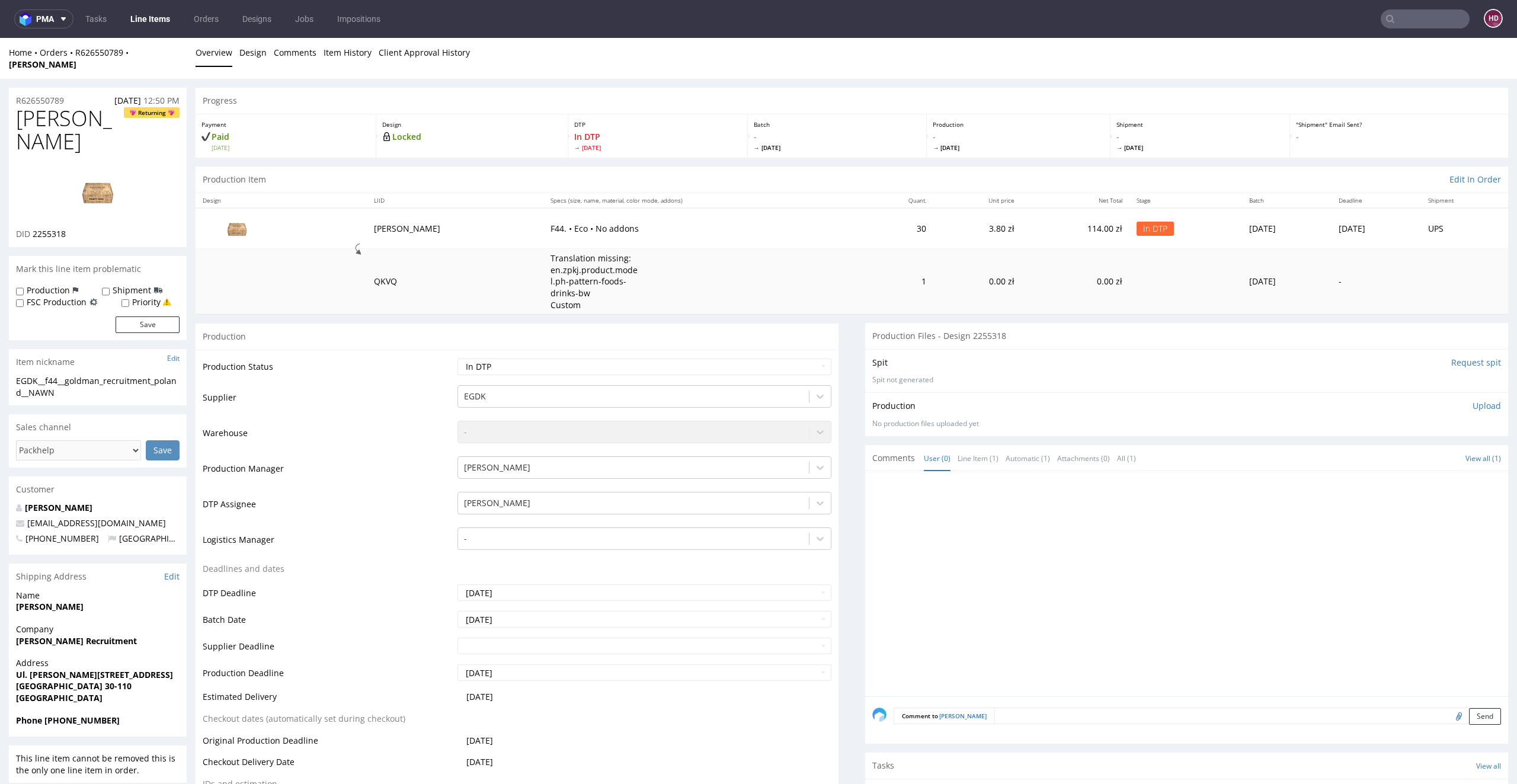
scroll to position [3, 0]
click at [242, 54] on link "Design" at bounding box center [253, 49] width 28 height 29
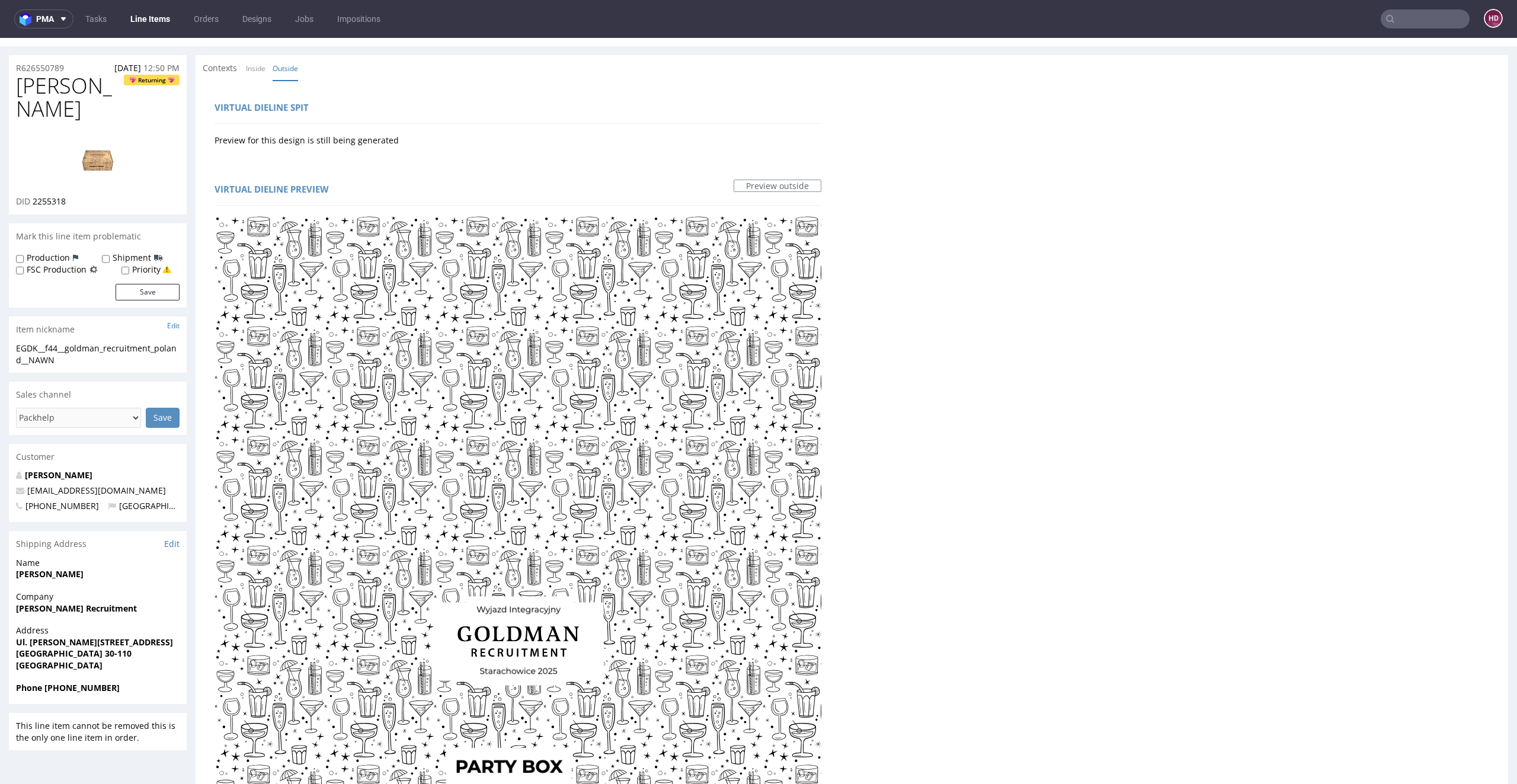
scroll to position [0, 0]
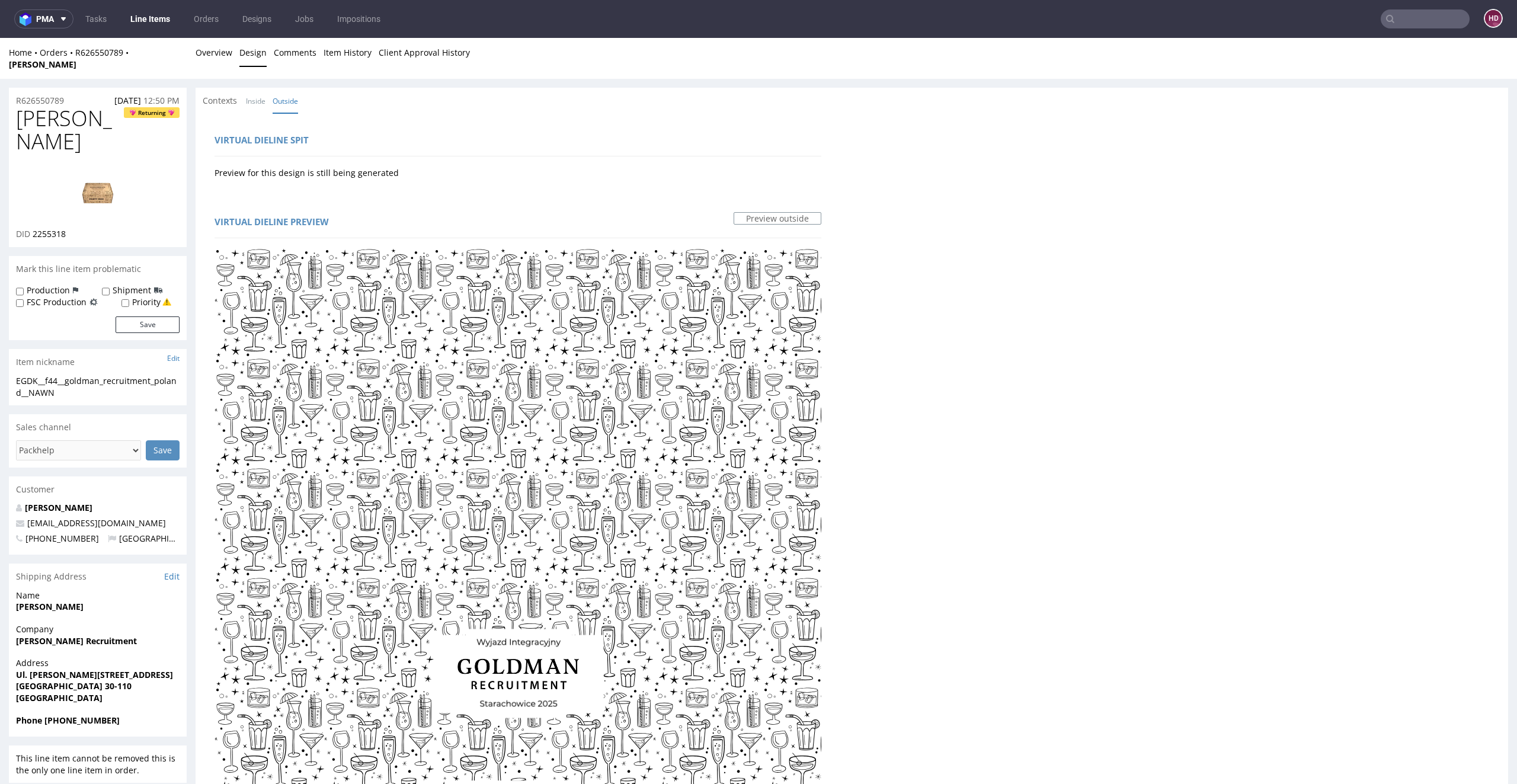
click at [72, 156] on link at bounding box center [98, 192] width 95 height 72
drag, startPoint x: 76, startPoint y: 103, endPoint x: 0, endPoint y: 97, distance: 76.2
click at [220, 54] on link "Overview" at bounding box center [214, 52] width 37 height 29
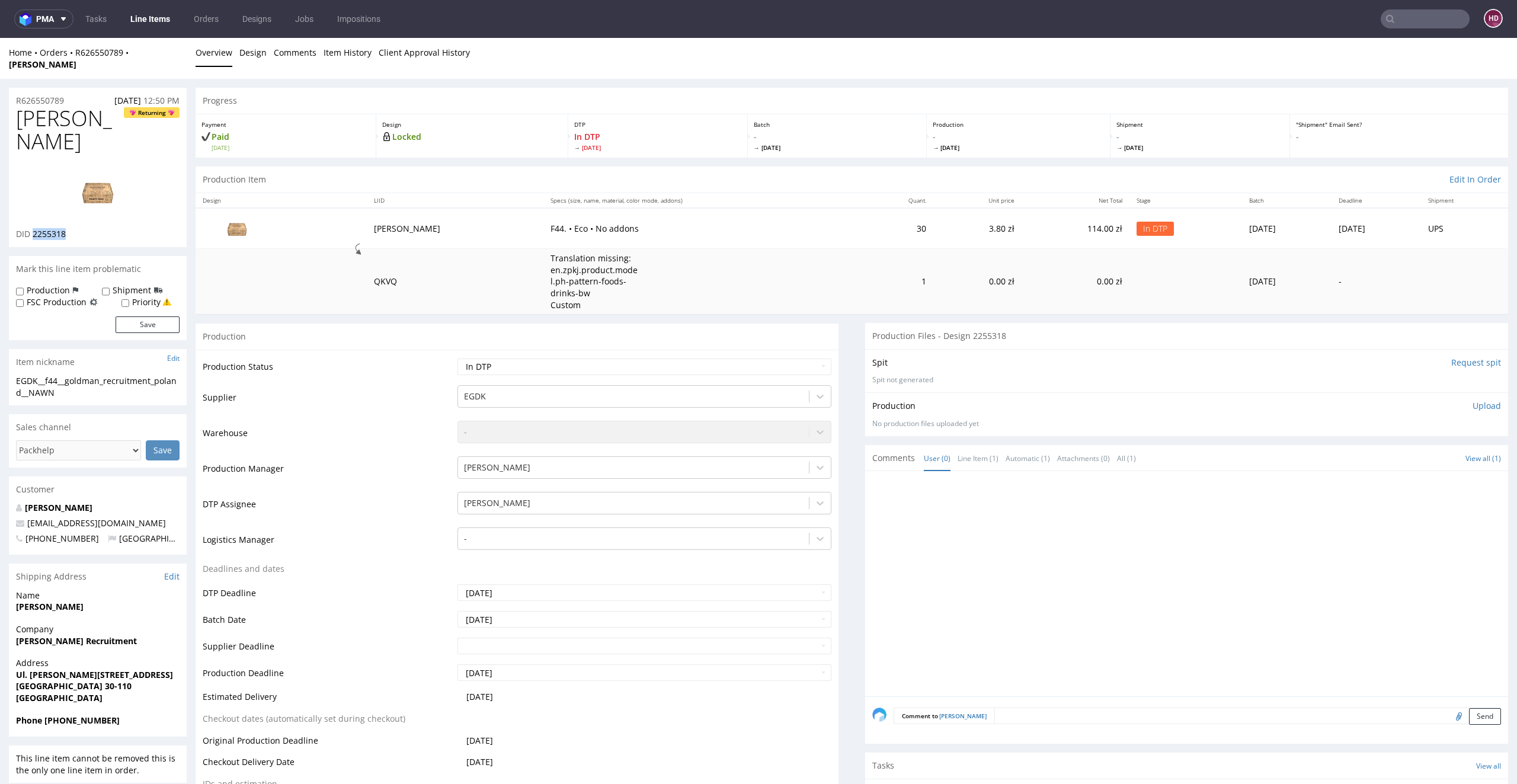
drag, startPoint x: 74, startPoint y: 198, endPoint x: 33, endPoint y: 196, distance: 41.0
click at [33, 228] on div "DID 2255318" at bounding box center [98, 234] width 164 height 12
copy span "2255318"
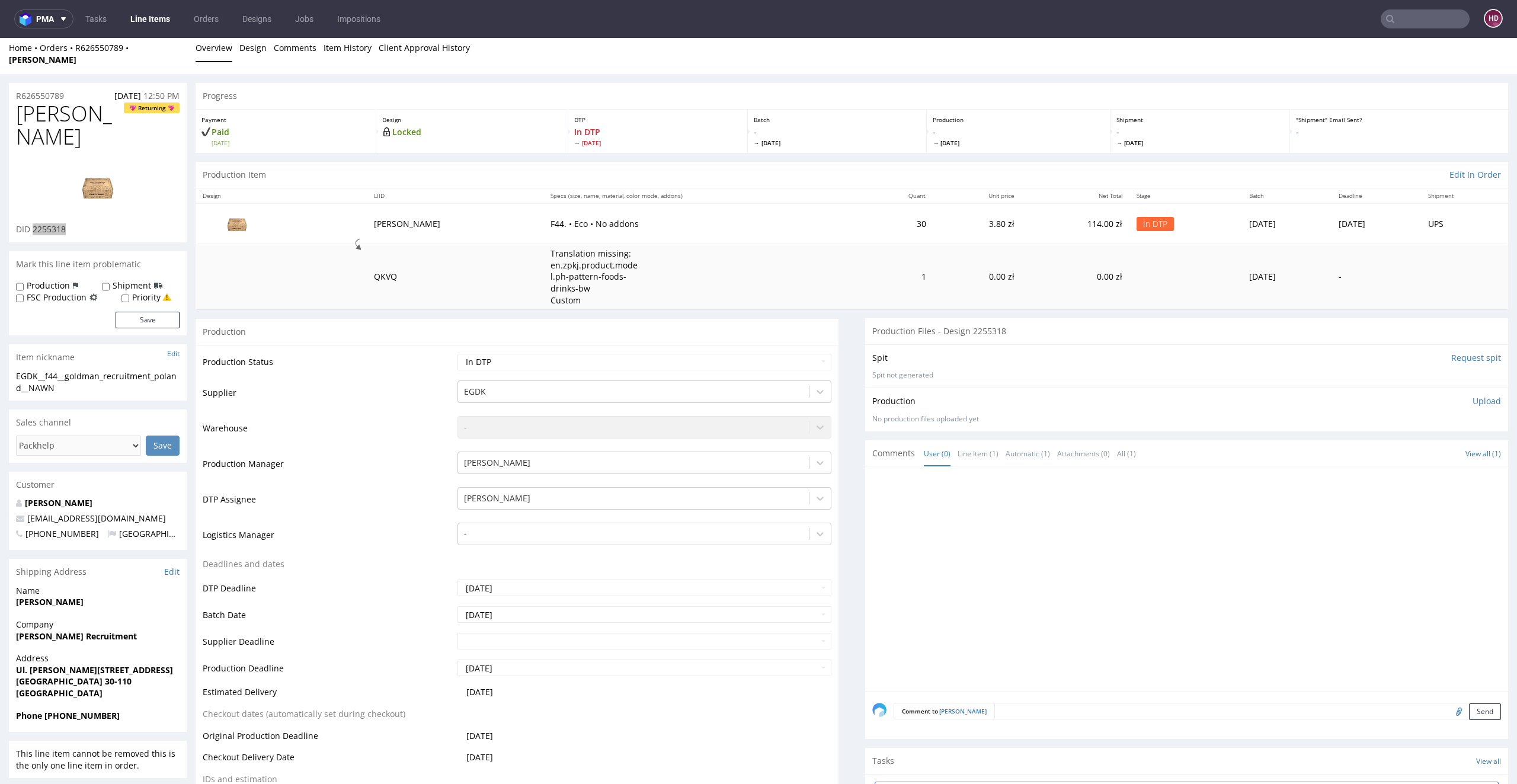
scroll to position [6, 0]
click at [76, 369] on div "EGDK__f44__goldman_recruitment_poland__NAWN" at bounding box center [98, 381] width 164 height 23
drag, startPoint x: 75, startPoint y: 352, endPoint x: 0, endPoint y: 335, distance: 76.9
copy div "EGDK__f44__goldman_recruitment_poland__NAWN Update"
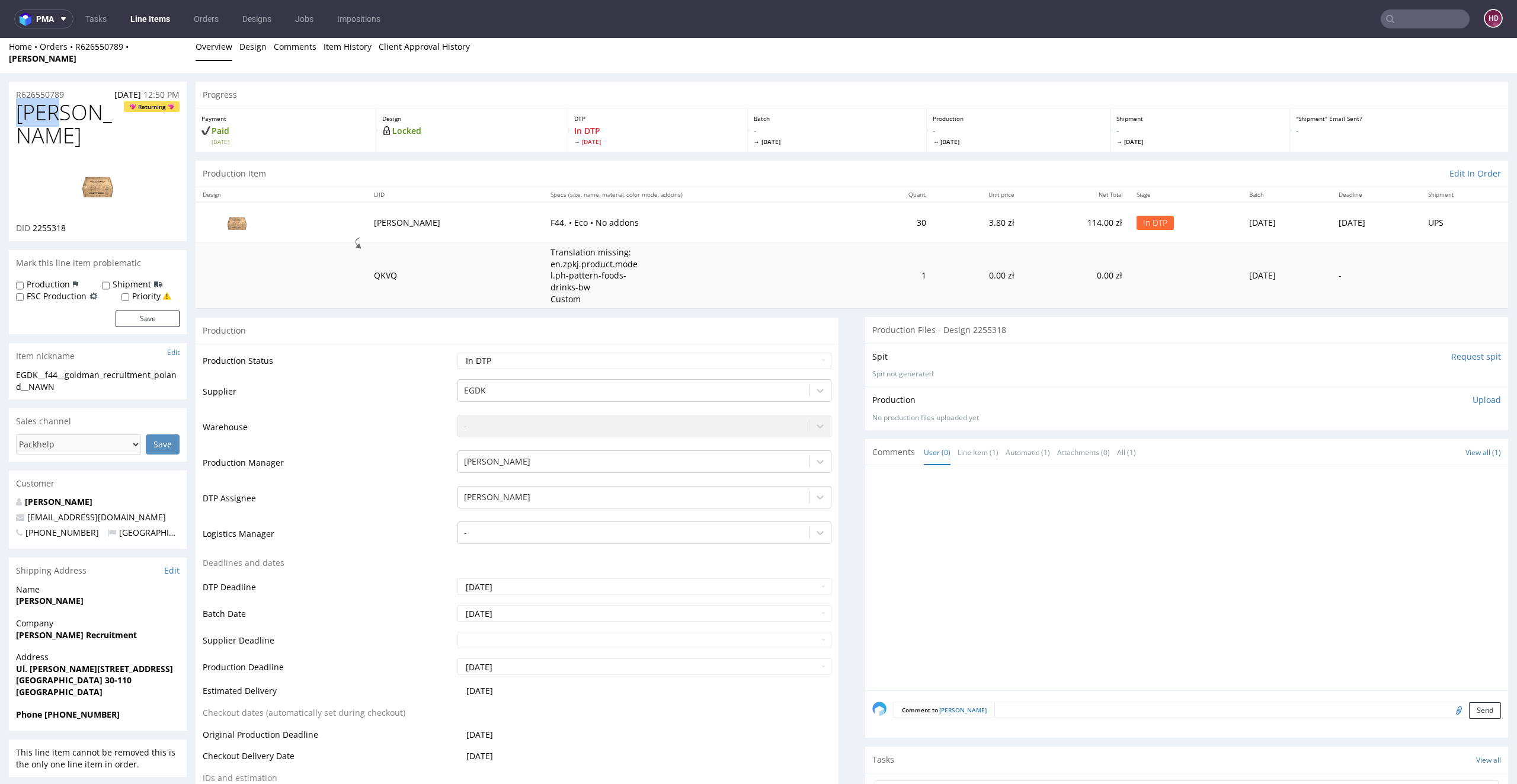
drag, startPoint x: 90, startPoint y: 102, endPoint x: 0, endPoint y: 104, distance: 90.0
copy span "NAWN"
click at [78, 82] on div "R626550789 01.09.2025 12:50 PM" at bounding box center [98, 91] width 178 height 19
drag, startPoint x: 78, startPoint y: 80, endPoint x: 0, endPoint y: 75, distance: 78.2
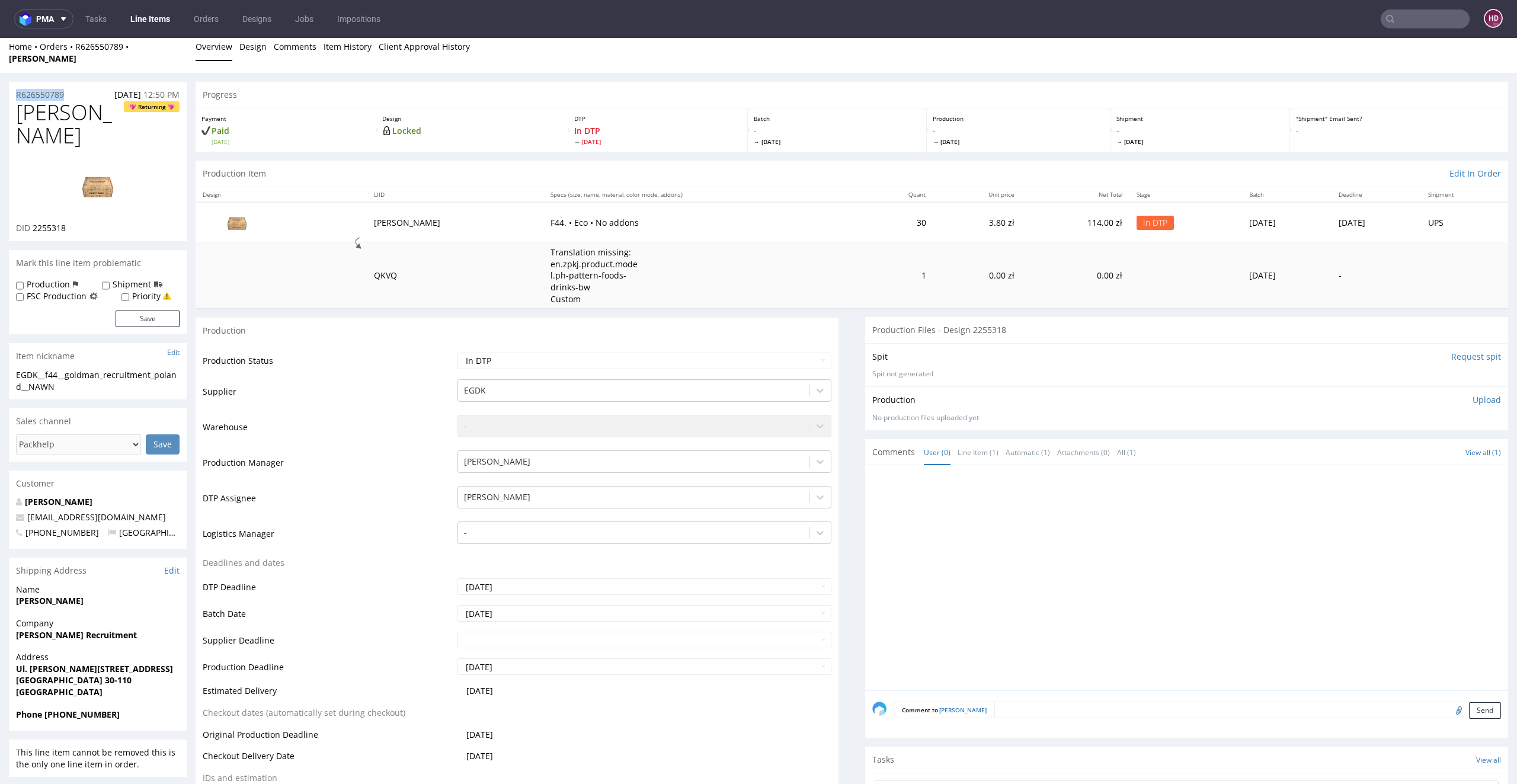
copy p "R626550789"
click at [83, 222] on div "DID 2255318" at bounding box center [98, 228] width 164 height 12
drag, startPoint x: 80, startPoint y: 193, endPoint x: 51, endPoint y: 192, distance: 29.0
click at [51, 222] on div "DID 2255318" at bounding box center [98, 228] width 164 height 12
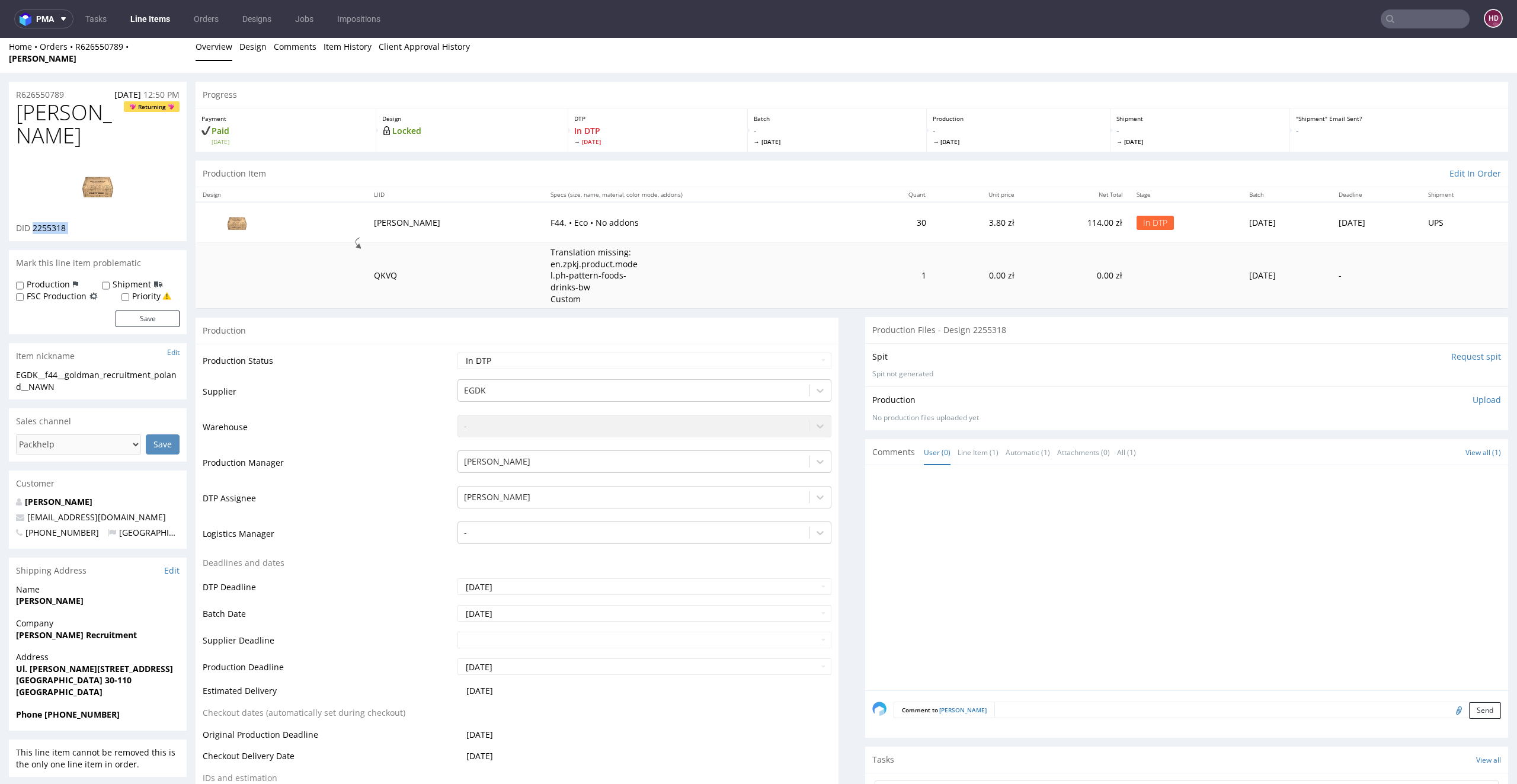
copy div "2255318"
click at [101, 104] on h1 "NAWN Returning" at bounding box center [98, 127] width 164 height 47
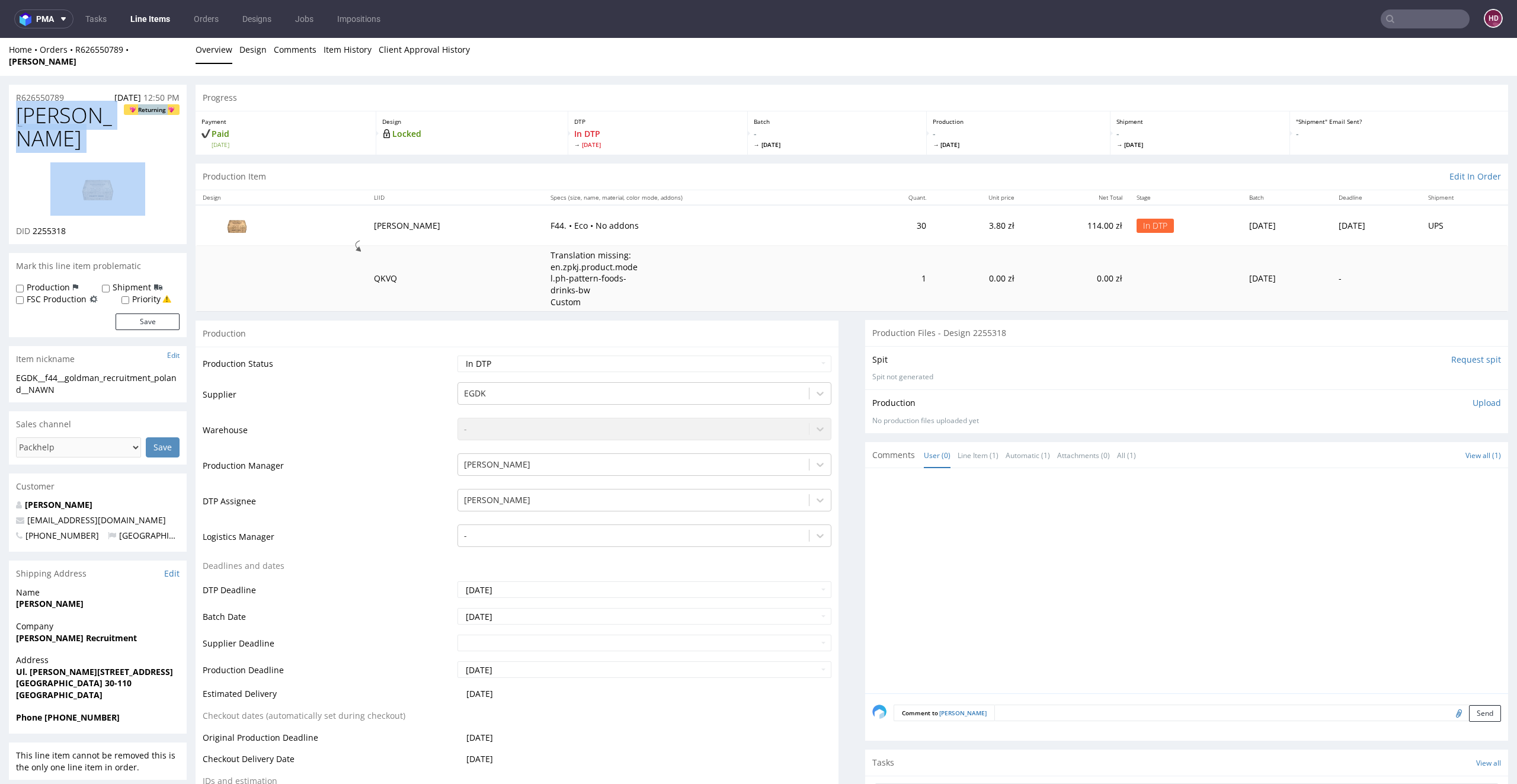
drag, startPoint x: 8, startPoint y: 111, endPoint x: 0, endPoint y: 106, distance: 9.4
copy h1 "NAWN Returning"
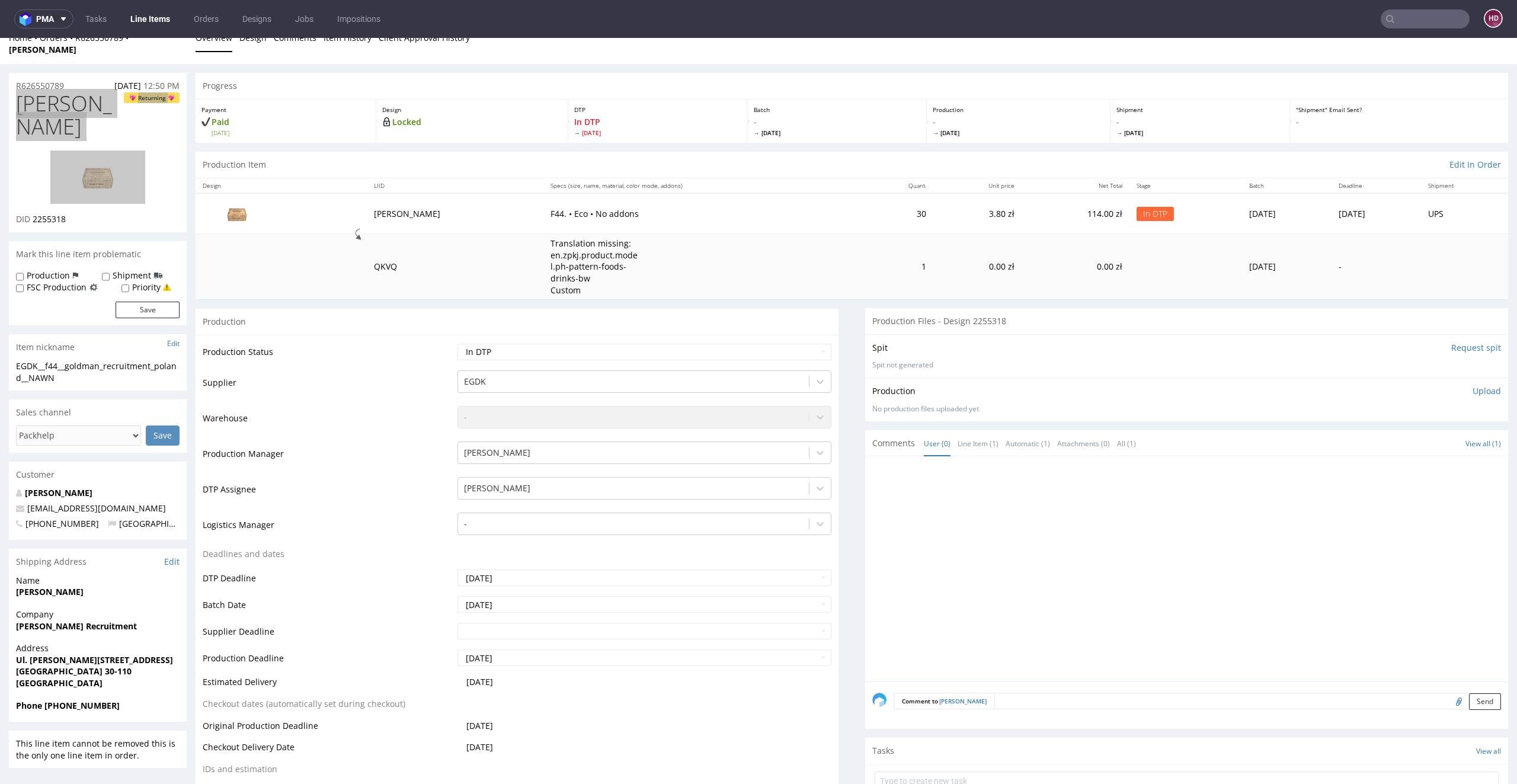
scroll to position [0, 0]
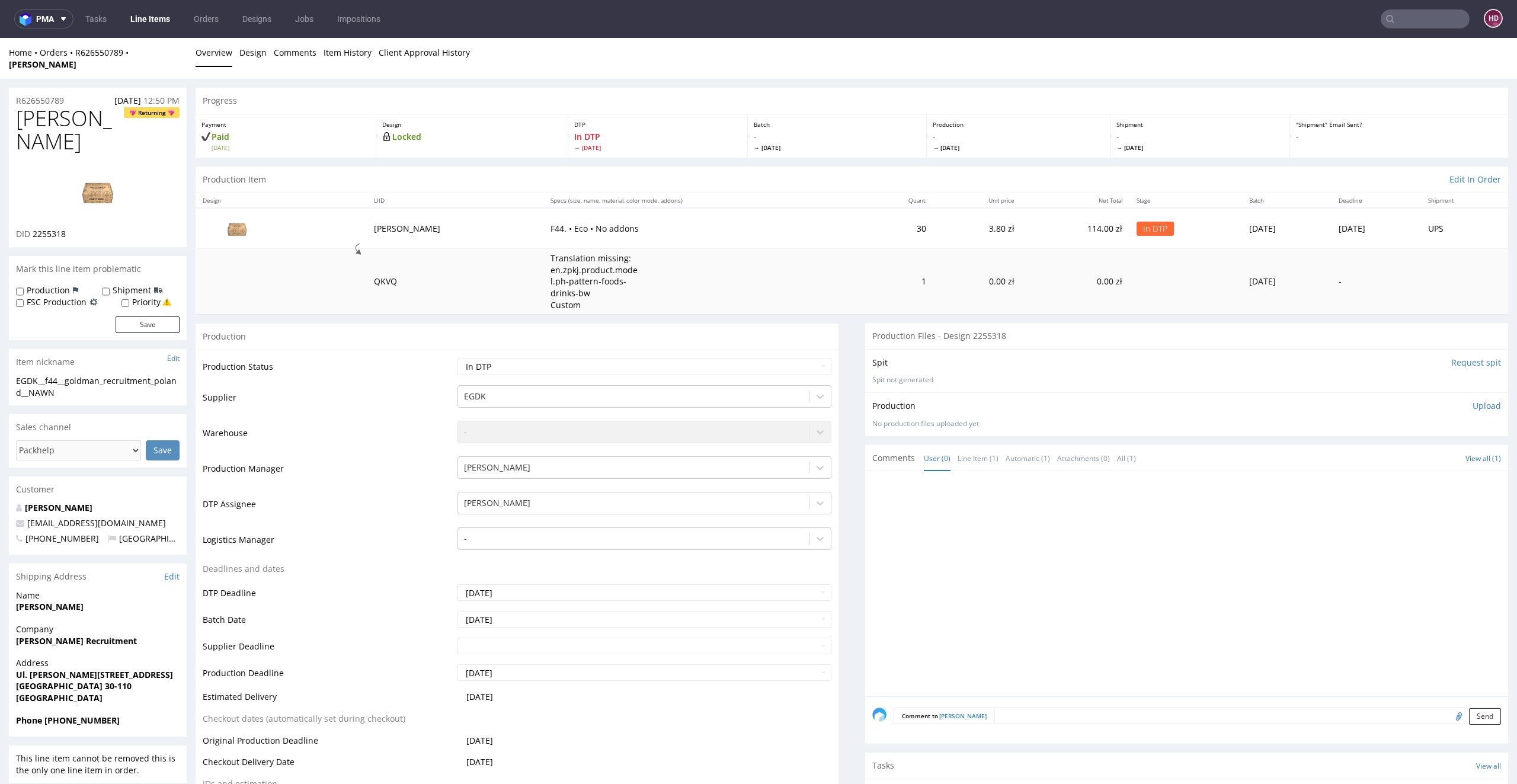
click at [1473, 400] on p "Upload" at bounding box center [1487, 405] width 28 height 12
click at [1393, 452] on div "Add files" at bounding box center [1417, 460] width 59 height 18
type input "C:\fakepath\EGDK__f44__goldman_recruitment_poland__NAWN__d2255318__oR626550789.…"
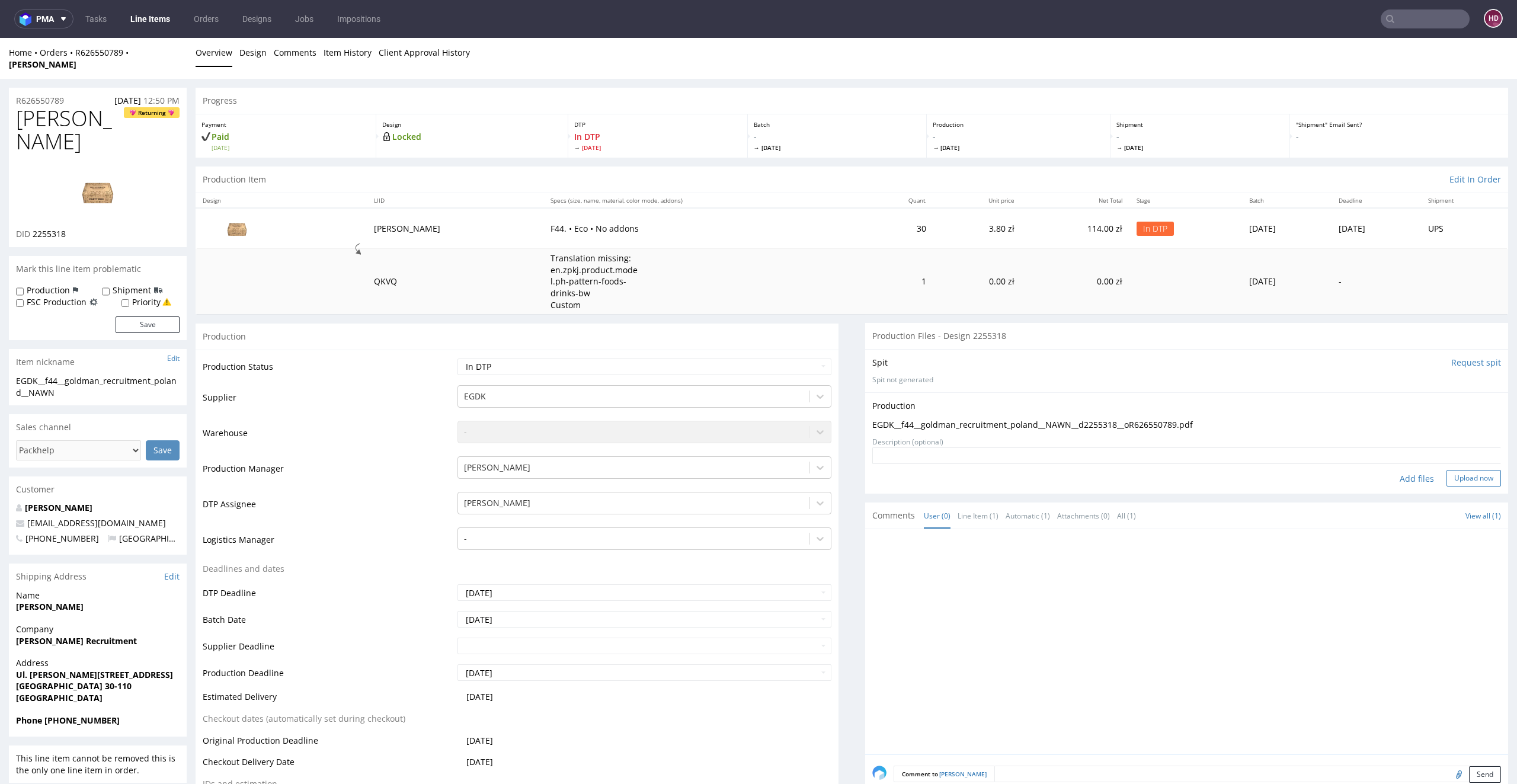
click at [1447, 470] on button "Upload now" at bounding box center [1474, 478] width 54 height 17
click at [671, 358] on select "Waiting for Artwork Waiting for Diecut Waiting for Mockup Waiting for DTP Waiti…" at bounding box center [644, 366] width 374 height 17
select select "dtp_production_ready"
click at [458, 358] on select "Waiting for Artwork Waiting for Diecut Waiting for Mockup Waiting for DTP Waiti…" at bounding box center [644, 366] width 374 height 17
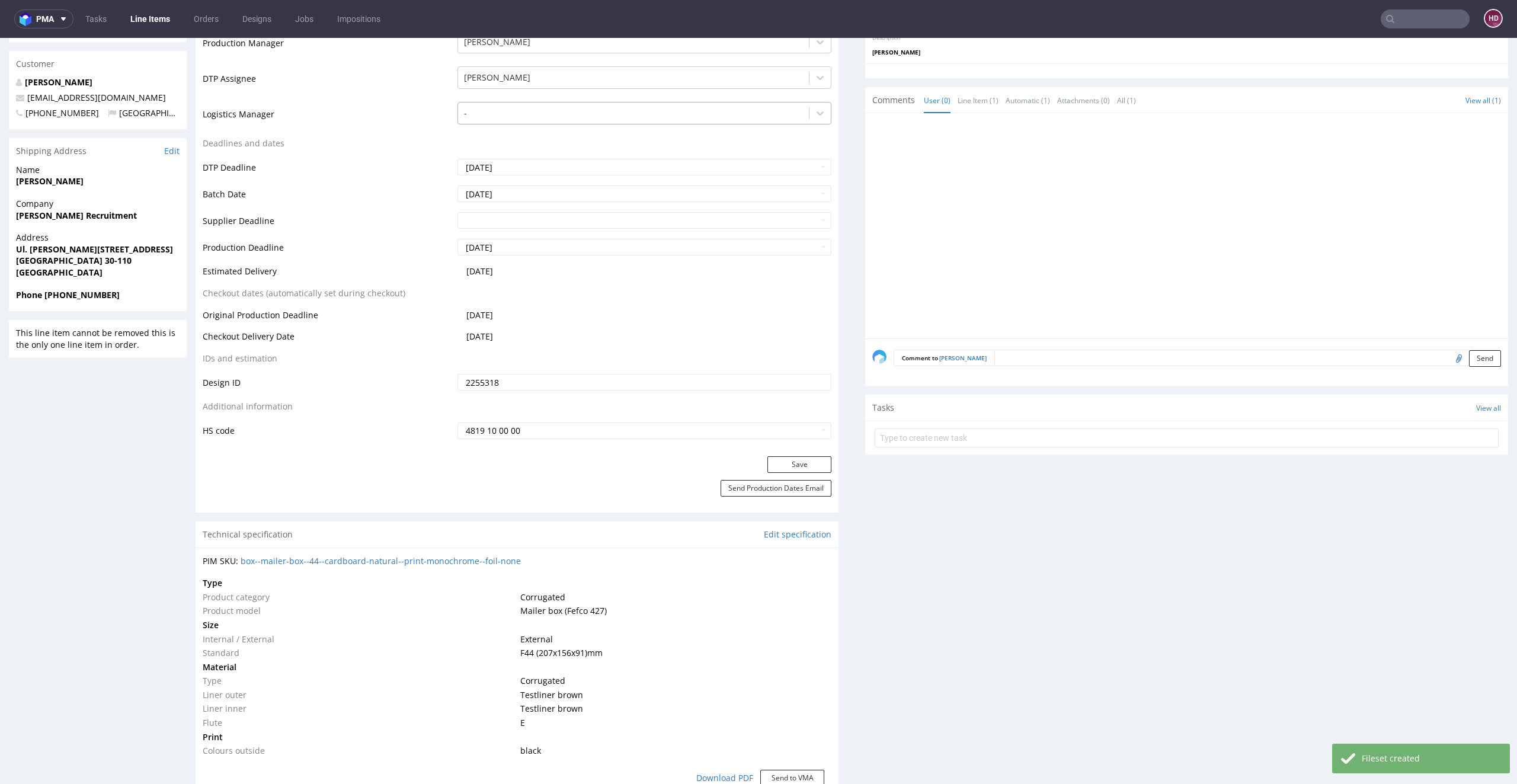
scroll to position [518, 0]
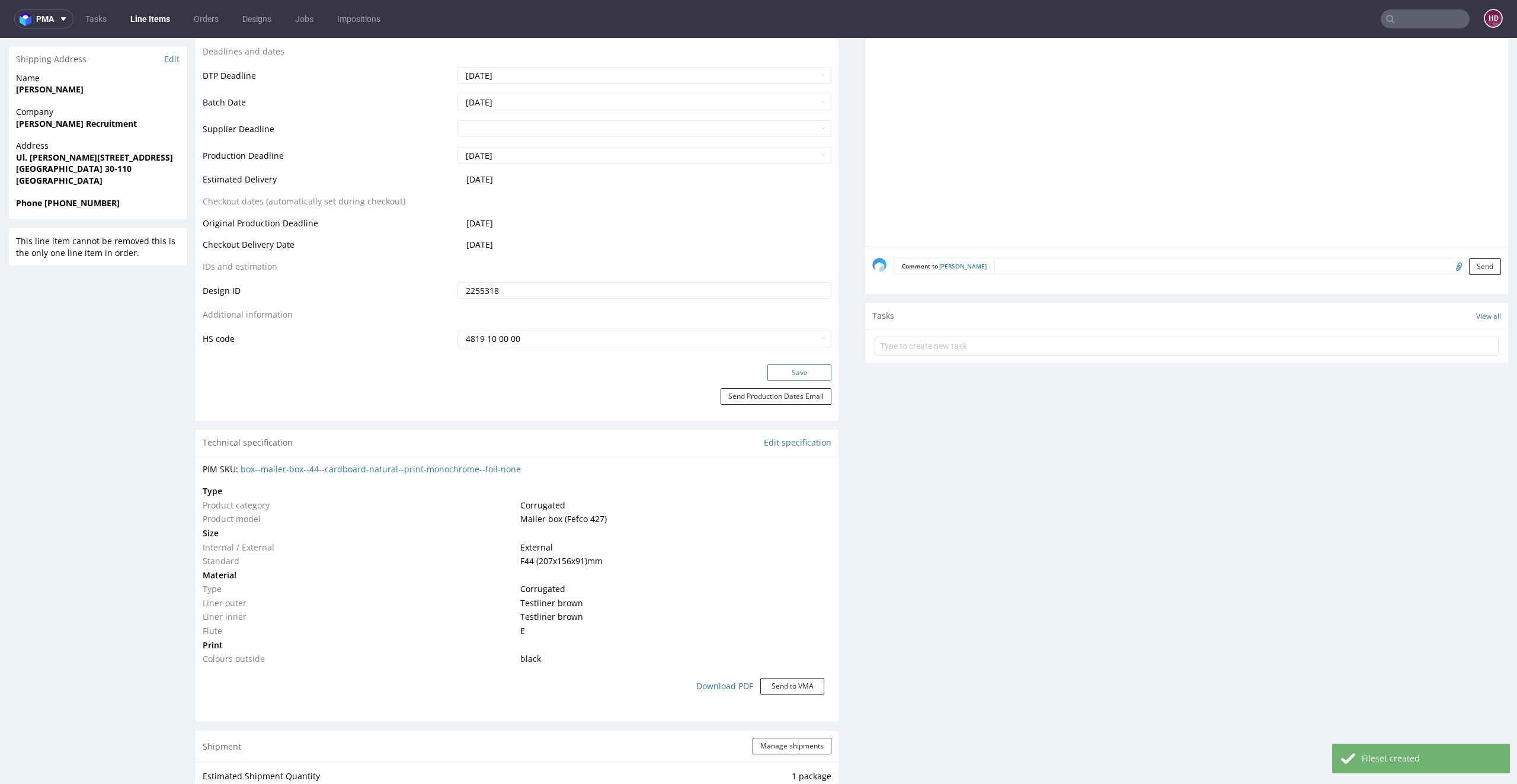
click at [788, 364] on button "Save" at bounding box center [799, 372] width 64 height 17
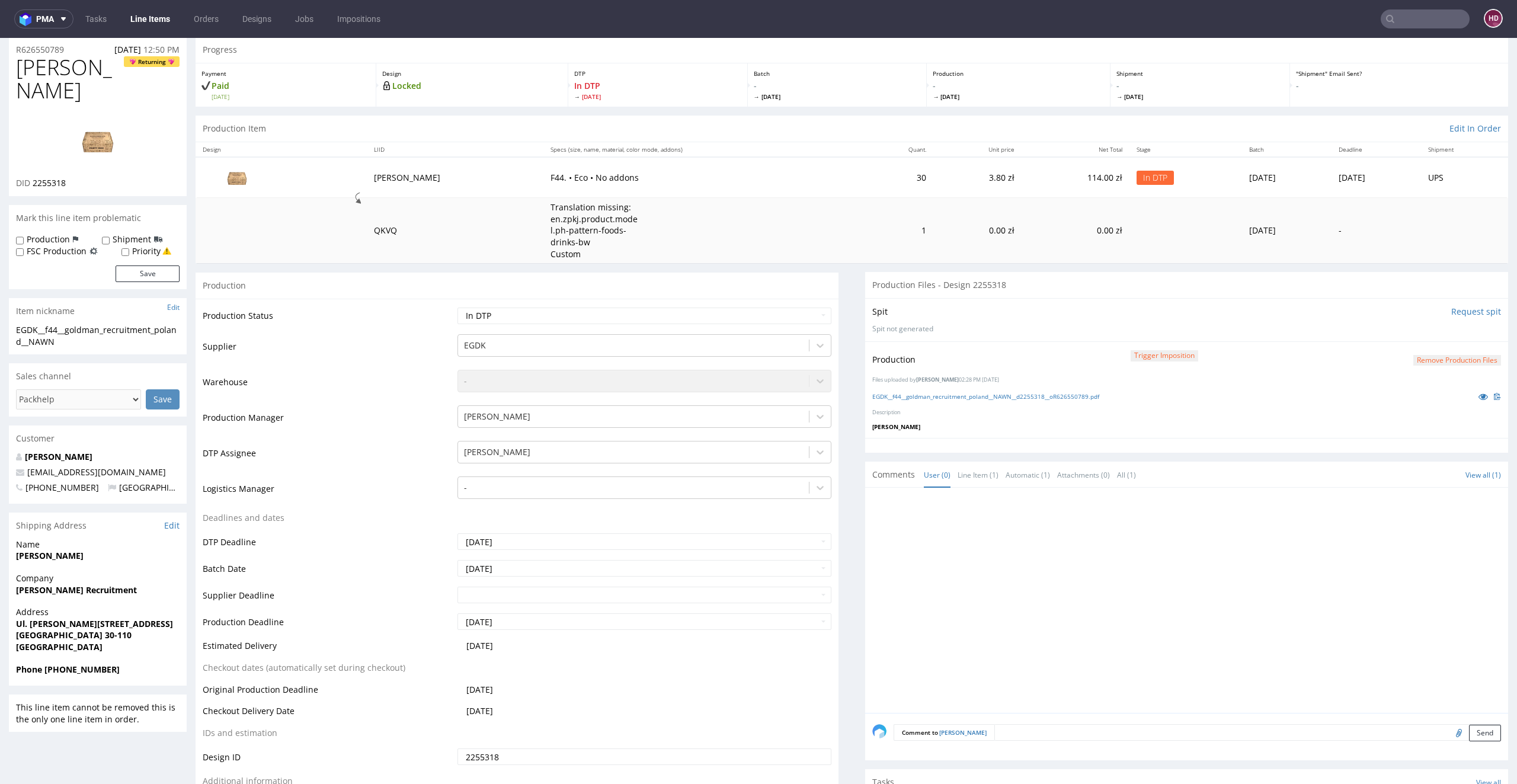
scroll to position [0, 0]
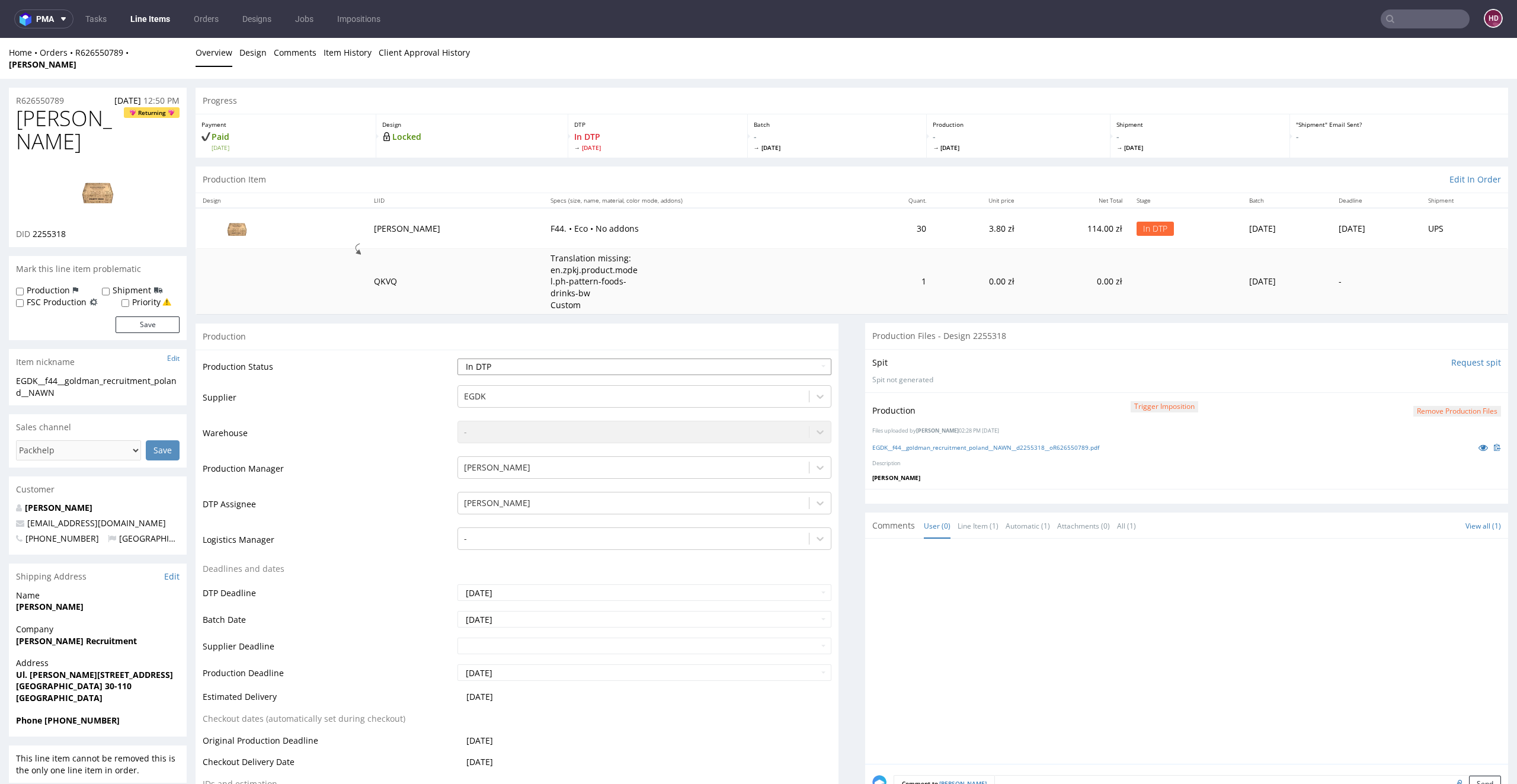
click at [497, 358] on select "Waiting for Artwork Waiting for Diecut Waiting for Mockup Waiting for DTP Waiti…" at bounding box center [644, 366] width 374 height 17
select select "dtp_production_ready"
click at [458, 358] on select "Waiting for Artwork Waiting for Diecut Waiting for Mockup Waiting for DTP Waiti…" at bounding box center [644, 366] width 374 height 17
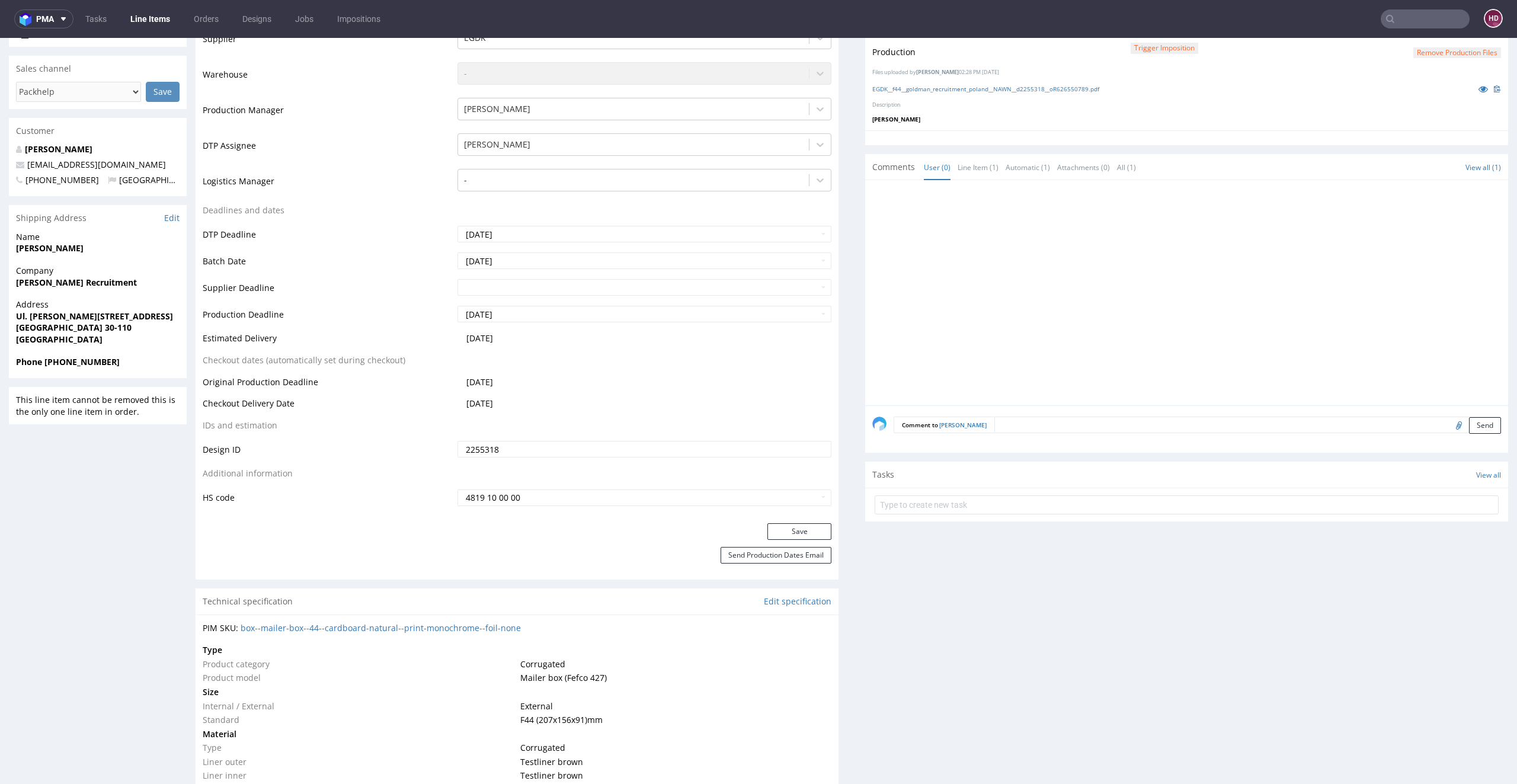
scroll to position [359, 0]
click at [774, 523] on button "Save" at bounding box center [799, 531] width 64 height 17
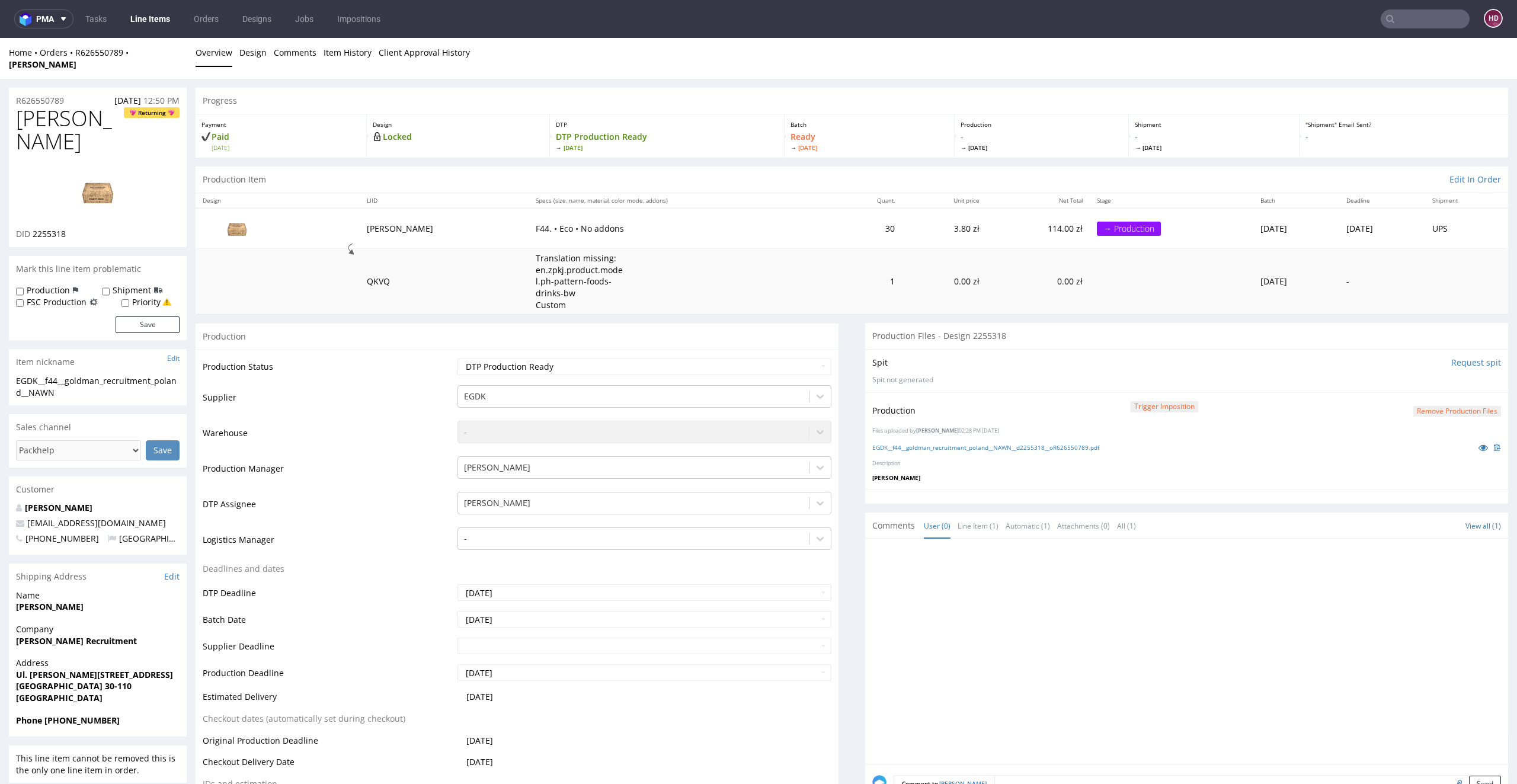
click at [161, 20] on link "Line Items" at bounding box center [150, 19] width 54 height 19
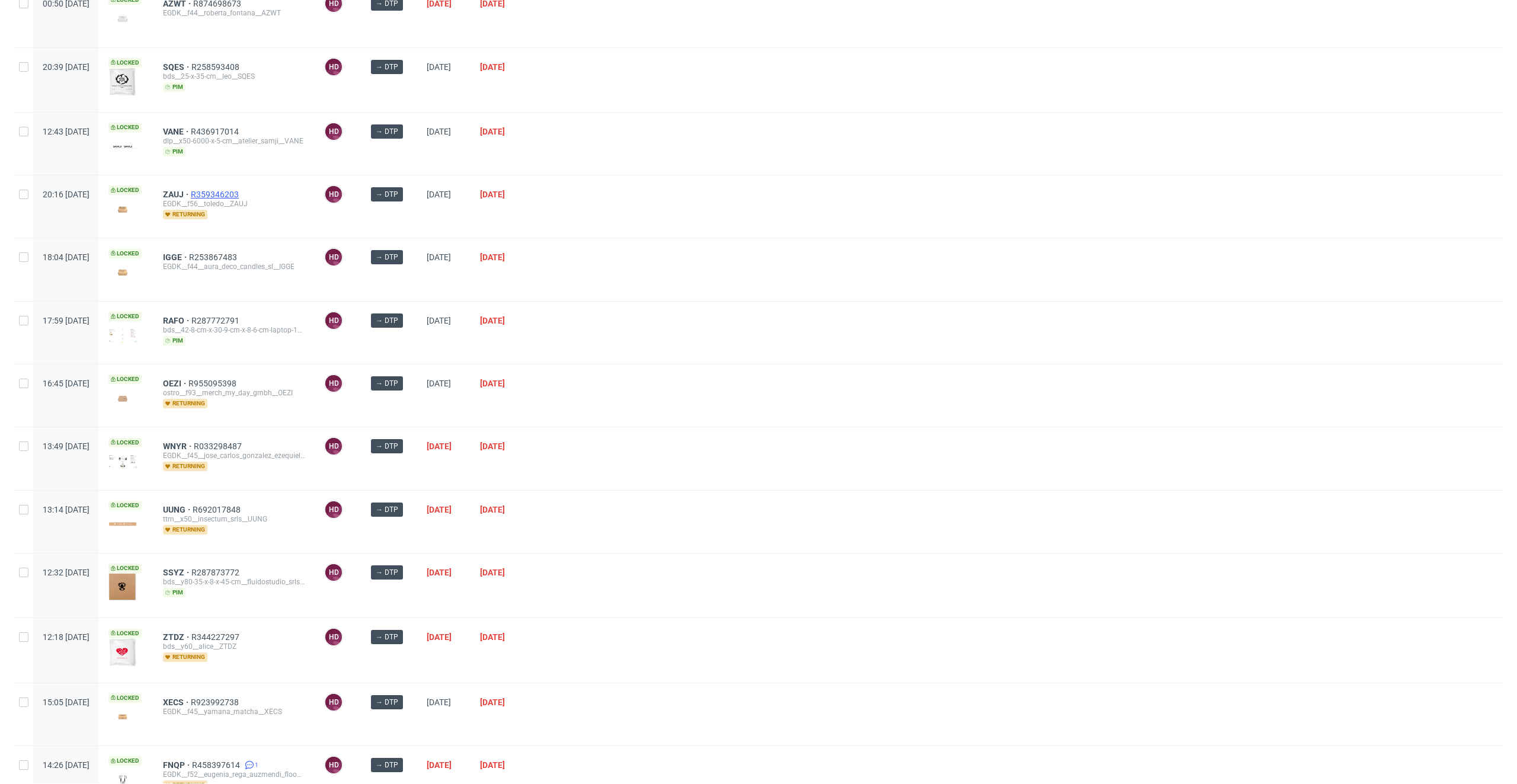
scroll to position [237, 0]
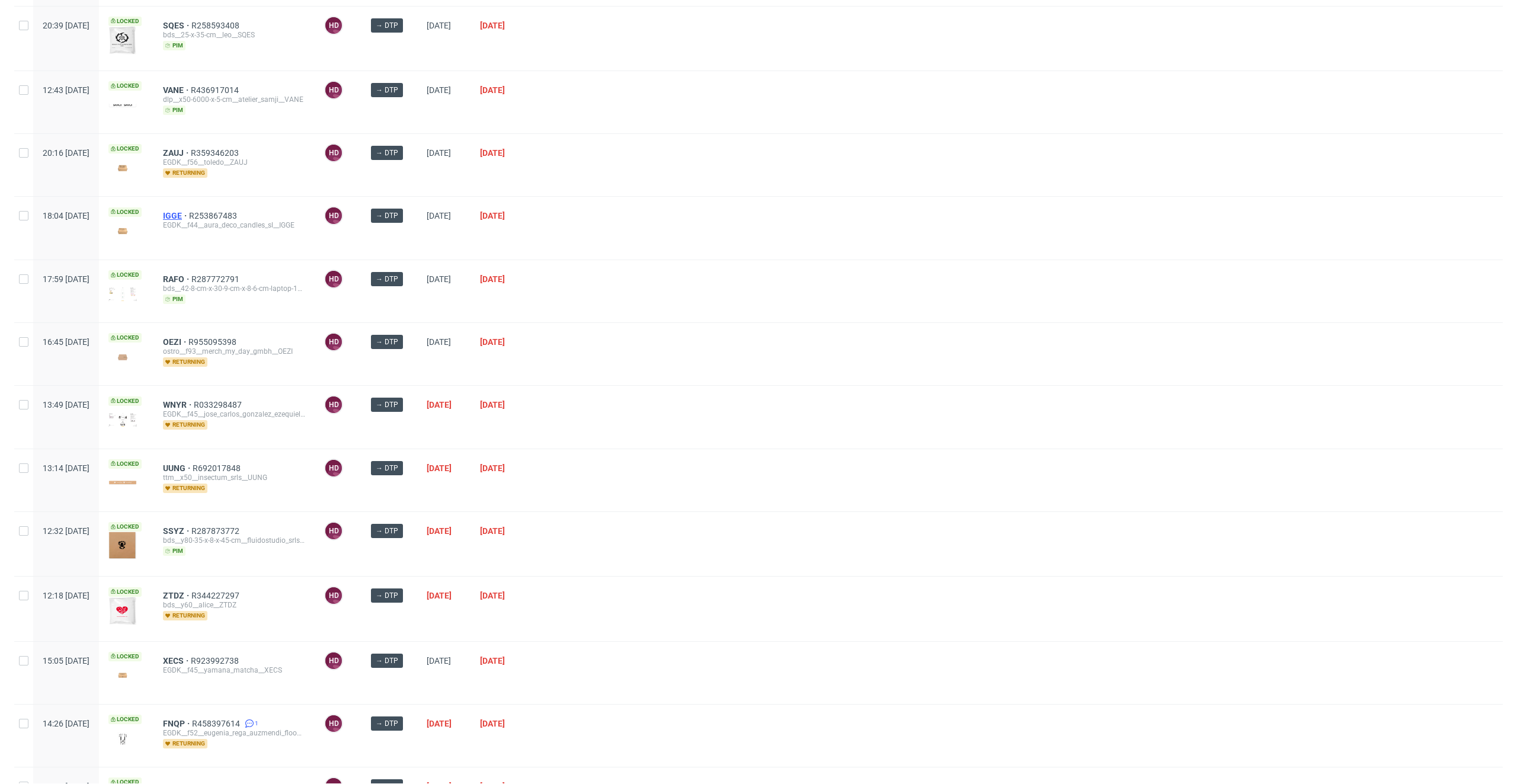
click at [189, 211] on span "IGGE" at bounding box center [176, 215] width 26 height 9
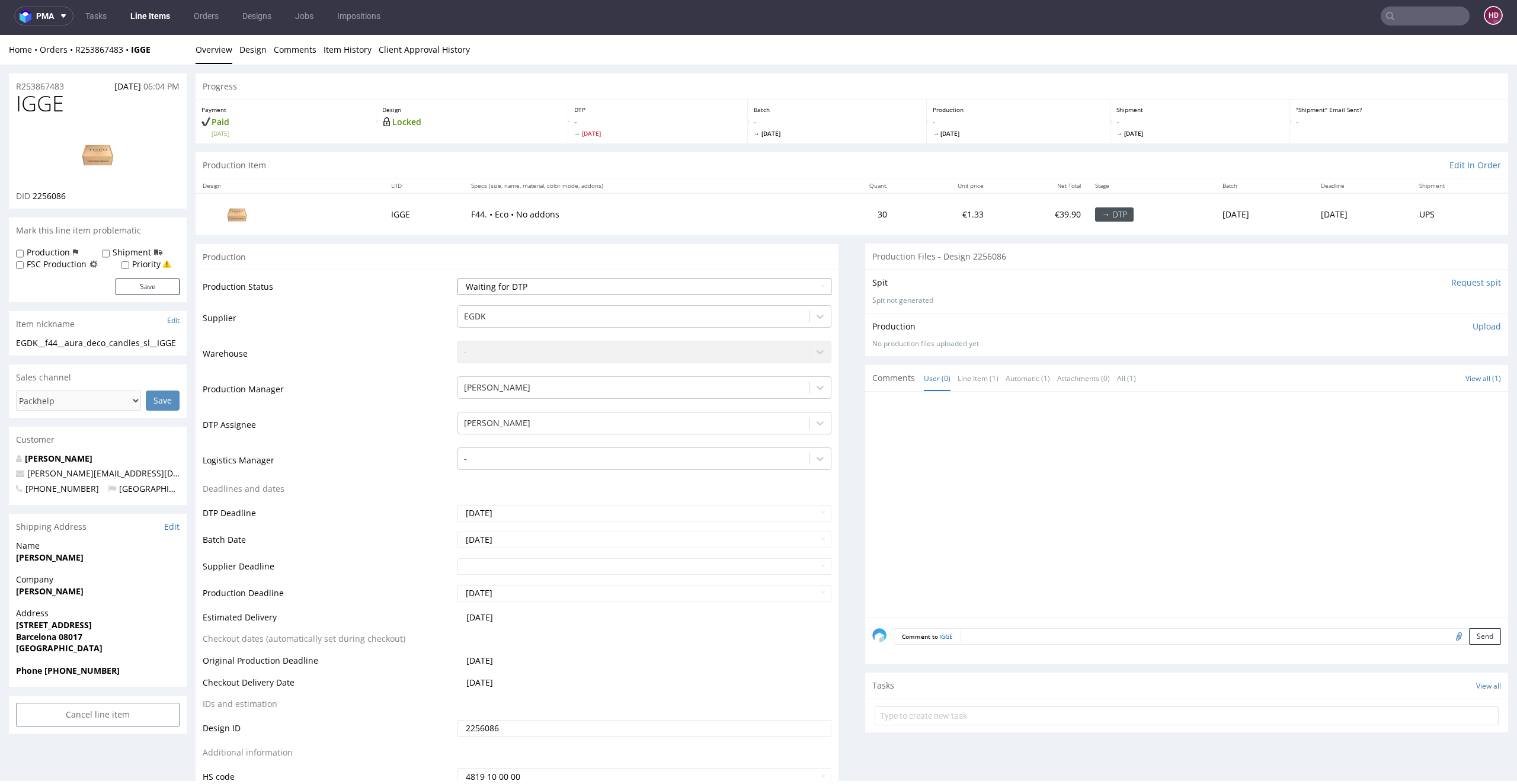
click at [463, 282] on select "Waiting for Artwork Waiting for Diecut Waiting for Mockup Waiting for DTP Waiti…" at bounding box center [644, 287] width 374 height 17
select select "dtp_in_process"
click at [458, 279] on select "Waiting for Artwork Waiting for Diecut Waiting for Mockup Waiting for DTP Waiti…" at bounding box center [644, 287] width 374 height 17
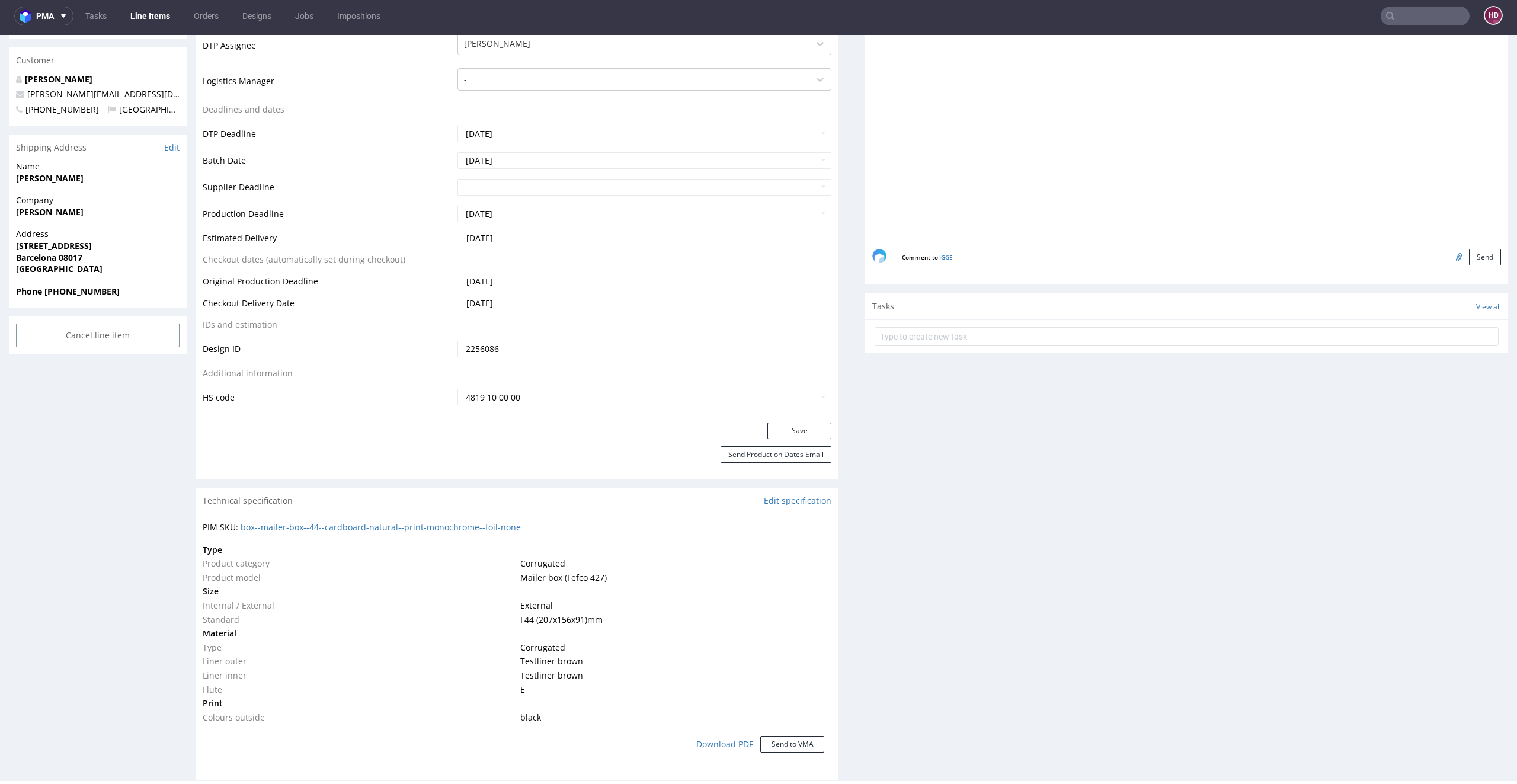
scroll to position [376, 0]
click at [789, 423] on div "Production Status Waiting for Artwork Waiting for Diecut Waiting for Mockup Wai…" at bounding box center [517, 159] width 643 height 532
click at [785, 431] on button "Save" at bounding box center [799, 434] width 64 height 17
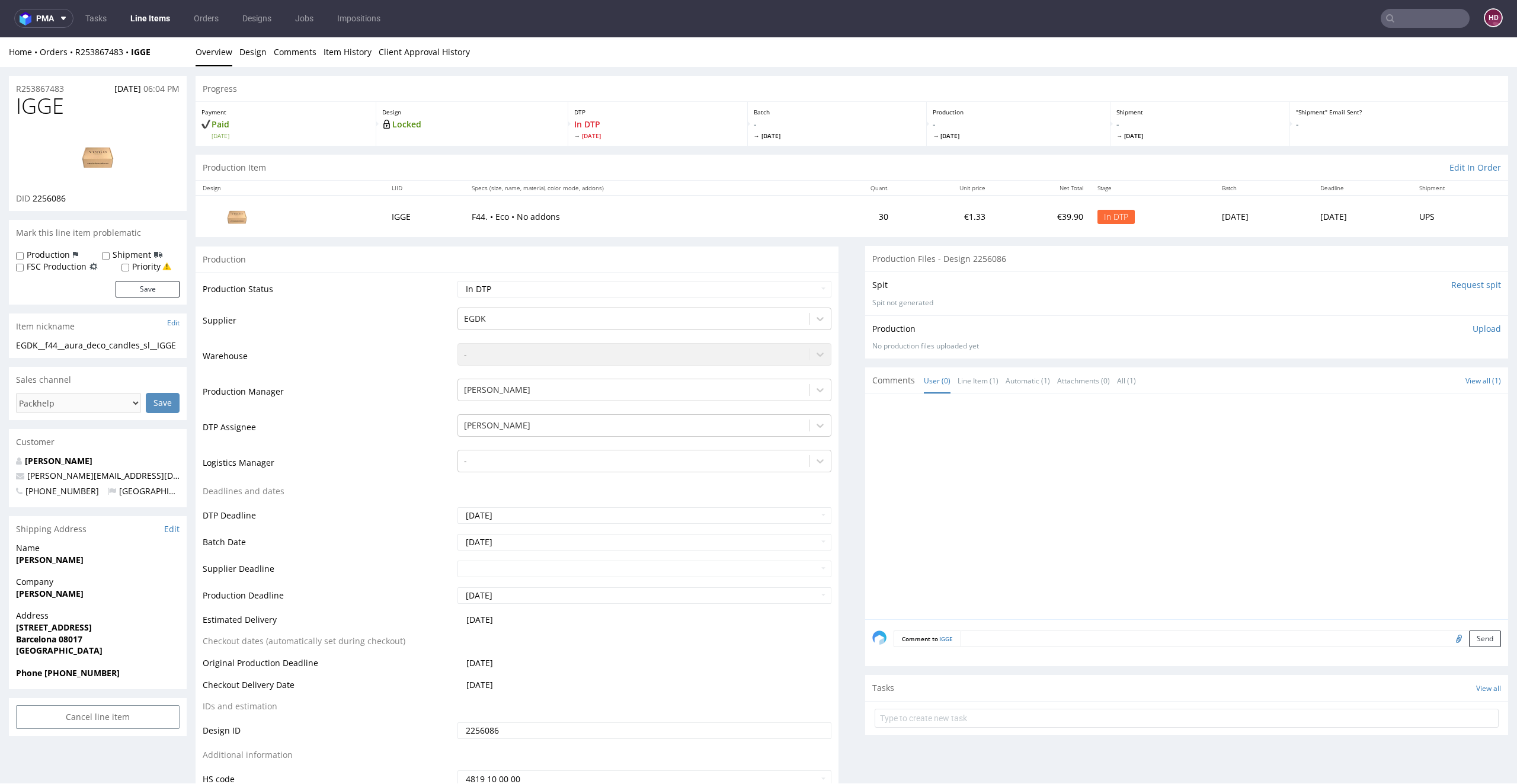
scroll to position [0, 0]
click at [71, 103] on h1 "IGGE" at bounding box center [98, 106] width 164 height 24
drag, startPoint x: 71, startPoint y: 103, endPoint x: 0, endPoint y: 102, distance: 71.0
copy span "IGGE"
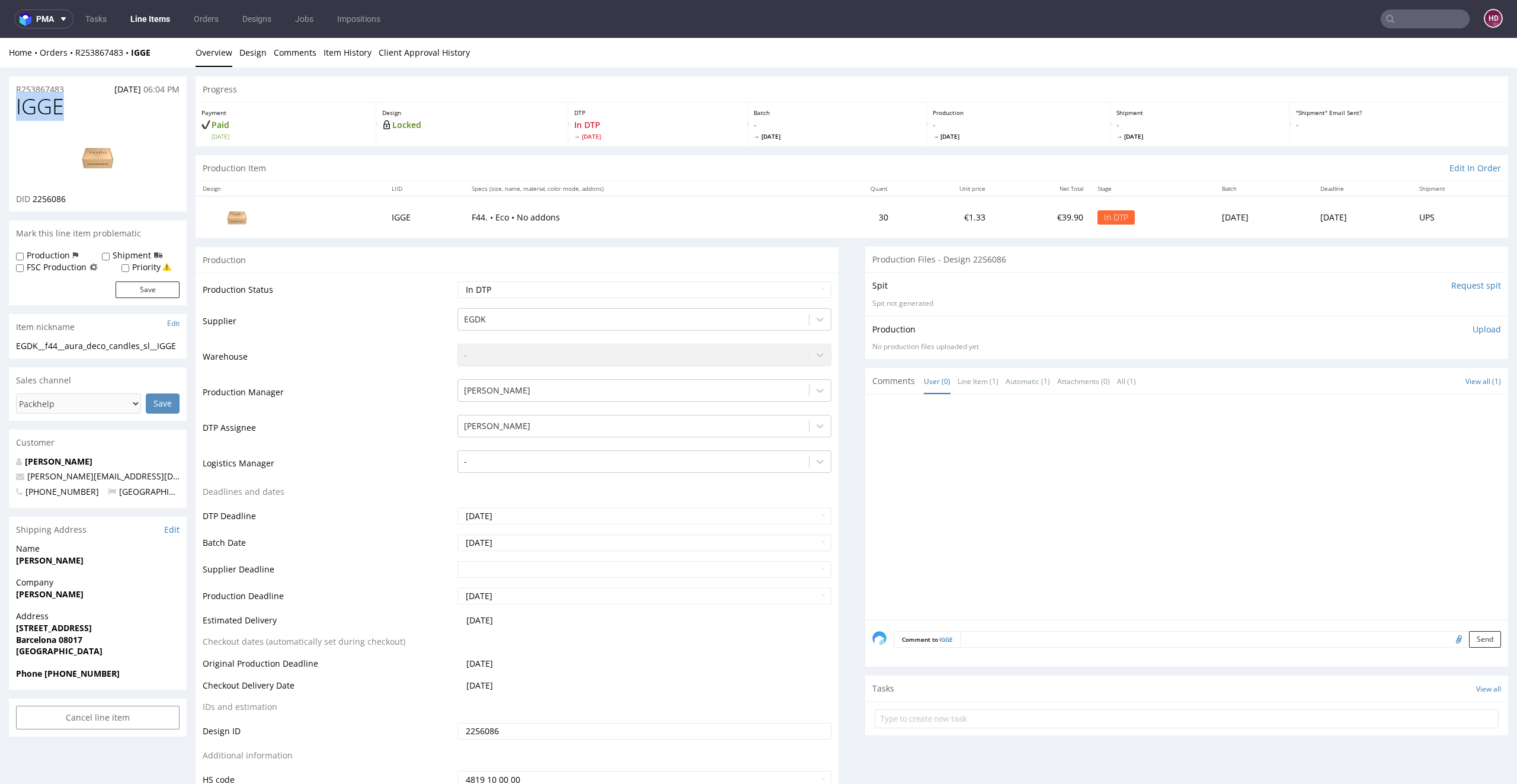
click at [77, 198] on div "DID 2256086" at bounding box center [98, 199] width 164 height 12
drag, startPoint x: 42, startPoint y: 193, endPoint x: 31, endPoint y: 197, distance: 11.7
click at [31, 197] on div "DID 2256086" at bounding box center [98, 199] width 164 height 12
copy div "2256086"
click at [102, 165] on img at bounding box center [98, 157] width 95 height 54
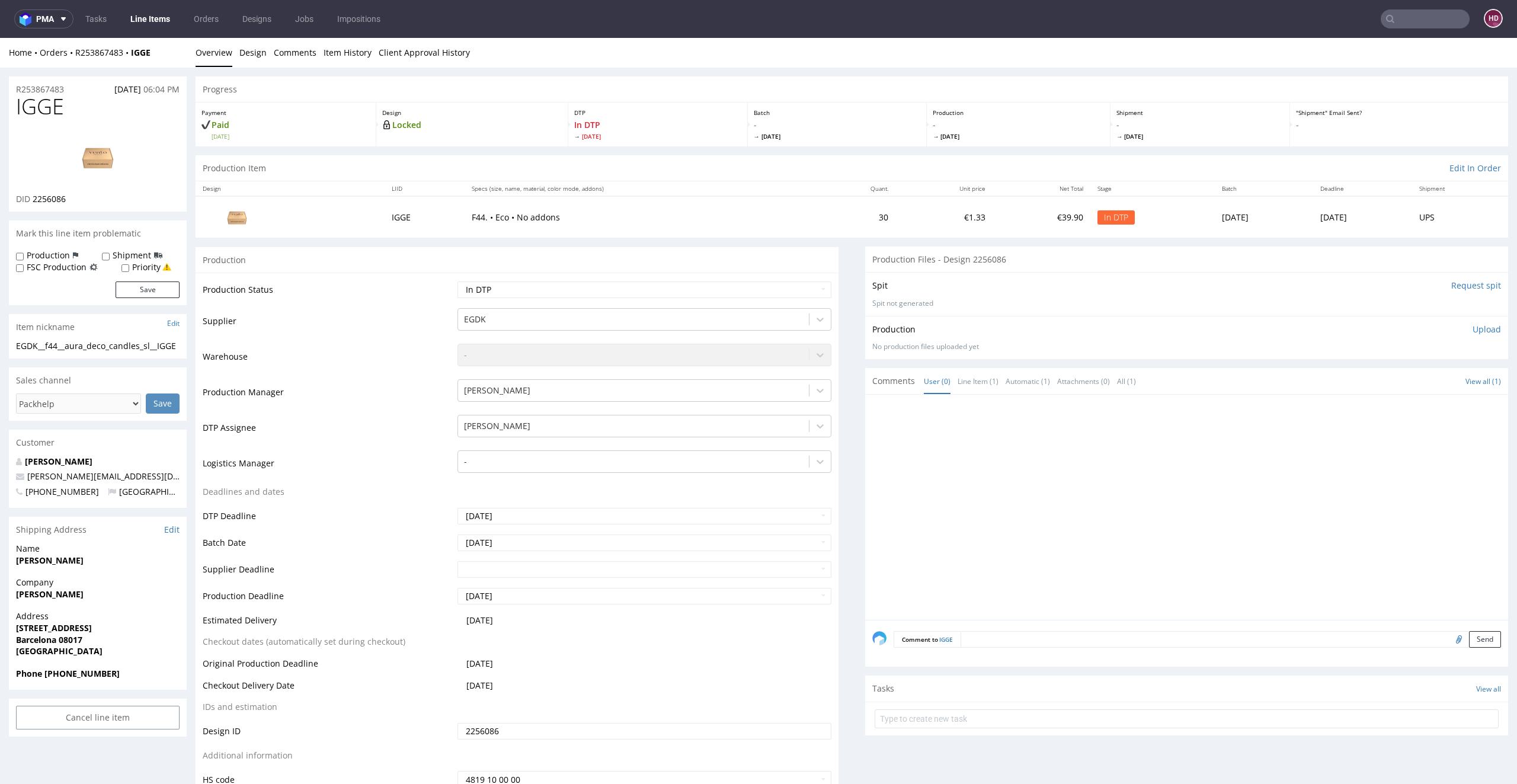
click at [83, 119] on div "IGGE DID 2256086" at bounding box center [98, 153] width 178 height 117
drag, startPoint x: 49, startPoint y: 106, endPoint x: 0, endPoint y: 101, distance: 49.3
copy span "IGGE"
drag, startPoint x: 28, startPoint y: 358, endPoint x: 0, endPoint y: 345, distance: 30.9
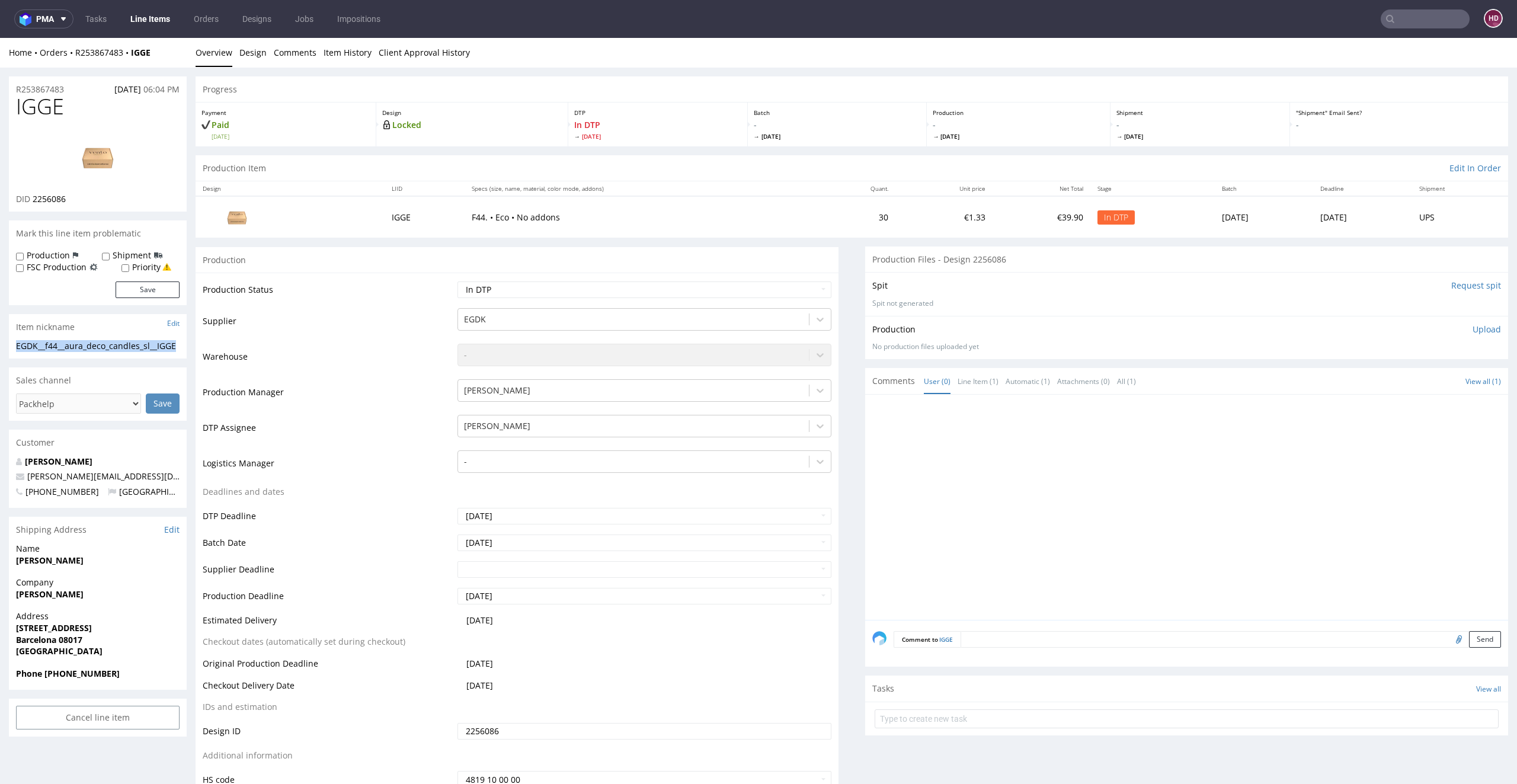
copy div "EGDK__f44__aura_deco_candles_sl__IGGE"
click at [79, 91] on div "R253867483 02.09.2025 06:04 PM" at bounding box center [98, 86] width 178 height 19
drag, startPoint x: 77, startPoint y: 91, endPoint x: 9, endPoint y: 91, distance: 68.0
click at [9, 91] on div "R253867483 02.09.2025 06:04 PM" at bounding box center [98, 86] width 178 height 19
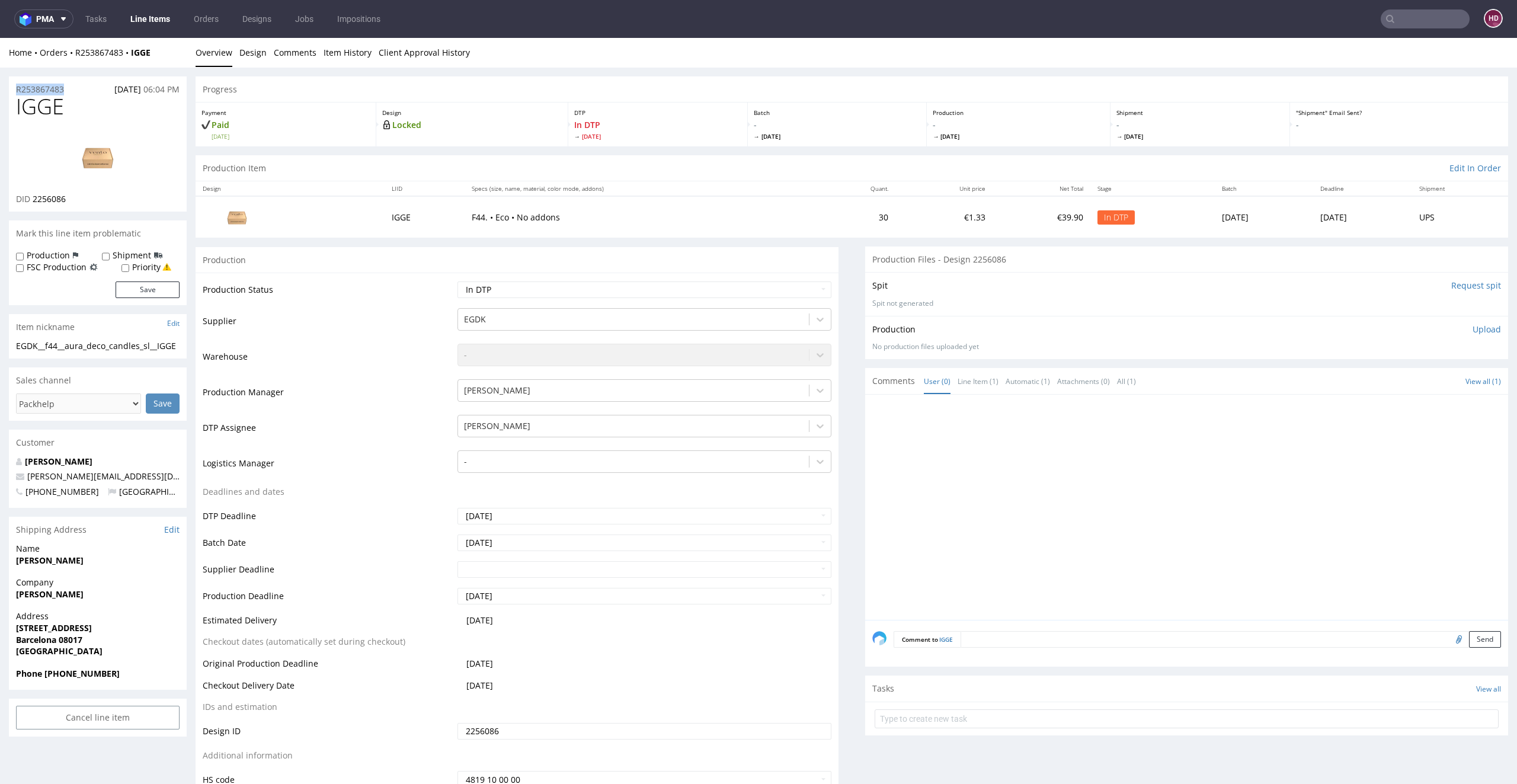
copy p "R253867483"
click at [82, 200] on div "DID 2256086" at bounding box center [98, 199] width 164 height 12
drag, startPoint x: 75, startPoint y: 200, endPoint x: 33, endPoint y: 200, distance: 42.0
click at [33, 200] on div "DID 2256086" at bounding box center [98, 199] width 164 height 12
copy div "2256086"
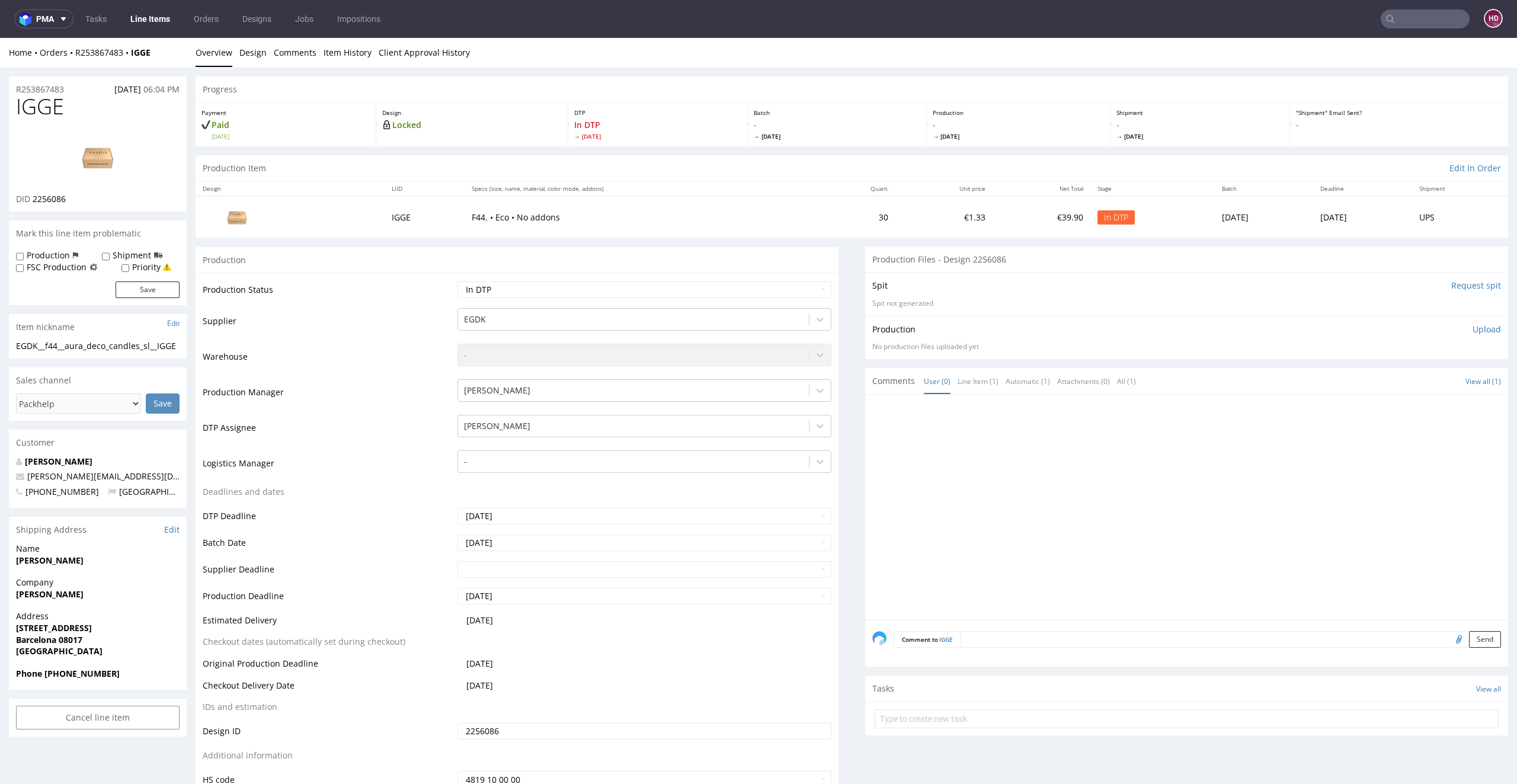
click at [1473, 332] on p "Upload" at bounding box center [1487, 329] width 28 height 12
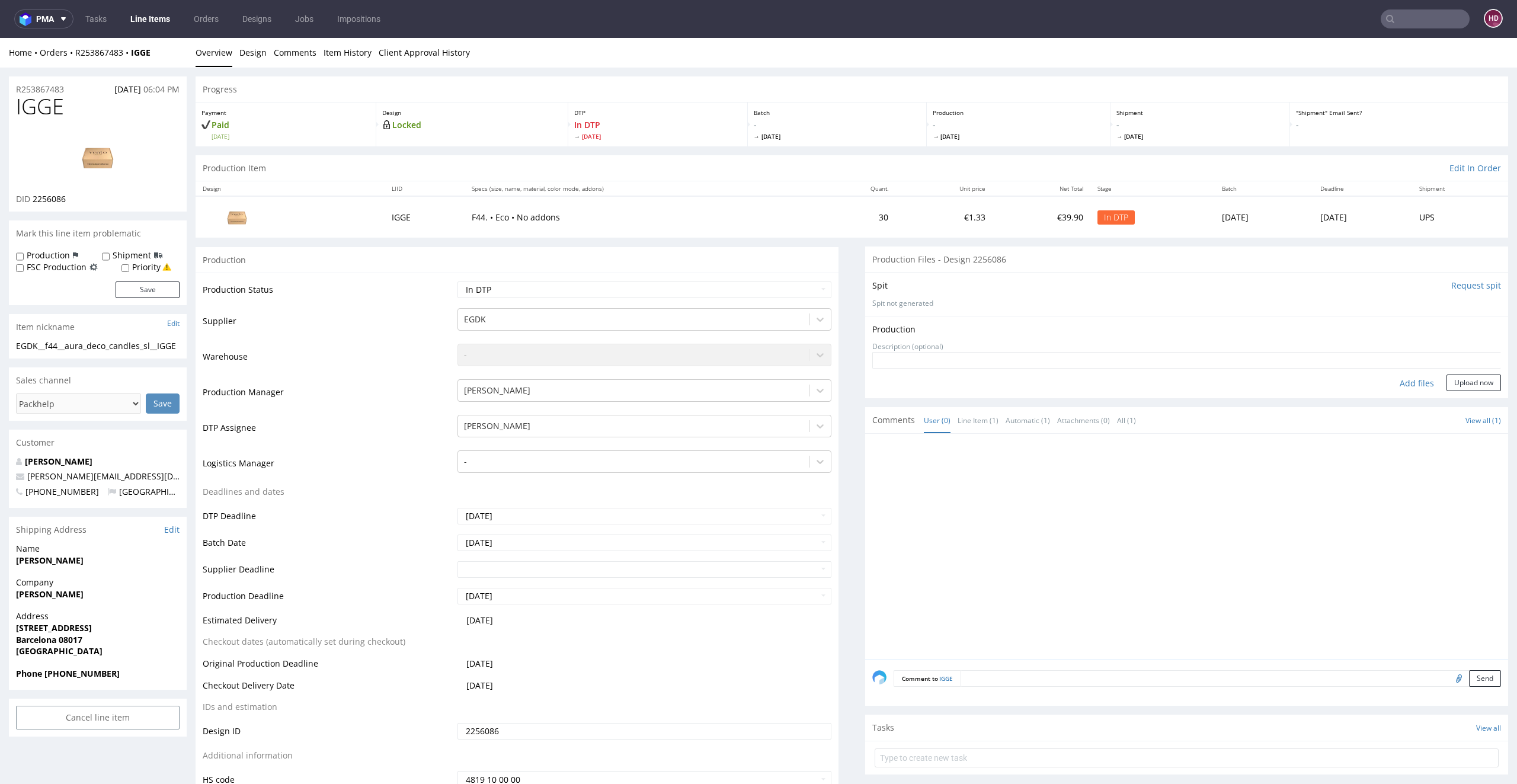
click at [1399, 379] on div "Add files" at bounding box center [1417, 383] width 59 height 18
type input "C:\fakepath\EGDK__f44__aura_deco_candles_sl__IGGE__d2256086__oR253867483.pdf"
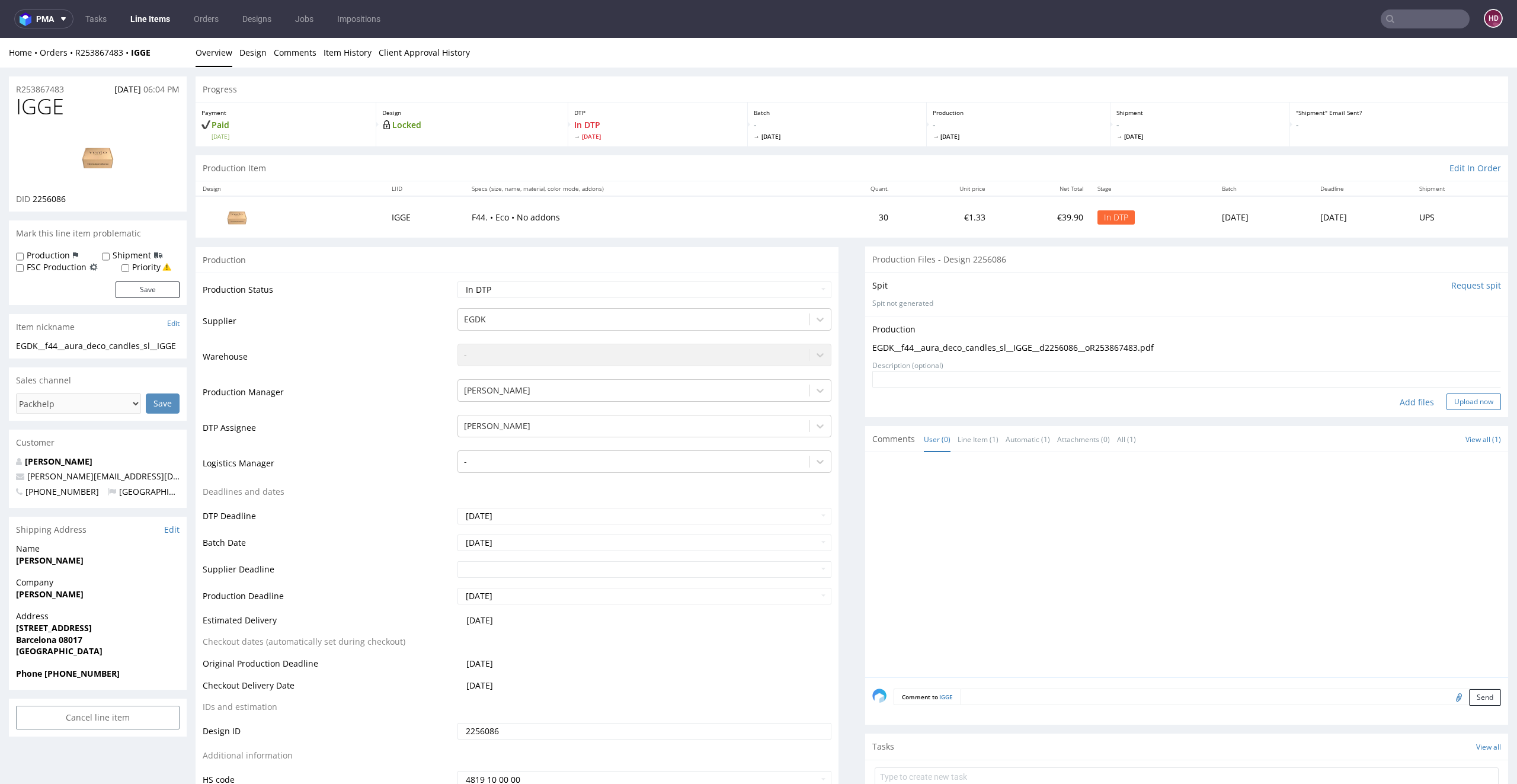
click at [1448, 397] on button "Upload now" at bounding box center [1474, 401] width 54 height 17
click at [507, 292] on select "Waiting for Artwork Waiting for Diecut Waiting for Mockup Waiting for DTP Waiti…" at bounding box center [644, 290] width 374 height 17
select select "dtp_production_ready"
click at [458, 282] on select "Waiting for Artwork Waiting for Diecut Waiting for Mockup Waiting for DTP Waiti…" at bounding box center [644, 290] width 374 height 17
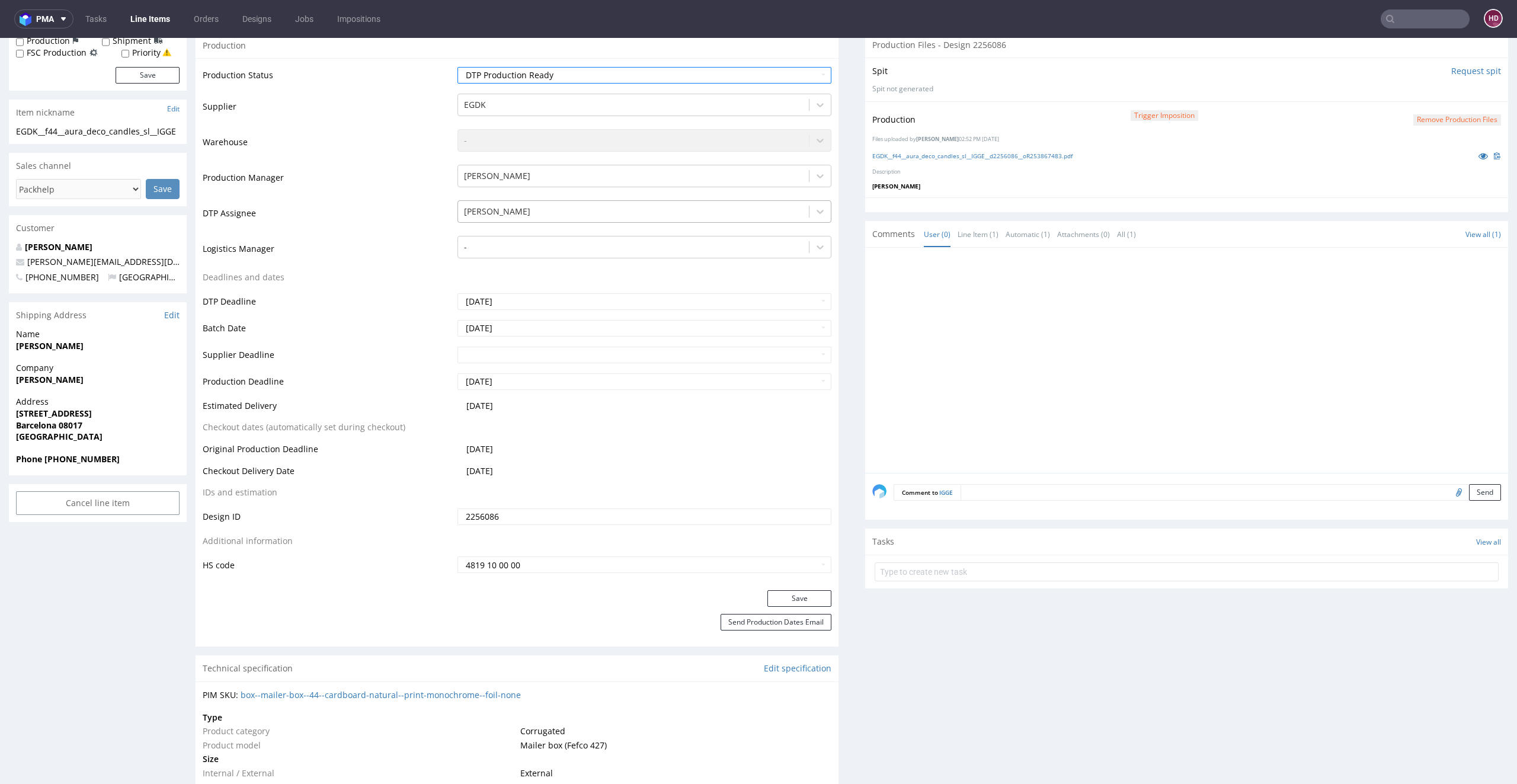
scroll to position [400, 0]
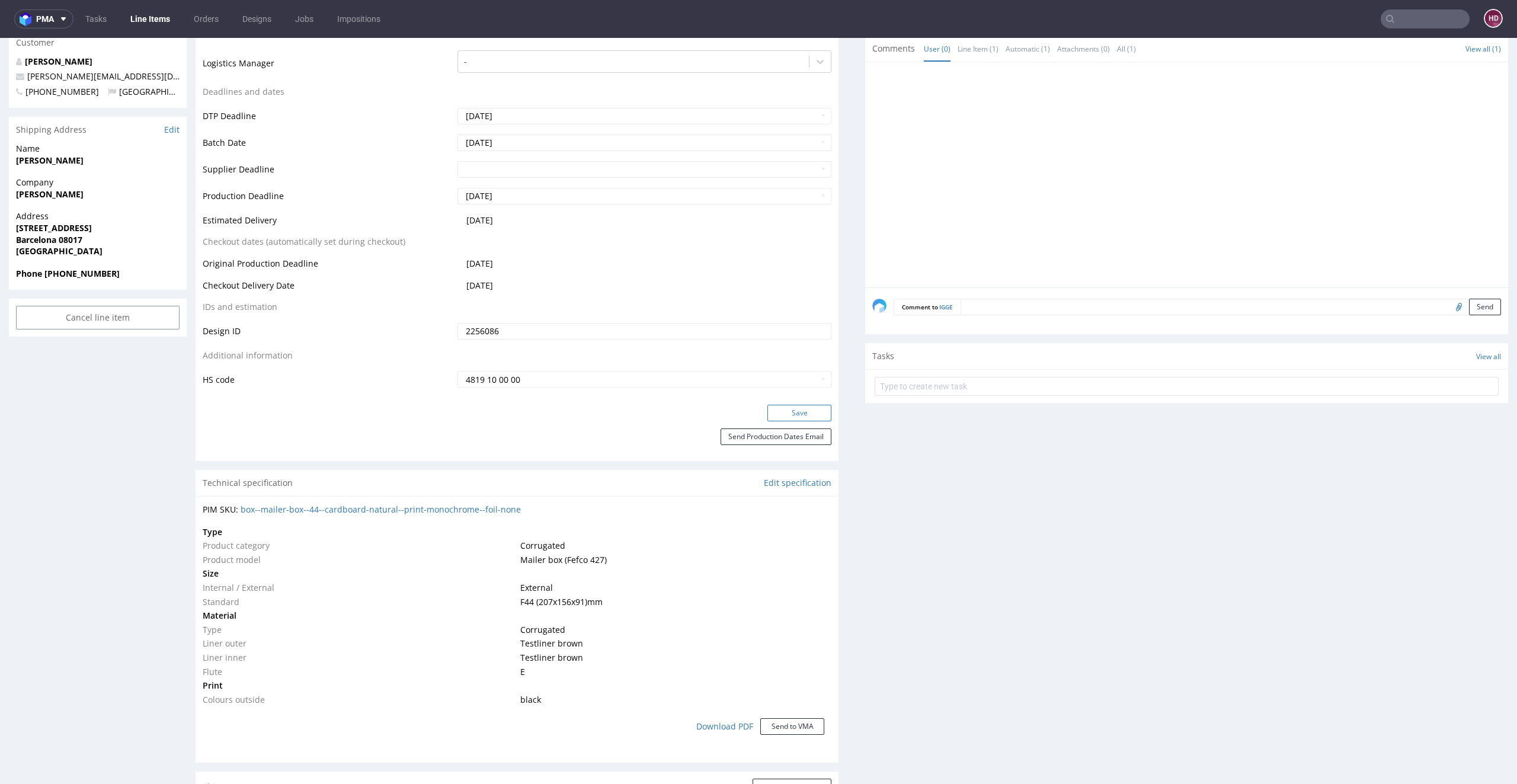
click at [797, 410] on button "Save" at bounding box center [799, 413] width 64 height 17
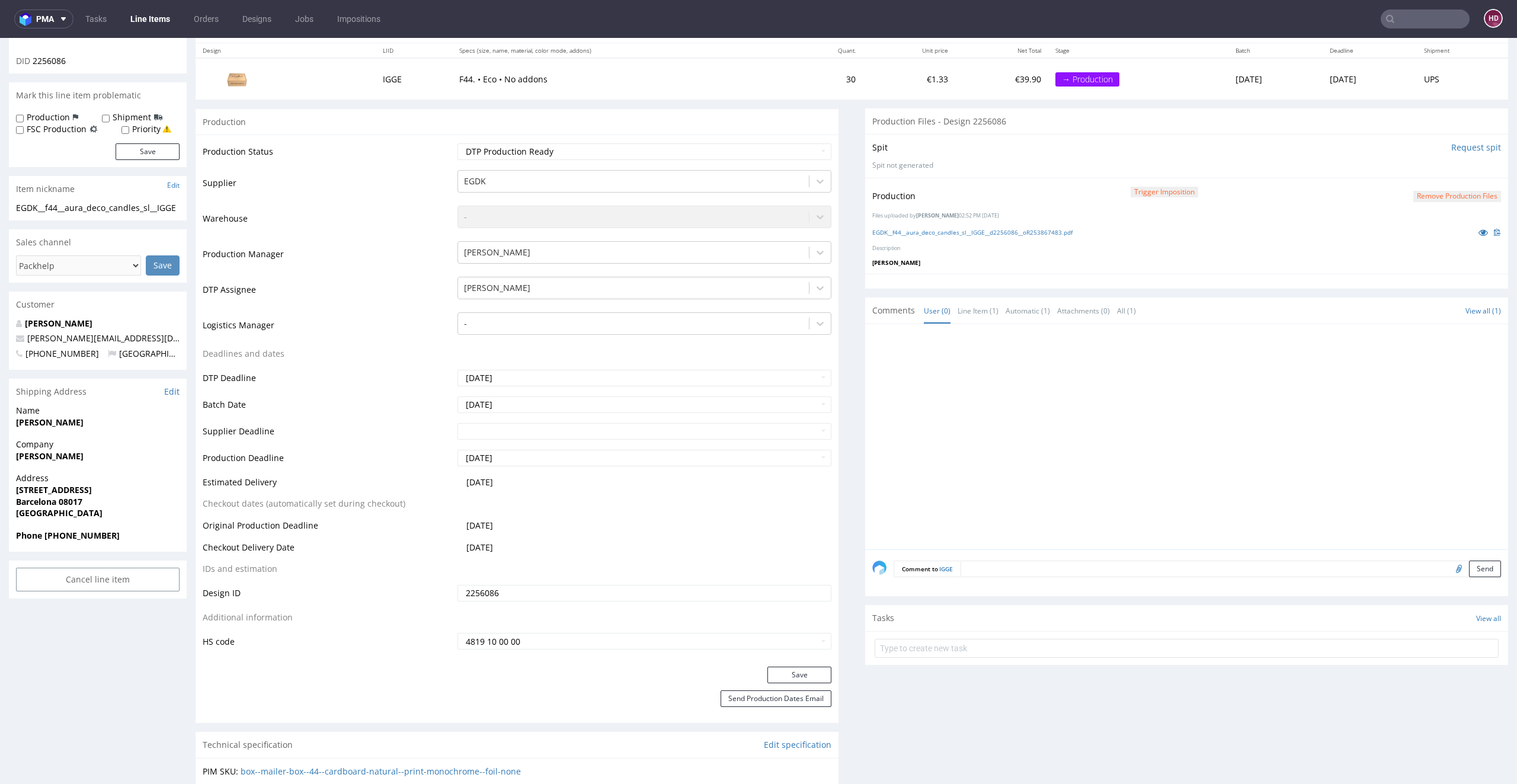
scroll to position [0, 0]
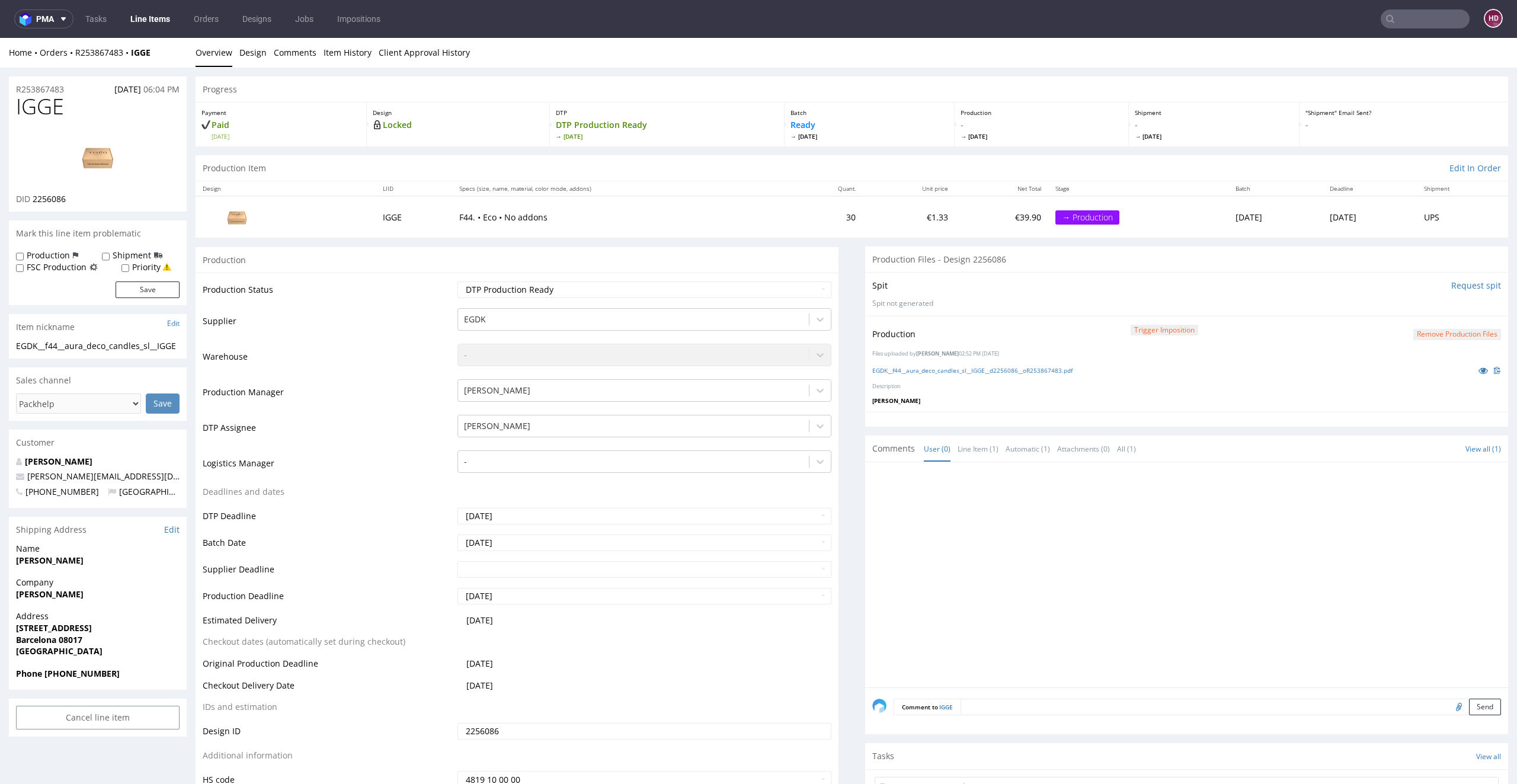
click at [154, 19] on link "Line Items" at bounding box center [150, 19] width 54 height 19
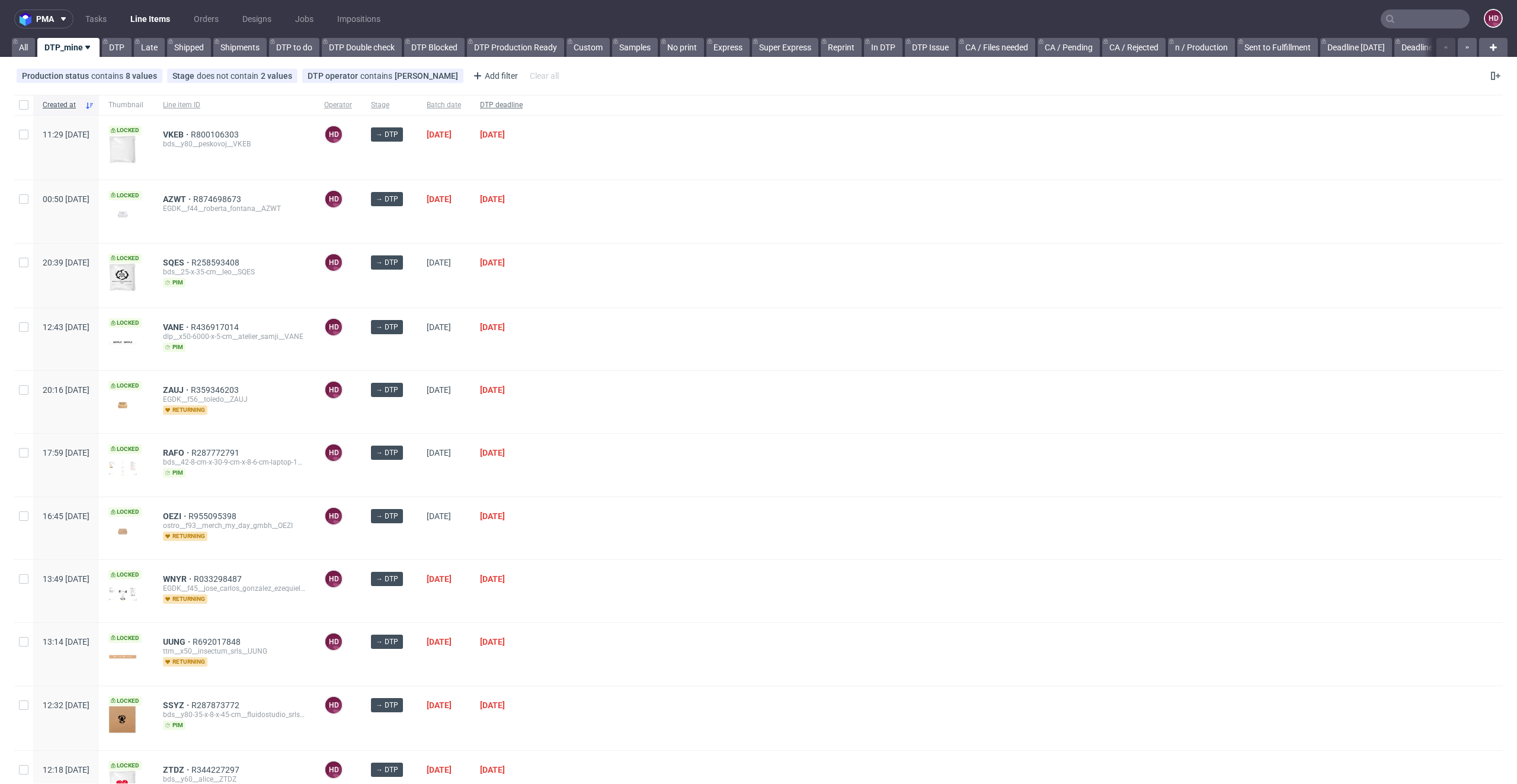
click at [523, 101] on span "DTP deadline" at bounding box center [501, 105] width 43 height 10
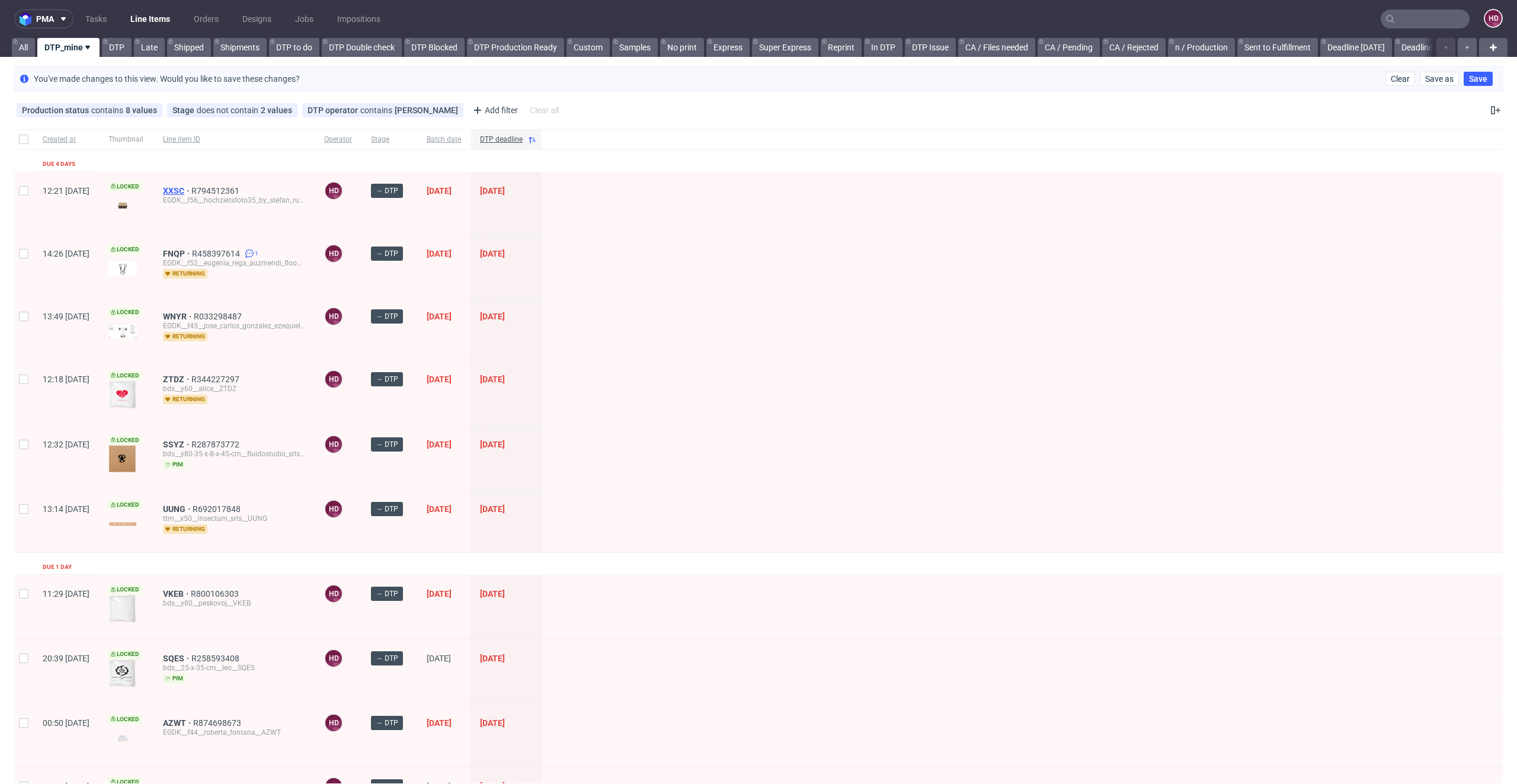
click at [191, 190] on span "XXSC" at bounding box center [177, 190] width 28 height 9
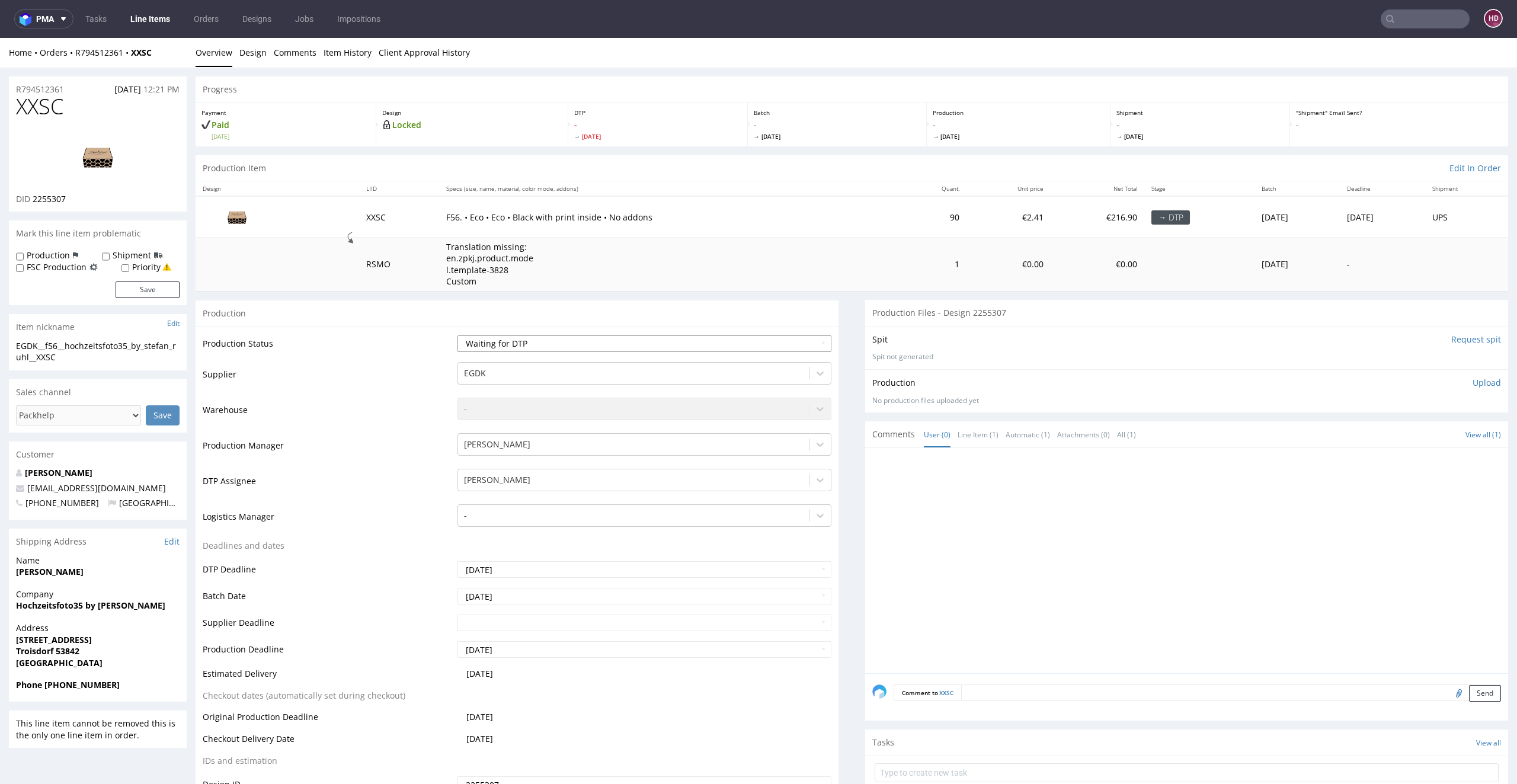
click at [539, 340] on select "Waiting for Artwork Waiting for Diecut Waiting for Mockup Waiting for DTP Waiti…" at bounding box center [644, 343] width 374 height 17
select select "dtp_in_process"
click at [458, 335] on select "Waiting for Artwork Waiting for Diecut Waiting for Mockup Waiting for DTP Waiti…" at bounding box center [644, 343] width 374 height 17
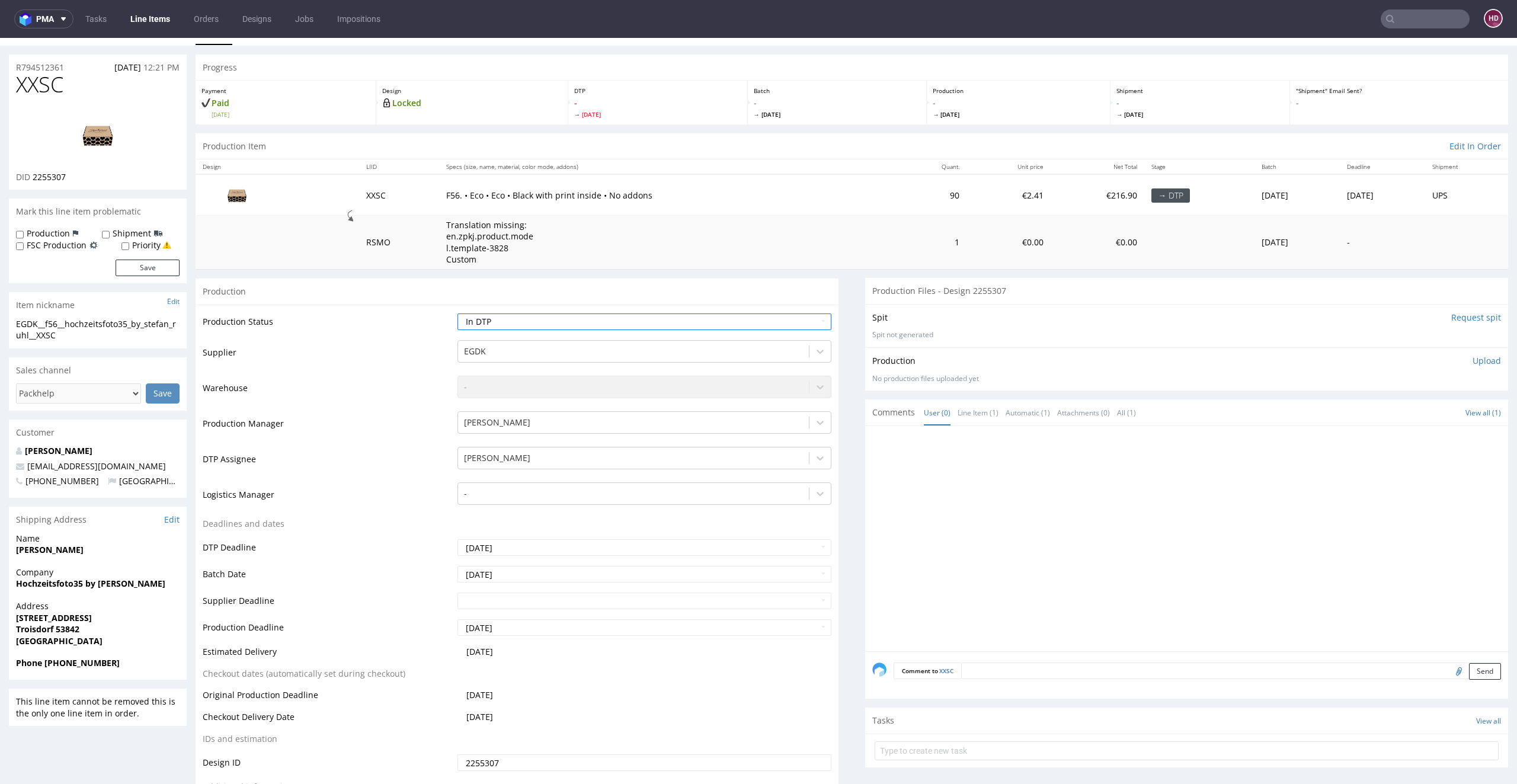
scroll to position [409, 0]
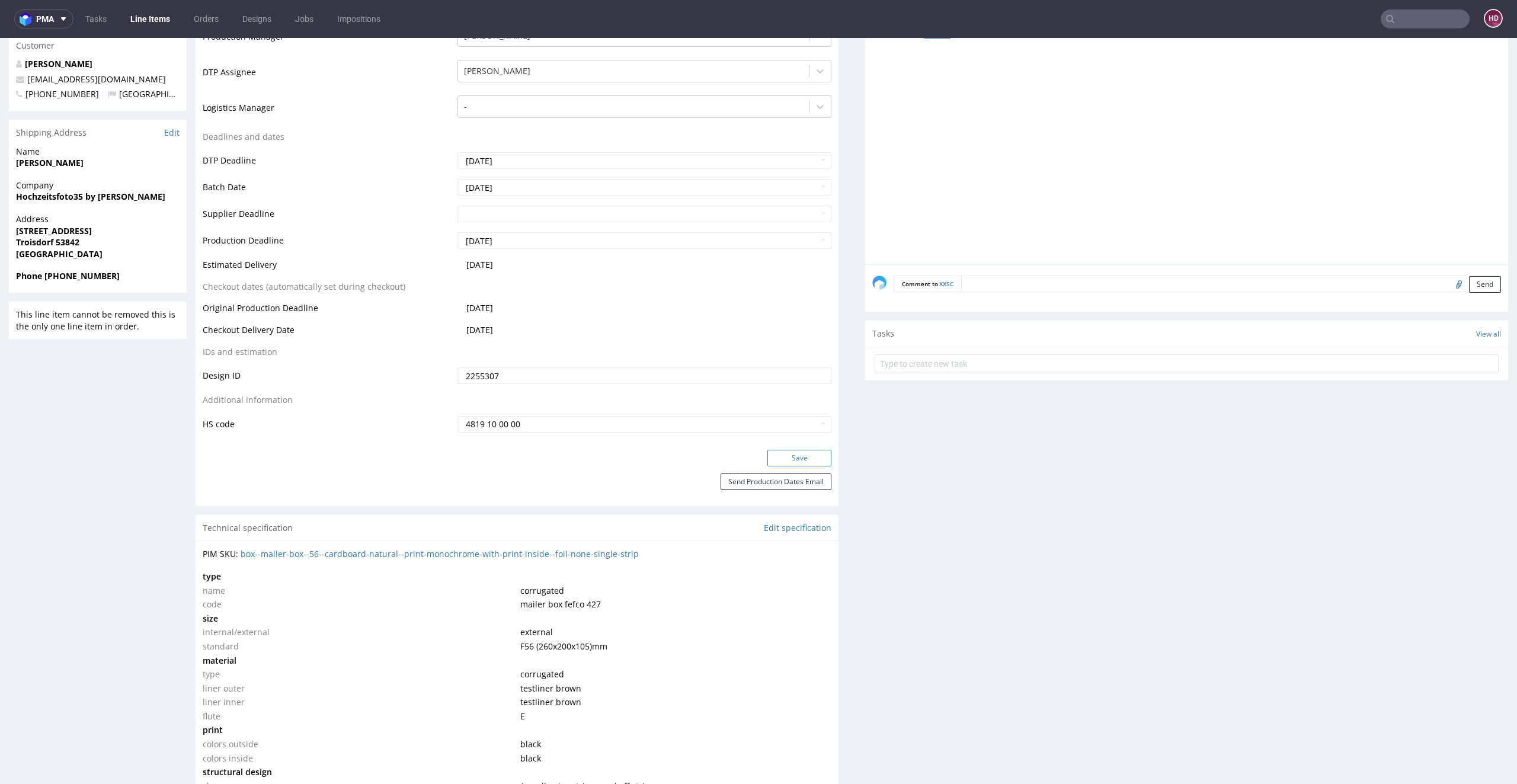
click at [784, 458] on button "Save" at bounding box center [799, 458] width 64 height 17
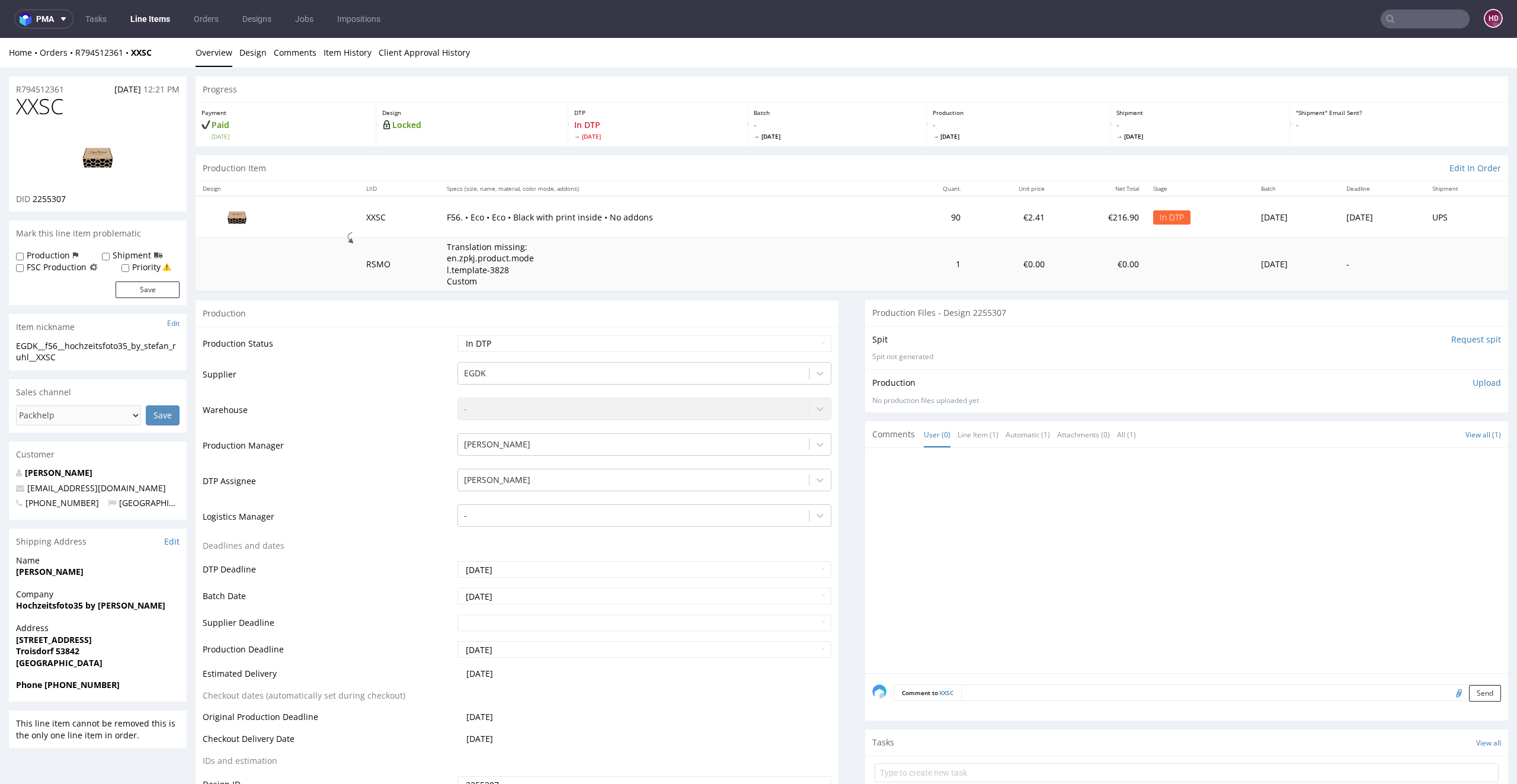
scroll to position [3, 0]
drag, startPoint x: 84, startPoint y: 110, endPoint x: 0, endPoint y: 90, distance: 86.3
drag, startPoint x: 101, startPoint y: 117, endPoint x: 94, endPoint y: 117, distance: 7.0
click at [100, 117] on div "XXSC DID 2255307" at bounding box center [98, 150] width 178 height 117
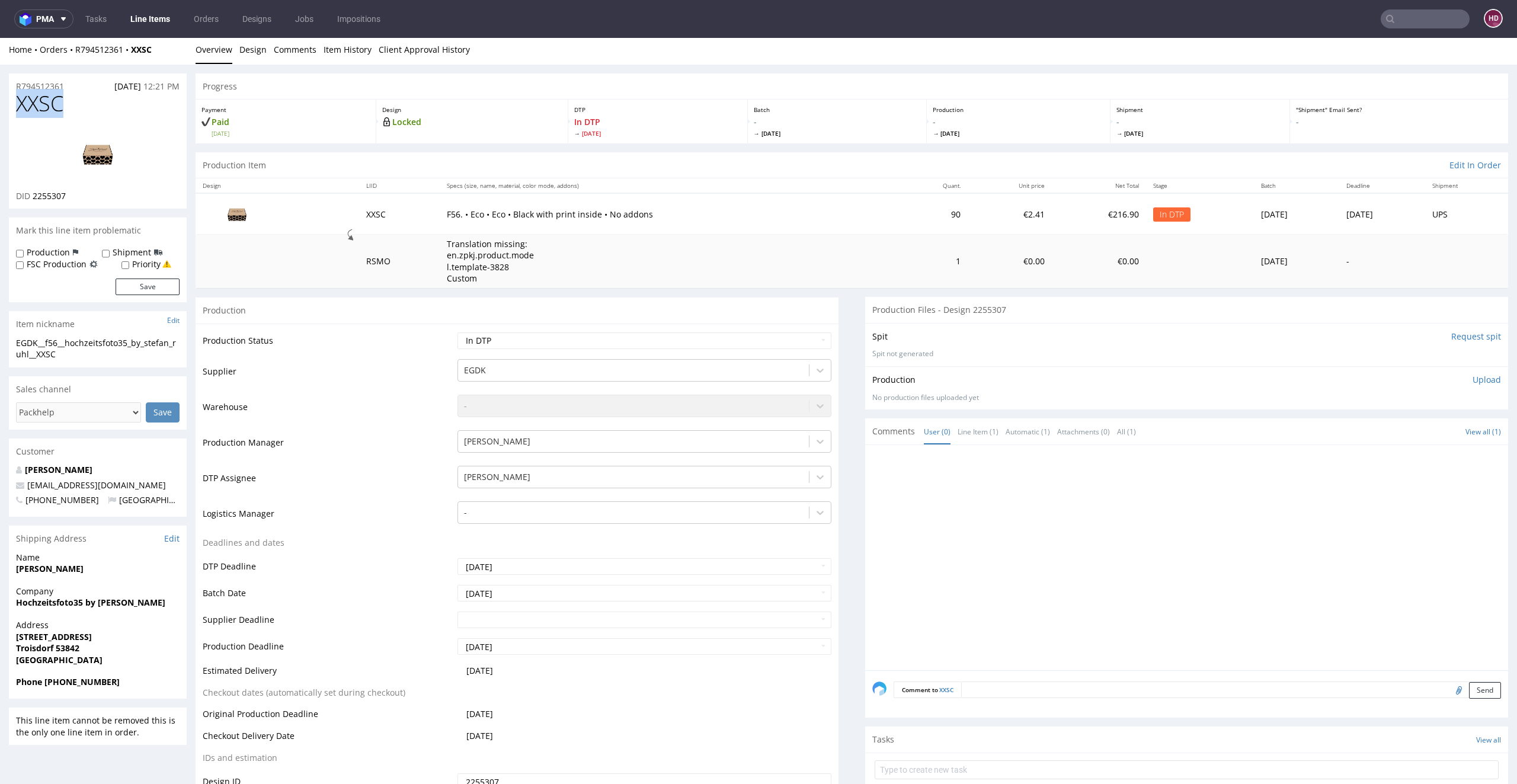
drag, startPoint x: 80, startPoint y: 114, endPoint x: 17, endPoint y: 100, distance: 64.5
click at [17, 100] on h1 "XXSC" at bounding box center [98, 104] width 164 height 24
copy span "XXSC"
drag, startPoint x: 85, startPoint y: 195, endPoint x: 32, endPoint y: 194, distance: 53.0
click at [32, 194] on div "DID 2255307" at bounding box center [98, 196] width 164 height 12
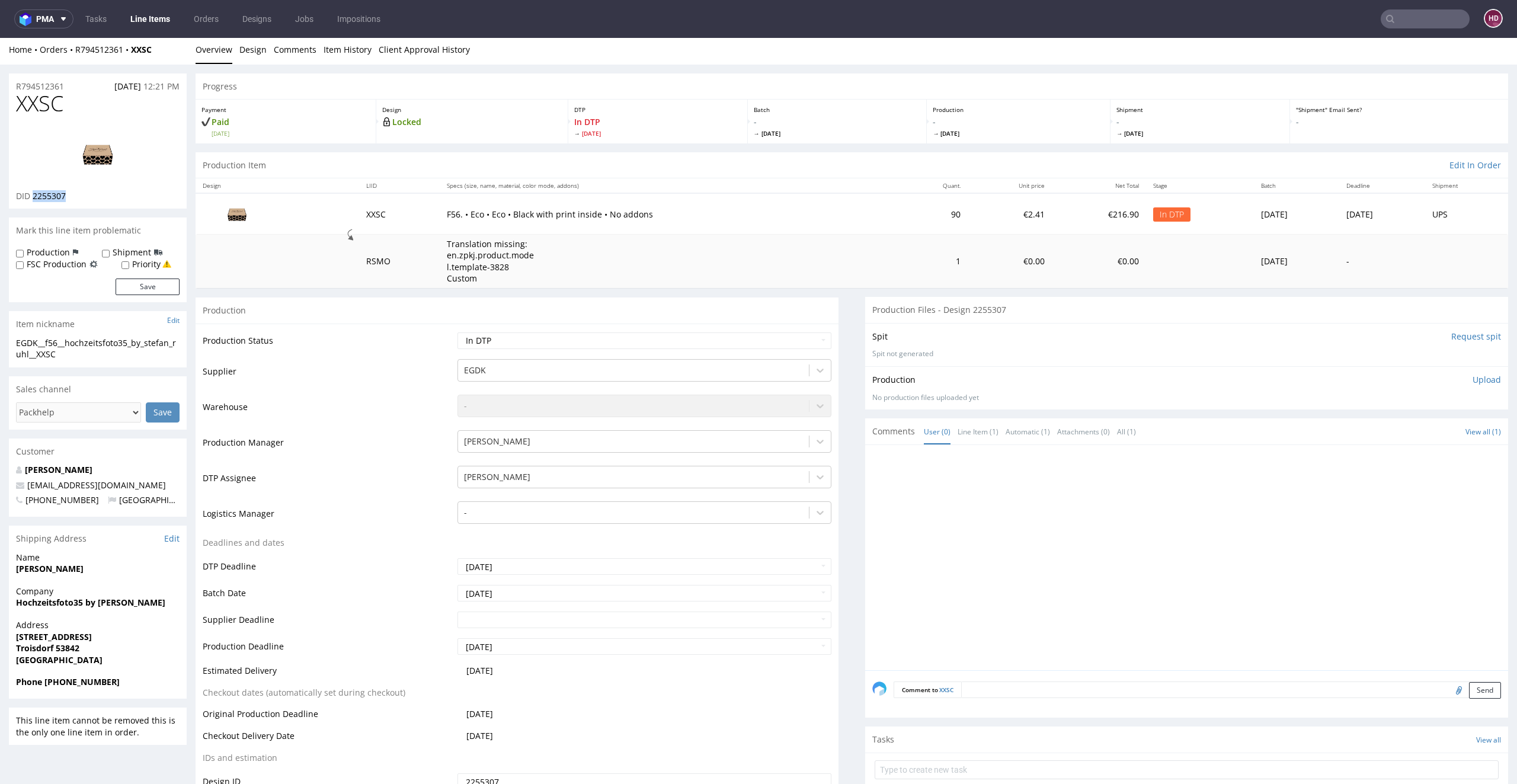
copy span "2255307"
click at [107, 160] on img at bounding box center [98, 154] width 95 height 54
click at [80, 351] on div "EGDK__f56__hochzeitsfoto35_by_stefan_ruhl__XXSC" at bounding box center [98, 349] width 164 height 23
drag, startPoint x: 76, startPoint y: 352, endPoint x: 2, endPoint y: 342, distance: 74.7
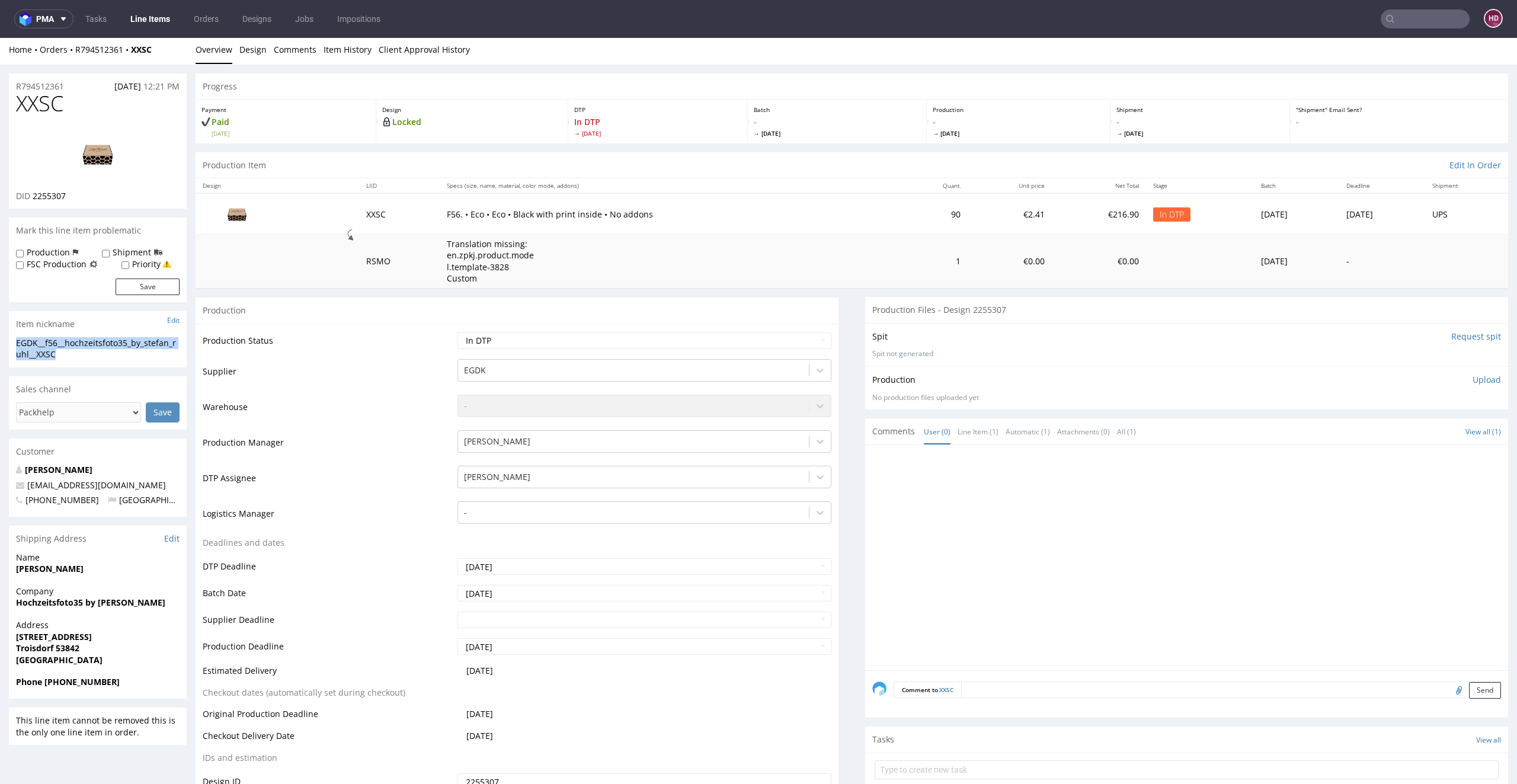
copy div "EGDK__f56__hochzeitsfoto35_by_stefan_ruhl__XXSC"
drag, startPoint x: 72, startPoint y: 86, endPoint x: 0, endPoint y: 89, distance: 72.1
copy p "R794512361"
drag, startPoint x: 93, startPoint y: 198, endPoint x: 31, endPoint y: 201, distance: 62.1
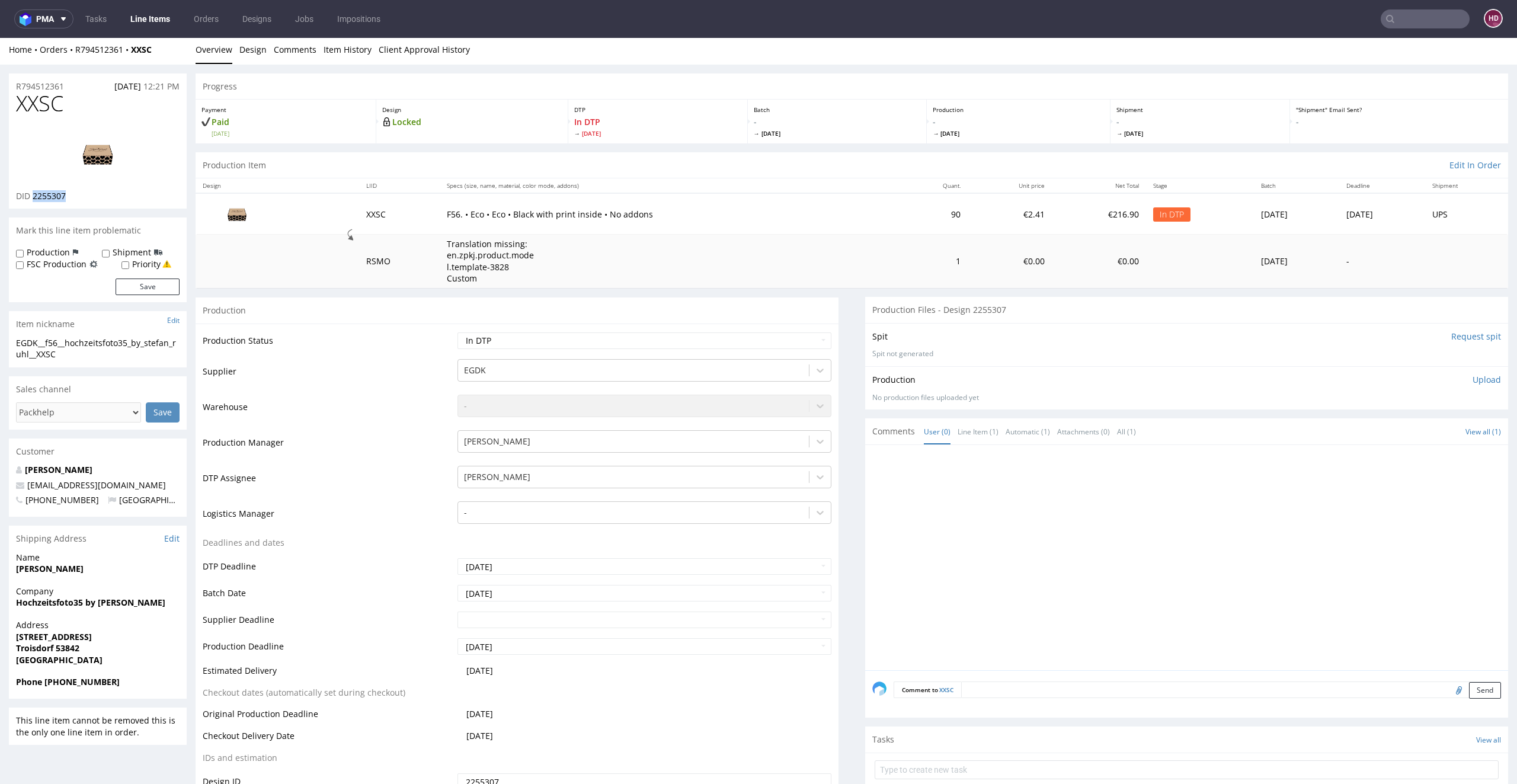
click at [31, 201] on div "DID 2255307" at bounding box center [98, 196] width 164 height 12
click at [1473, 377] on p "Upload" at bounding box center [1487, 379] width 28 height 12
click at [1409, 434] on div "Add files" at bounding box center [1417, 434] width 59 height 18
type input "C:\fakepath\EGDK__f56__hochzeitsfoto35_by_stefan_ruhl__XXSC__d2255307__oR794512…"
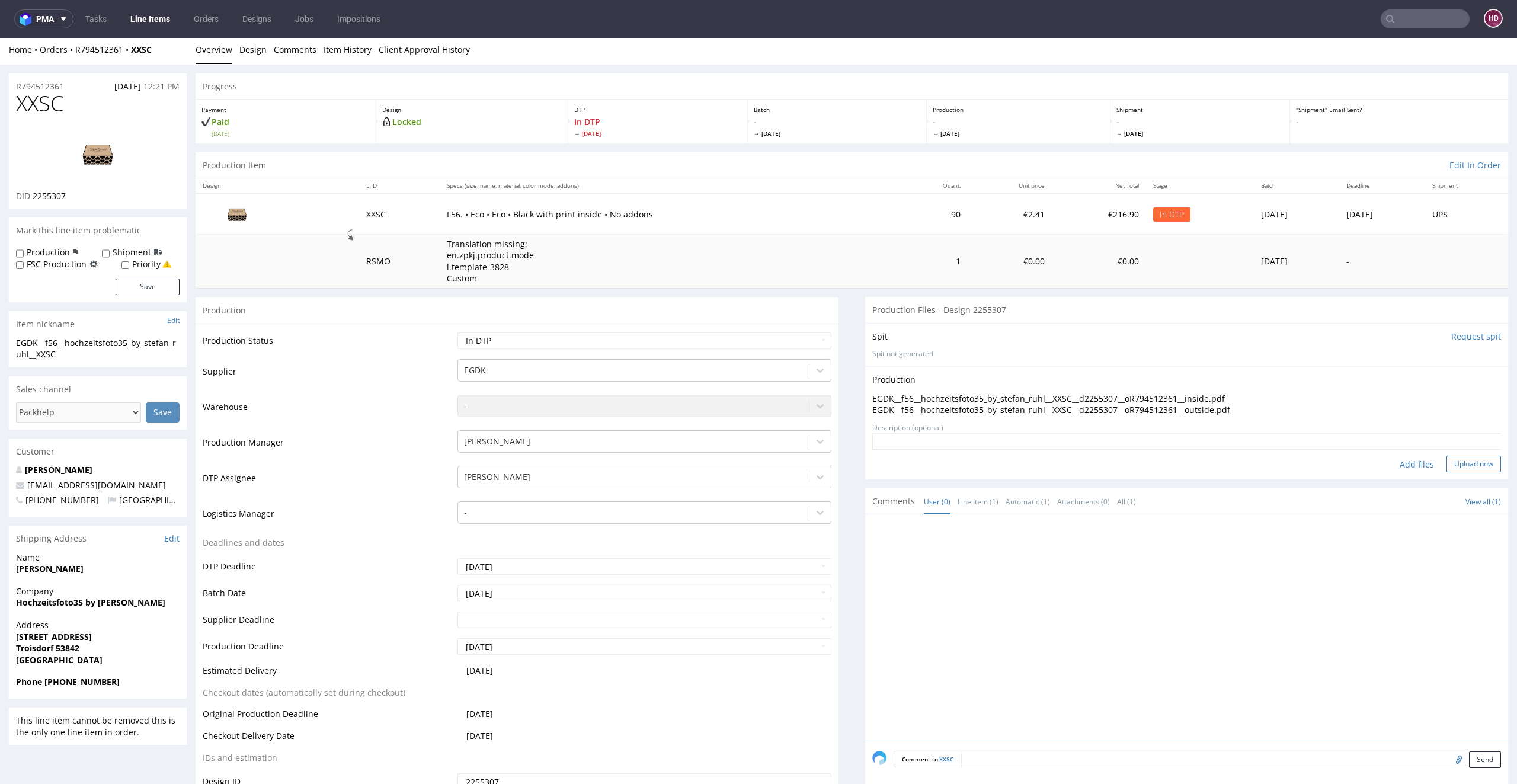
click at [1461, 458] on button "Upload now" at bounding box center [1474, 463] width 54 height 17
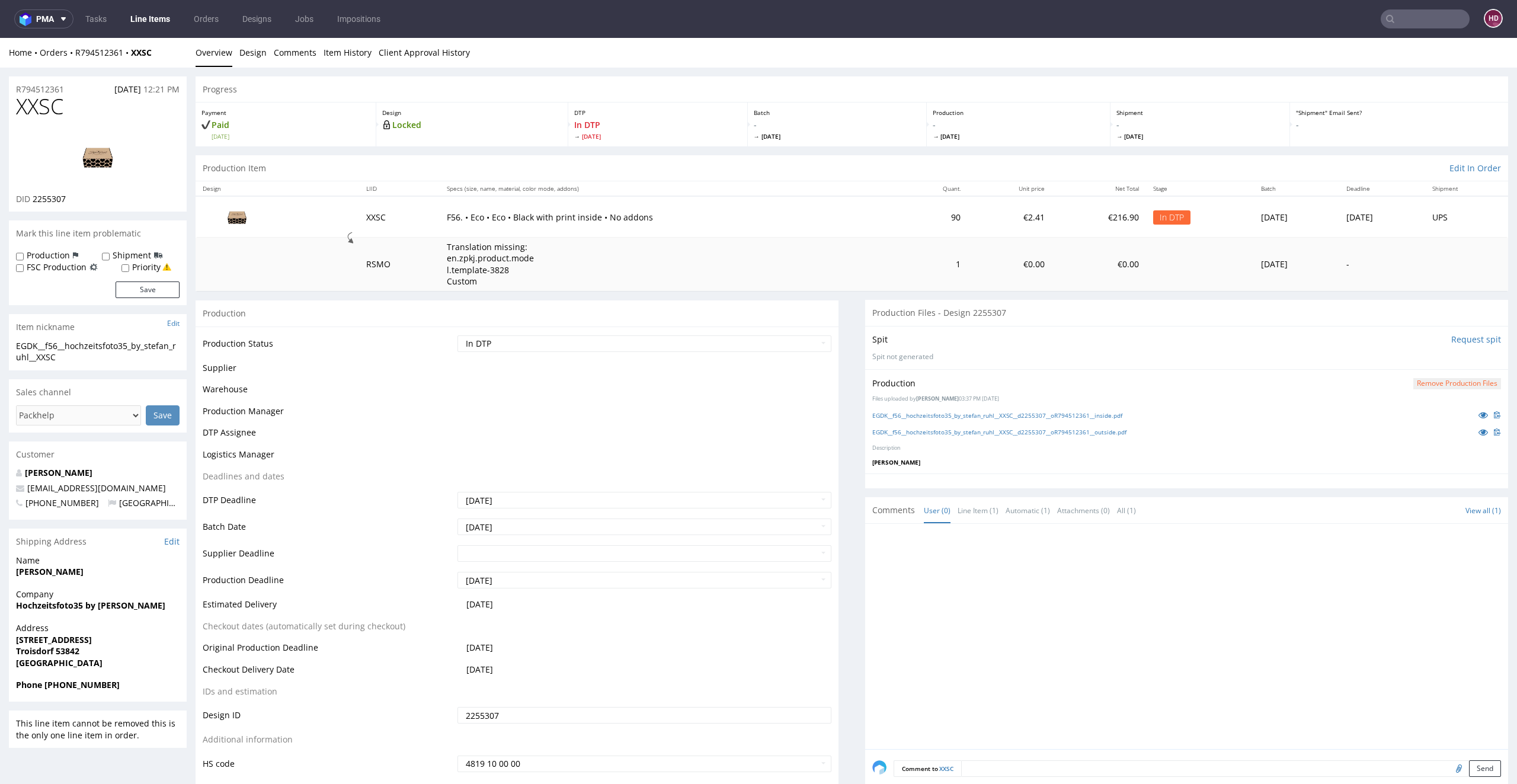
scroll to position [0, 0]
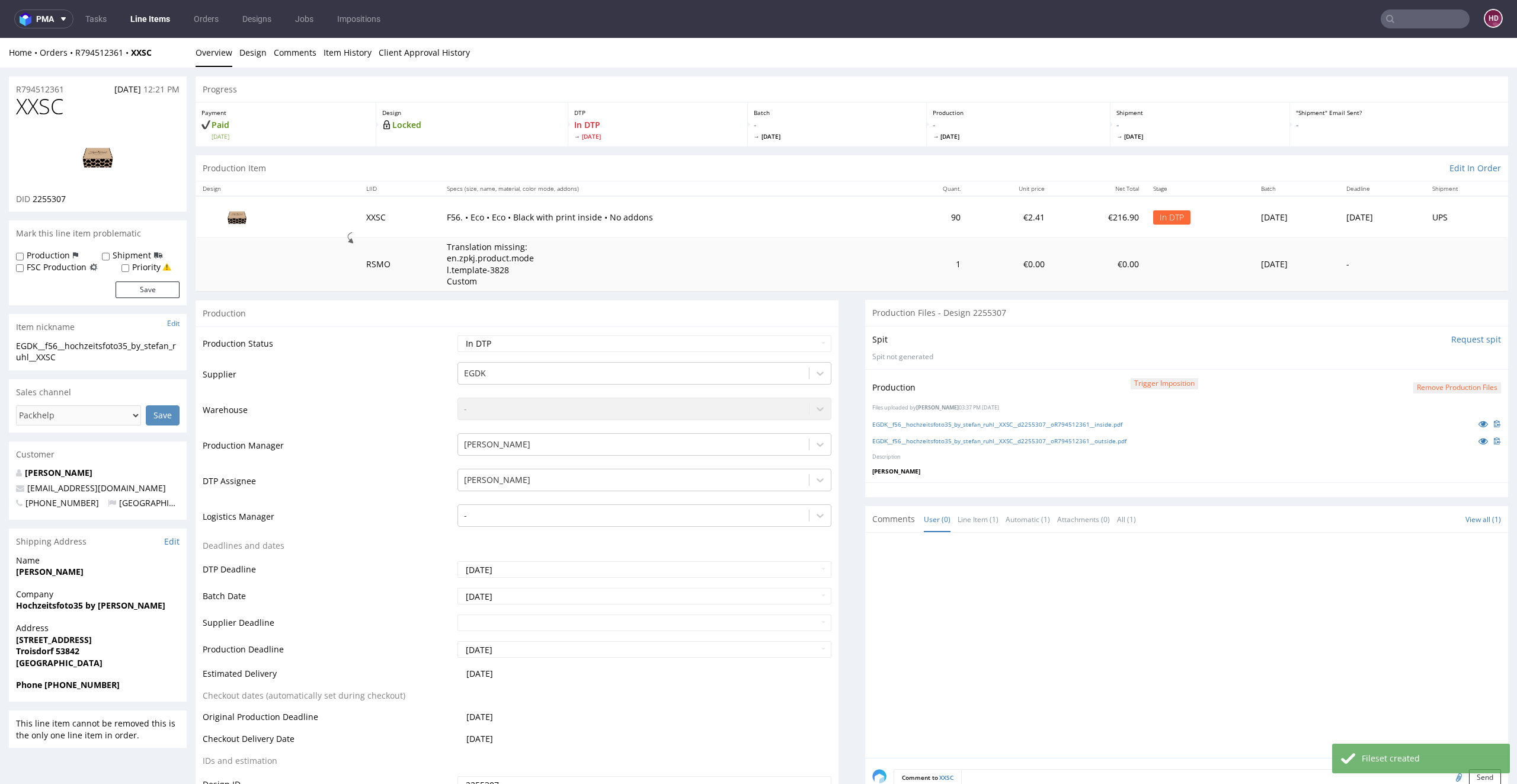
click at [664, 351] on td "Waiting for Artwork Waiting for Diecut Waiting for Mockup Waiting for DTP Waiti…" at bounding box center [643, 347] width 377 height 27
click at [662, 345] on select "Waiting for Artwork Waiting for Diecut Waiting for Mockup Waiting for DTP Waiti…" at bounding box center [644, 343] width 374 height 17
select select "dtp_production_ready"
click at [458, 335] on select "Waiting for Artwork Waiting for Diecut Waiting for Mockup Waiting for DTP Waiti…" at bounding box center [644, 343] width 374 height 17
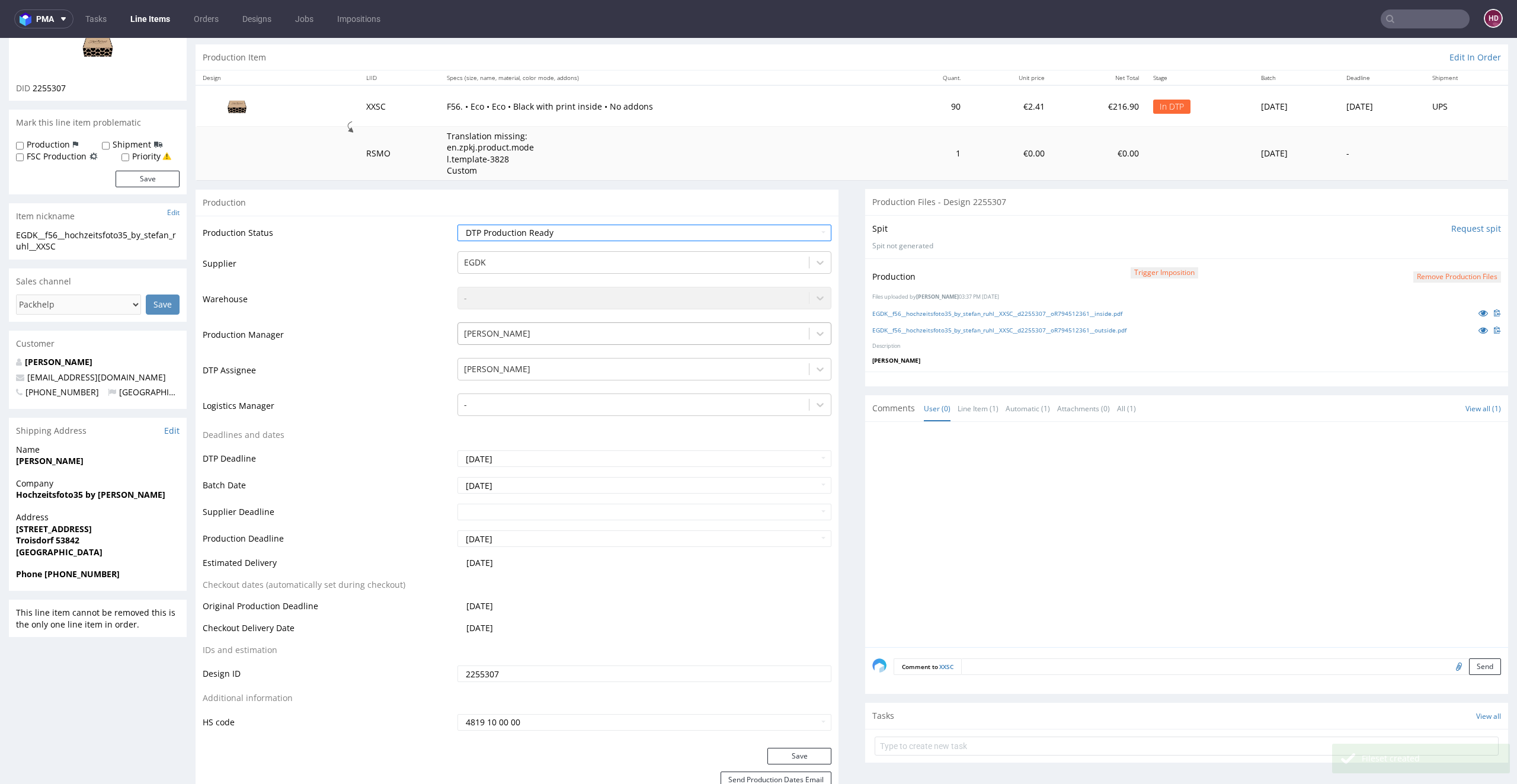
scroll to position [111, 0]
click at [768, 757] on button "Save" at bounding box center [799, 755] width 64 height 17
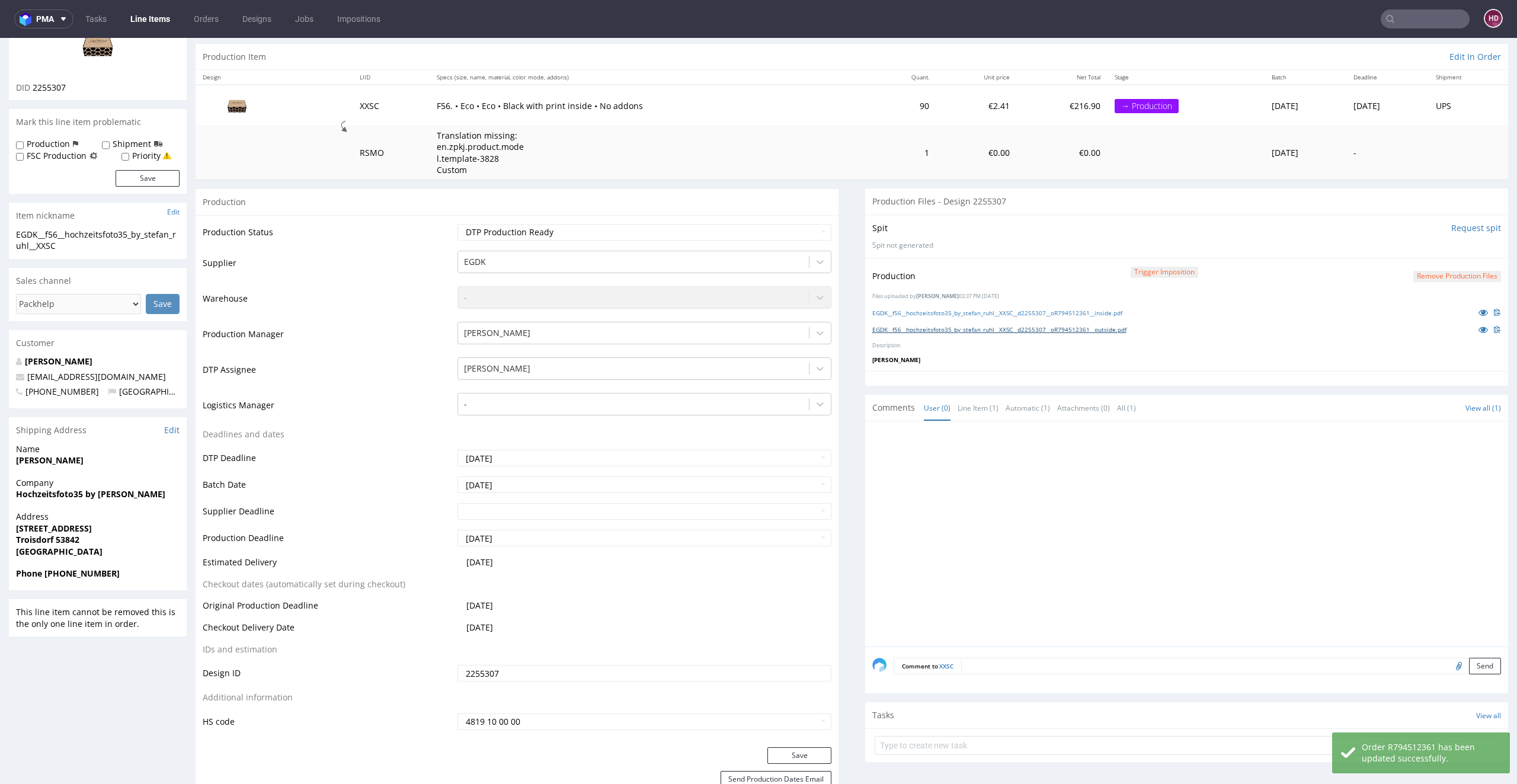
click at [1039, 327] on link "EGDK__f56__hochzeitsfoto35_by_stefan_ruhl__XXSC__d2255307__oR794512361__outside…" at bounding box center [999, 329] width 254 height 8
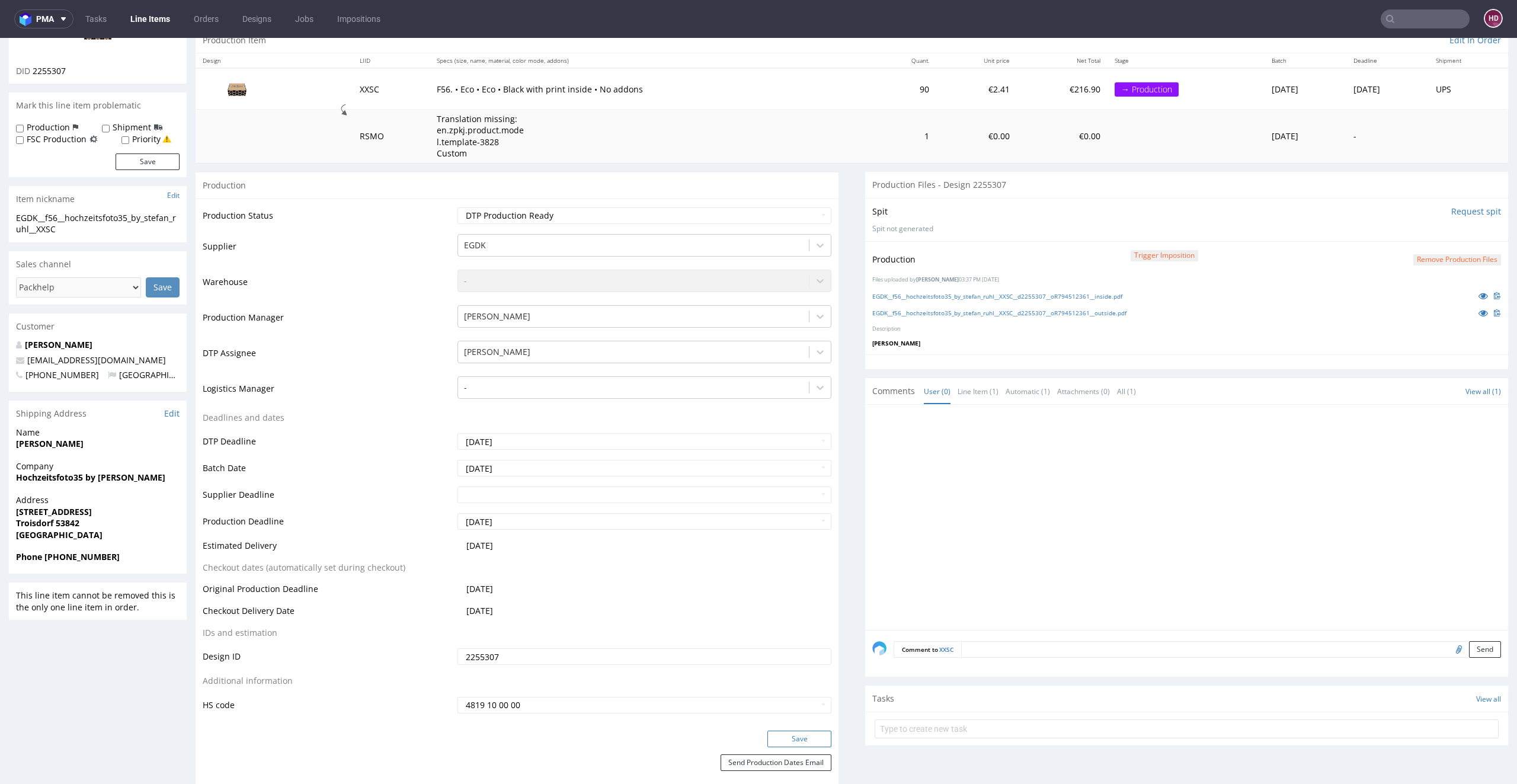
click at [789, 735] on button "Save" at bounding box center [799, 738] width 64 height 17
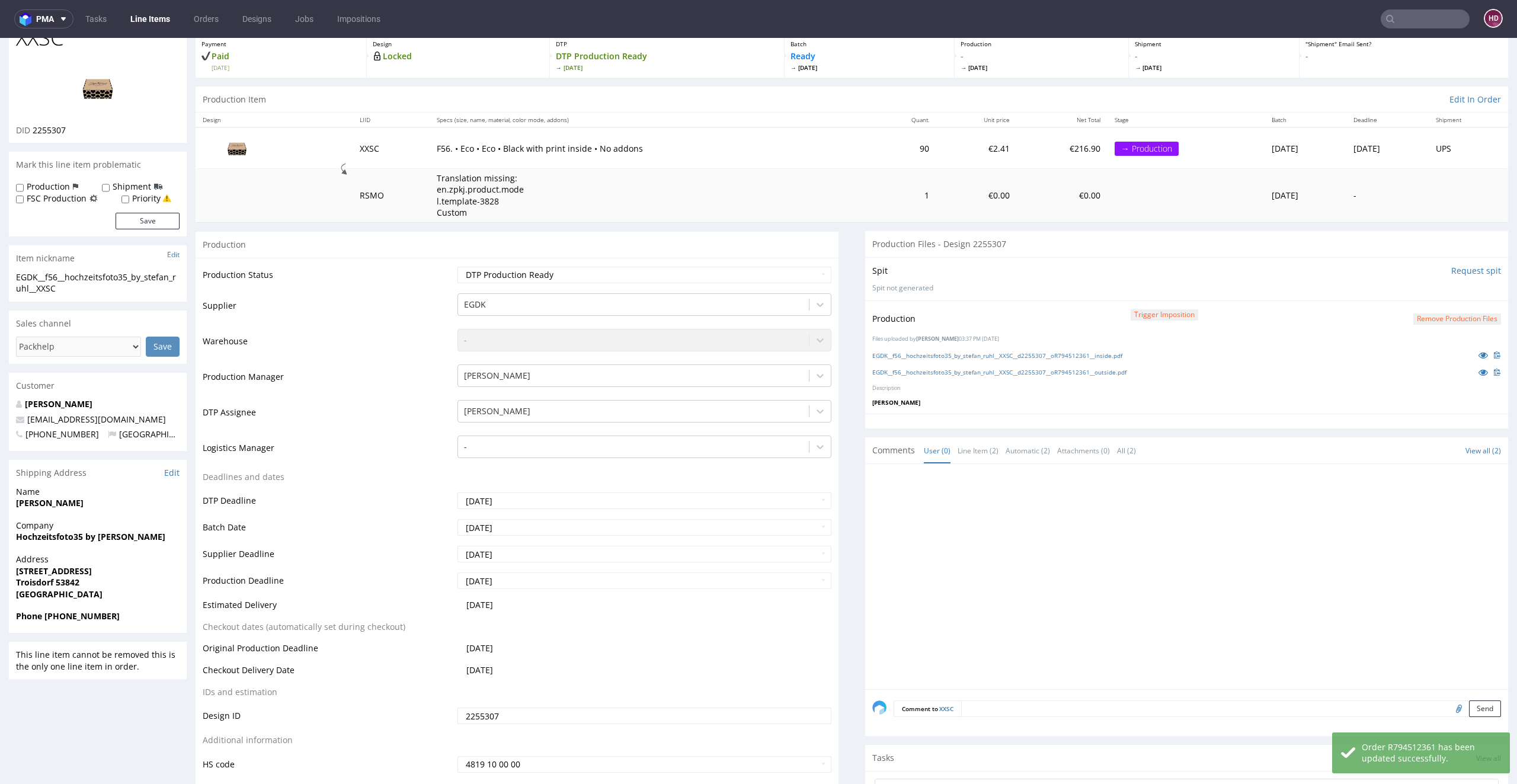
scroll to position [0, 0]
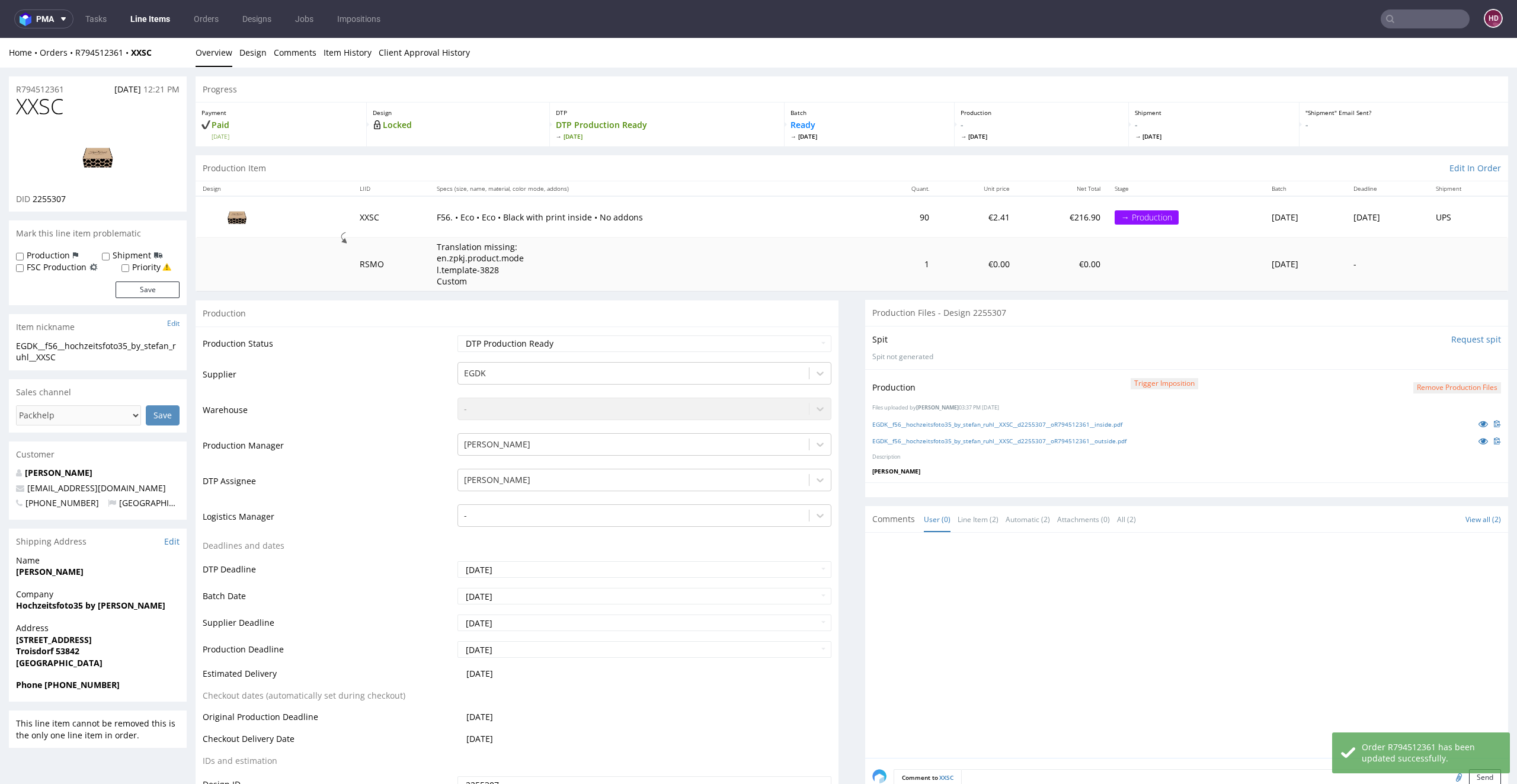
click at [198, 56] on link "Overview" at bounding box center [214, 52] width 37 height 29
click at [148, 16] on link "Line Items" at bounding box center [150, 19] width 54 height 19
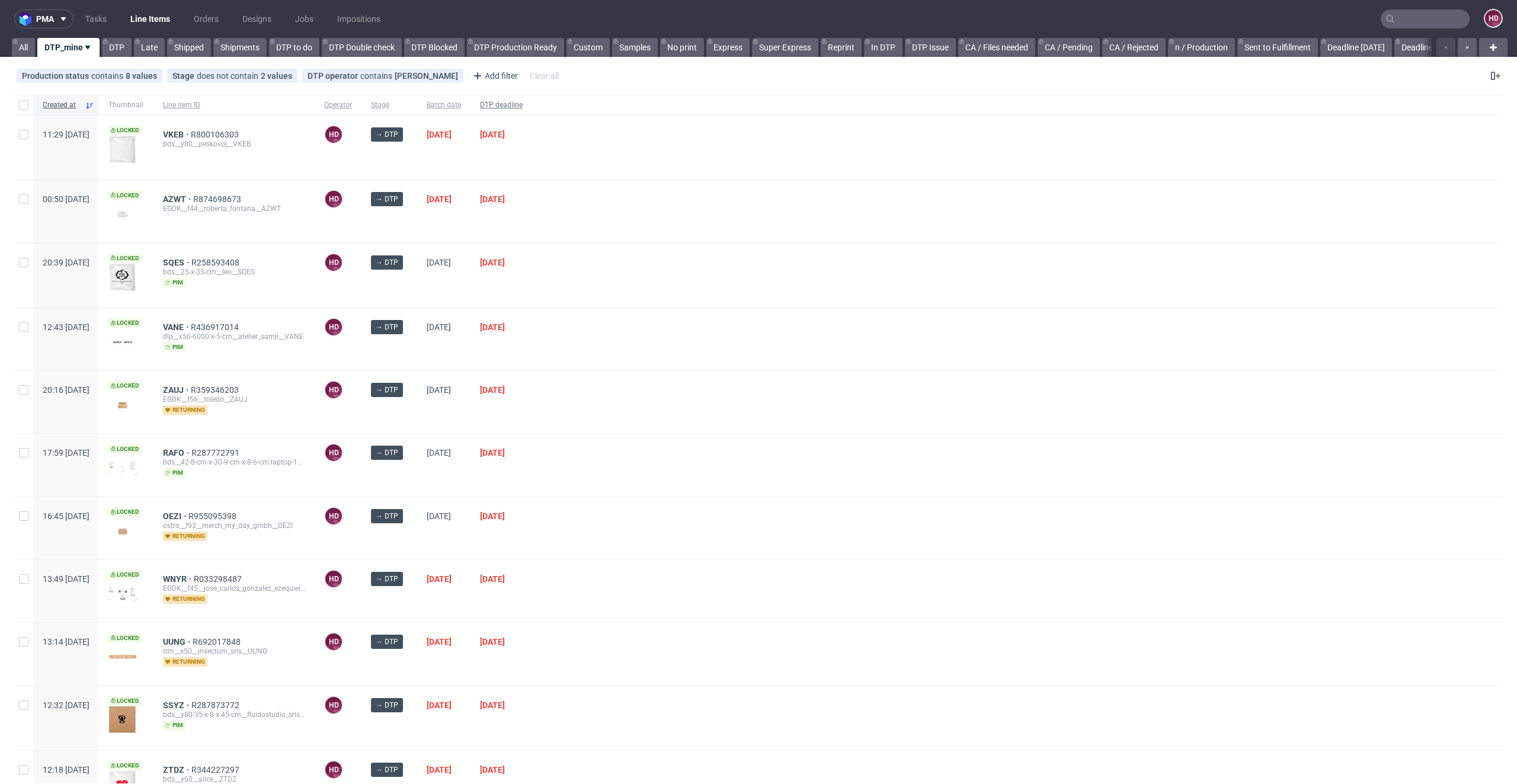
click at [523, 107] on span "DTP deadline" at bounding box center [501, 105] width 43 height 10
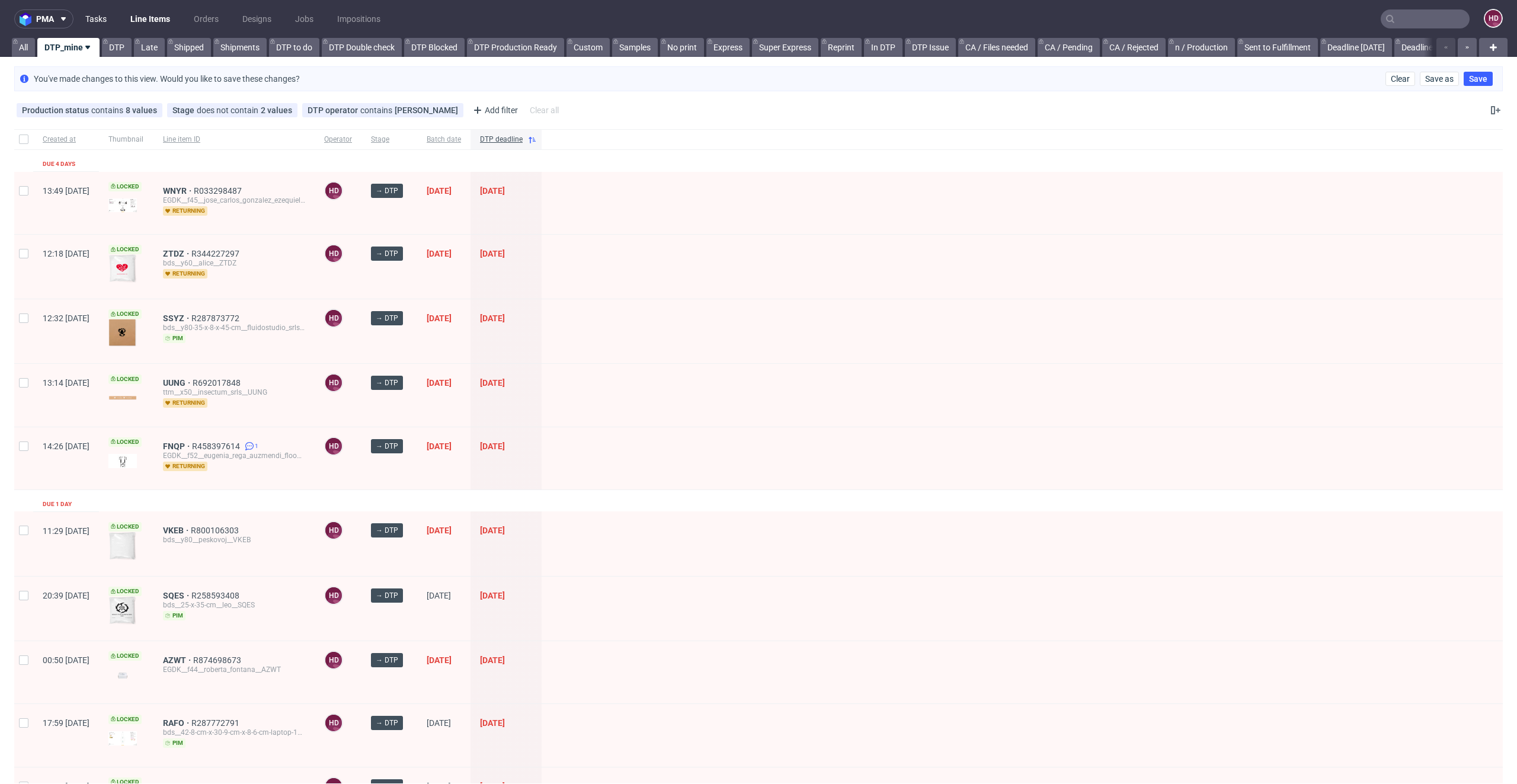
click at [99, 10] on link "Tasks" at bounding box center [96, 19] width 35 height 19
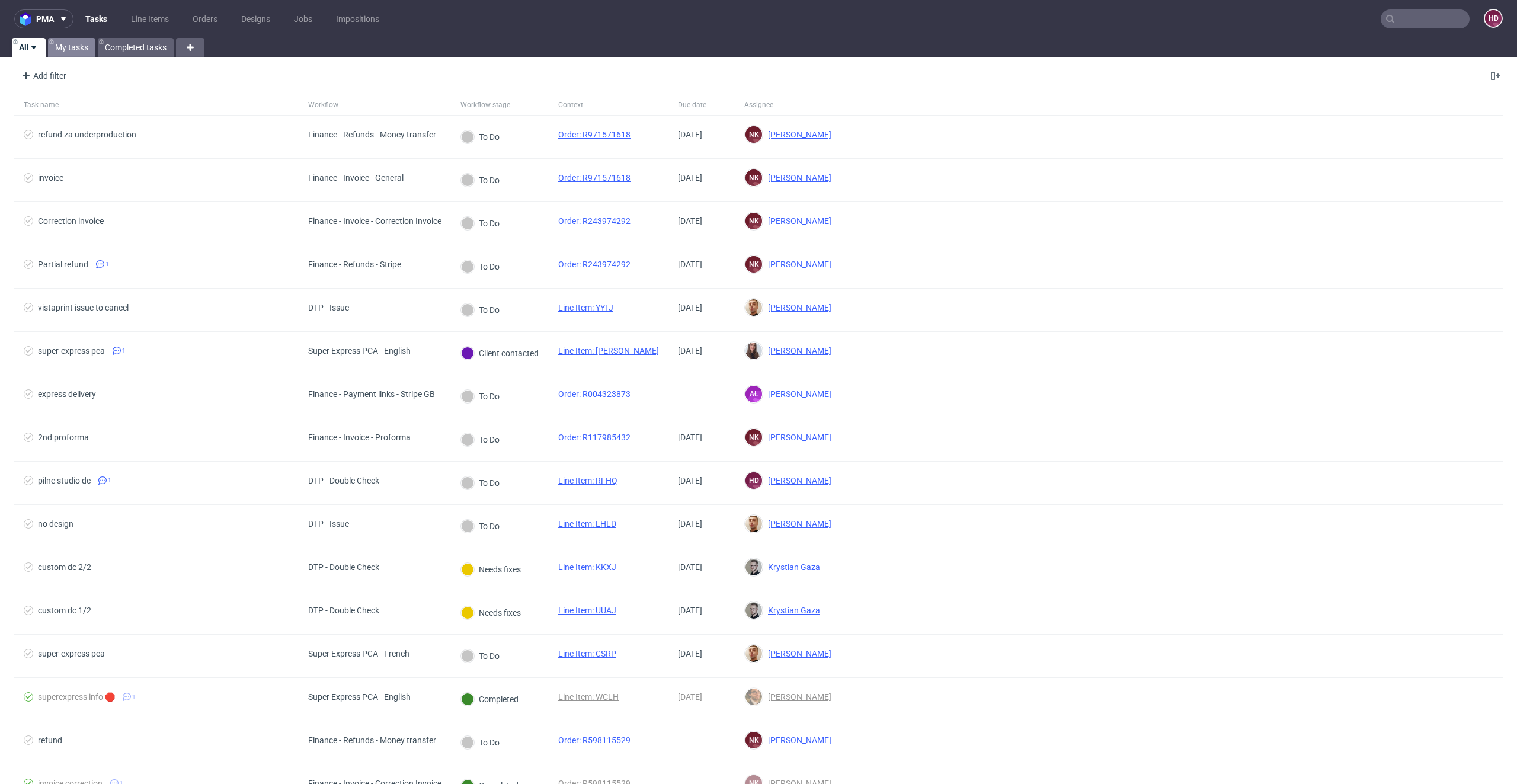
click at [86, 51] on link "My tasks" at bounding box center [71, 47] width 47 height 19
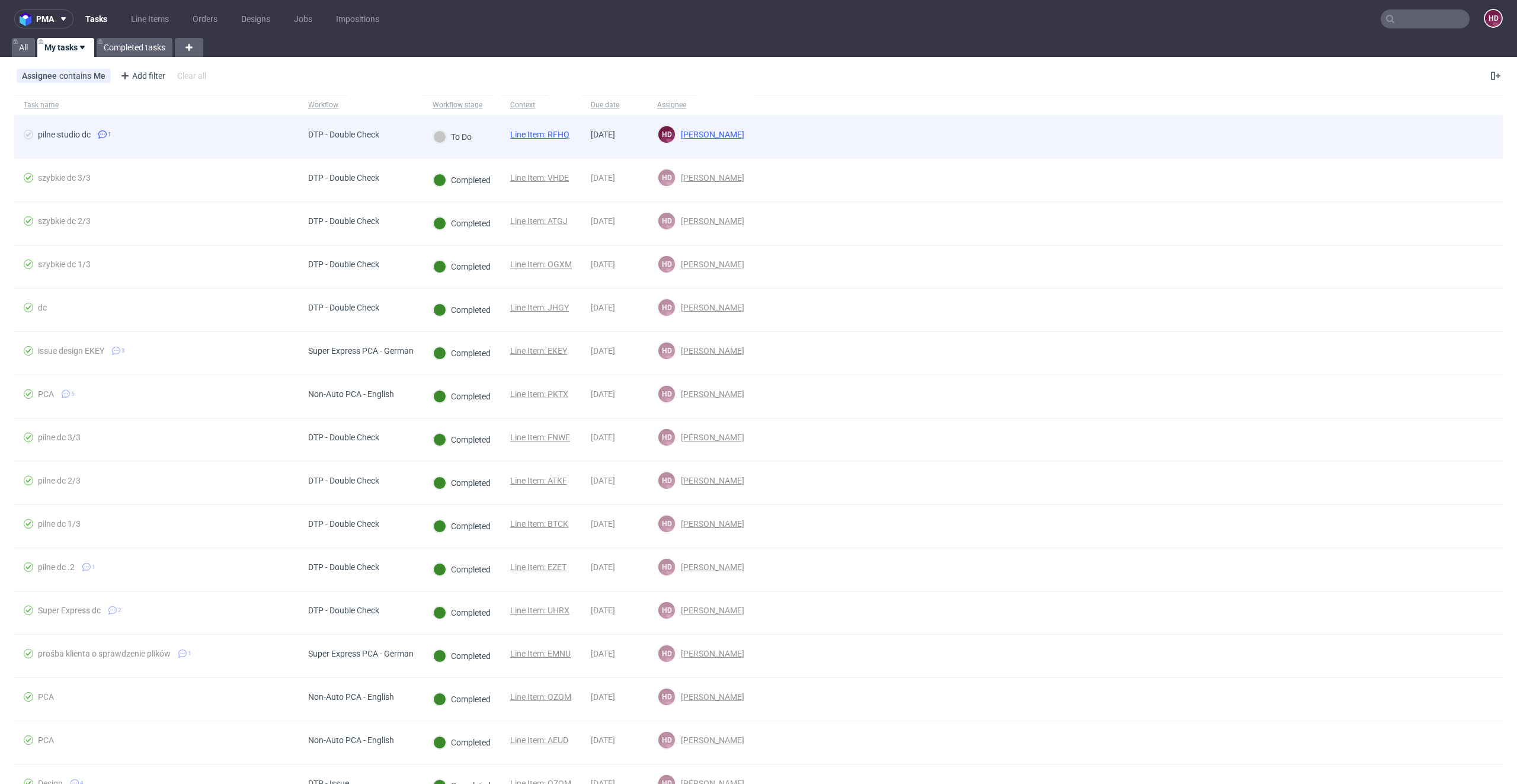
click at [264, 134] on span "pilne studio dc 1" at bounding box center [156, 137] width 266 height 14
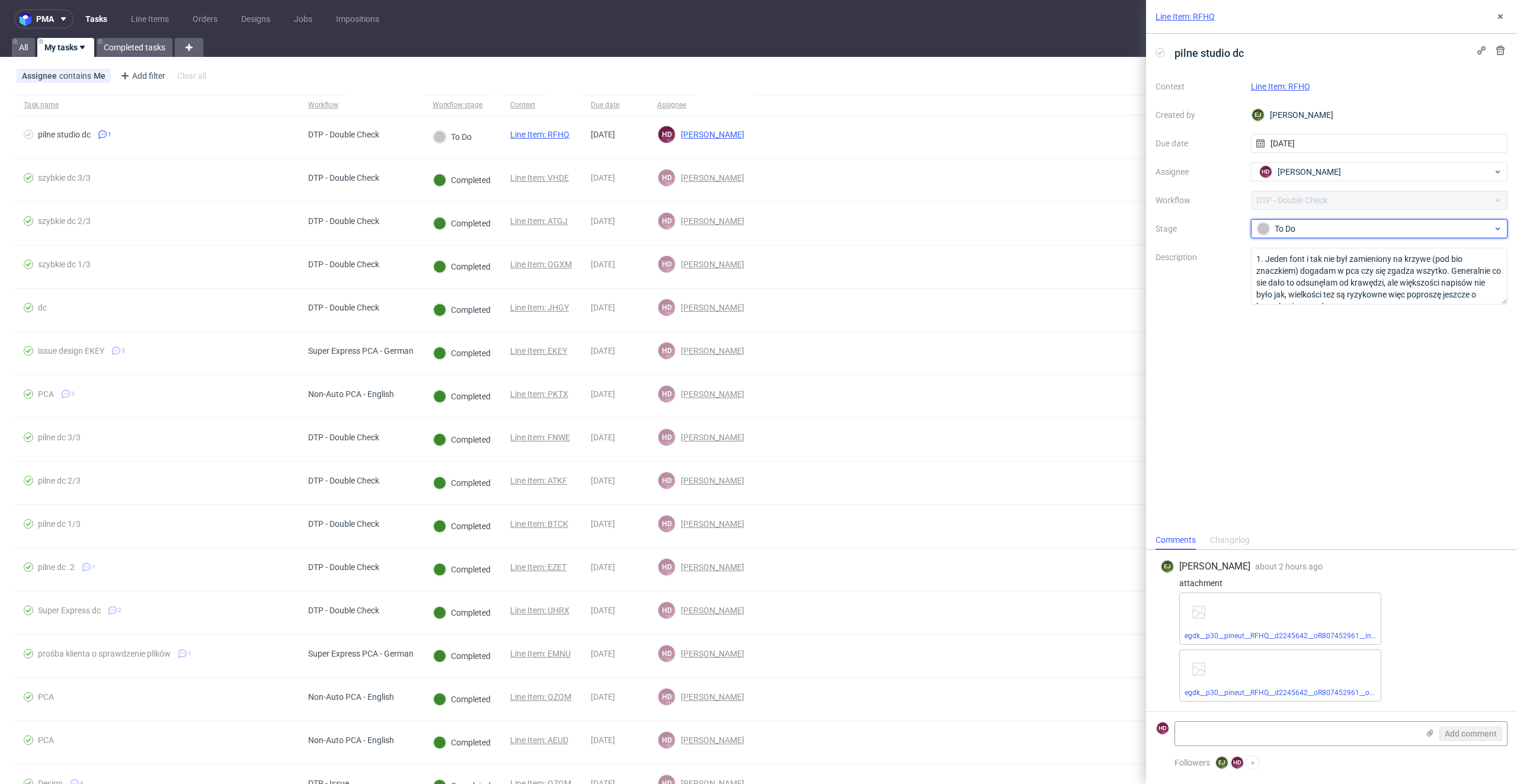
click at [1283, 225] on div "To Do" at bounding box center [1375, 229] width 236 height 13
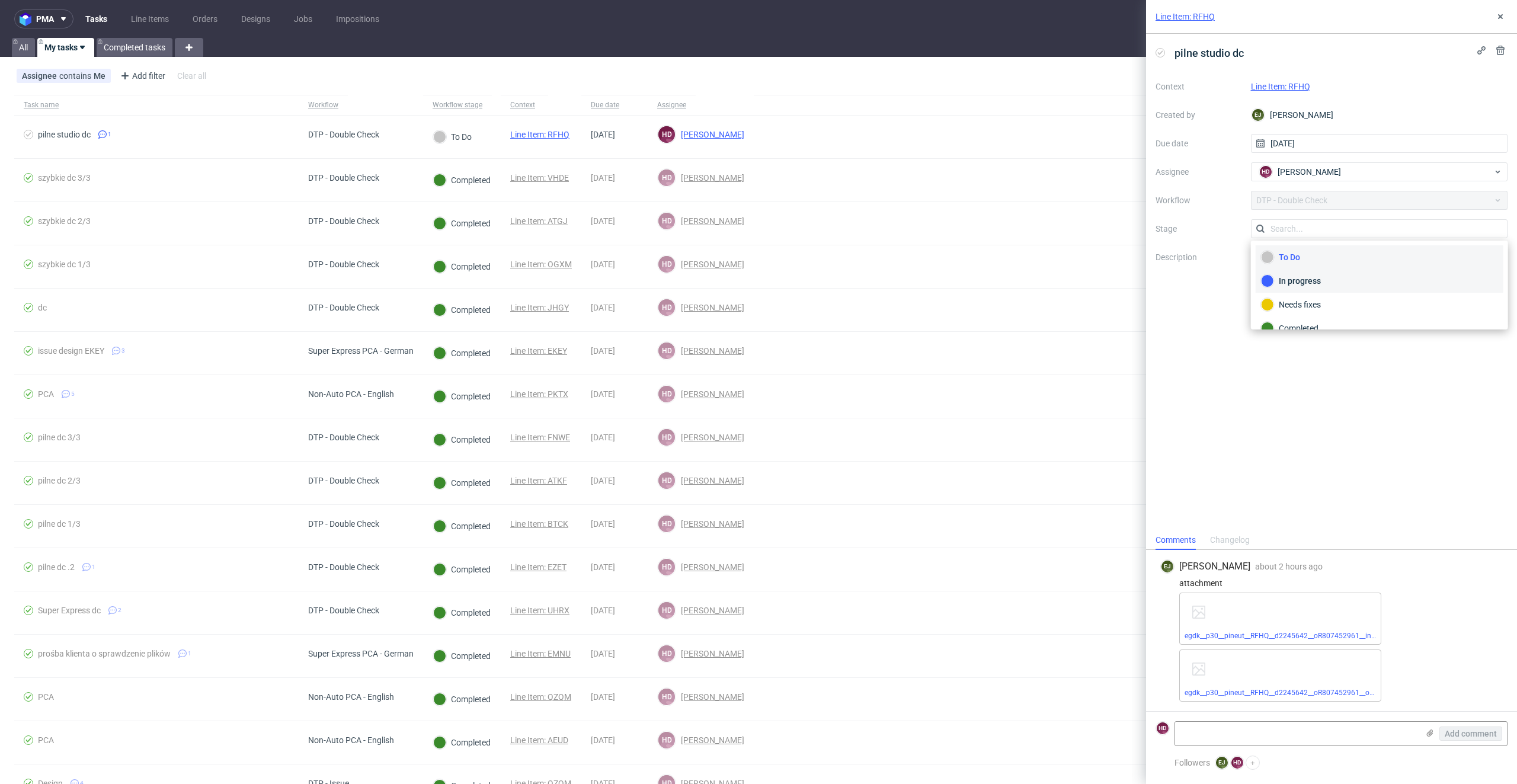
click at [1282, 276] on div "In progress" at bounding box center [1379, 281] width 237 height 13
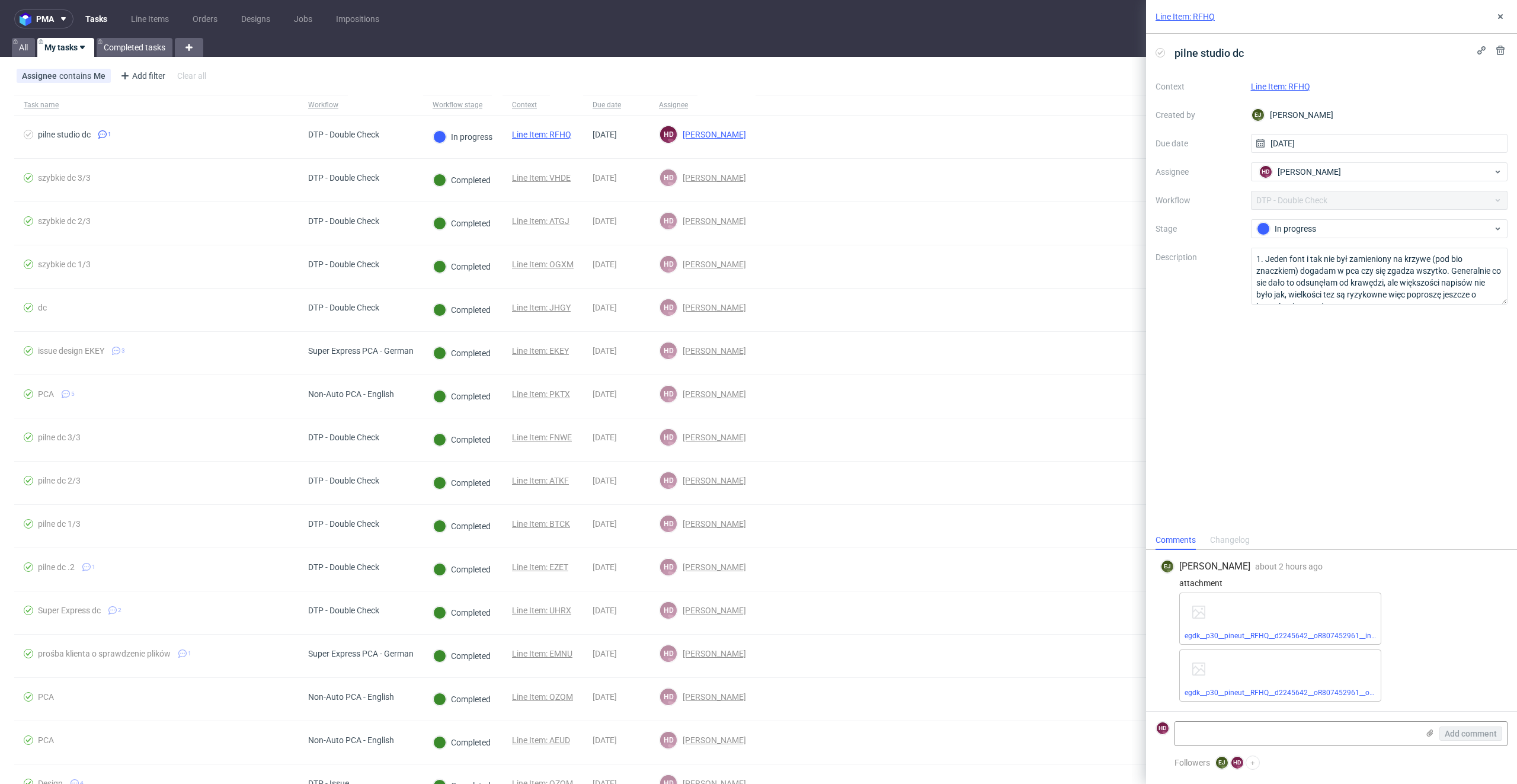
click at [1289, 83] on link "Line Item: RFHQ" at bounding box center [1281, 86] width 59 height 9
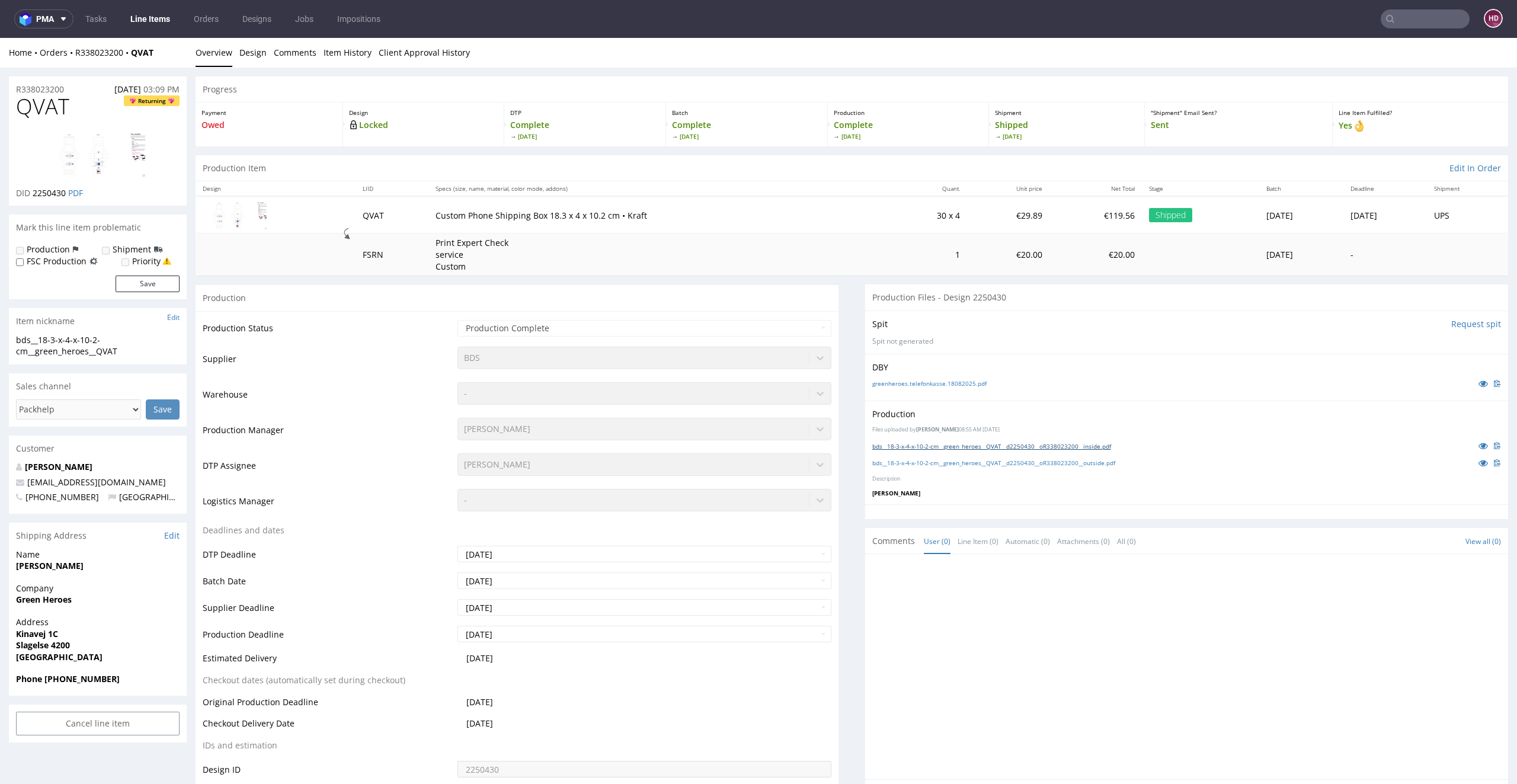
click at [961, 447] on link "bds__18-3-x-4-x-10-2-cm__green_heroes__QVAT__d2250430__oR338023200__inside.pdf" at bounding box center [992, 446] width 239 height 8
click at [958, 463] on link "bds__18-3-x-4-x-10-2-cm__green_heroes__QVAT__d2250430__oR338023200__outside.pdf" at bounding box center [994, 462] width 243 height 8
click at [932, 379] on link "greenheroes.telefonkasse.18082025.pdf" at bounding box center [930, 383] width 114 height 8
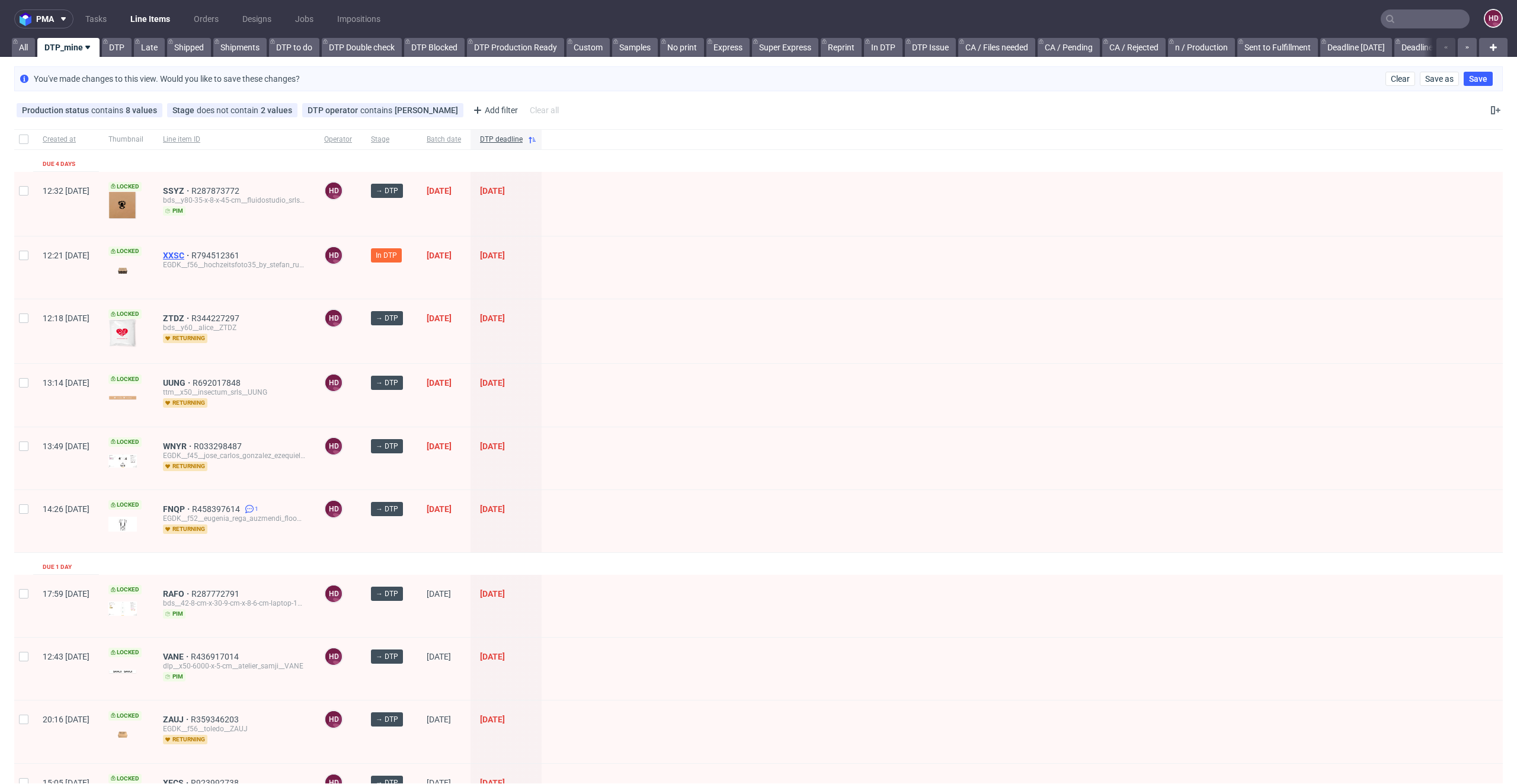
click at [191, 250] on span "XXSC" at bounding box center [177, 255] width 28 height 9
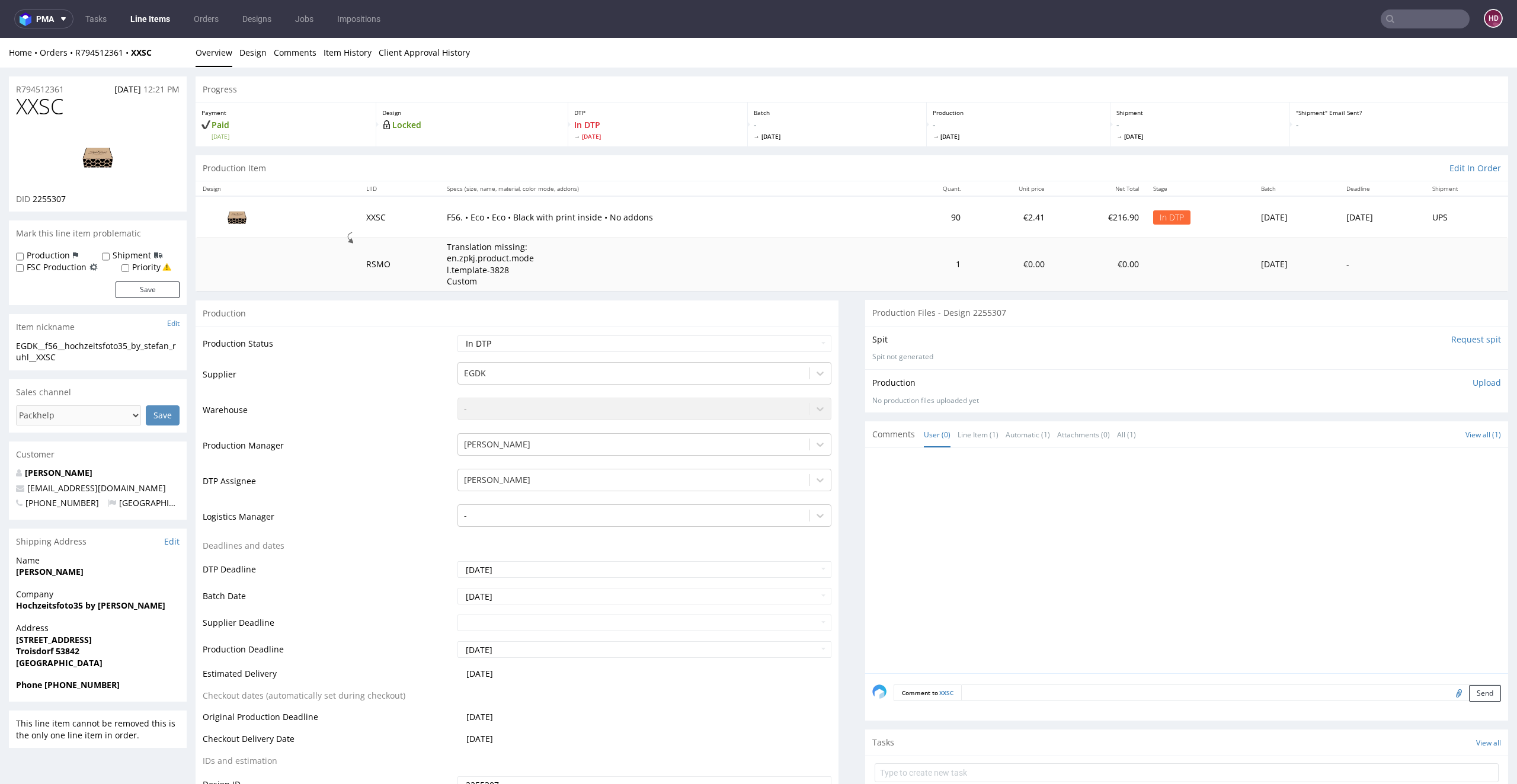
click at [92, 158] on img at bounding box center [98, 157] width 95 height 54
drag, startPoint x: 149, startPoint y: 96, endPoint x: 54, endPoint y: 111, distance: 96.2
click at [148, 96] on h1 "XXSC" at bounding box center [98, 106] width 164 height 24
drag, startPoint x: 88, startPoint y: 110, endPoint x: 2, endPoint y: 115, distance: 86.1
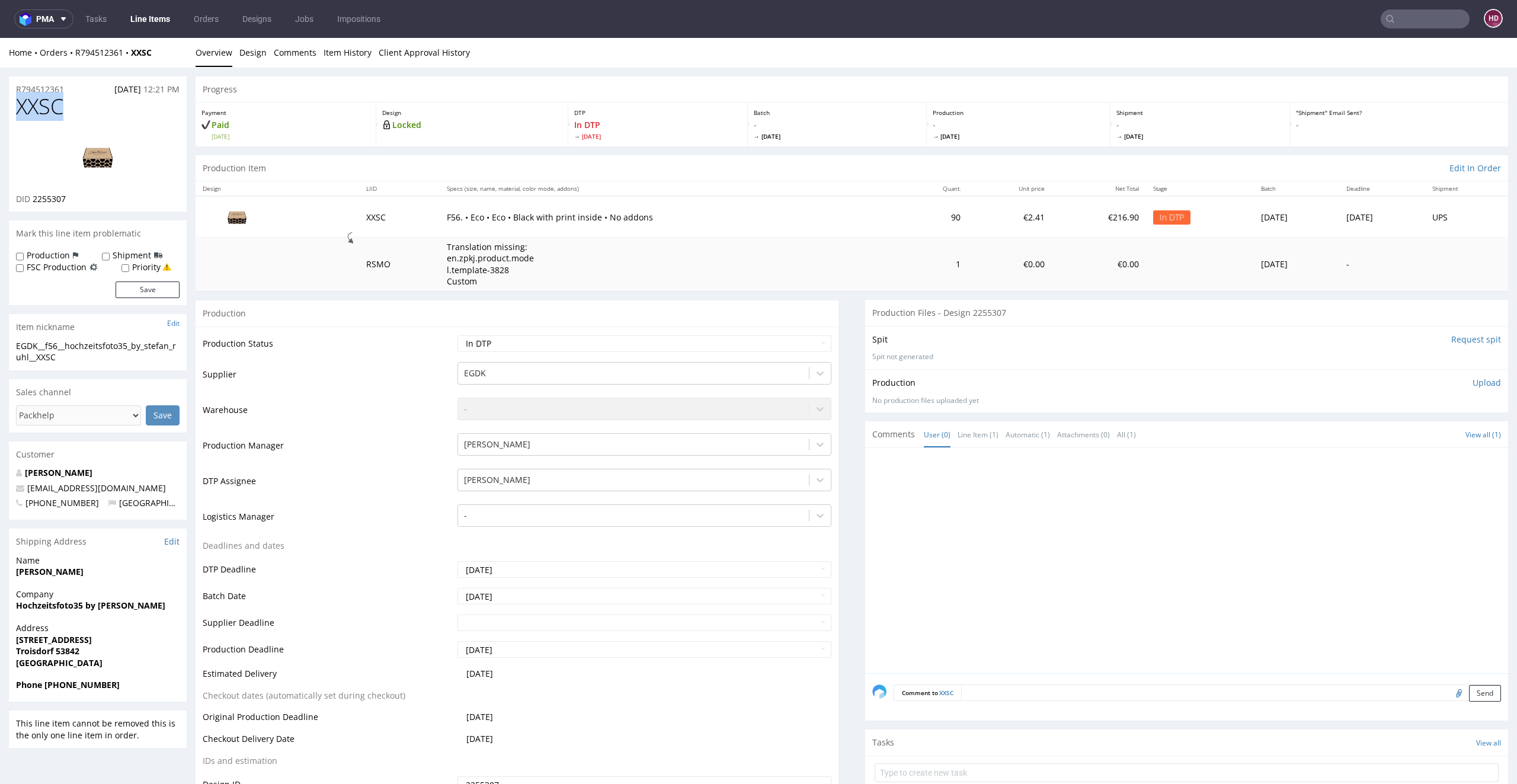
copy span "XXSC"
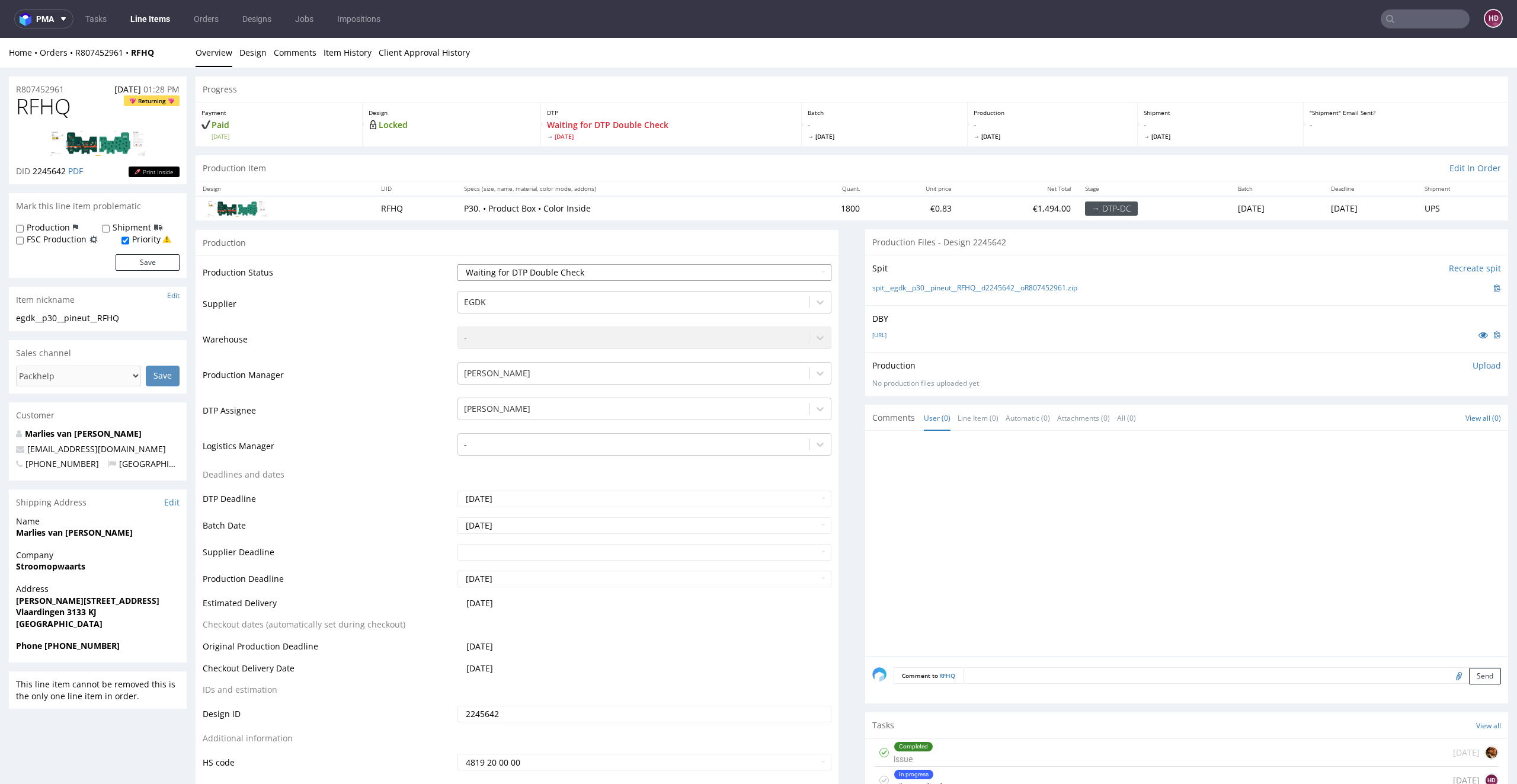
click at [657, 266] on select "Waiting for Artwork Waiting for Diecut Waiting for Mockup Waiting for DTP Waiti…" at bounding box center [644, 272] width 374 height 17
select select "dtp_in_process"
click at [458, 264] on select "Waiting for Artwork Waiting for Diecut Waiting for Mockup Waiting for DTP Waiti…" at bounding box center [644, 272] width 374 height 17
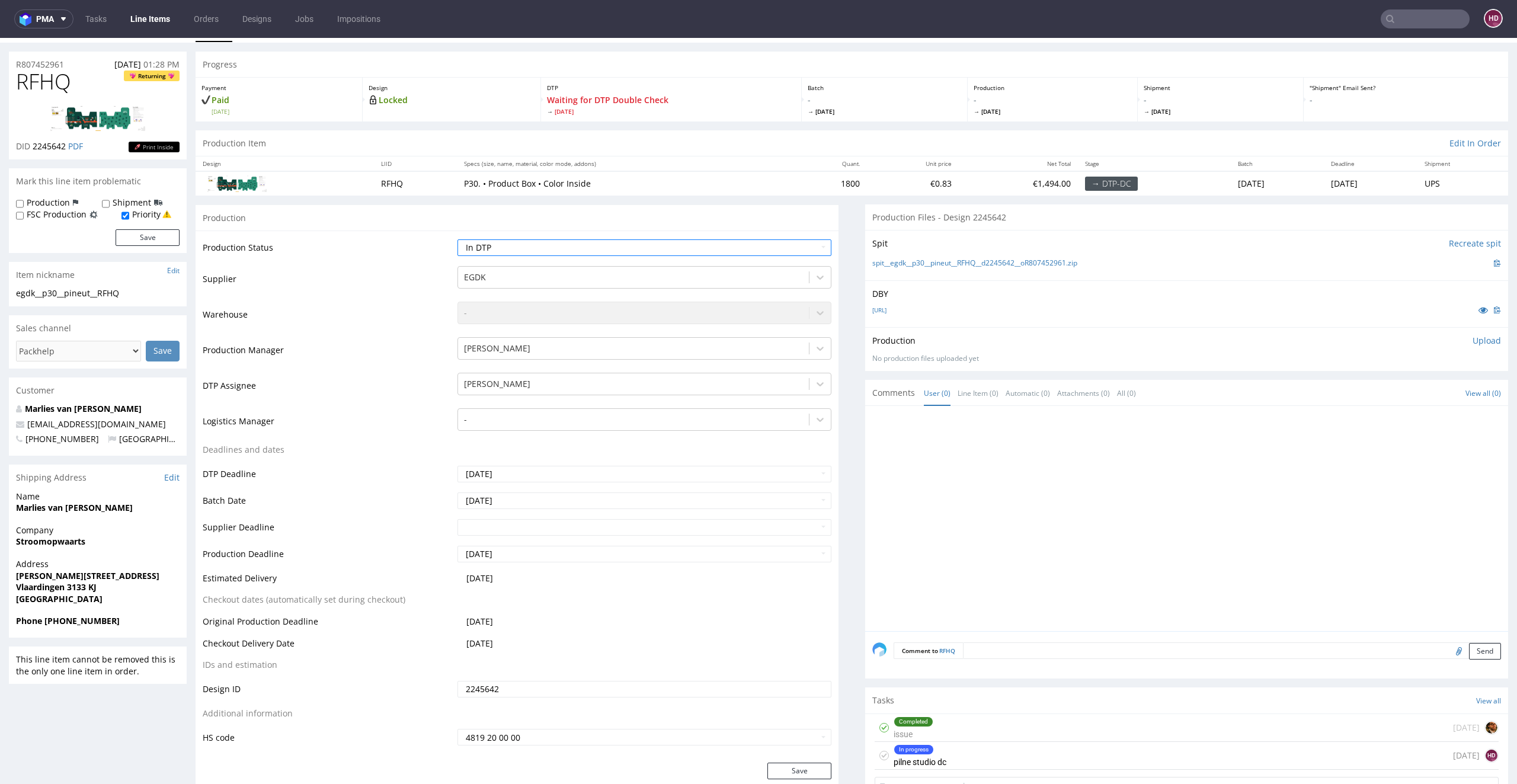
scroll to position [28, 0]
click at [542, 244] on select "Waiting for Artwork Waiting for Diecut Waiting for Mockup Waiting for DTP Waiti…" at bounding box center [644, 245] width 374 height 17
click at [903, 746] on div "In progress" at bounding box center [914, 747] width 39 height 9
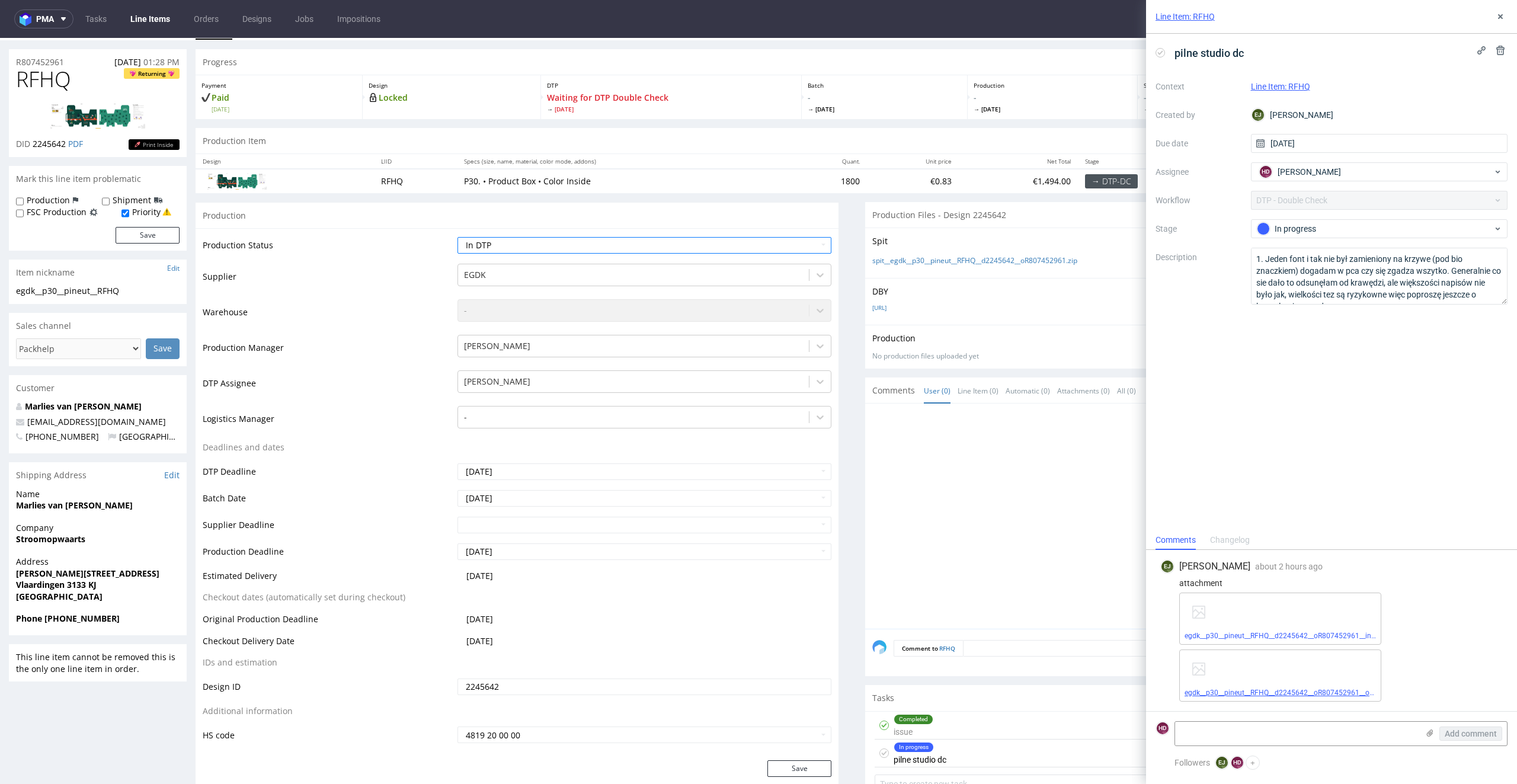
click at [1297, 691] on link "egdk__p30__pineut__RFHQ__d2245642__oR807452961__outside.pdf" at bounding box center [1293, 692] width 217 height 8
click at [1343, 633] on link "egdk__p30__pineut__RFHQ__d2245642__oR807452961__inside.pdf" at bounding box center [1290, 635] width 212 height 8
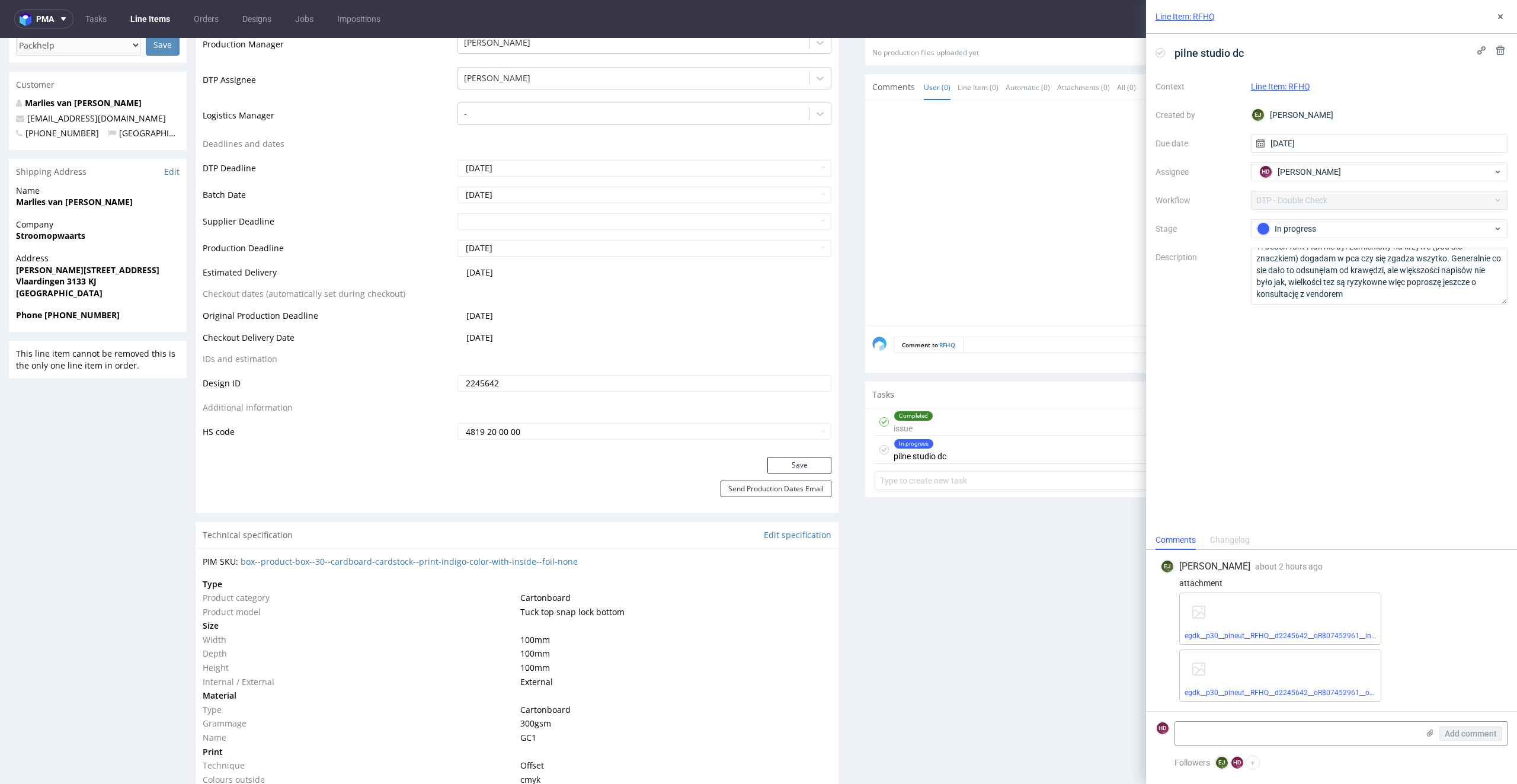
scroll to position [0, 0]
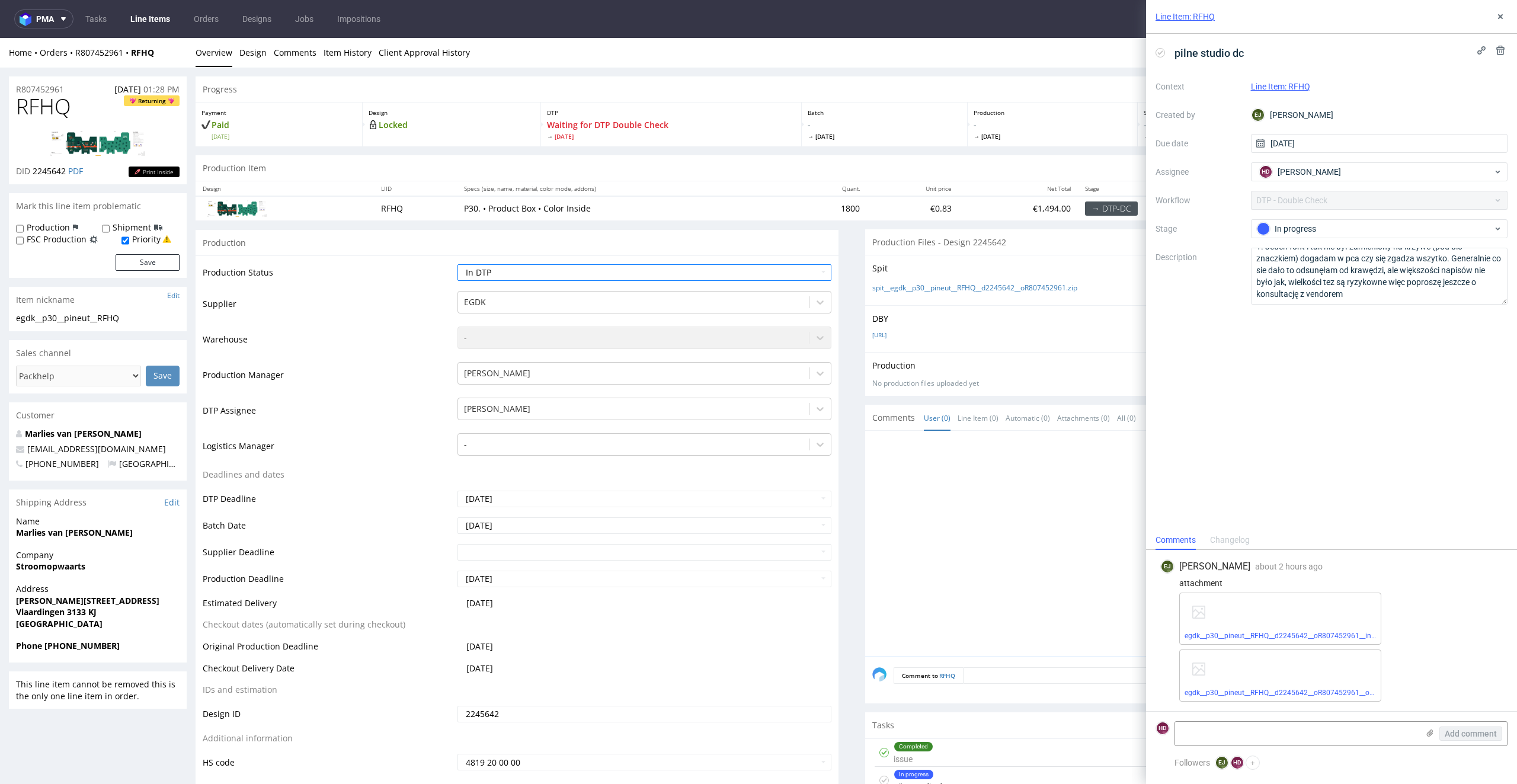
click at [923, 324] on div "DBY 6005618-box-nl-product-box-30-cardboard-cardstock-print-indigo-color-with-i…" at bounding box center [1187, 329] width 643 height 47
click at [886, 337] on link "6005618-box-nl-product-box-30-cardboard-cardstock-print-indigo-color-with-insid…" at bounding box center [880, 334] width 14 height 8
click at [902, 752] on div "Completed issue" at bounding box center [913, 753] width 40 height 28
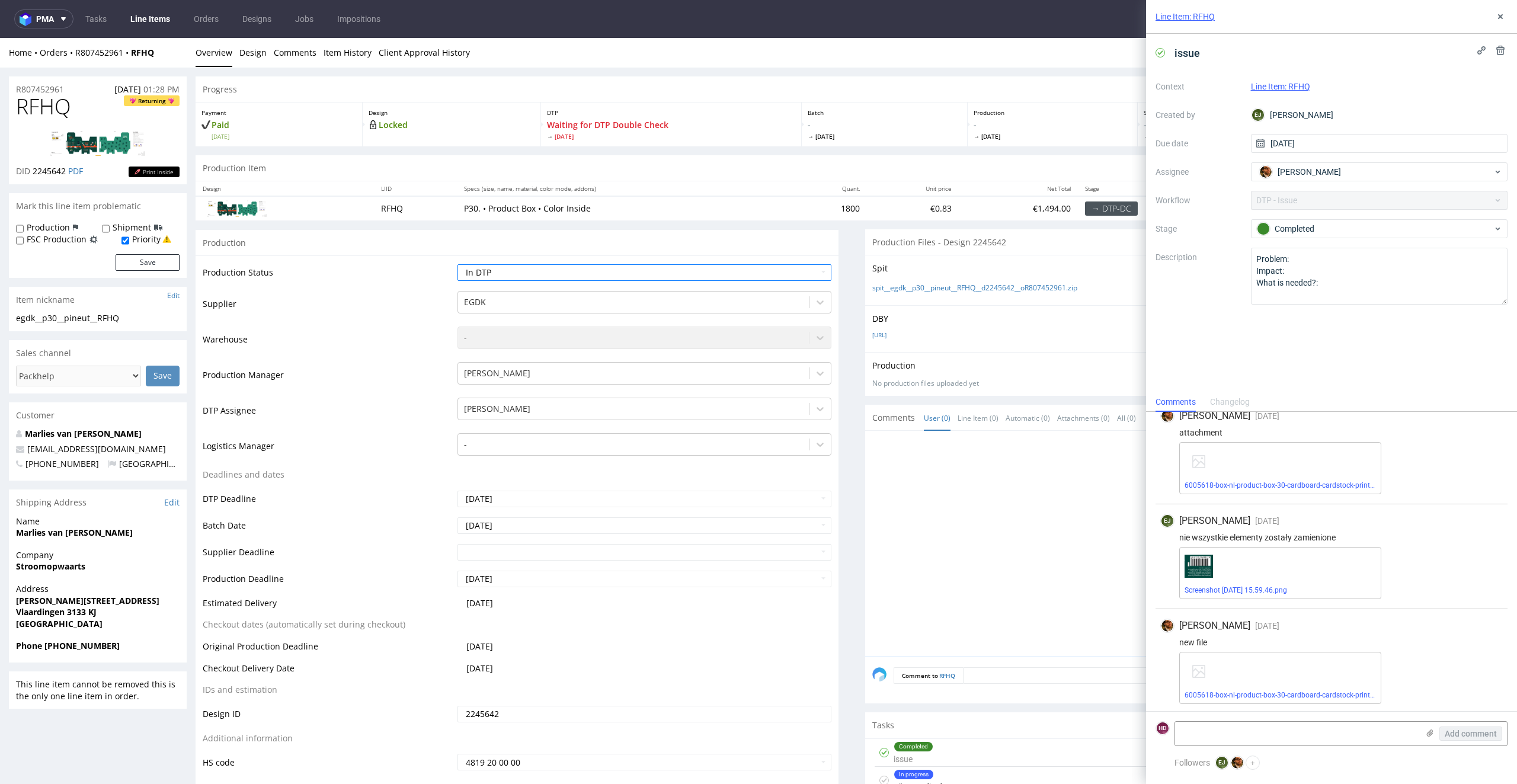
scroll to position [118, 0]
click at [1269, 694] on link "6005618-box-nl-product-box-30-cardboard-cardstock-print-indigo-color-with-insid…" at bounding box center [1342, 694] width 316 height 8
click at [980, 775] on div "In progress pilne studio dc today HD" at bounding box center [1187, 780] width 624 height 28
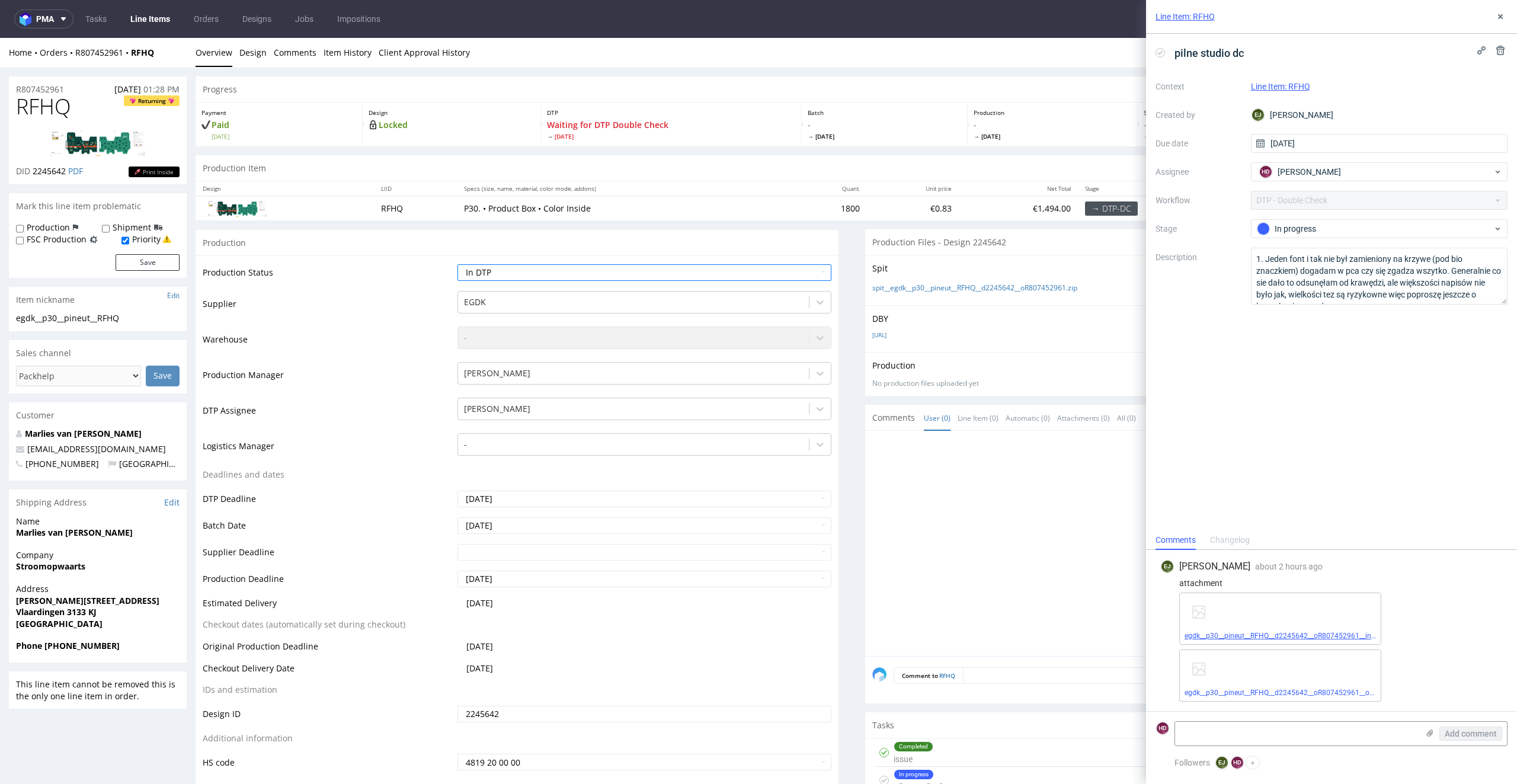
click at [1227, 632] on link "egdk__p30__pineut__RFHQ__d2245642__oR807452961__inside.pdf" at bounding box center [1290, 635] width 212 height 8
click at [1277, 222] on div "In progress" at bounding box center [1375, 229] width 236 height 13
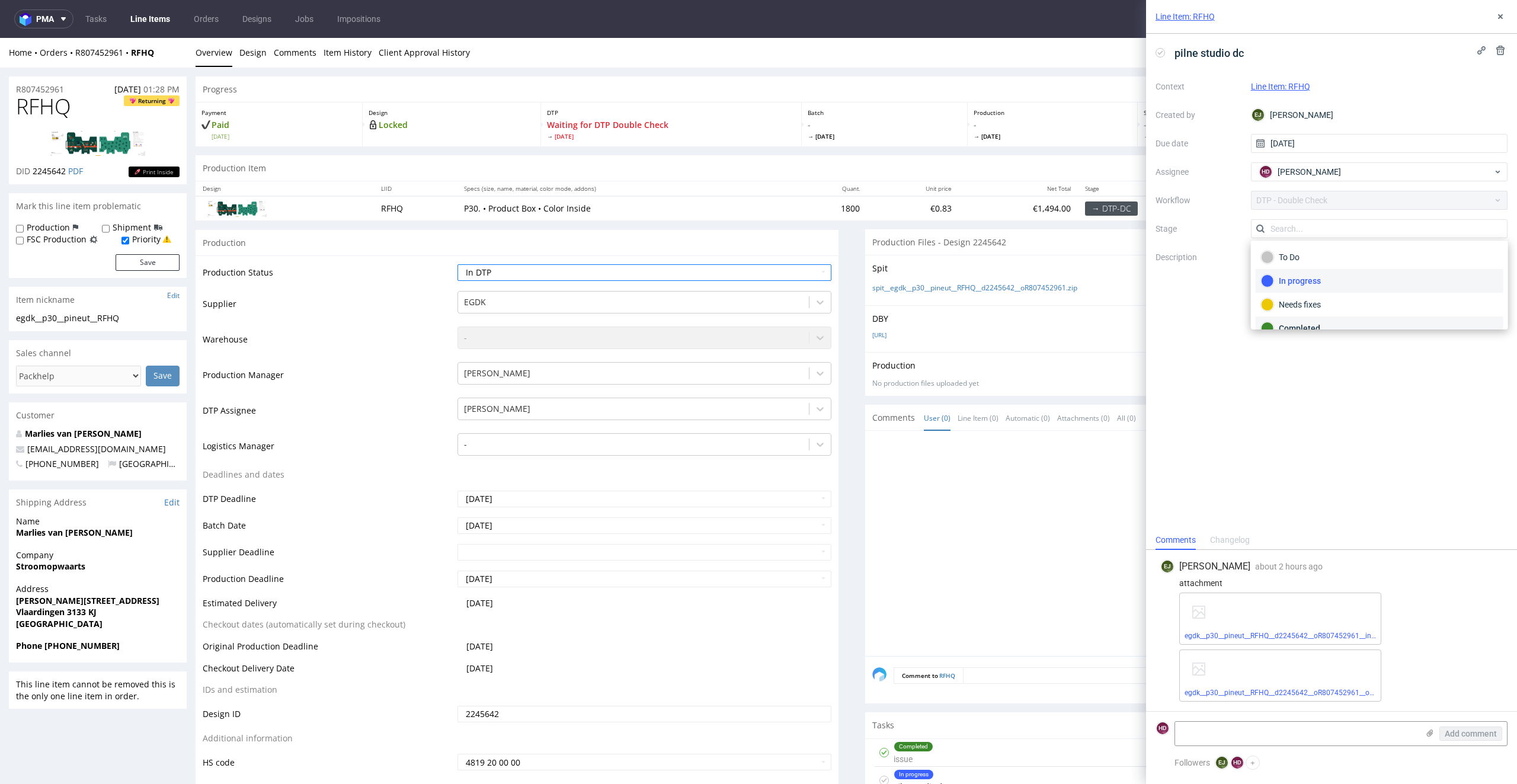
click at [1290, 321] on div "Completed" at bounding box center [1379, 328] width 237 height 13
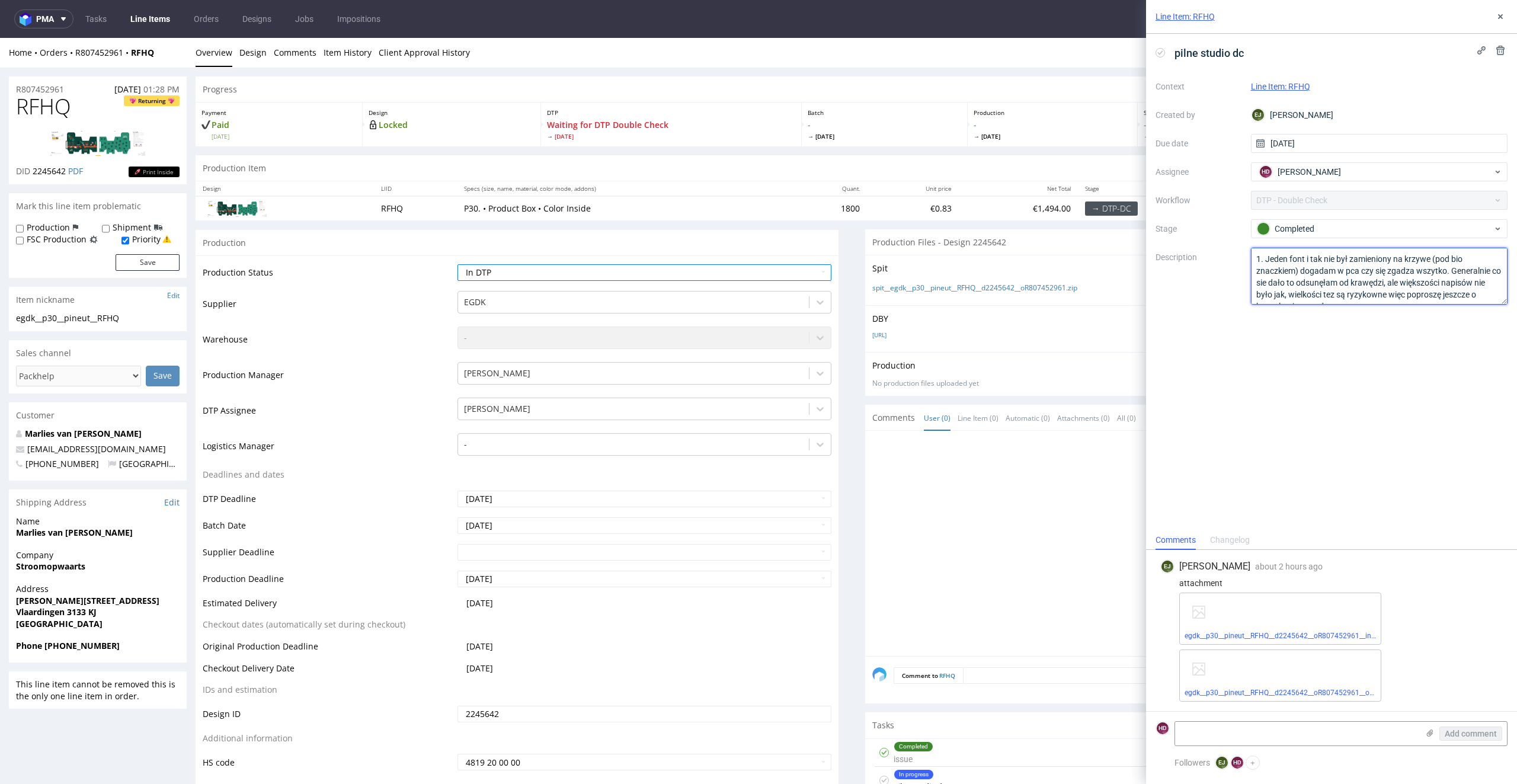
click at [1308, 269] on textarea "1. Jeden font i tak nie był zamieniony na krzywe (pod bio znaczkiem) dogadam w …" at bounding box center [1379, 276] width 257 height 57
click at [1213, 736] on textarea at bounding box center [1297, 733] width 243 height 24
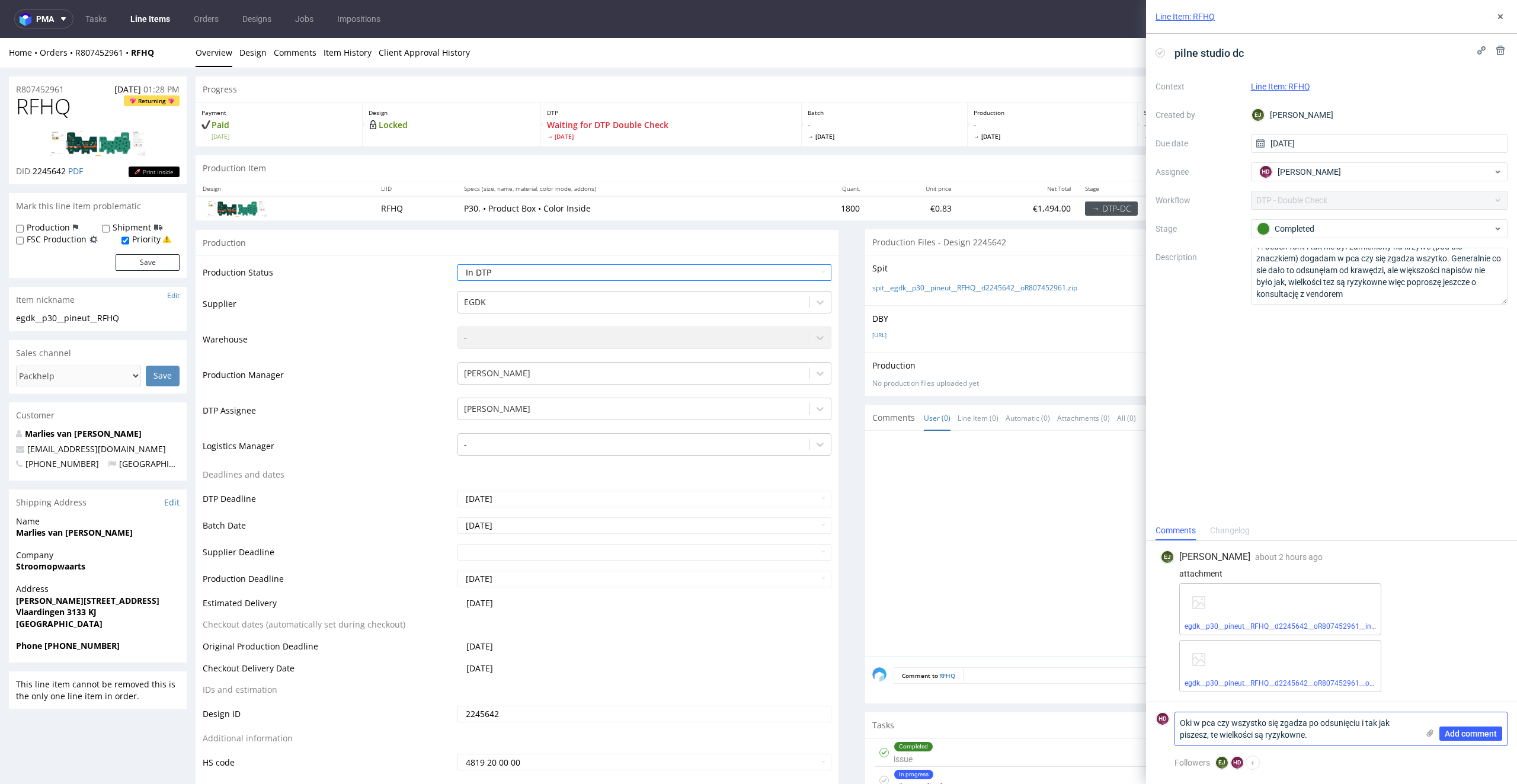
drag, startPoint x: 1216, startPoint y: 718, endPoint x: 1203, endPoint y: 722, distance: 13.6
click at [1203, 722] on textarea "Oki w pca czy wszystko się zgadza po odsunięciu i tak jak piszesz, te wielkości…" at bounding box center [1297, 729] width 243 height 33
drag, startPoint x: 1256, startPoint y: 734, endPoint x: 1331, endPoint y: 733, distance: 75.0
click at [1331, 733] on textarea "Oki w PCA czy wszystko się zgadza po odsunięciu i tak jak piszesz, te wielkości…" at bounding box center [1297, 729] width 243 height 33
click at [1279, 735] on textarea "Oki w PCA czy wszystko się zgadza po odsunięciu i tak jak piszesz, te czcionki s" at bounding box center [1297, 729] width 243 height 33
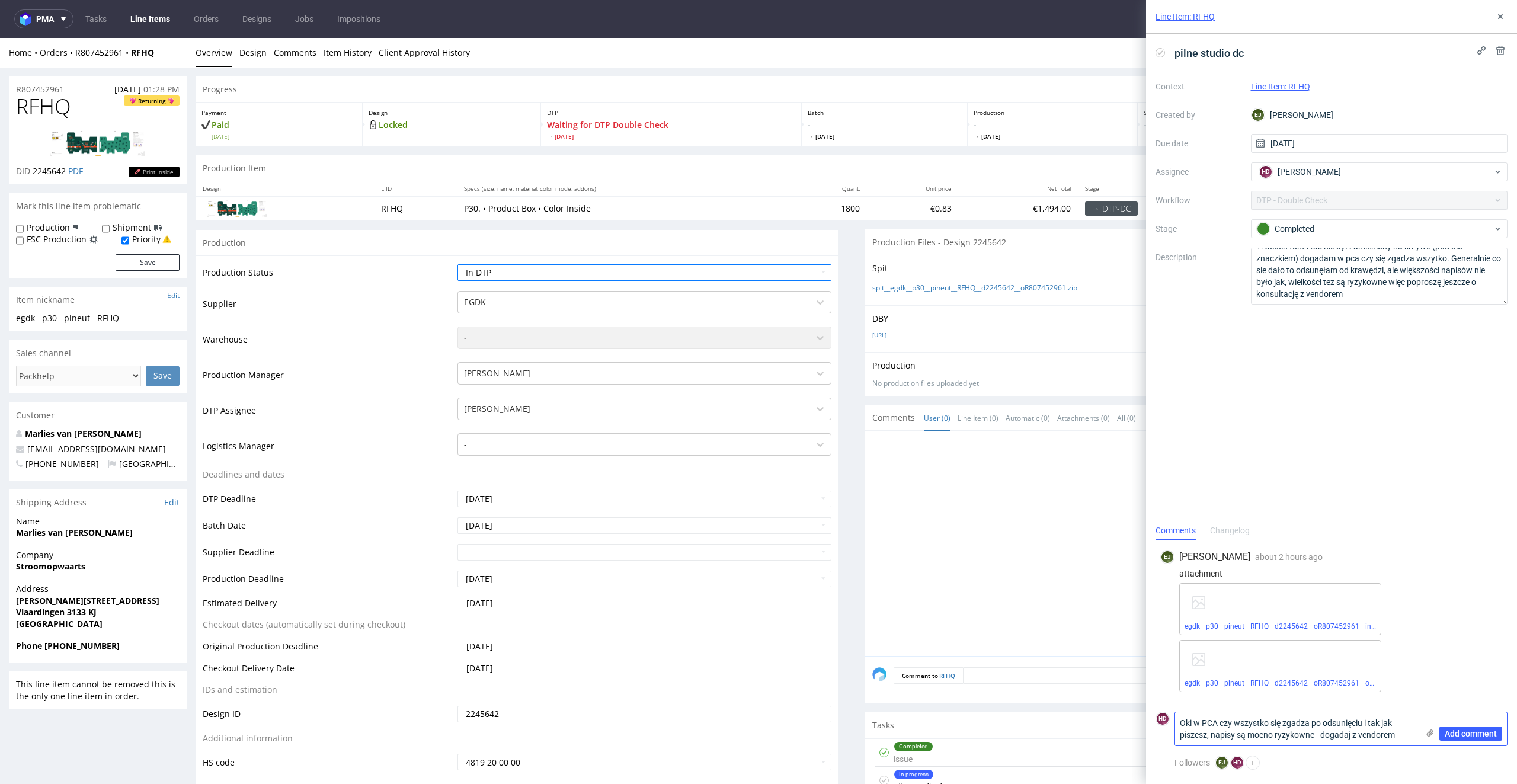
click at [1320, 732] on textarea "Oki w PCA czy wszystko się zgadza po odsunięciu i tak jak piszesz, napisy są mo…" at bounding box center [1297, 729] width 243 height 33
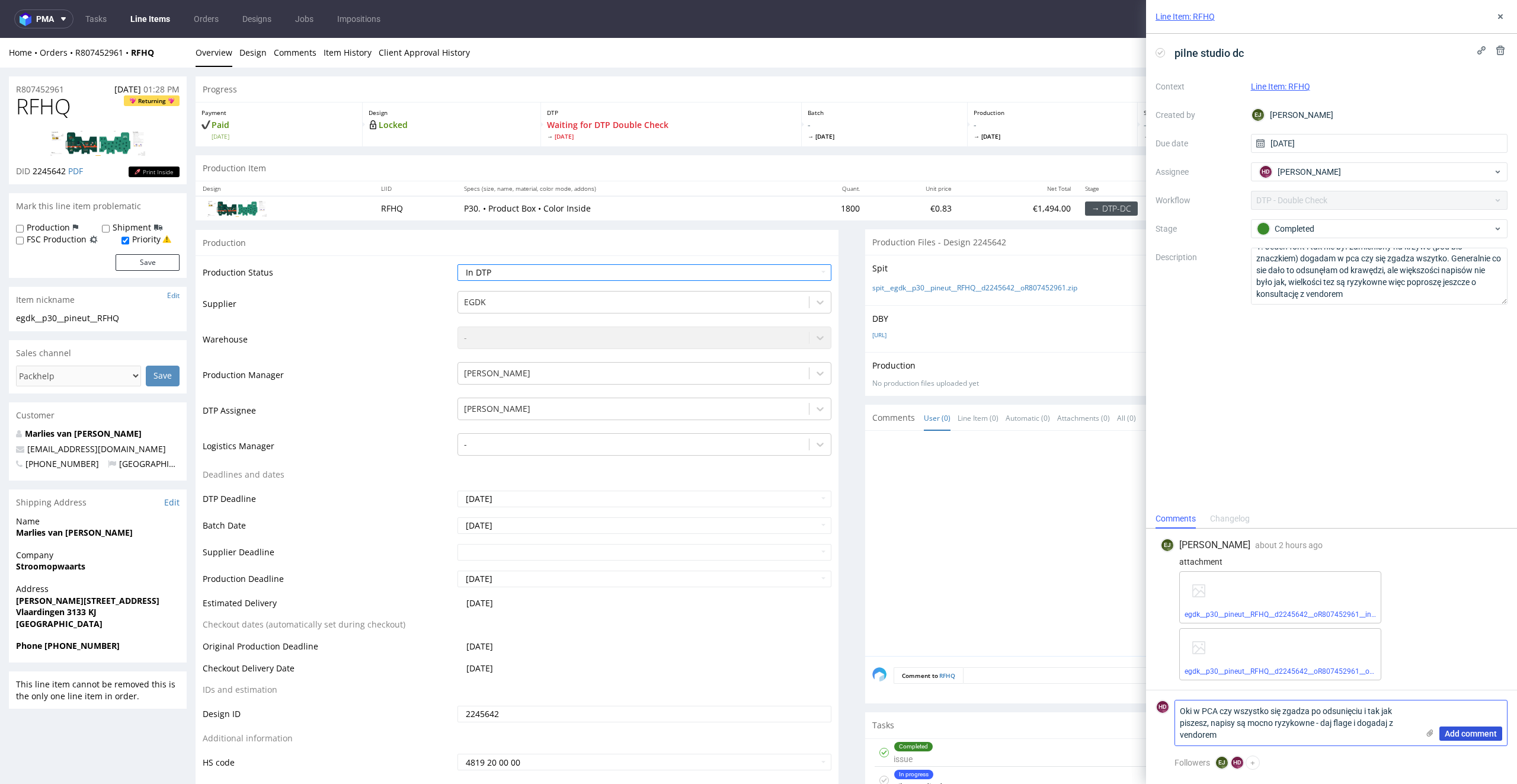
type textarea "Oki w PCA czy wszystko się zgadza po odsunięciu i tak jak piszesz, napisy są mo…"
click at [1449, 738] on span "Add comment" at bounding box center [1471, 733] width 52 height 8
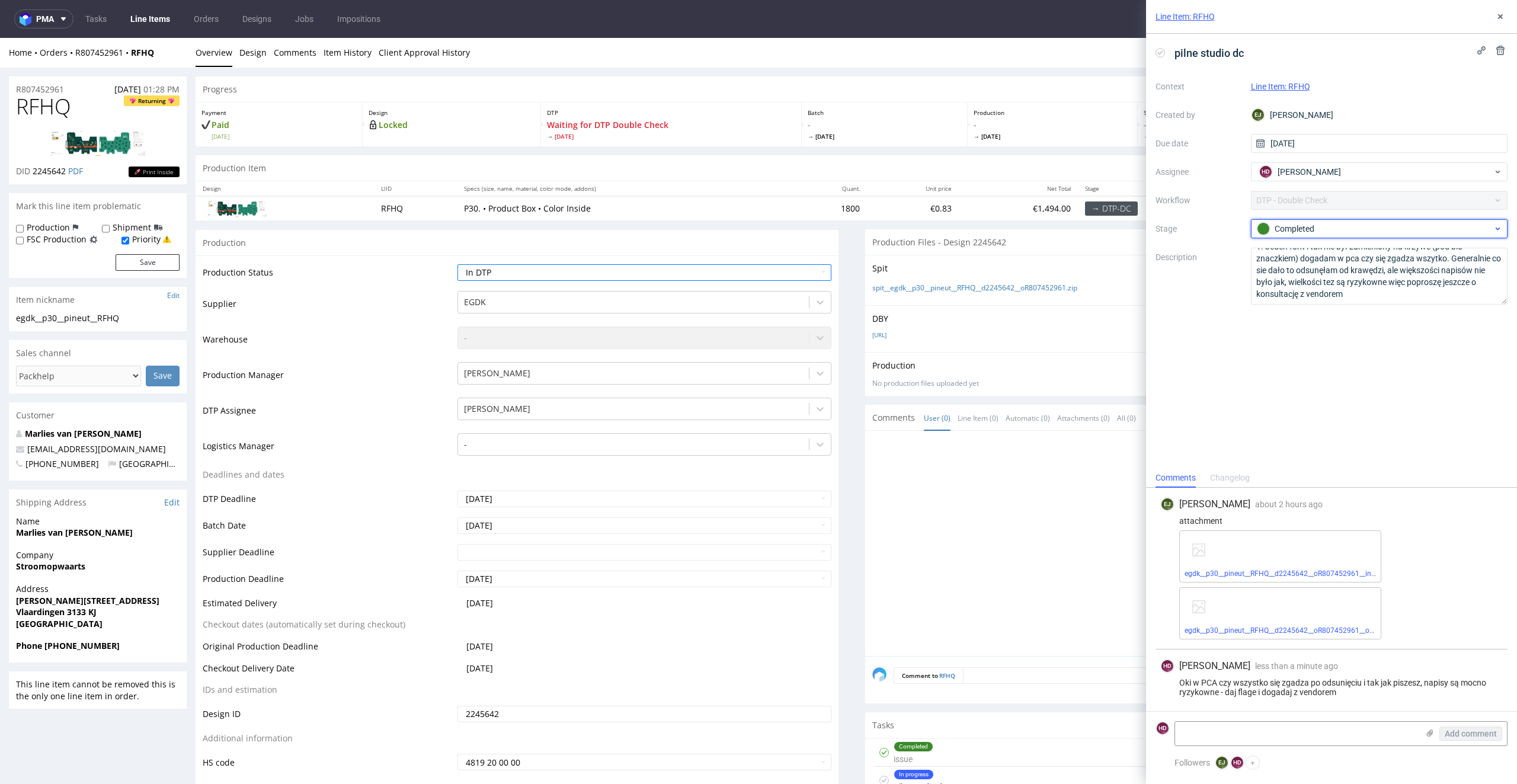
click at [1438, 225] on div "Completed" at bounding box center [1375, 229] width 236 height 13
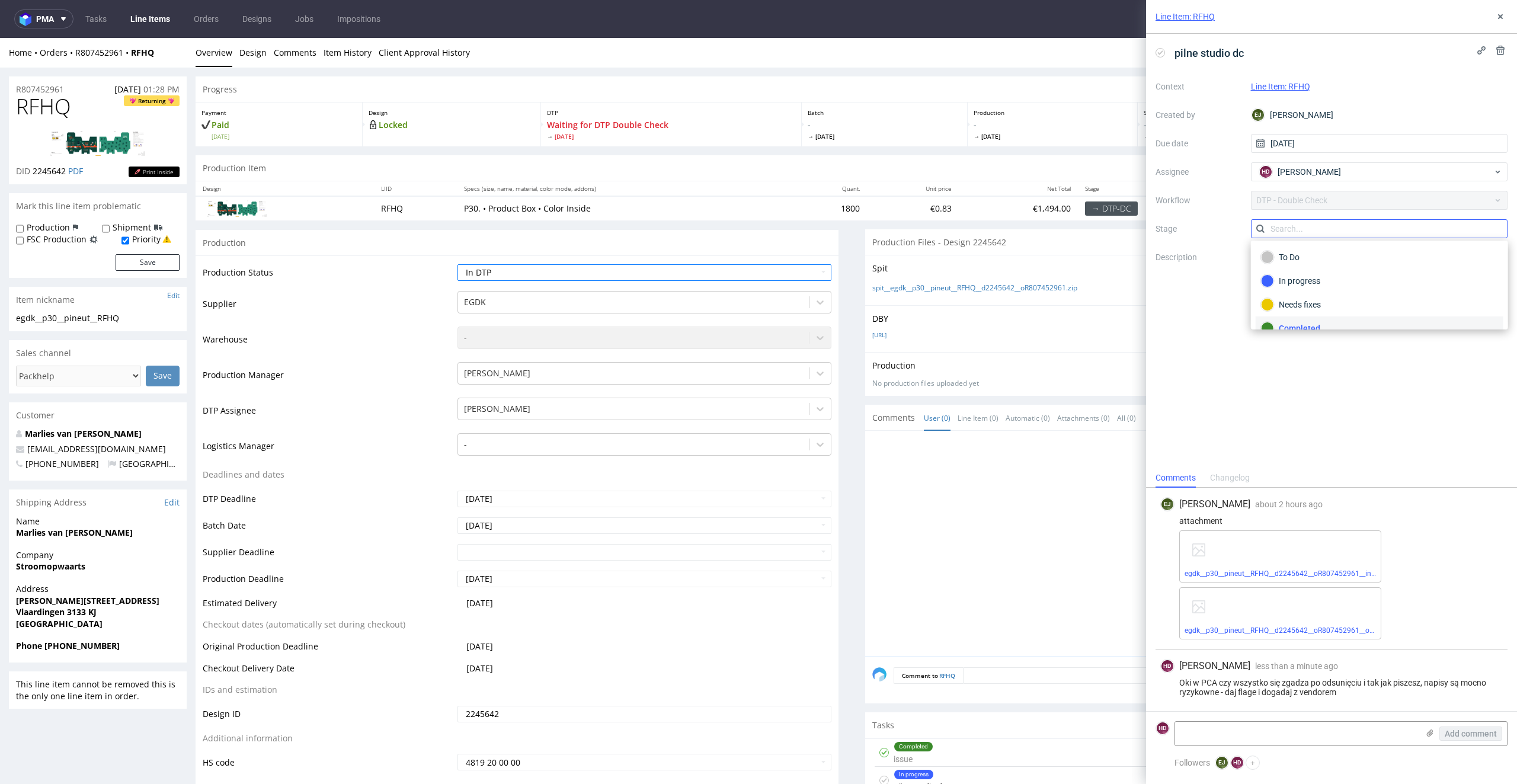
scroll to position [9, 0]
click at [1337, 290] on div "Needs fixes" at bounding box center [1379, 295] width 237 height 13
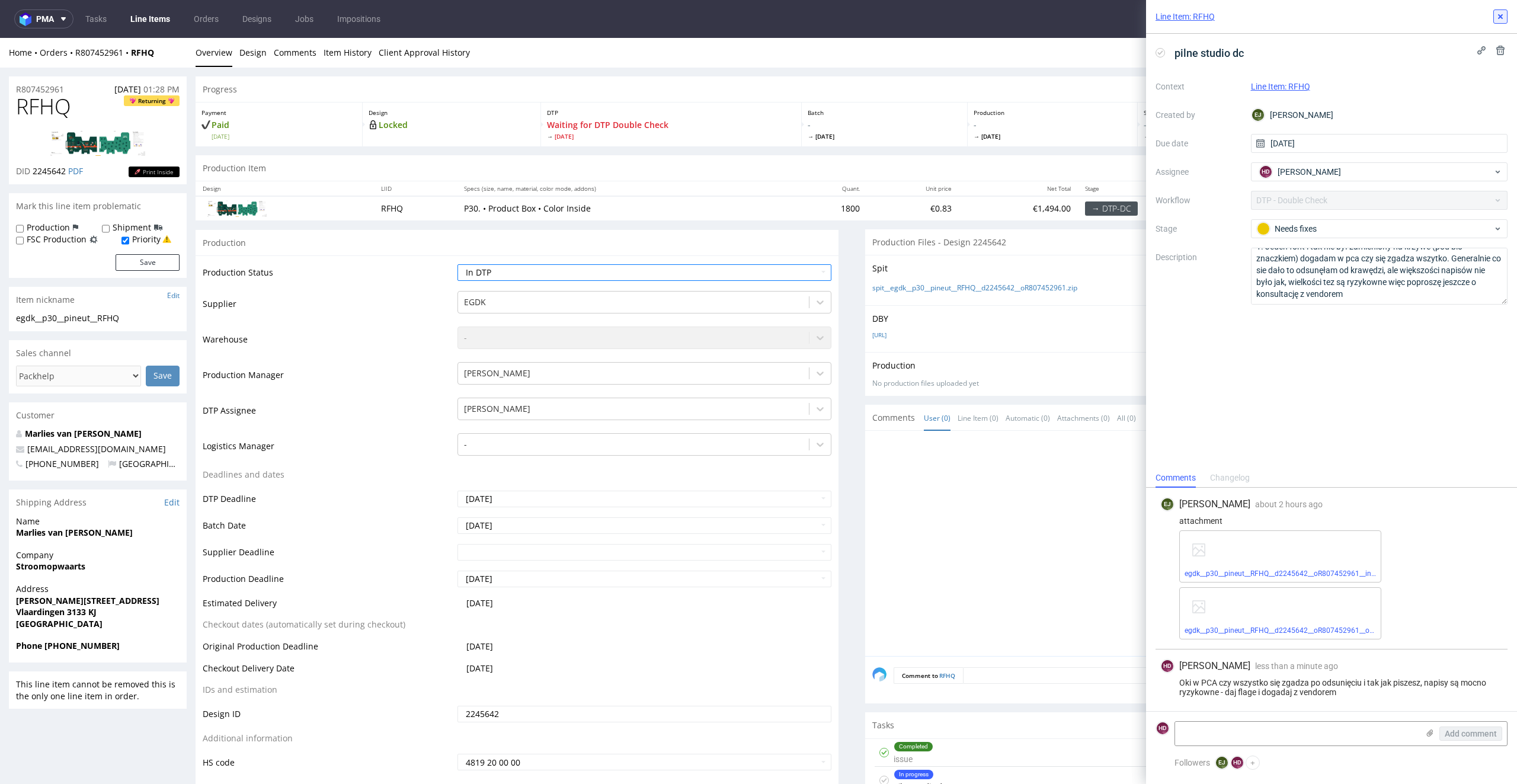
click at [1499, 15] on use at bounding box center [1500, 17] width 5 height 5
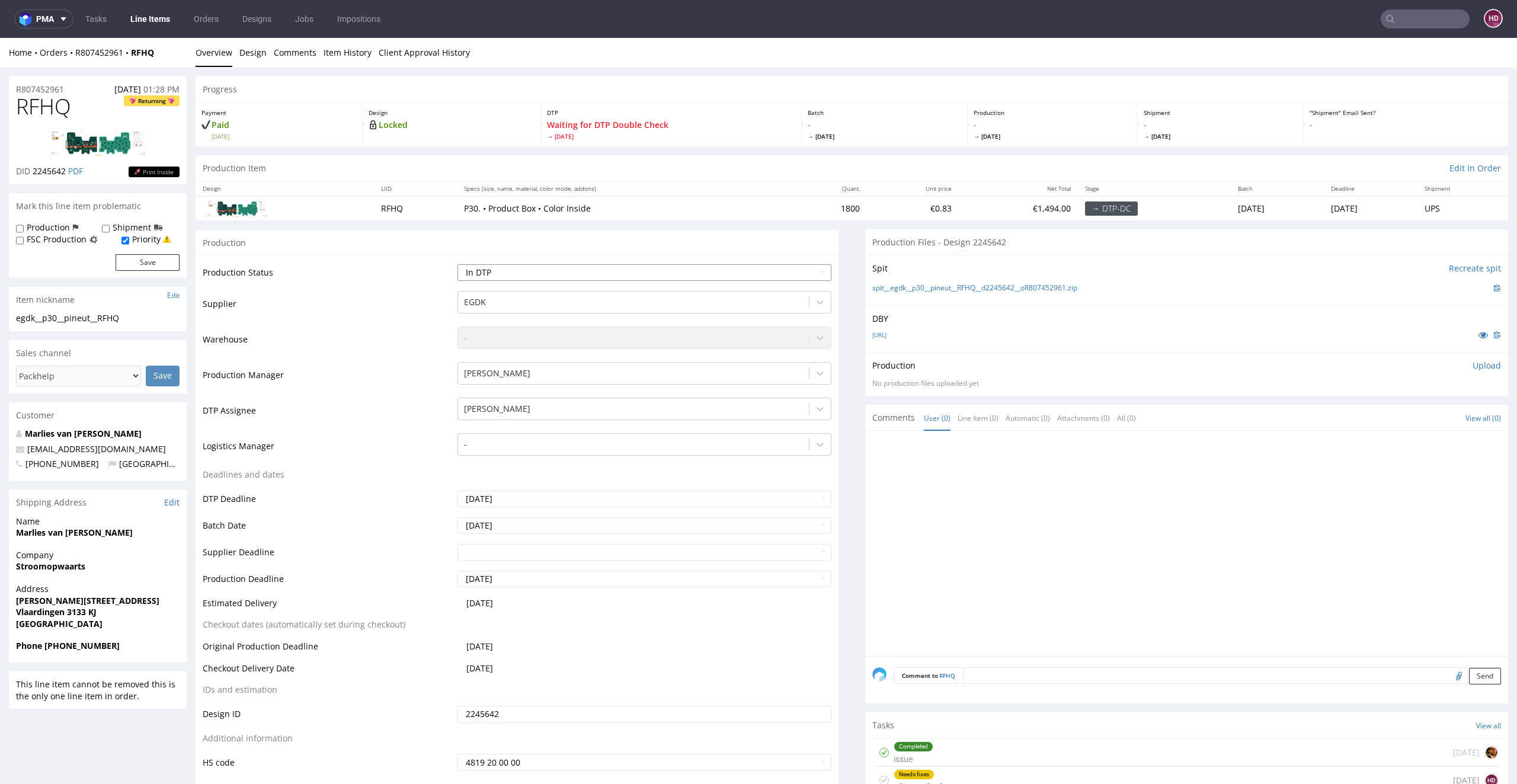
click at [718, 269] on select "Waiting for Artwork Waiting for Diecut Waiting for Mockup Waiting for DTP Waiti…" at bounding box center [644, 272] width 374 height 17
select select "dtp_dc_done"
click at [458, 264] on select "Waiting for Artwork Waiting for Diecut Waiting for Mockup Waiting for DTP Waiti…" at bounding box center [644, 272] width 374 height 17
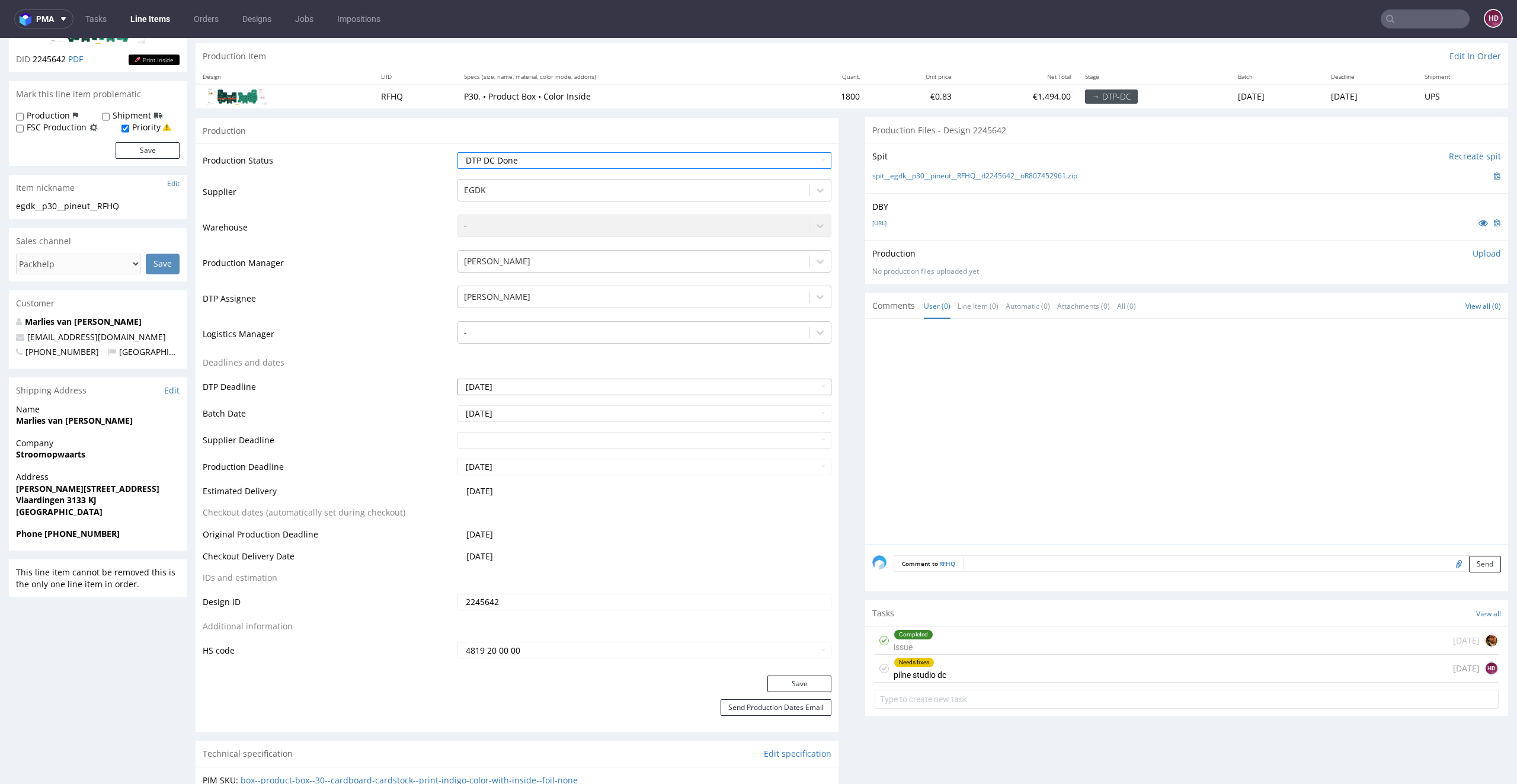
scroll to position [114, 0]
click at [778, 681] on button "Save" at bounding box center [799, 681] width 64 height 17
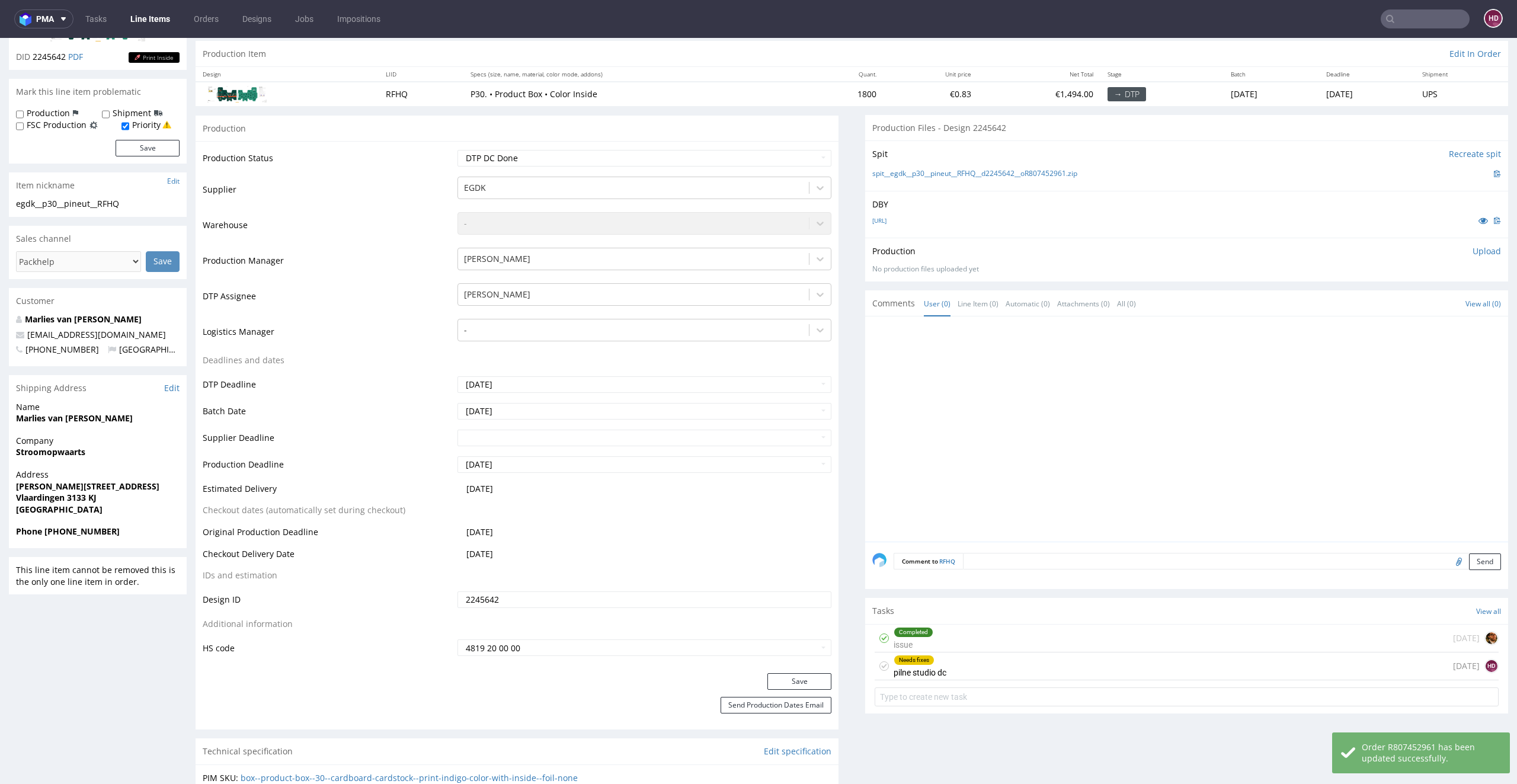
scroll to position [0, 0]
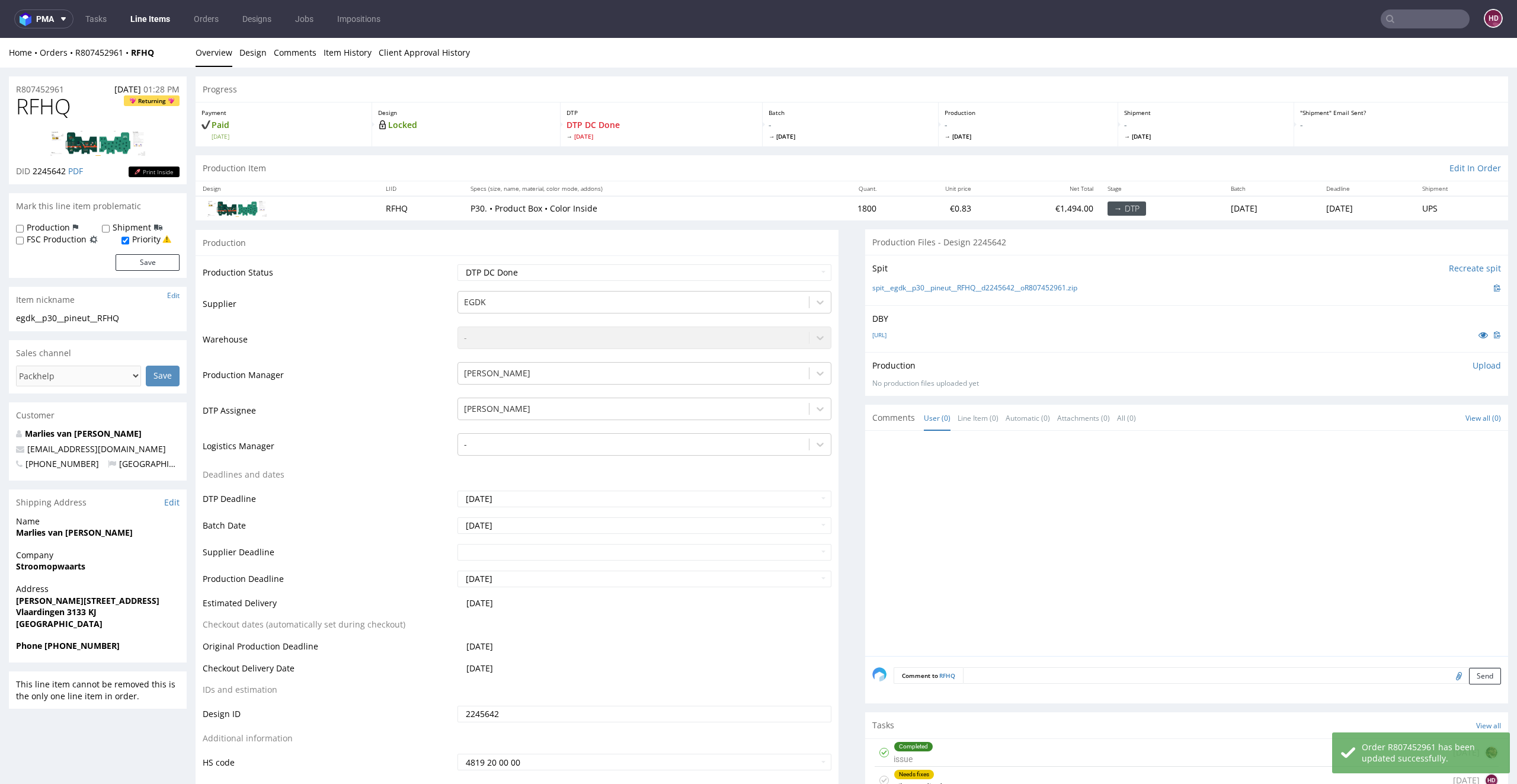
click at [153, 18] on link "Line Items" at bounding box center [150, 19] width 54 height 19
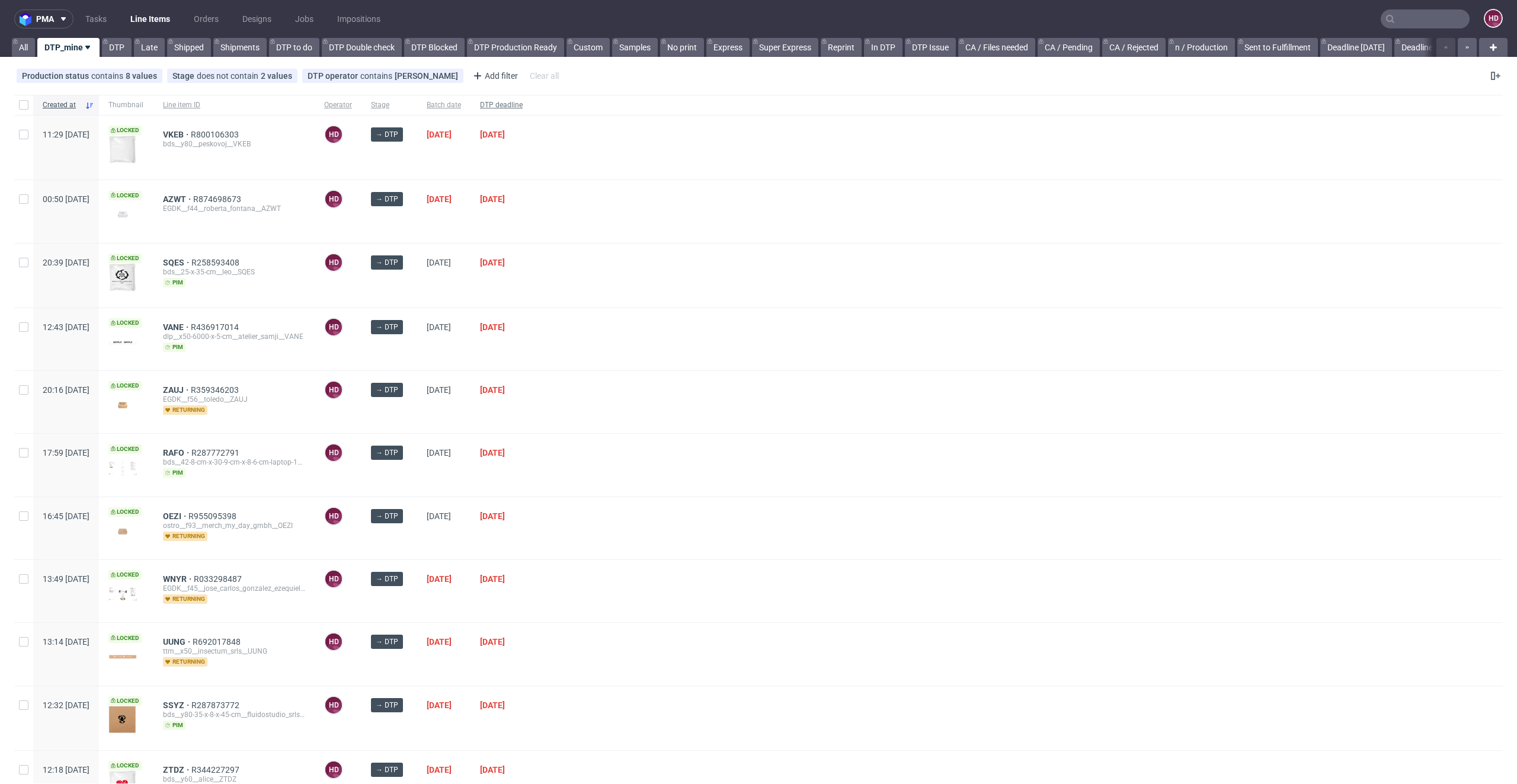
click at [523, 102] on span "DTP deadline" at bounding box center [501, 105] width 43 height 10
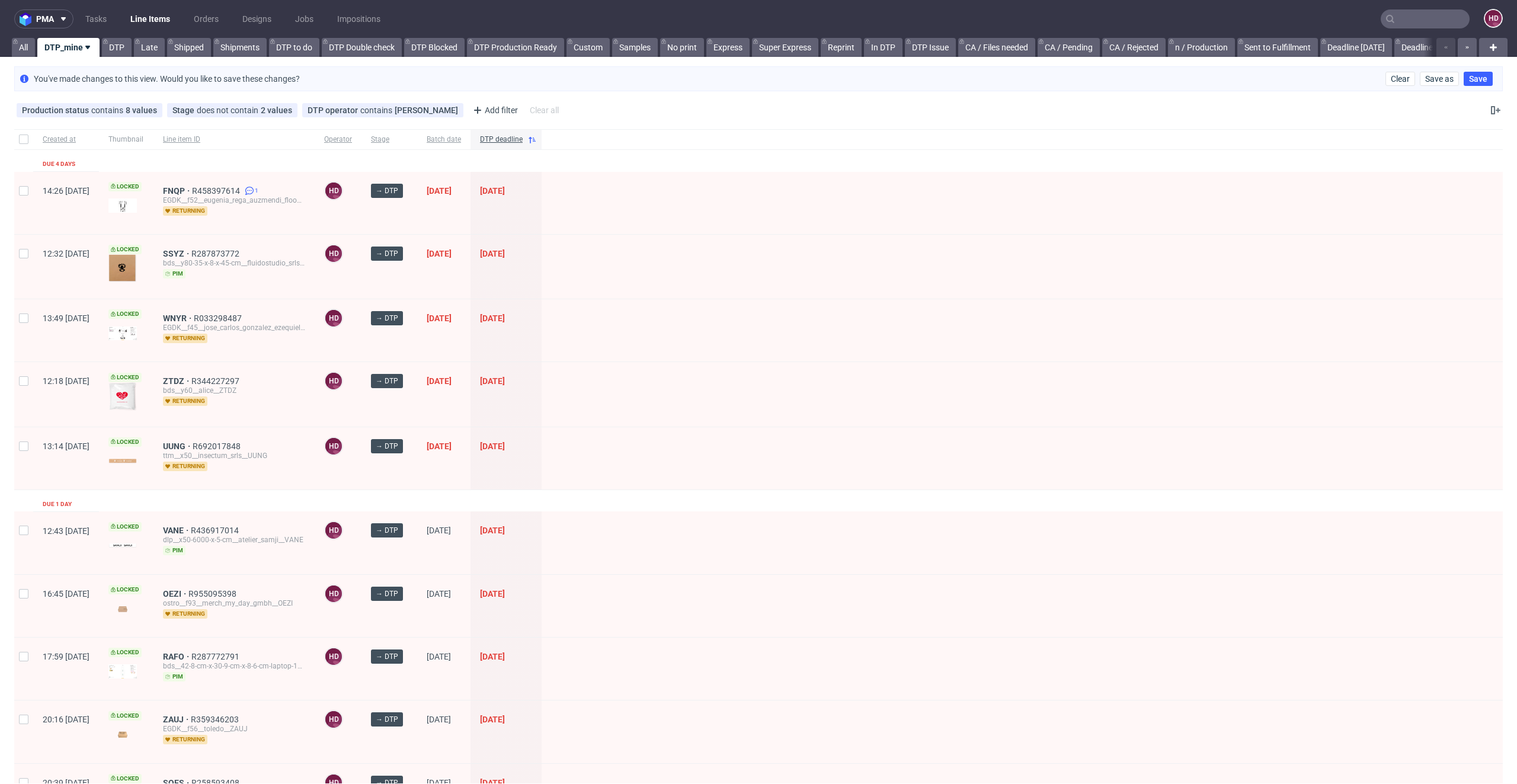
click at [208, 311] on div "WNYR R033298487 EGDK__f45__jose_carlos_gonzalez_ezequiel__WNYR returning" at bounding box center [234, 330] width 161 height 62
click at [194, 316] on span "WNYR" at bounding box center [178, 318] width 31 height 9
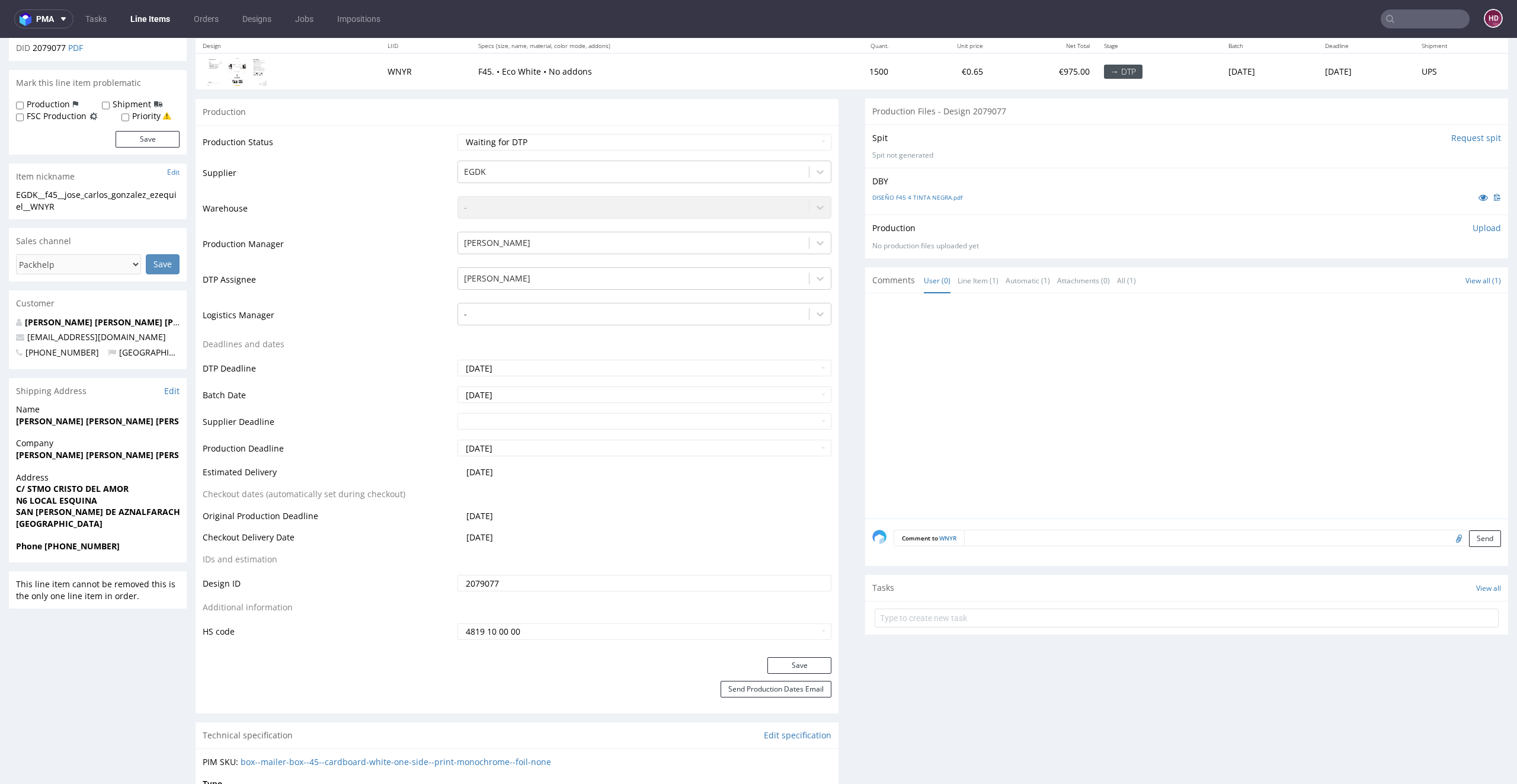
scroll to position [135, 0]
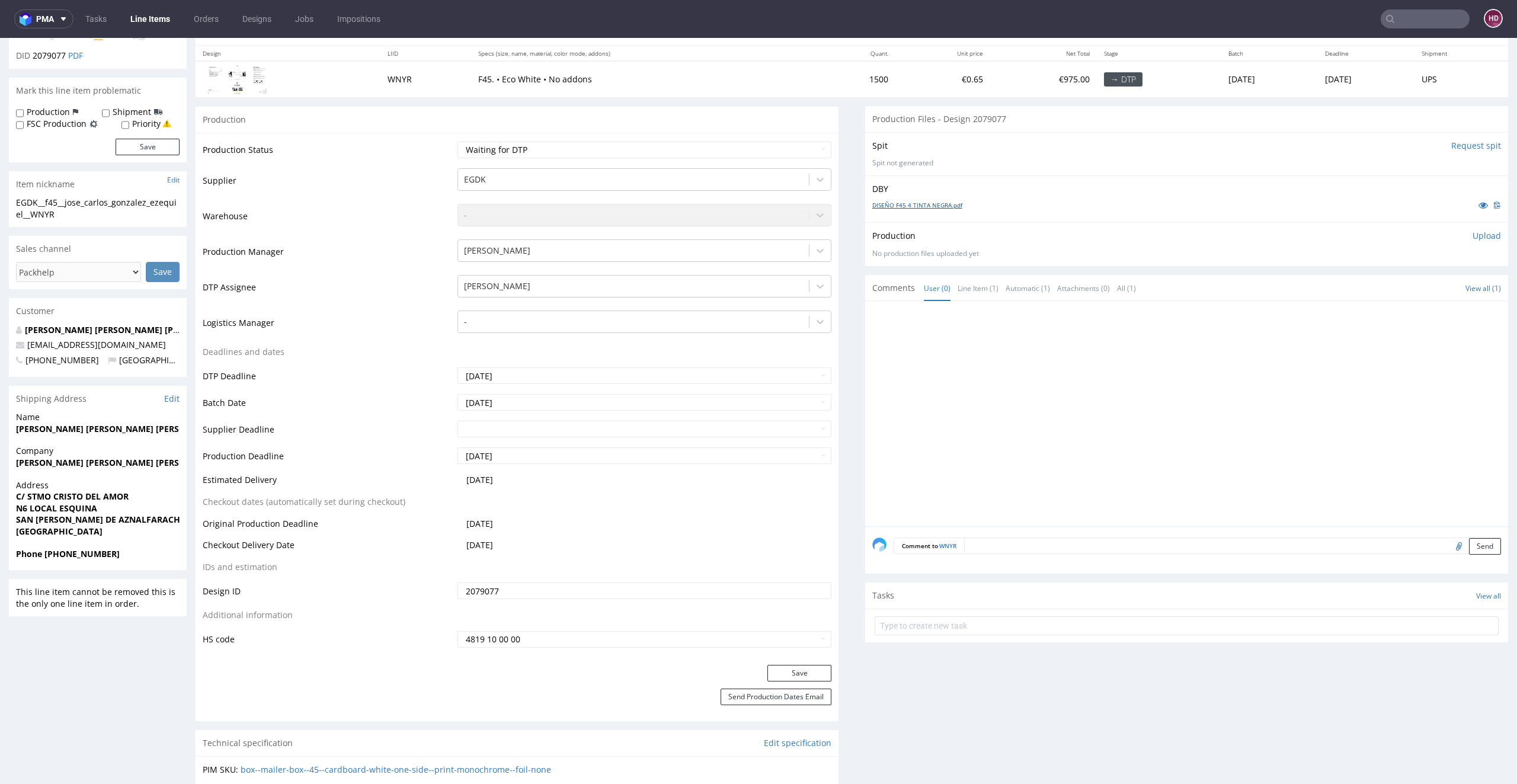
click at [904, 205] on link "DISEÑO F45 4 TINTA NEGRA.pdf" at bounding box center [917, 204] width 90 height 8
click at [602, 146] on select "Waiting for Artwork Waiting for Diecut Waiting for Mockup Waiting for DTP Waiti…" at bounding box center [644, 150] width 374 height 17
select select "dtp_in_process"
click at [458, 142] on select "Waiting for Artwork Waiting for Diecut Waiting for Mockup Waiting for DTP Waiti…" at bounding box center [644, 150] width 374 height 17
click at [794, 672] on button "Save" at bounding box center [799, 673] width 64 height 17
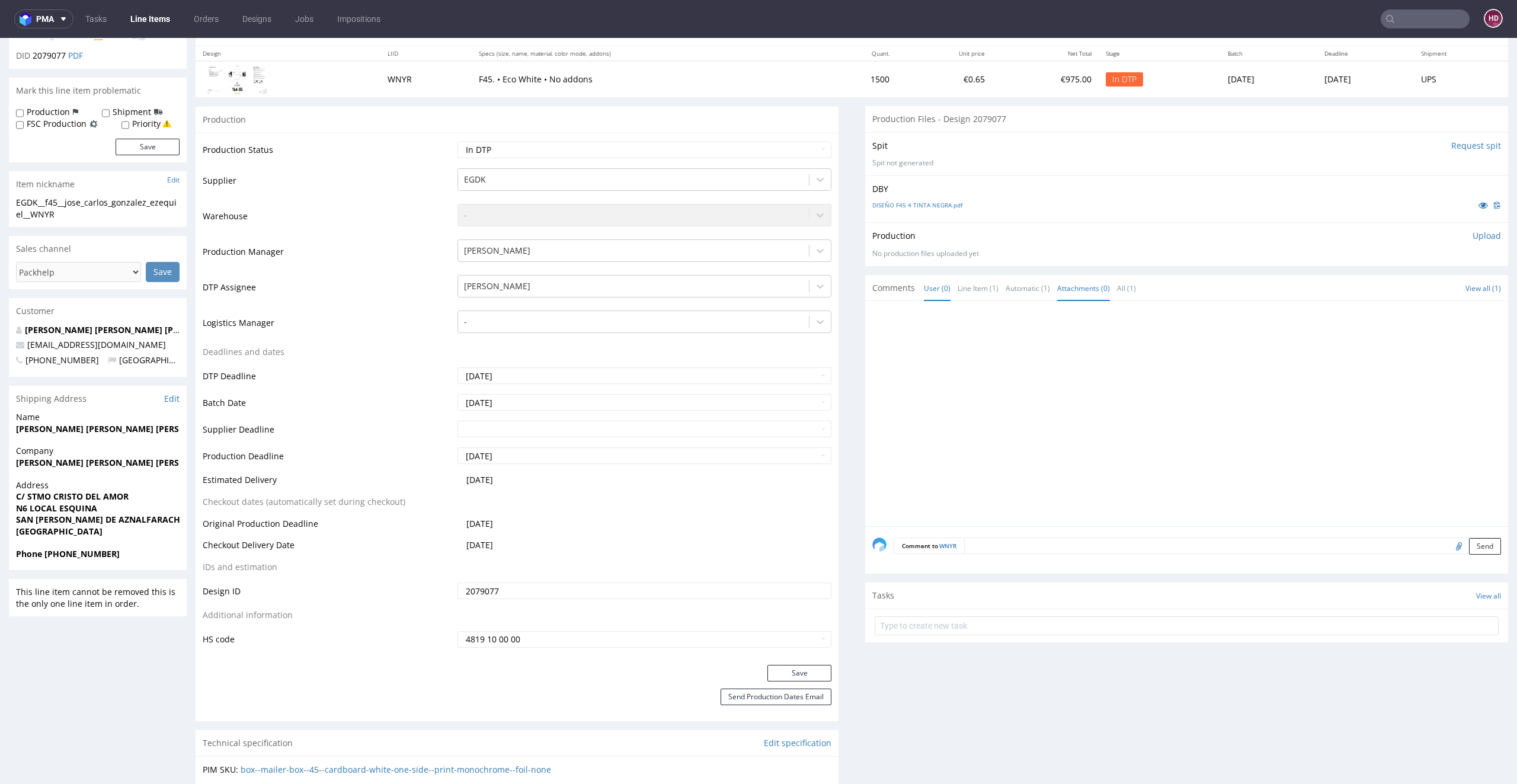
click at [1096, 298] on link "Attachments (0)" at bounding box center [1083, 288] width 53 height 25
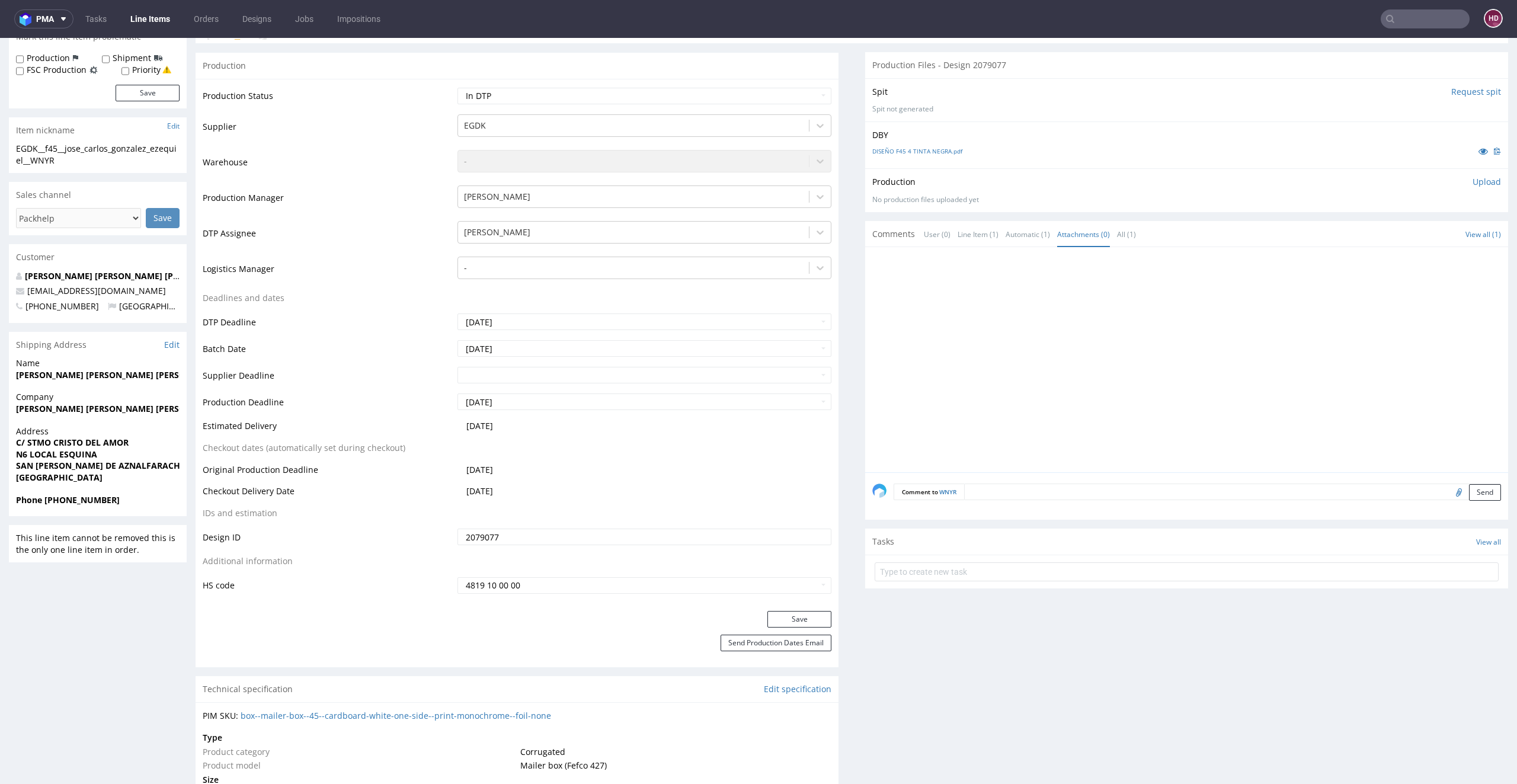
scroll to position [122, 0]
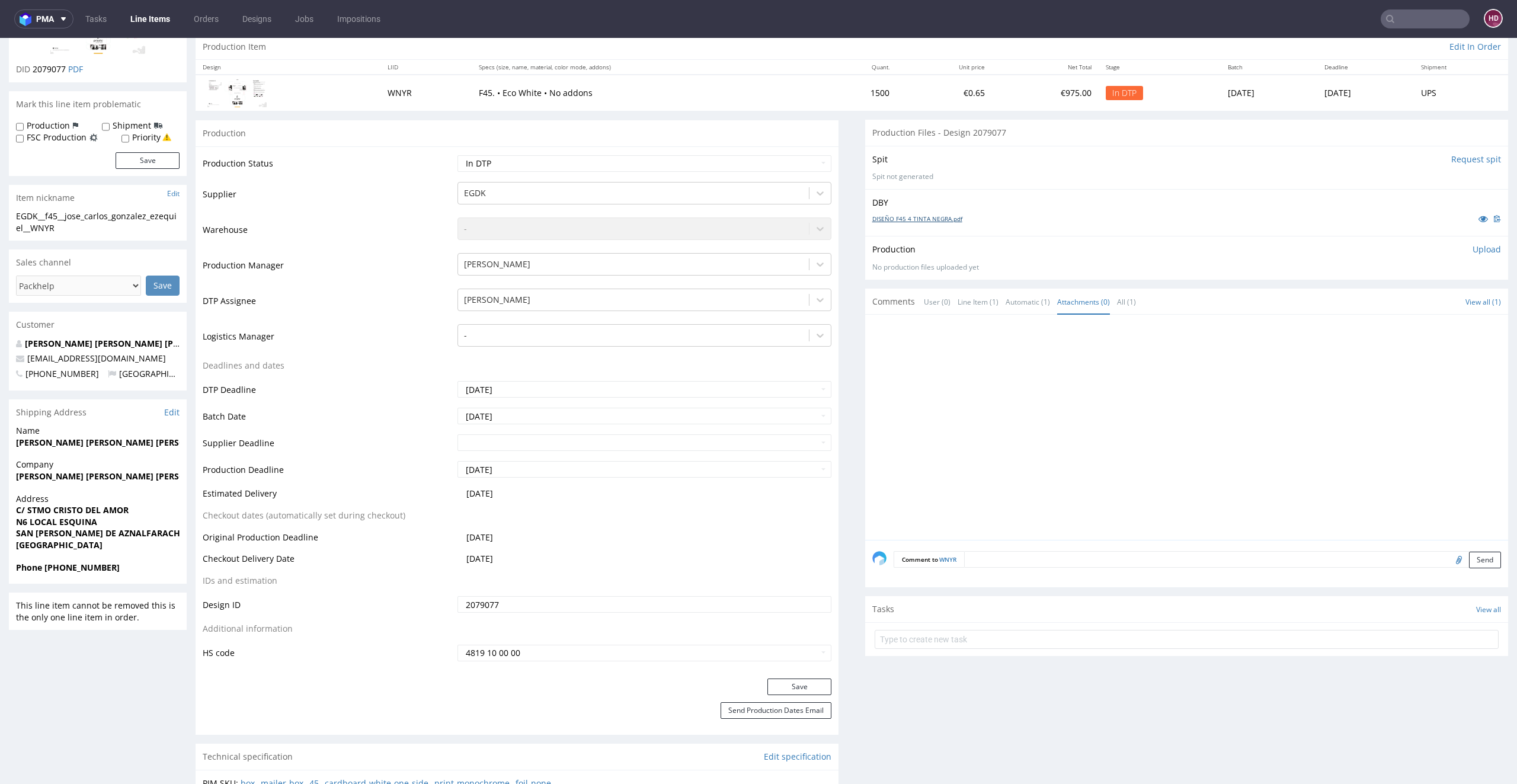
click at [915, 217] on link "DISEÑO F45 4 TINTA NEGRA.pdf" at bounding box center [917, 218] width 90 height 8
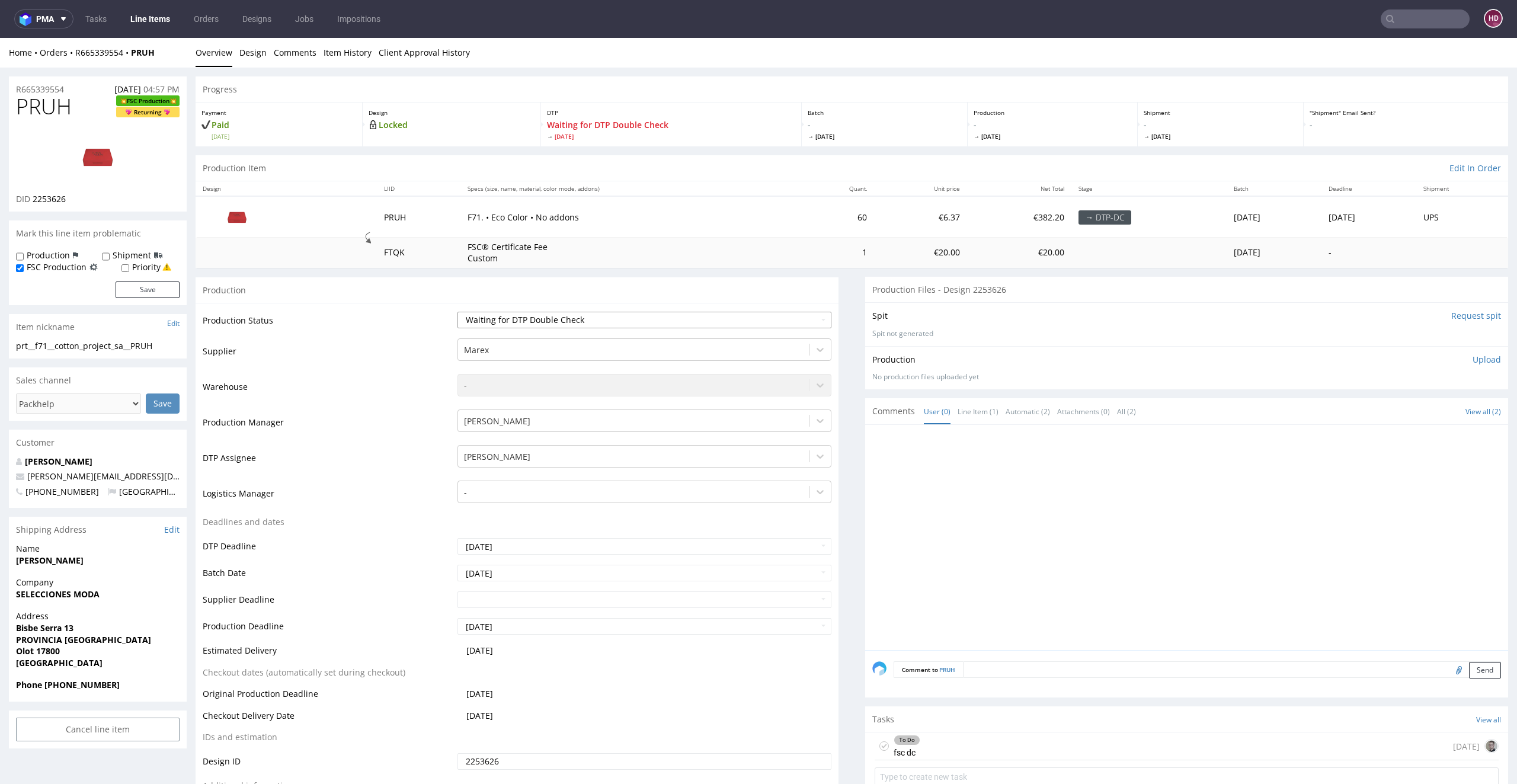
click at [655, 323] on select "Waiting for Artwork Waiting for Diecut Waiting for Mockup Waiting for DTP Waiti…" at bounding box center [644, 320] width 374 height 17
click at [1112, 739] on div "To Do fsc dc [DATE]" at bounding box center [1187, 746] width 624 height 28
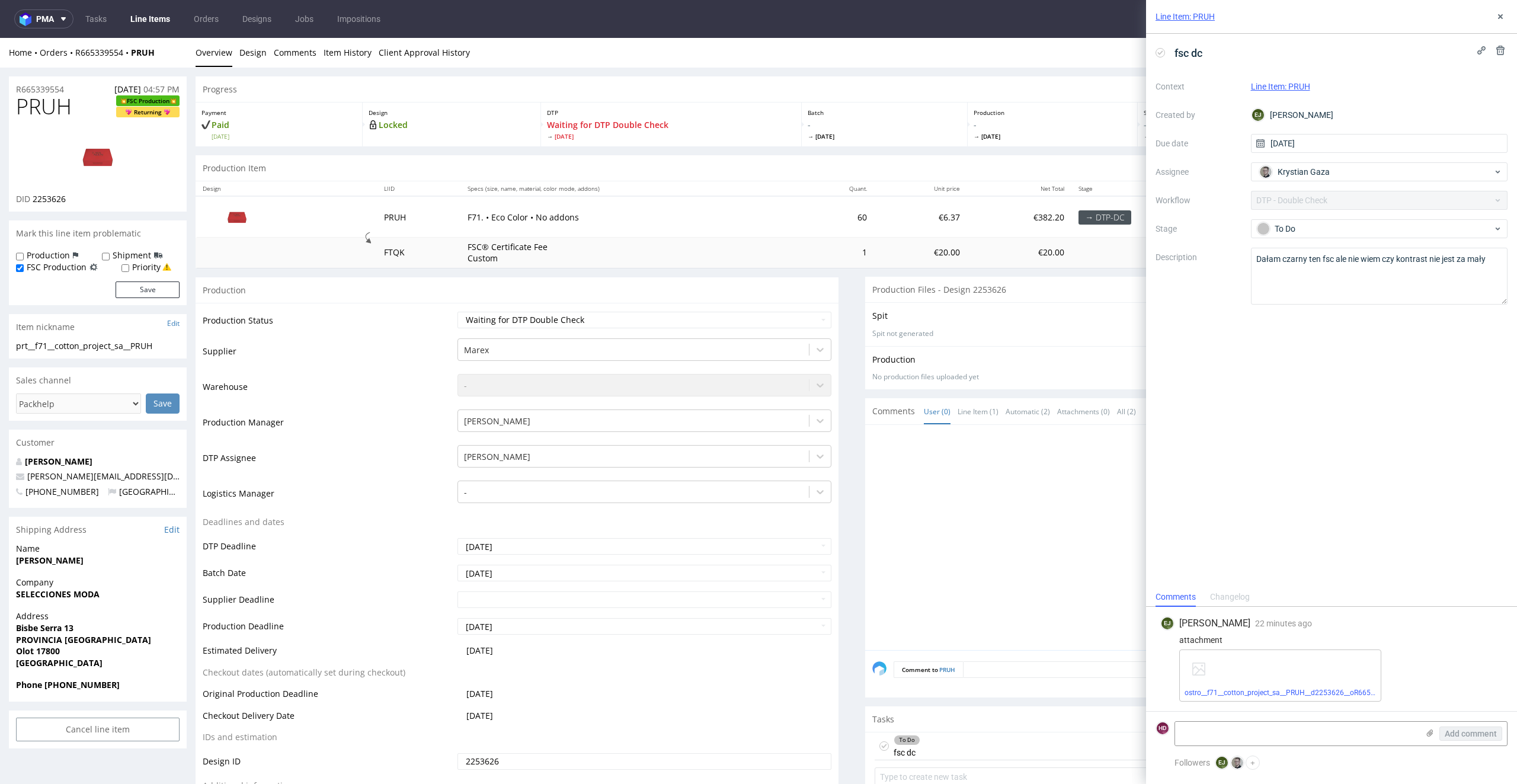
click at [154, 17] on link "Line Items" at bounding box center [150, 19] width 54 height 19
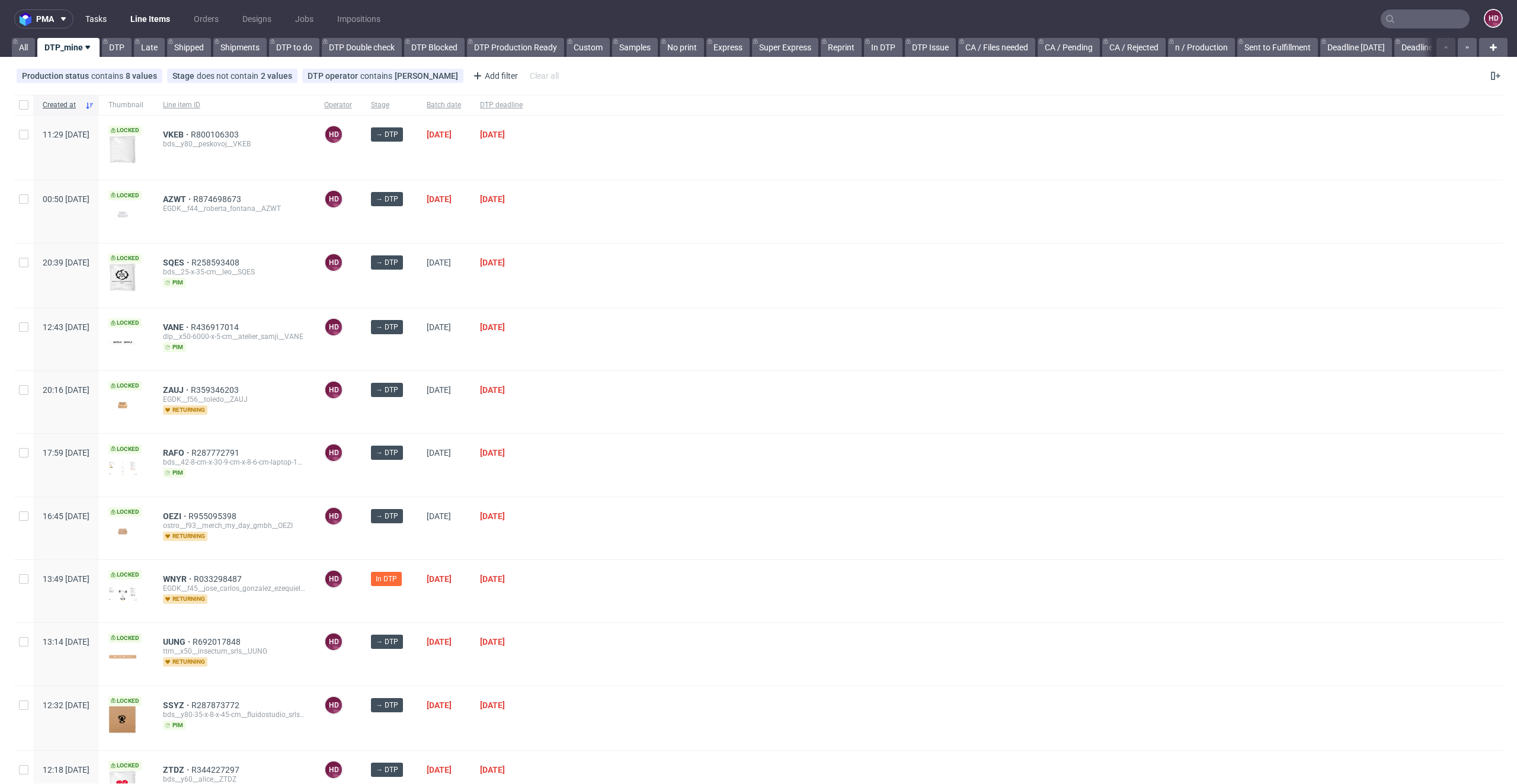
click at [95, 13] on link "Tasks" at bounding box center [96, 19] width 35 height 19
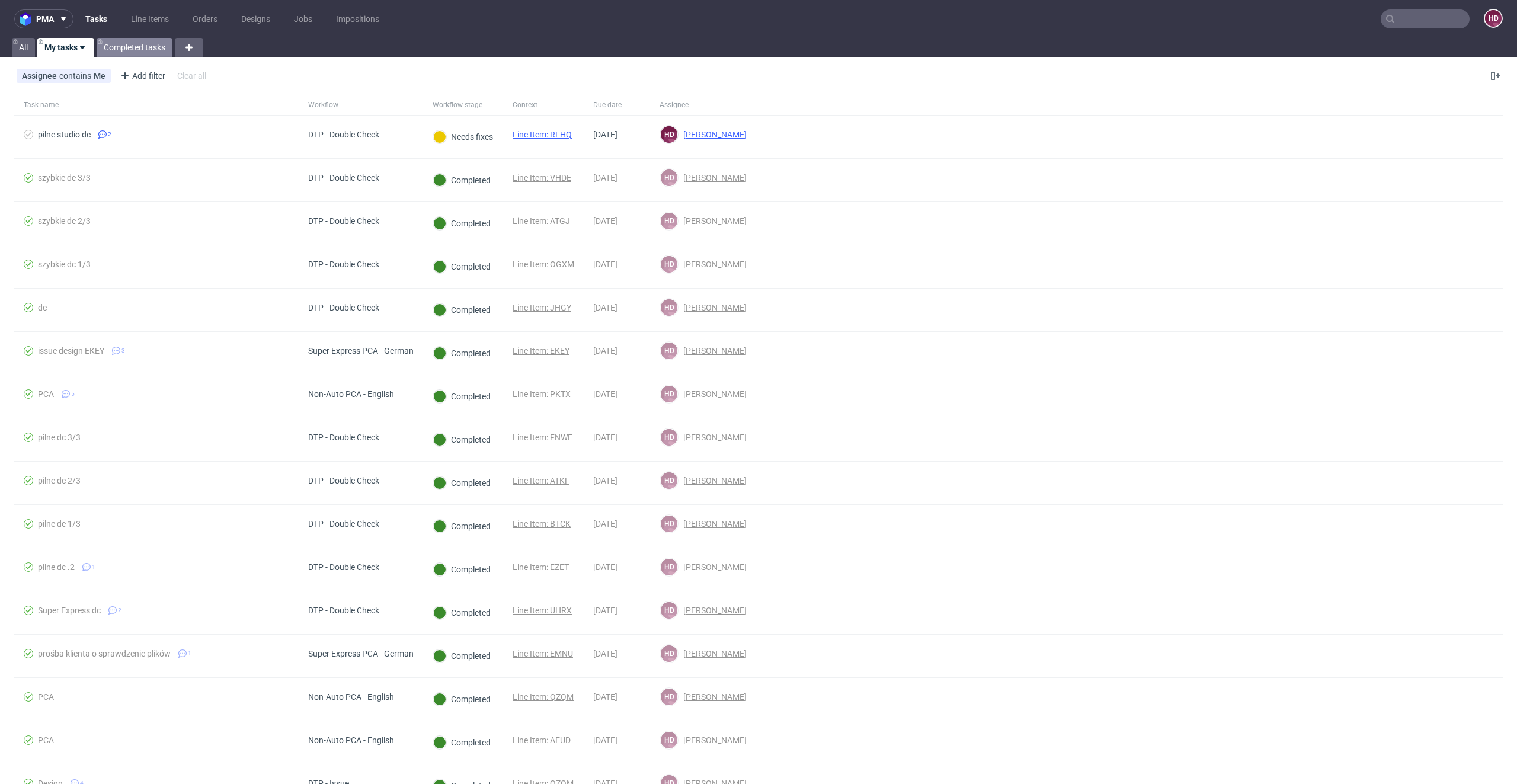
click at [116, 50] on link "Completed tasks" at bounding box center [134, 47] width 76 height 19
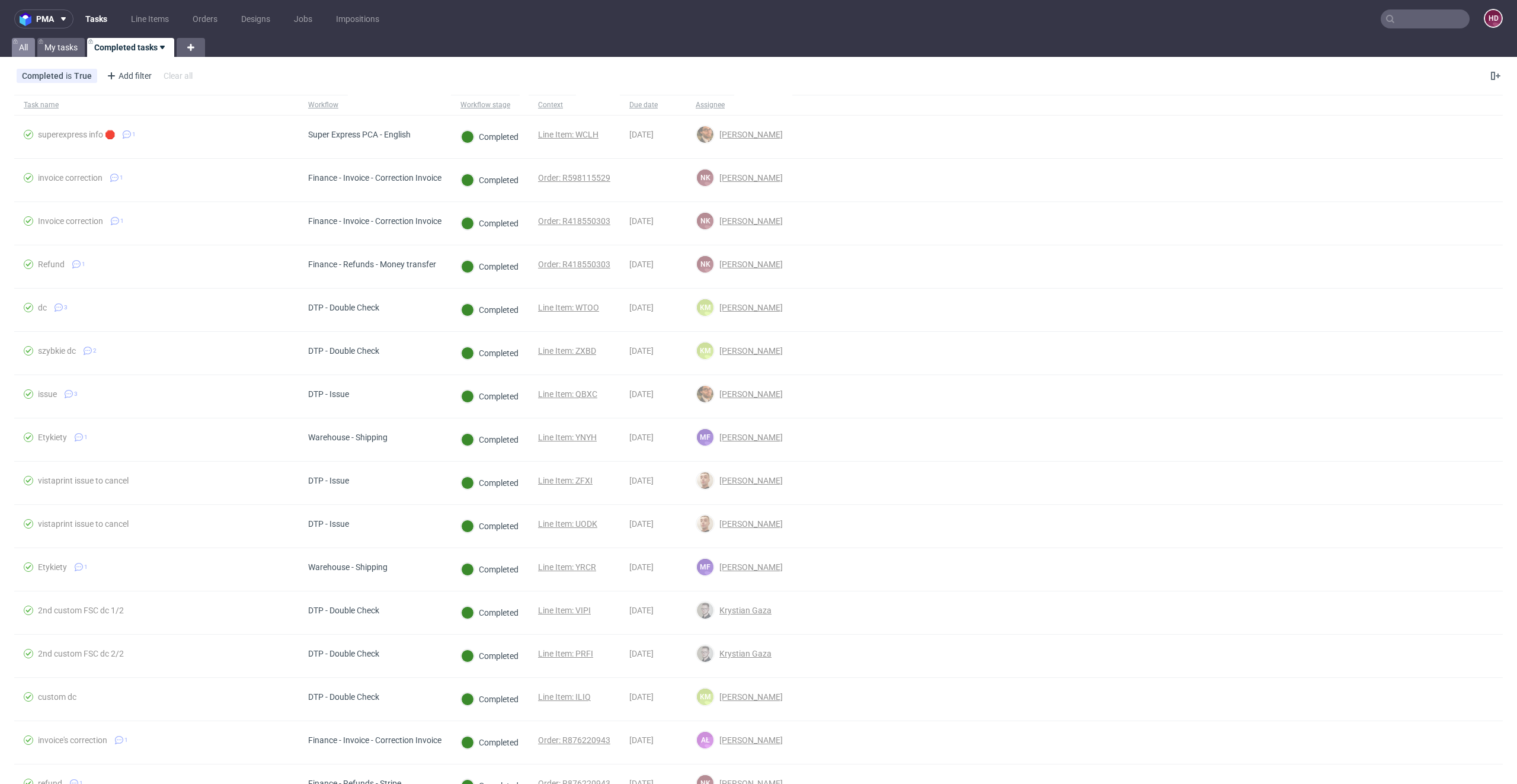
click at [26, 51] on link "All" at bounding box center [23, 47] width 23 height 19
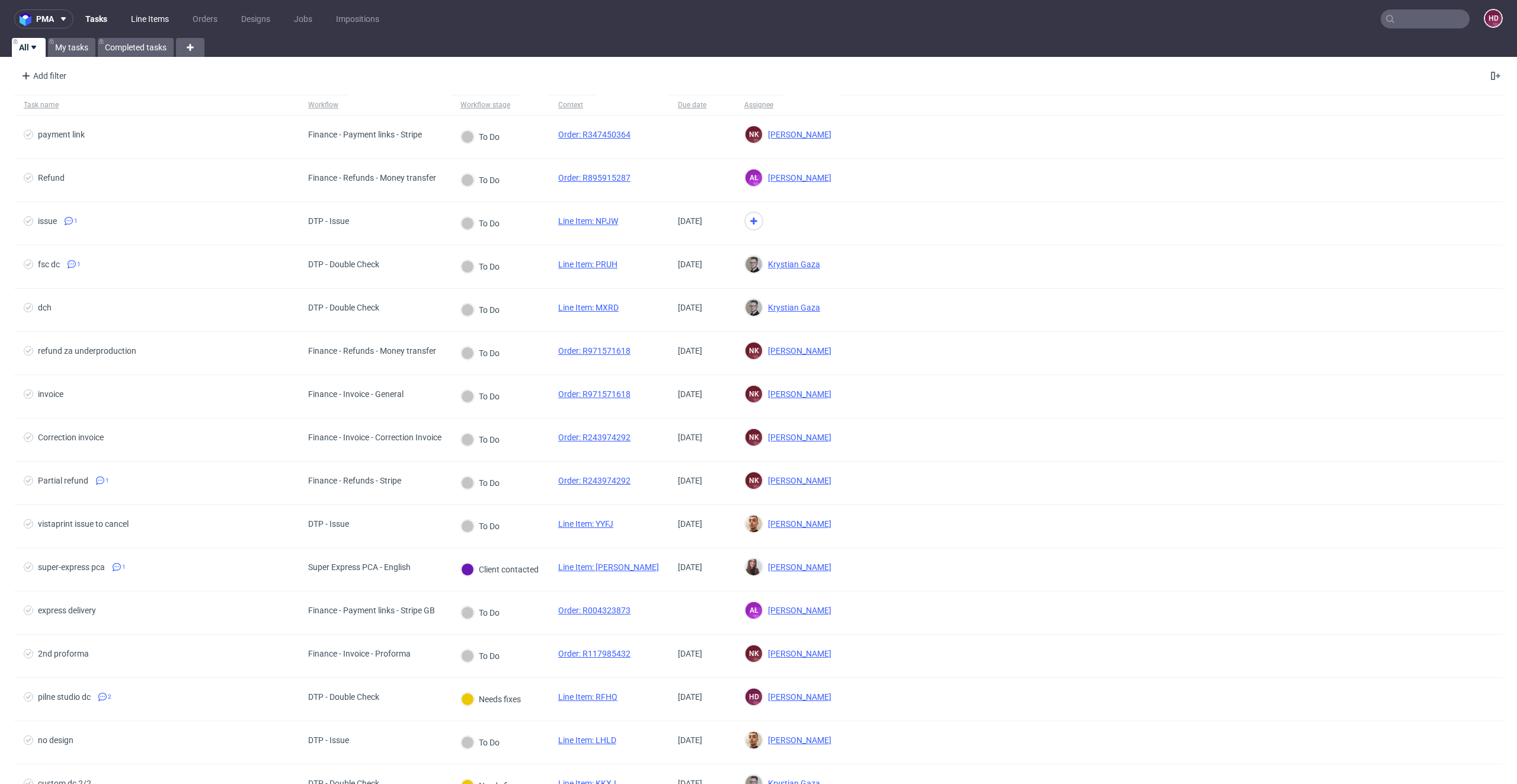
click at [159, 23] on link "Line Items" at bounding box center [150, 19] width 52 height 19
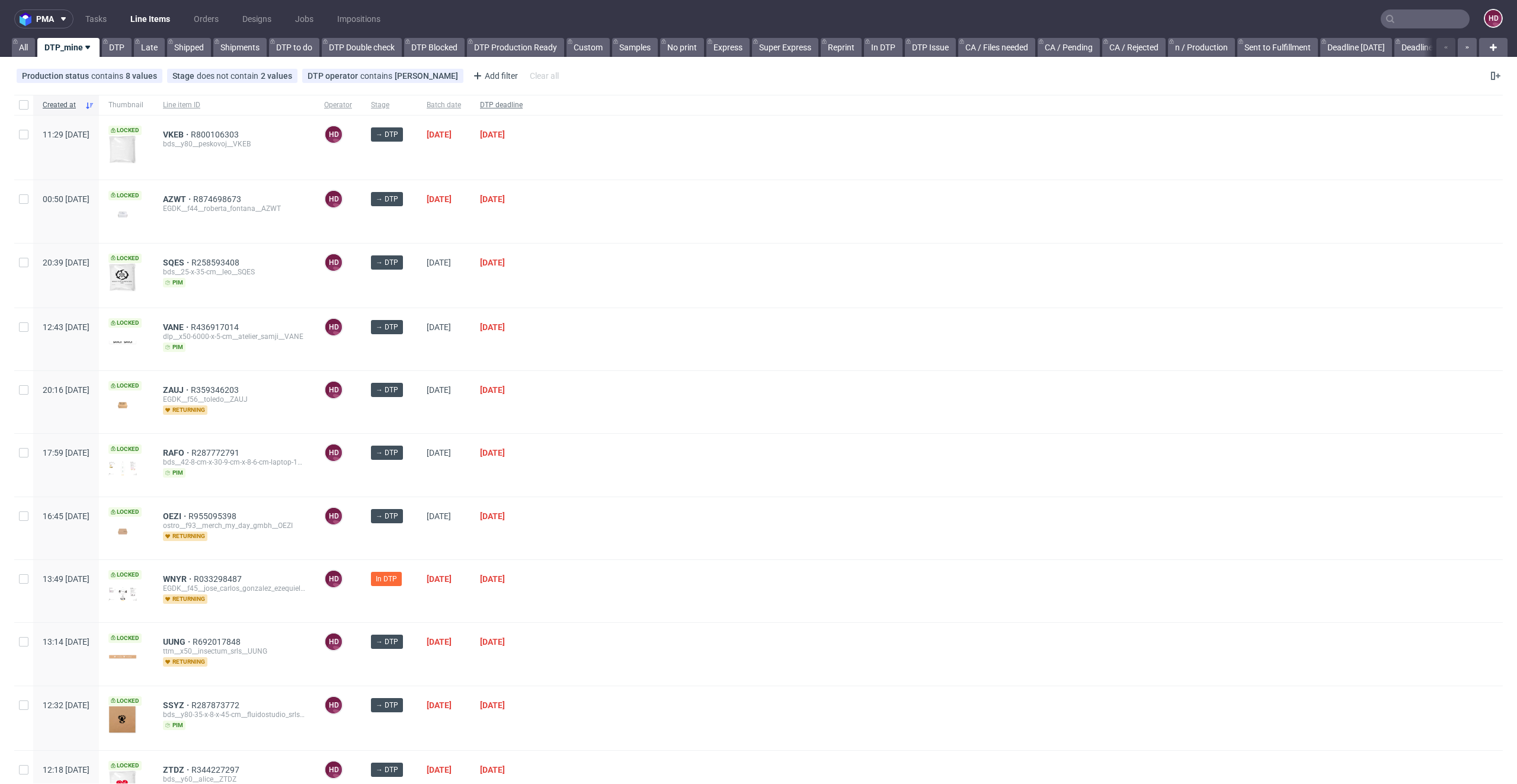
click at [523, 103] on span "DTP deadline" at bounding box center [501, 105] width 43 height 10
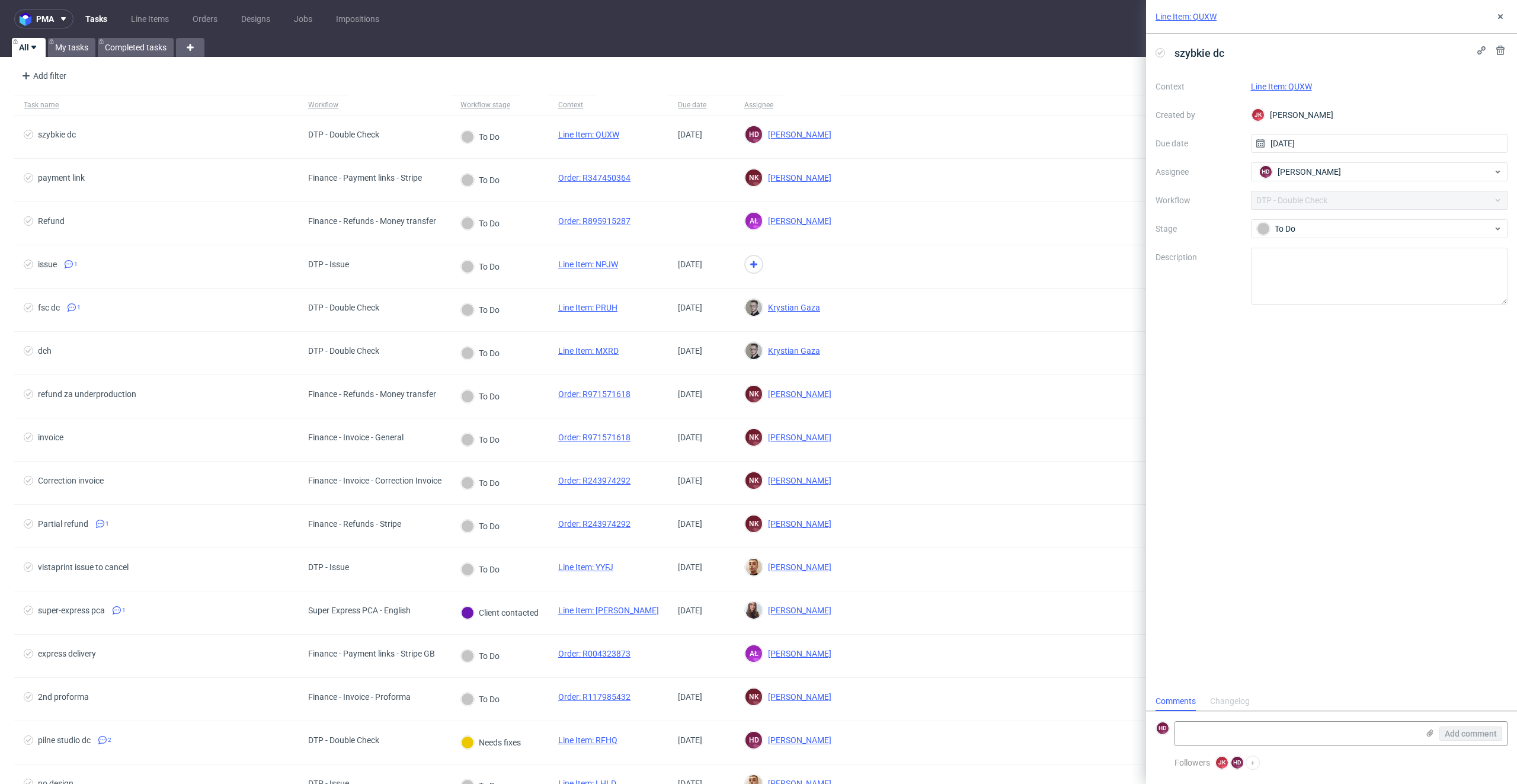
scroll to position [9, 0]
click at [140, 21] on link "Line Items" at bounding box center [150, 19] width 52 height 19
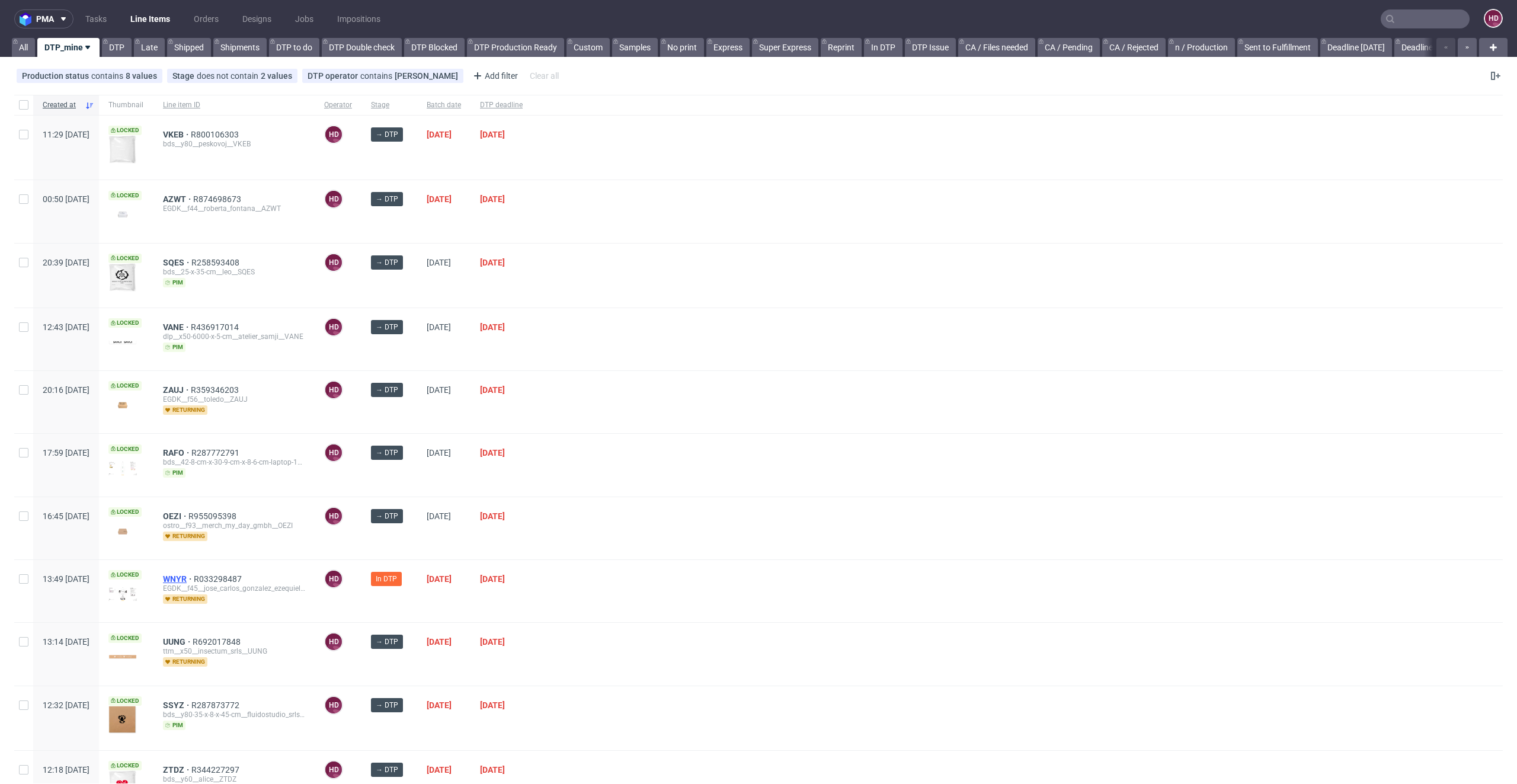
click at [194, 578] on span "WNYR" at bounding box center [178, 578] width 31 height 9
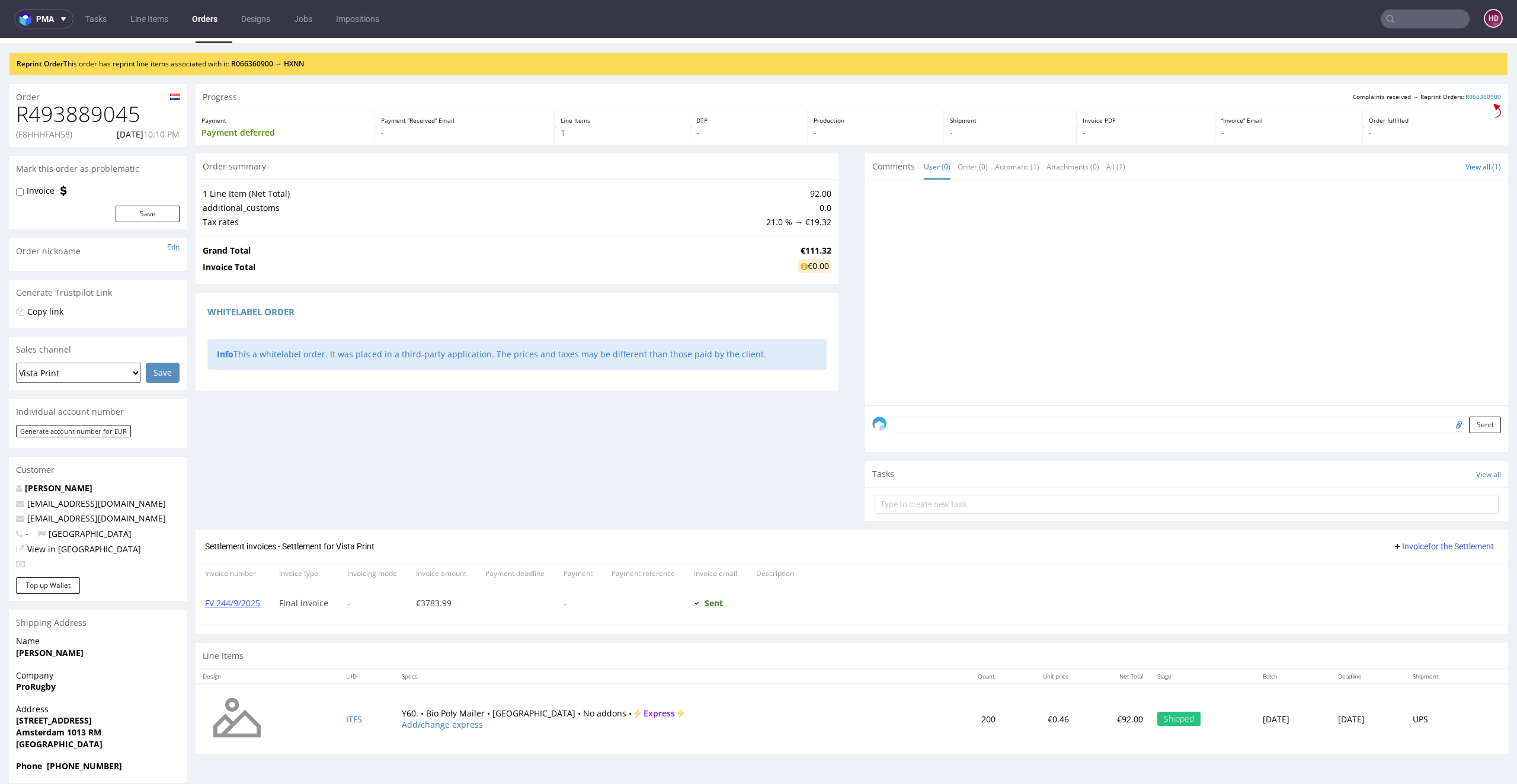
scroll to position [38, 0]
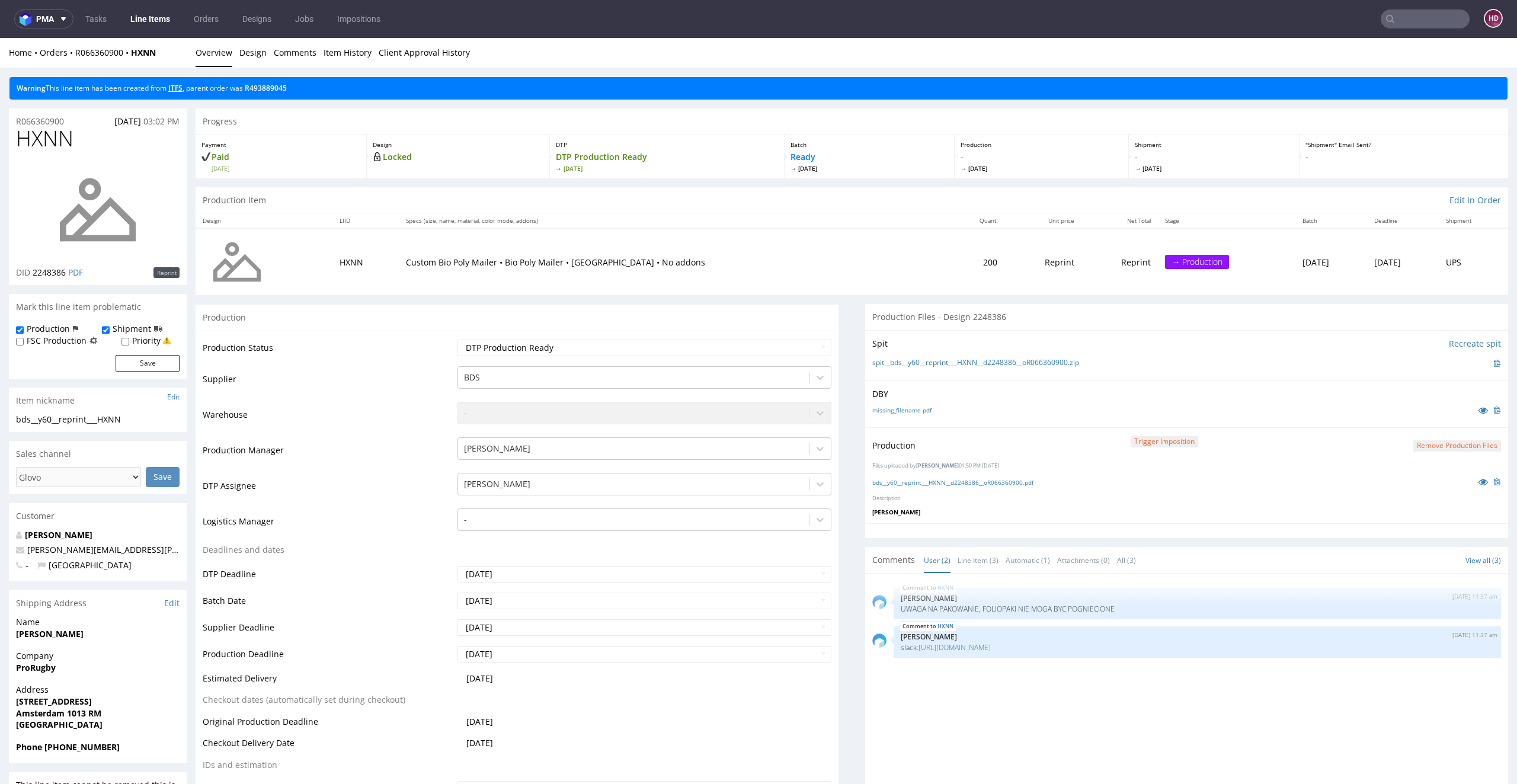
click at [180, 87] on link "ITFS" at bounding box center [175, 88] width 14 height 10
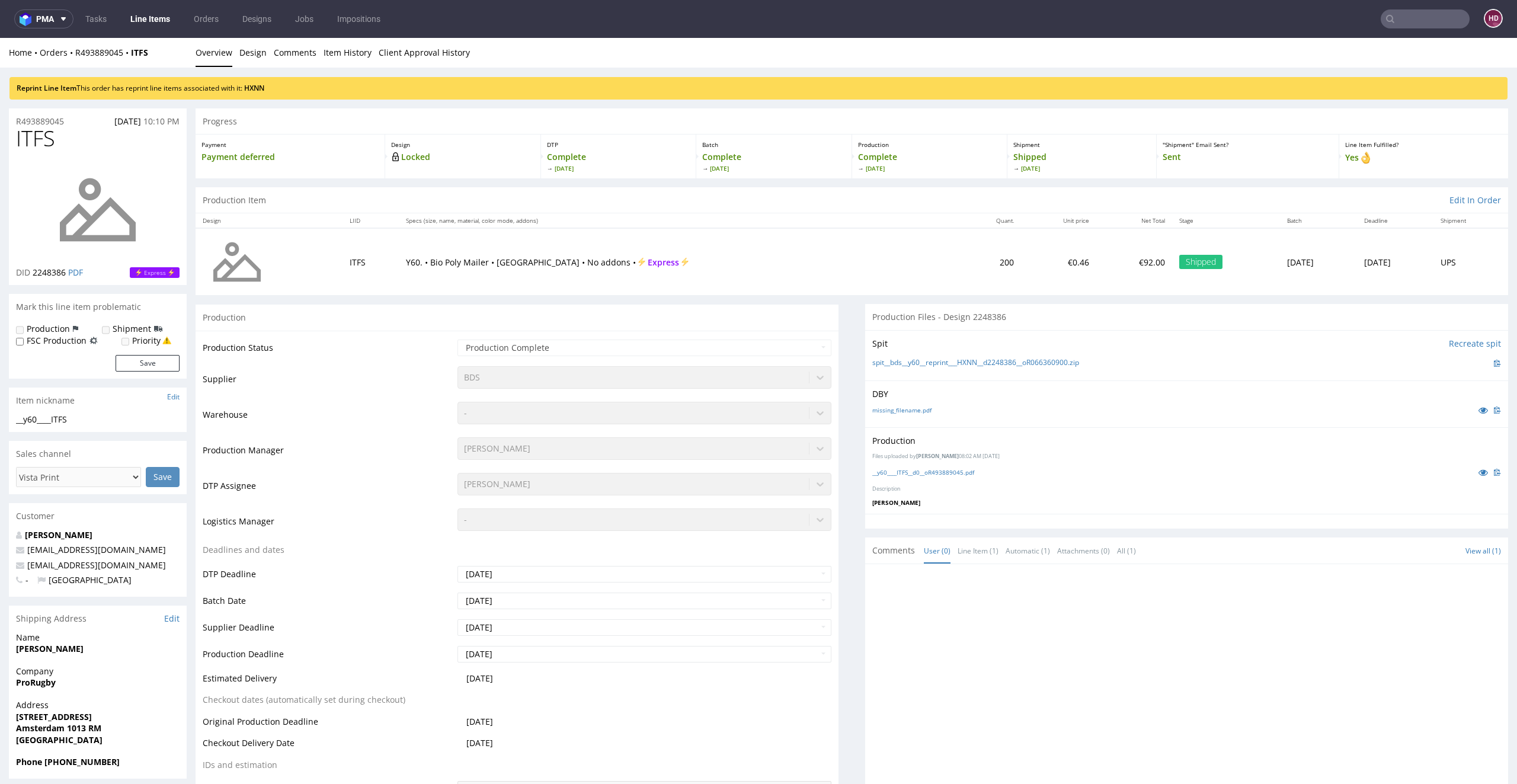
click at [952, 465] on div "__y60____ITFS__d0__oR493889045.pdf" at bounding box center [1187, 472] width 629 height 13
click at [953, 469] on link "__y60____ITFS__d0__oR493889045.pdf" at bounding box center [923, 472] width 102 height 8
click at [136, 22] on link "Line Items" at bounding box center [150, 19] width 54 height 19
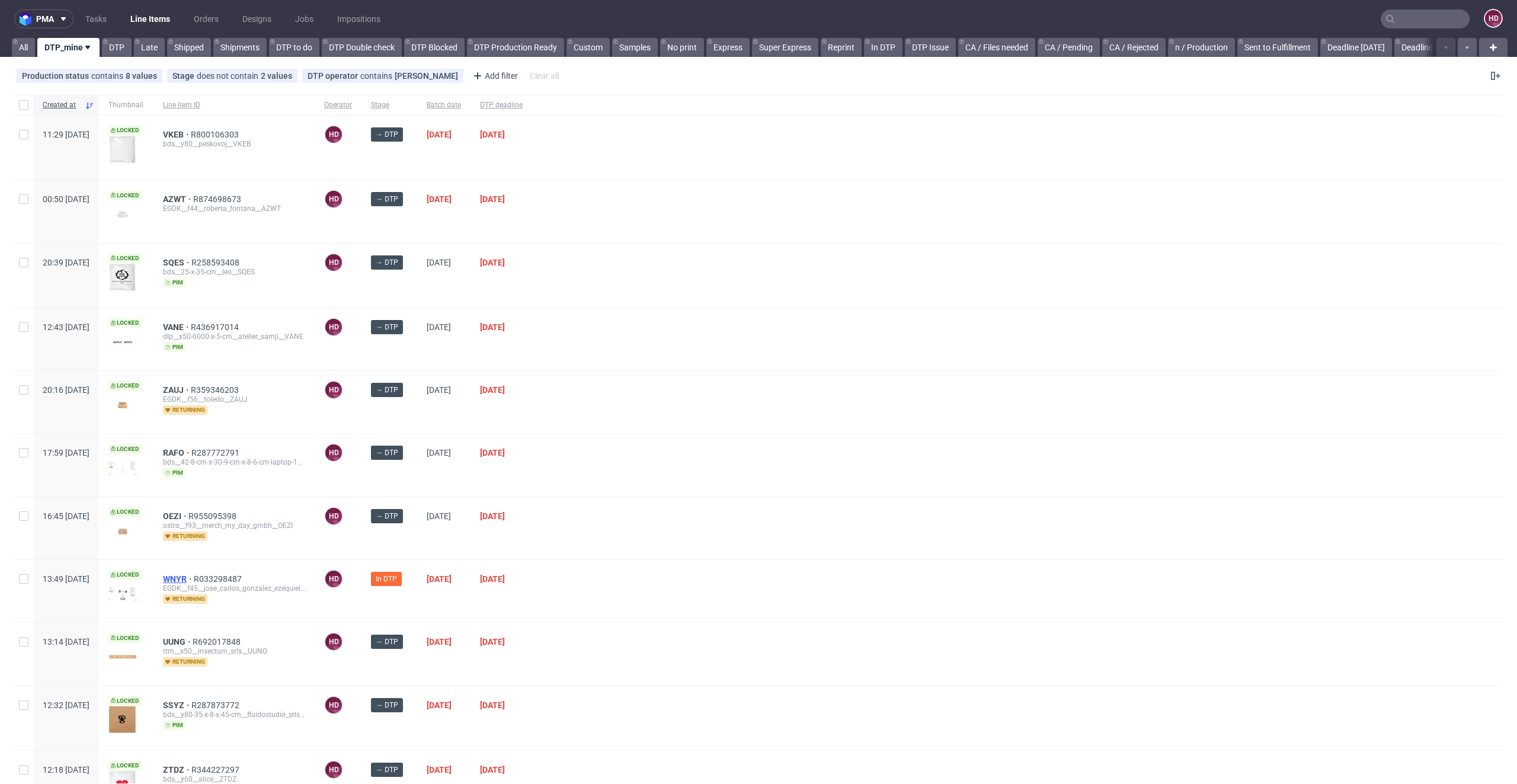
click at [194, 577] on span "WNYR" at bounding box center [178, 578] width 31 height 9
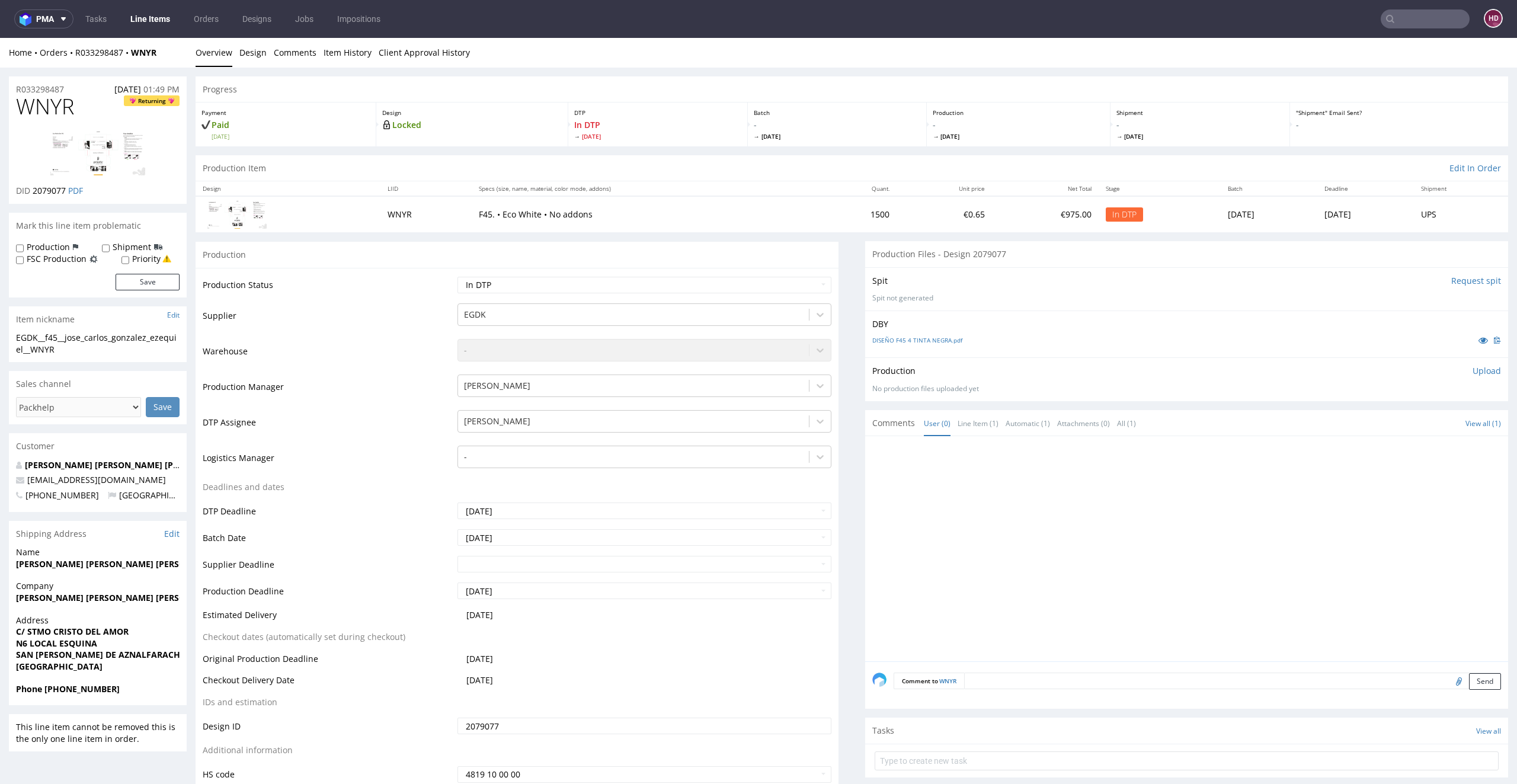
click at [77, 104] on h1 "WNYR Returning" at bounding box center [98, 106] width 164 height 24
drag, startPoint x: 61, startPoint y: 110, endPoint x: 0, endPoint y: 114, distance: 61.1
copy span "WNYR"
drag, startPoint x: 66, startPoint y: 350, endPoint x: 0, endPoint y: 323, distance: 71.3
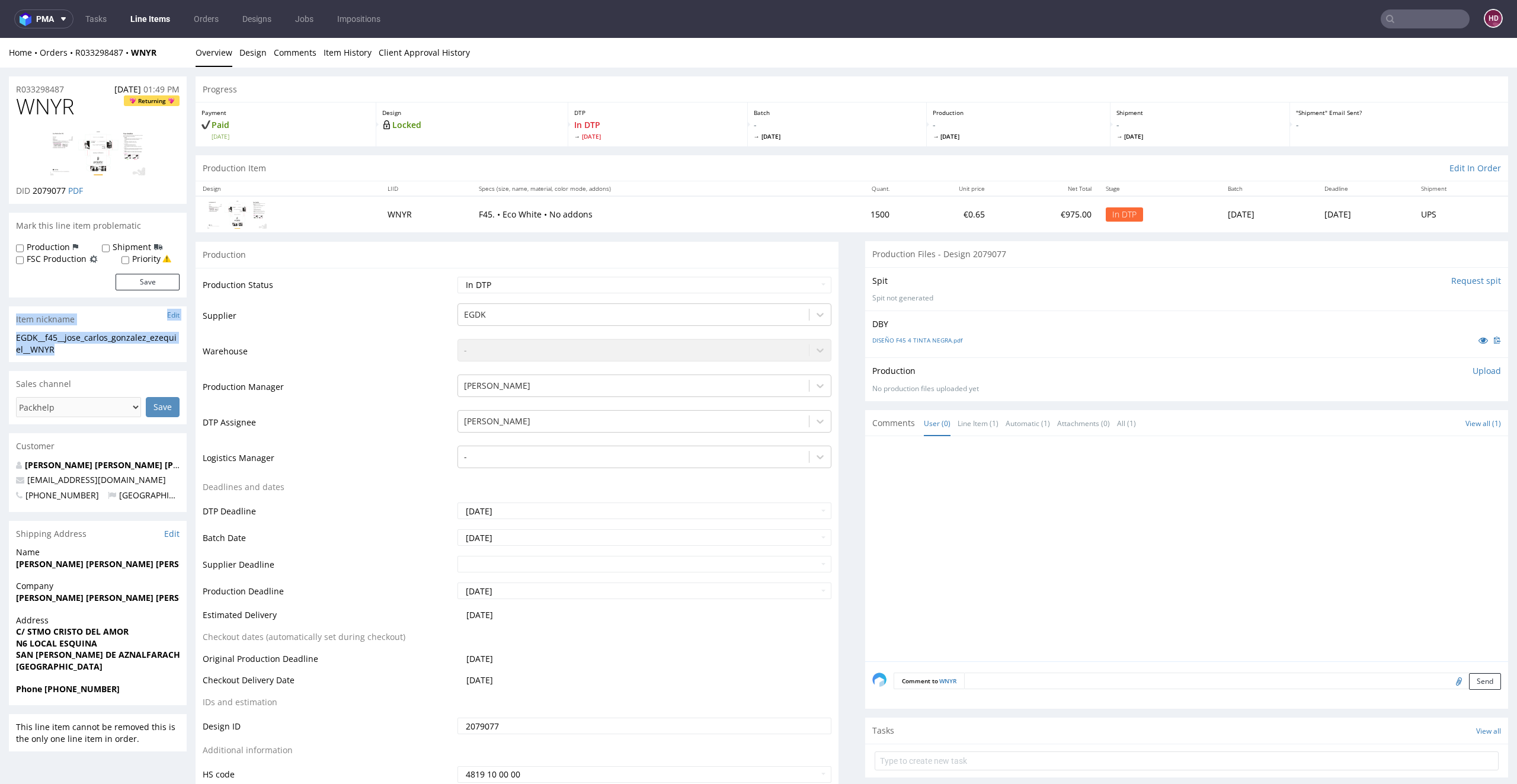
click at [65, 351] on div "EGDK__f45__jose_carlos_gonzalez_ezequiel__WNYR" at bounding box center [98, 343] width 164 height 23
click at [11, 337] on div "EGDK__f45__jose_carlos_gonzalez_ezequiel__WNYR EGDK__f45 __jose_carlos_gonzalez…" at bounding box center [98, 347] width 178 height 30
copy div "EGDK__f45__jose_carlos_gonzalez_ezequiel__WNYR"
click at [73, 91] on div "R033298487 02.09.2025 01:49 PM" at bounding box center [98, 86] width 178 height 19
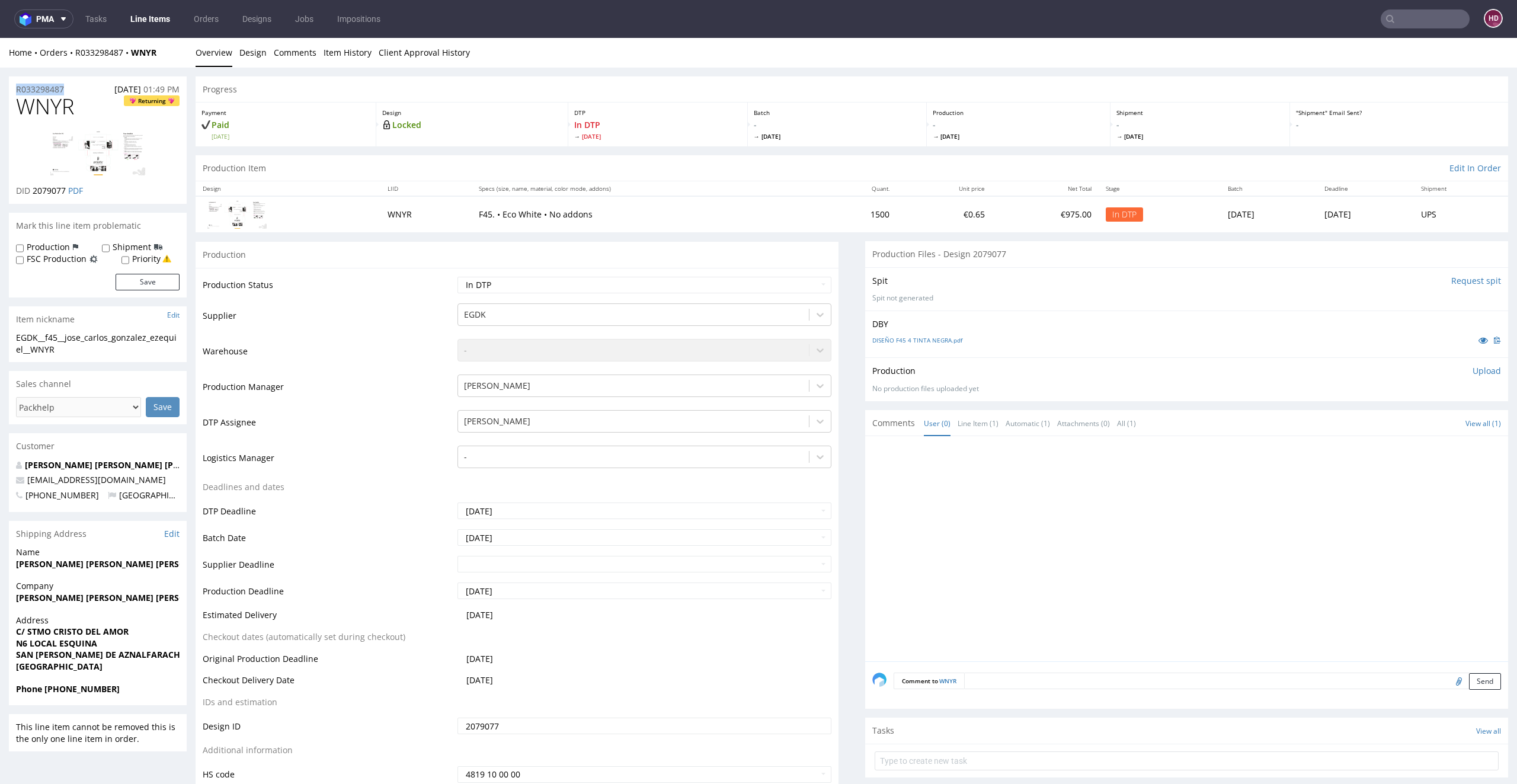
drag, startPoint x: 70, startPoint y: 88, endPoint x: 0, endPoint y: 88, distance: 70.0
copy p "R033298487"
drag, startPoint x: 56, startPoint y: 189, endPoint x: 35, endPoint y: 190, distance: 21.0
click at [38, 189] on p "DID 2079077 PDF" at bounding box center [49, 190] width 67 height 12
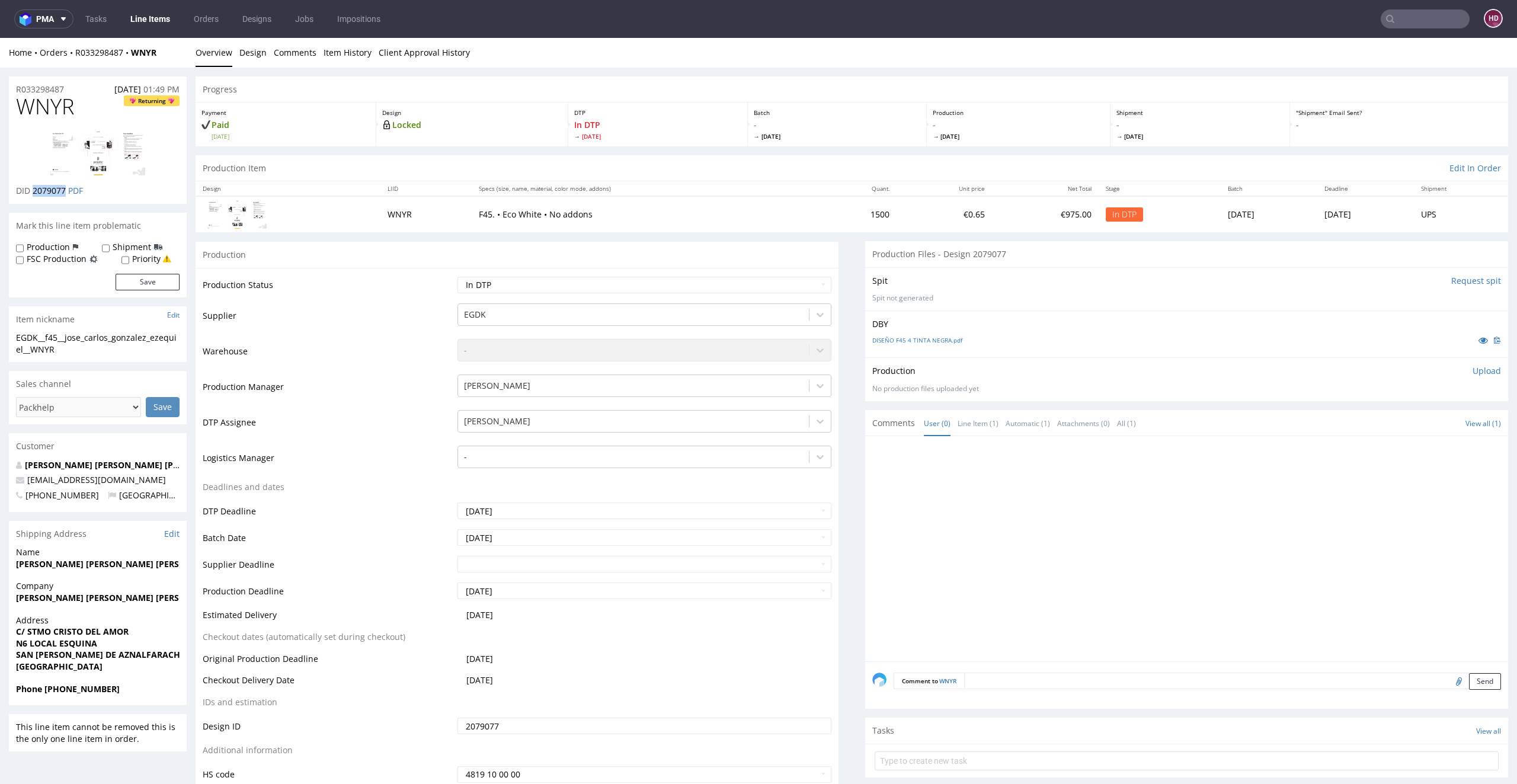
drag, startPoint x: 34, startPoint y: 189, endPoint x: 64, endPoint y: 190, distance: 30.0
click at [64, 190] on span "2079077" at bounding box center [49, 190] width 33 height 12
copy span "2079077"
click at [1473, 370] on p "Upload" at bounding box center [1487, 371] width 28 height 12
click at [1387, 423] on div "Add files" at bounding box center [1417, 425] width 59 height 18
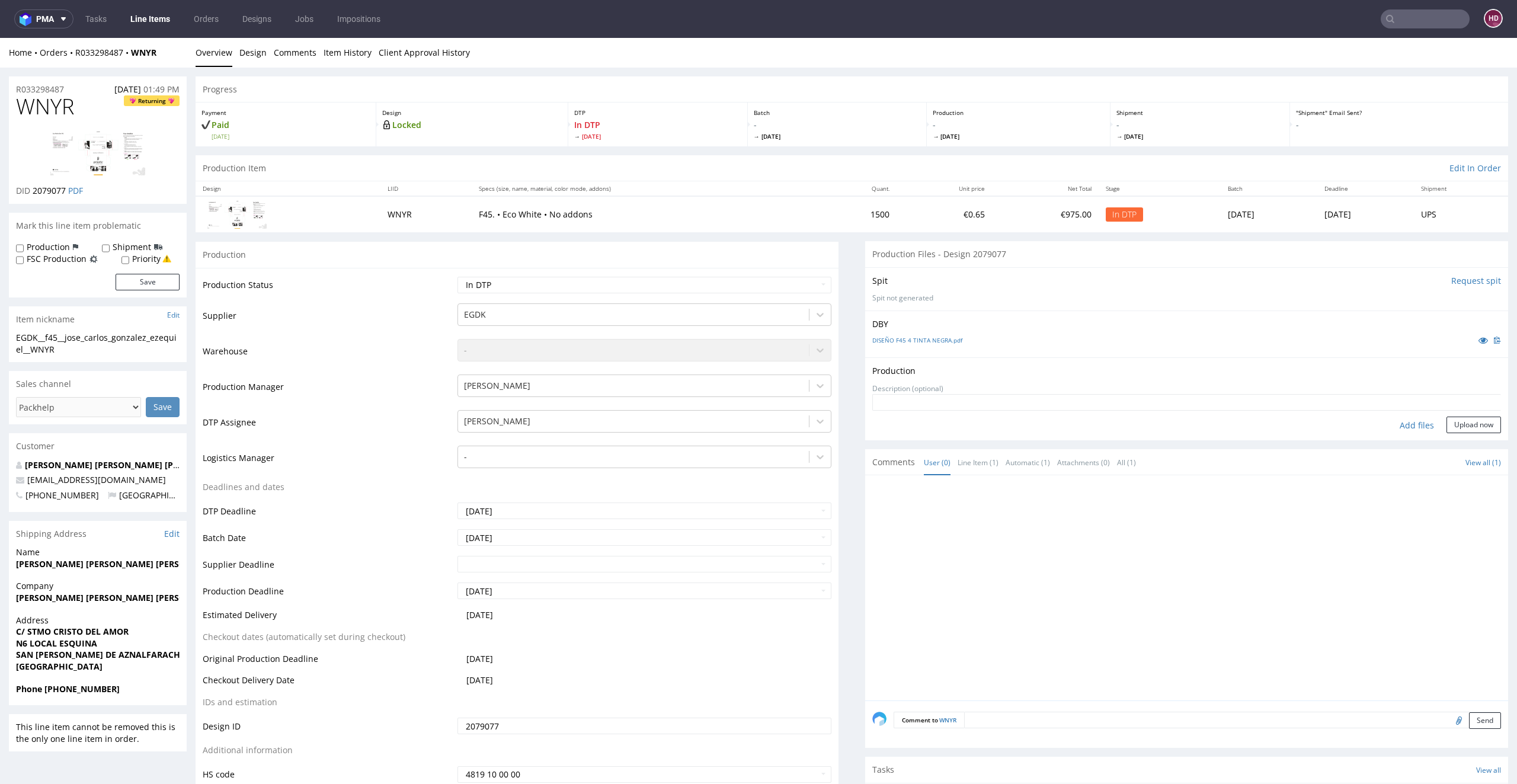
type input "C:\fakepath\EGDK__f45__jose_carlos_gonzalez_ezequiel__WNYR__d2079077__oR0332984…"
click at [1447, 438] on button "Upload now" at bounding box center [1474, 443] width 54 height 17
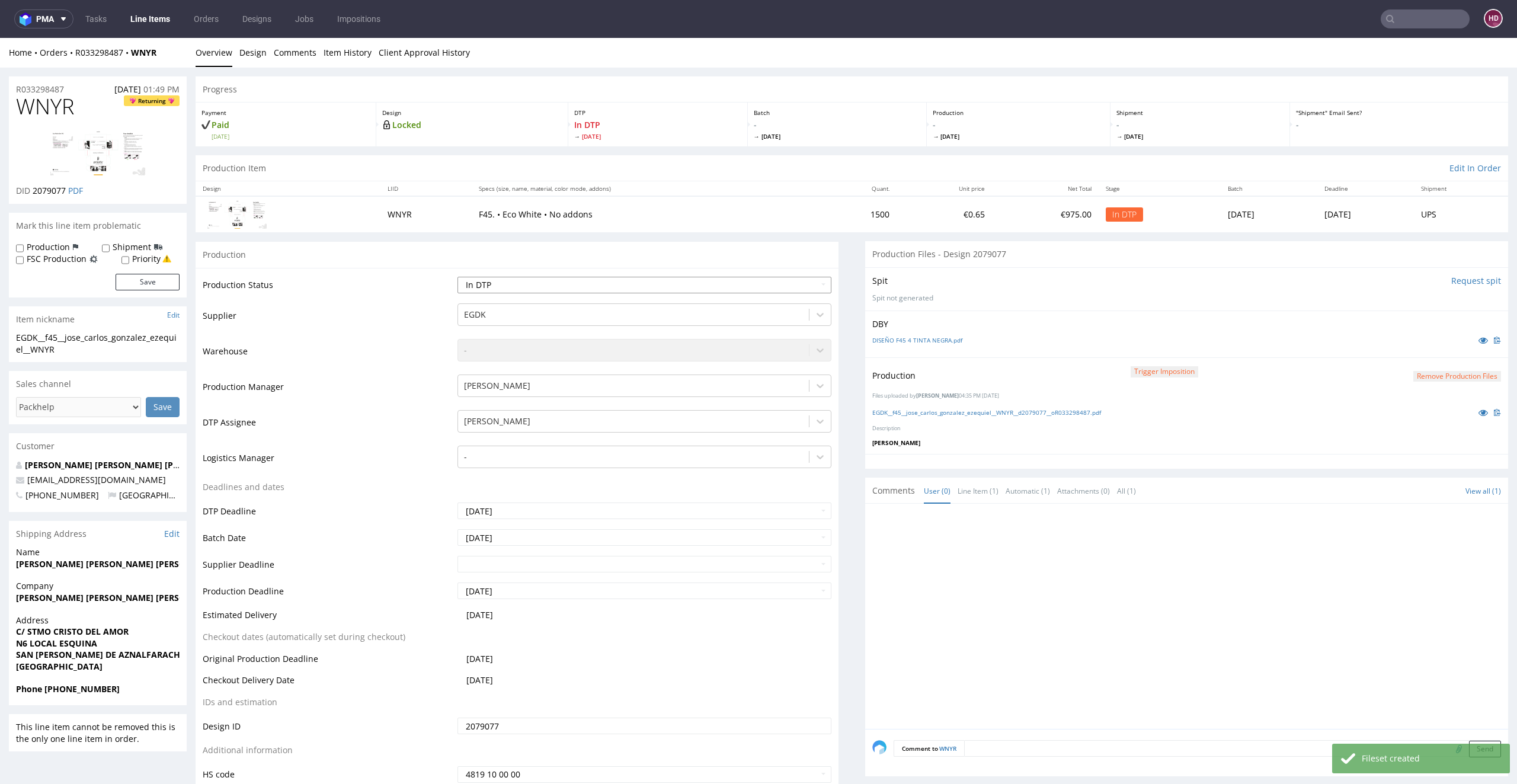
click at [642, 279] on select "Waiting for Artwork Waiting for Diecut Waiting for Mockup Waiting for DTP Waiti…" at bounding box center [644, 284] width 374 height 17
select select "dtp_production_ready"
click at [458, 277] on select "Waiting for Artwork Waiting for Diecut Waiting for Mockup Waiting for DTP Waiti…" at bounding box center [644, 284] width 374 height 17
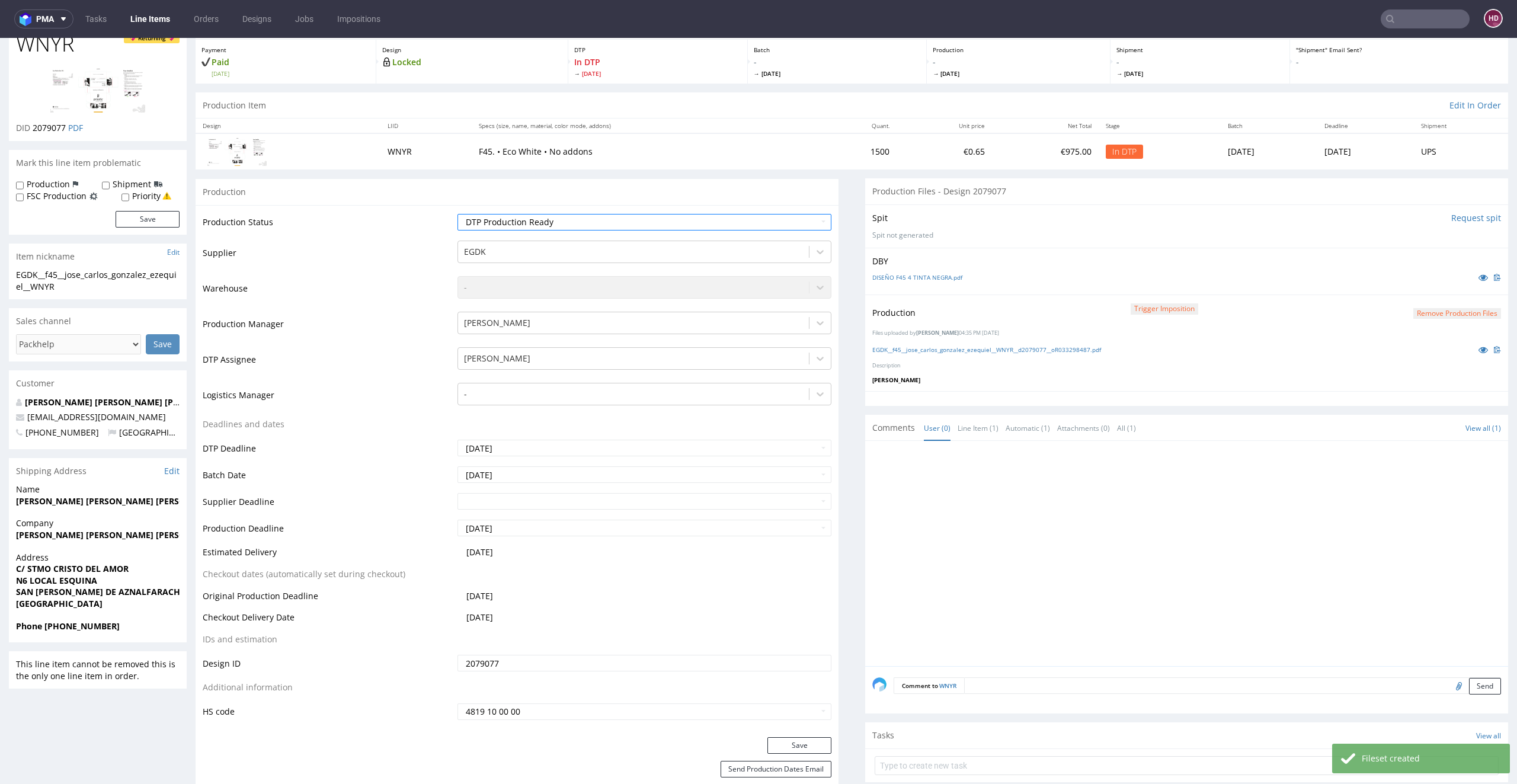
scroll to position [345, 0]
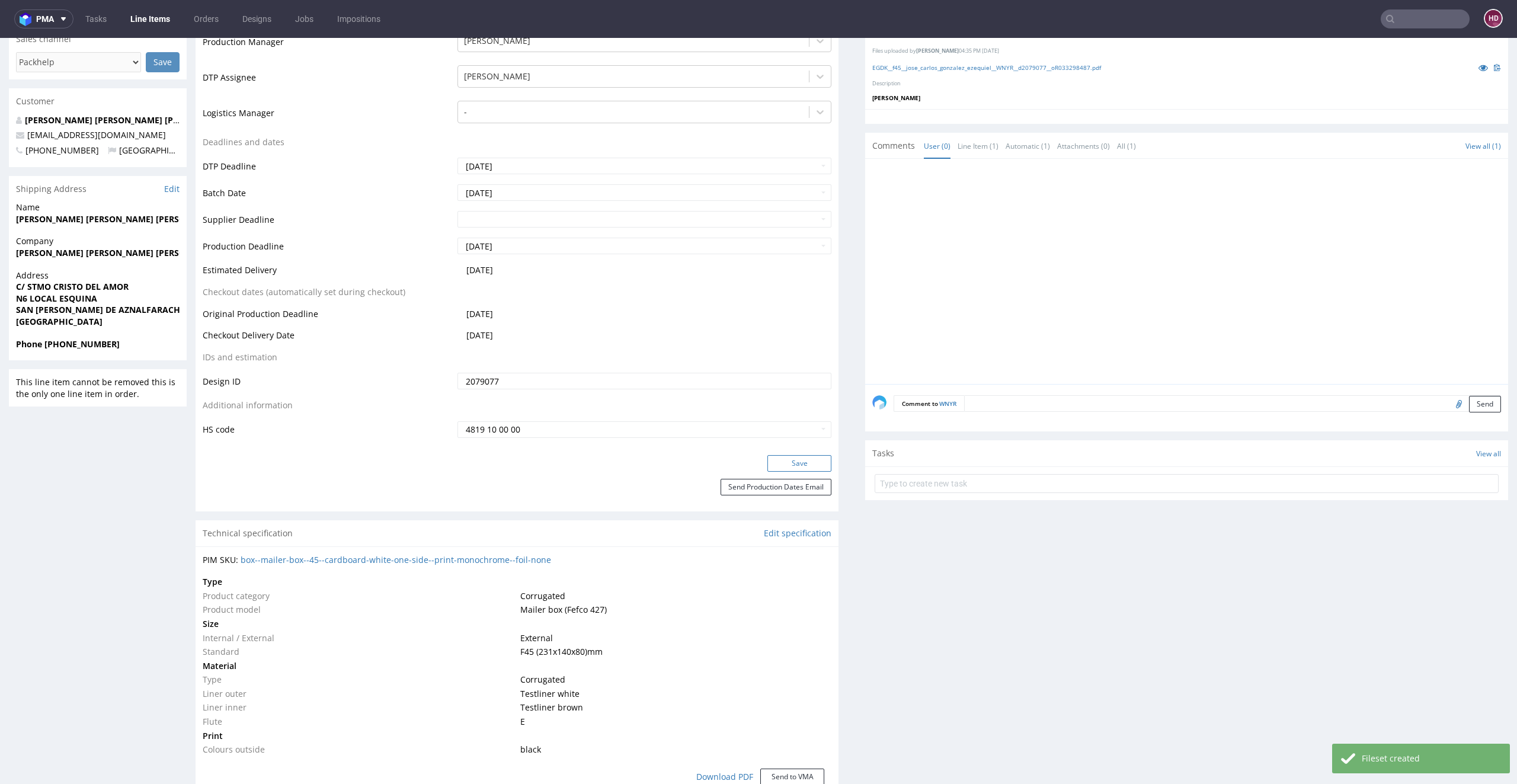
click at [786, 461] on button "Save" at bounding box center [799, 463] width 64 height 17
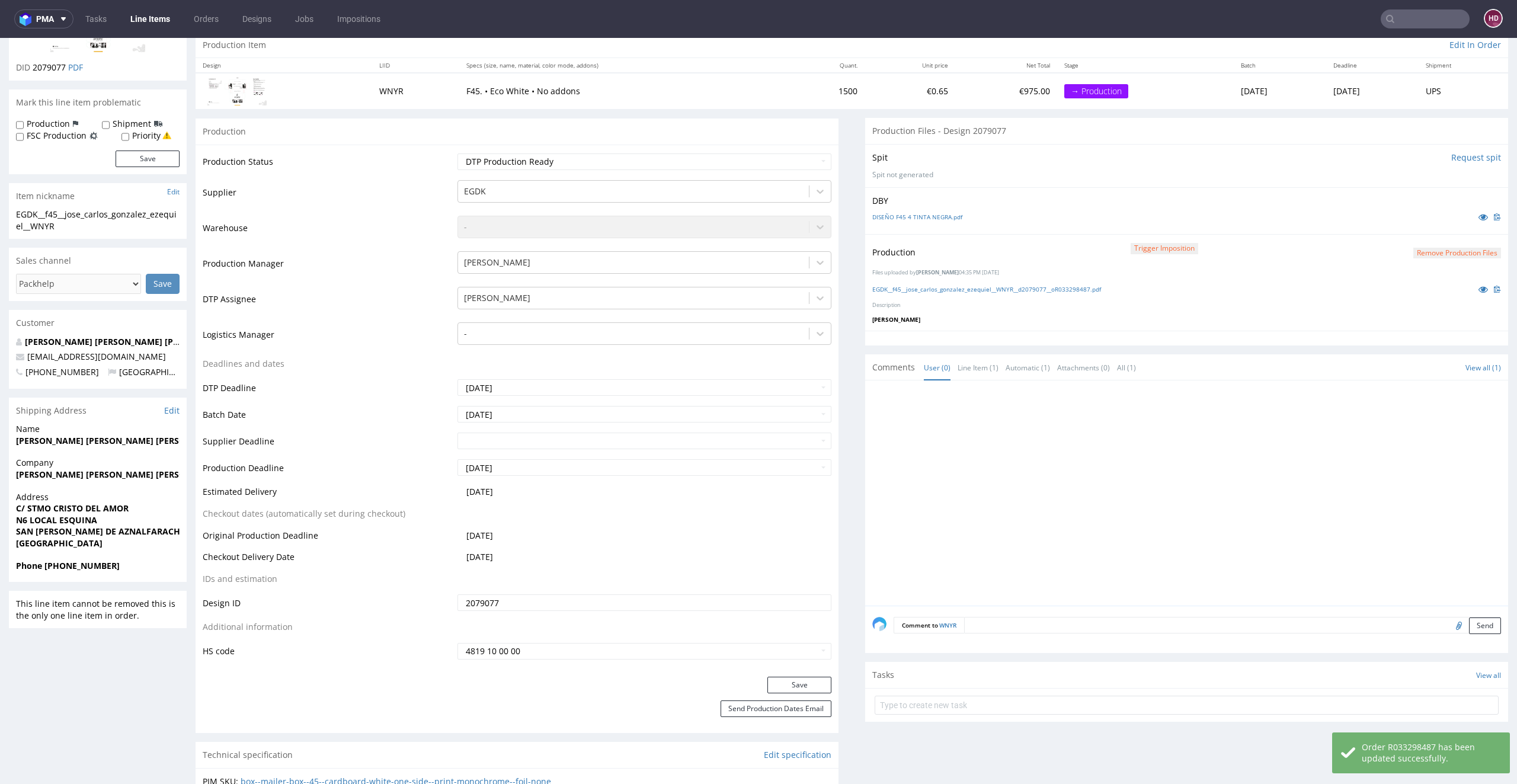
scroll to position [60, 0]
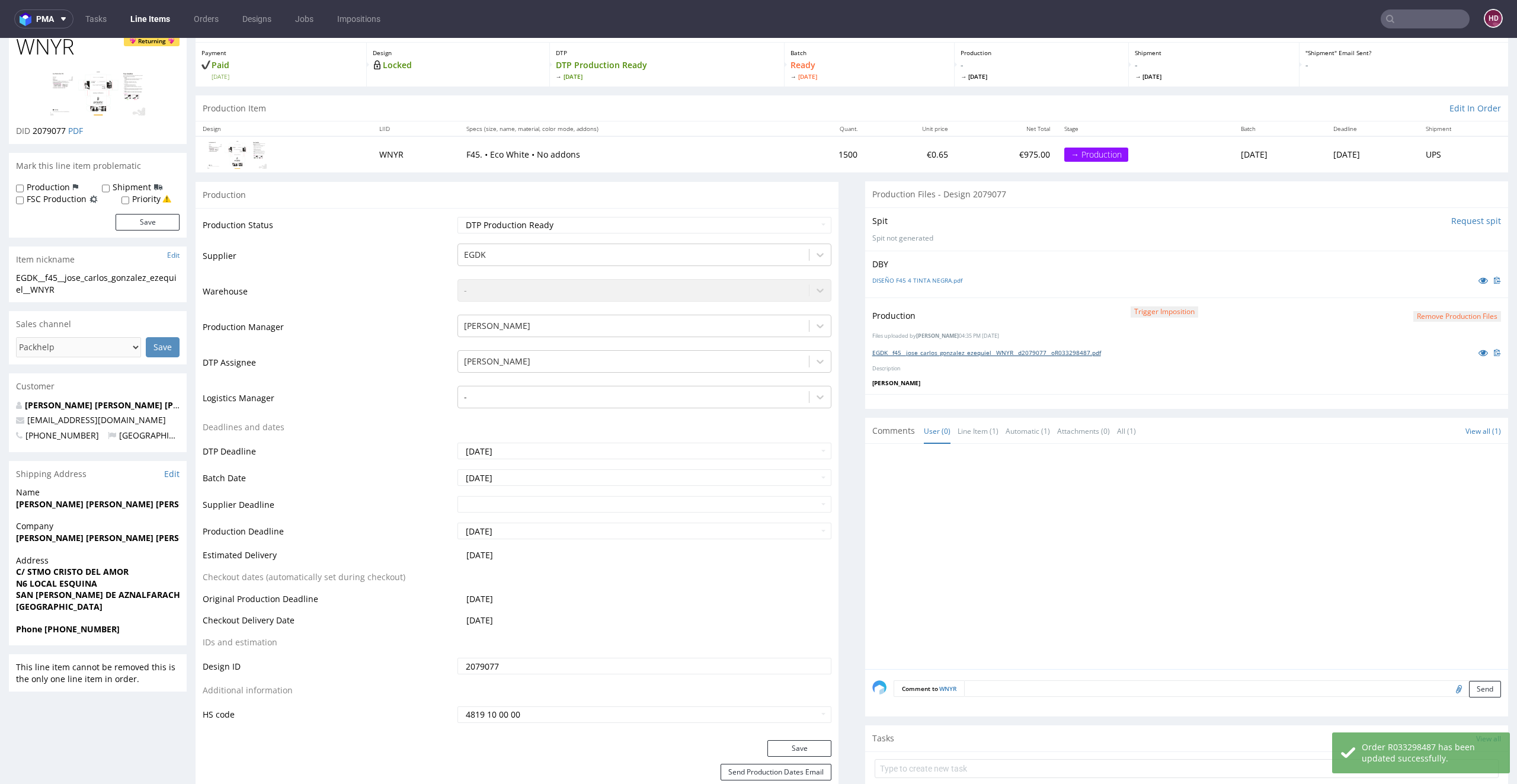
click at [977, 348] on link "EGDK__f45__jose_carlos_gonzalez_ezequiel__WNYR__d2079077__oR033298487.pdf" at bounding box center [987, 352] width 229 height 8
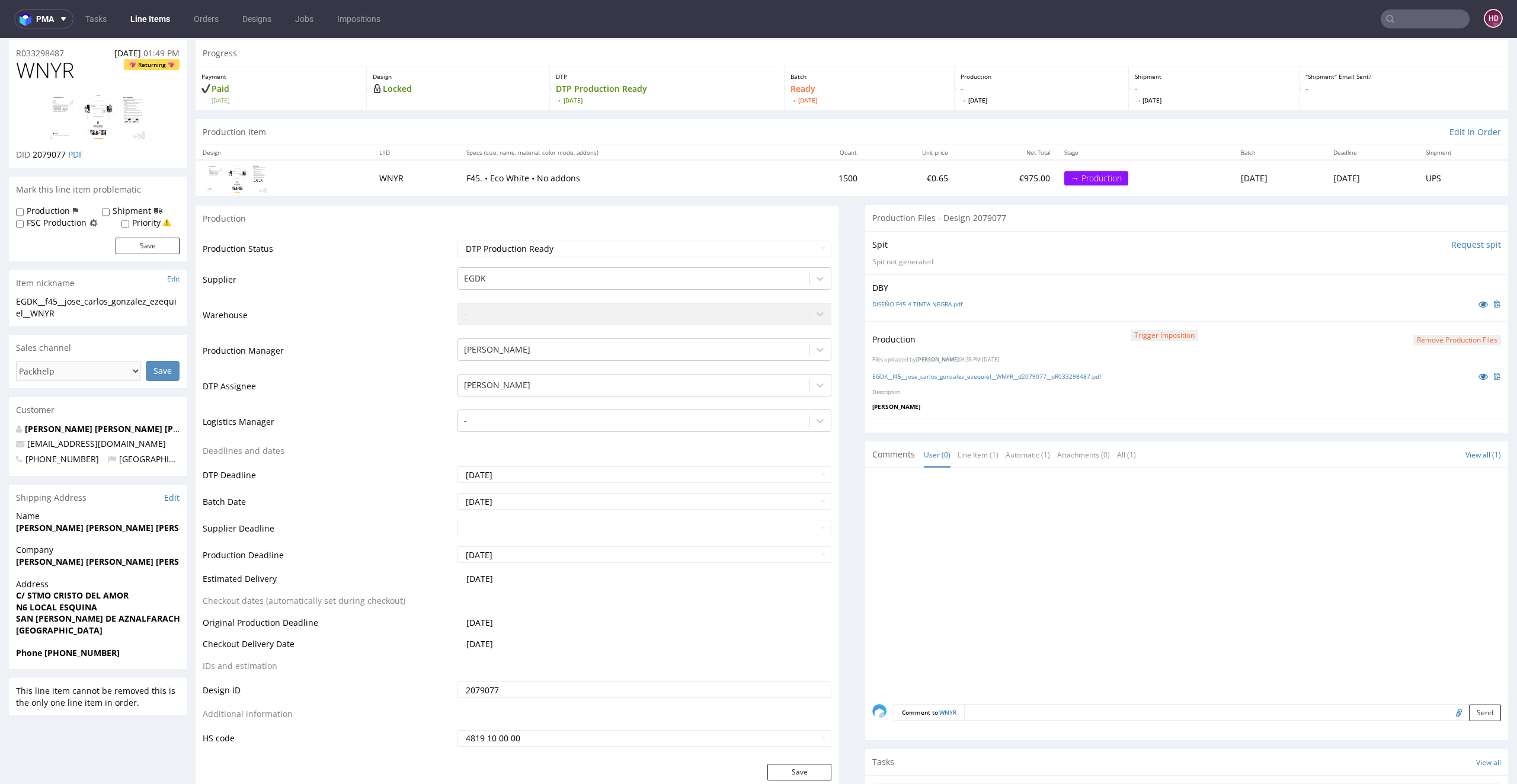
scroll to position [0, 0]
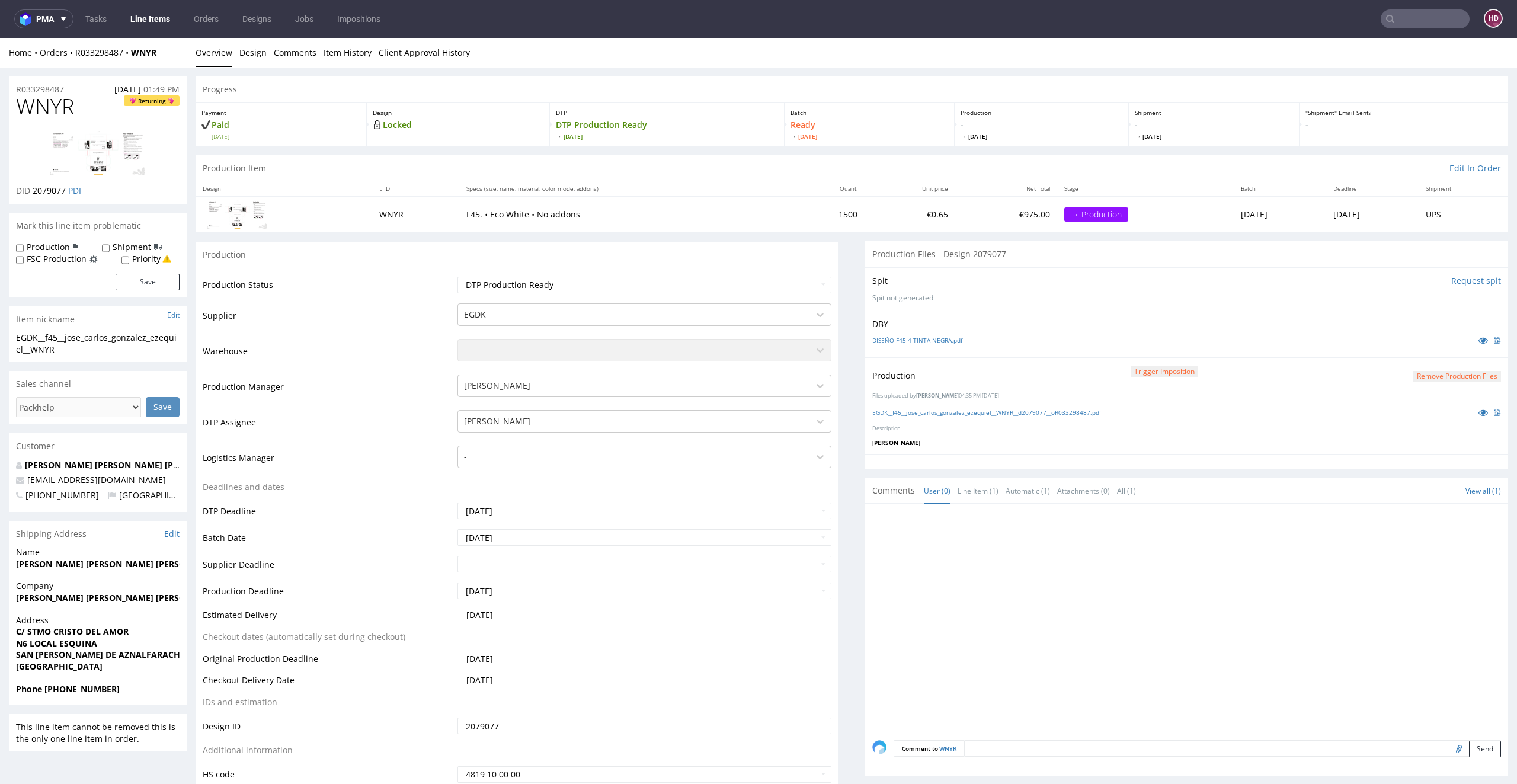
click at [141, 18] on link "Line Items" at bounding box center [150, 19] width 54 height 19
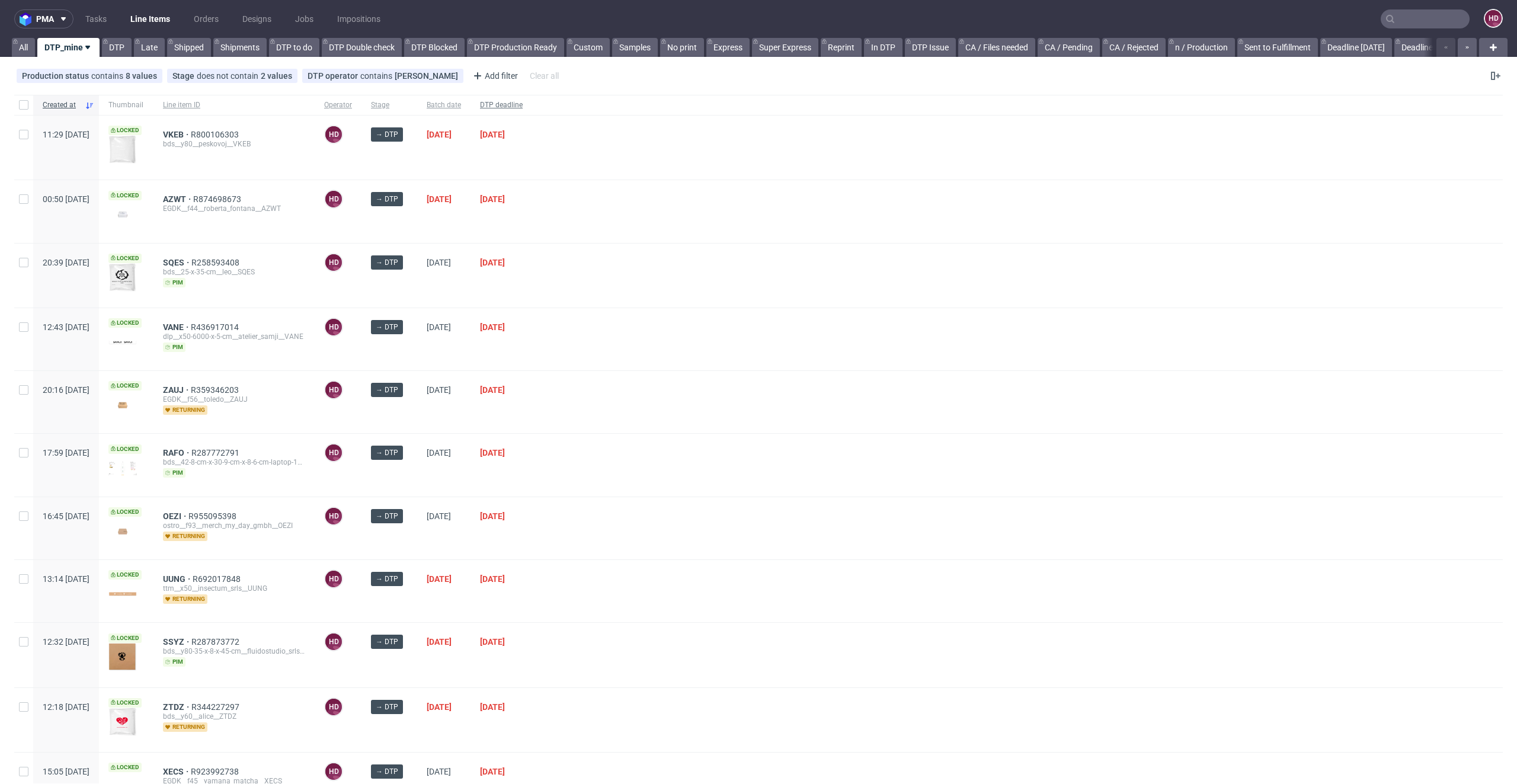
click at [523, 103] on span "DTP deadline" at bounding box center [501, 105] width 43 height 10
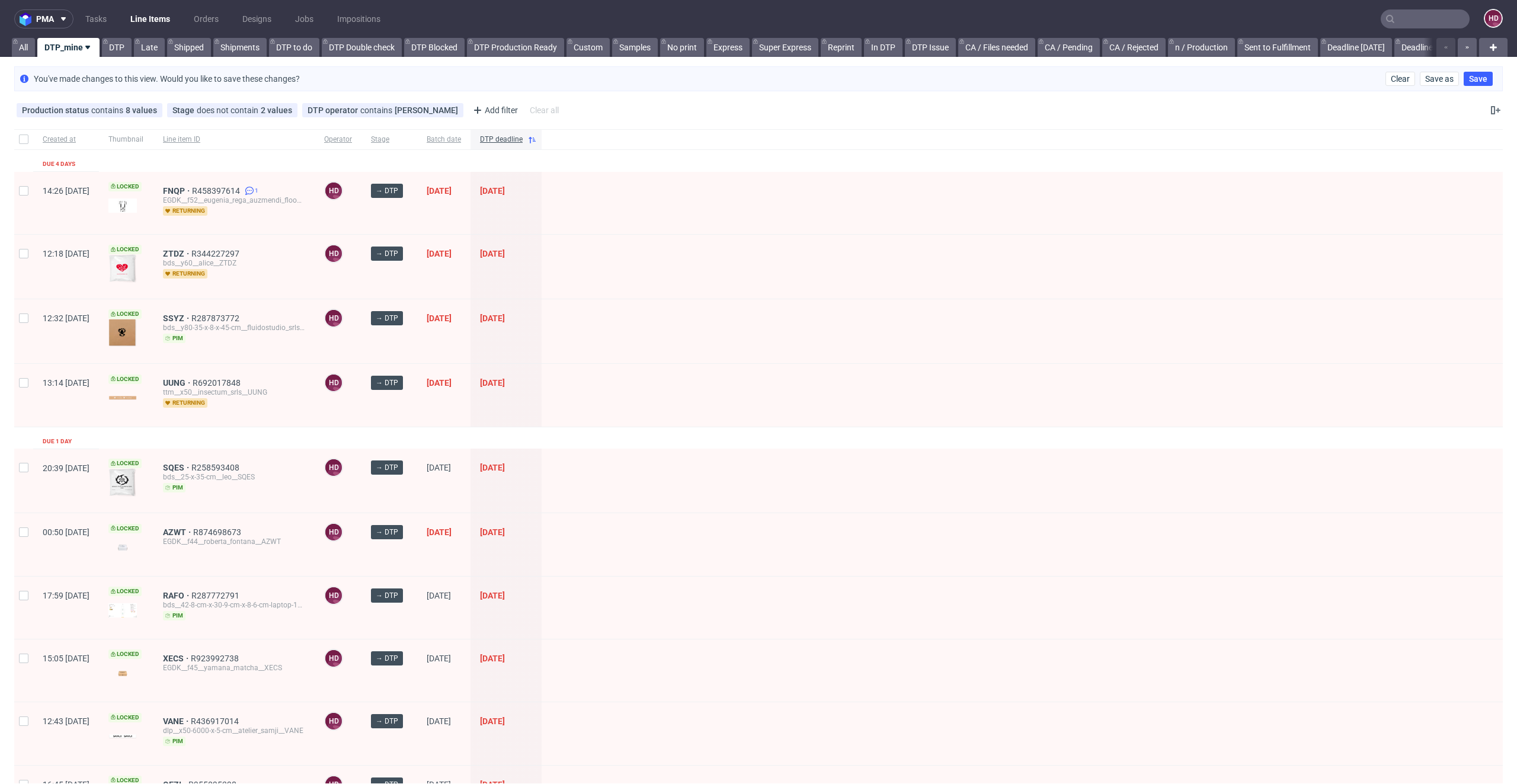
scroll to position [337, 0]
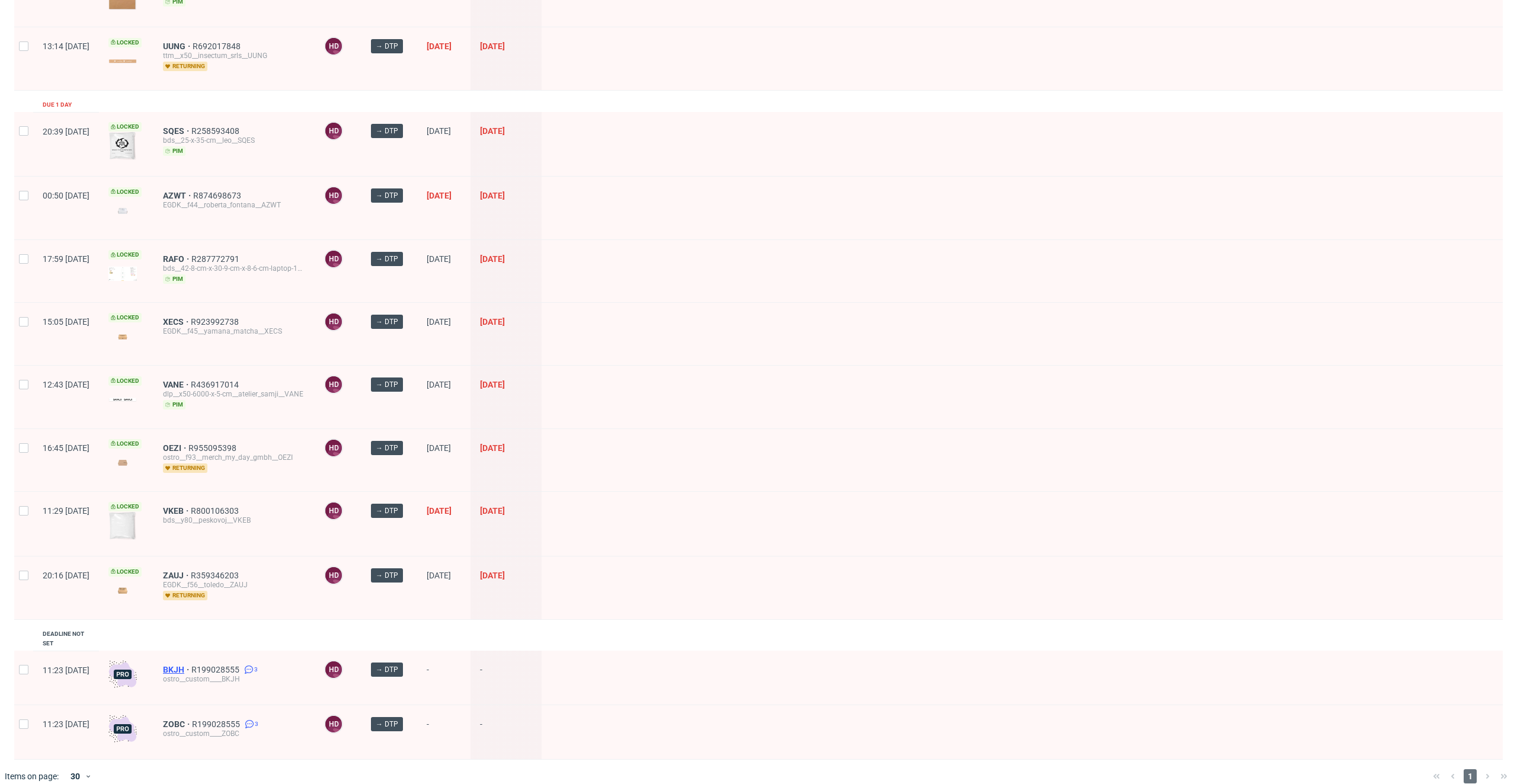
click at [191, 665] on span "BKJH" at bounding box center [177, 669] width 28 height 9
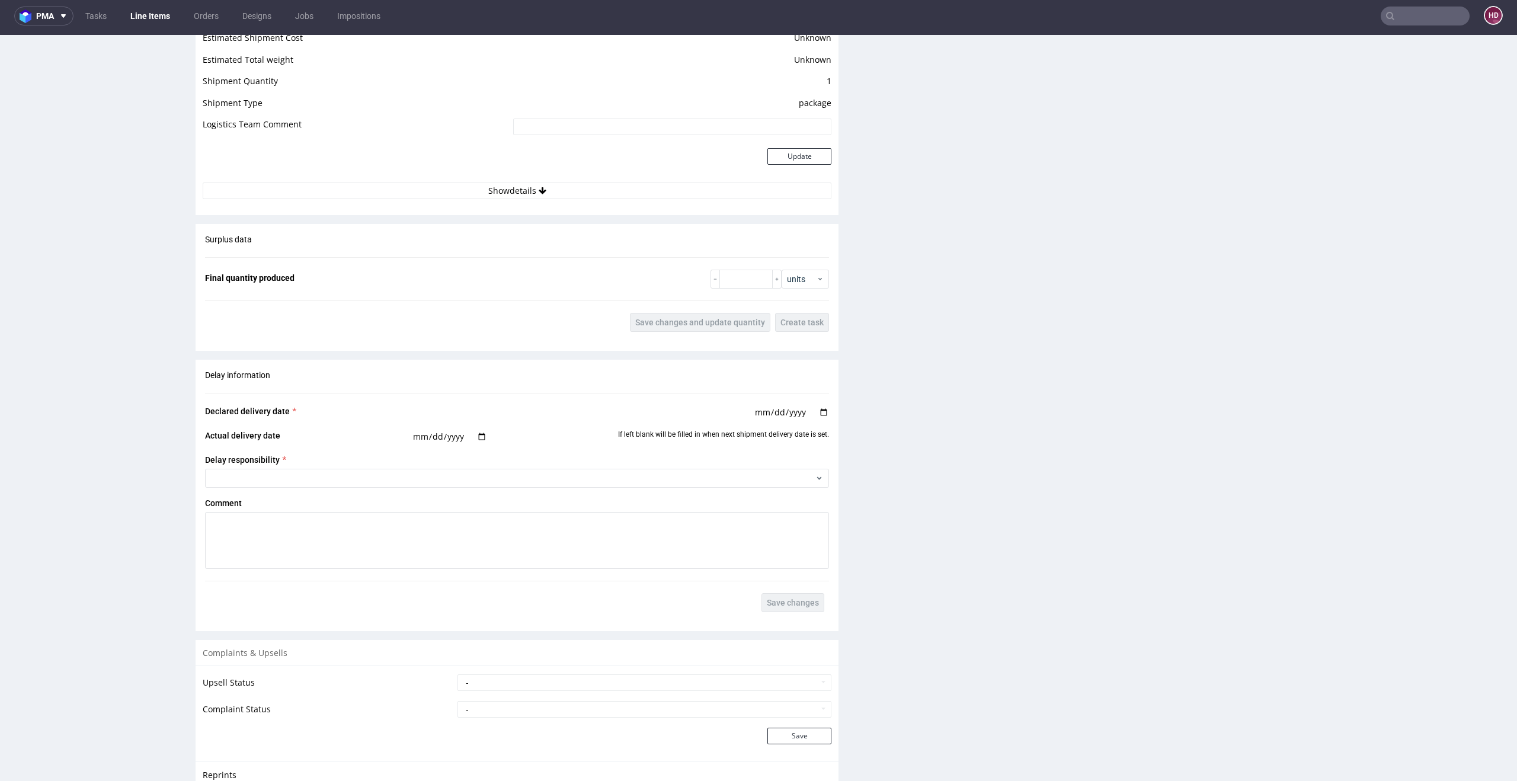
scroll to position [1918, 0]
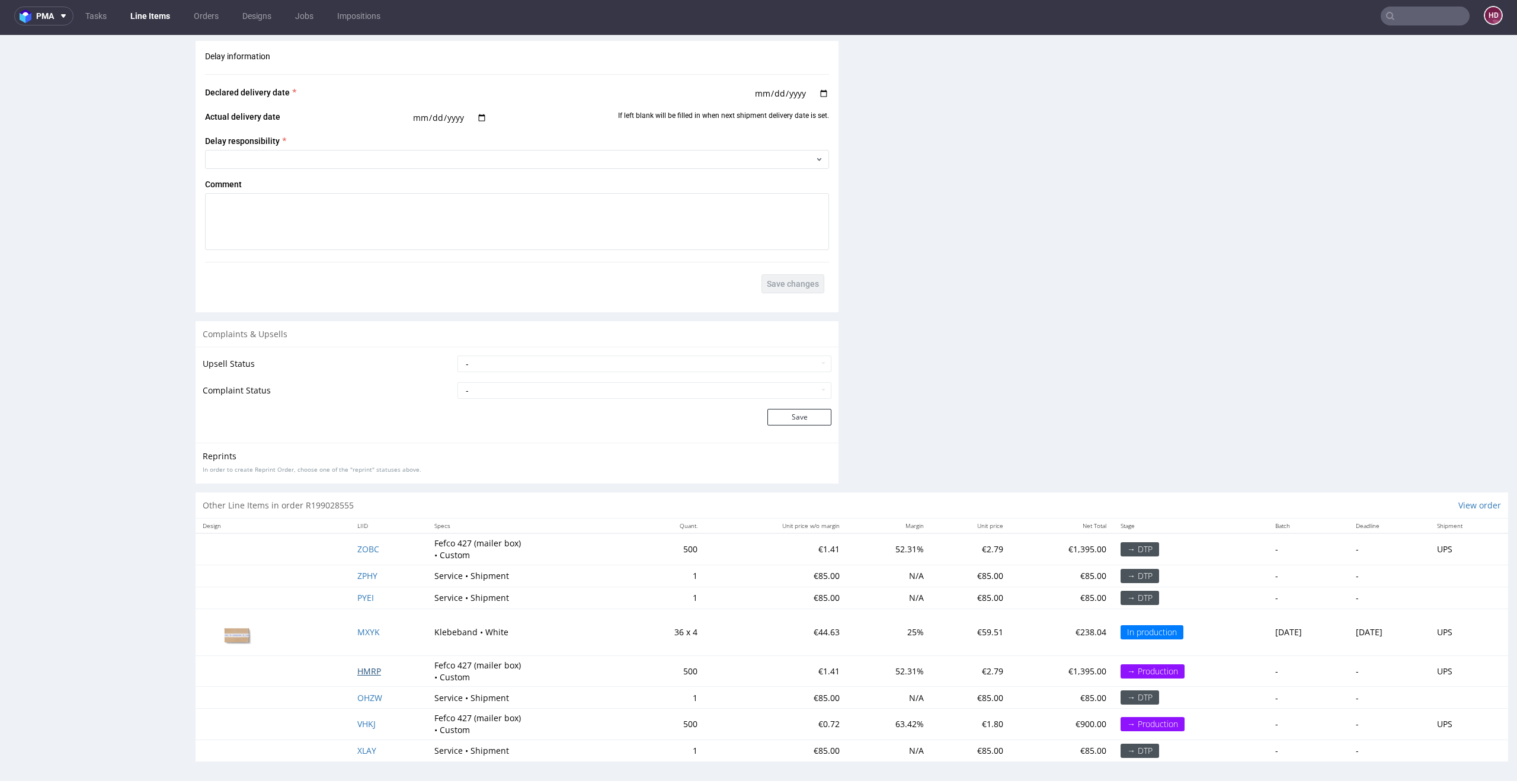
click at [362, 668] on span "HMRP" at bounding box center [369, 671] width 24 height 12
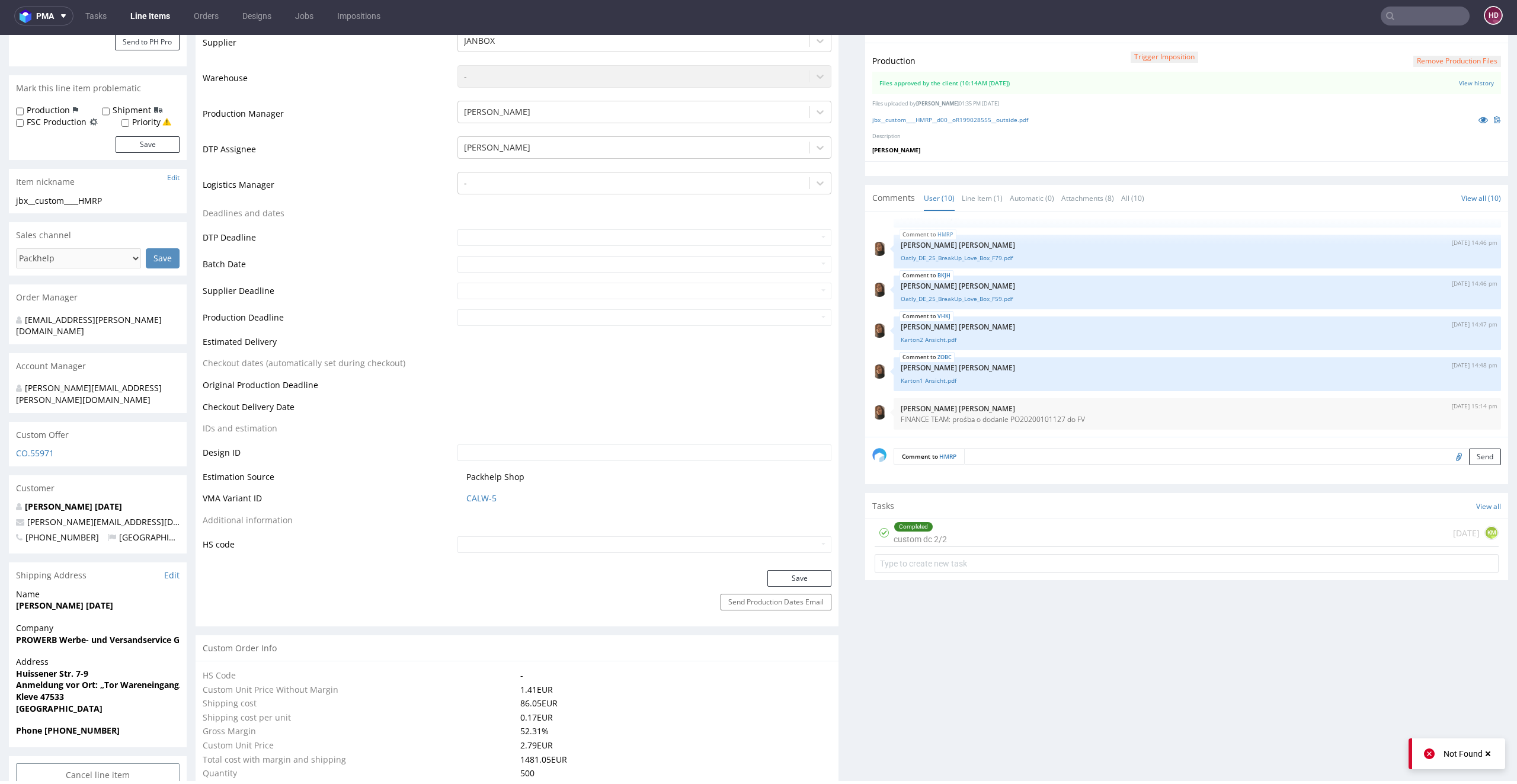
scroll to position [274, 0]
click at [990, 533] on div "Completed custom dc 2/2 1 day ago KM" at bounding box center [1187, 536] width 624 height 28
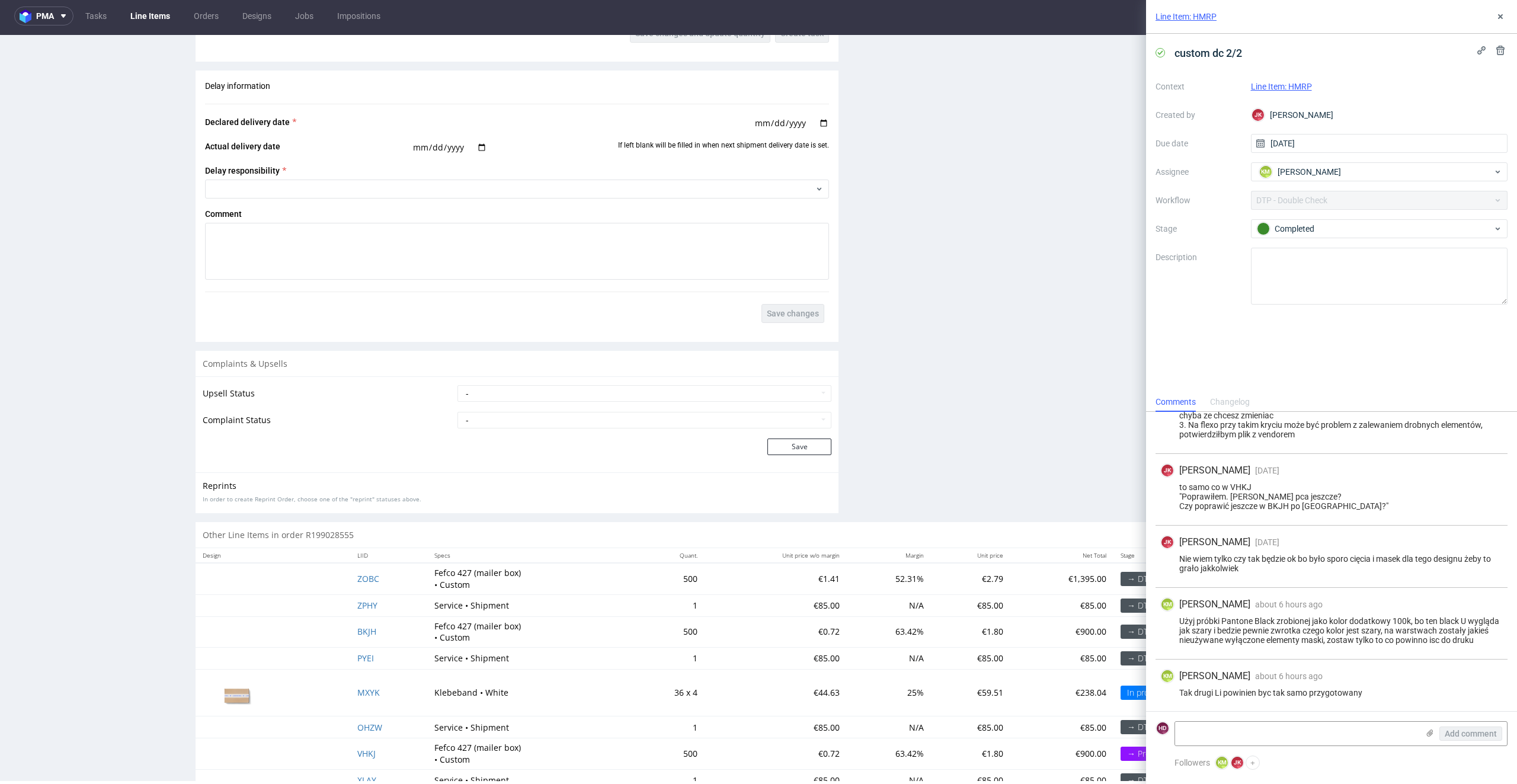
scroll to position [1823, 0]
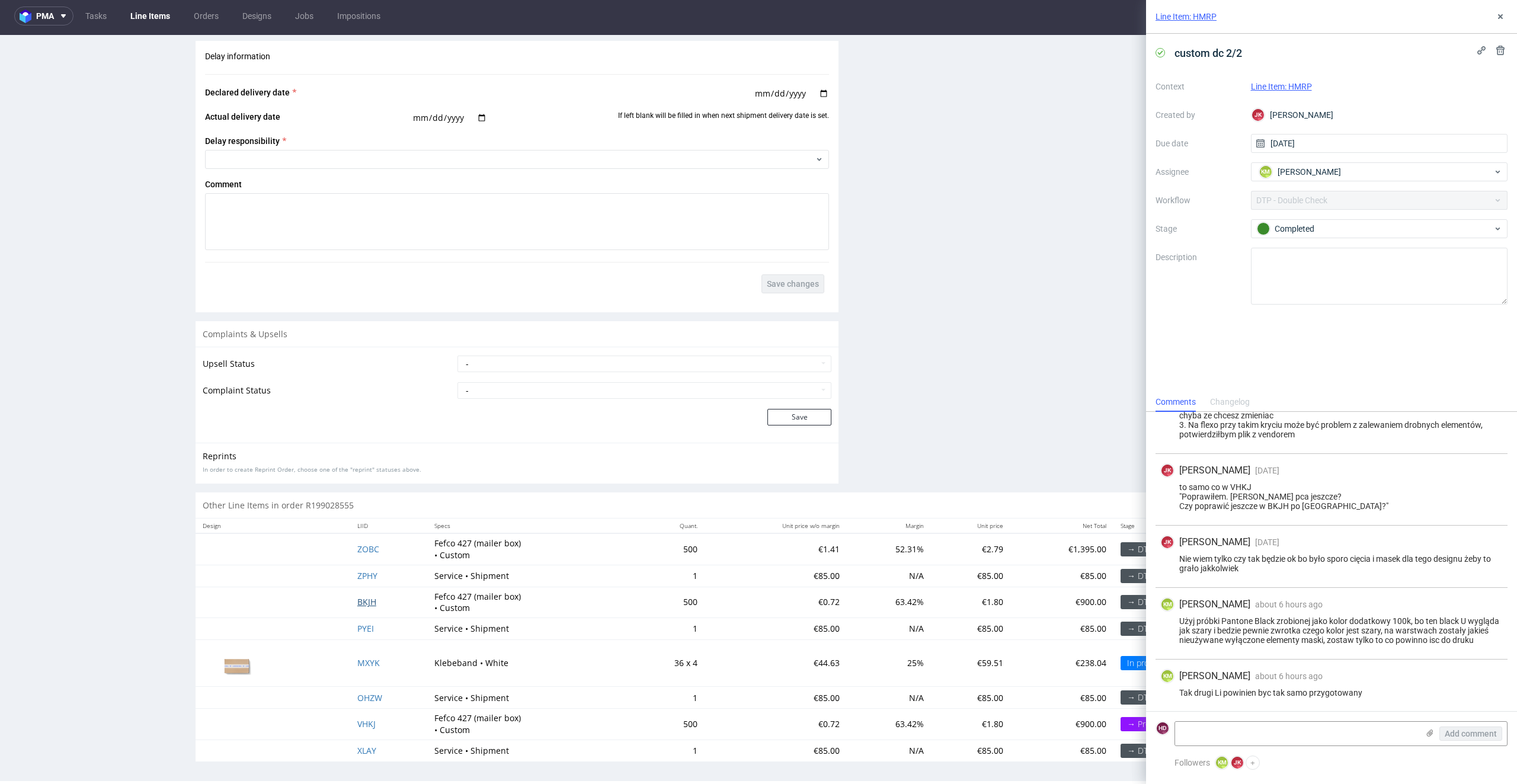
click at [364, 596] on span "BKJH" at bounding box center [367, 602] width 19 height 12
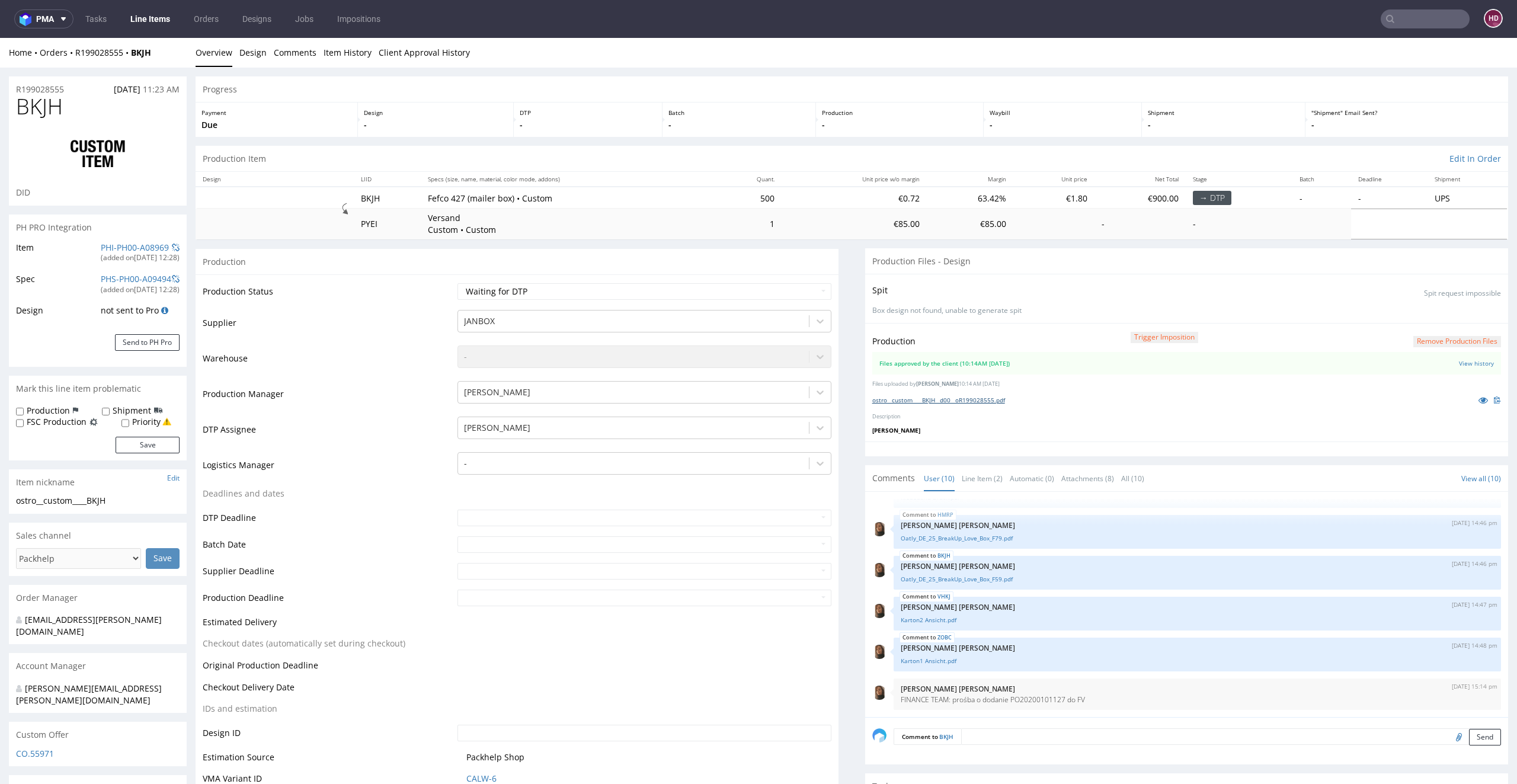
click at [987, 396] on link "ostro__custom____BKJH__d00__oR199028555.pdf" at bounding box center [938, 400] width 133 height 8
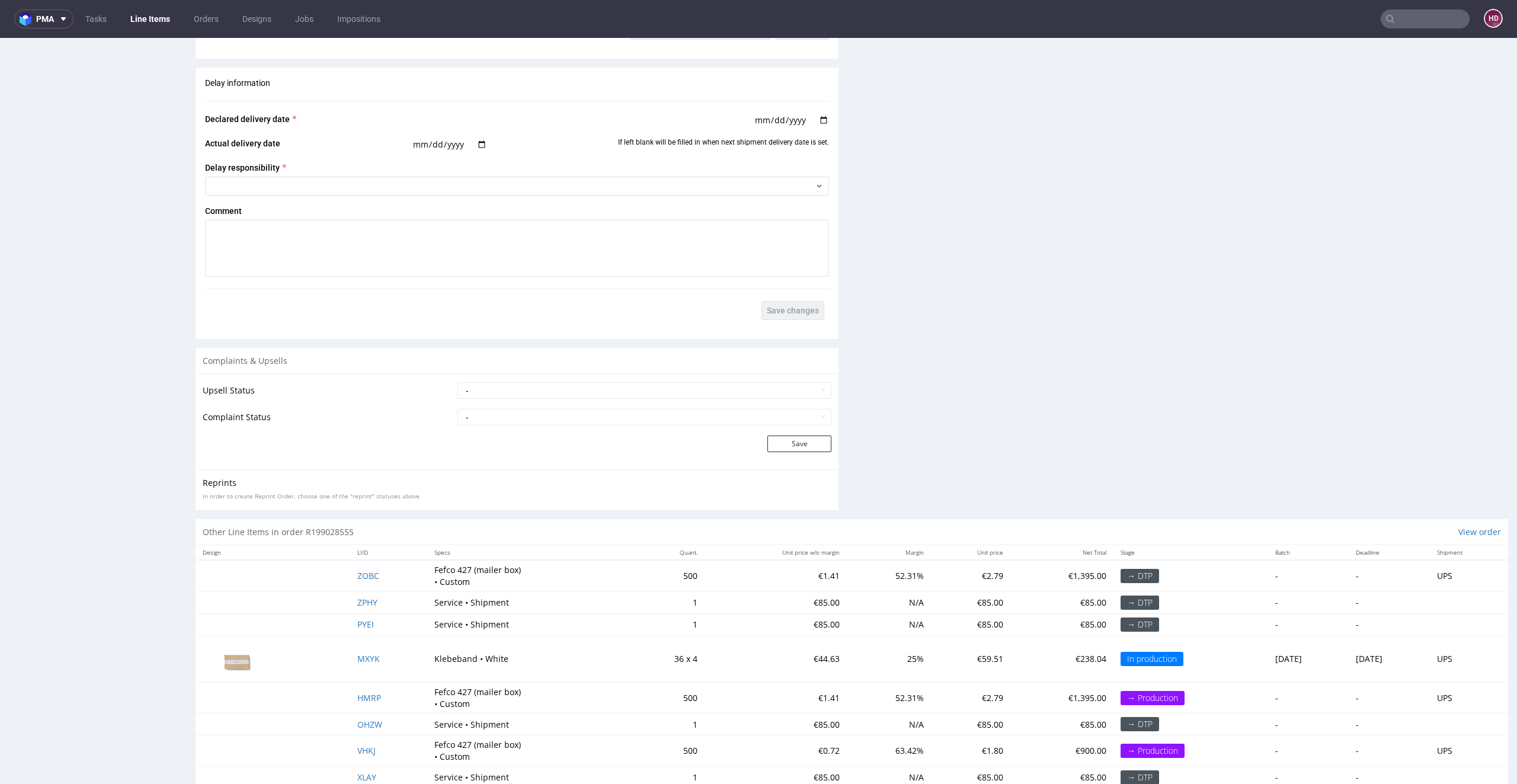
scroll to position [1887, 0]
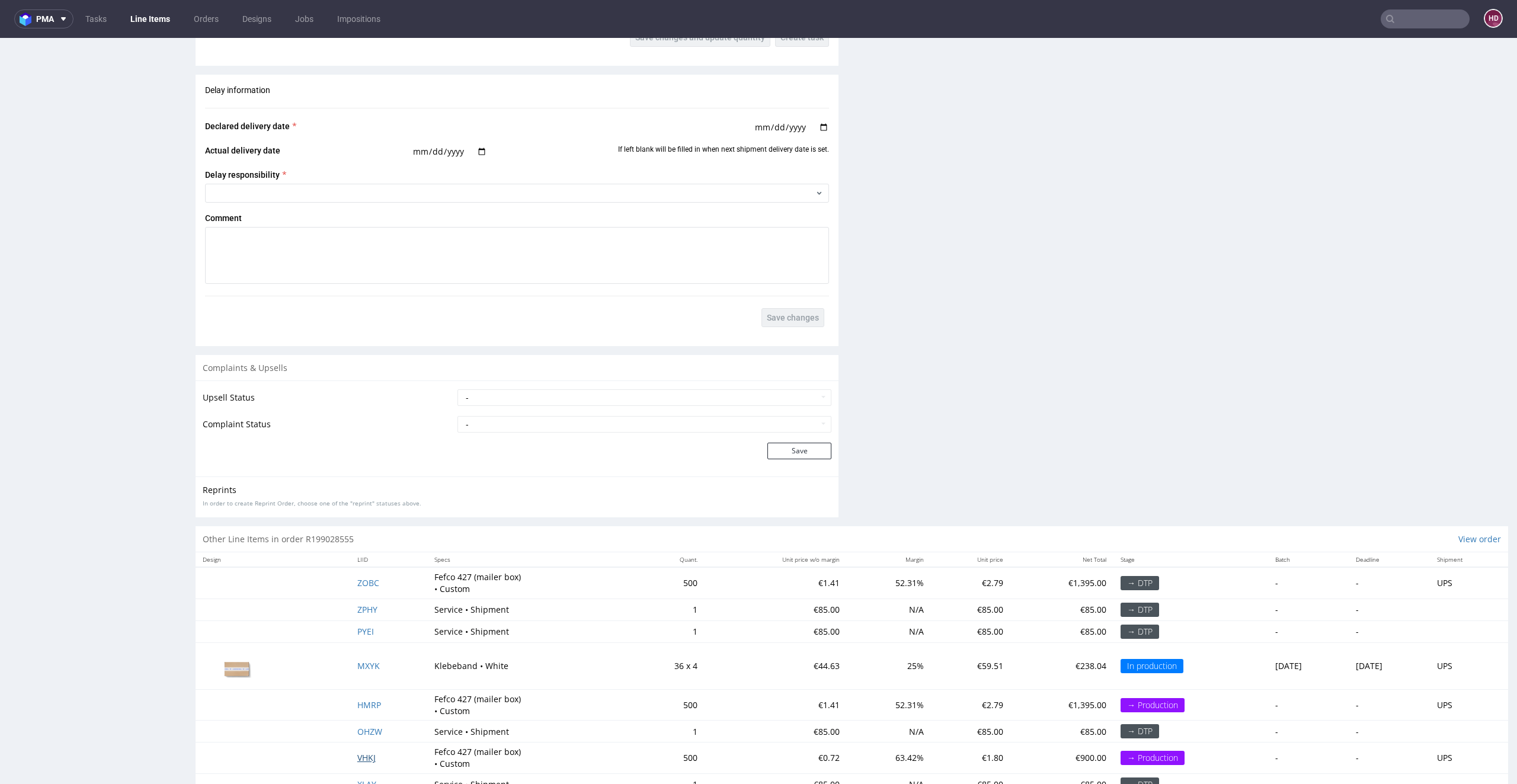
click at [358, 753] on span "VHKJ" at bounding box center [366, 758] width 18 height 12
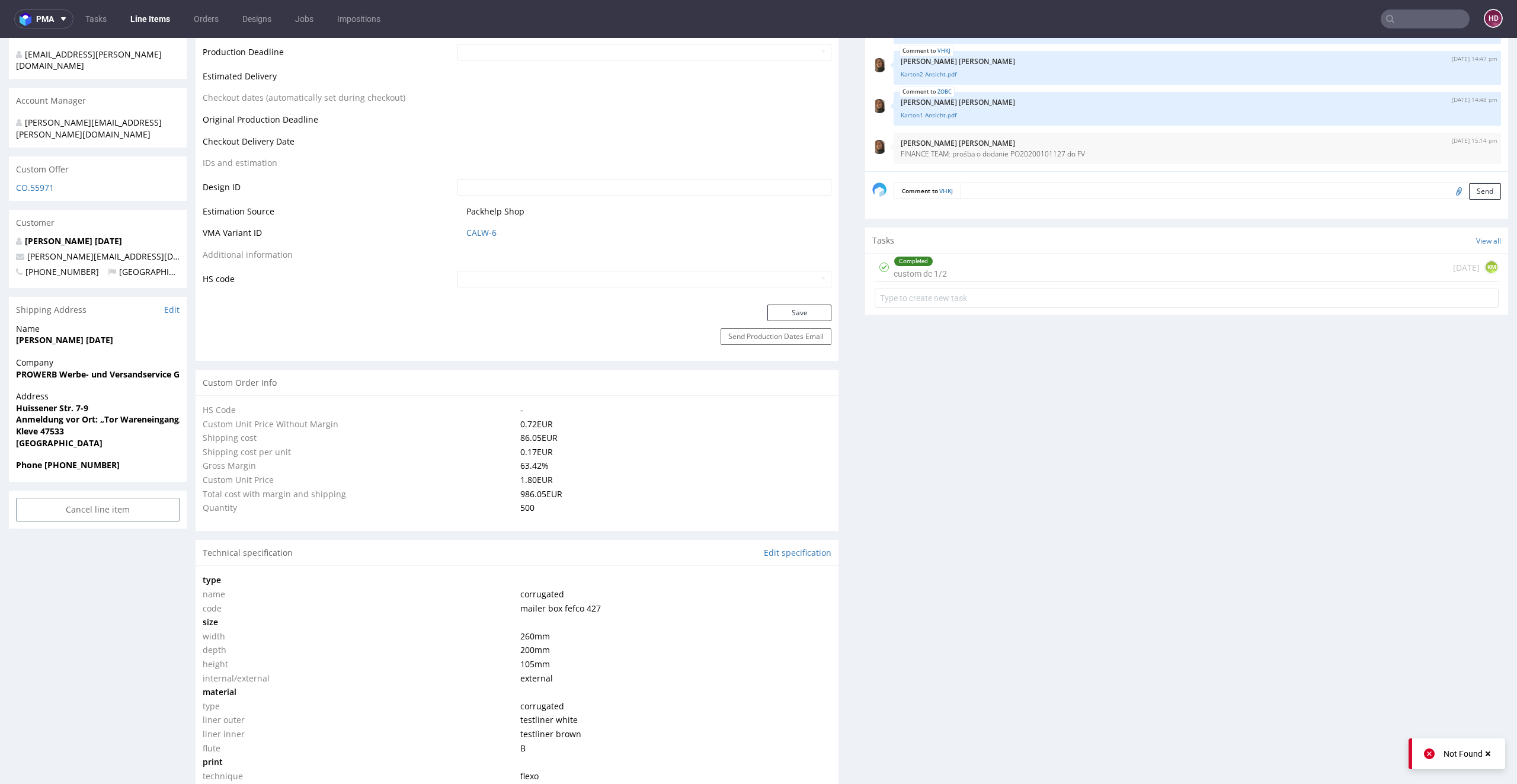
scroll to position [545, 0]
click at [1059, 265] on div "Completed custom dc 1/2 1 day ago KM" at bounding box center [1187, 268] width 624 height 28
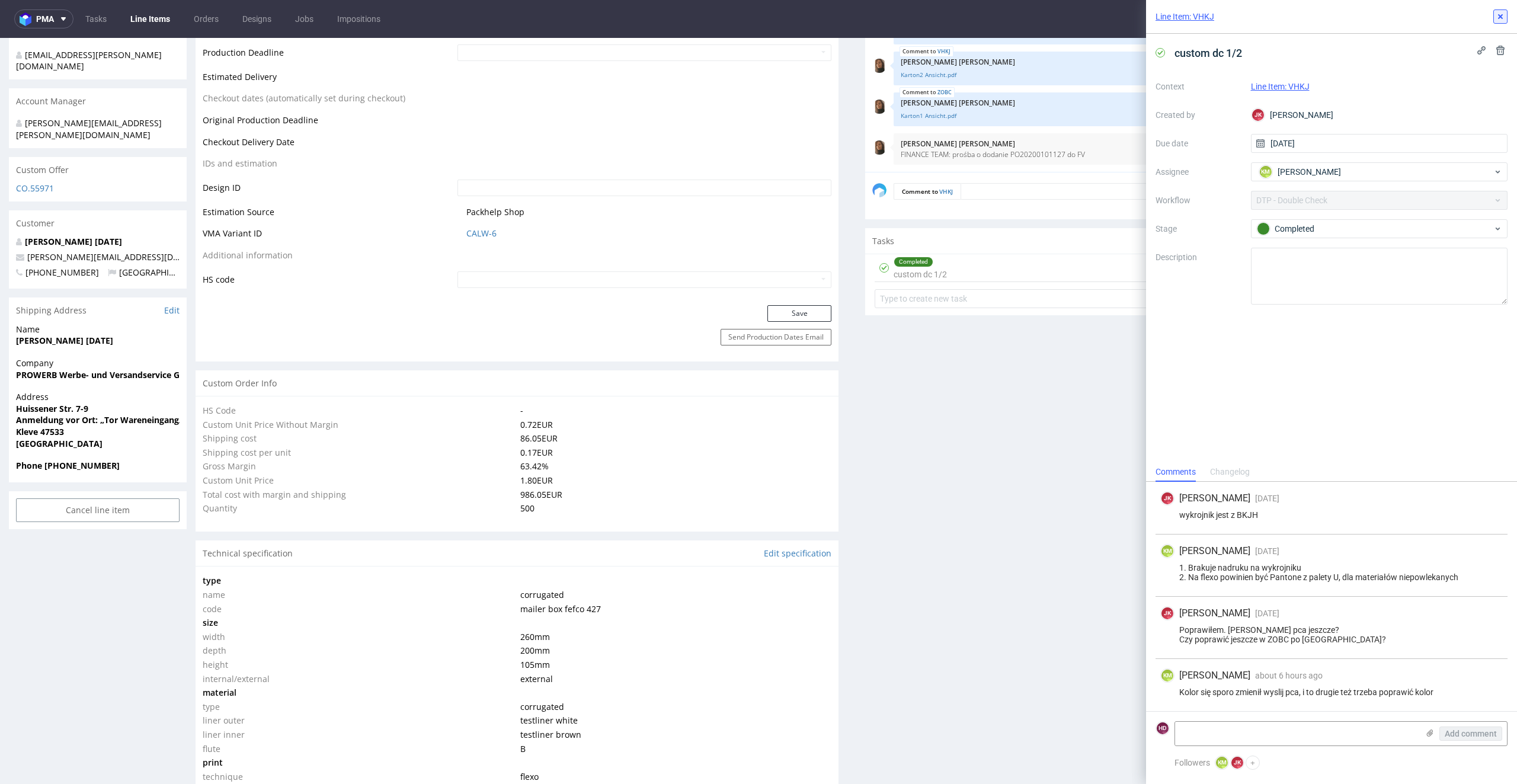
click at [1502, 17] on icon at bounding box center [1500, 16] width 9 height 9
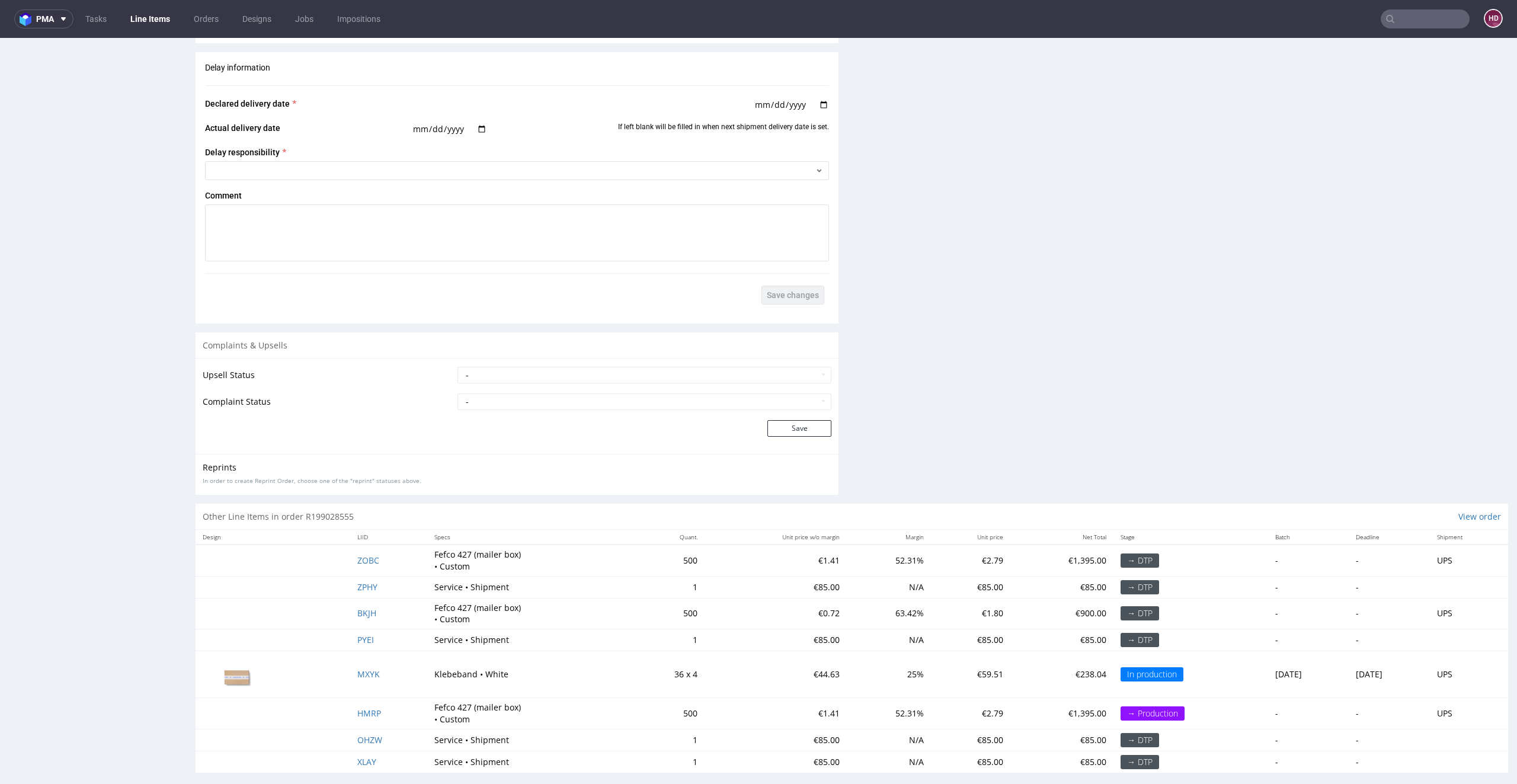
scroll to position [1823, 0]
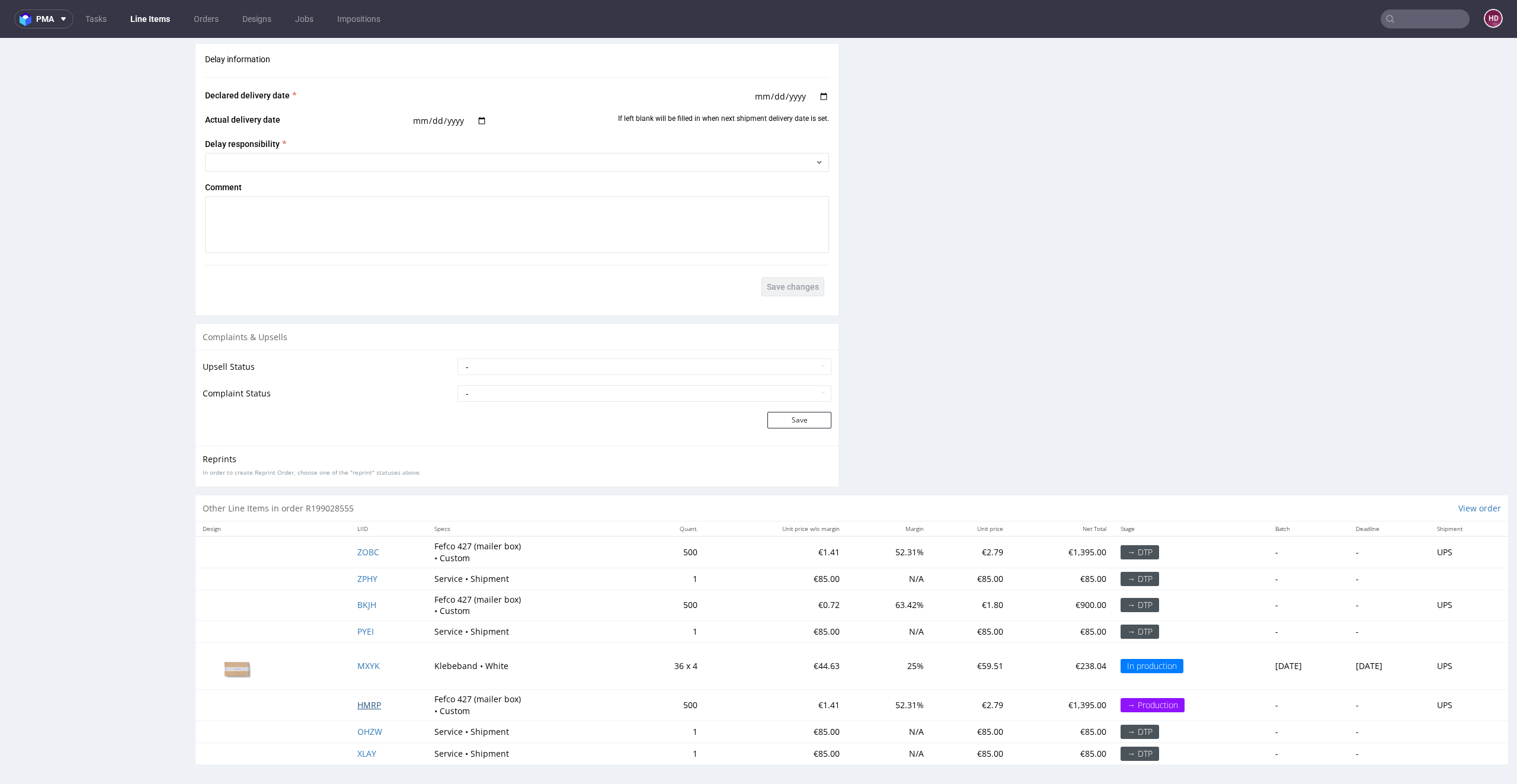
click at [358, 703] on span "HMRP" at bounding box center [369, 705] width 24 height 12
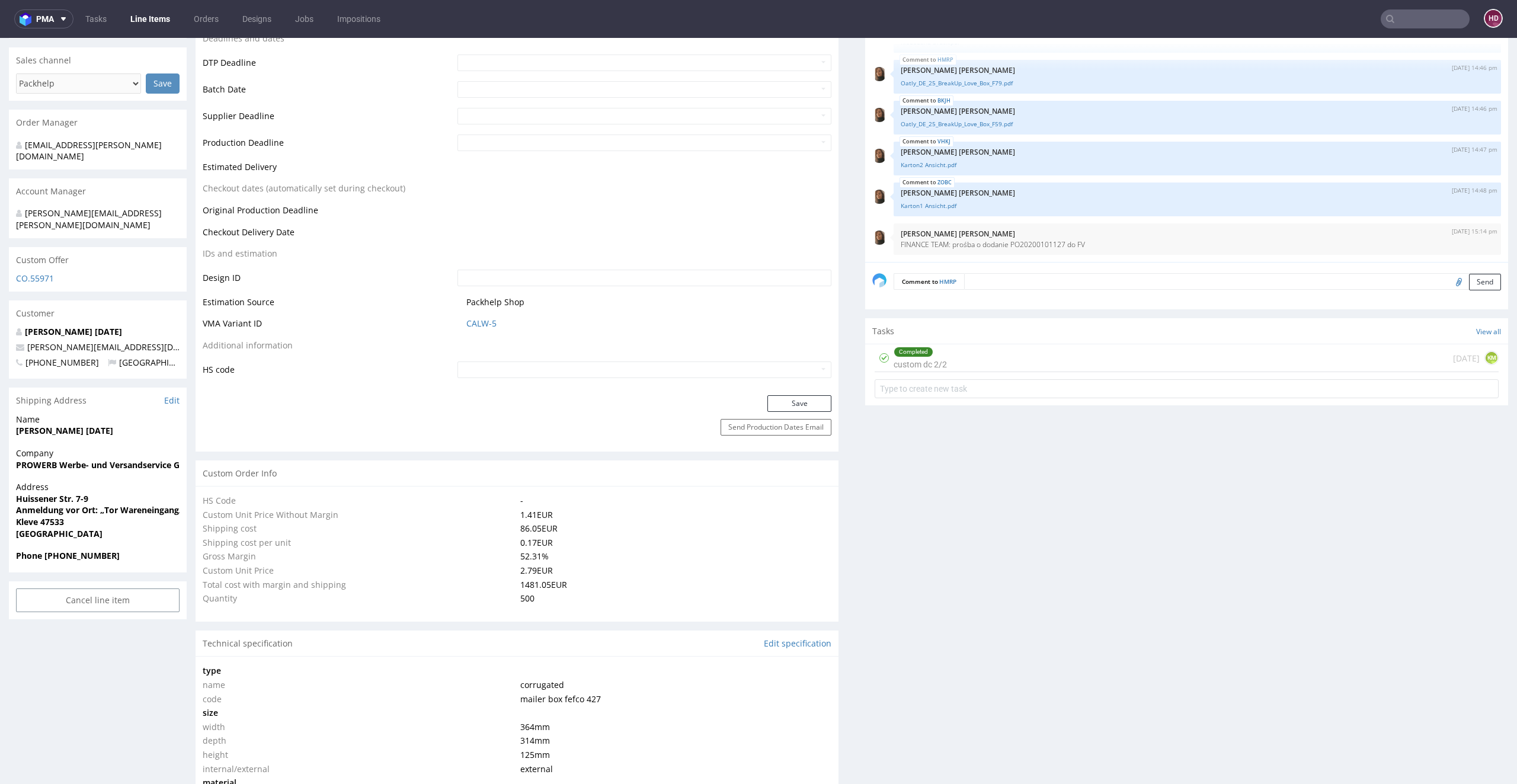
scroll to position [452, 0]
click at [1003, 364] on div "Completed custom dc 2/2 1 day ago KM" at bounding box center [1187, 361] width 624 height 28
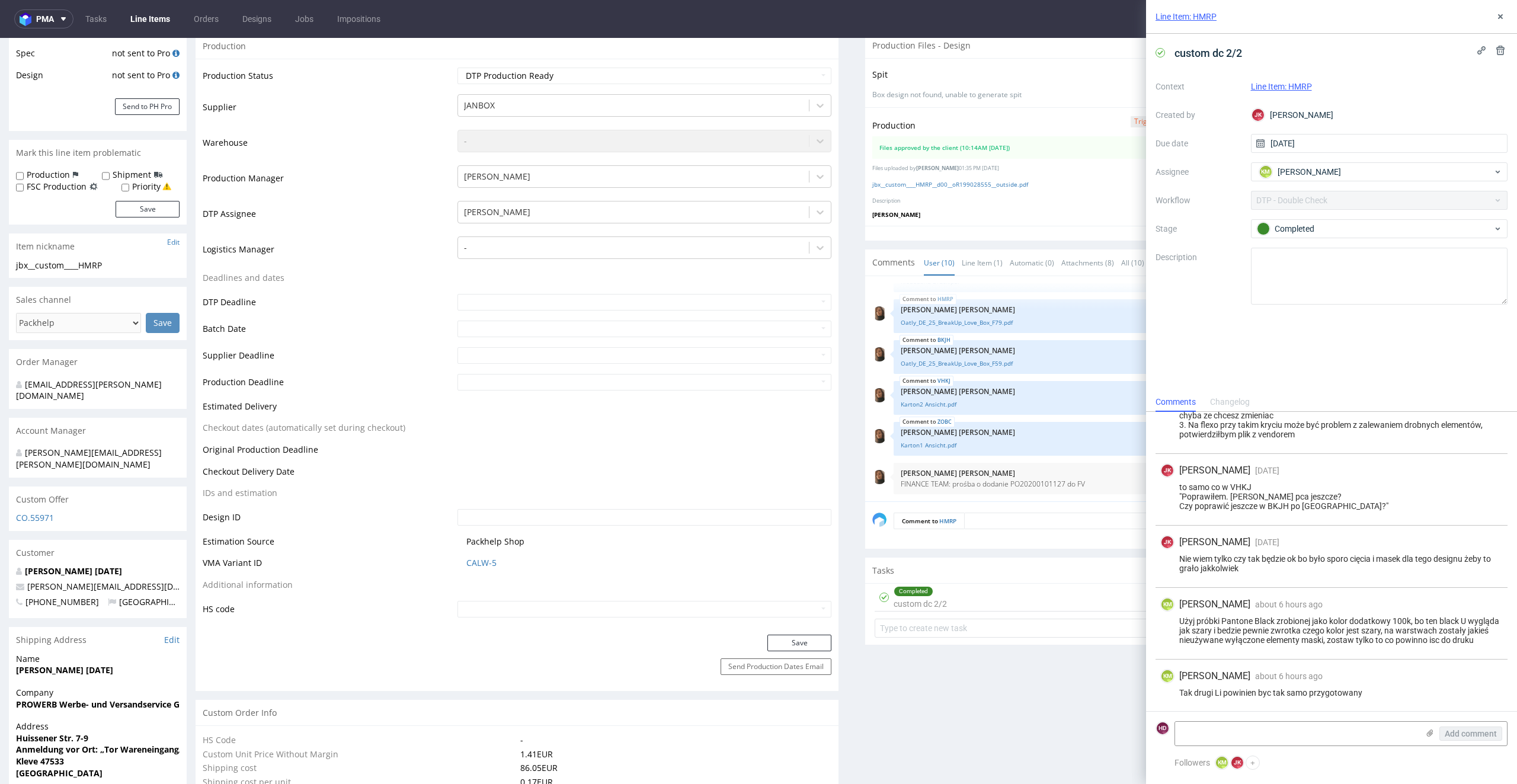
scroll to position [177, 0]
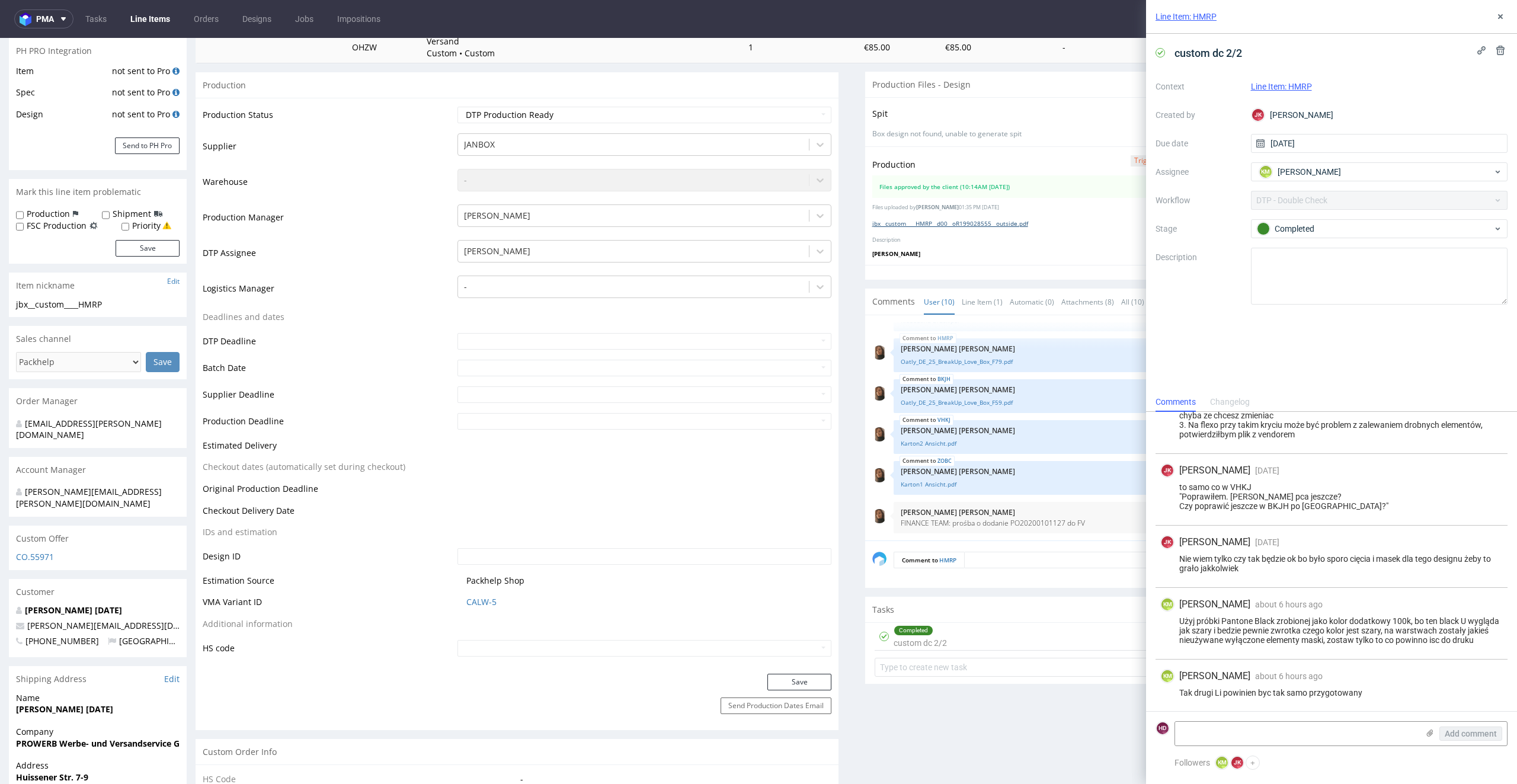
click at [936, 219] on link "jbx__custom____HMRP__d00__oR199028555__outside.pdf" at bounding box center [950, 223] width 156 height 8
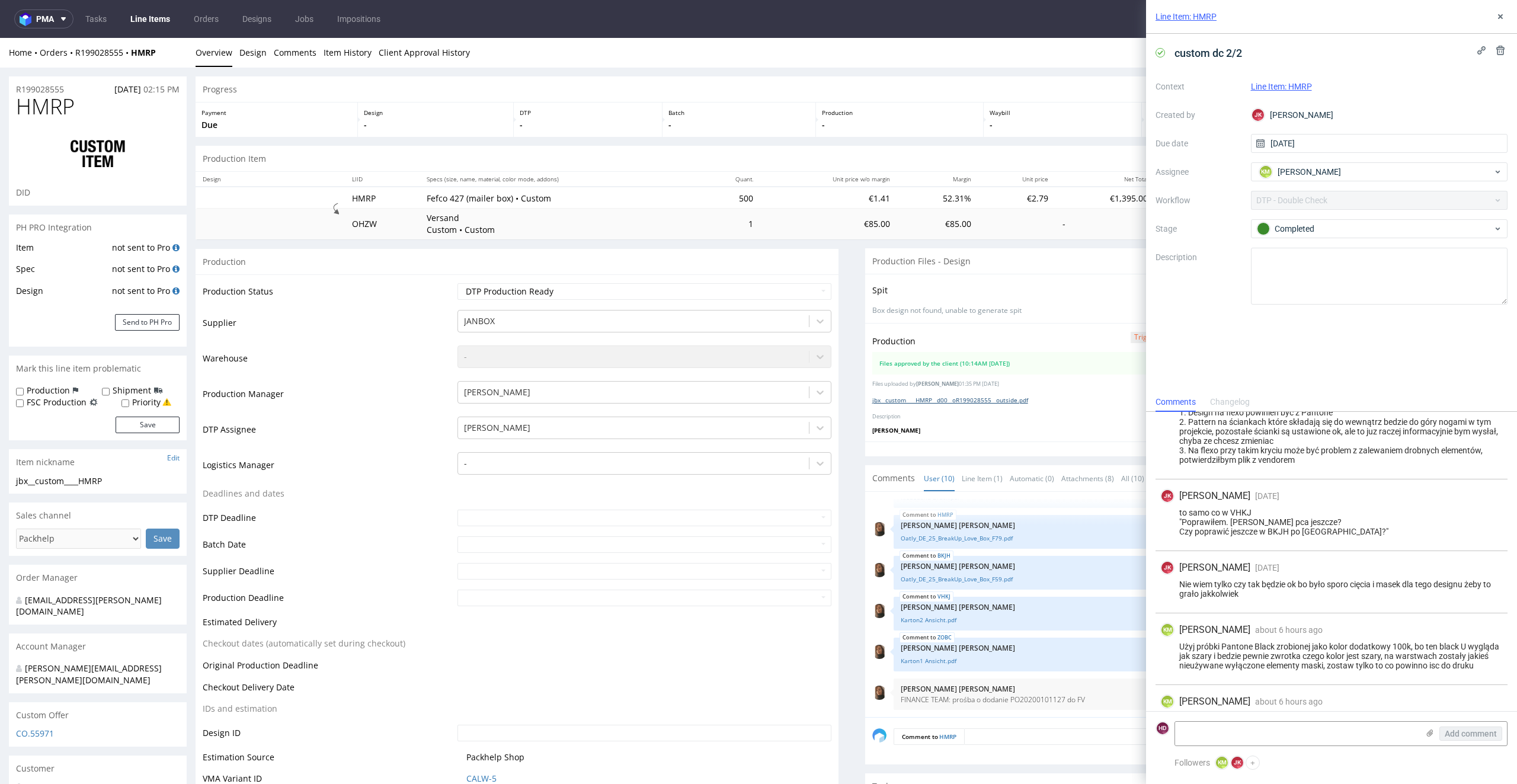
scroll to position [84, 0]
click at [135, 19] on link "Line Items" at bounding box center [150, 19] width 54 height 19
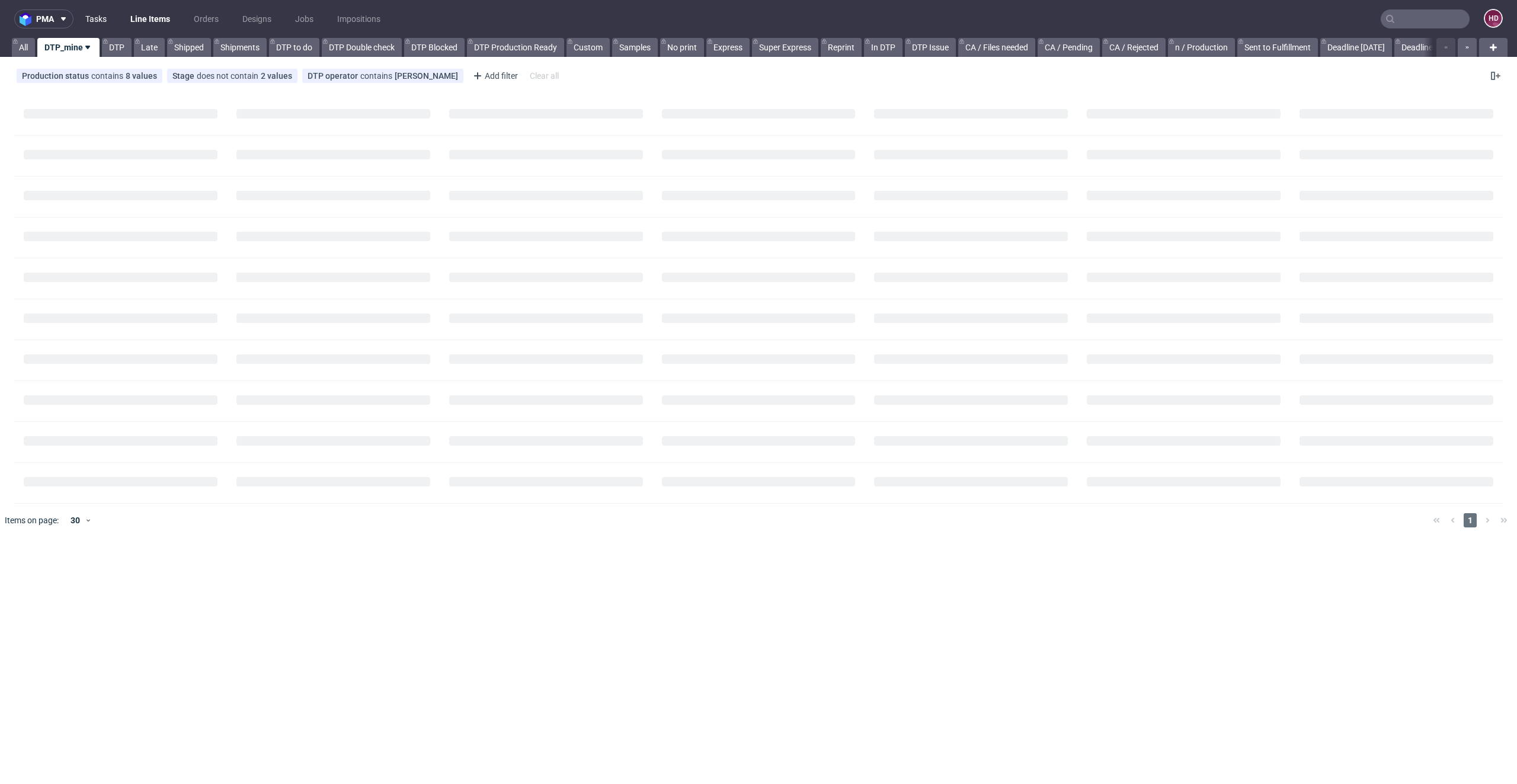
click at [102, 19] on link "Tasks" at bounding box center [96, 19] width 35 height 19
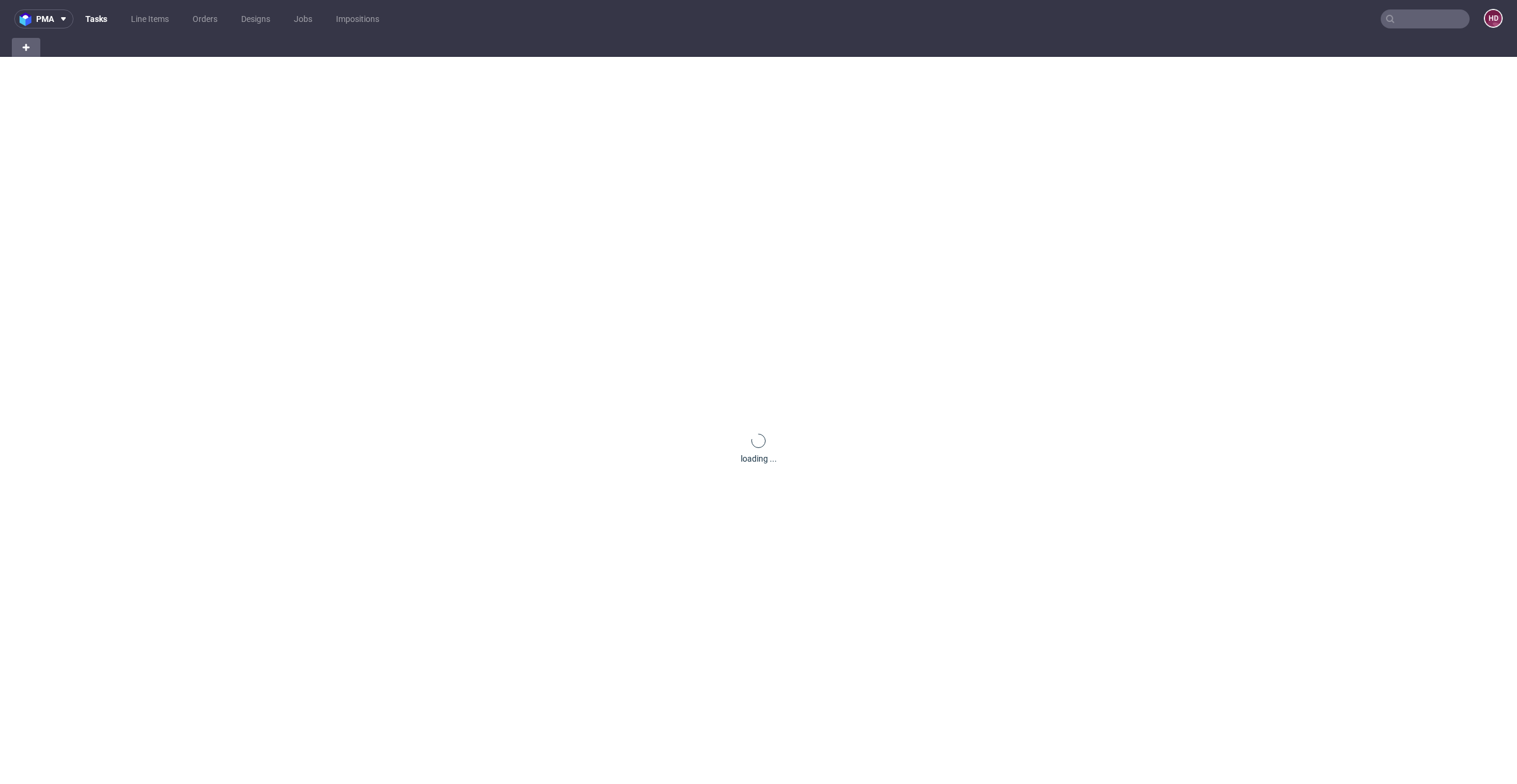
scroll to position [119, 0]
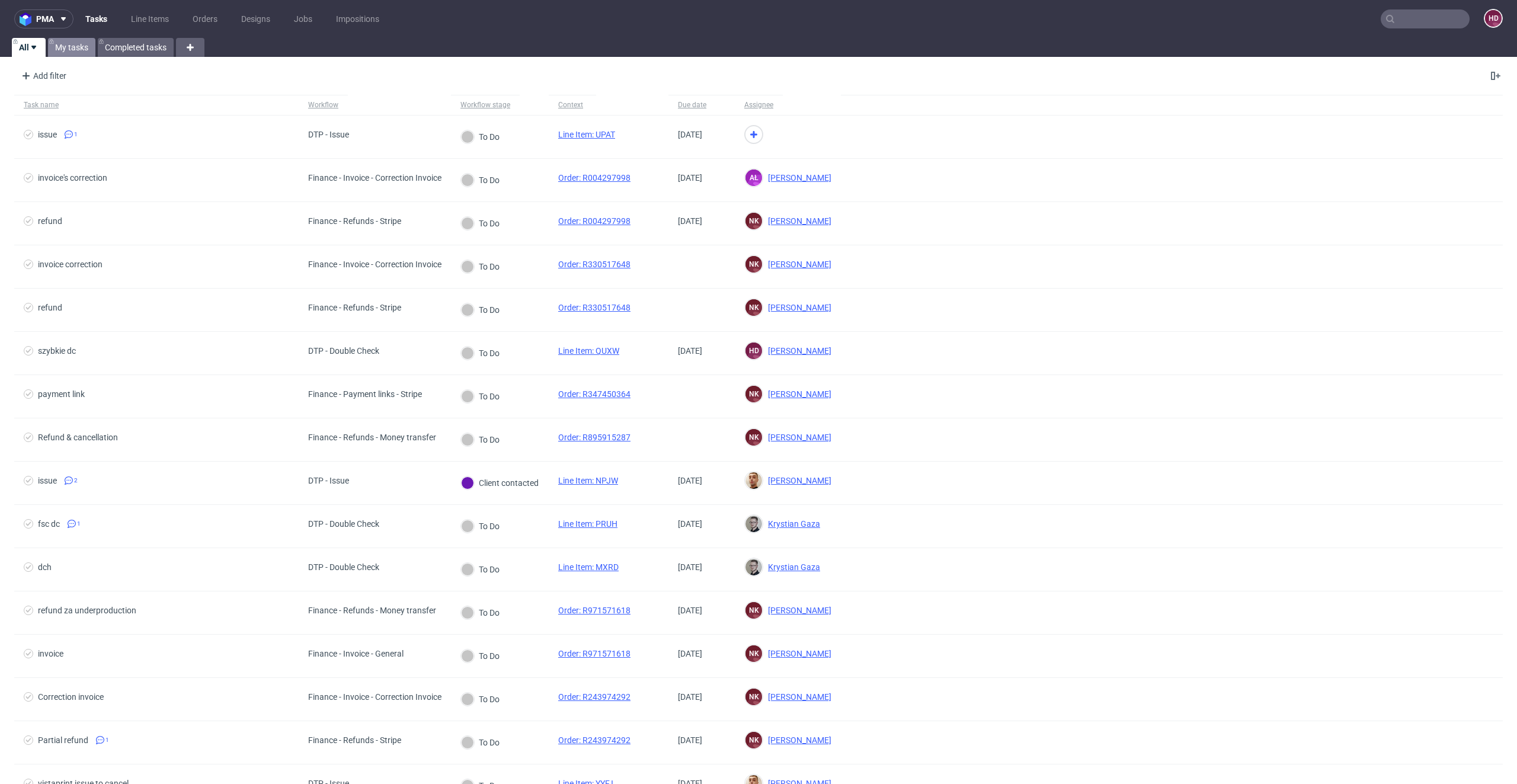
click at [75, 49] on link "My tasks" at bounding box center [71, 47] width 47 height 19
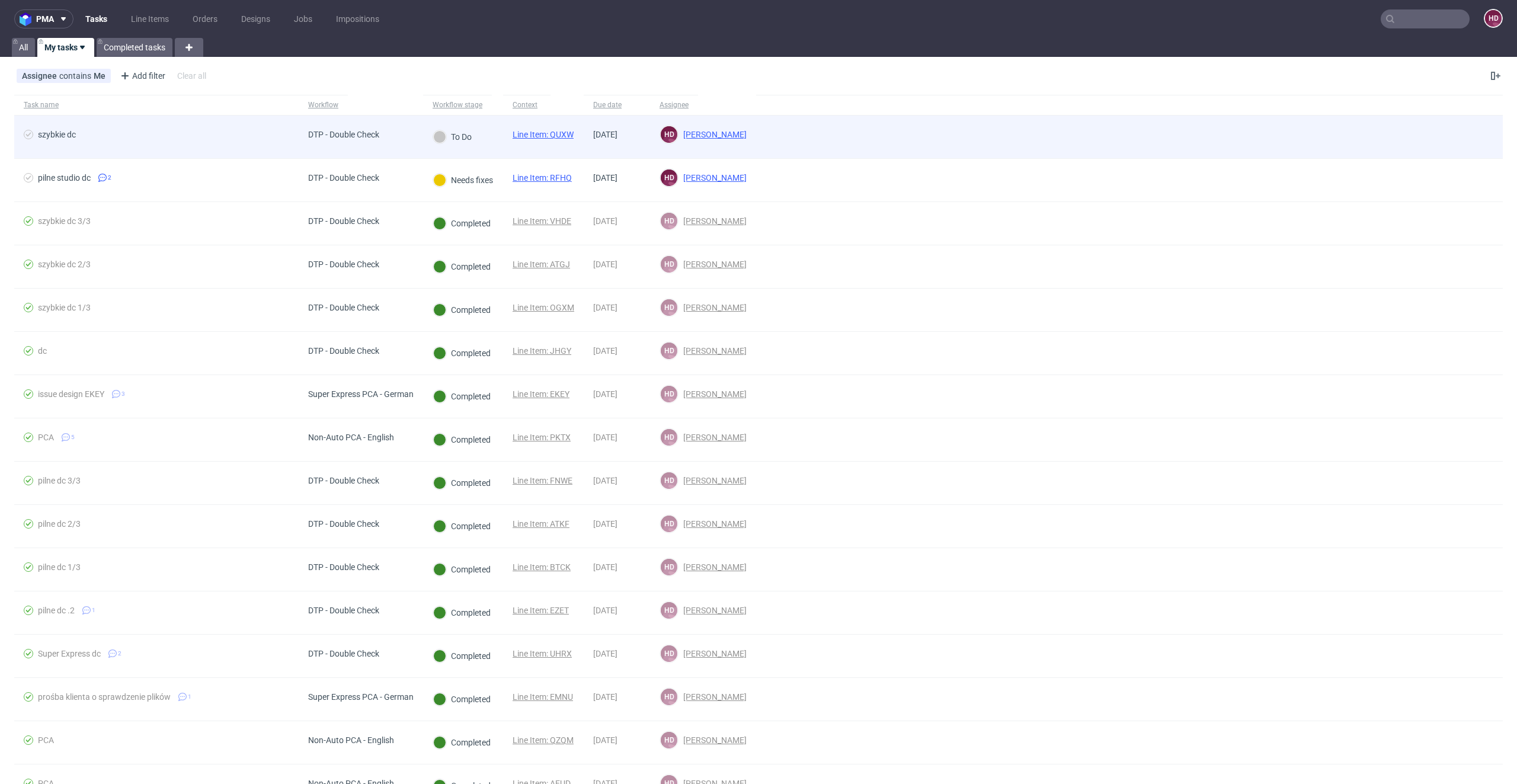
click at [181, 129] on div "szybkie dc" at bounding box center [156, 137] width 285 height 43
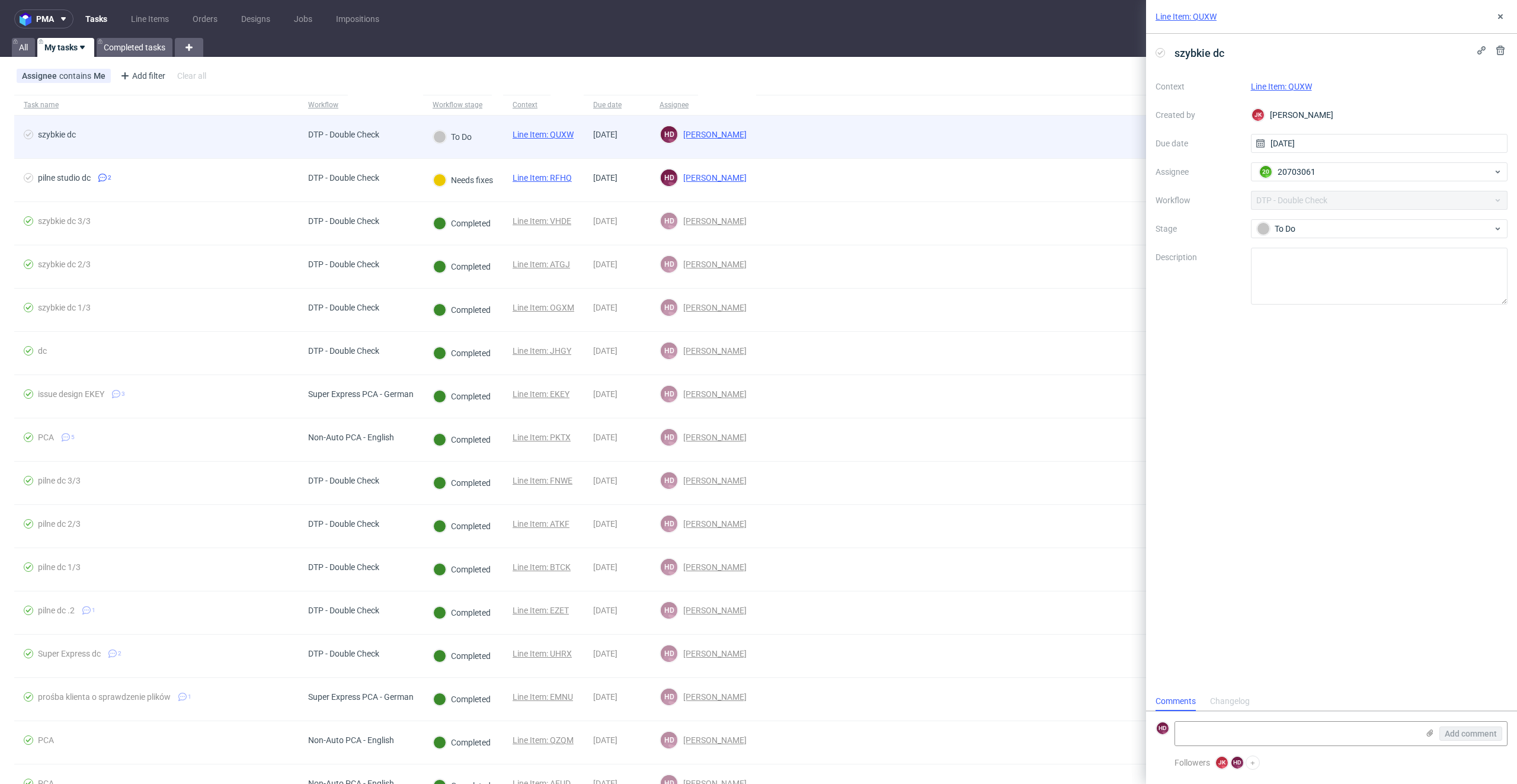
scroll to position [9, 0]
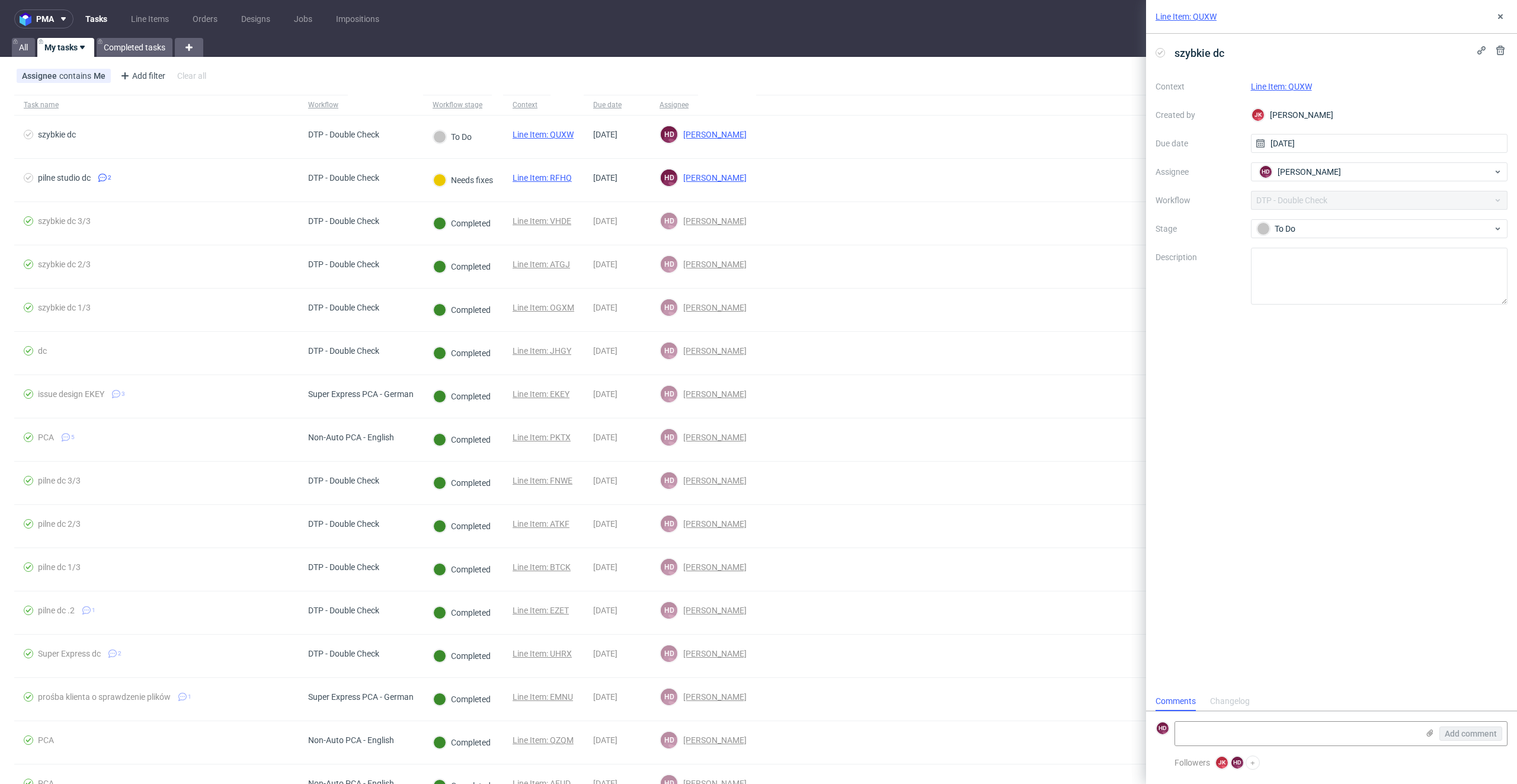
click at [1298, 86] on link "Line Item: QUXW" at bounding box center [1282, 86] width 61 height 9
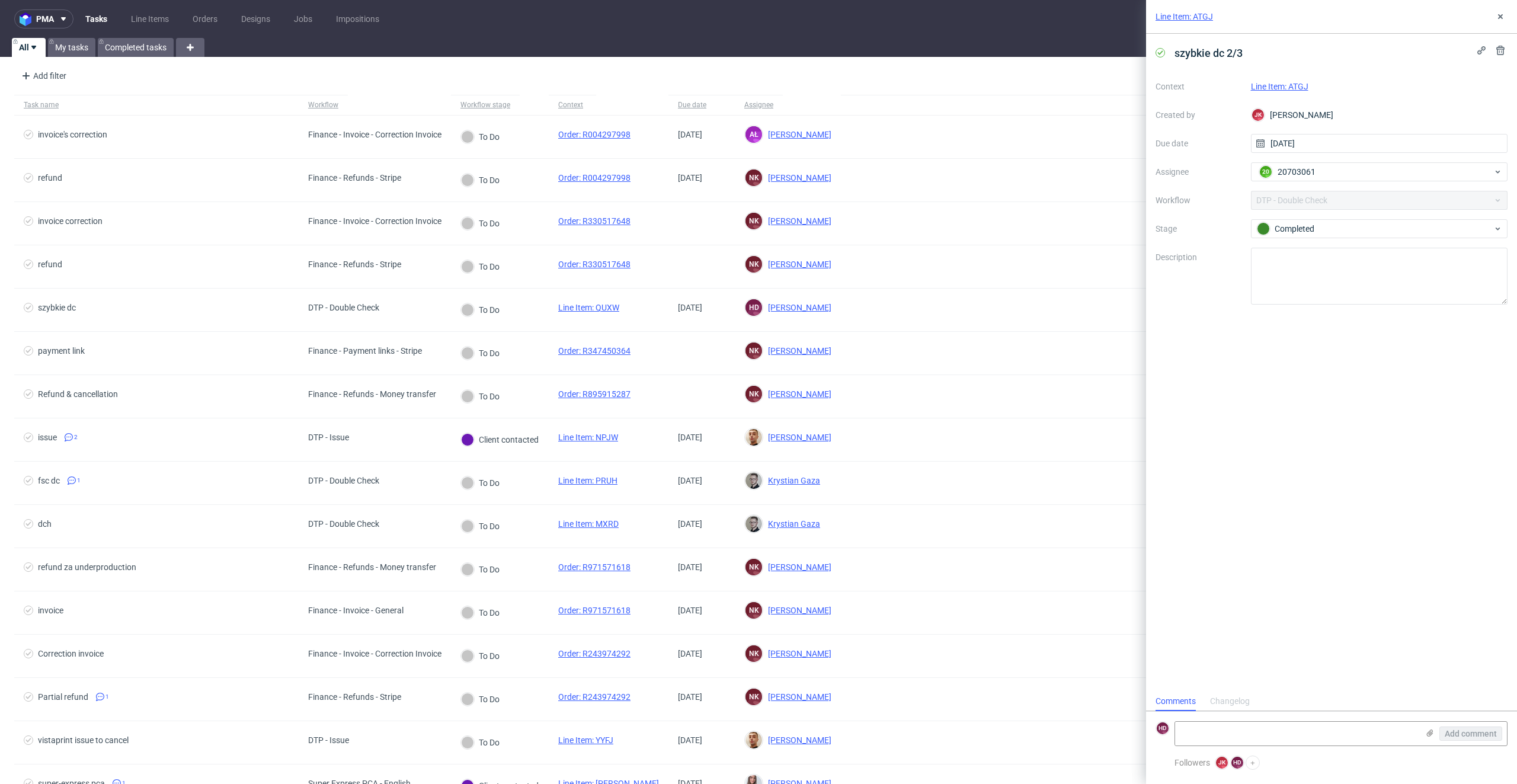
scroll to position [9, 0]
click at [1274, 82] on link "Line Item: OGXM" at bounding box center [1282, 86] width 62 height 9
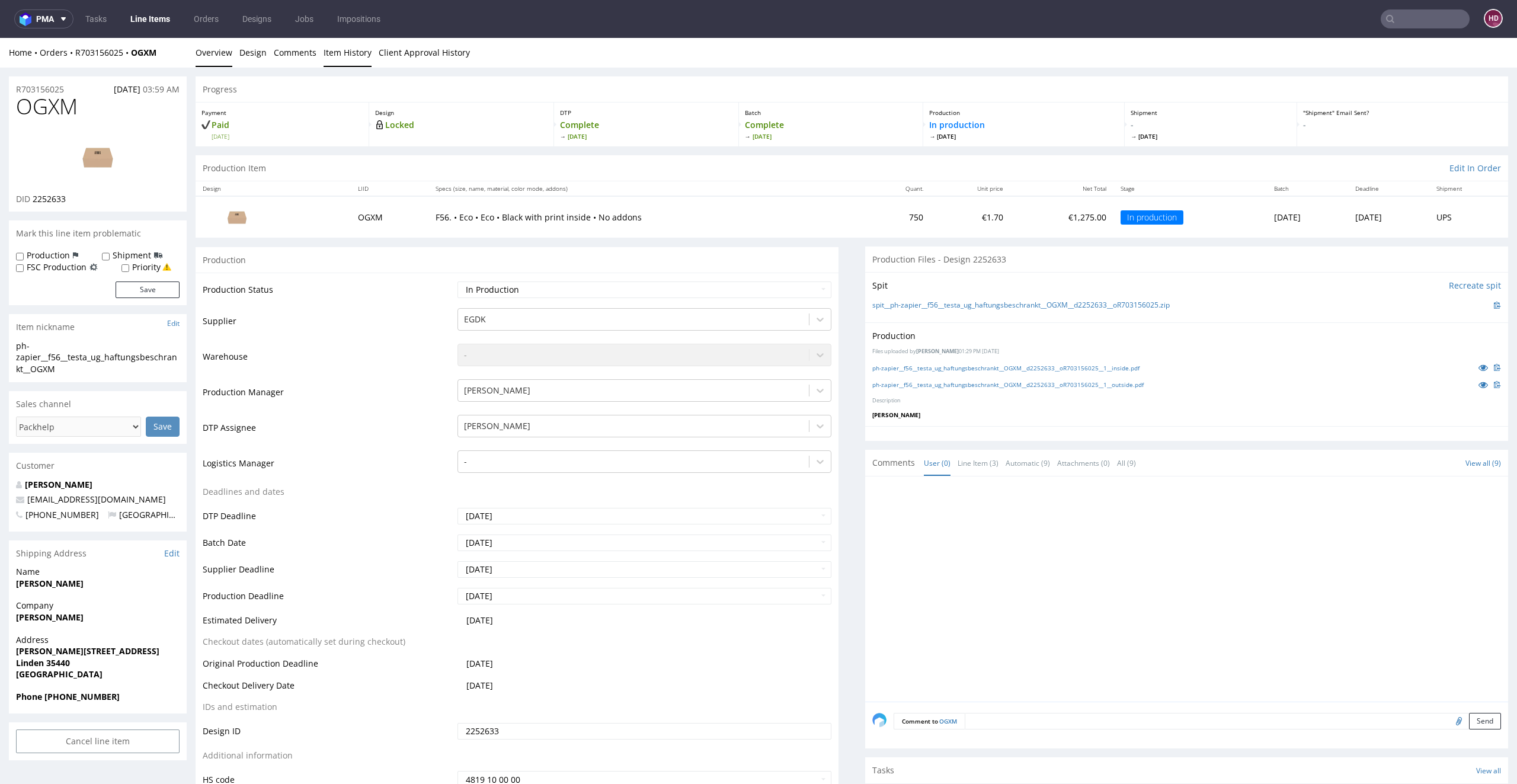
click at [331, 53] on link "Item History" at bounding box center [348, 52] width 48 height 29
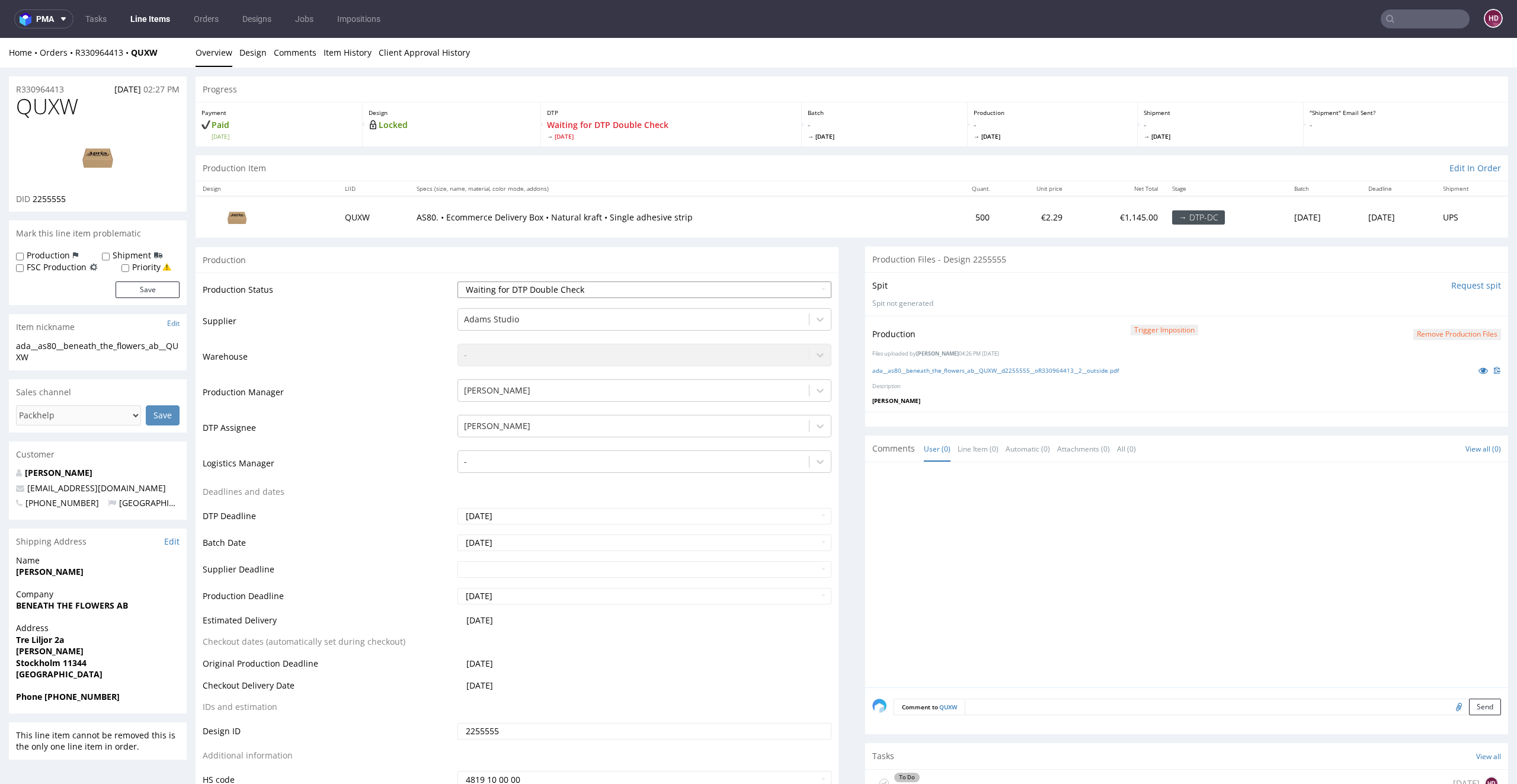
click at [709, 292] on select "Waiting for Artwork Waiting for Diecut Waiting for Mockup Waiting for DTP Waiti…" at bounding box center [644, 290] width 374 height 17
select select "dtp_in_process"
click at [458, 282] on select "Waiting for Artwork Waiting for Diecut Waiting for Mockup Waiting for DTP Waiti…" at bounding box center [644, 290] width 374 height 17
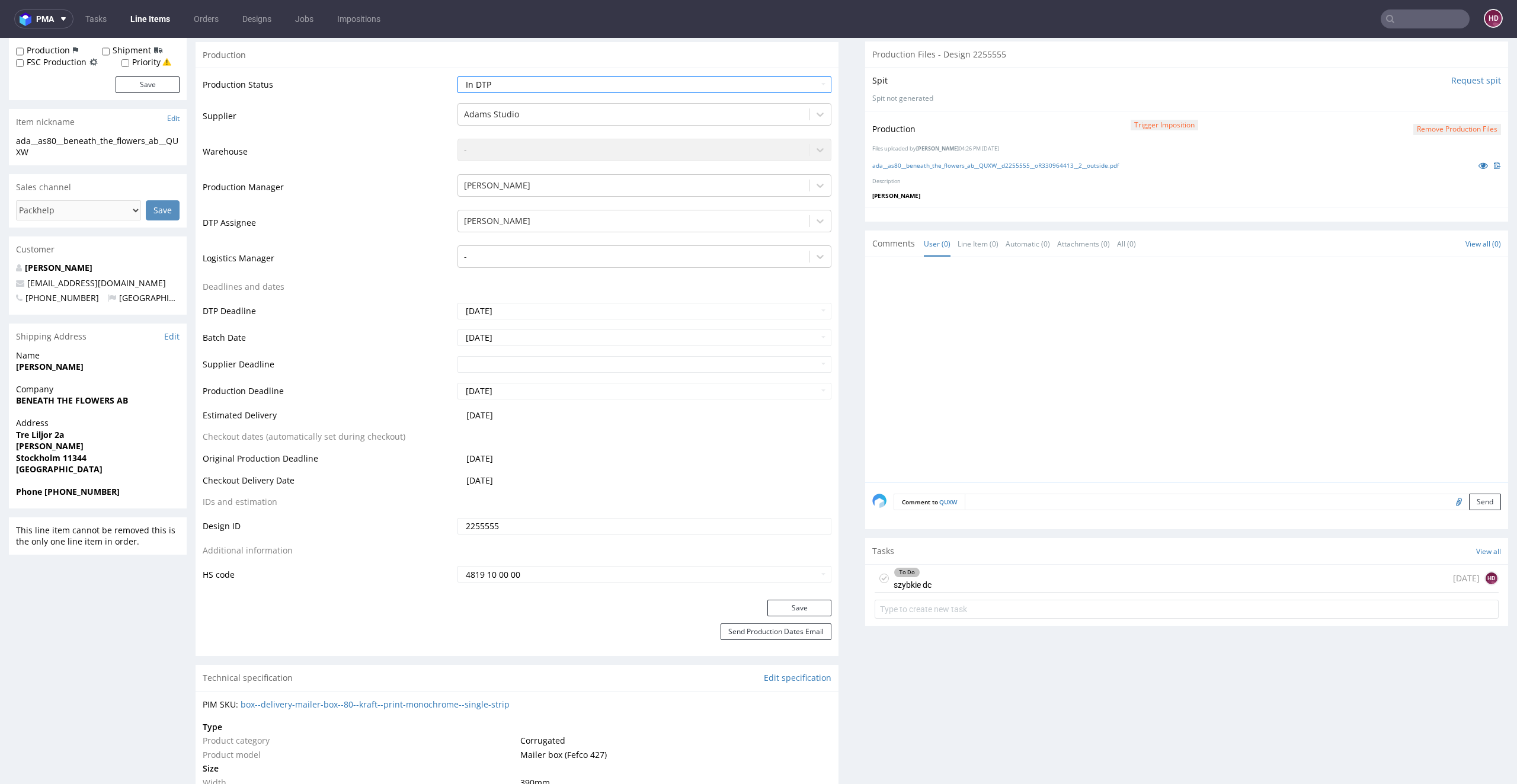
scroll to position [208, 0]
click at [777, 599] on button "Save" at bounding box center [799, 604] width 64 height 17
click at [894, 573] on div "To Do szybkie dc" at bounding box center [912, 575] width 38 height 28
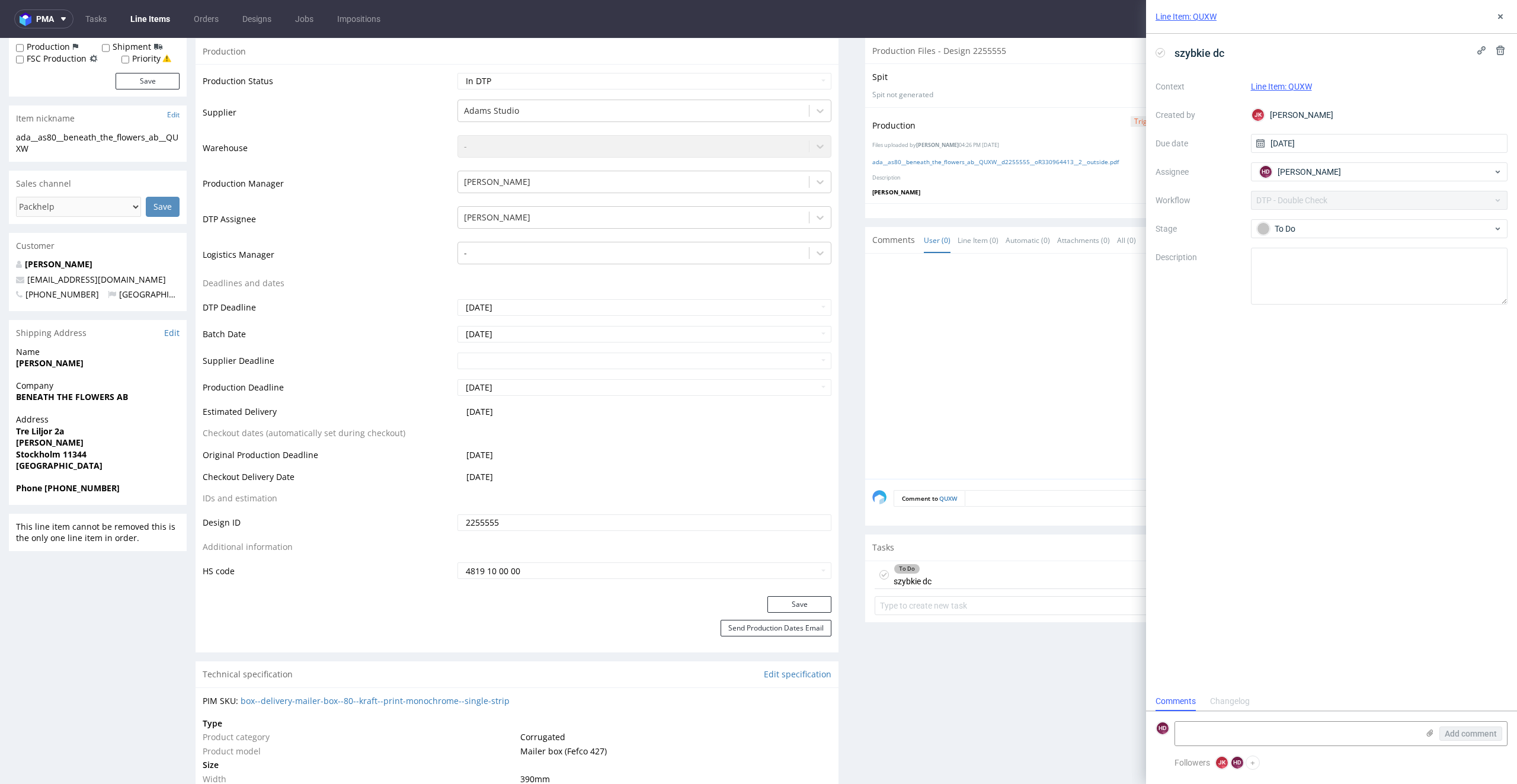
scroll to position [9, 0]
click at [1272, 237] on div "To Do" at bounding box center [1379, 229] width 257 height 19
click at [1309, 280] on div "In progress" at bounding box center [1379, 281] width 237 height 13
click at [1503, 14] on icon at bounding box center [1500, 16] width 9 height 9
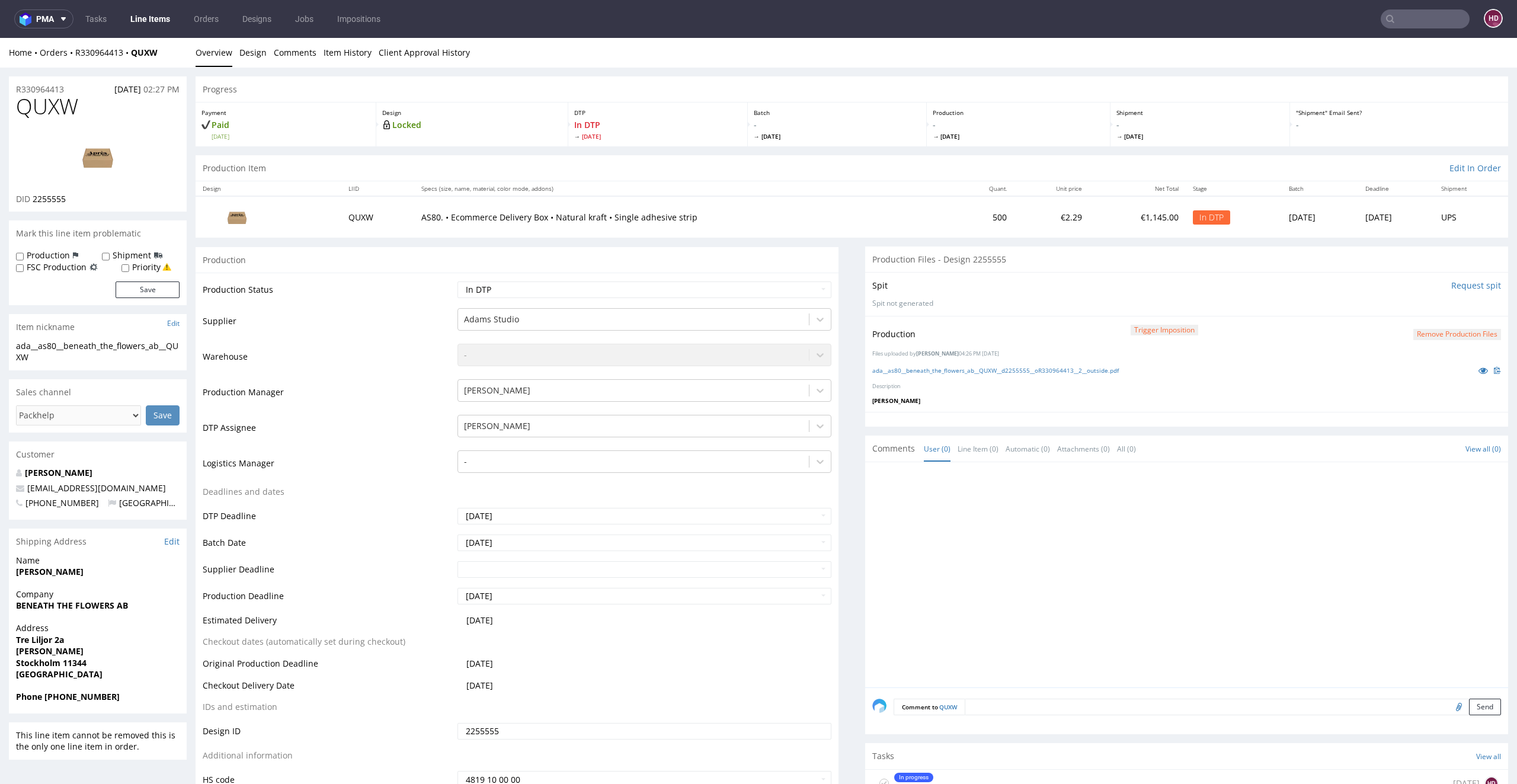
click at [977, 375] on div "ada__as80__beneath_the_flowers_ab__QUXW__d2255555__oR330964413__2__outside.pdf" at bounding box center [1187, 371] width 629 height 13
click at [982, 368] on link "ada__as80__beneath_the_flowers_ab__QUXW__d2255555__oR330964413__2__outside.pdf" at bounding box center [996, 370] width 246 height 8
click at [250, 49] on link "Design" at bounding box center [253, 52] width 28 height 29
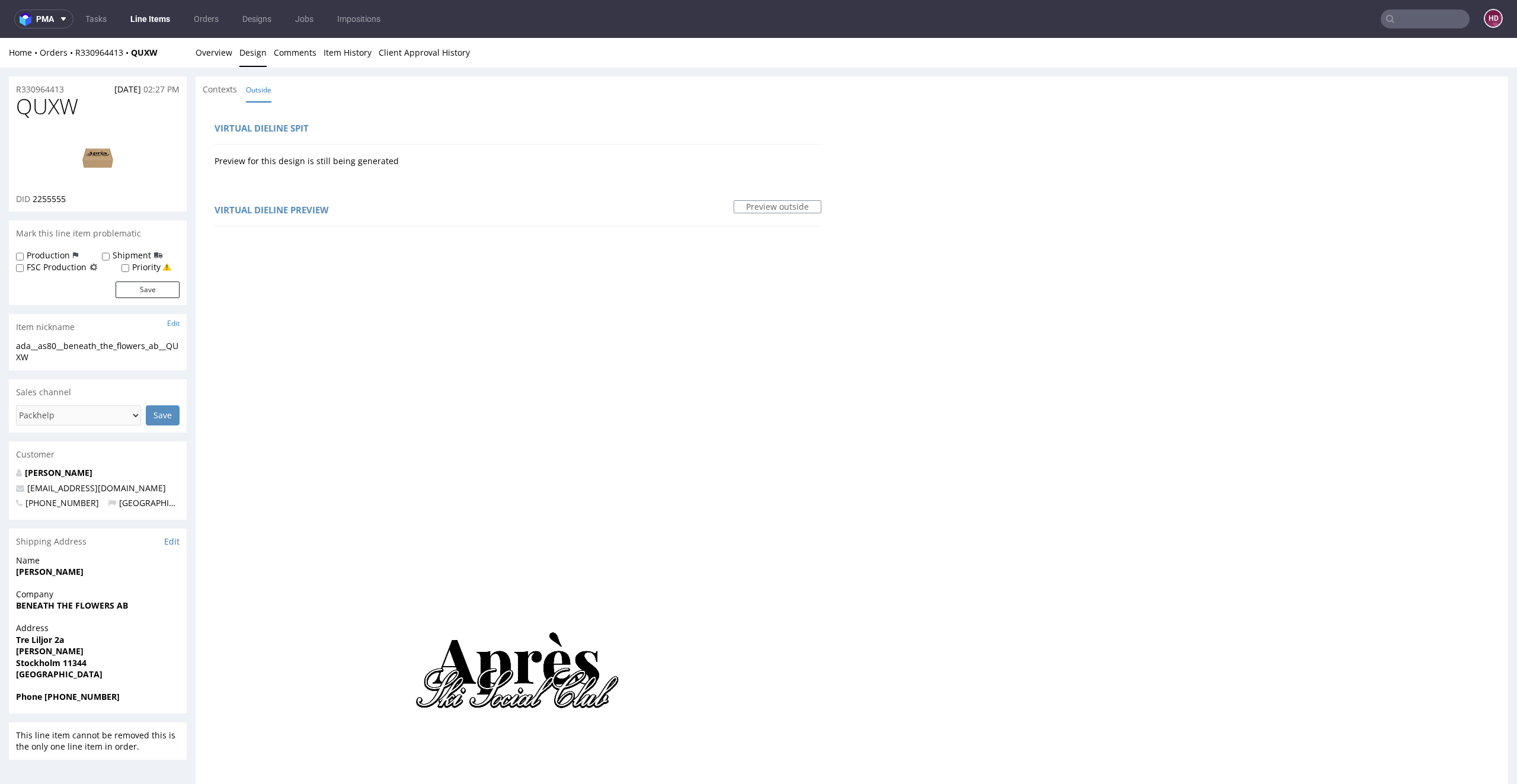
click at [101, 165] on img at bounding box center [98, 157] width 95 height 54
click at [214, 56] on link "Overview" at bounding box center [214, 52] width 37 height 29
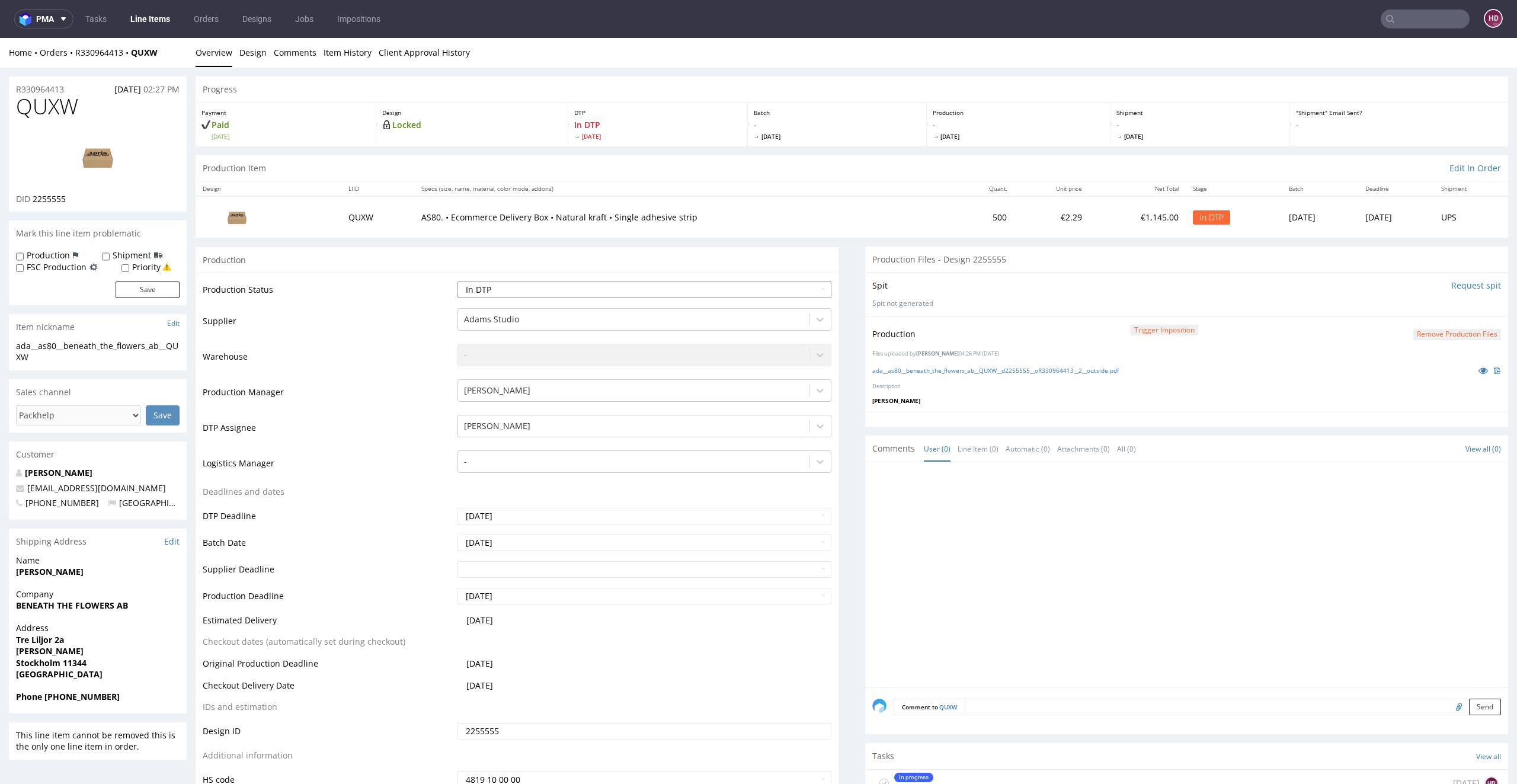
click at [576, 292] on select "Waiting for Artwork Waiting for Diecut Waiting for Mockup Waiting for DTP Waiti…" at bounding box center [644, 290] width 374 height 17
select select "dtp_dc_done"
click at [458, 282] on select "Waiting for Artwork Waiting for Diecut Waiting for Mockup Waiting for DTP Waiti…" at bounding box center [644, 290] width 374 height 17
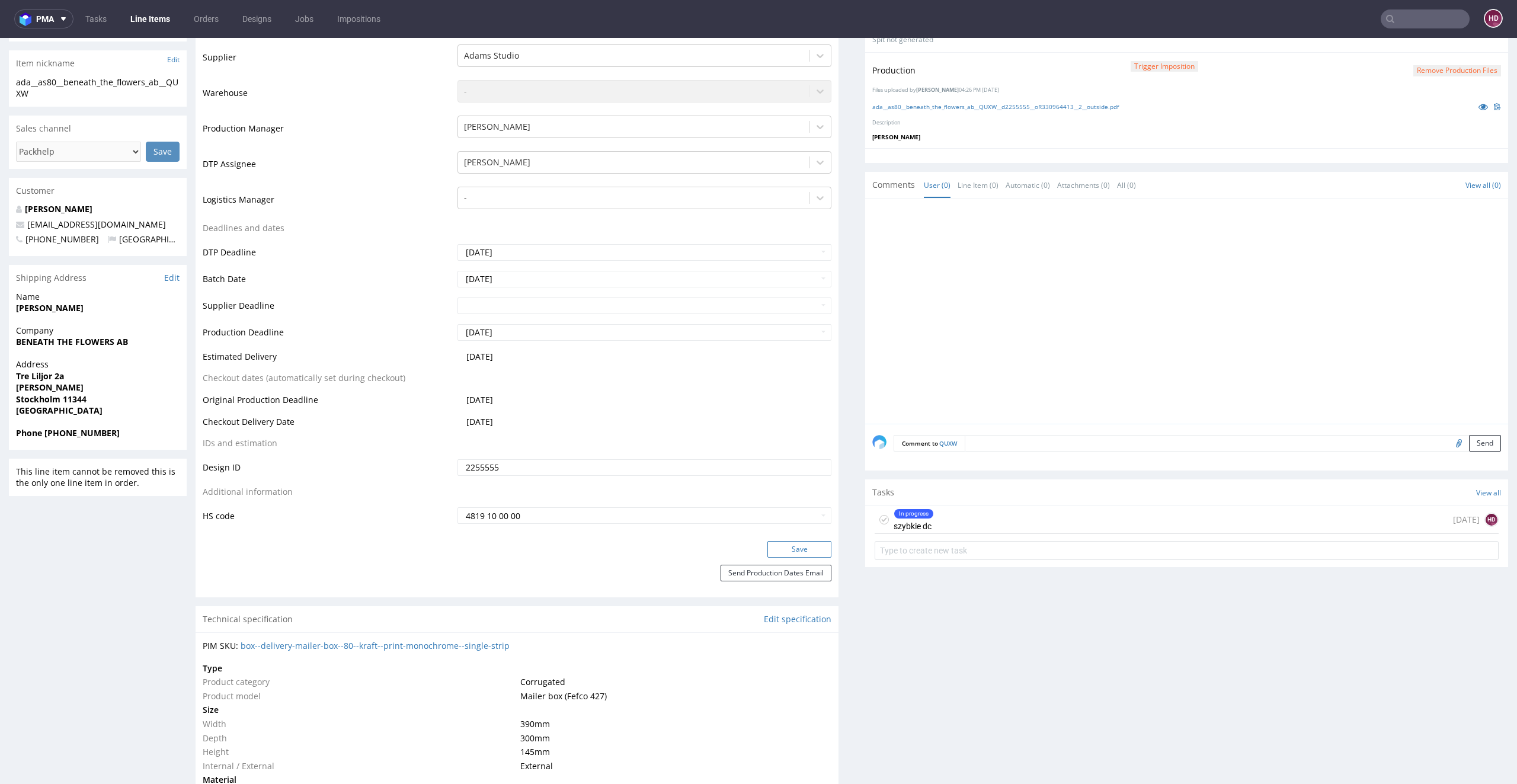
scroll to position [266, 0]
click at [799, 537] on div "Production Status Waiting for Artwork Waiting for Diecut Waiting for Mockup Wai…" at bounding box center [517, 273] width 643 height 532
click at [799, 539] on button "Save" at bounding box center [799, 547] width 64 height 17
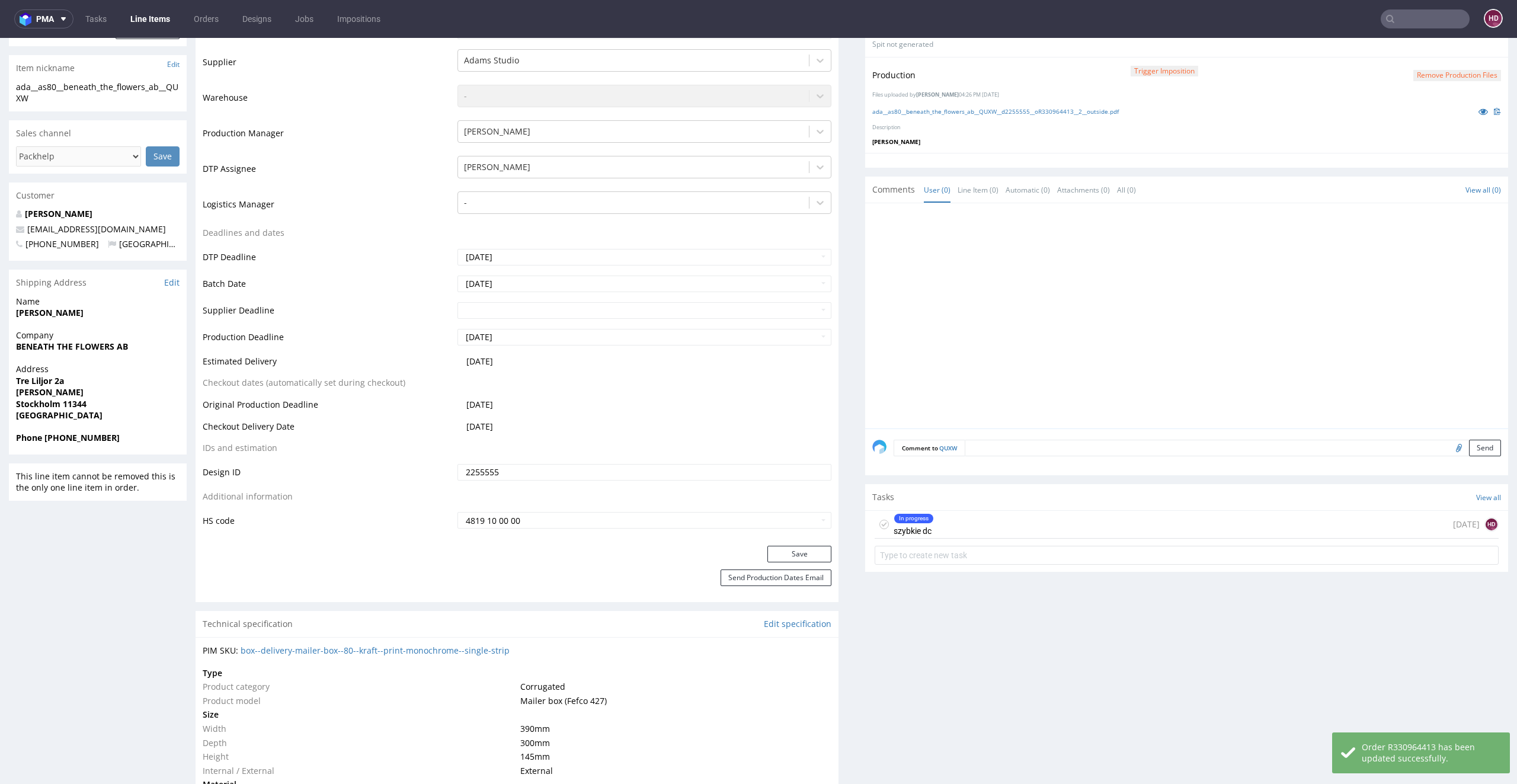
scroll to position [326, 0]
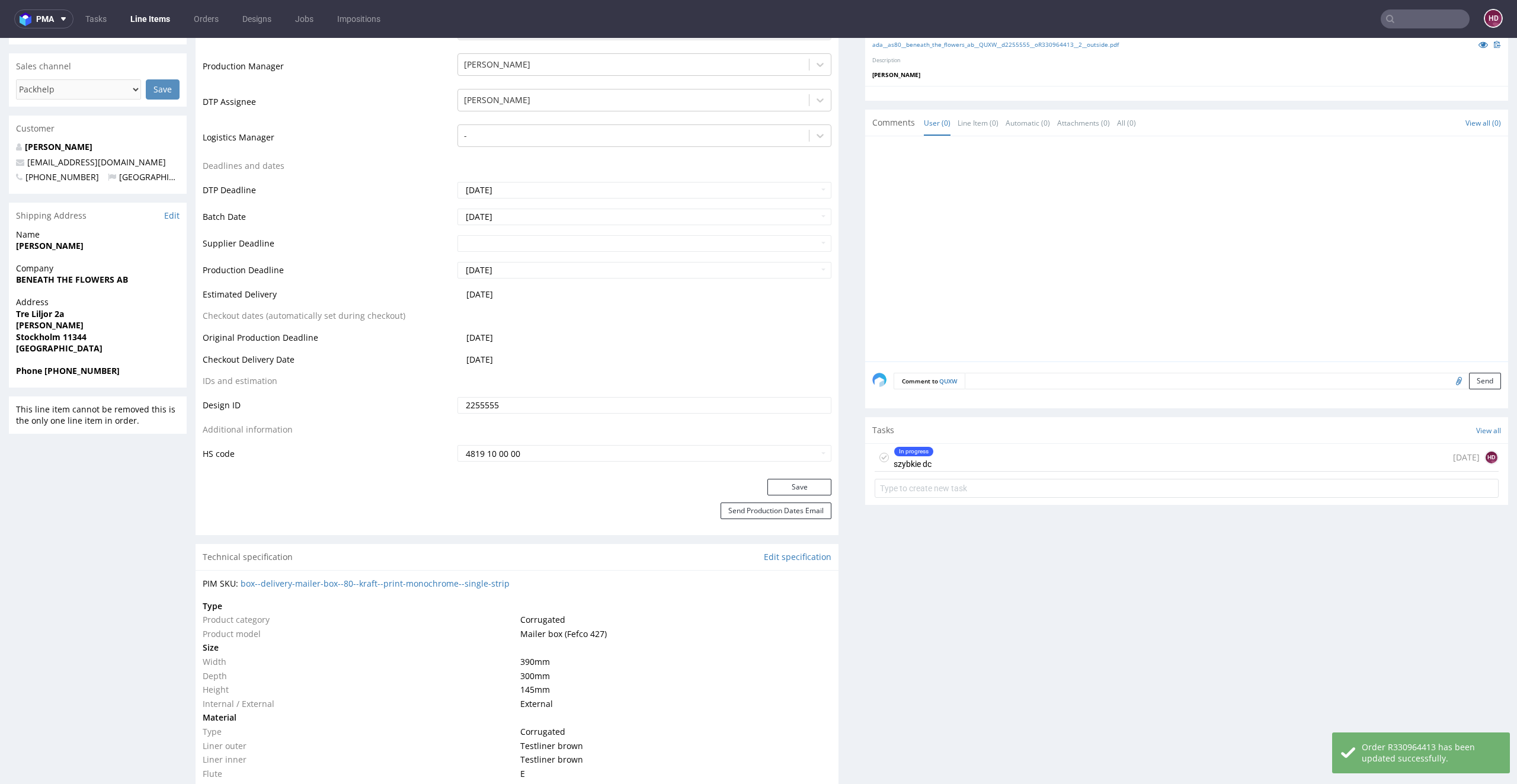
click div "In progress szybkie dc [DATE] HD"
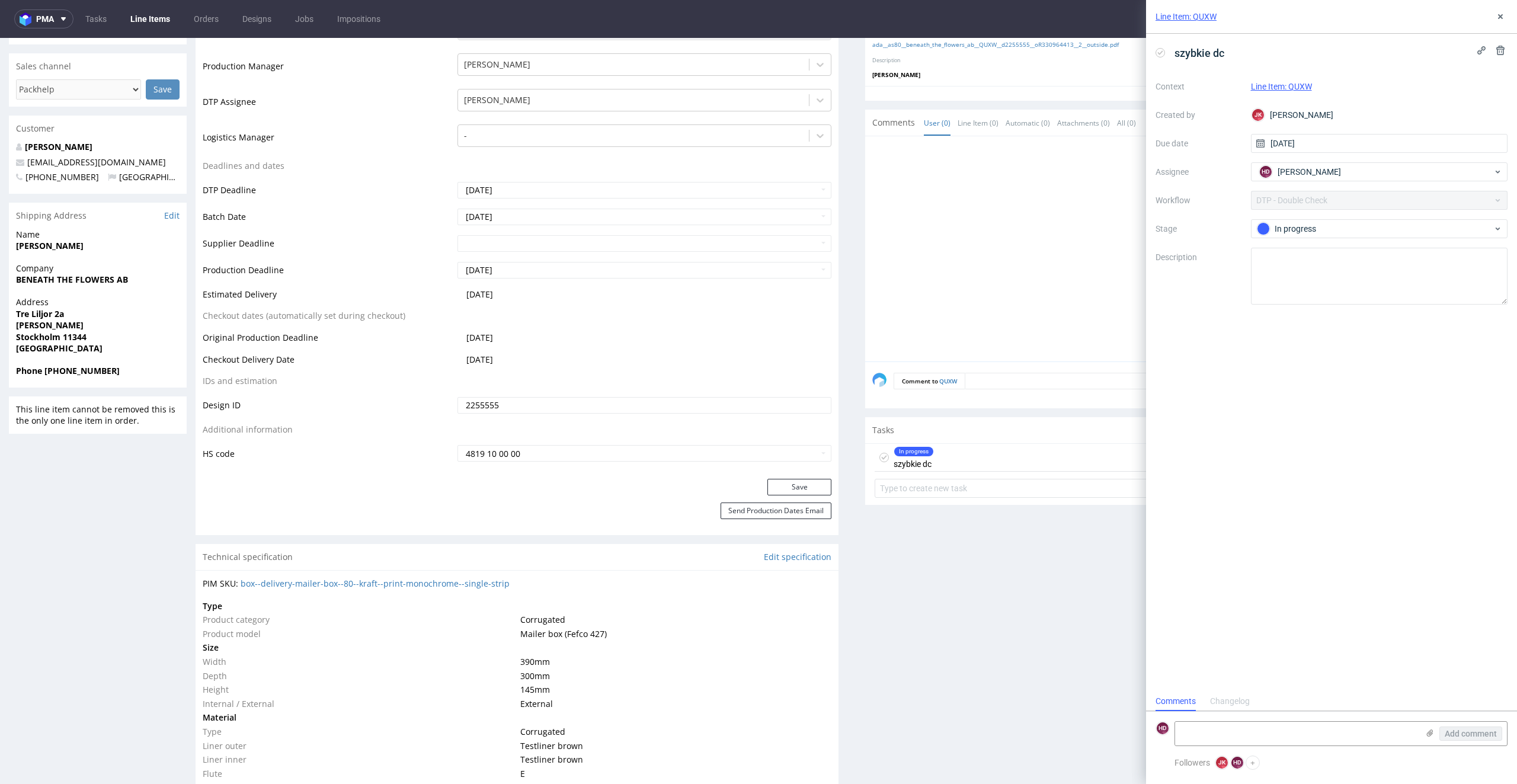
scroll to position [9, 0]
click div "In progress"
click div "Completed"
click use
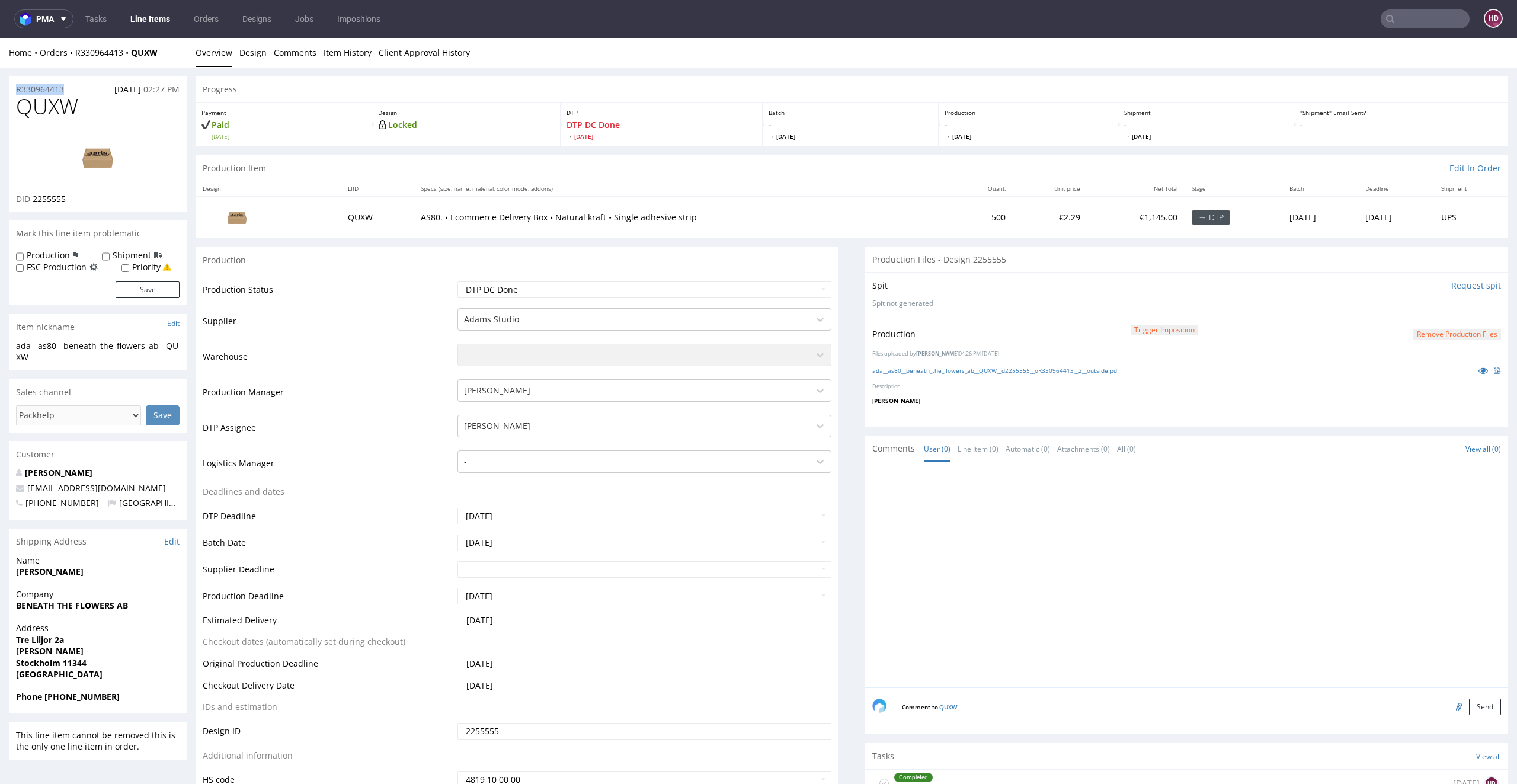
drag, startPoint x: 21, startPoint y: 47, endPoint x: 0, endPoint y: 46, distance: 21.0
click div "R330964413 [DATE] 02:27 PM QUXW DID 2255555 Mark this line item problematic Pro…"
copy p "R330964413"
drag, startPoint x: 91, startPoint y: 74, endPoint x: 17, endPoint y: 64, distance: 74.7
click h1 "QUXW"
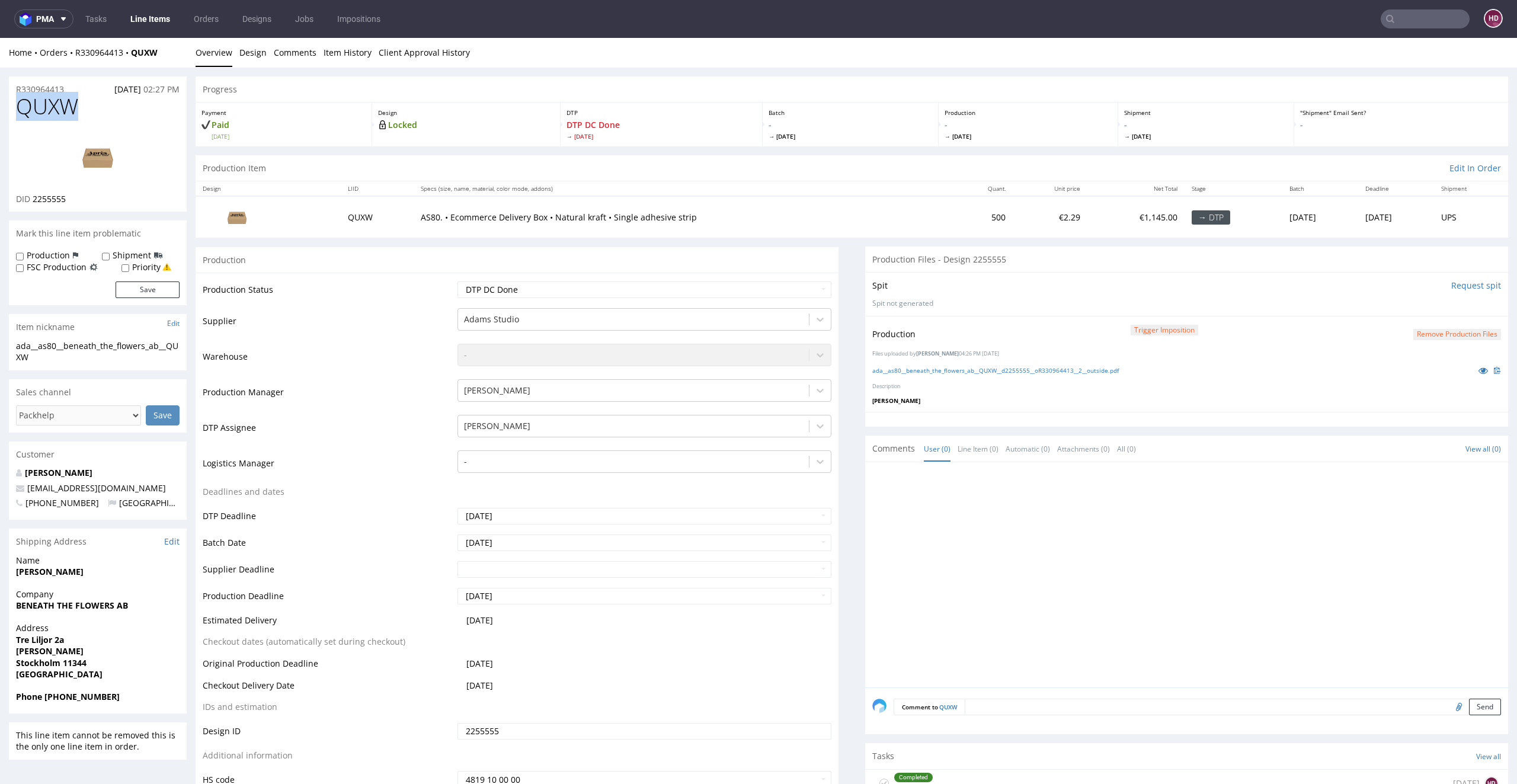
copy span "QUXW"
drag, startPoint x: 75, startPoint y: 160, endPoint x: 48, endPoint y: 175, distance: 30.9
click div "DID 2255555"
copy span "2255555"
